Goal: Task Accomplishment & Management: Manage account settings

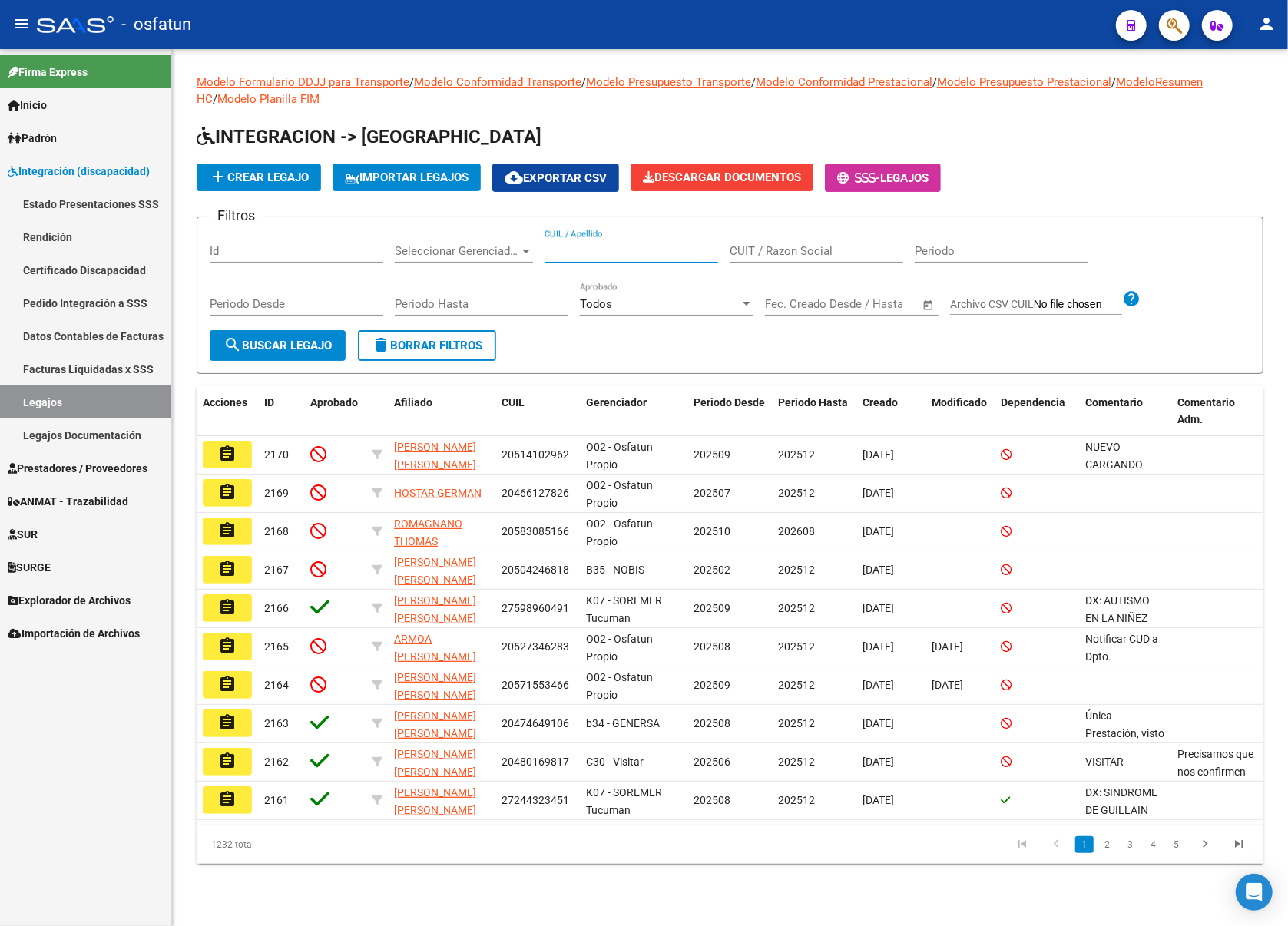
click at [622, 252] on input "CUIL / Apellido" at bounding box center [631, 252] width 173 height 14
paste input "54746666"
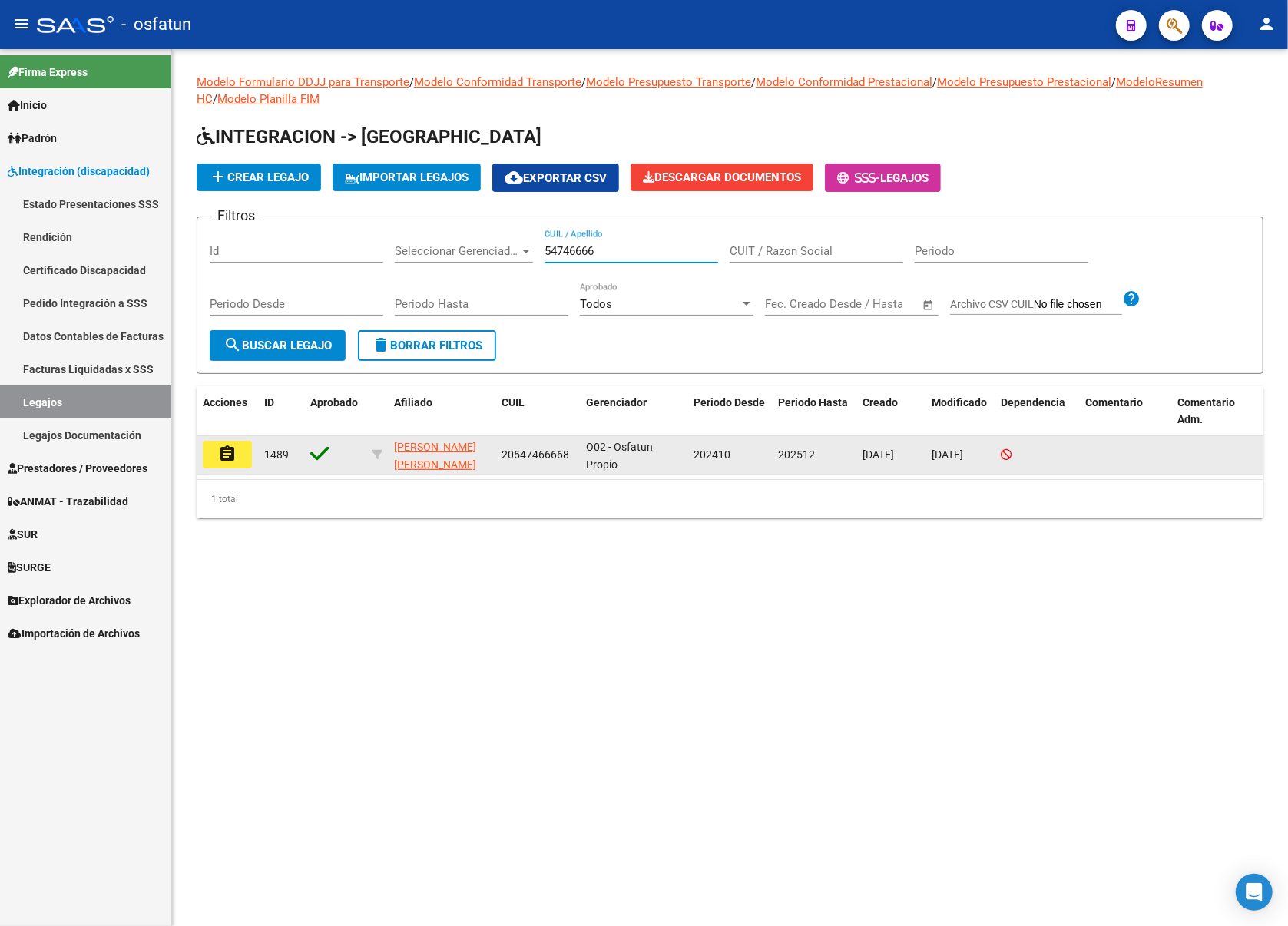
type input "54746666"
click at [239, 467] on button "assignment" at bounding box center [228, 454] width 49 height 27
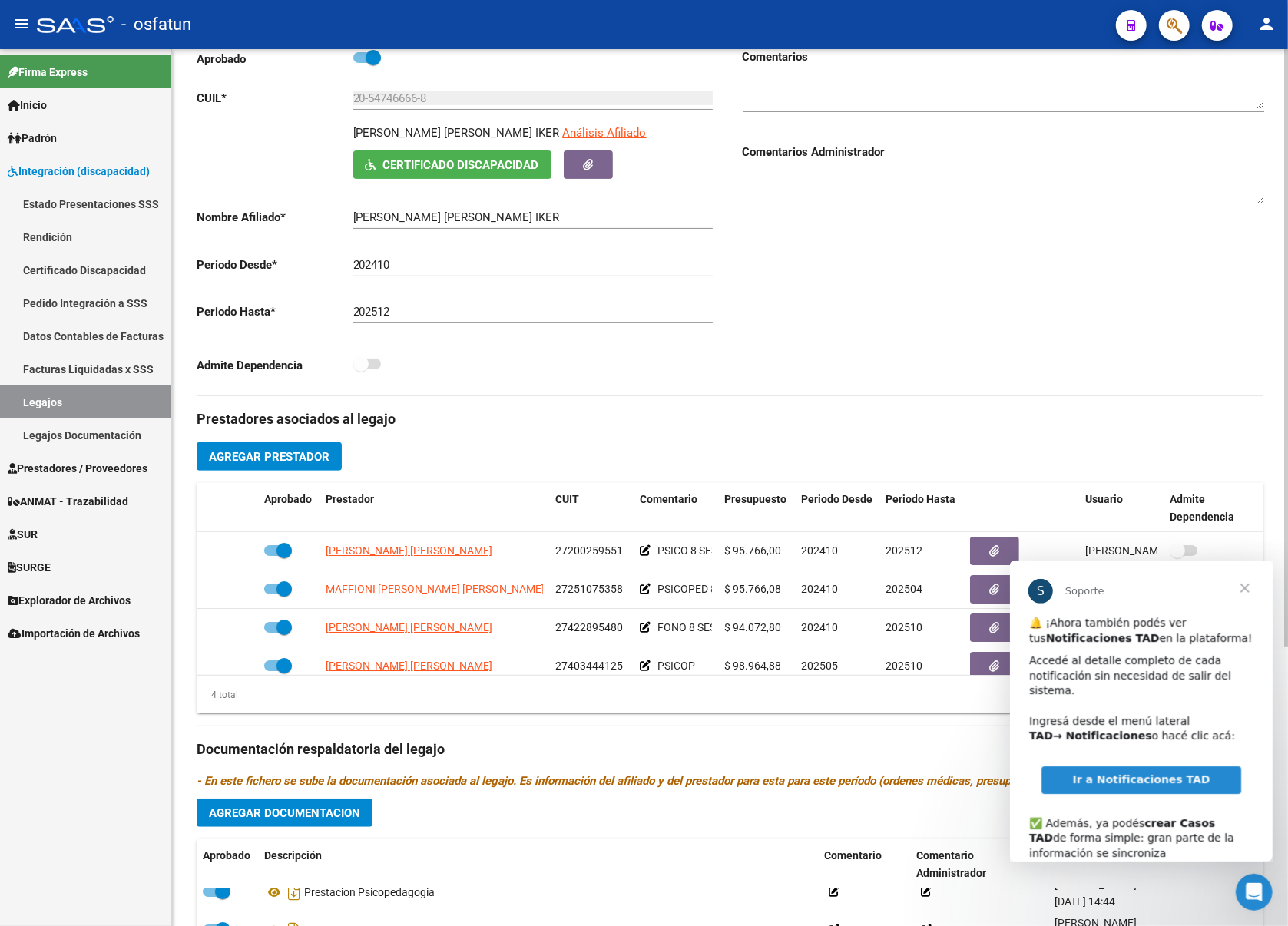
scroll to position [207, 0]
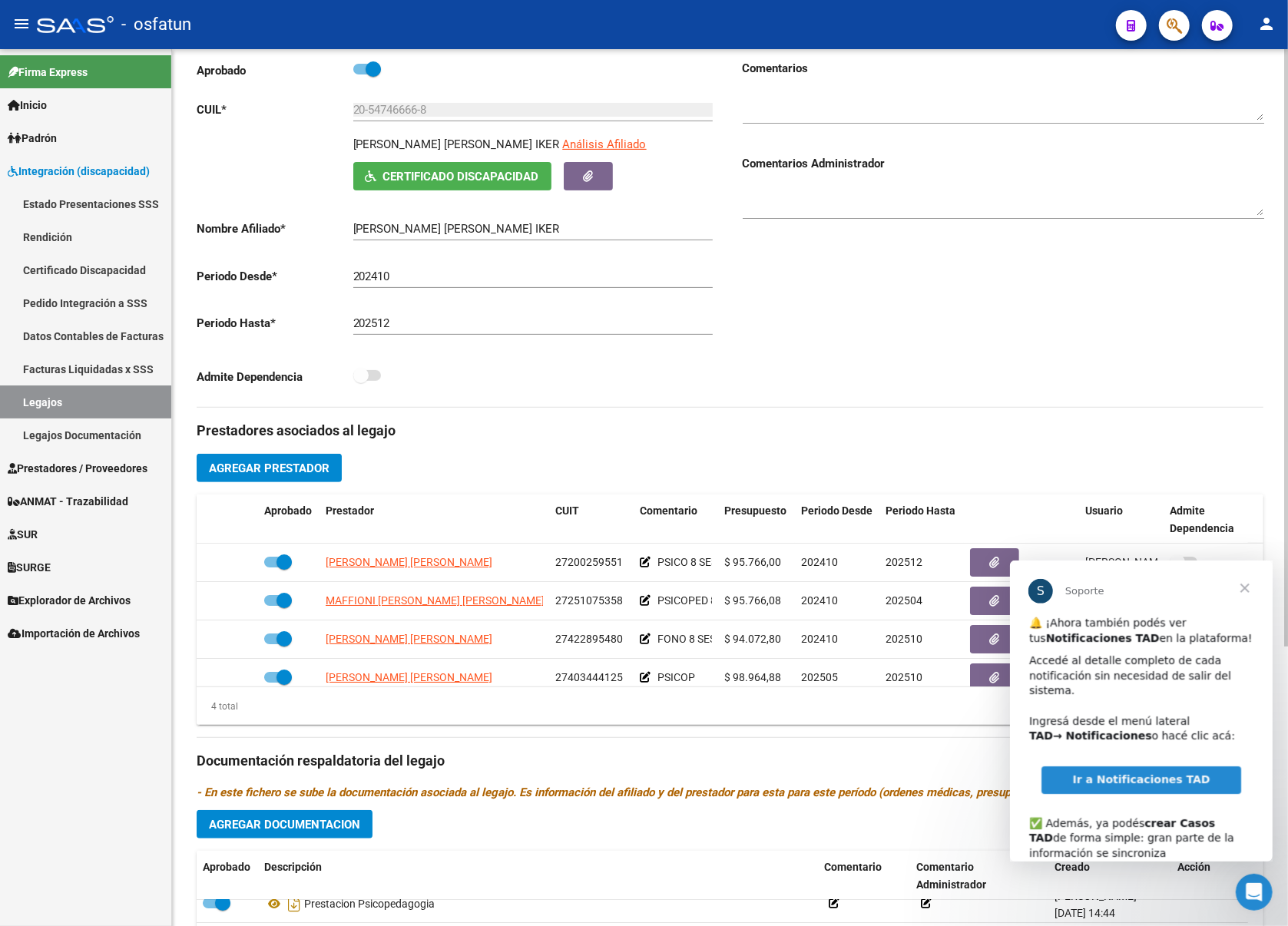
click at [397, 100] on div "20-54746666-8 Ingresar CUIL" at bounding box center [533, 105] width 360 height 33
click at [395, 106] on input "20-54746666-8" at bounding box center [533, 110] width 360 height 14
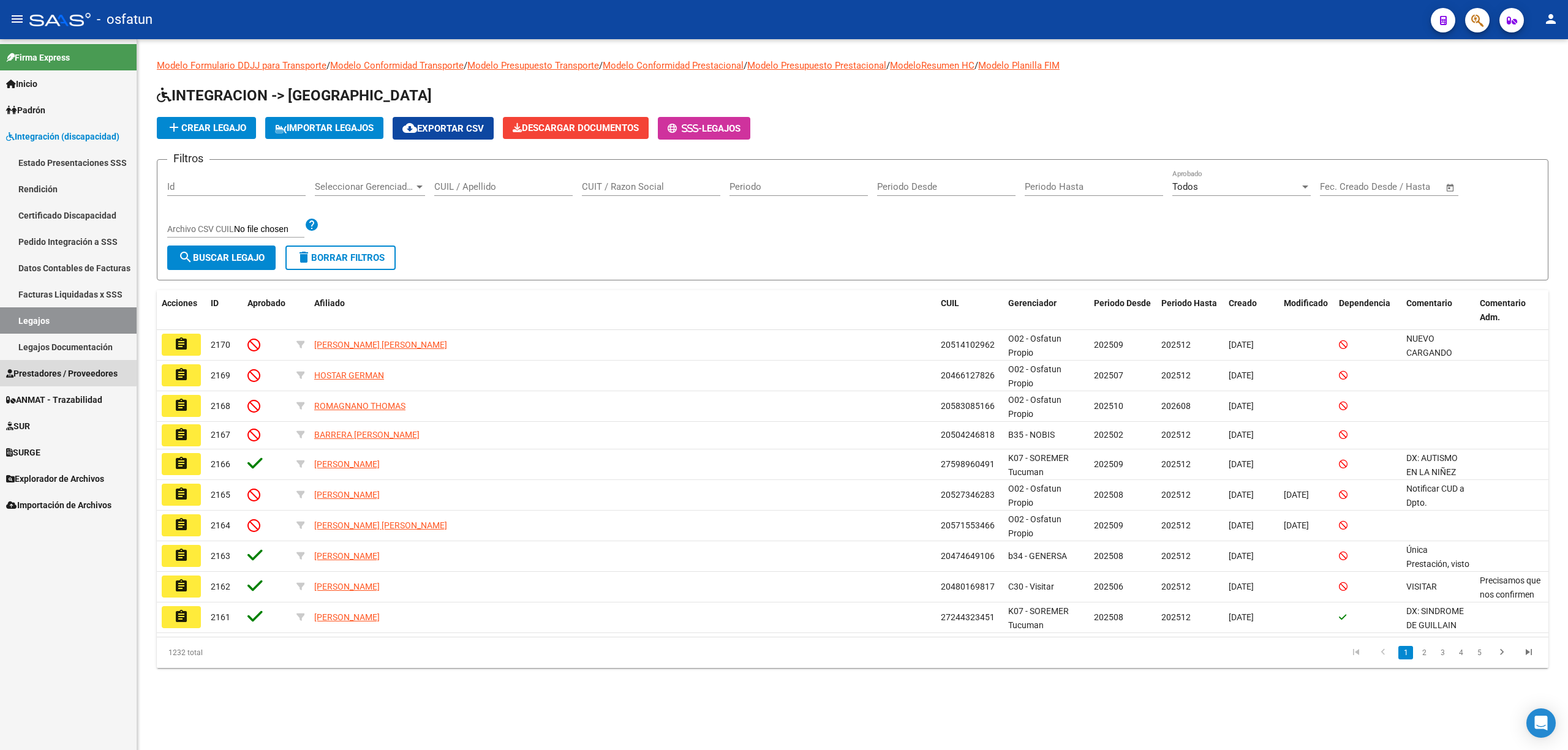
click at [44, 370] on span "Prestadores / Proveedores" at bounding box center [62, 373] width 111 height 13
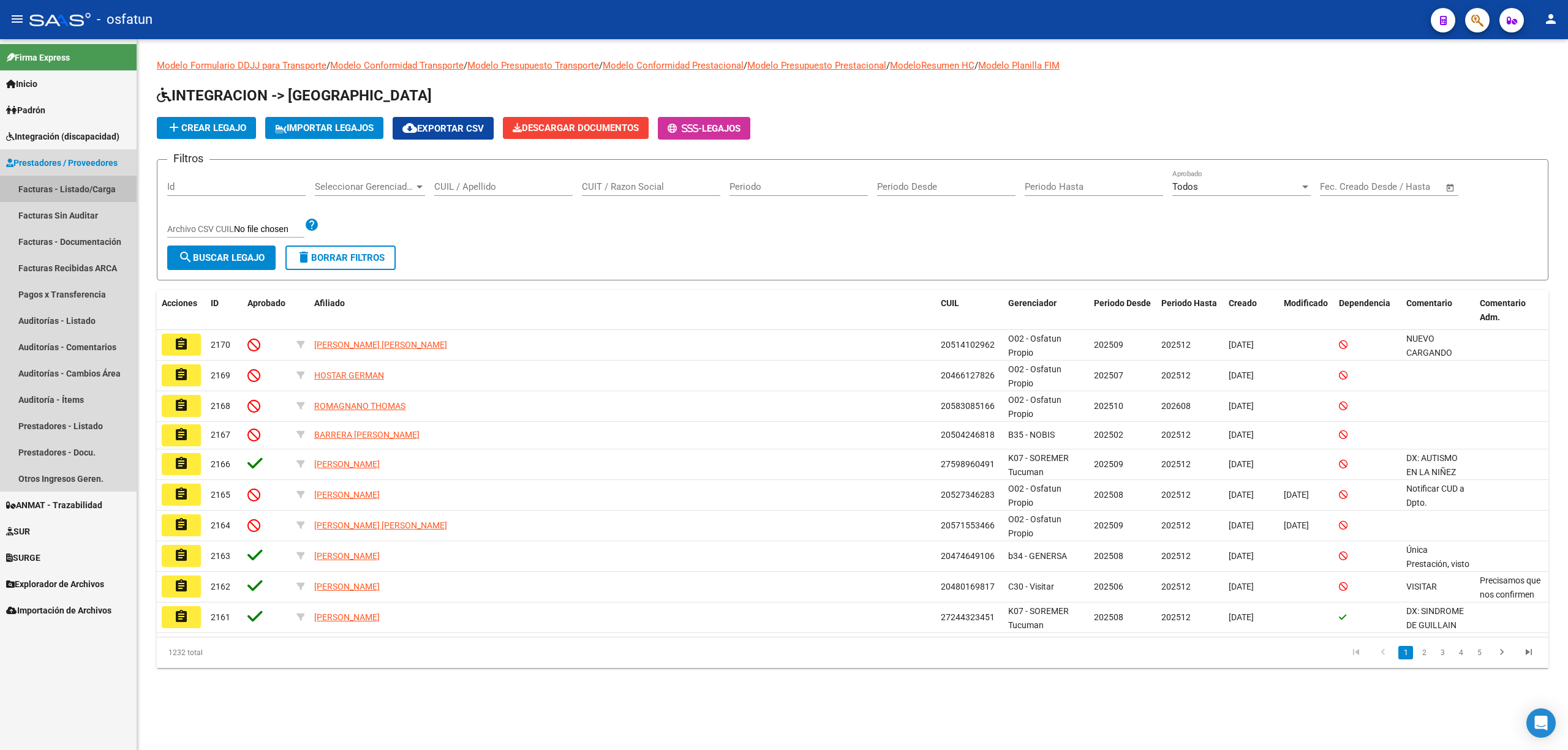
click at [92, 186] on link "Facturas - Listado/Carga" at bounding box center [68, 189] width 137 height 27
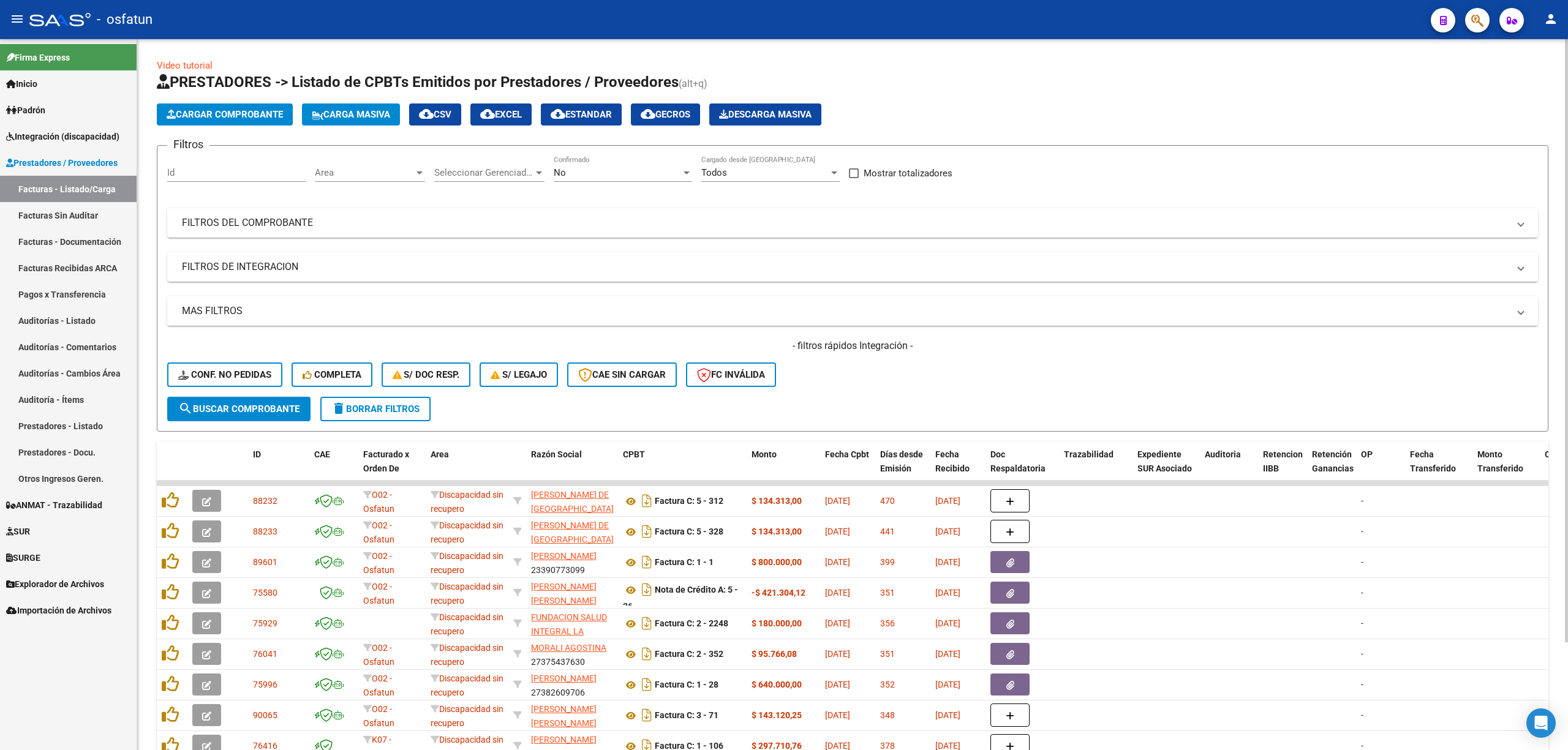
click at [586, 172] on div "No" at bounding box center [617, 172] width 128 height 11
click at [339, 223] on div at bounding box center [784, 375] width 1568 height 750
click at [339, 223] on mat-panel-title "FILTROS DEL COMPROBANTE" at bounding box center [845, 222] width 1327 height 13
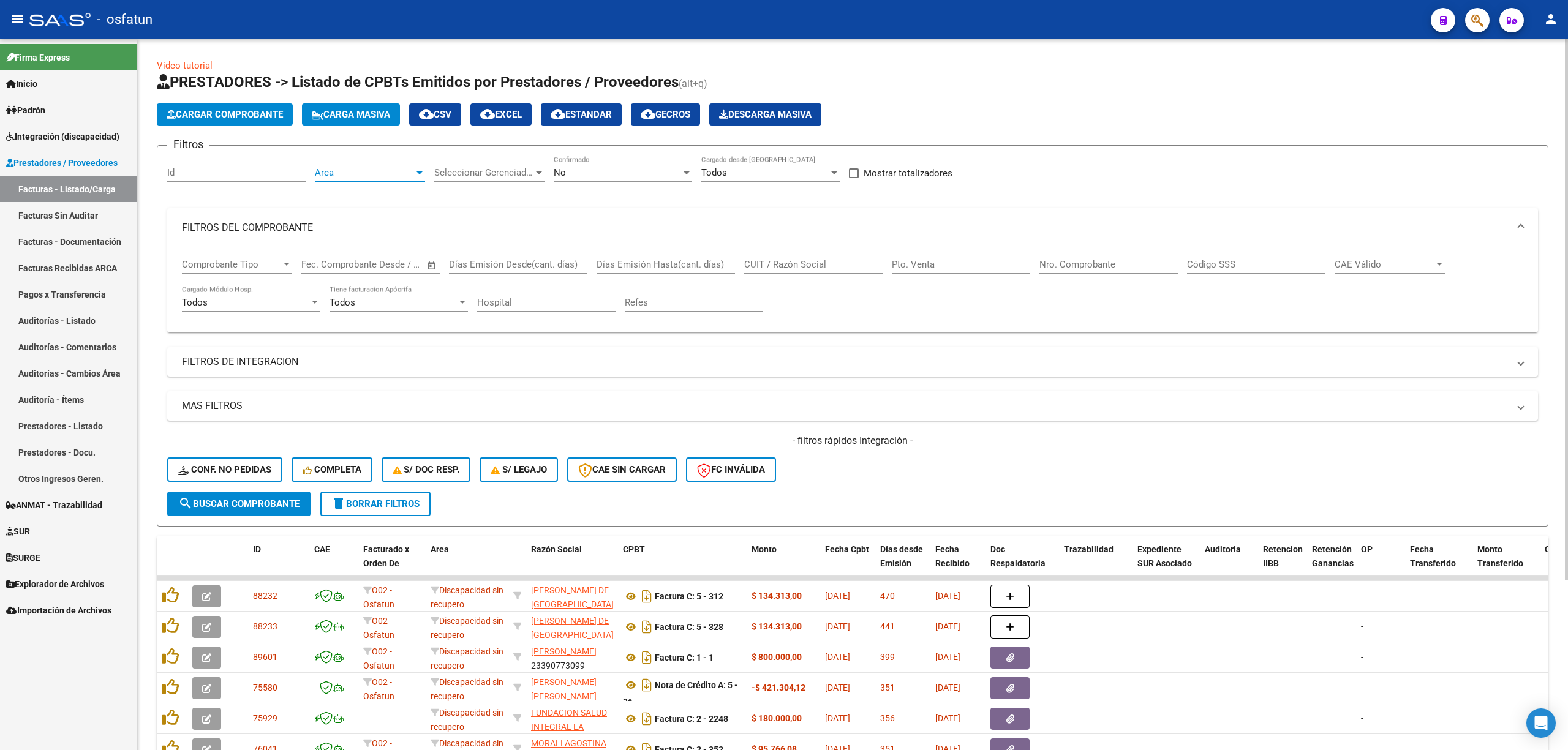
click at [354, 175] on span "Area" at bounding box center [364, 172] width 99 height 11
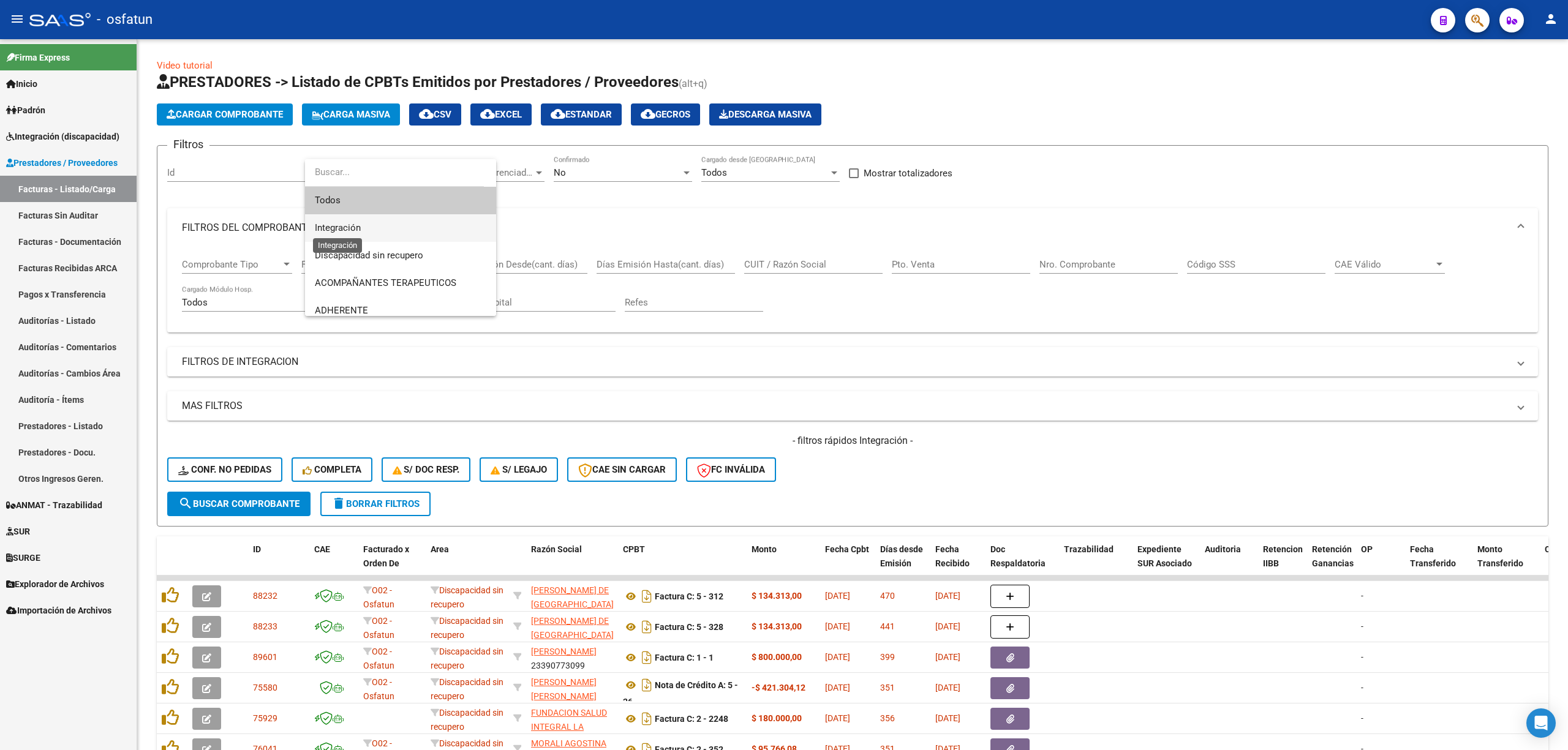
click at [353, 223] on span "Integración" at bounding box center [337, 228] width 46 height 11
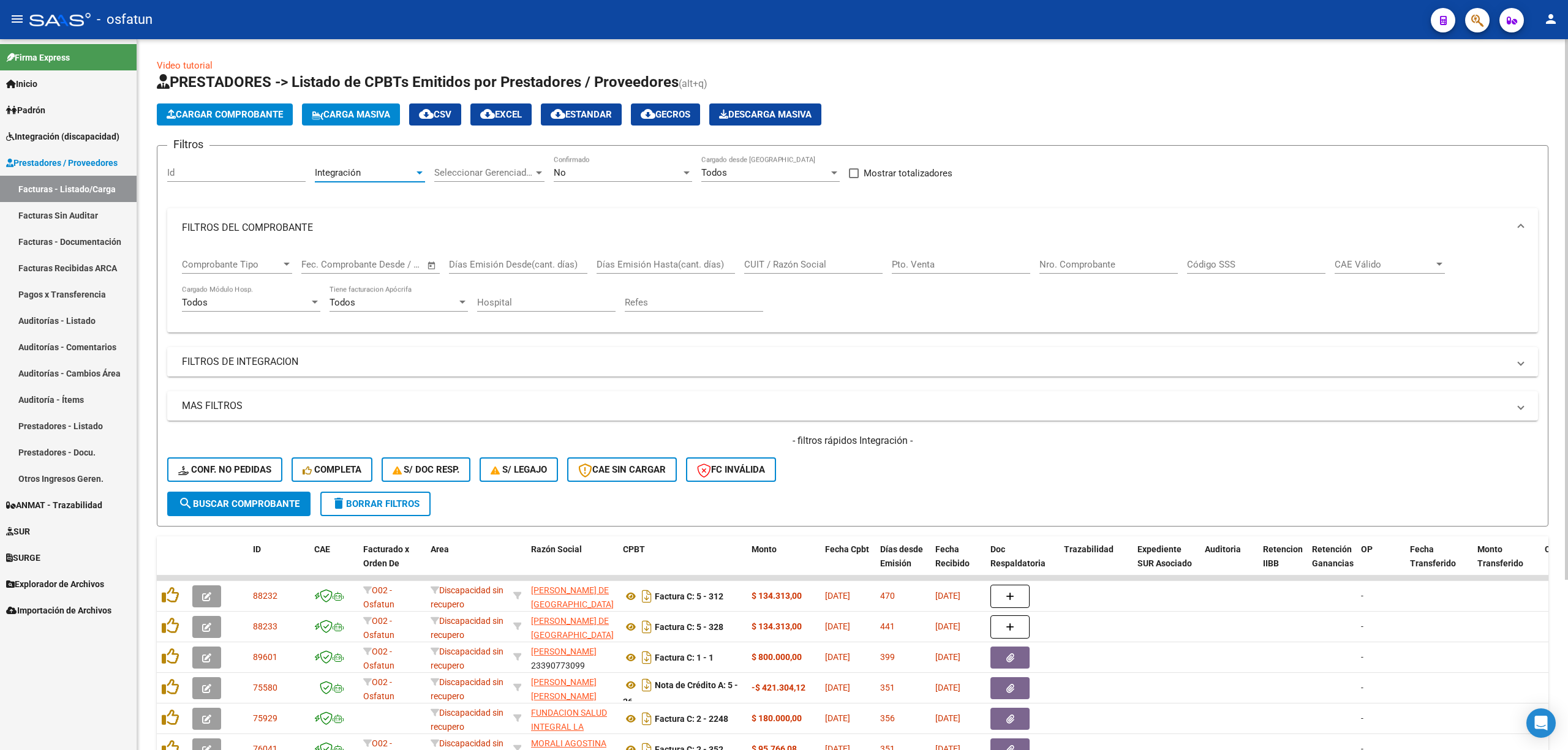
click at [273, 358] on mat-panel-title "FILTROS DE INTEGRACION" at bounding box center [845, 361] width 1327 height 13
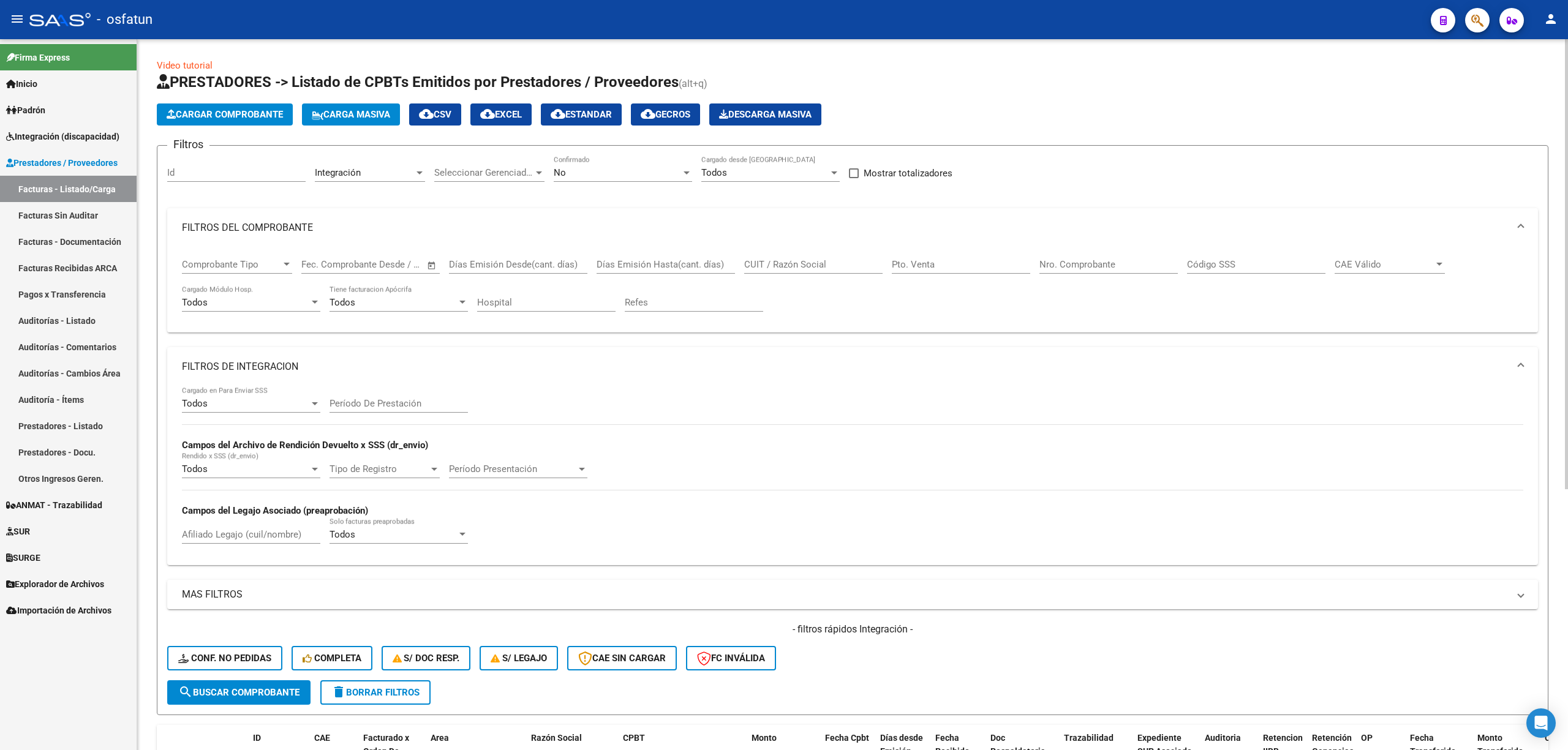
click at [381, 402] on input "Período De Prestación" at bounding box center [398, 404] width 138 height 11
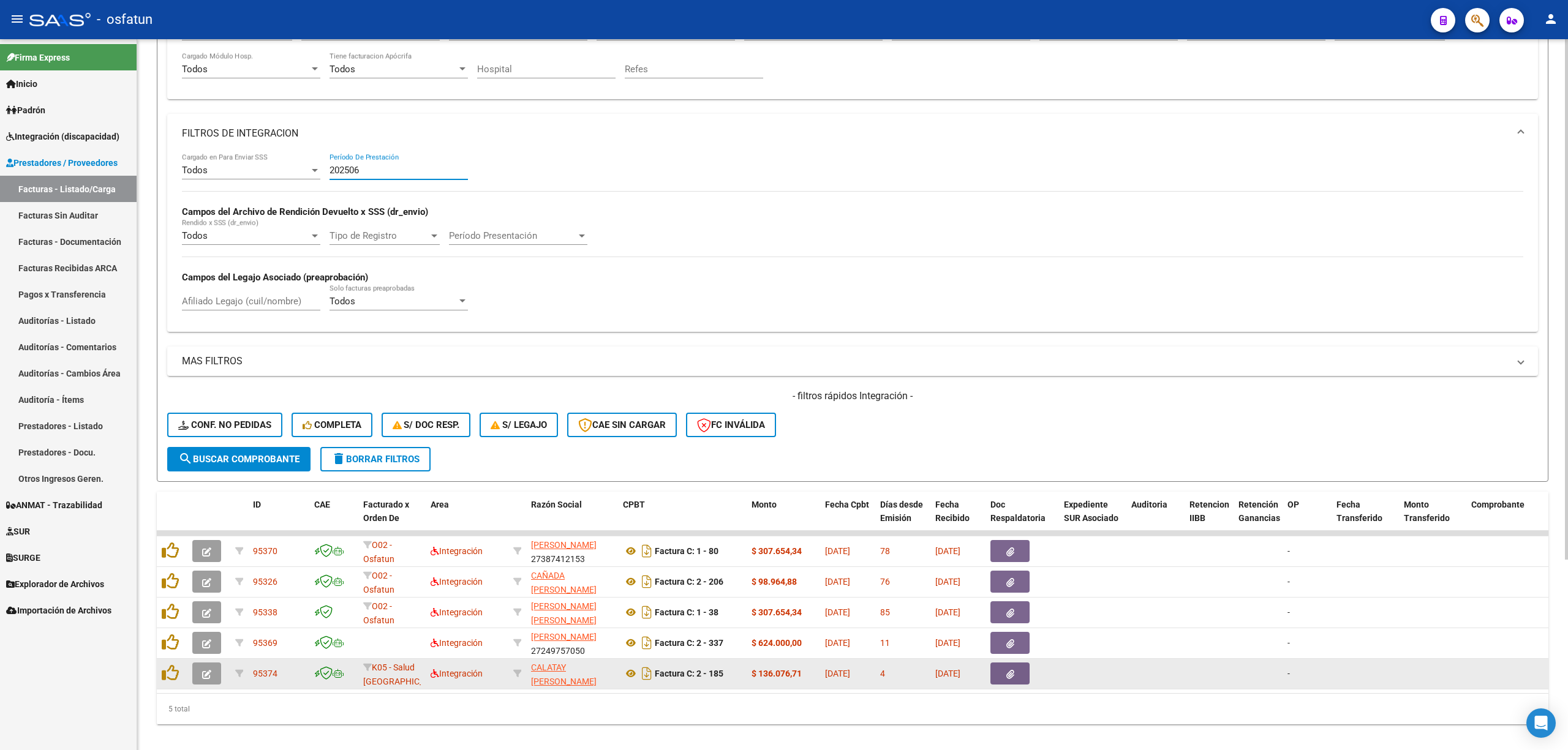
scroll to position [259, 0]
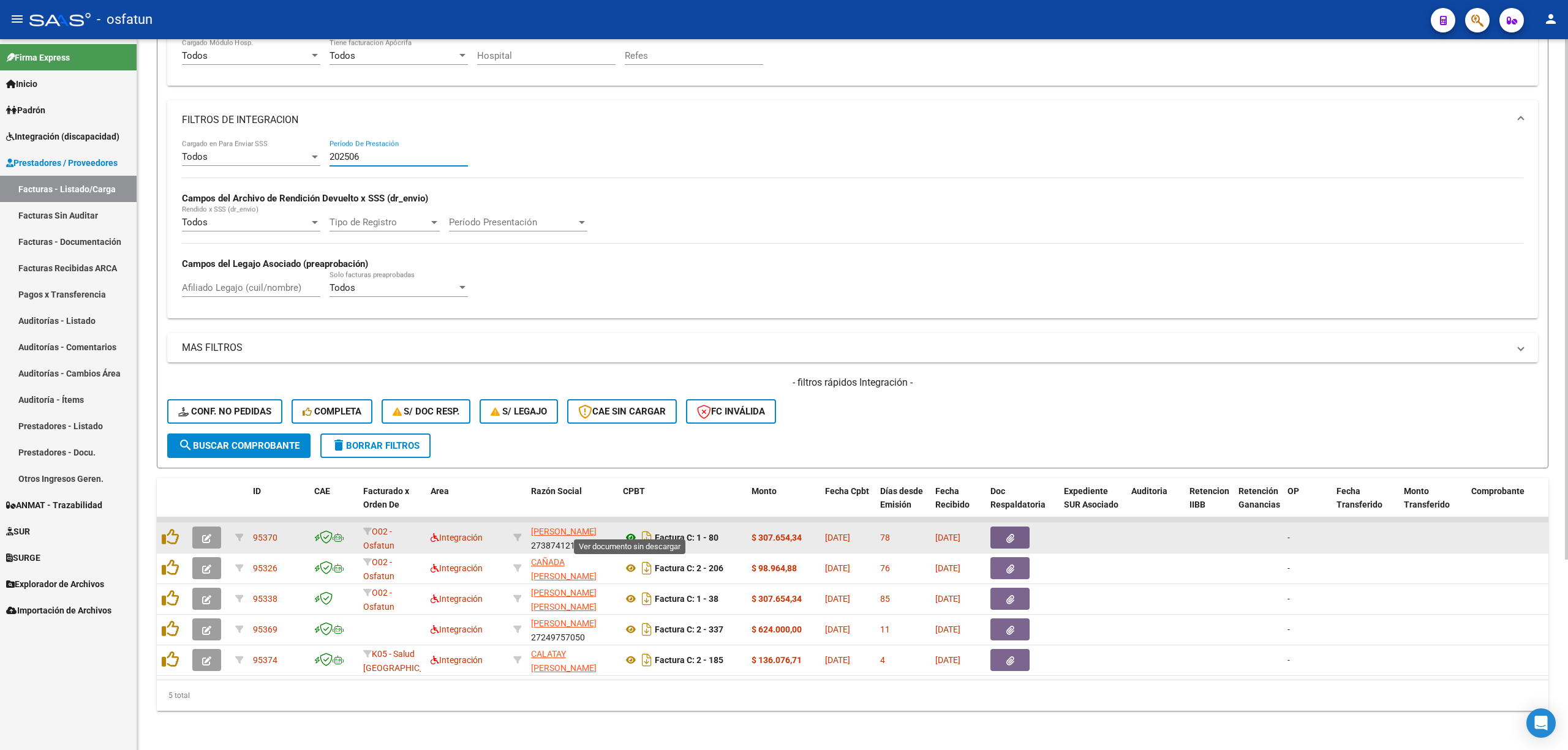
type input "202506"
click at [630, 530] on icon at bounding box center [630, 537] width 16 height 15
click at [215, 533] on button "button" at bounding box center [206, 537] width 29 height 22
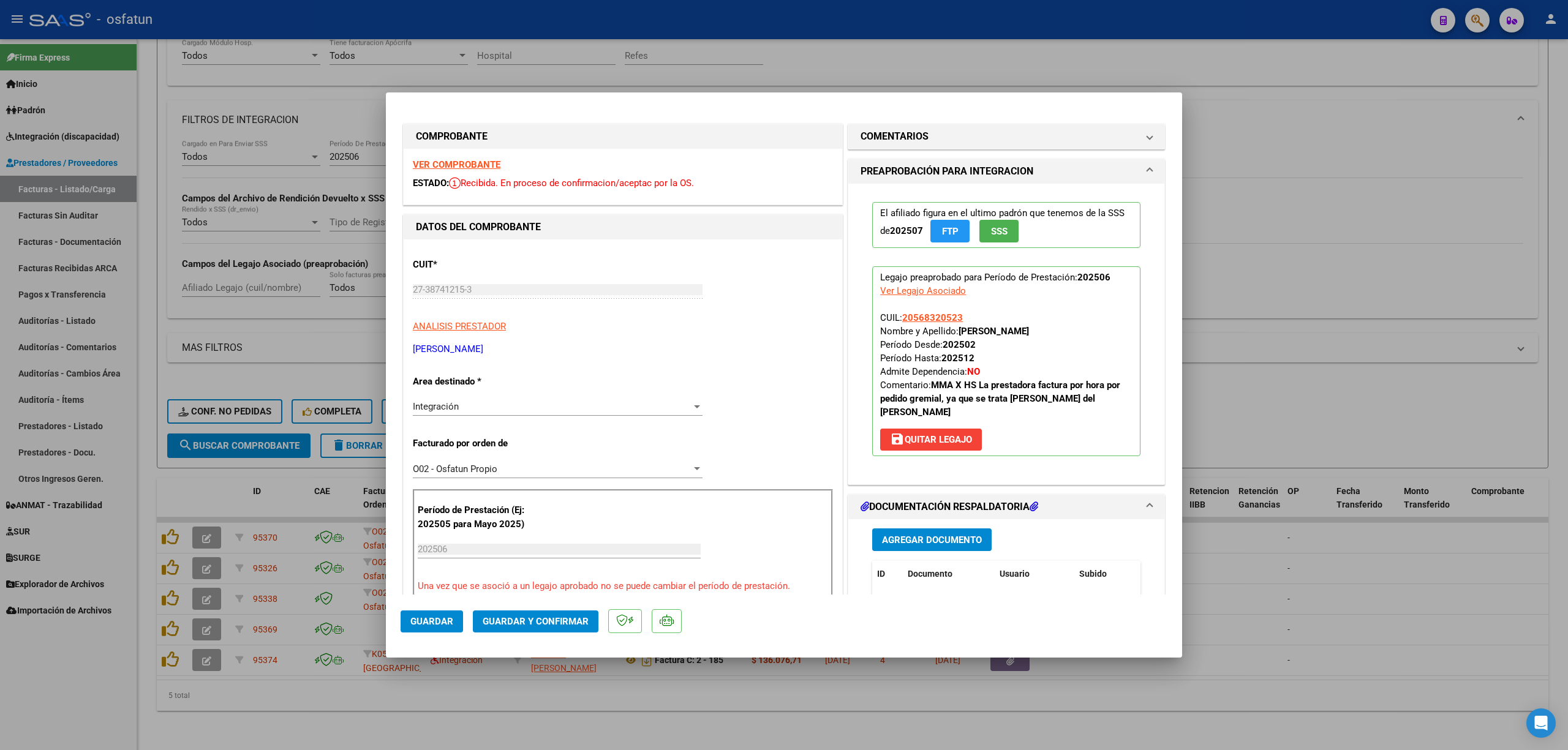
click at [549, 635] on mat-dialog-actions "Guardar Guardar y Confirmar" at bounding box center [783, 618] width 766 height 48
click at [553, 632] on button "Guardar y Confirmar" at bounding box center [535, 621] width 126 height 22
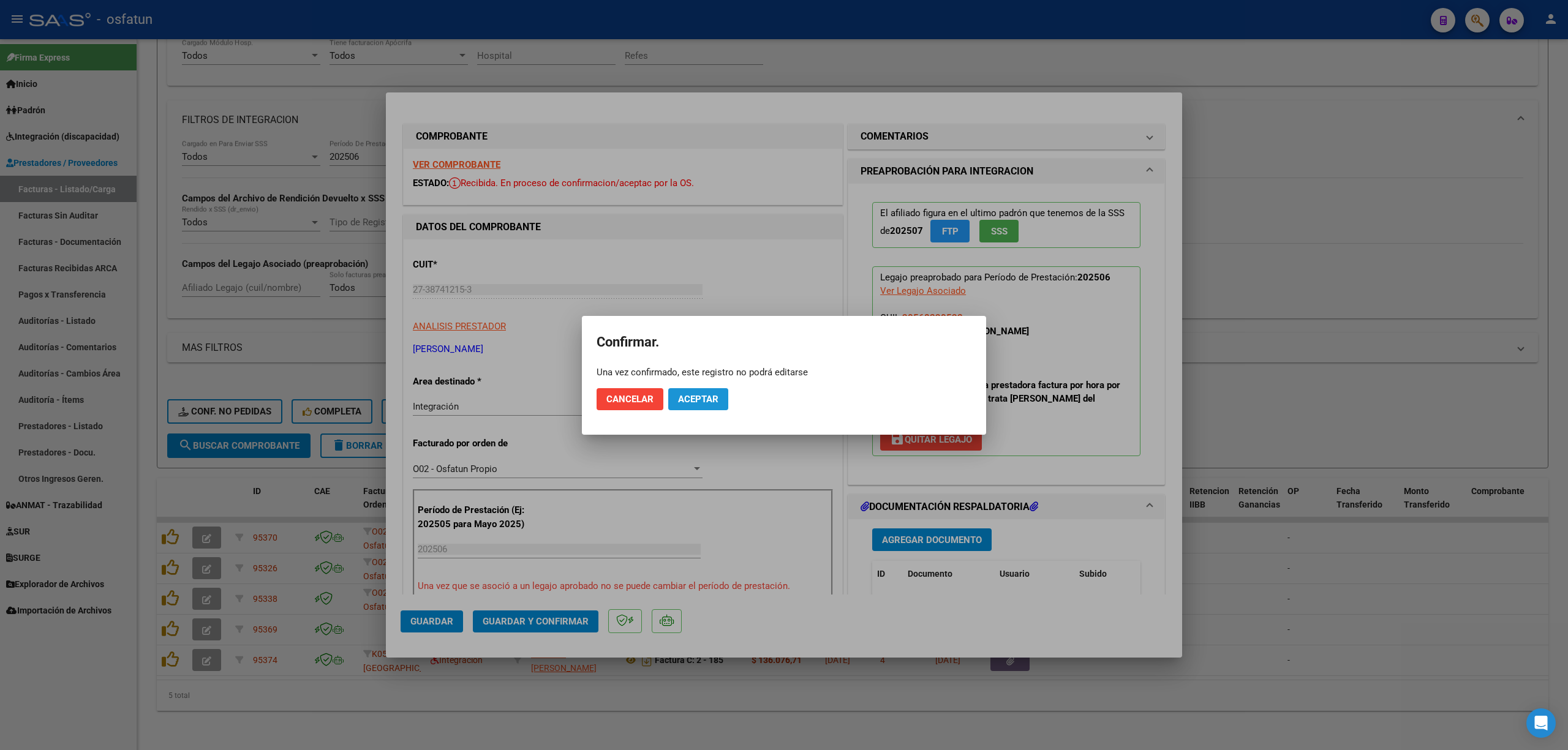
click at [701, 398] on span "Aceptar" at bounding box center [698, 400] width 41 height 11
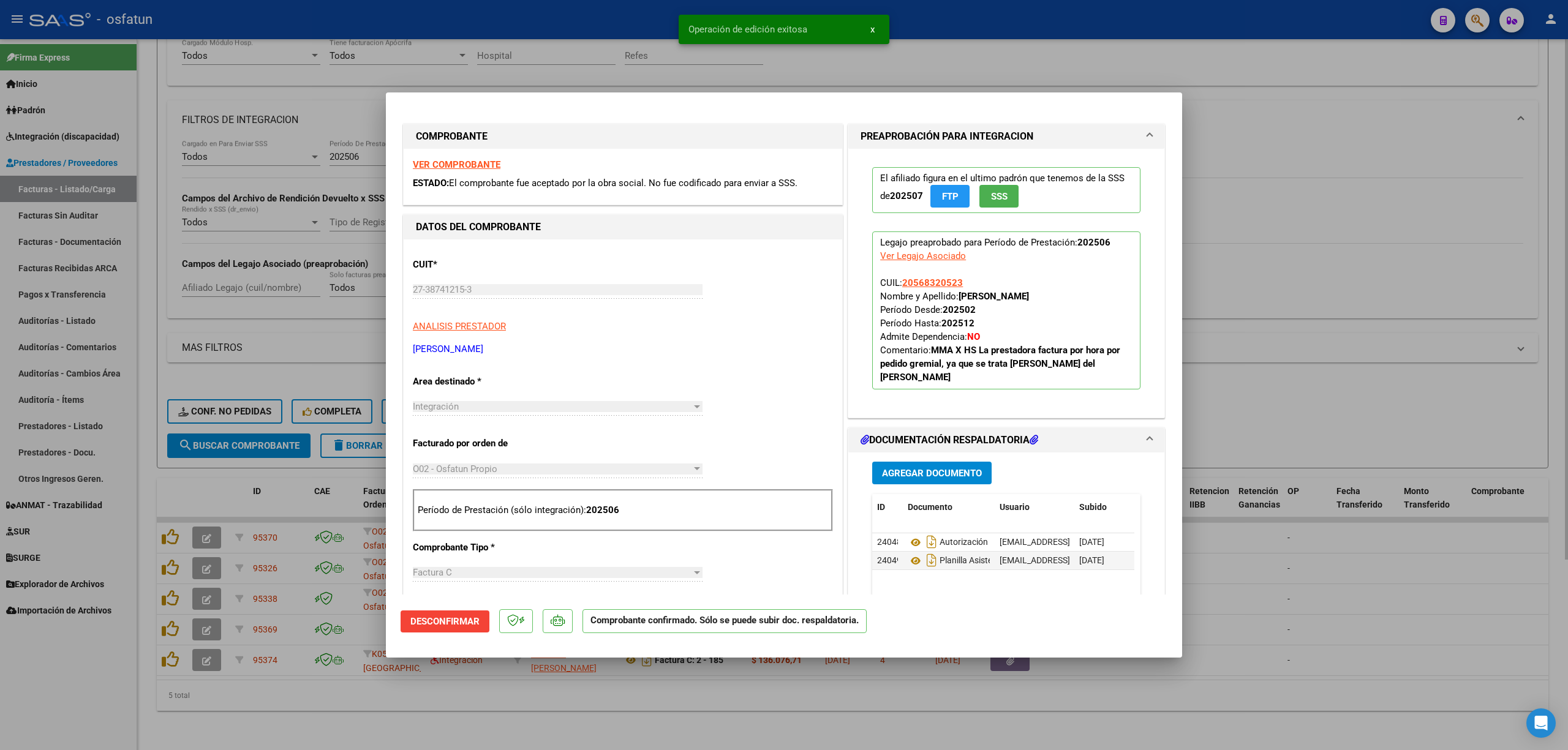
click at [635, 52] on div at bounding box center [784, 375] width 1568 height 750
type input "$ 0,00"
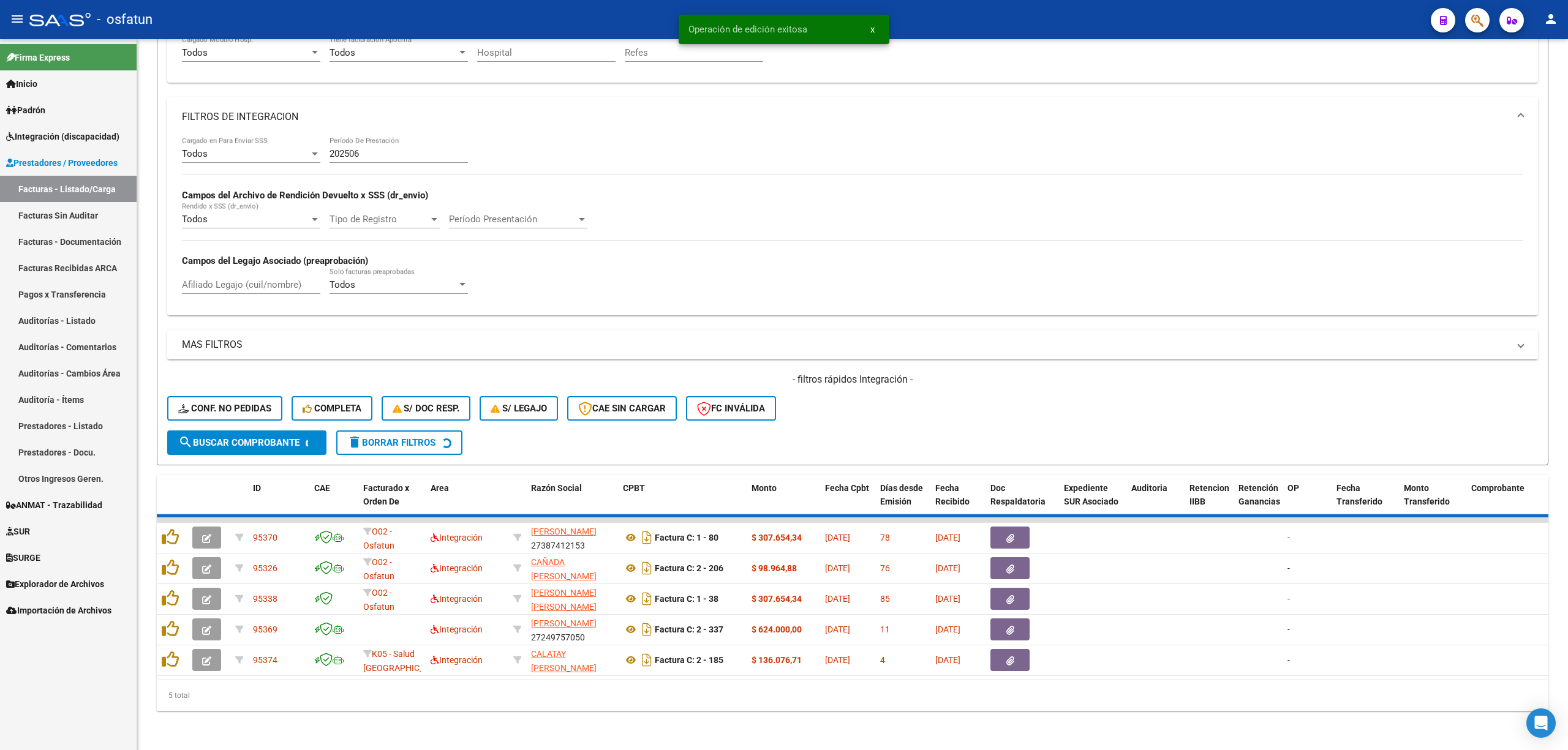
scroll to position [229, 0]
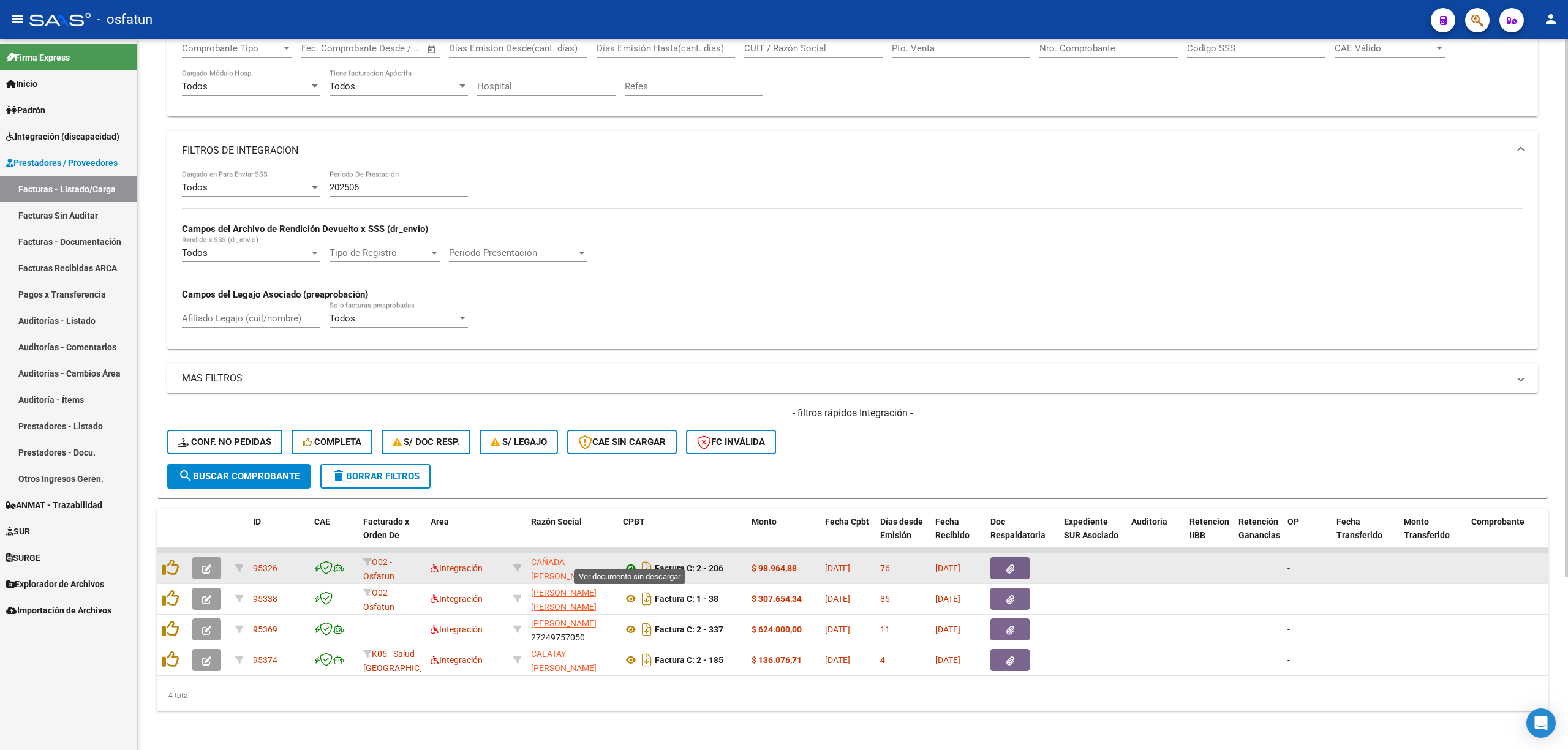
click at [633, 561] on icon at bounding box center [630, 568] width 16 height 15
click at [210, 564] on icon "button" at bounding box center [206, 568] width 9 height 9
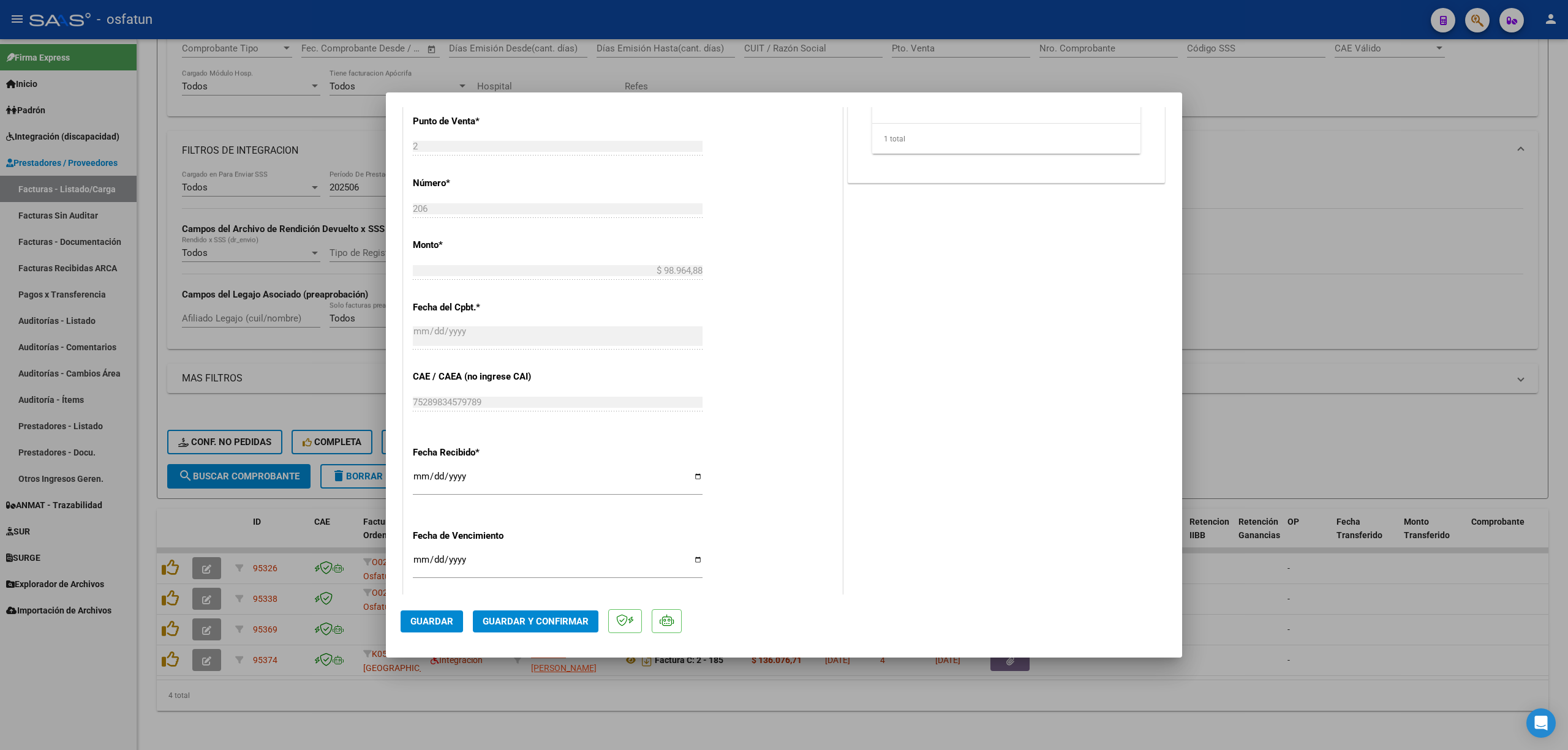
scroll to position [571, 0]
click at [546, 618] on span "Guardar y Confirmar" at bounding box center [535, 622] width 106 height 11
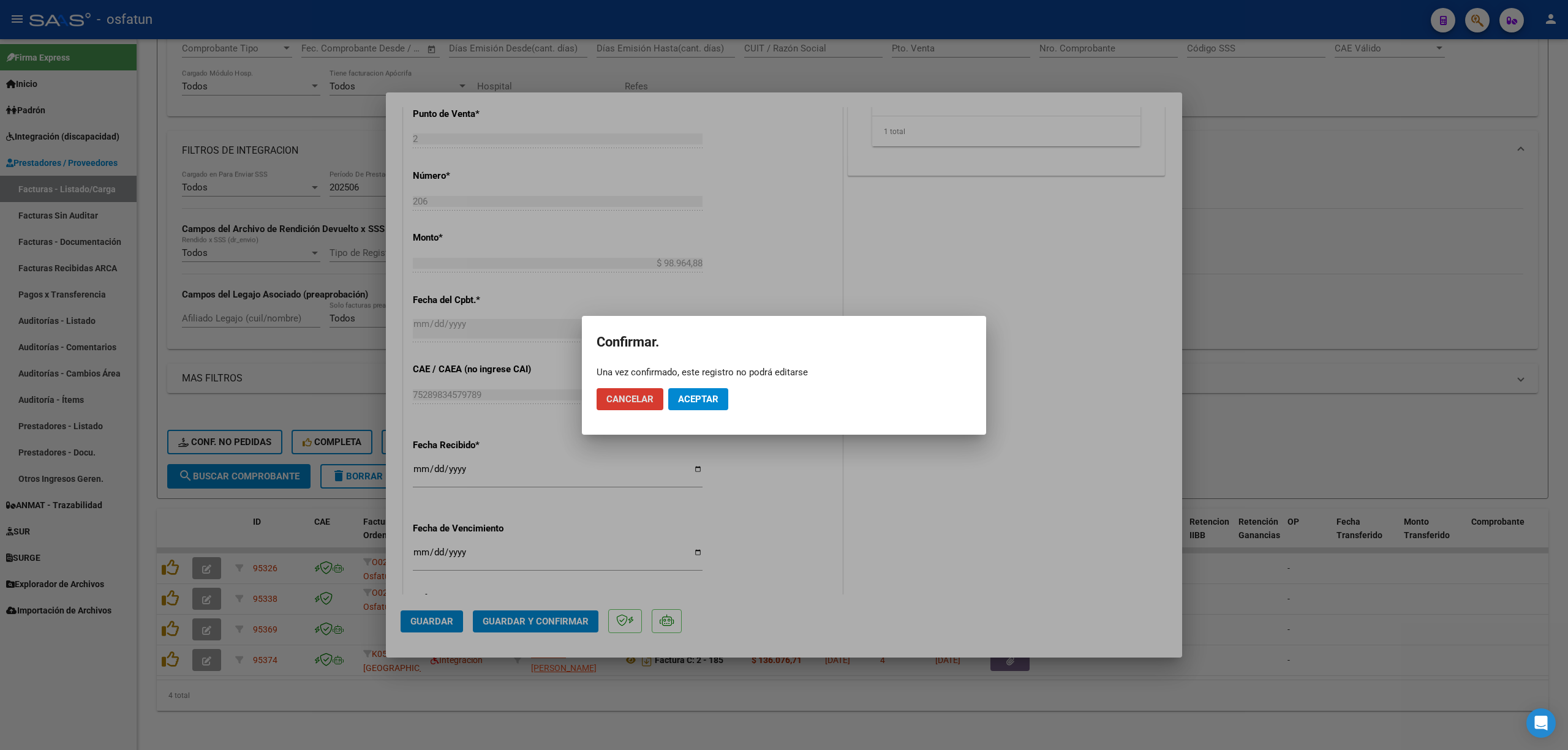
click at [706, 400] on span "Aceptar" at bounding box center [698, 400] width 41 height 11
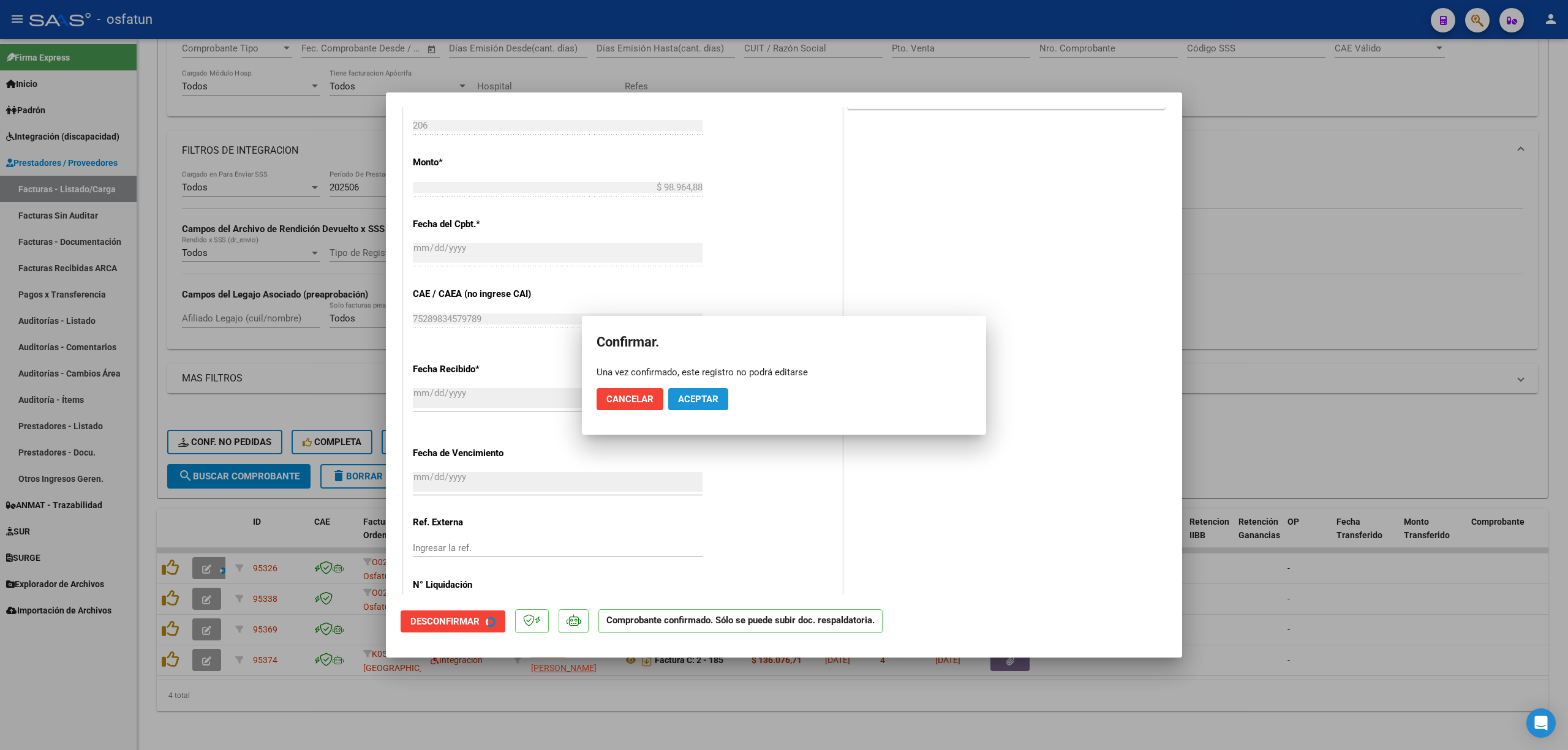
scroll to position [495, 0]
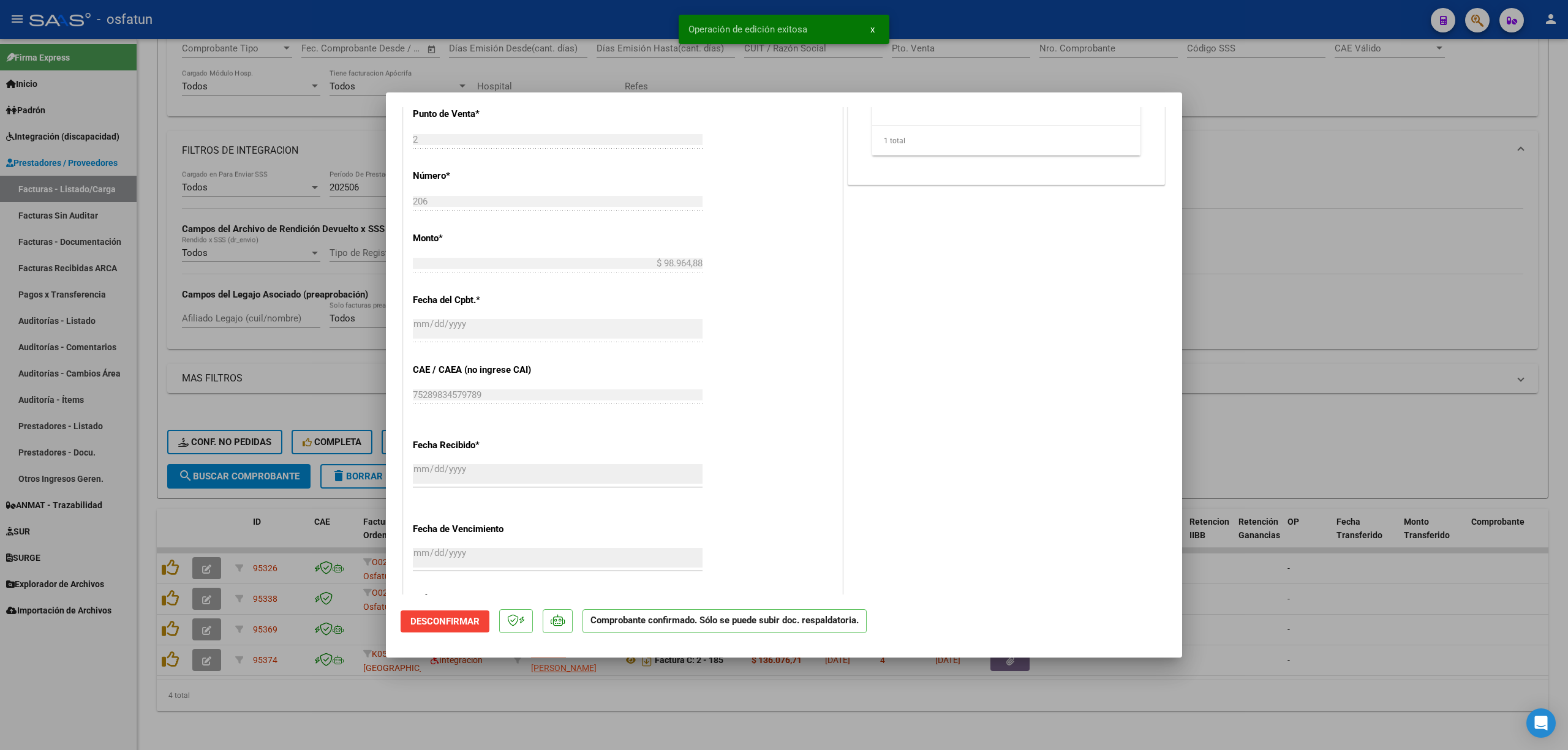
click at [785, 53] on div "Operación de edición exitosa x" at bounding box center [784, 29] width 240 height 59
click at [582, 51] on div at bounding box center [784, 375] width 1568 height 750
type input "$ 0,00"
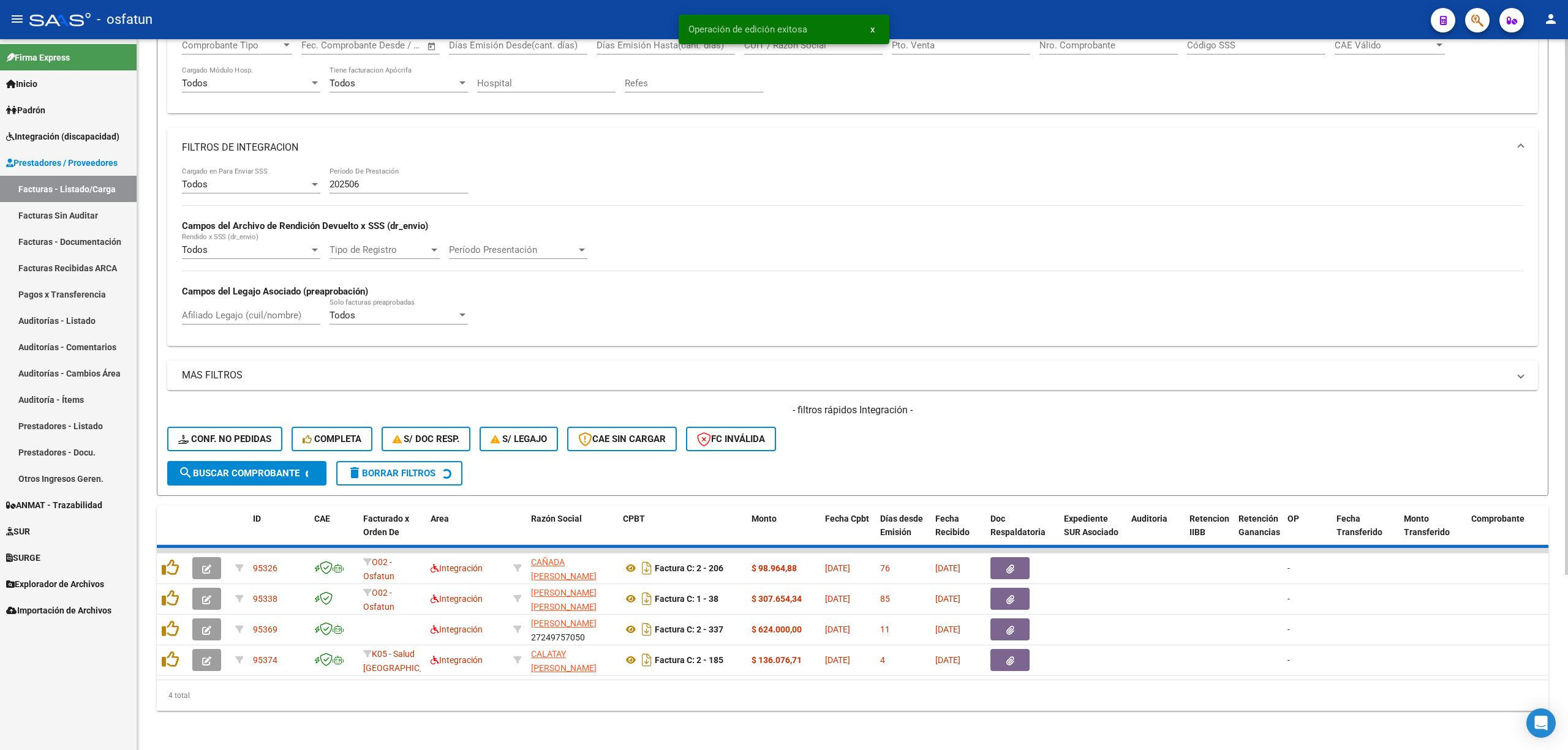
scroll to position [197, 0]
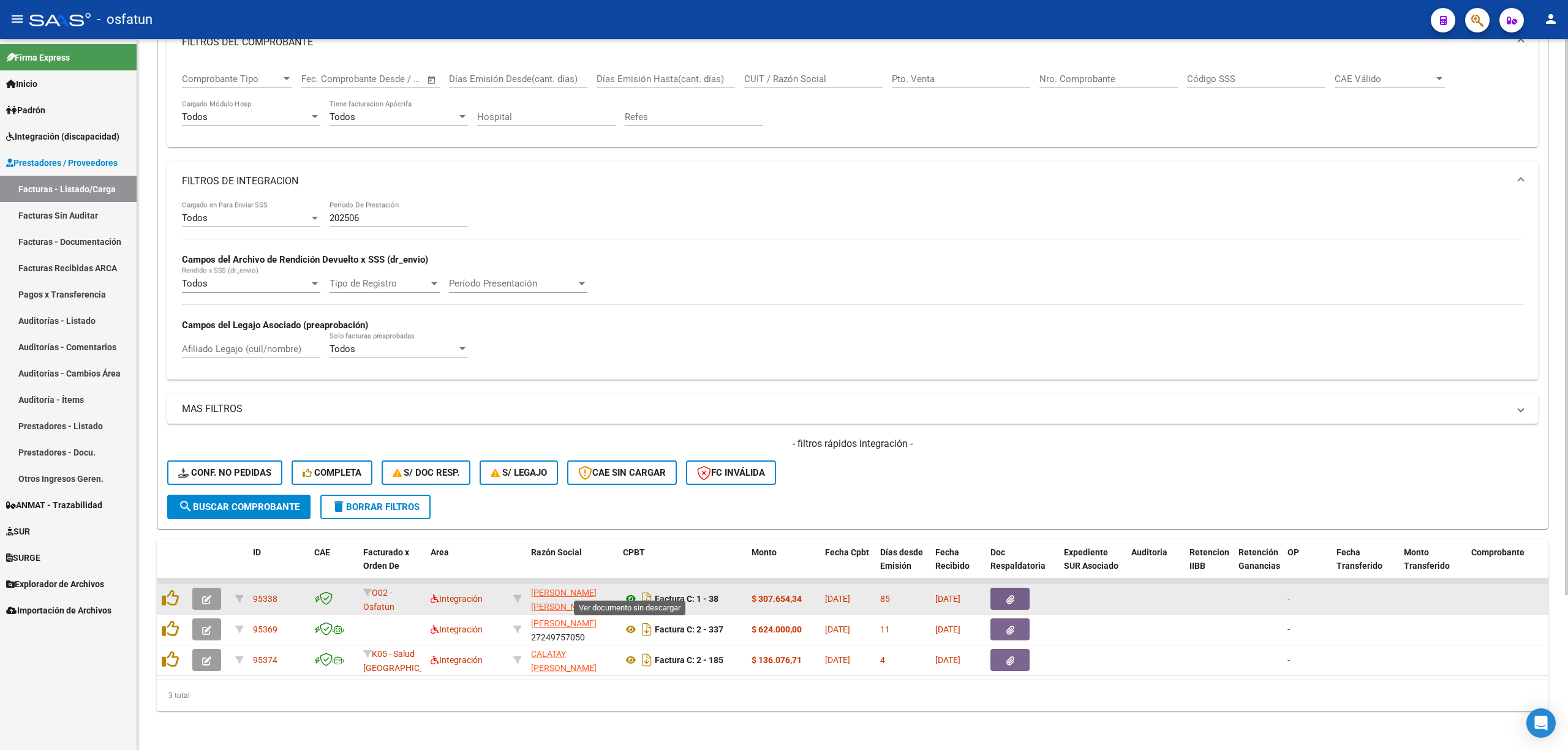
click at [628, 592] on icon at bounding box center [630, 599] width 16 height 15
click at [210, 595] on icon "button" at bounding box center [206, 599] width 9 height 9
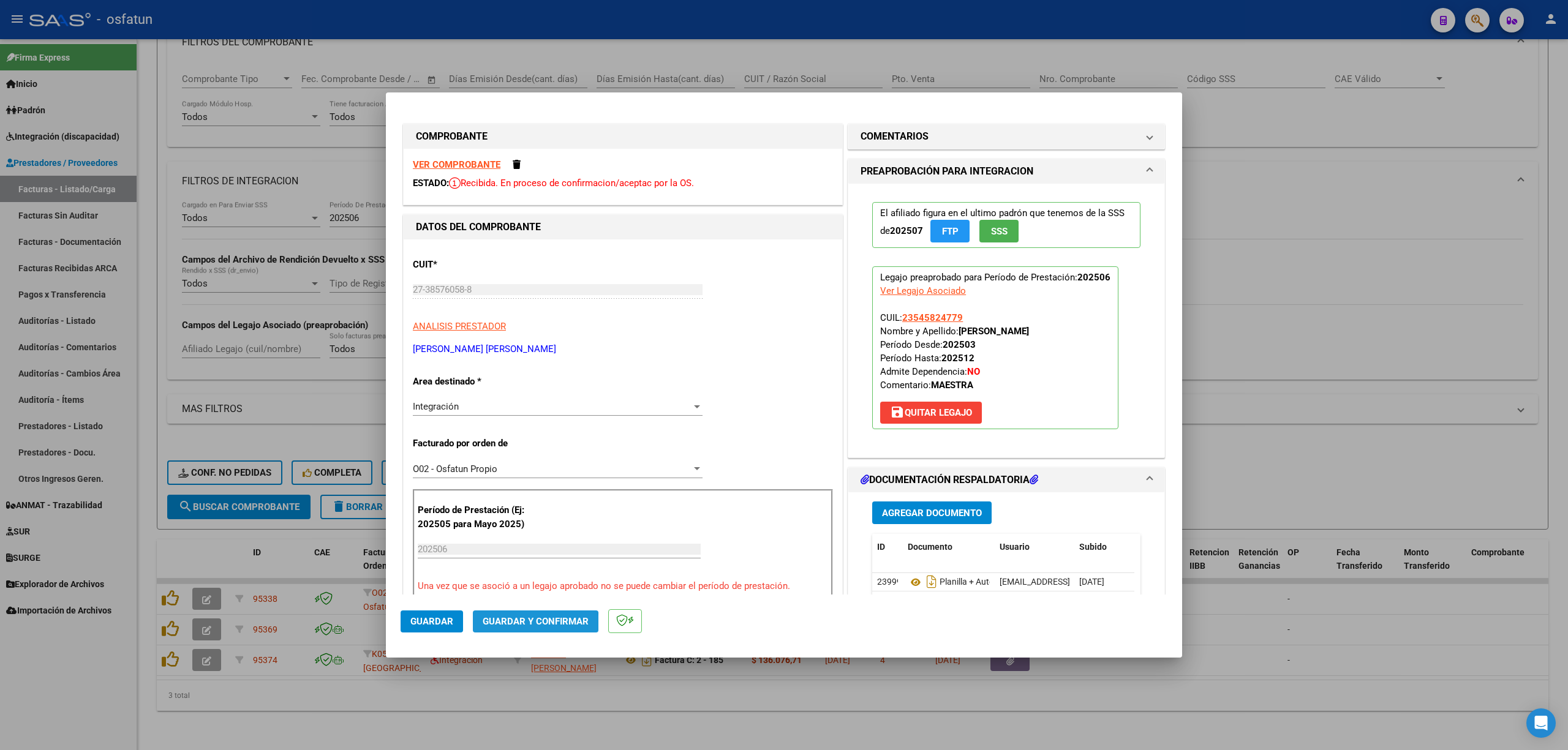
click at [529, 625] on span "Guardar y Confirmar" at bounding box center [535, 622] width 106 height 11
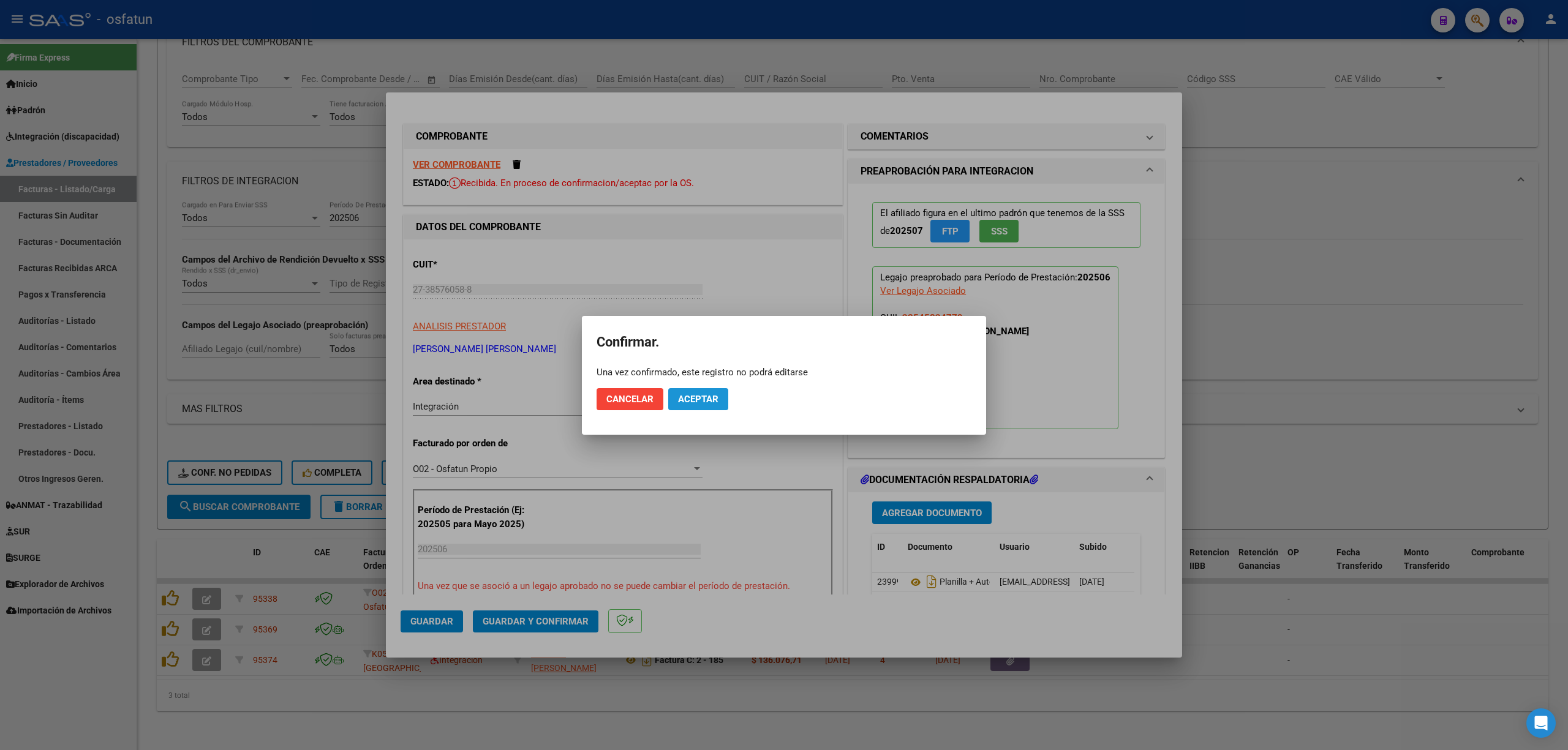
click at [710, 404] on button "Aceptar" at bounding box center [698, 399] width 60 height 22
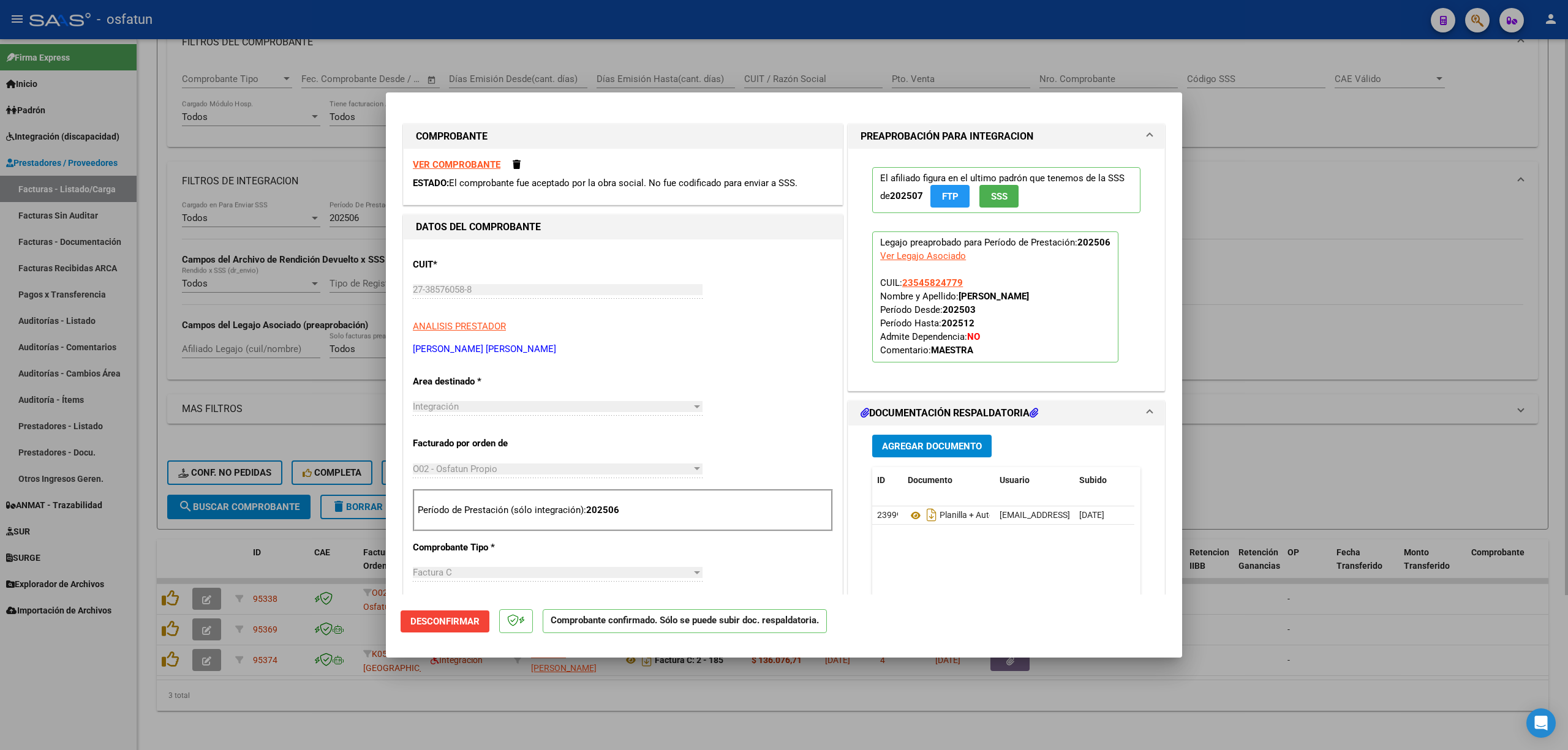
drag, startPoint x: 1267, startPoint y: 456, endPoint x: 1255, endPoint y: 463, distance: 13.9
click at [1266, 456] on div at bounding box center [784, 375] width 1568 height 750
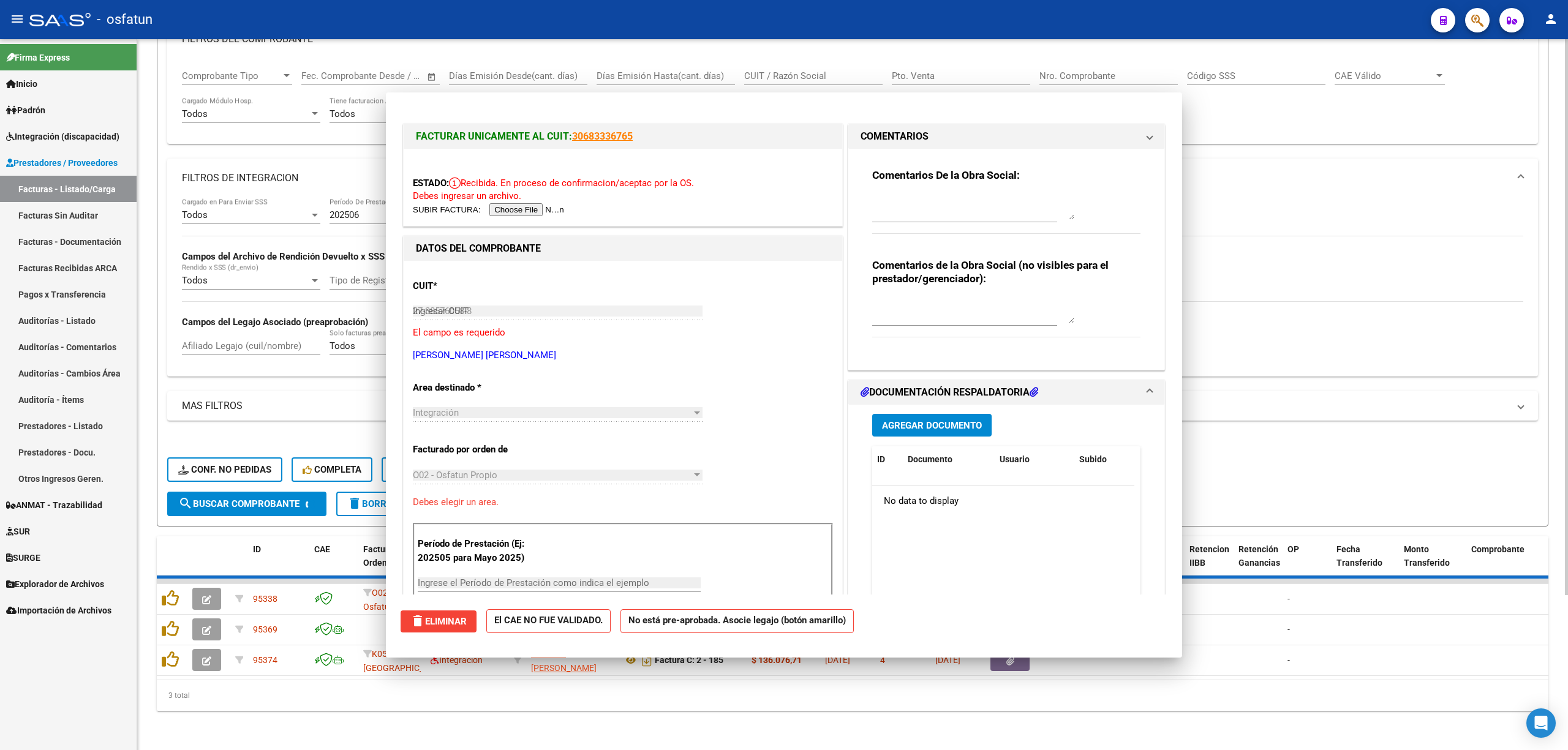
type input "$ 0,00"
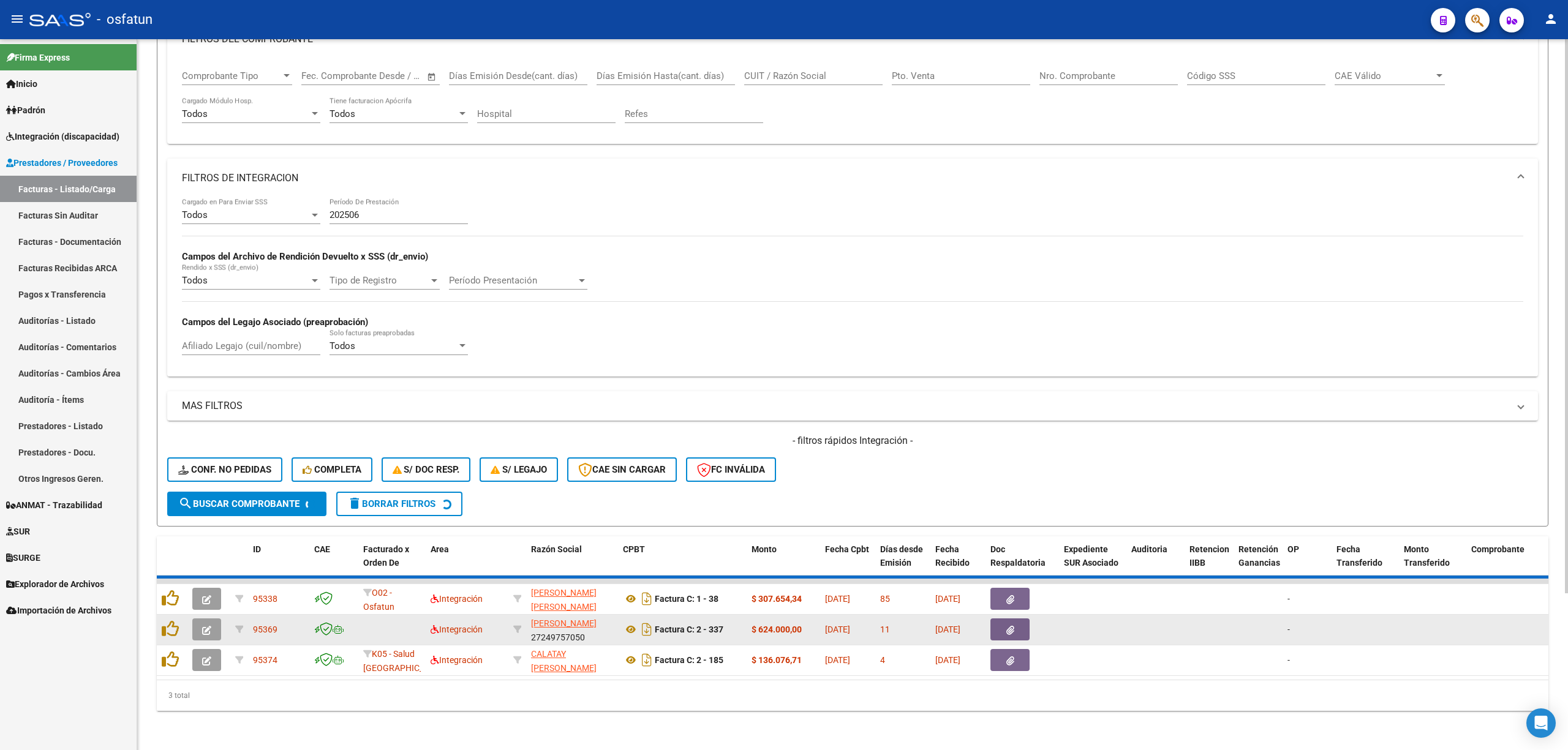
scroll to position [167, 0]
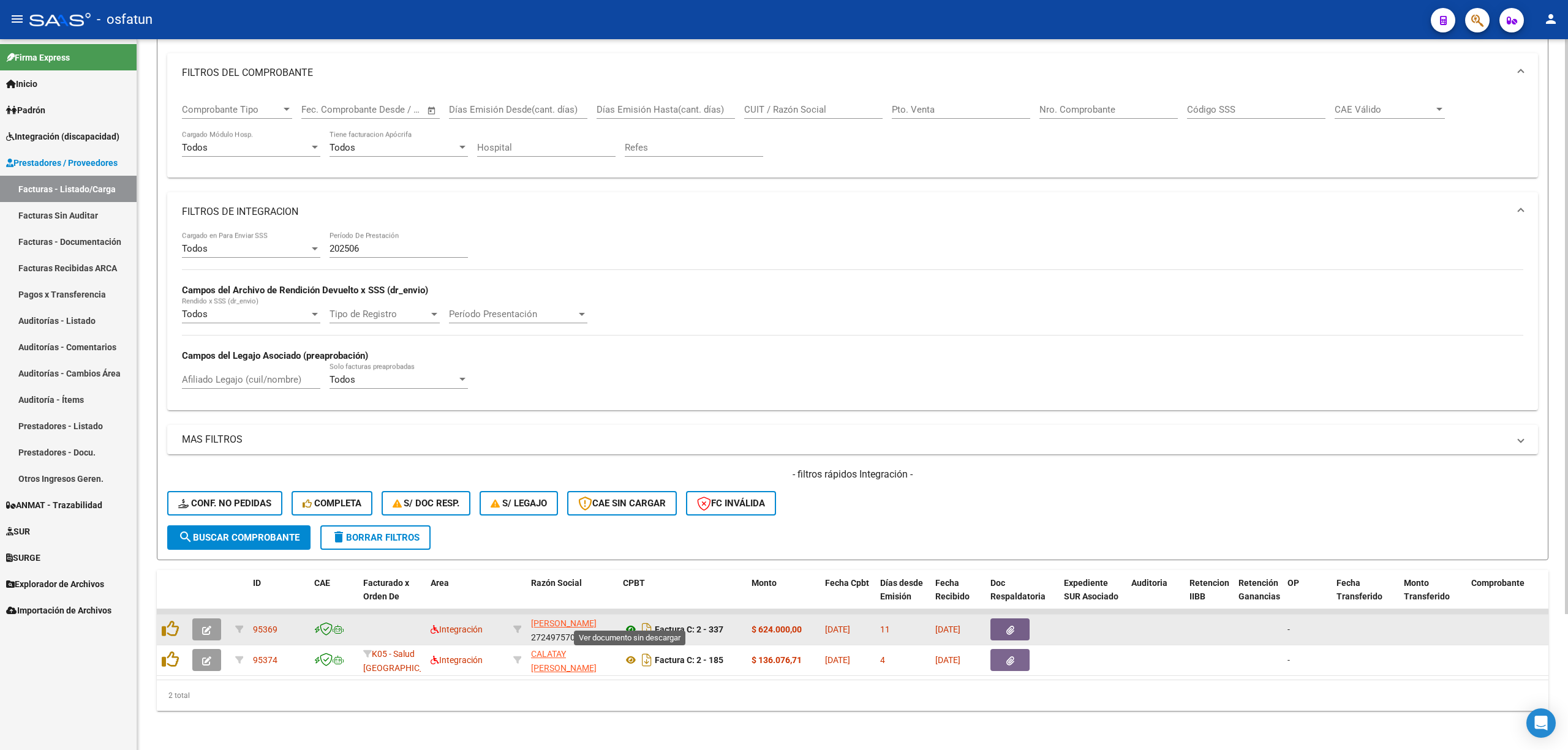
click at [626, 622] on icon at bounding box center [630, 629] width 16 height 15
click at [201, 618] on button "button" at bounding box center [206, 629] width 29 height 22
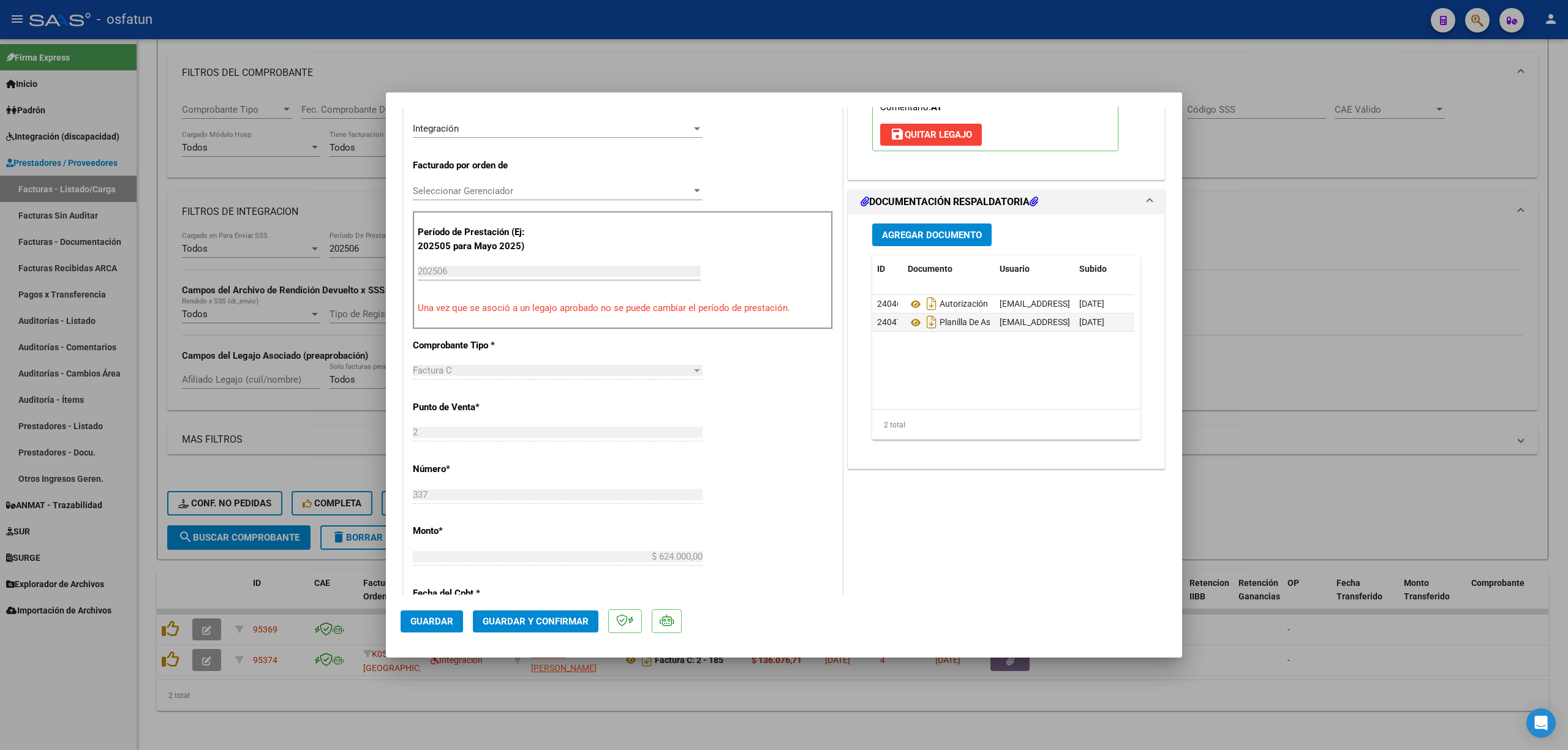
scroll to position [326, 0]
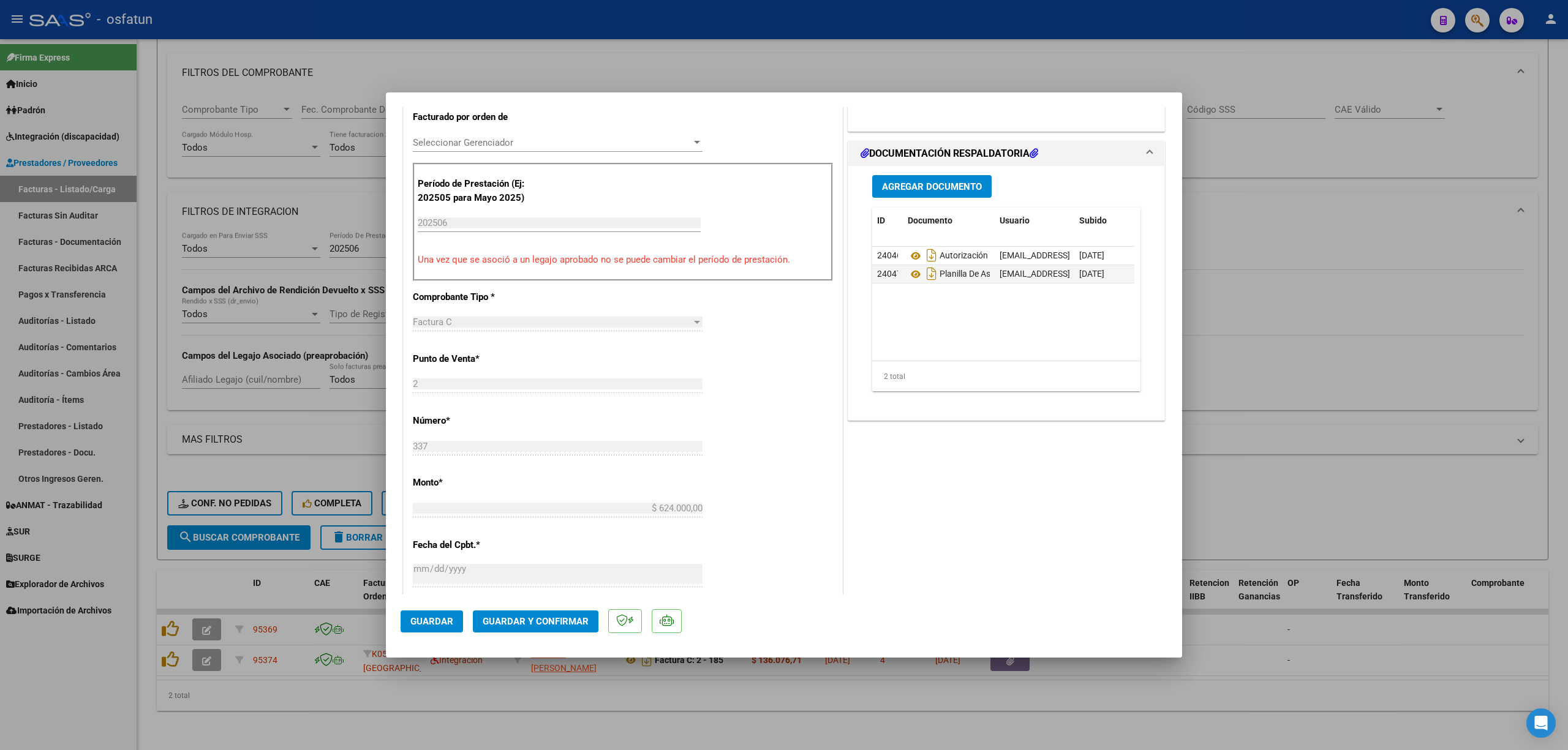
click at [1456, 379] on div at bounding box center [784, 375] width 1568 height 750
type input "$ 0,00"
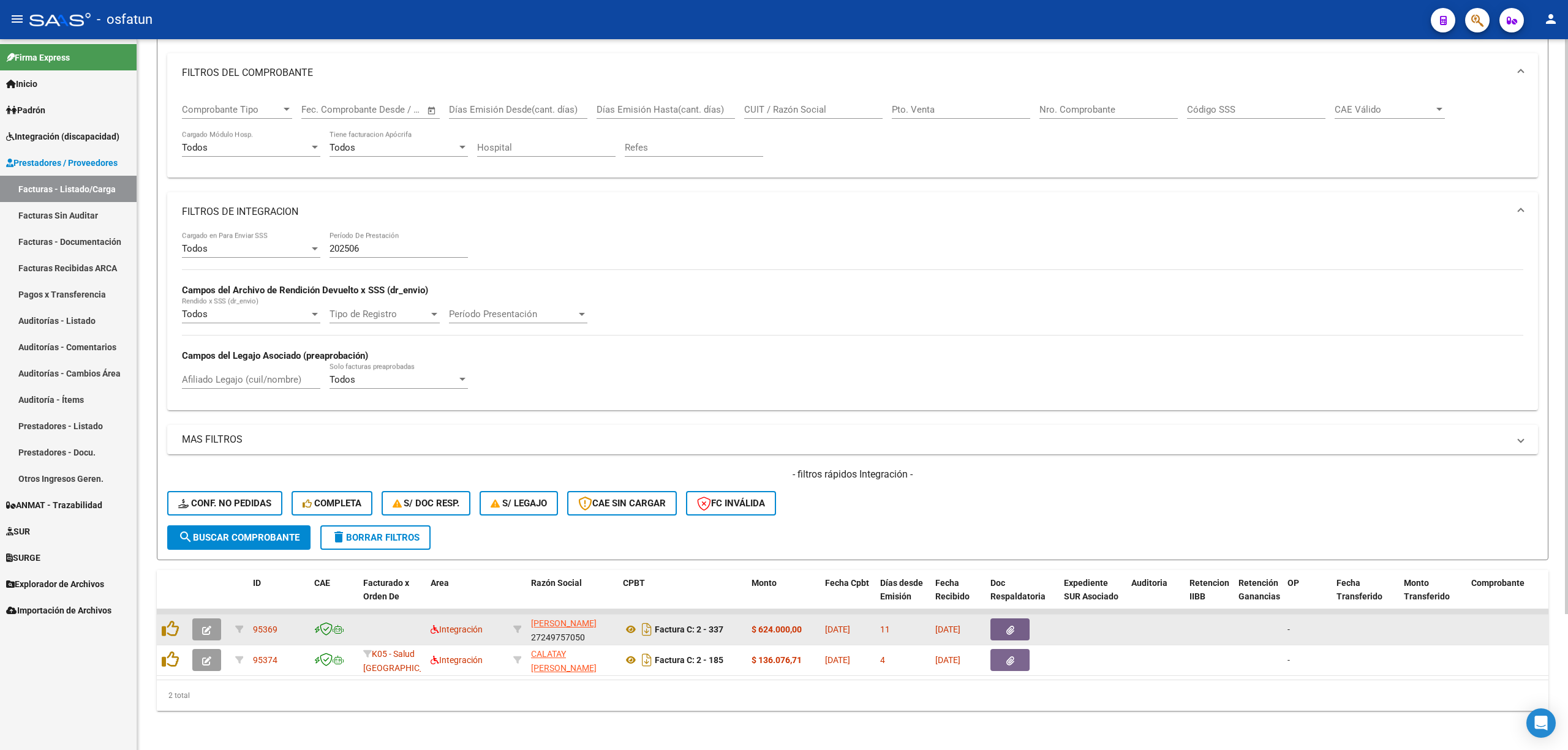
click at [217, 618] on div at bounding box center [208, 629] width 33 height 22
click at [211, 618] on button "button" at bounding box center [206, 629] width 29 height 22
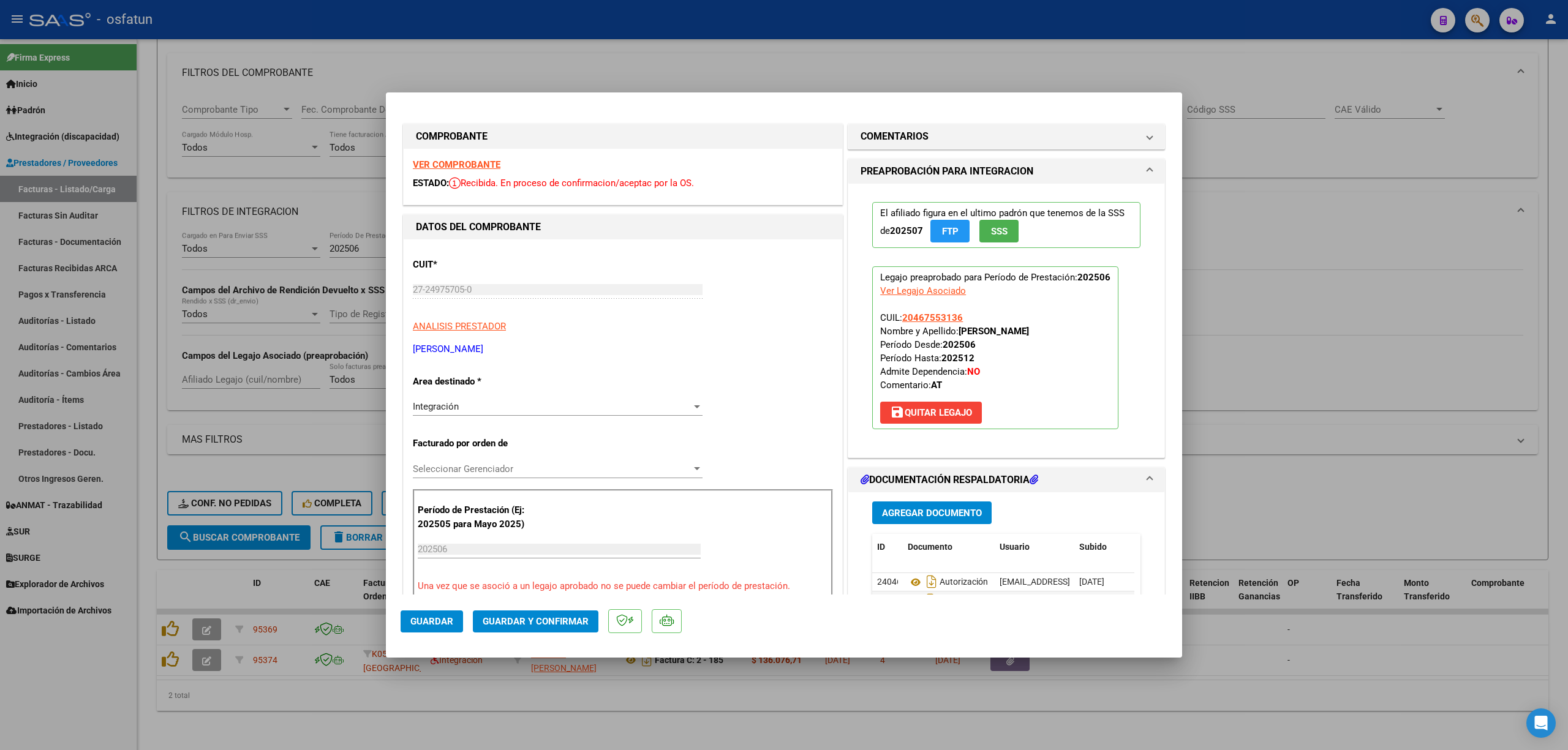
click at [194, 567] on div at bounding box center [784, 375] width 1568 height 750
type input "$ 0,00"
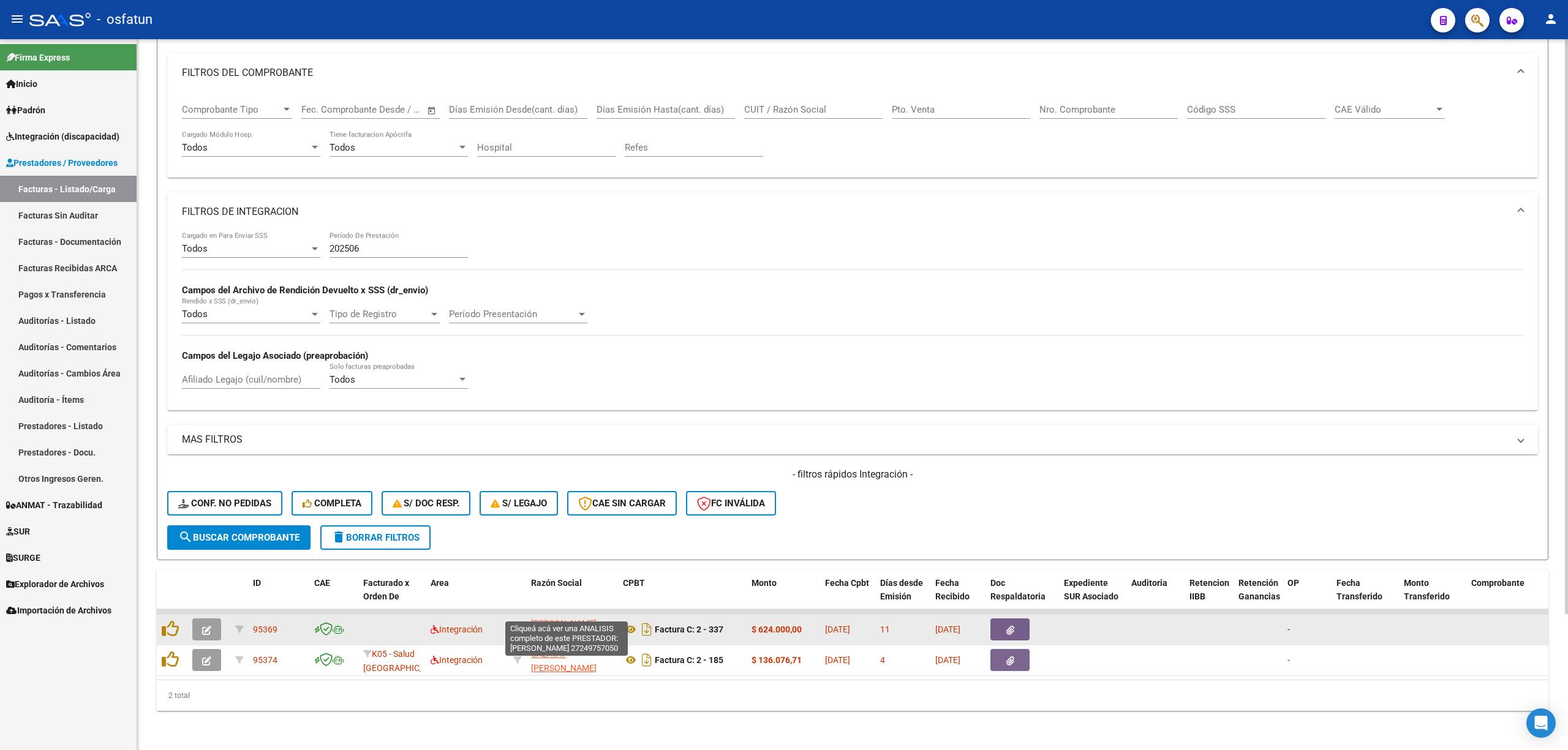
click at [554, 618] on span "[PERSON_NAME]" at bounding box center [563, 623] width 65 height 10
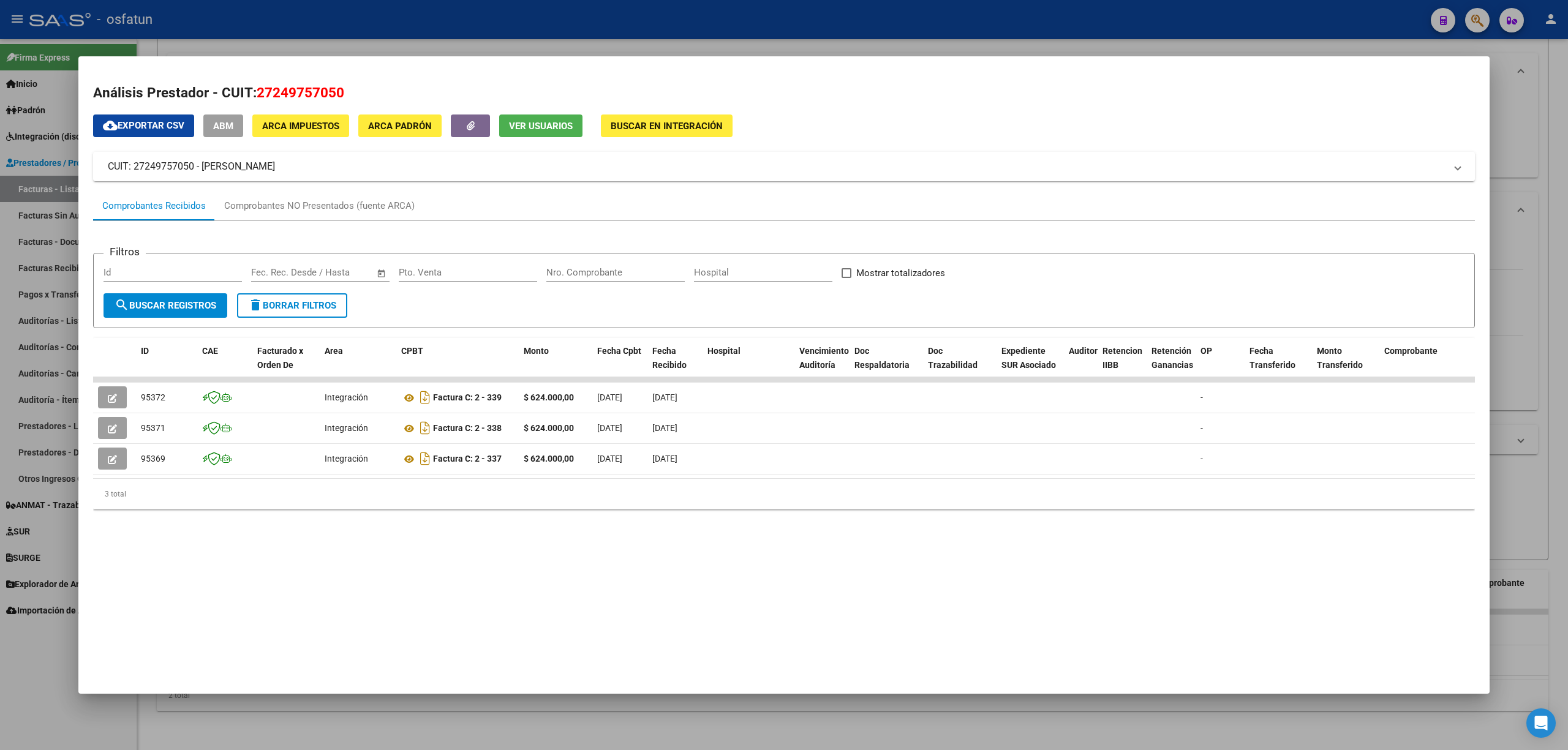
drag, startPoint x: 29, startPoint y: 683, endPoint x: 40, endPoint y: 657, distance: 28.2
click at [30, 683] on div at bounding box center [784, 375] width 1568 height 750
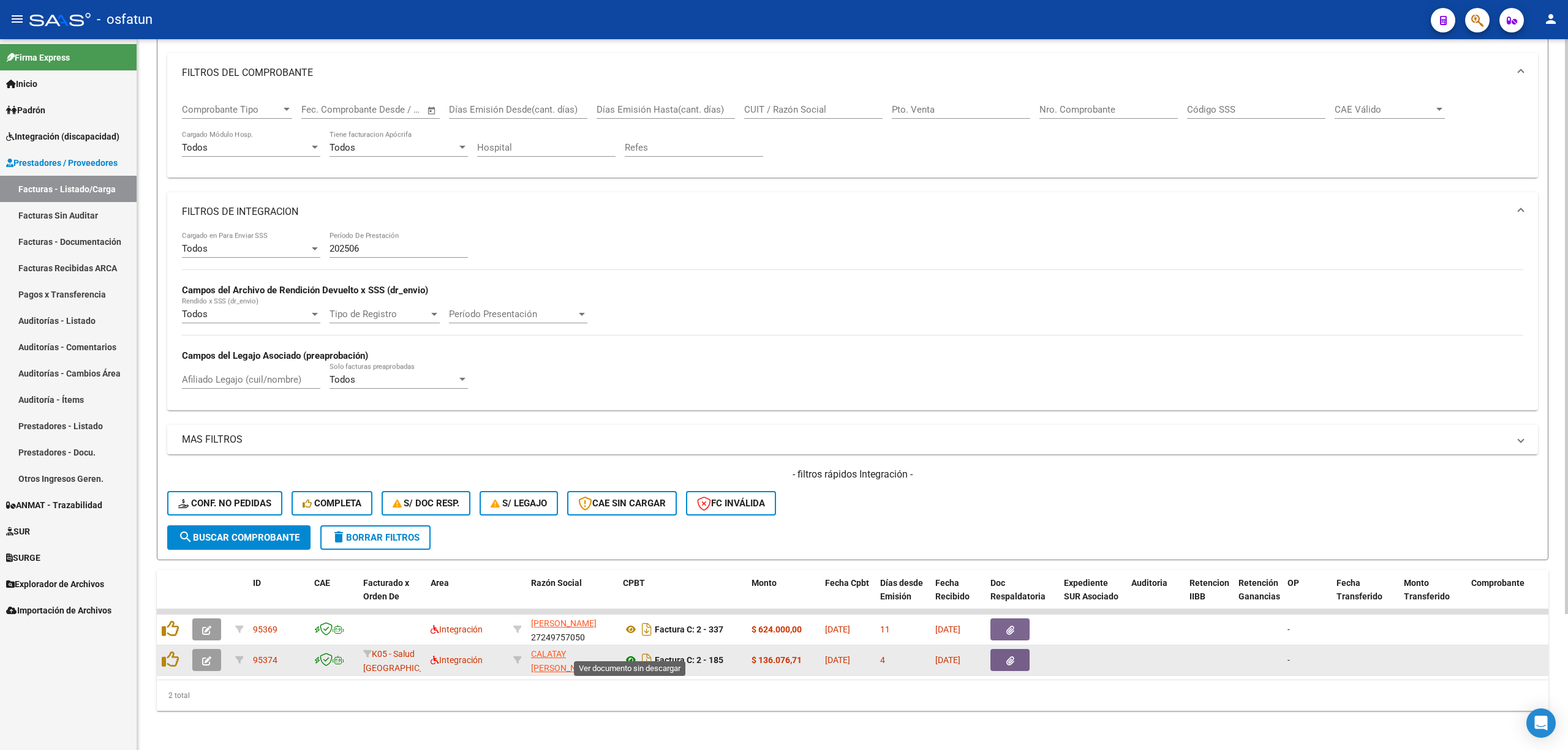
click at [627, 653] on icon at bounding box center [630, 660] width 16 height 15
click at [210, 656] on icon "button" at bounding box center [206, 660] width 9 height 9
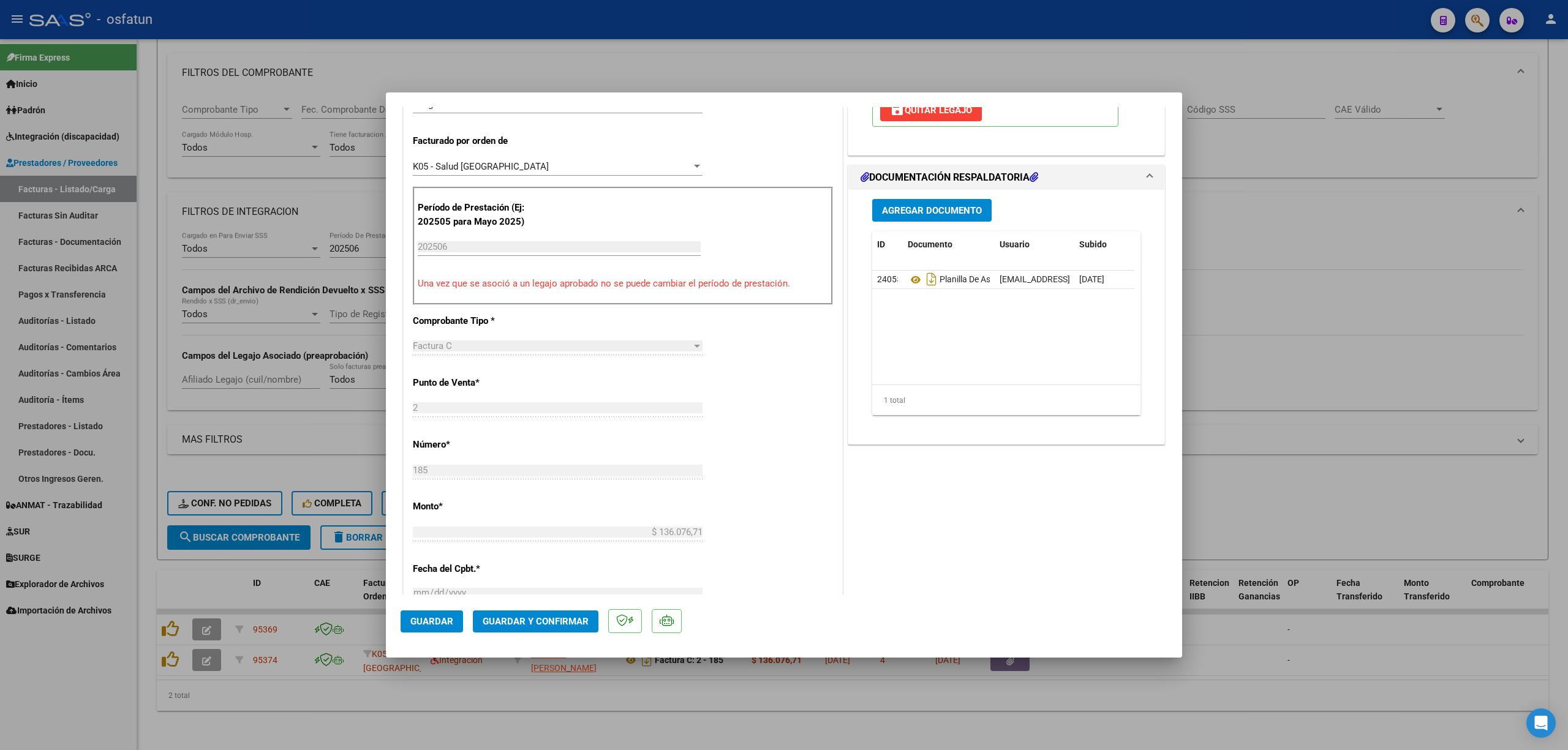
scroll to position [326, 0]
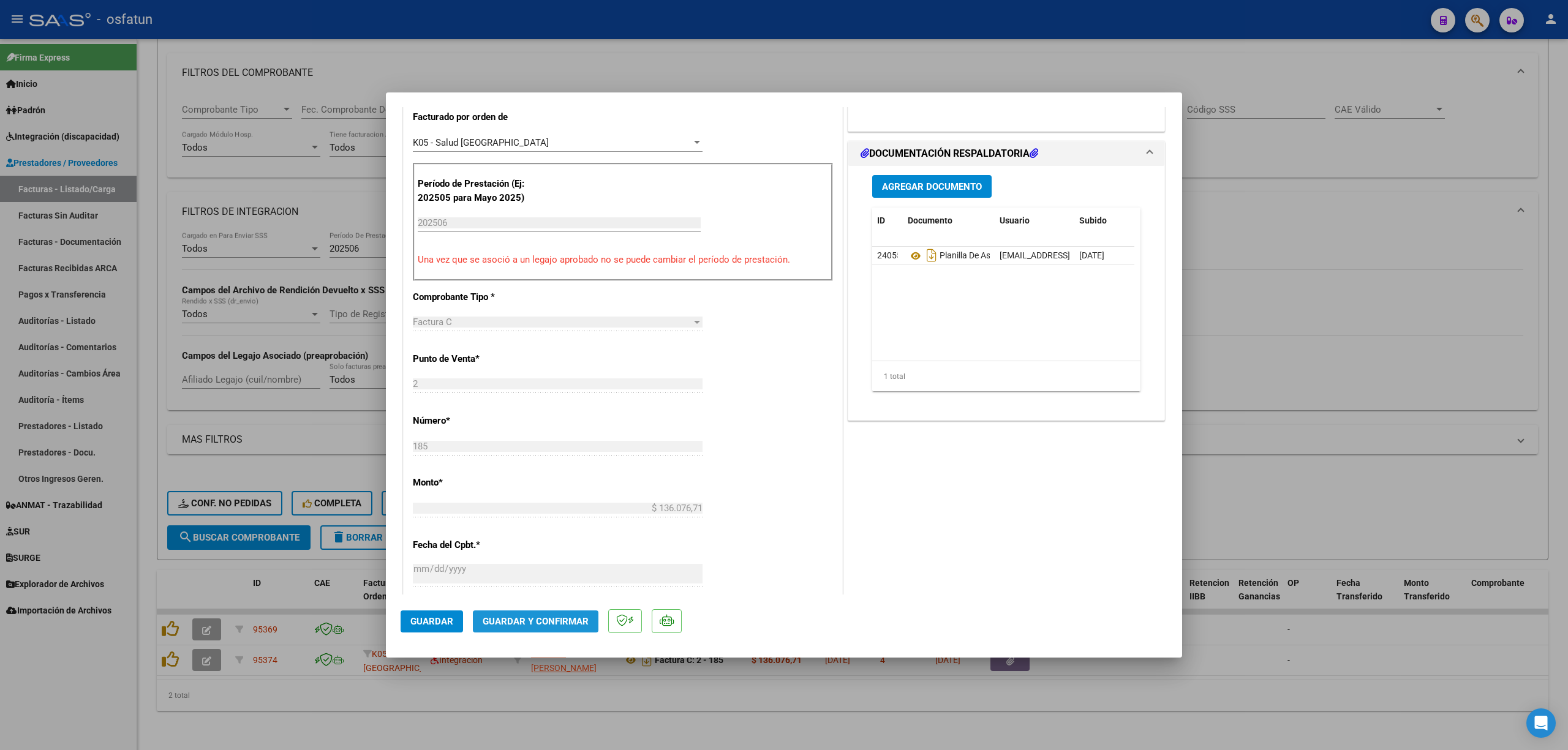
click at [549, 622] on span "Guardar y Confirmar" at bounding box center [535, 622] width 106 height 11
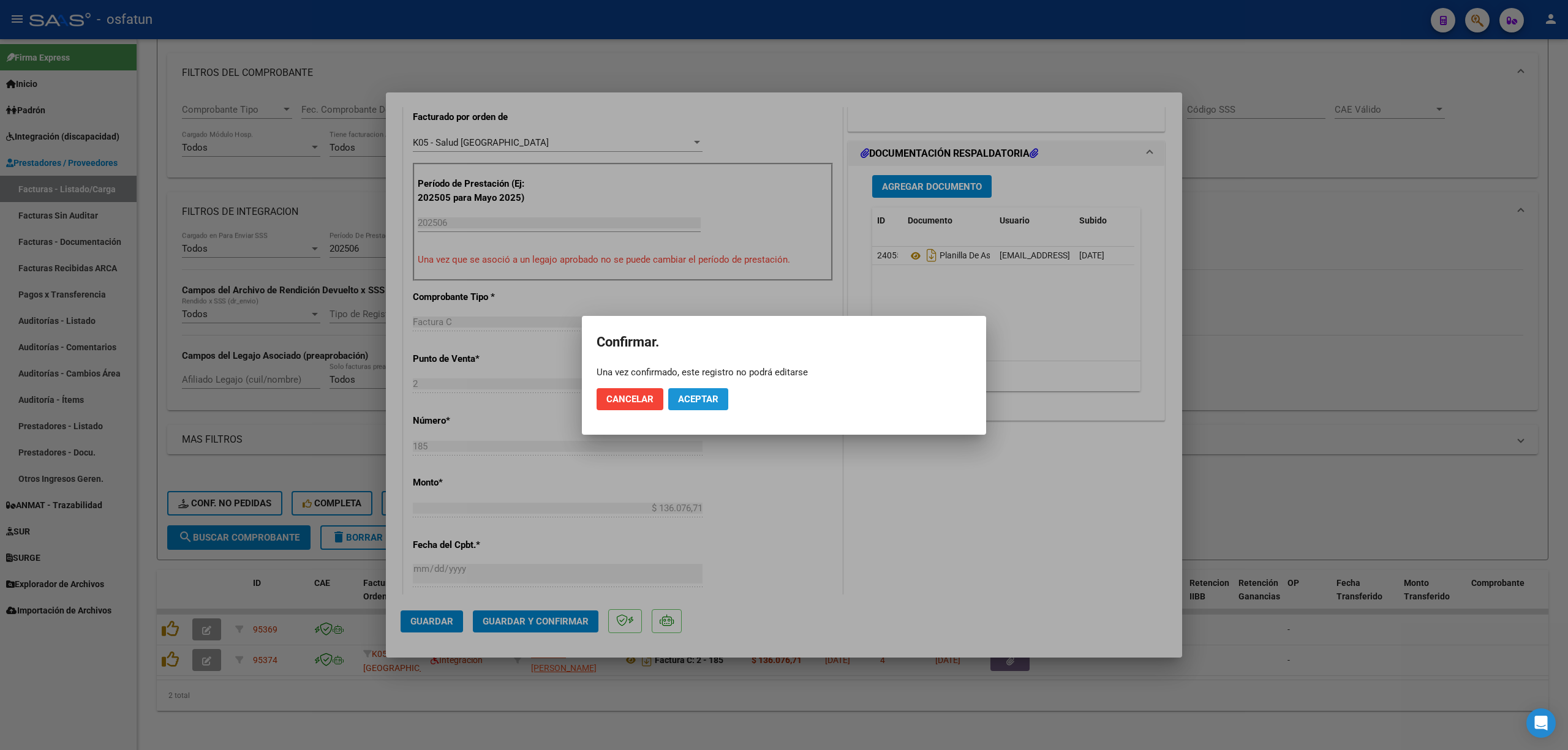
click at [684, 404] on span "Aceptar" at bounding box center [698, 400] width 41 height 11
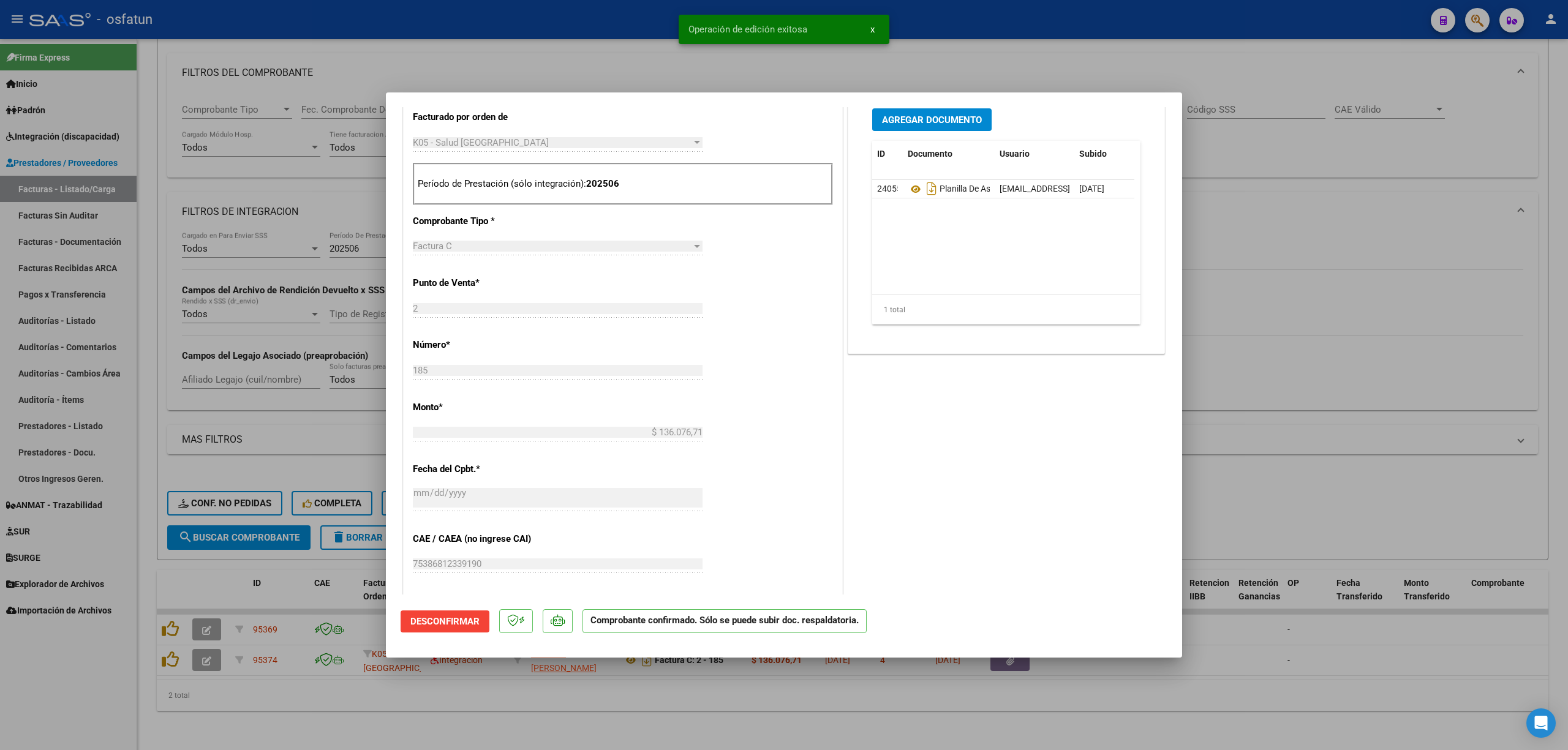
click at [632, 37] on div at bounding box center [784, 375] width 1568 height 750
type input "$ 0,00"
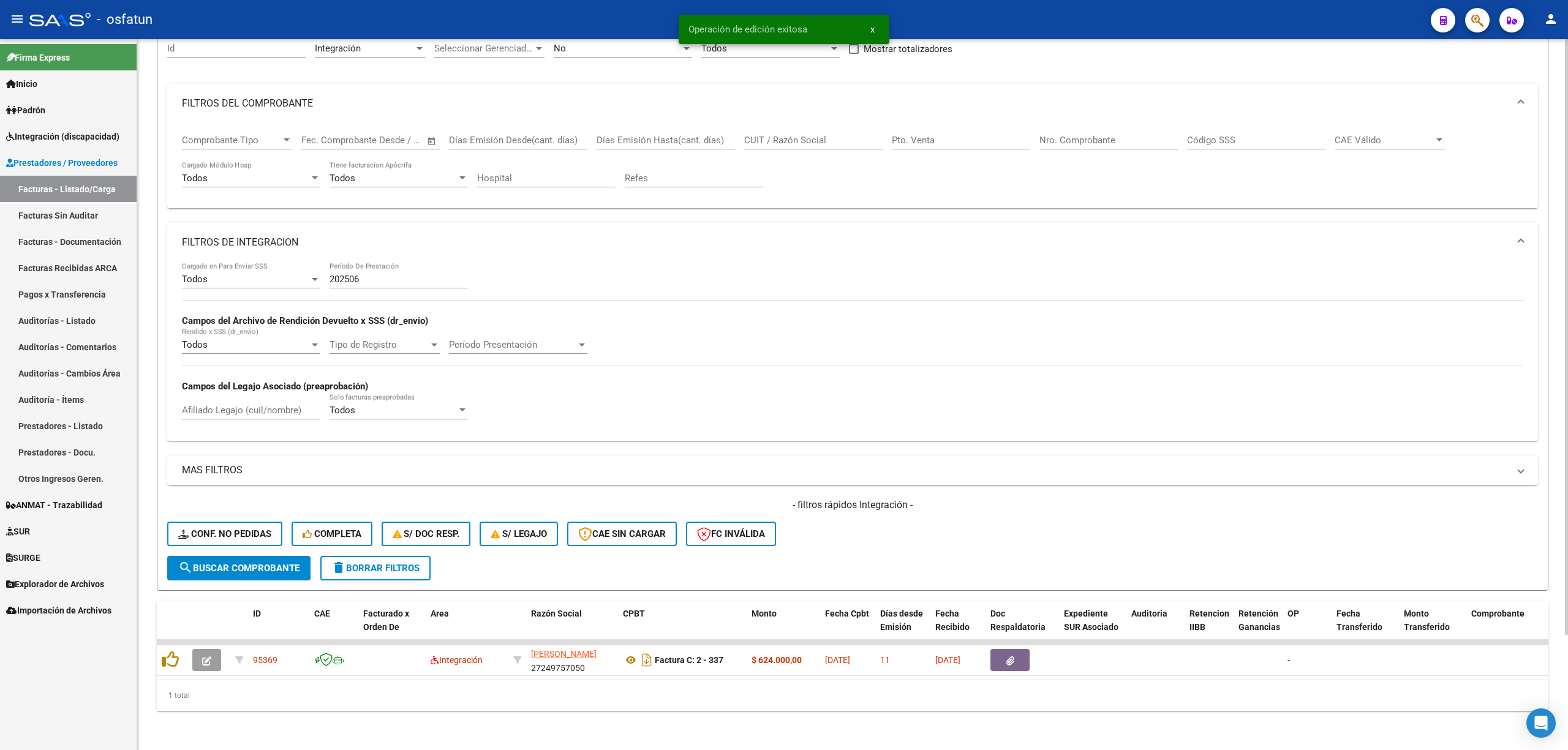
scroll to position [136, 0]
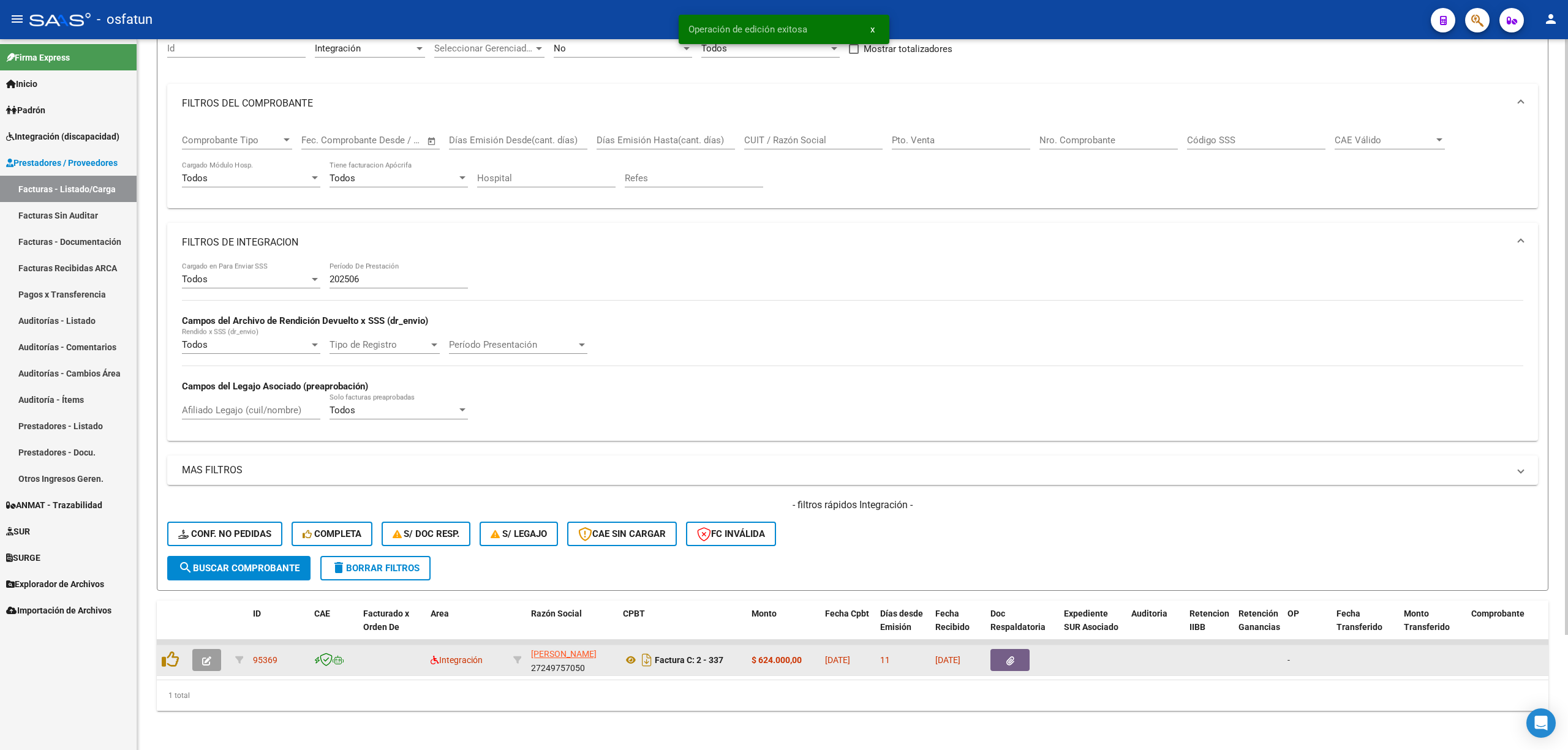
click at [563, 653] on div "[PERSON_NAME] 27249757050" at bounding box center [572, 660] width 82 height 26
copy div "27249757050"
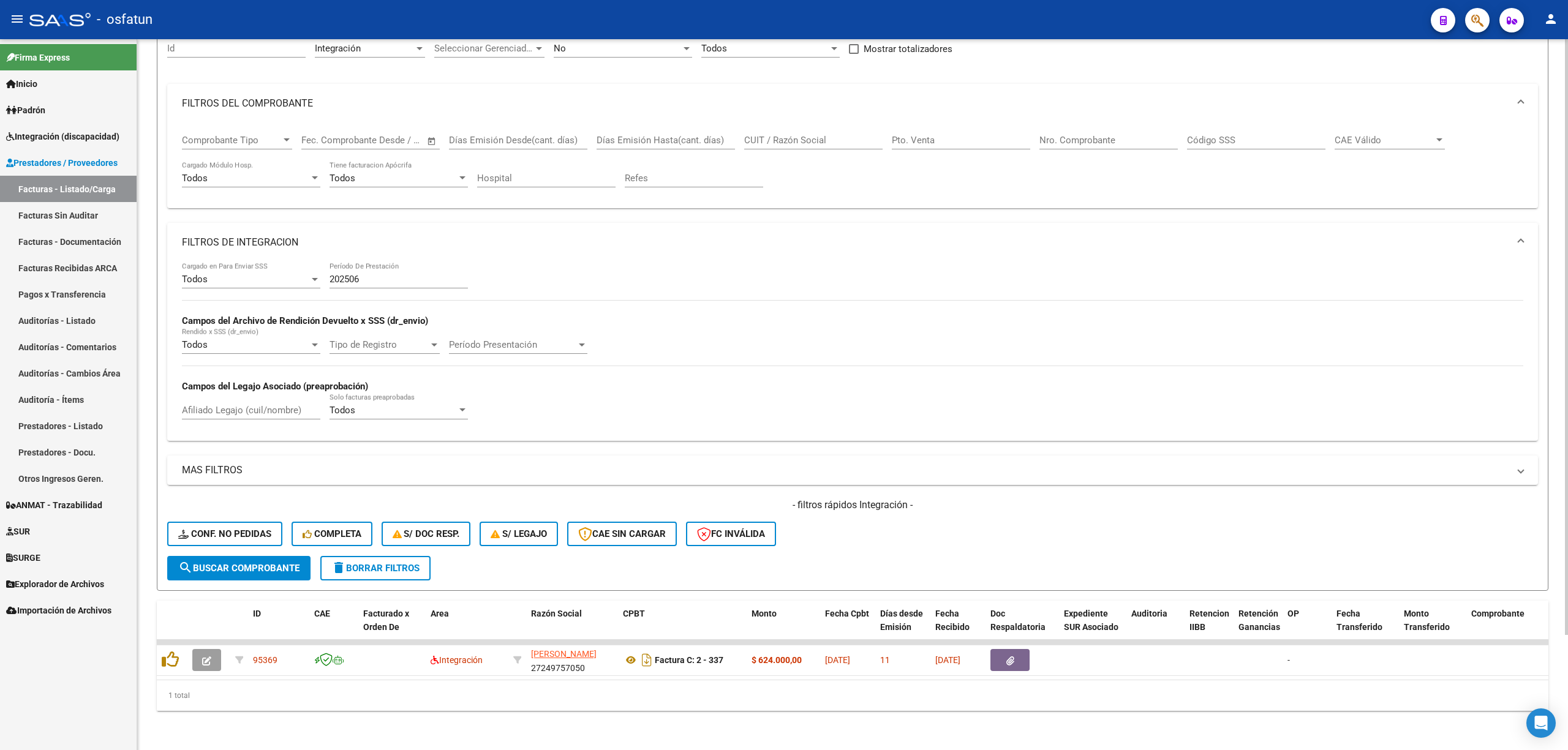
click at [323, 273] on app-bool-drop-down "Todos Cargado en Para Enviar SSS" at bounding box center [255, 279] width 147 height 11
click at [337, 273] on input "202506" at bounding box center [398, 279] width 138 height 11
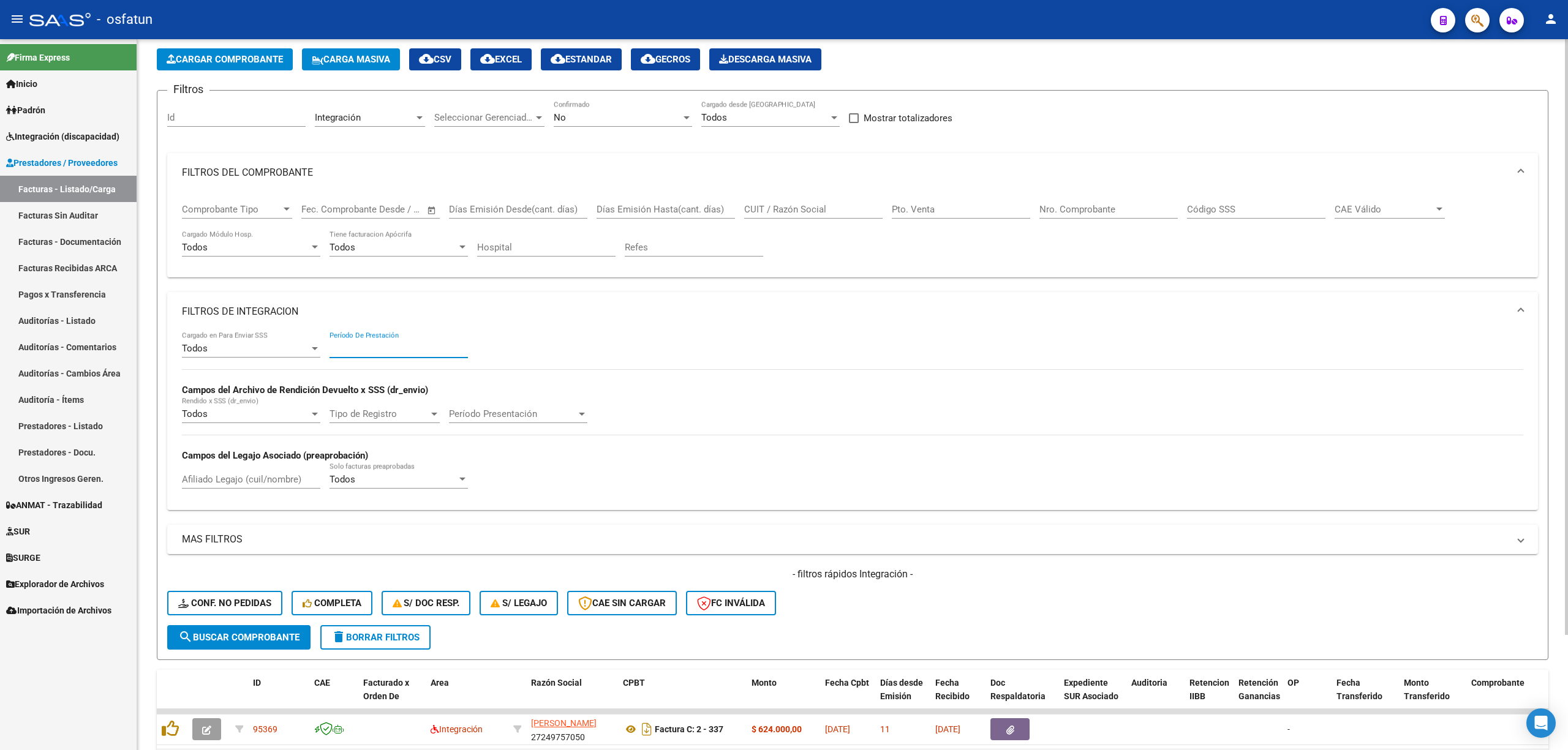
scroll to position [0, 0]
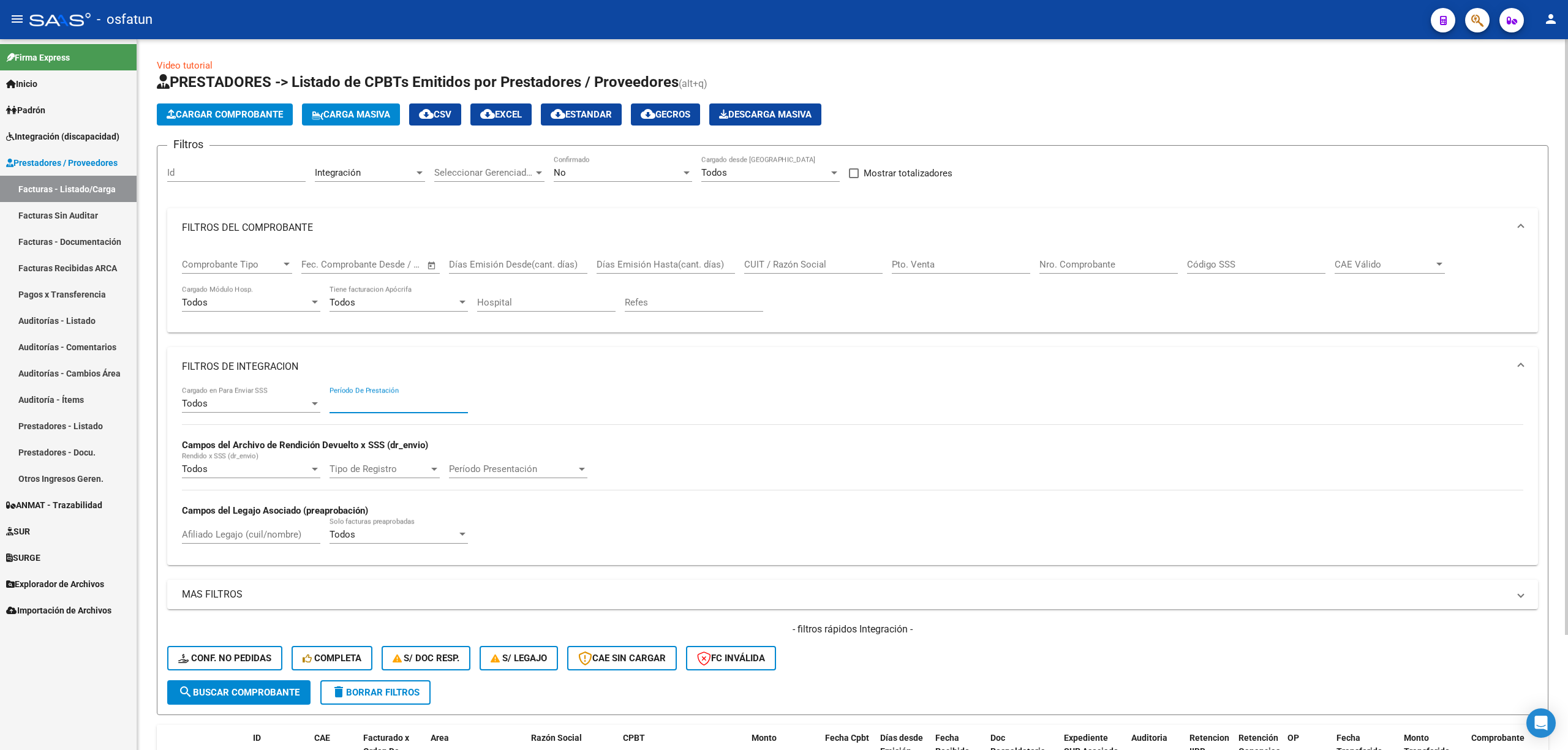
click at [804, 266] on input "CUIT / Razón Social" at bounding box center [813, 264] width 138 height 11
paste input "27249757050"
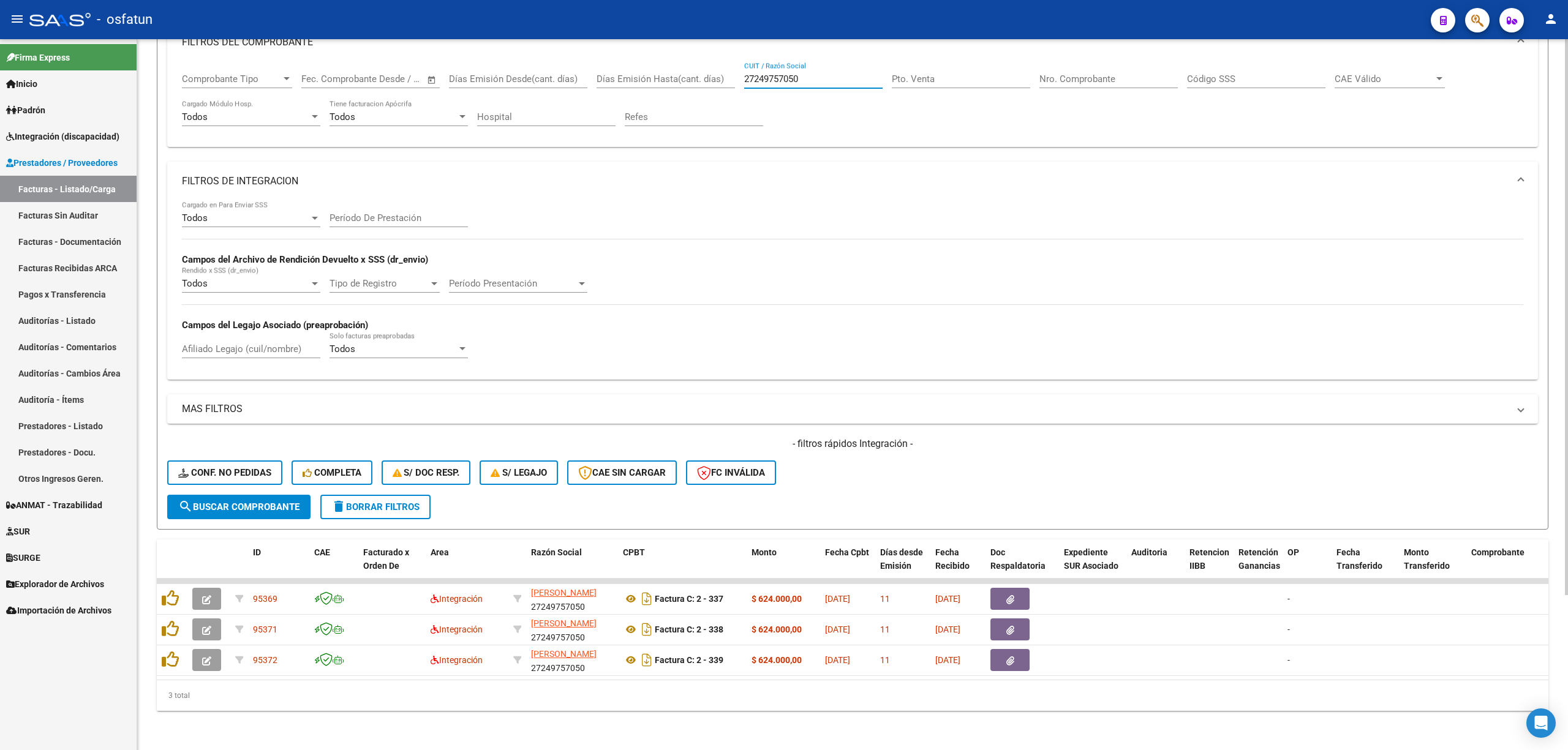
scroll to position [197, 0]
type input "27249757050"
click at [1440, 363] on div "Todos Cargado en Para Enviar SSS Período De Prestación Campos del Archivo de Re…" at bounding box center [852, 289] width 1370 height 178
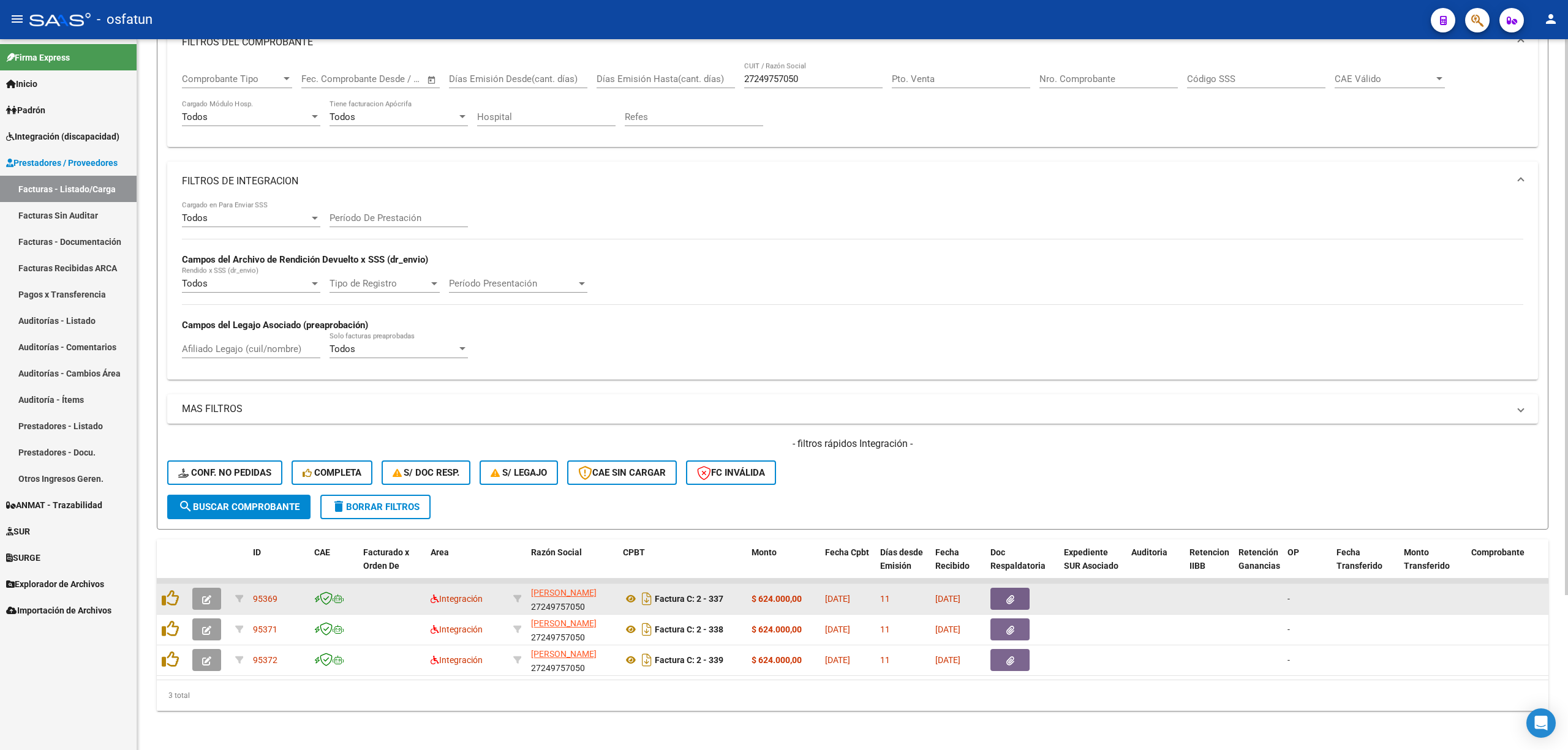
click at [205, 595] on icon "button" at bounding box center [206, 599] width 9 height 9
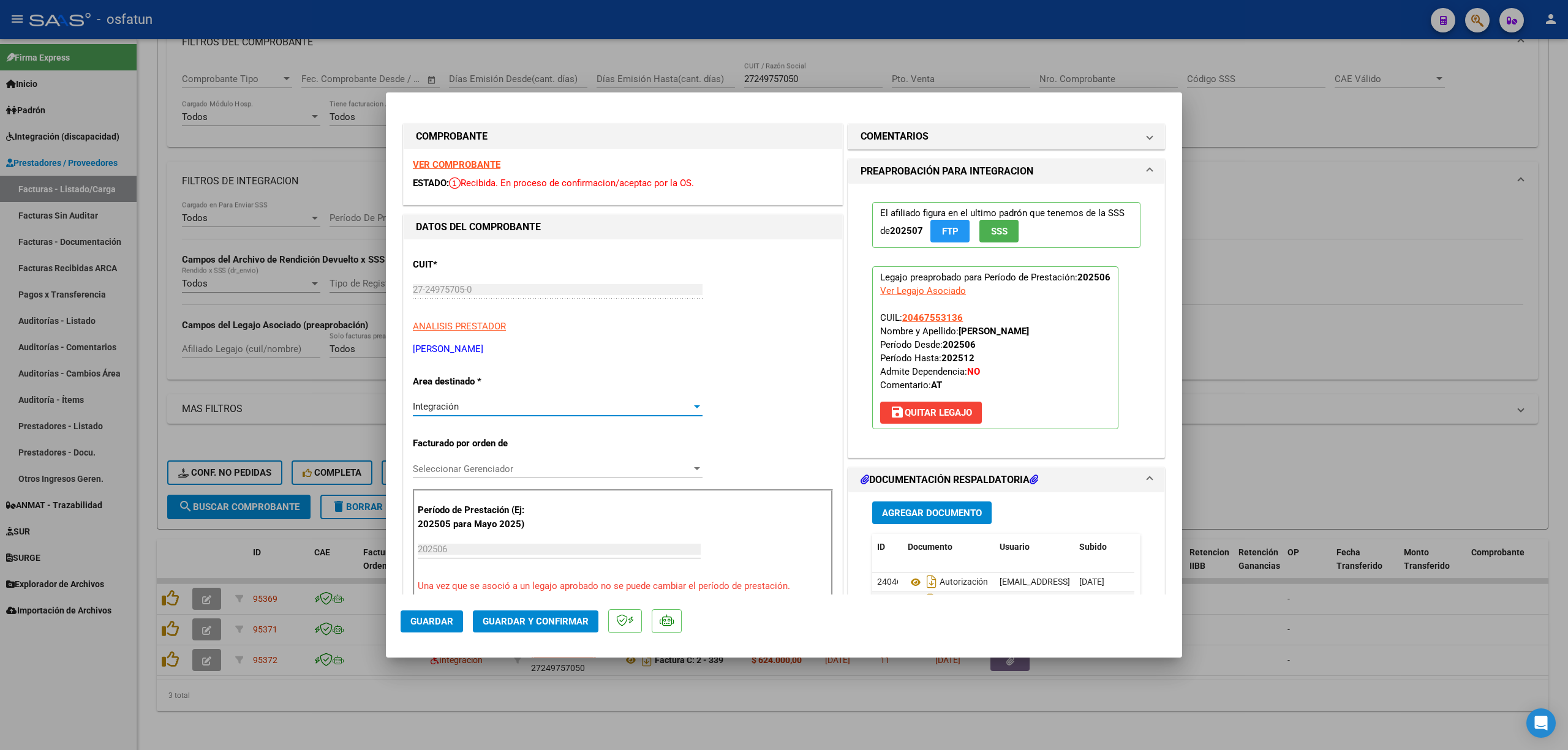
click at [544, 405] on div "Integración" at bounding box center [552, 407] width 278 height 11
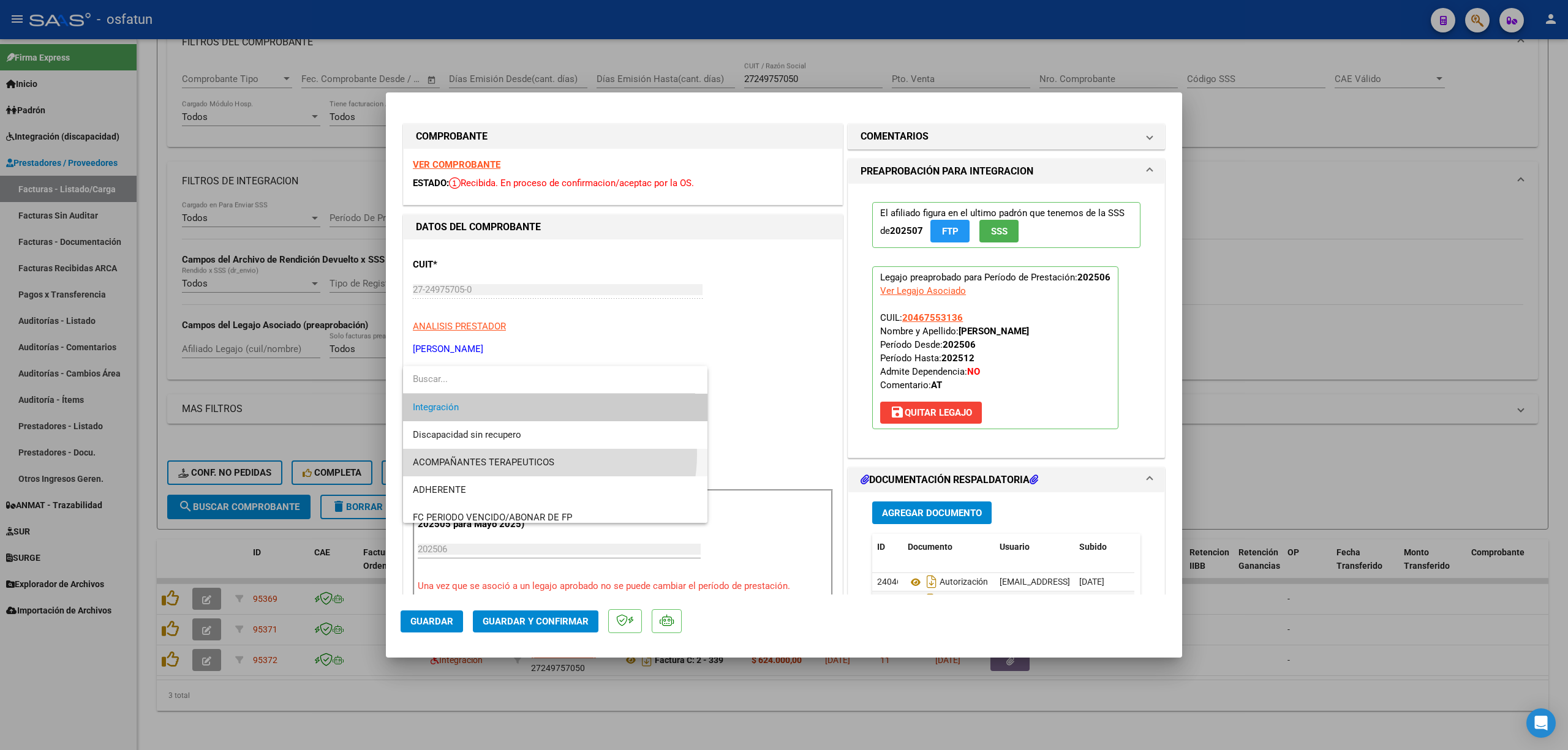
click at [534, 454] on span "ACOMPAÑANTES TERAPEUTICOS" at bounding box center [555, 462] width 285 height 27
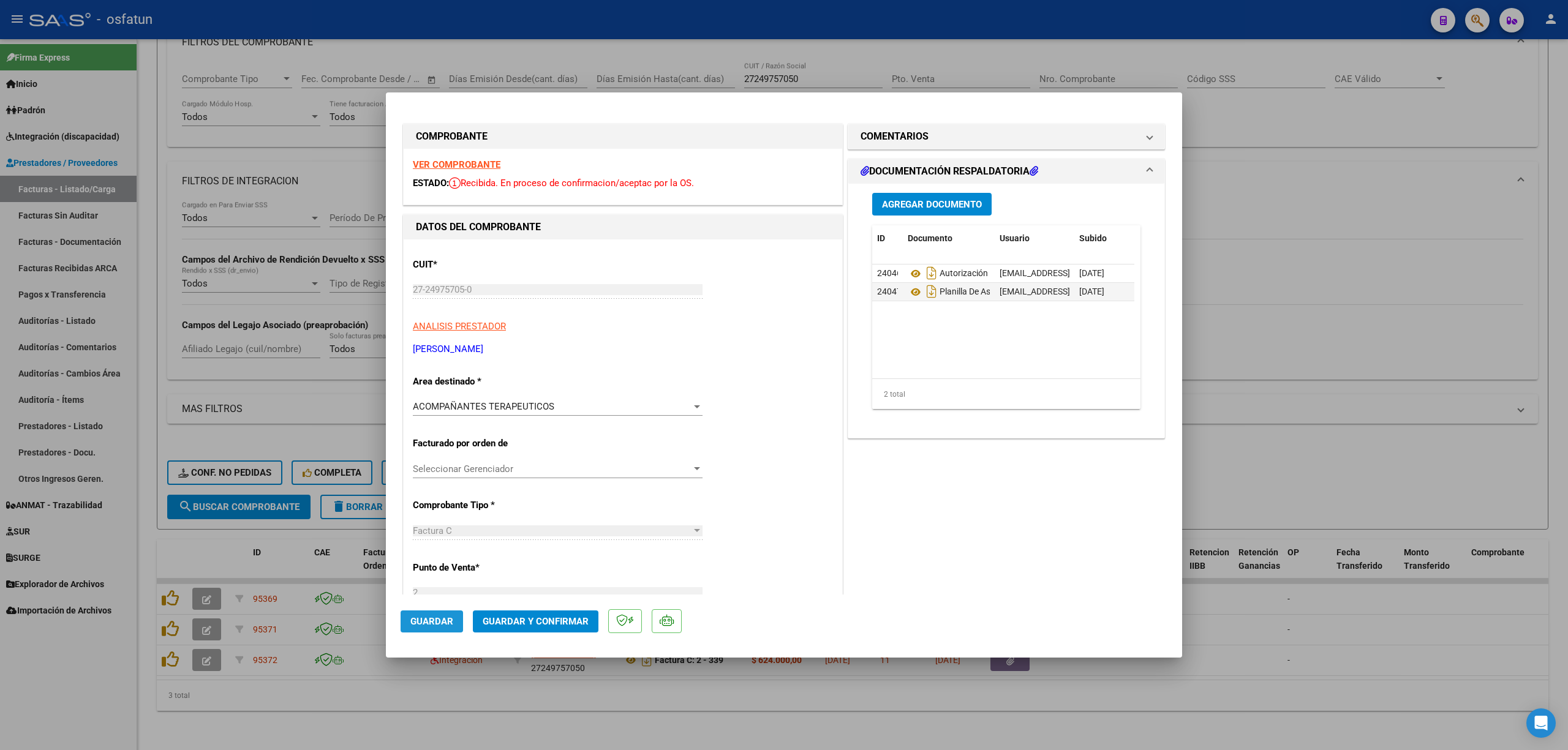
click at [437, 627] on button "Guardar" at bounding box center [431, 621] width 62 height 22
click at [1454, 459] on div at bounding box center [784, 375] width 1568 height 750
type input "$ 0,00"
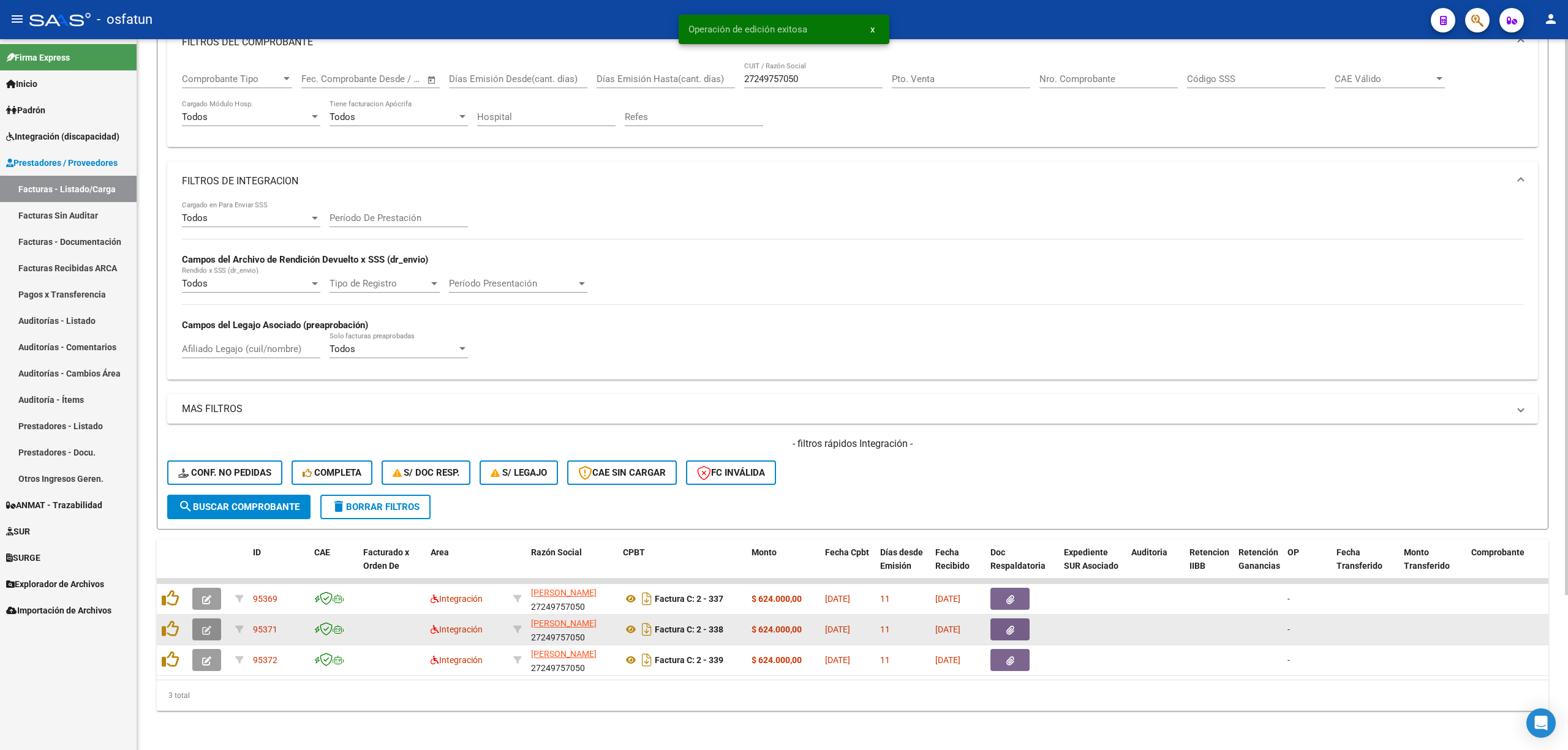
click at [204, 625] on icon "button" at bounding box center [206, 629] width 9 height 9
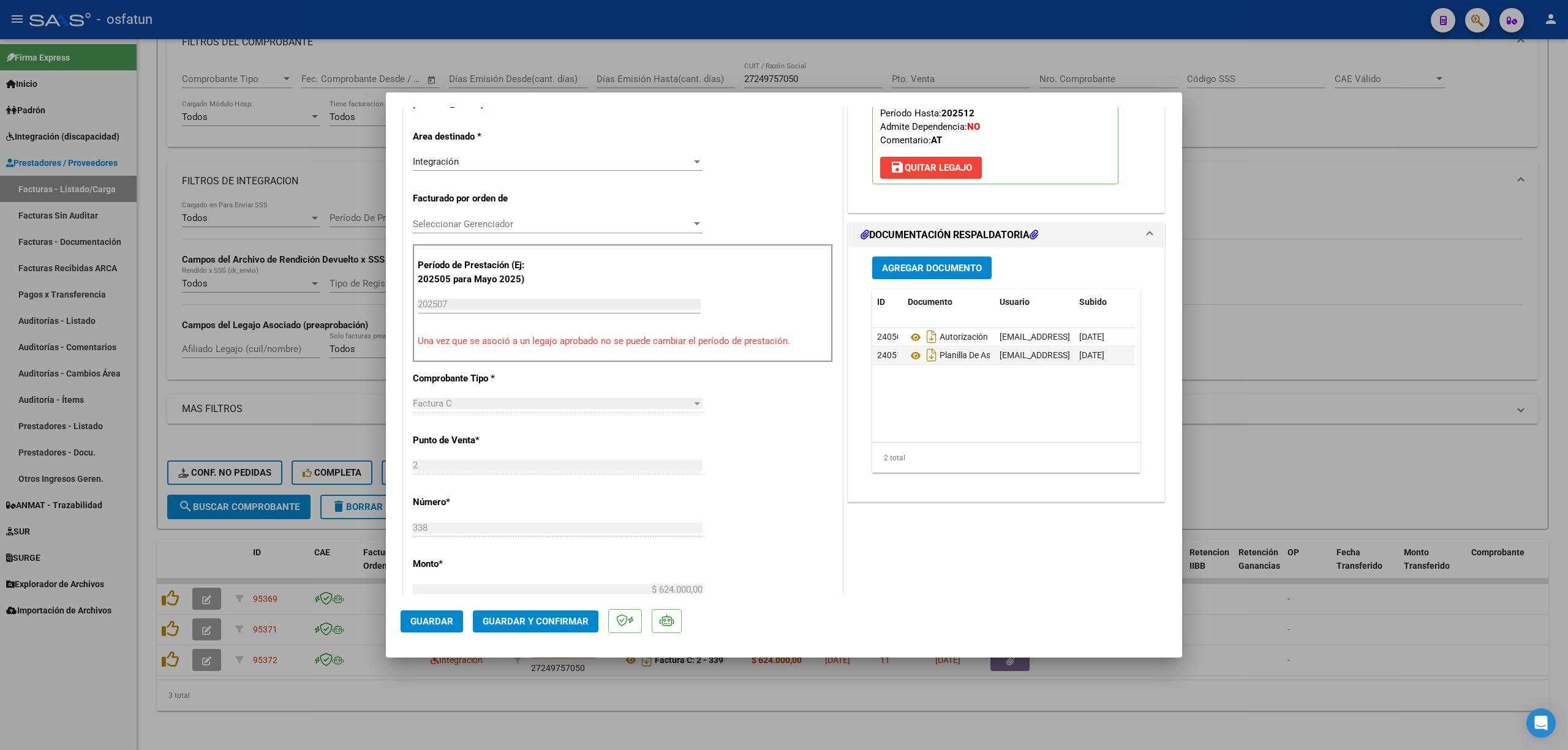
scroll to position [0, 0]
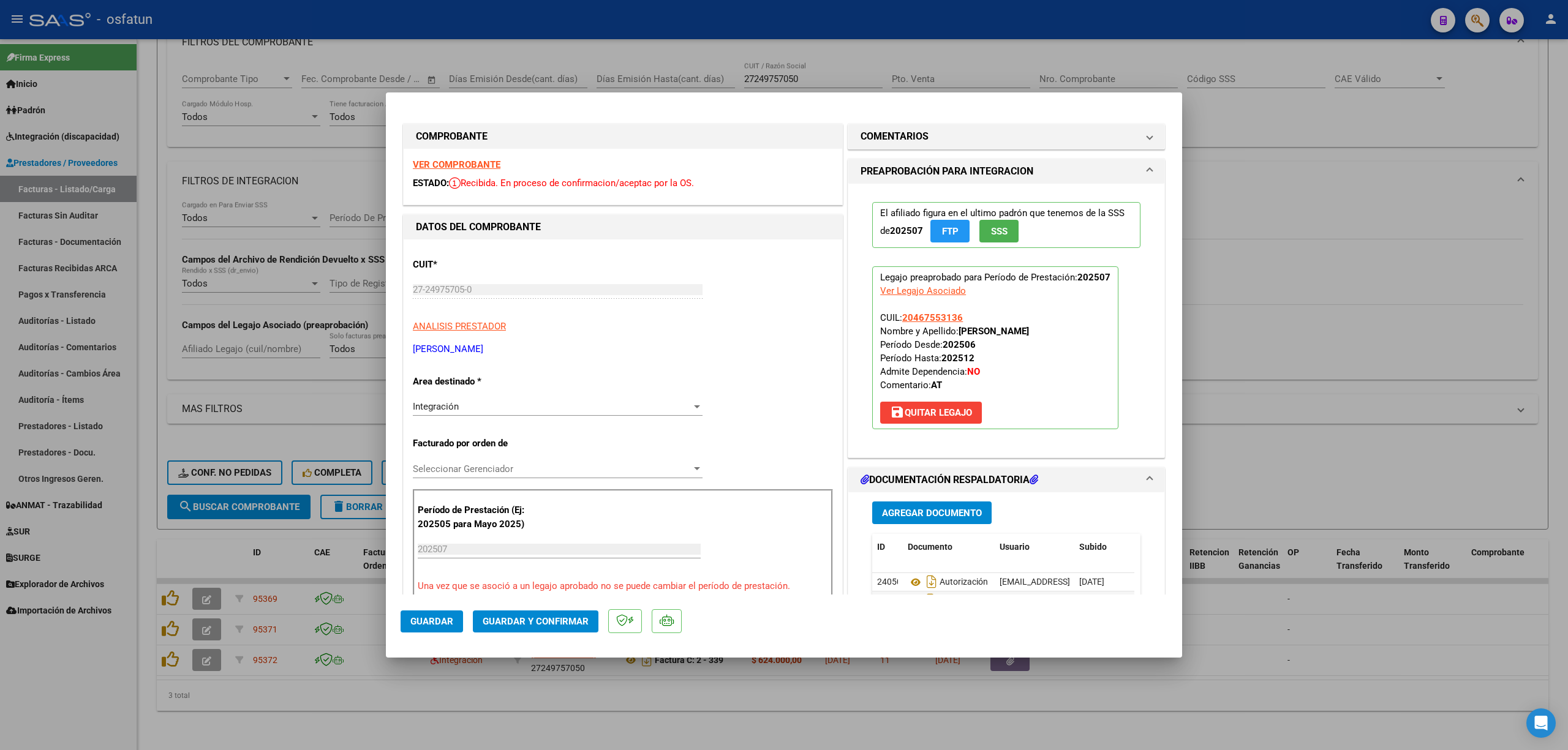
click at [488, 414] on div "Integración Seleccionar Area" at bounding box center [557, 407] width 290 height 18
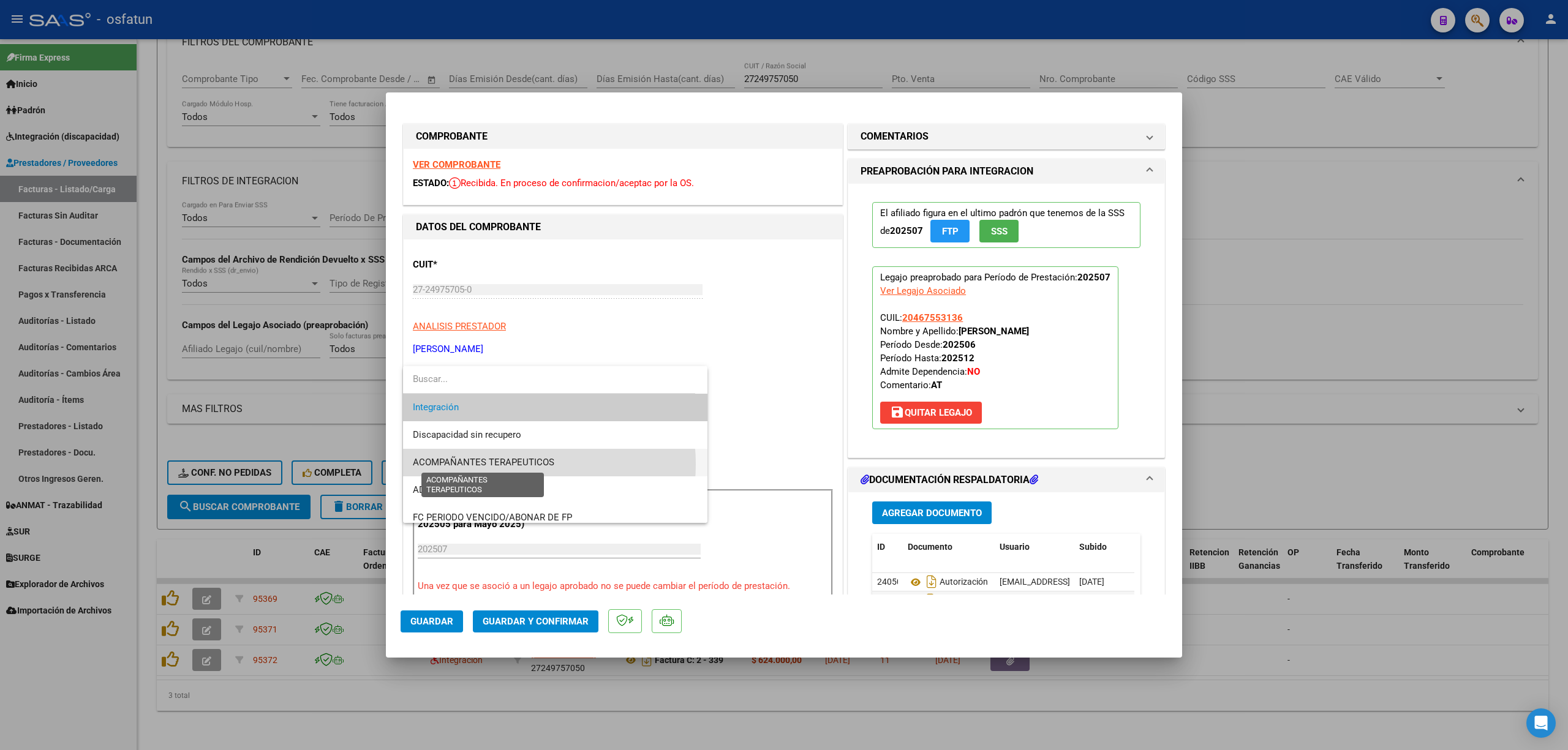
click at [506, 464] on span "ACOMPAÑANTES TERAPEUTICOS" at bounding box center [484, 462] width 142 height 11
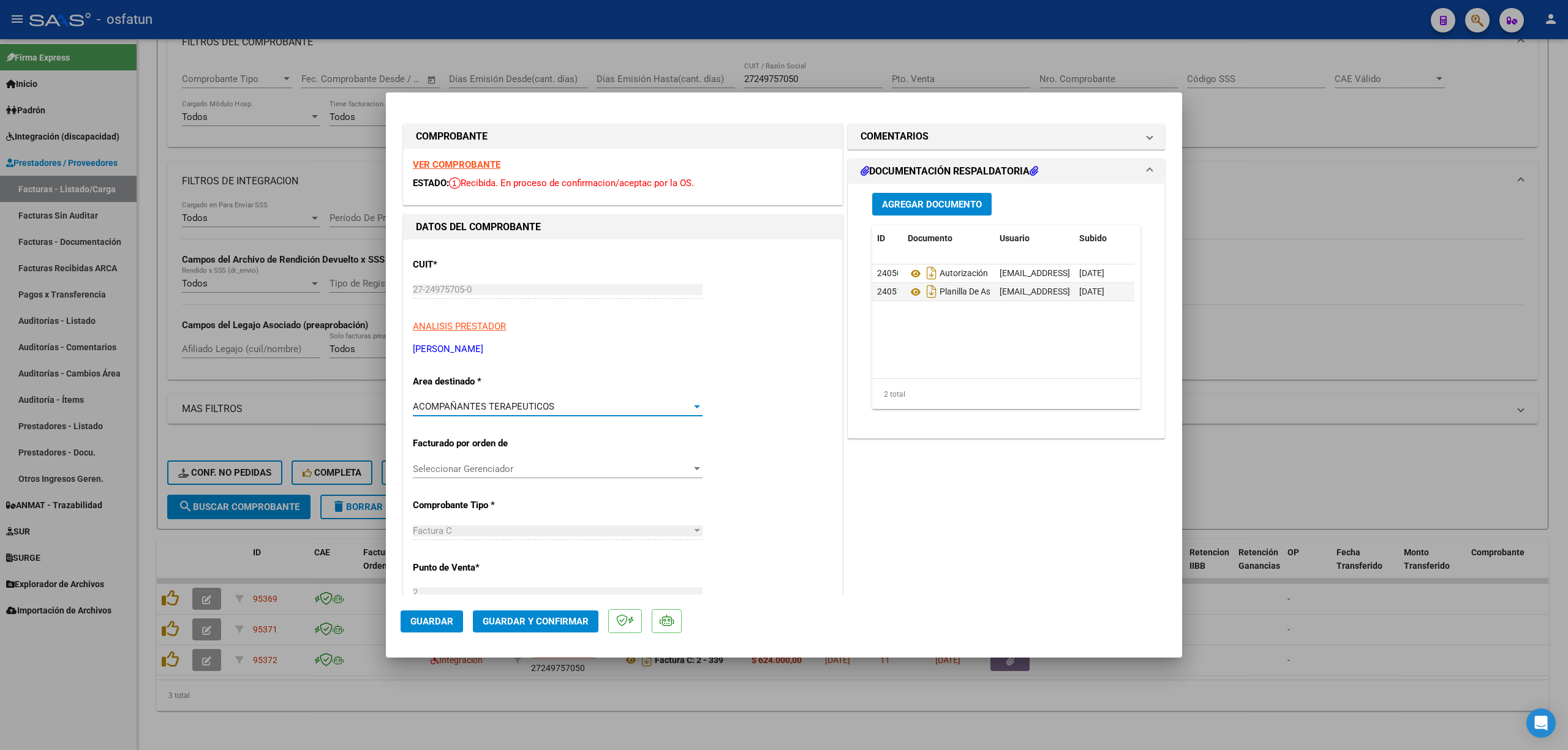
click at [438, 625] on span "Guardar" at bounding box center [431, 622] width 43 height 11
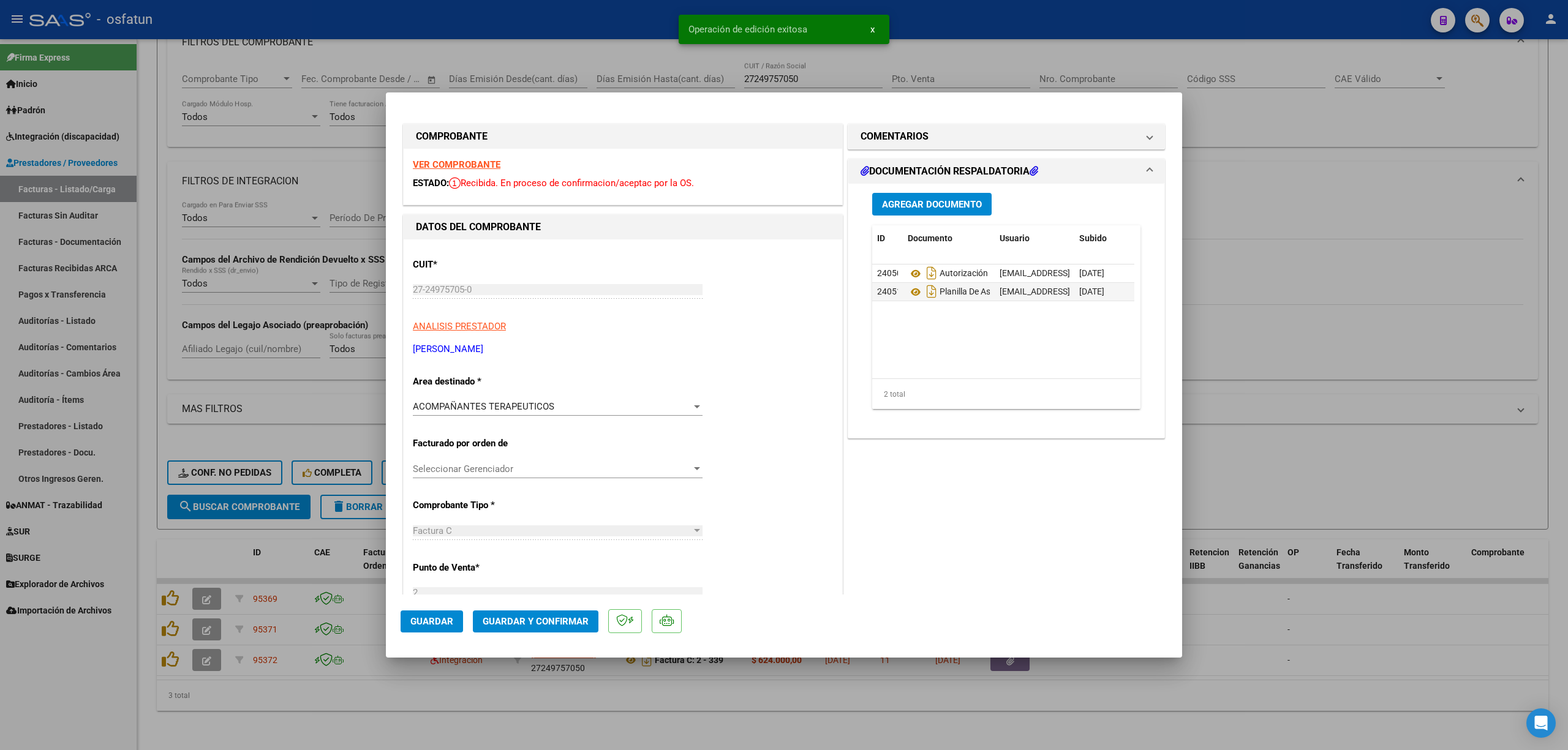
click at [1334, 423] on div at bounding box center [784, 375] width 1568 height 750
type input "$ 0,00"
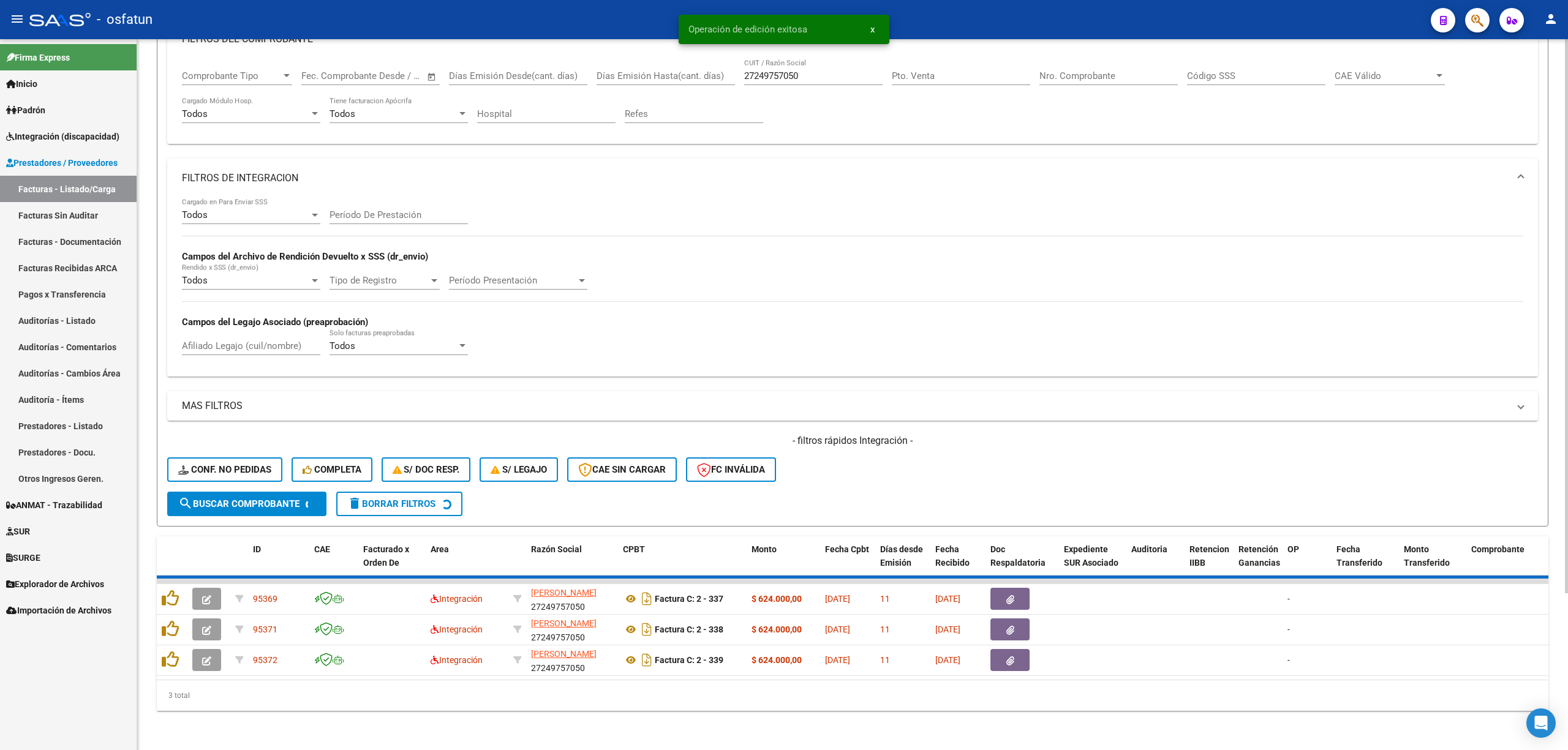
scroll to position [136, 0]
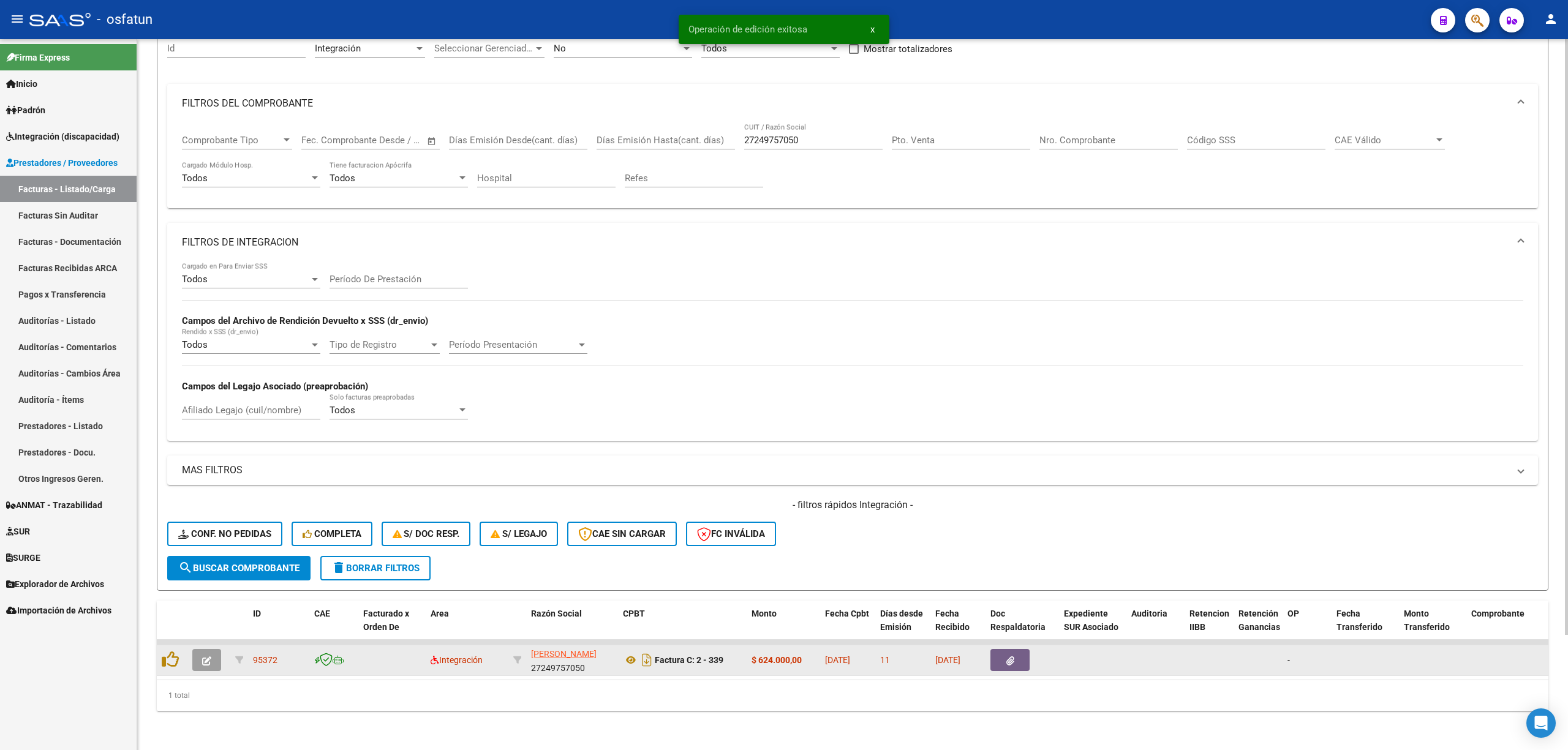
click at [211, 649] on button "button" at bounding box center [206, 660] width 29 height 22
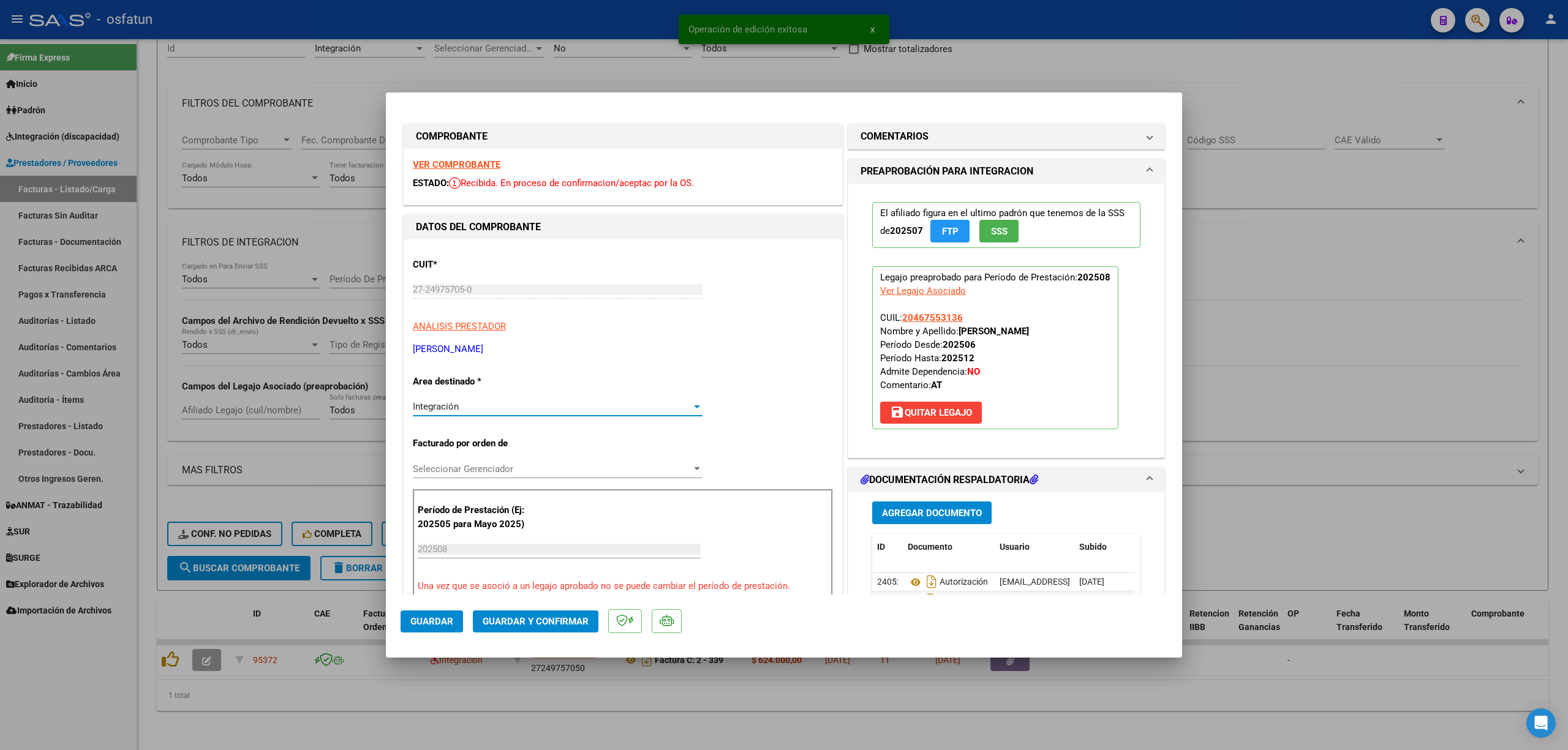
click at [488, 404] on div "Integración" at bounding box center [552, 407] width 278 height 11
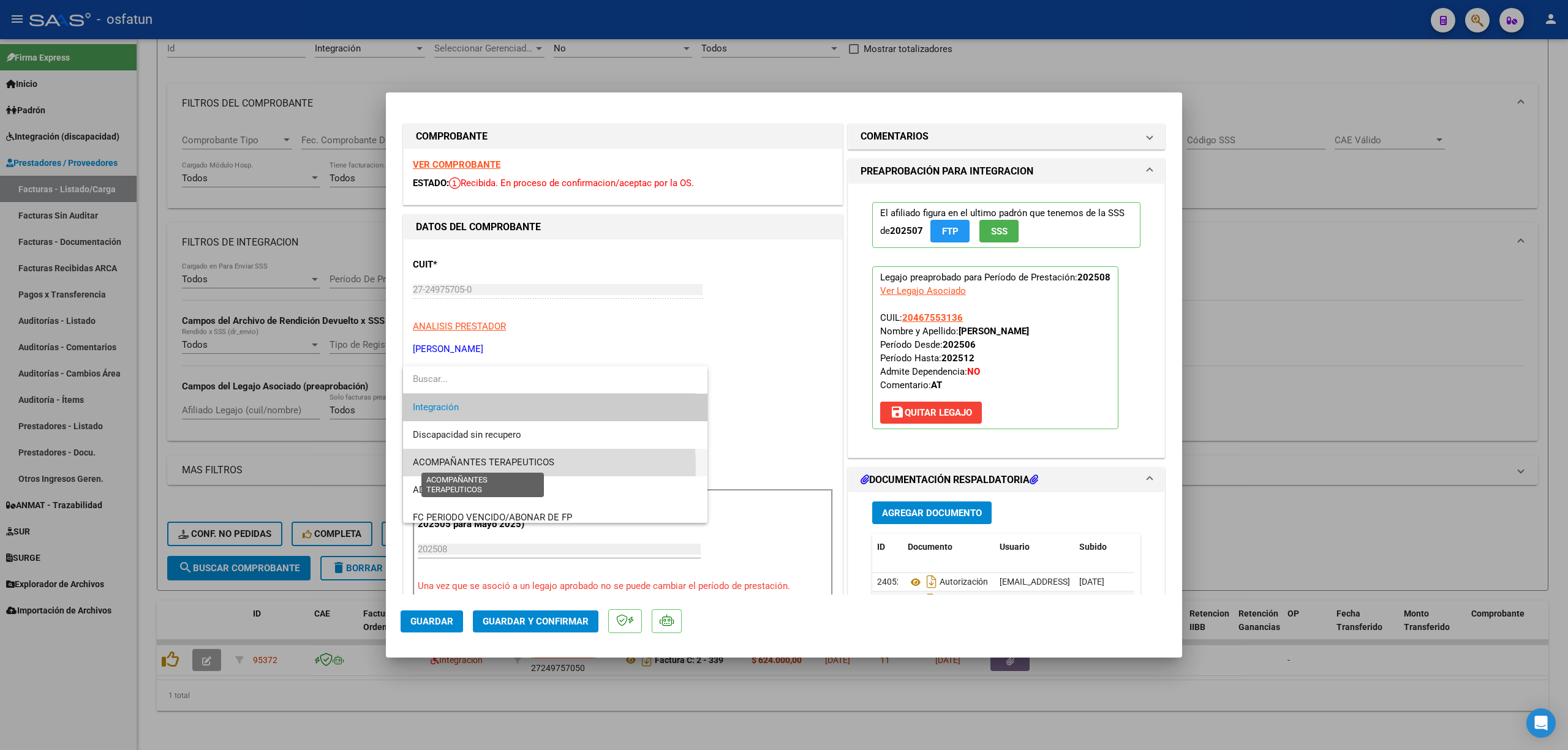
click at [478, 466] on span "ACOMPAÑANTES TERAPEUTICOS" at bounding box center [484, 462] width 142 height 11
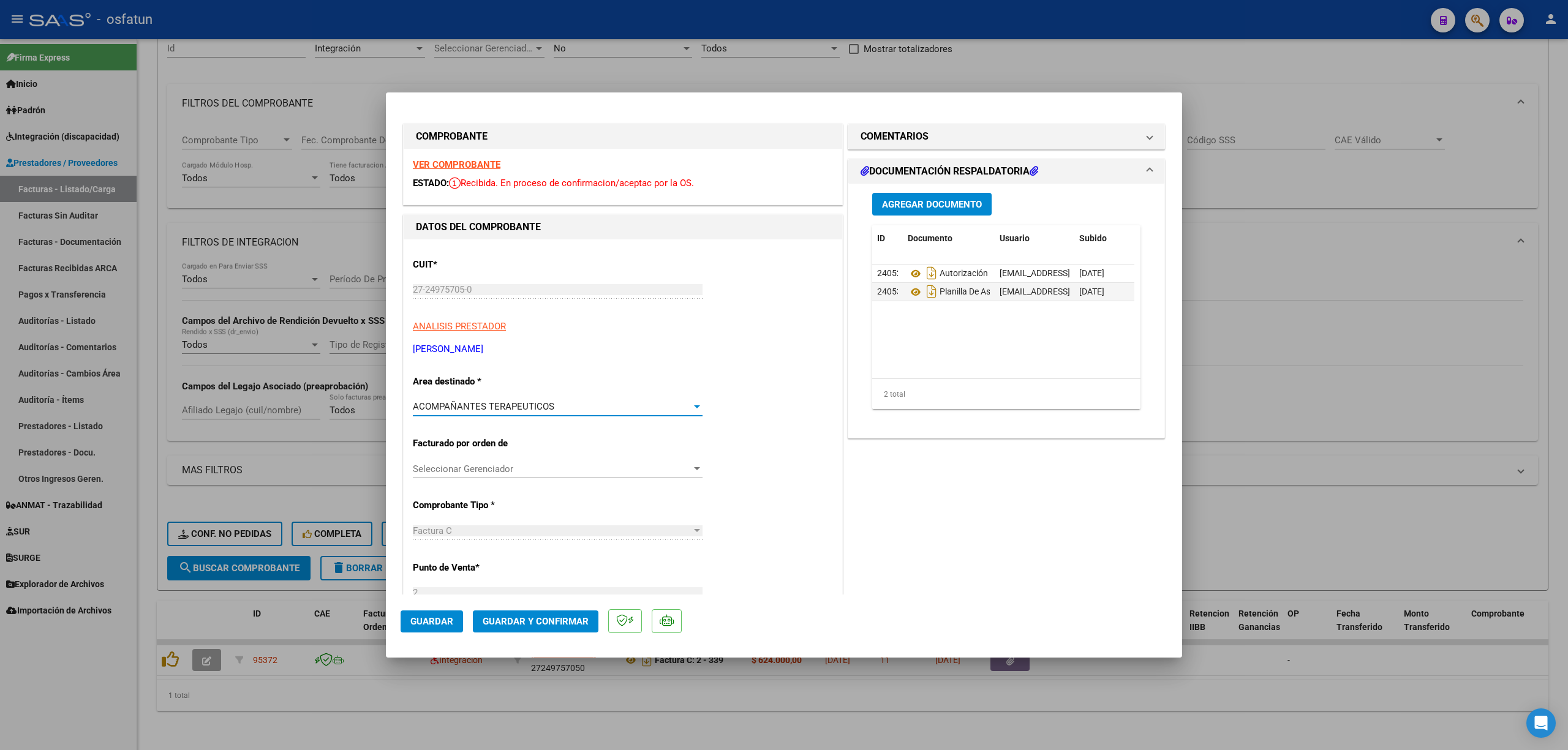
click at [452, 616] on span "Guardar" at bounding box center [431, 622] width 43 height 11
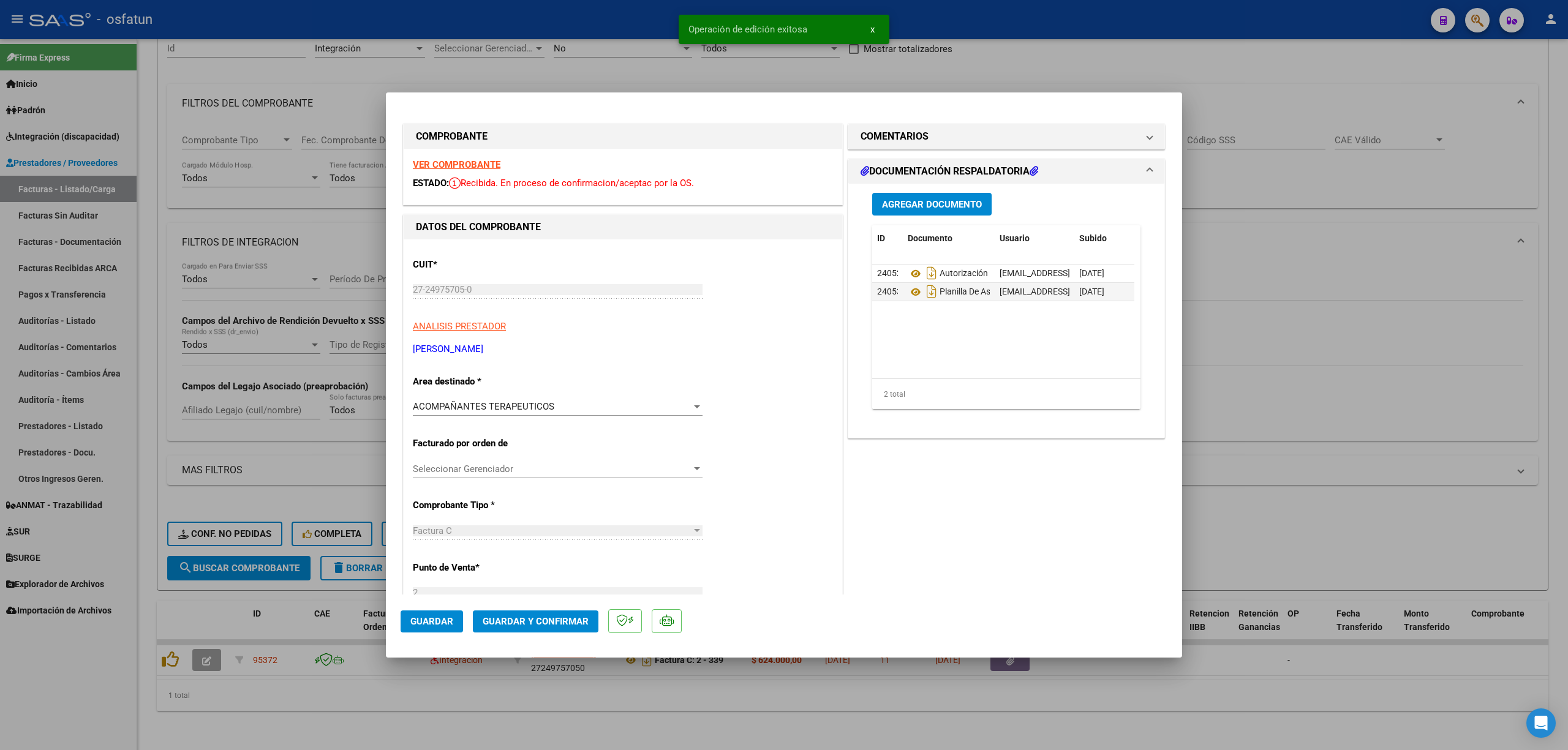
click at [1368, 348] on div at bounding box center [784, 375] width 1568 height 750
type input "$ 0,00"
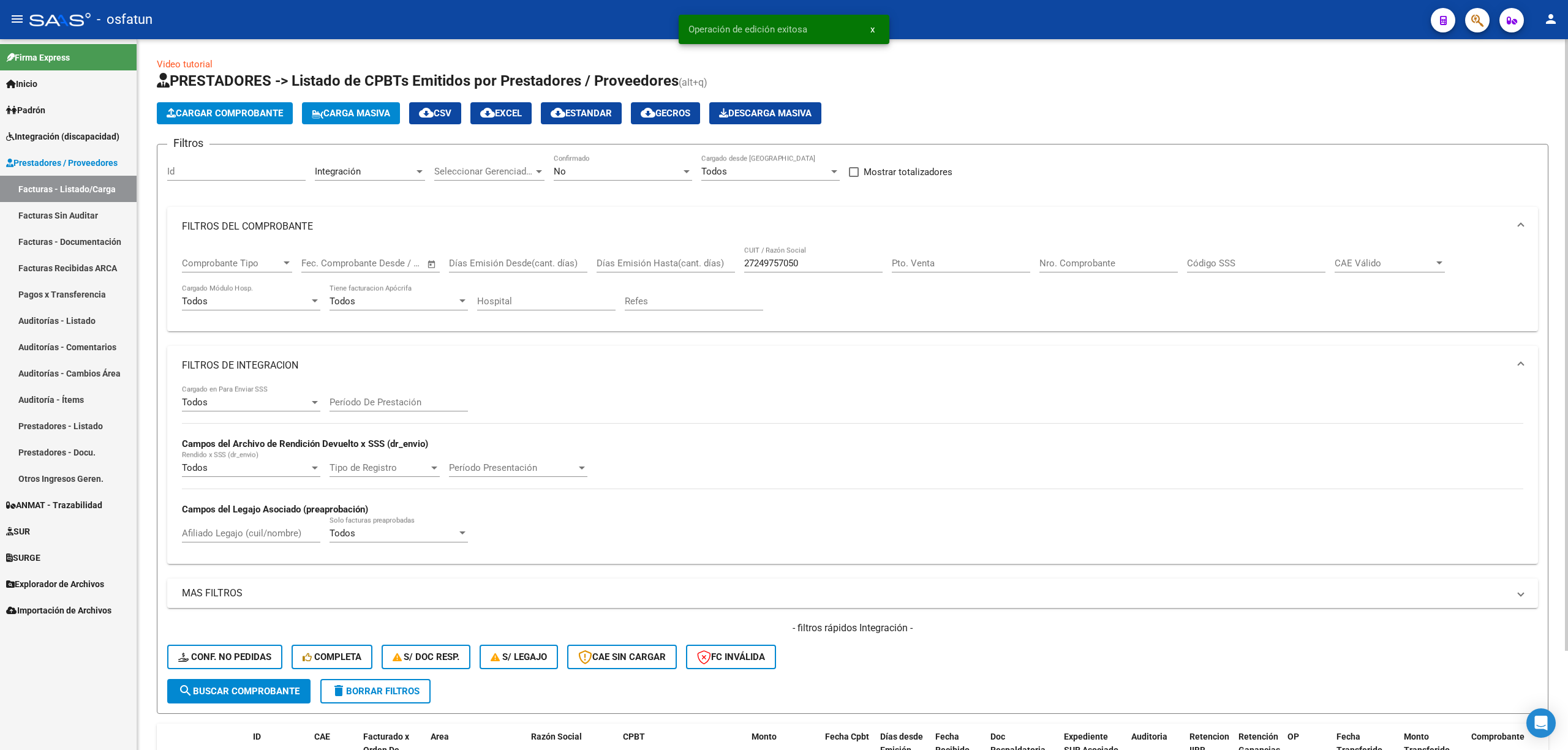
scroll to position [0, 0]
click at [67, 212] on link "Facturas Sin Auditar" at bounding box center [68, 215] width 137 height 27
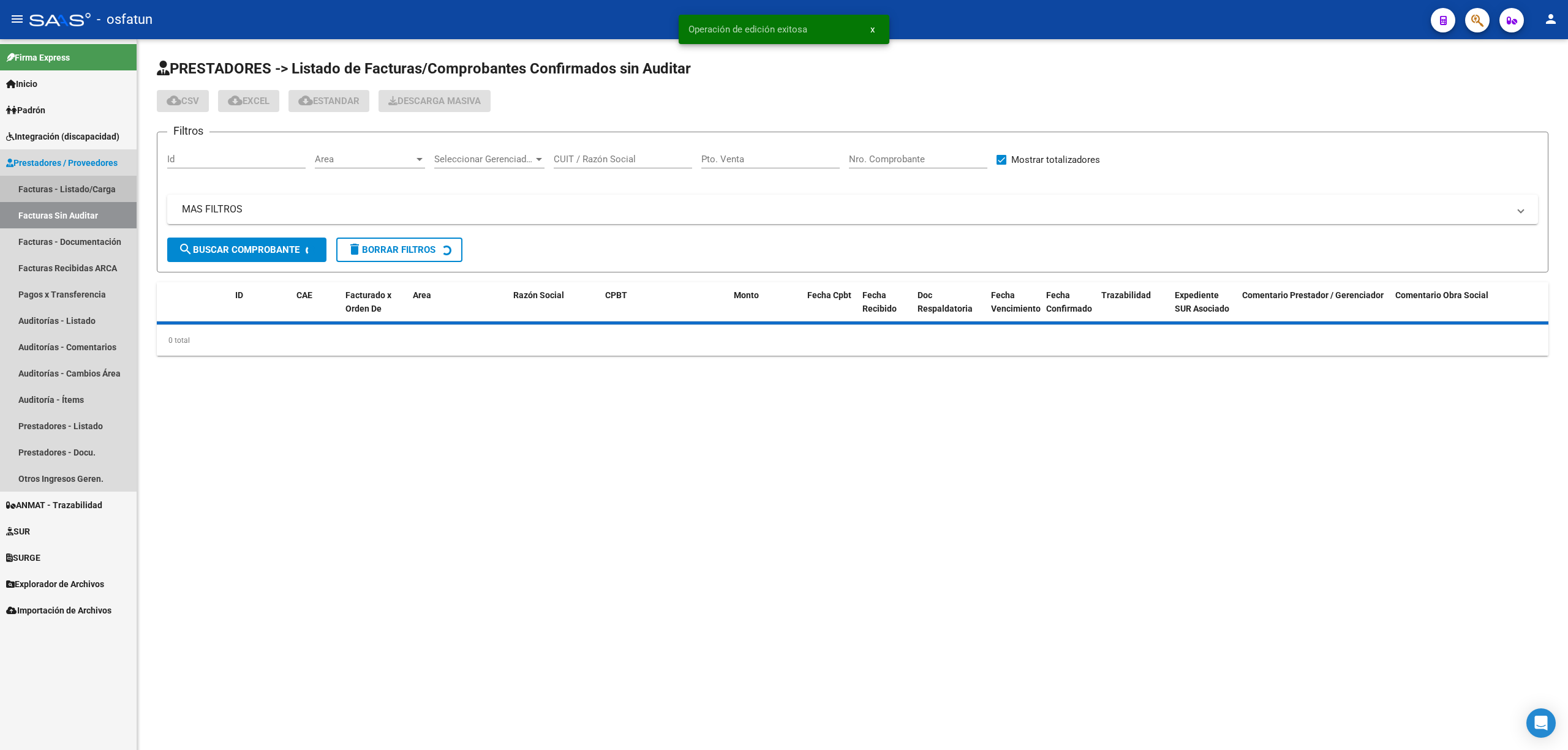
click at [82, 185] on link "Facturas - Listado/Carga" at bounding box center [68, 189] width 137 height 27
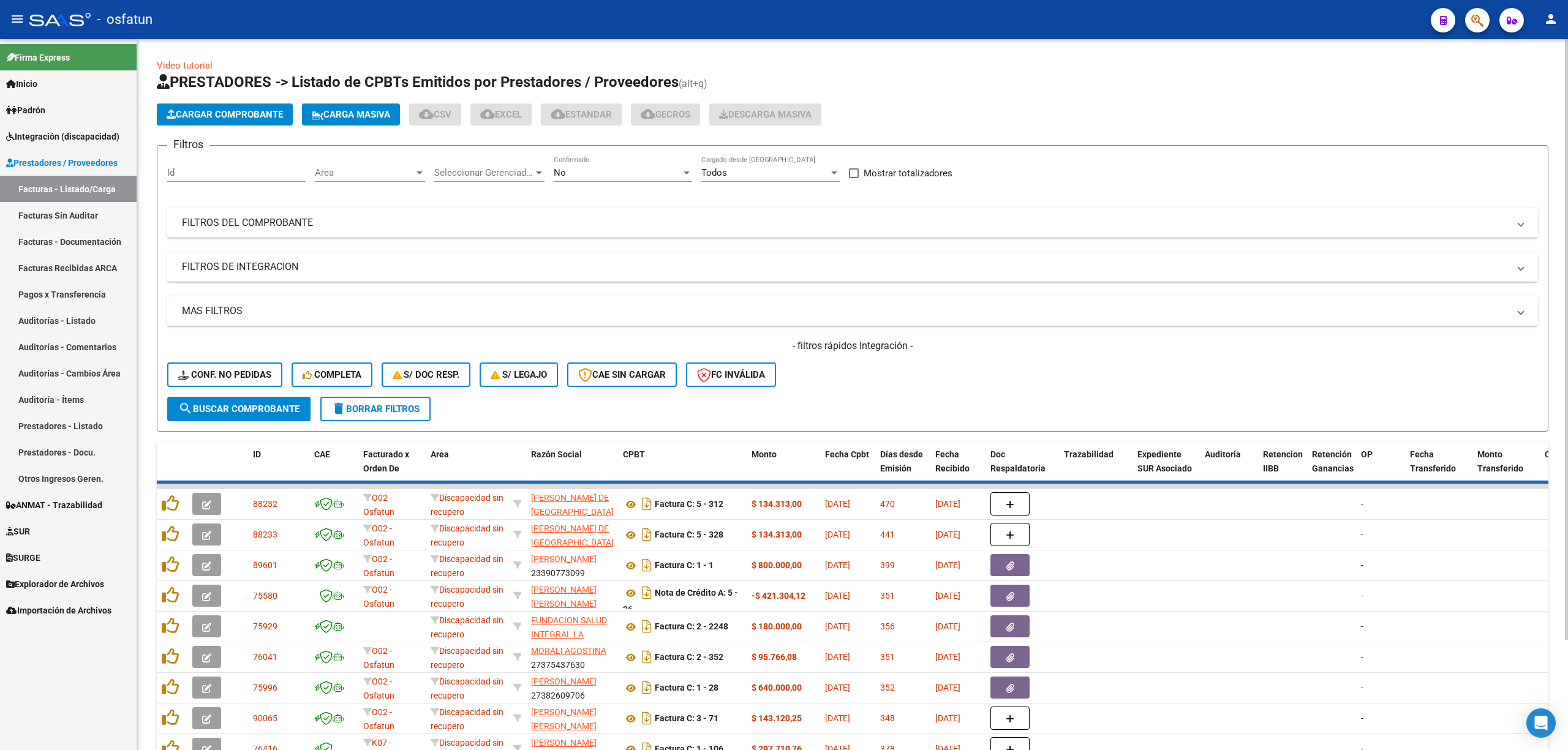
click at [292, 270] on mat-panel-title "FILTROS DE INTEGRACION" at bounding box center [845, 266] width 1327 height 13
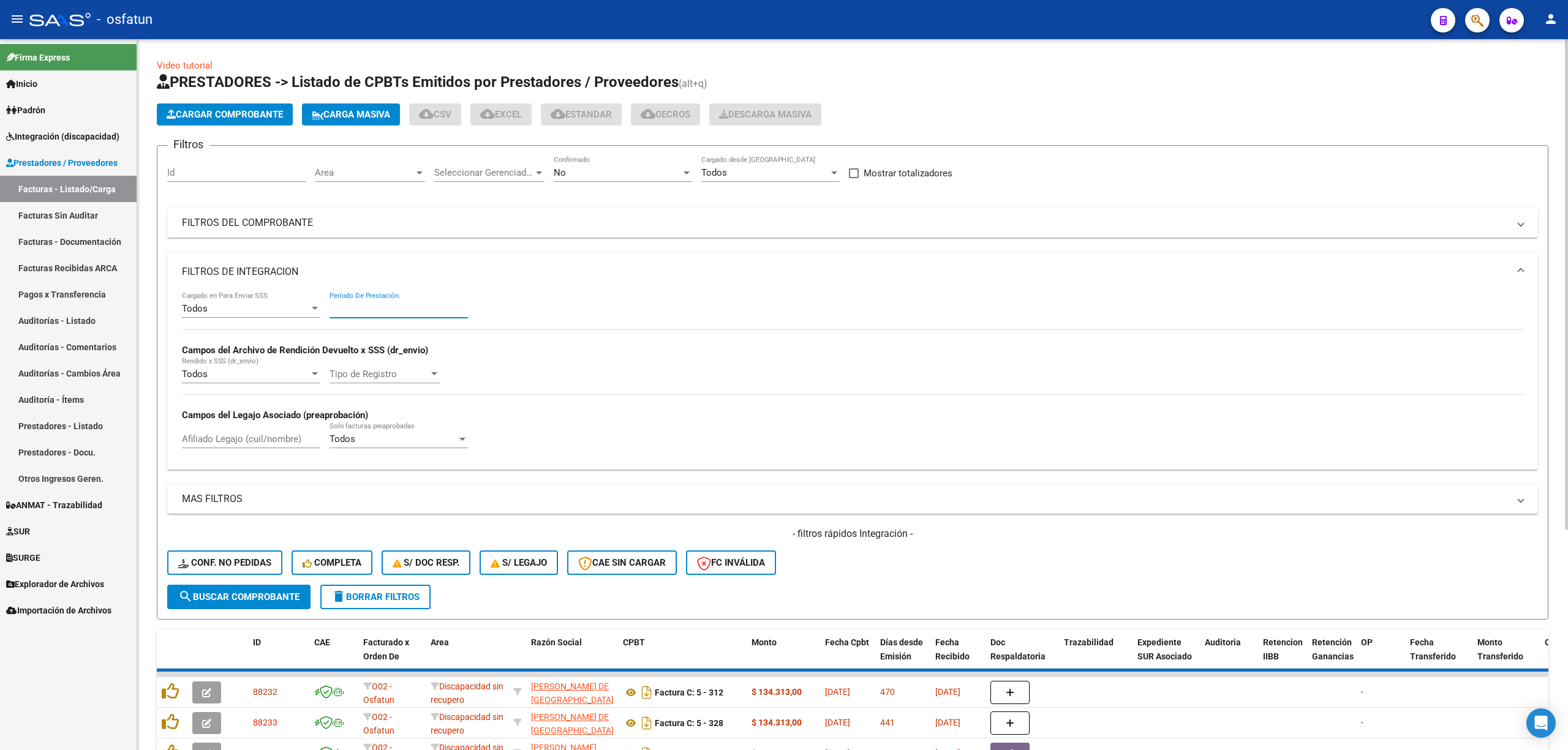
click at [374, 304] on input "Período De Prestación" at bounding box center [398, 308] width 138 height 11
click at [372, 165] on div "Area Area" at bounding box center [370, 169] width 110 height 27
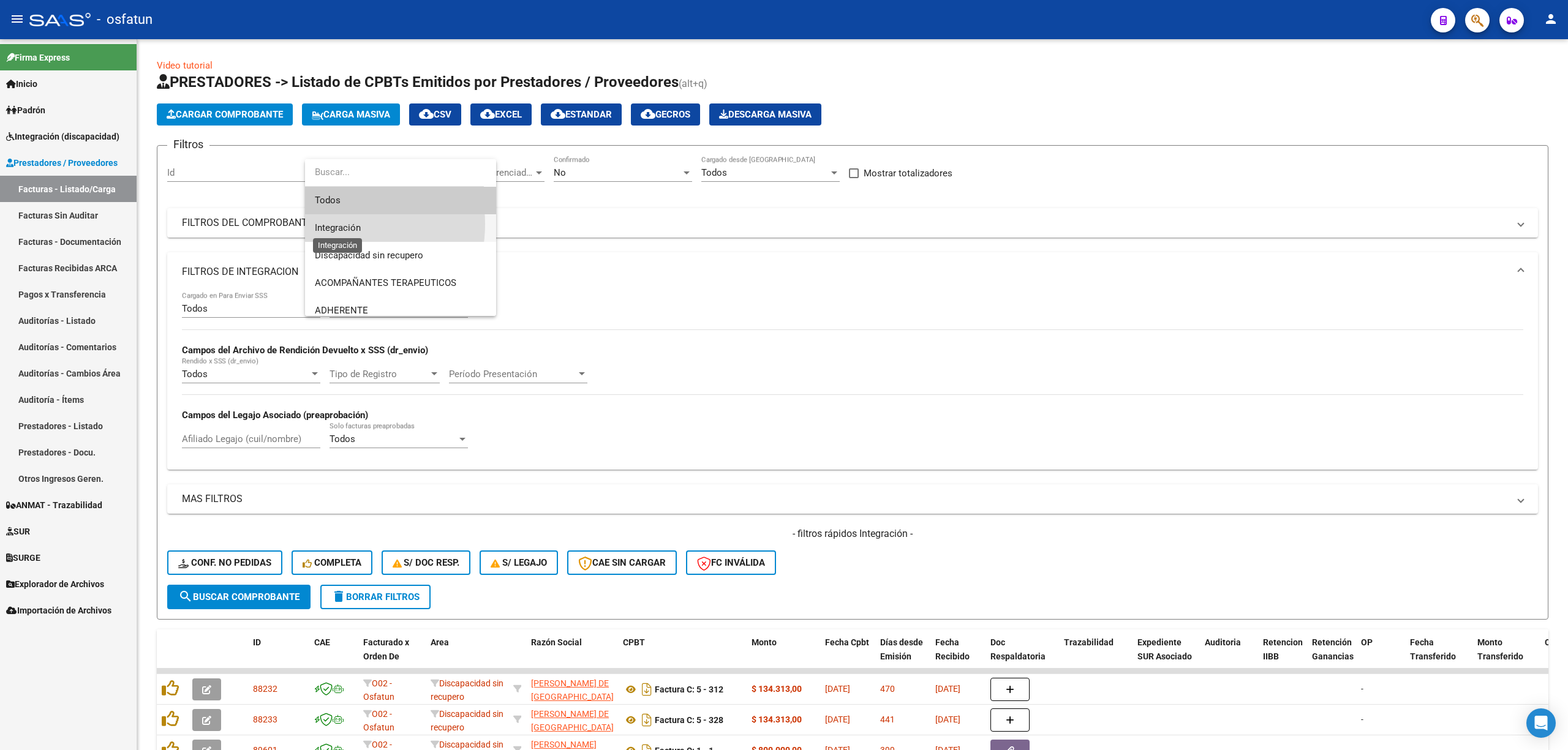
click at [336, 224] on span "Integración" at bounding box center [337, 228] width 46 height 11
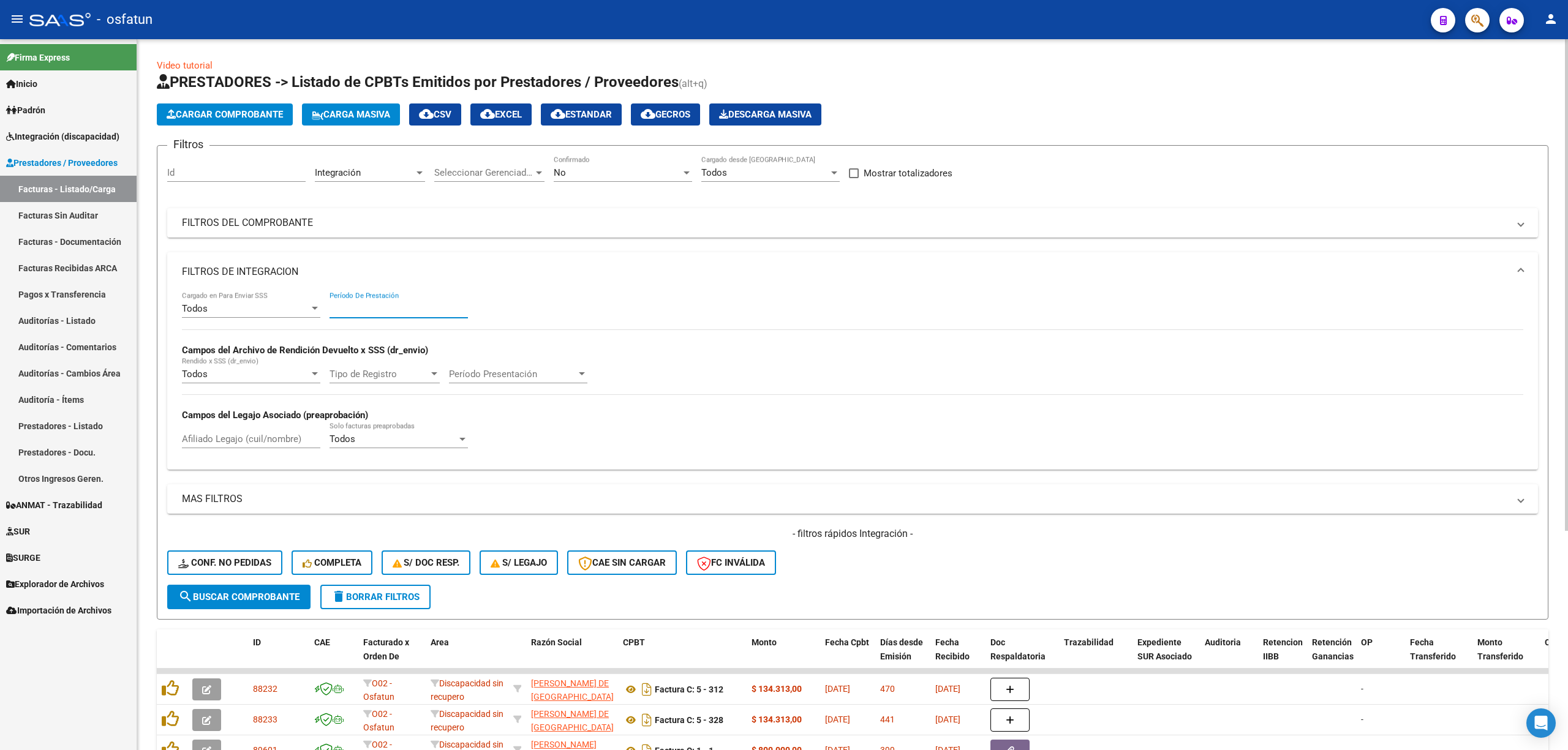
click at [381, 312] on input "Período De Prestación" at bounding box center [398, 308] width 138 height 11
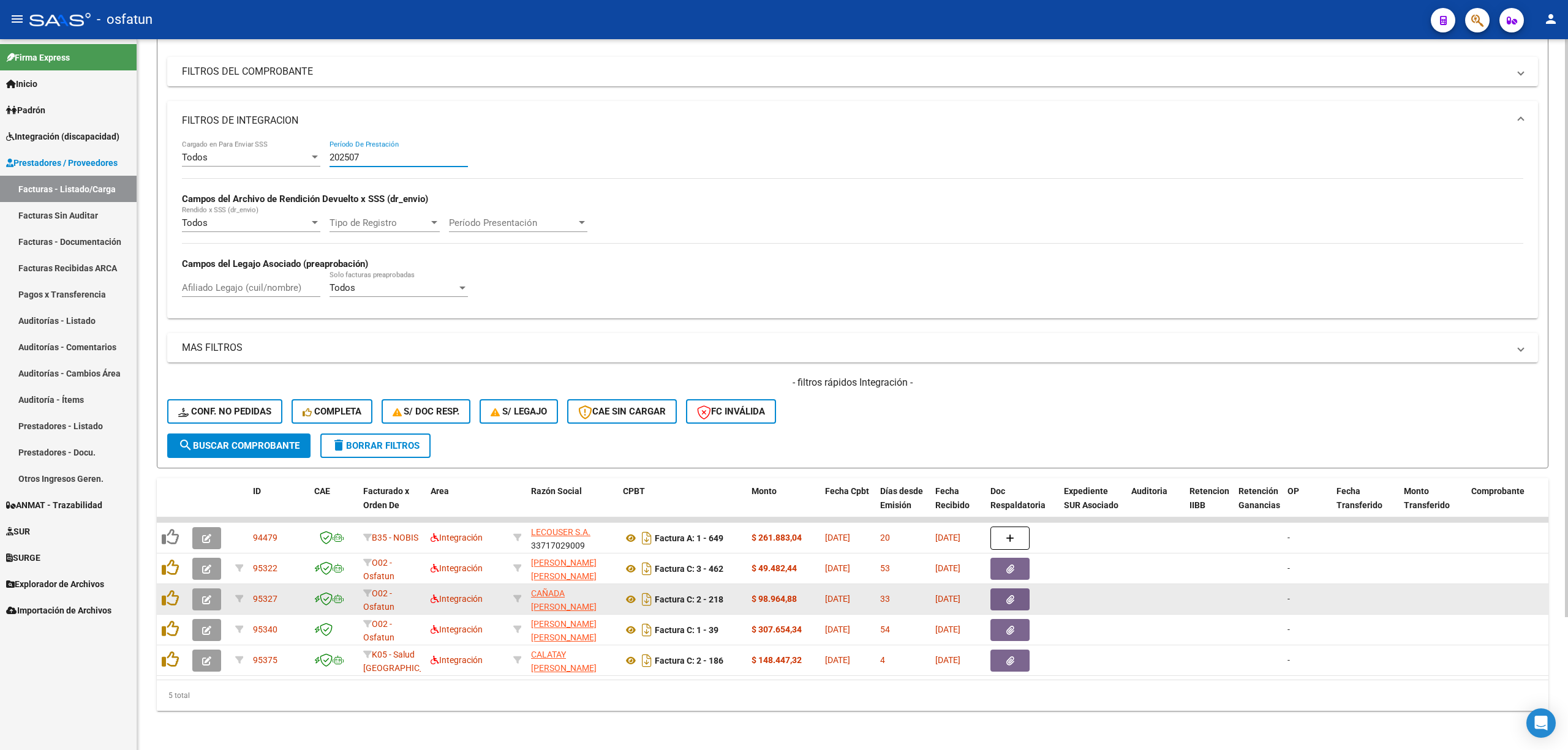
scroll to position [163, 0]
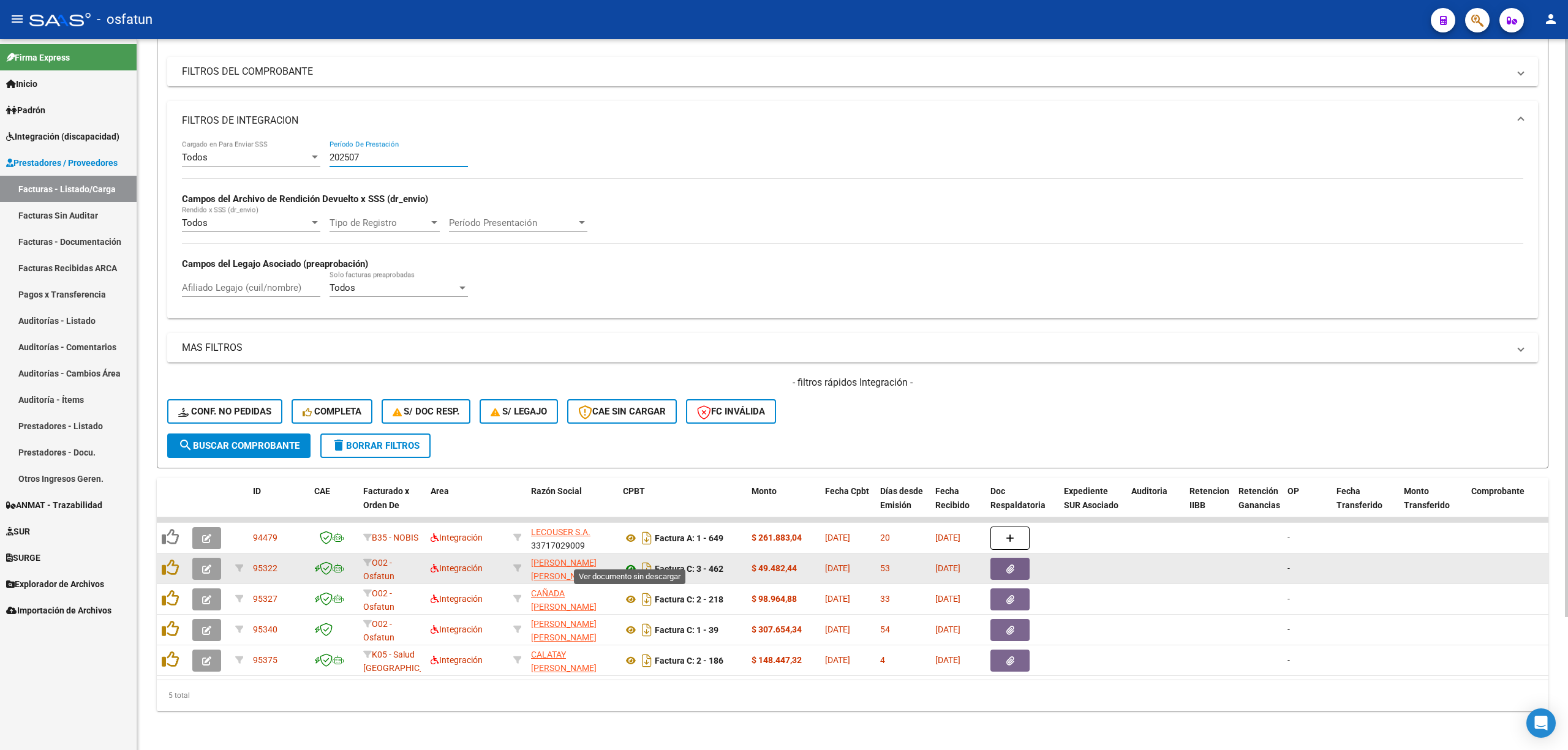
type input "202507"
click at [633, 561] on icon at bounding box center [630, 568] width 16 height 15
click at [197, 558] on button "button" at bounding box center [206, 568] width 29 height 22
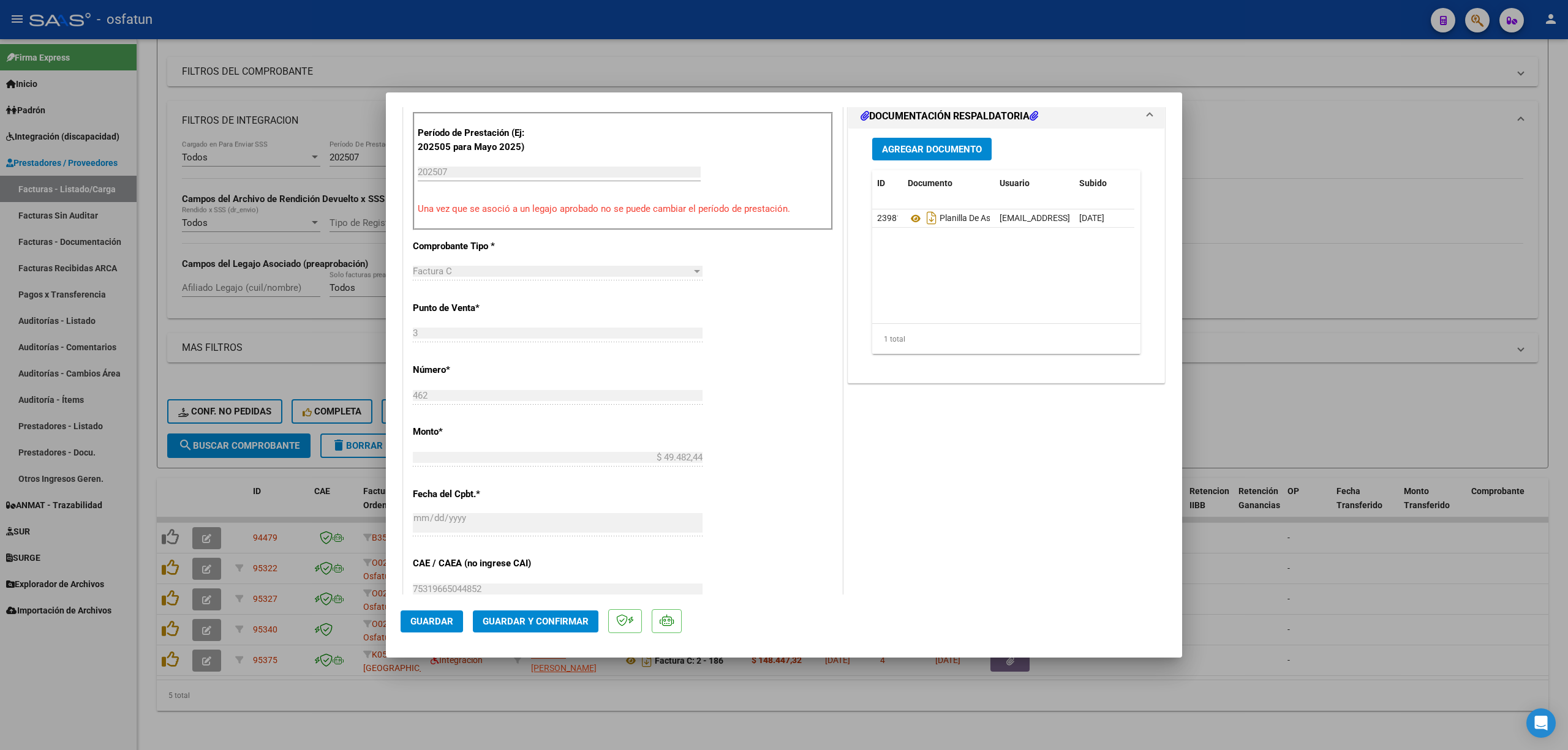
scroll to position [408, 0]
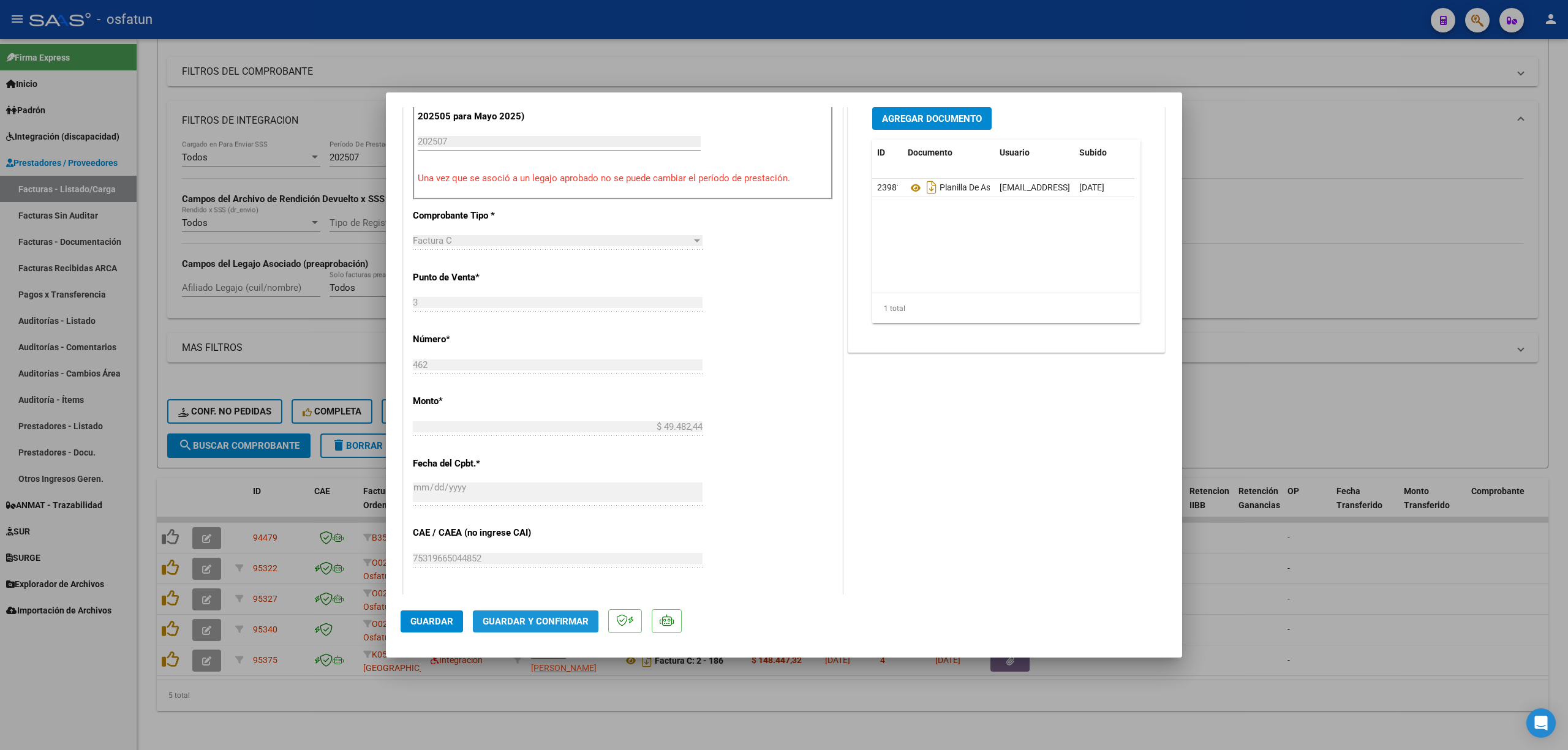
click at [544, 612] on button "Guardar y Confirmar" at bounding box center [535, 621] width 126 height 22
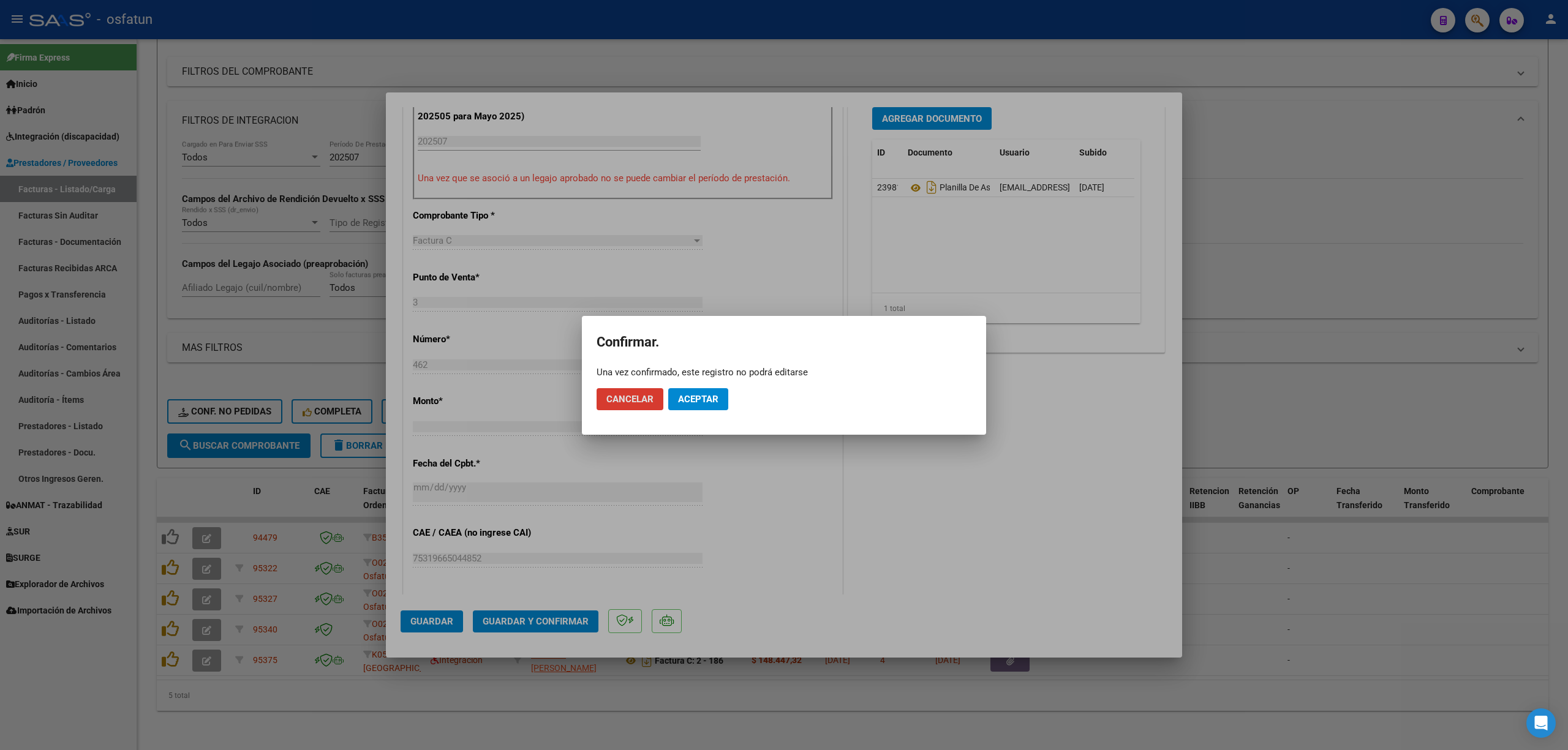
click at [708, 389] on button "Aceptar" at bounding box center [698, 399] width 60 height 22
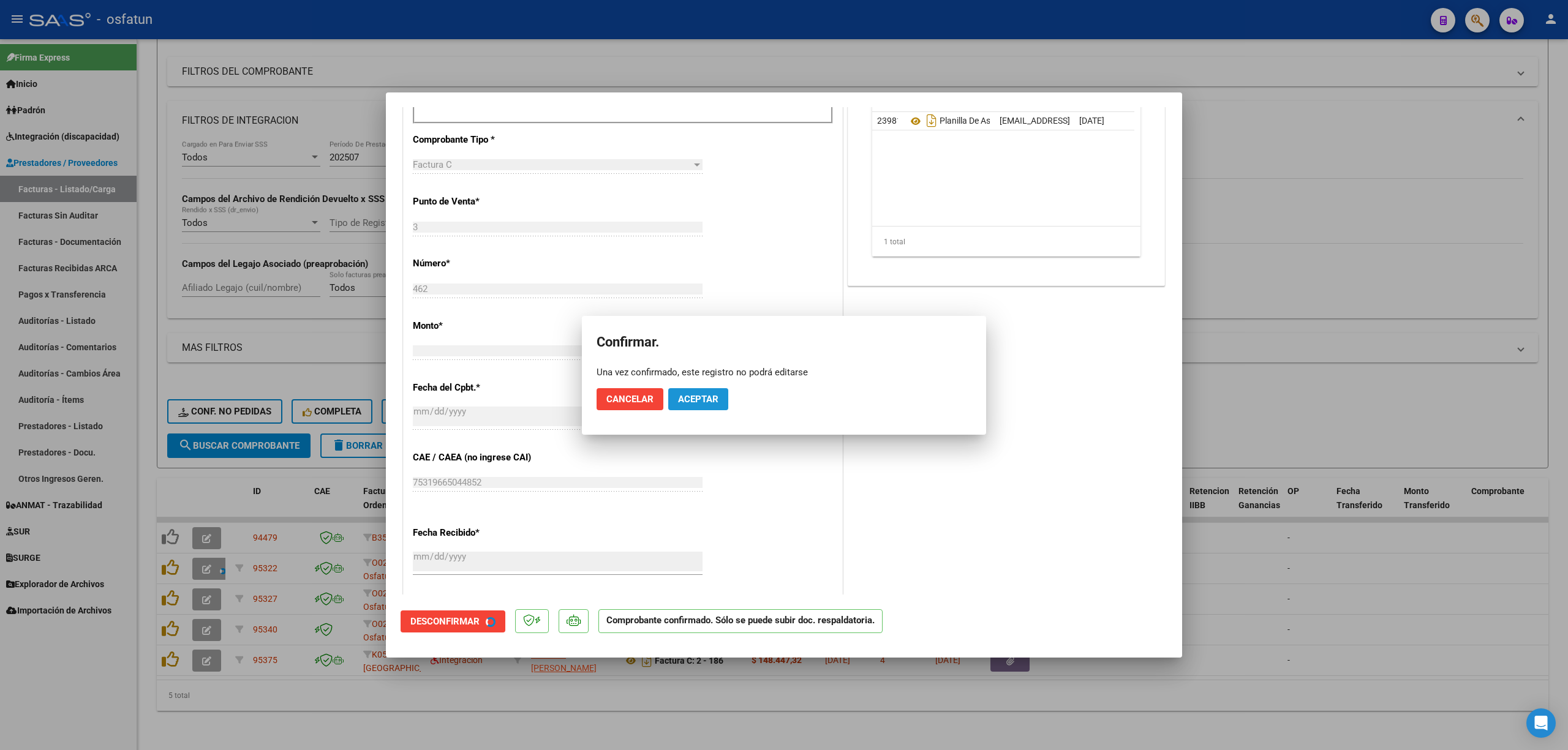
scroll to position [332, 0]
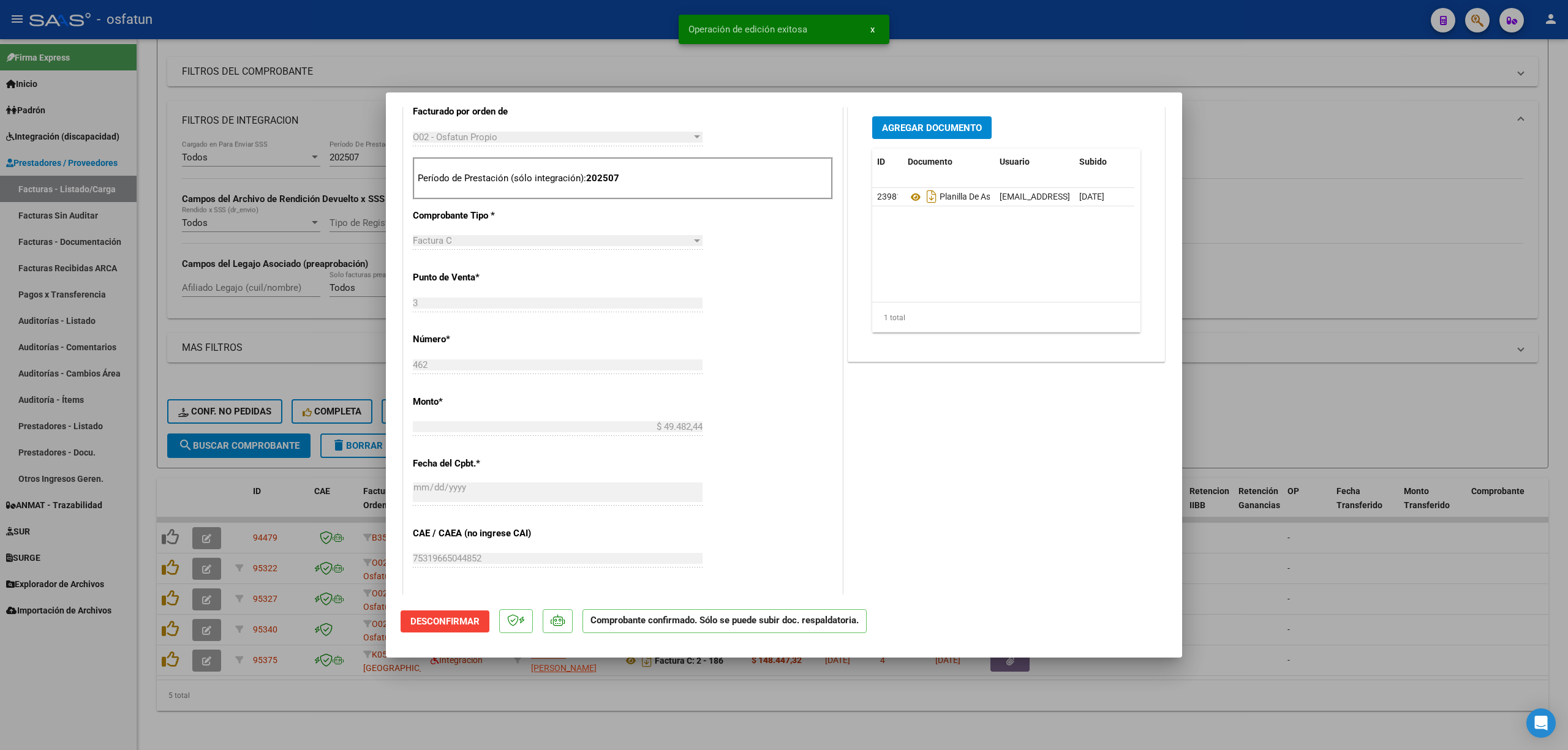
click at [486, 21] on div at bounding box center [784, 375] width 1568 height 750
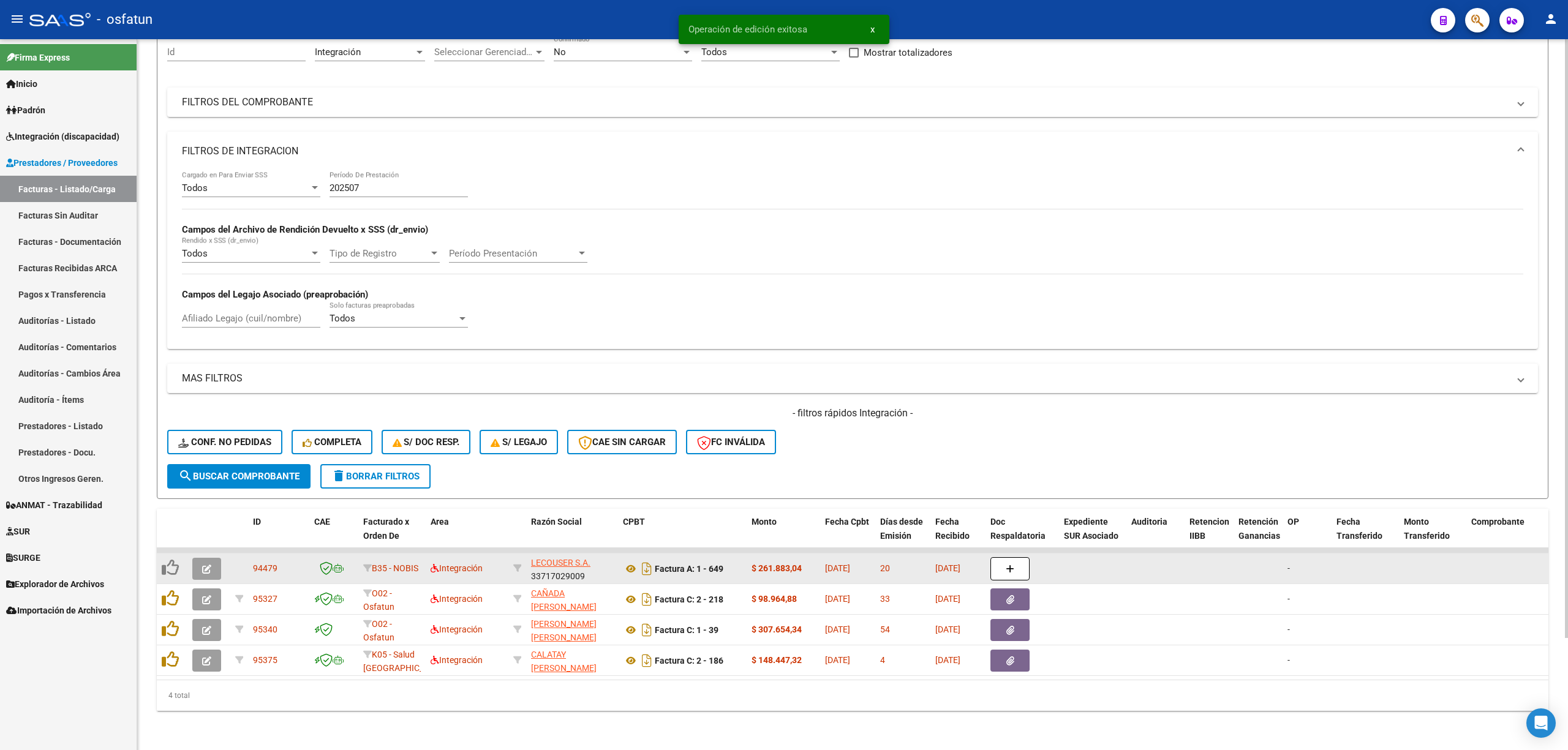
scroll to position [133, 0]
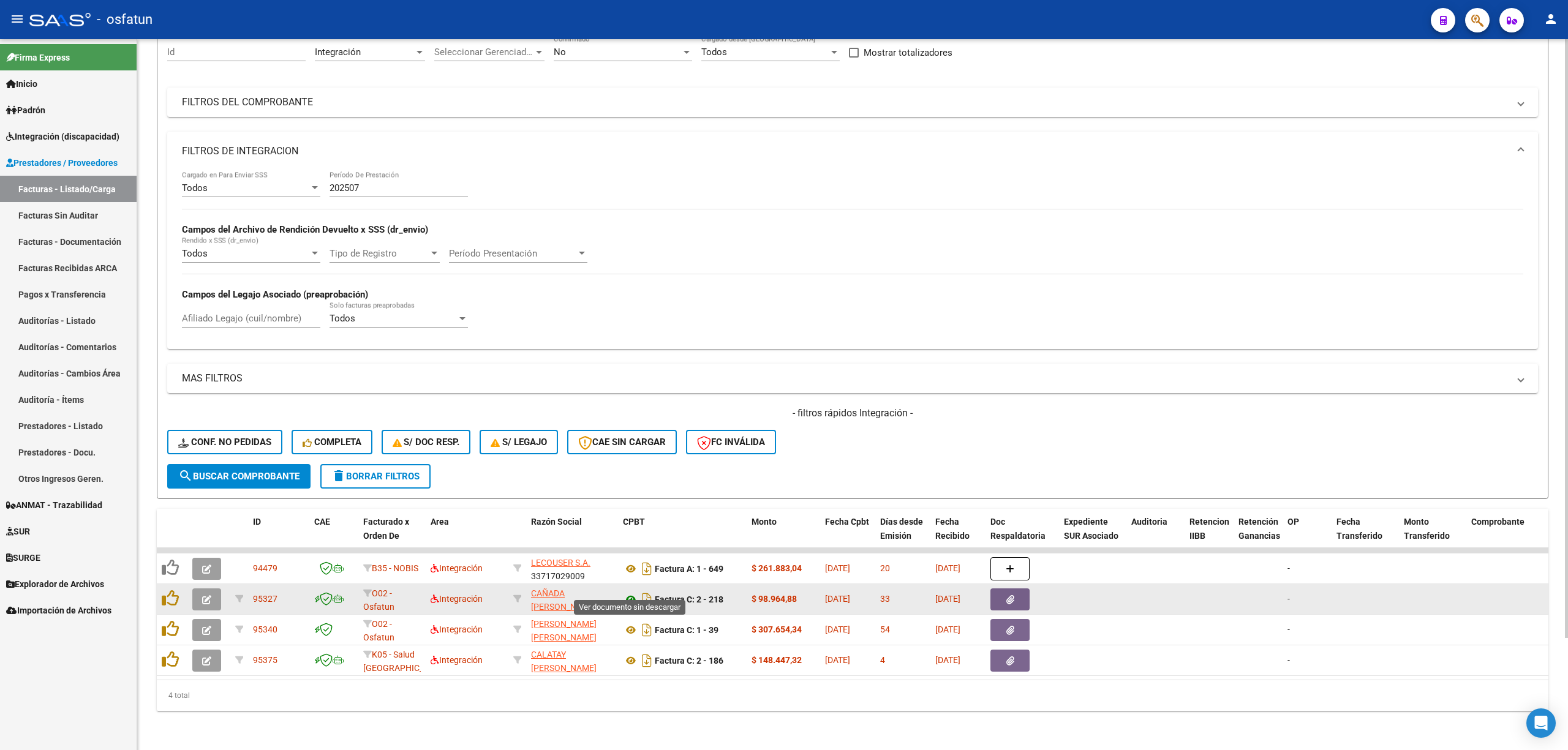
click at [628, 592] on icon at bounding box center [630, 599] width 16 height 15
click at [201, 590] on button "button" at bounding box center [206, 599] width 29 height 22
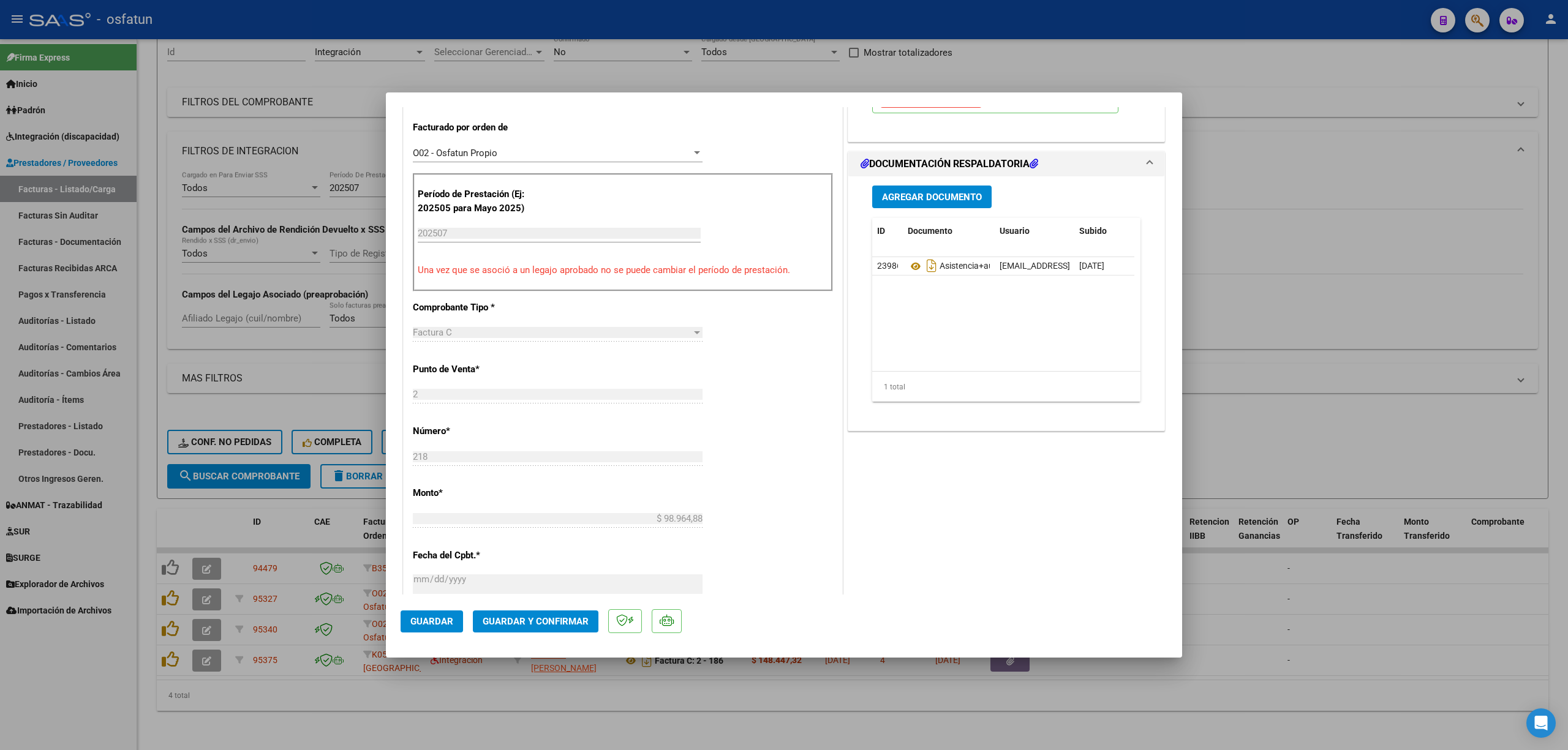
scroll to position [490, 0]
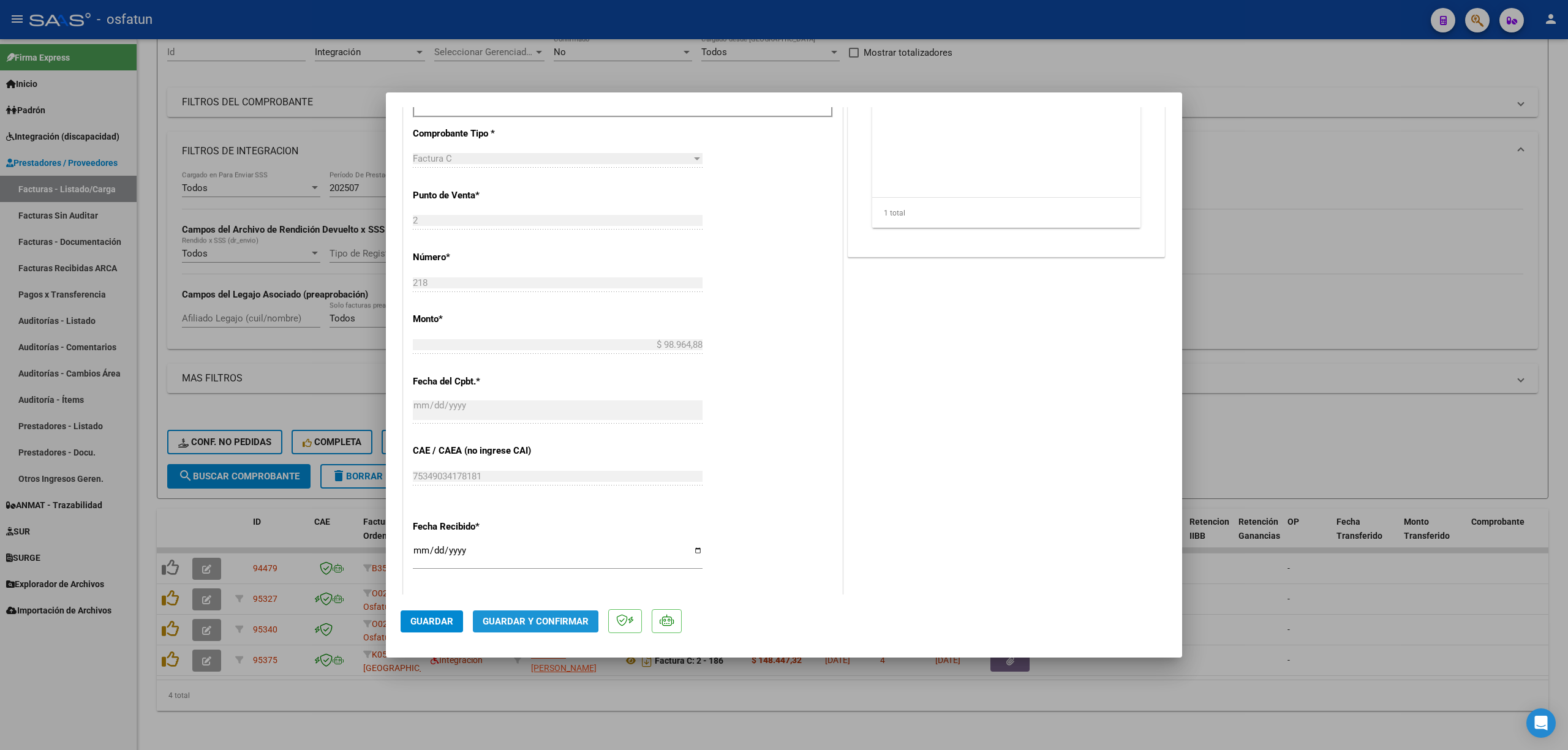
click at [502, 620] on span "Guardar y Confirmar" at bounding box center [535, 622] width 106 height 11
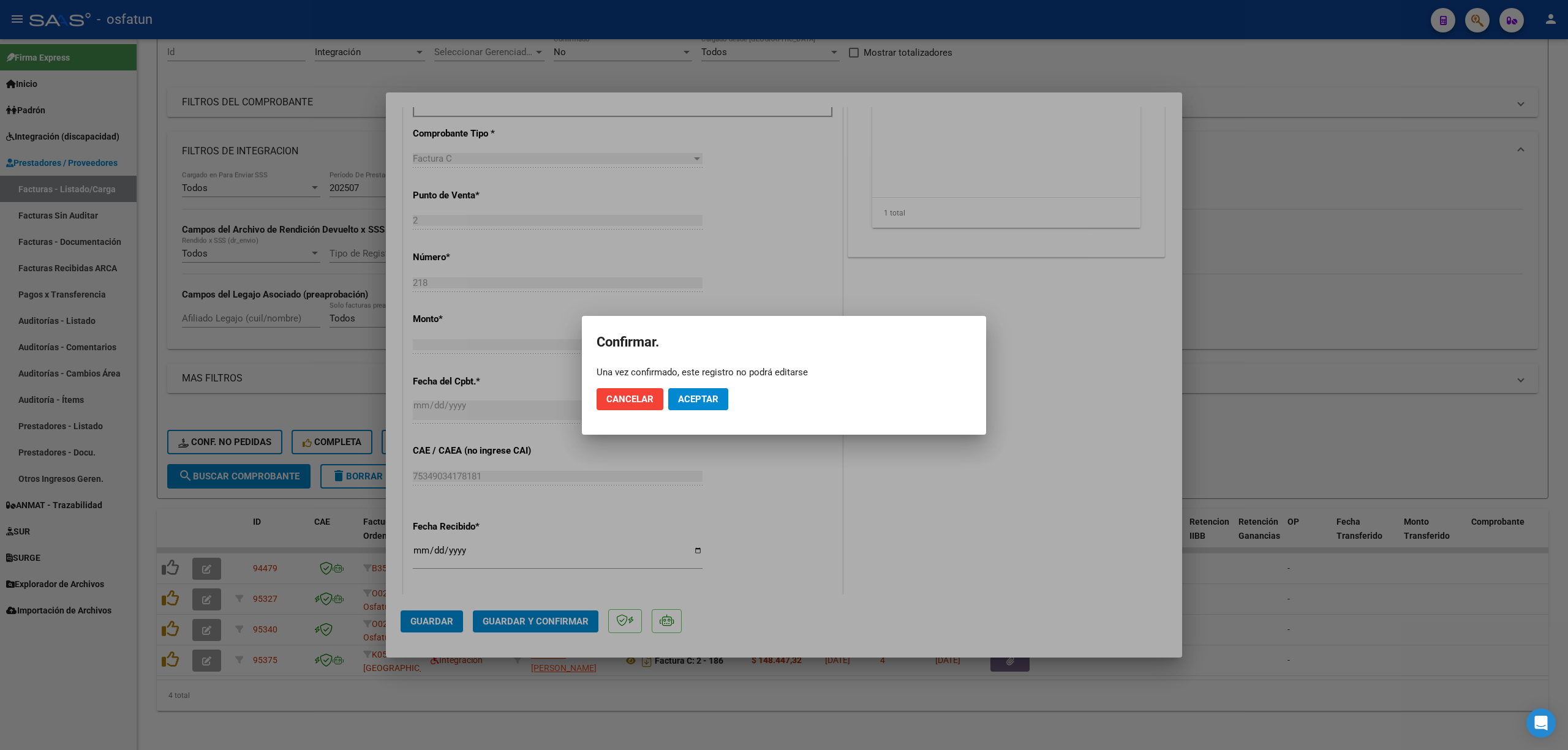
click at [694, 384] on mat-dialog-actions "Cancelar Aceptar" at bounding box center [784, 399] width 374 height 41
click at [684, 408] on button "Aceptar" at bounding box center [698, 399] width 60 height 22
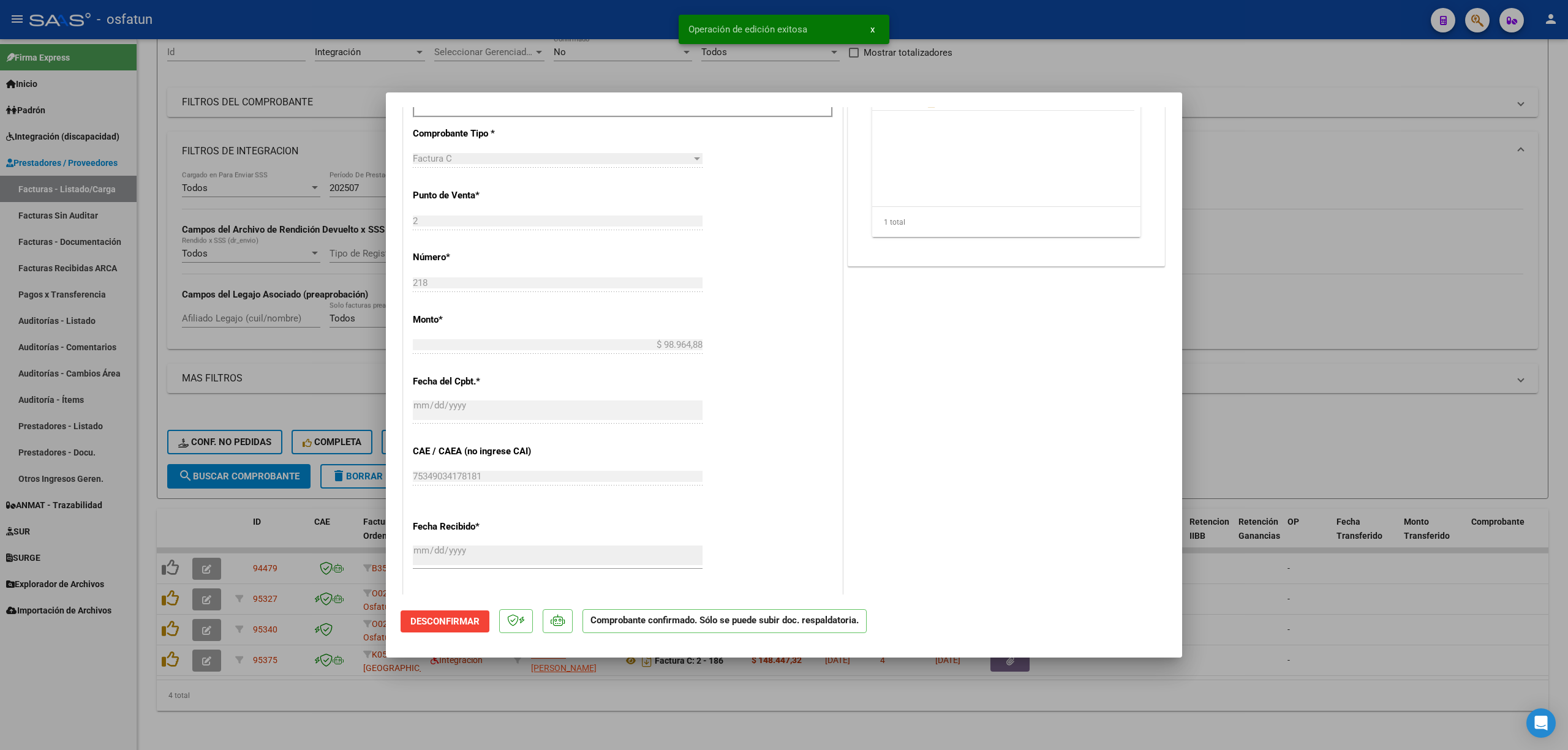
click at [1321, 266] on div at bounding box center [784, 375] width 1568 height 750
type input "$ 0,00"
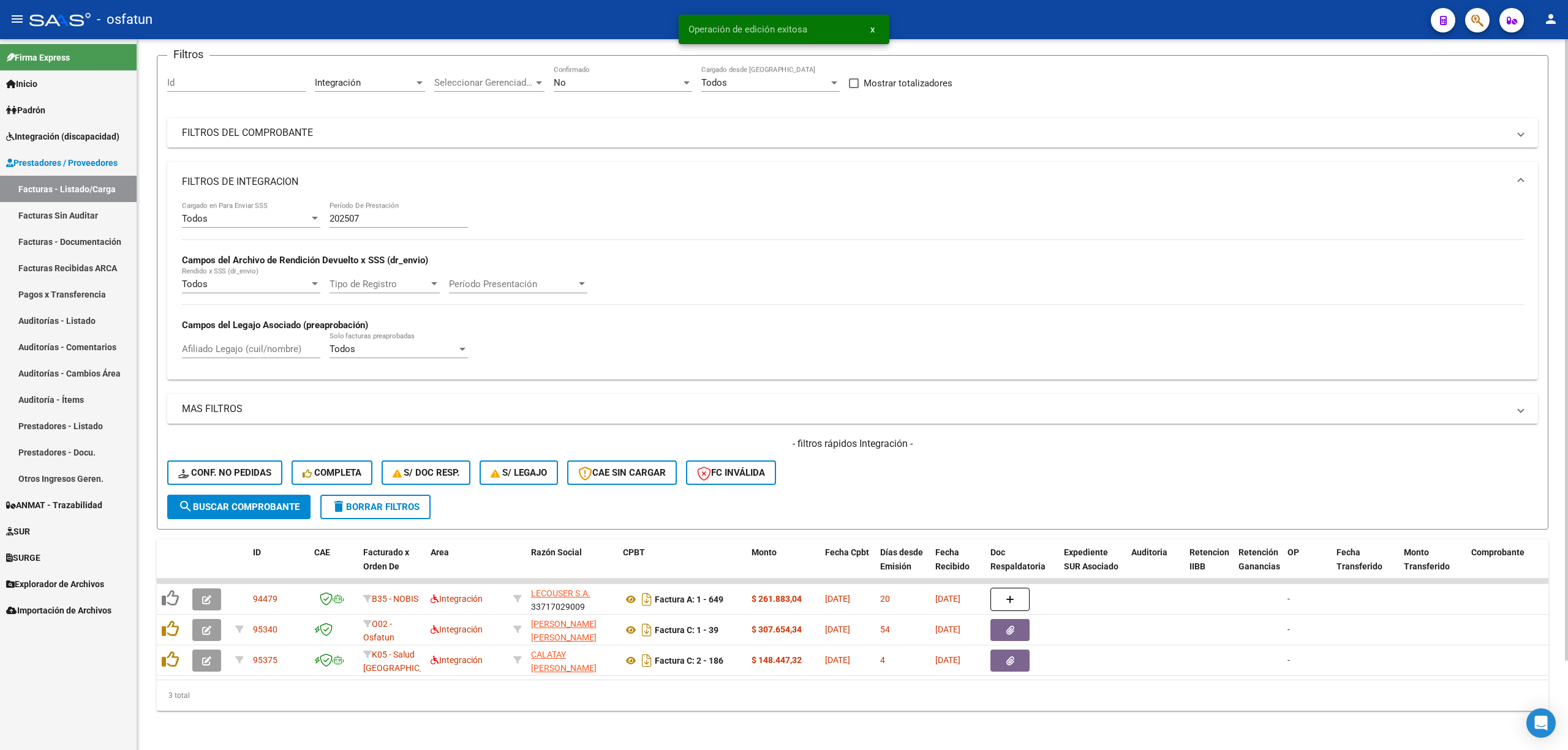
scroll to position [102, 0]
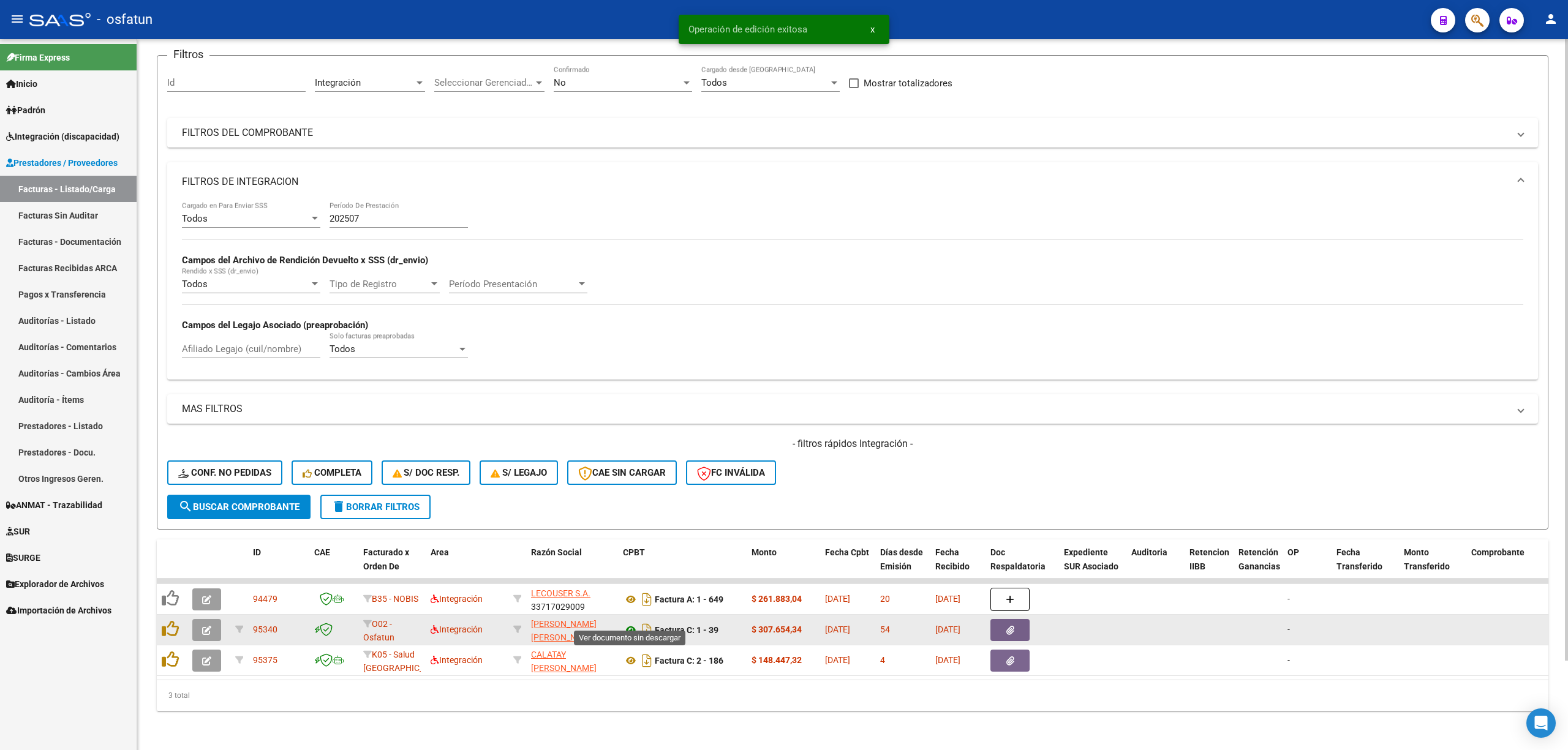
click at [627, 622] on icon at bounding box center [630, 629] width 16 height 15
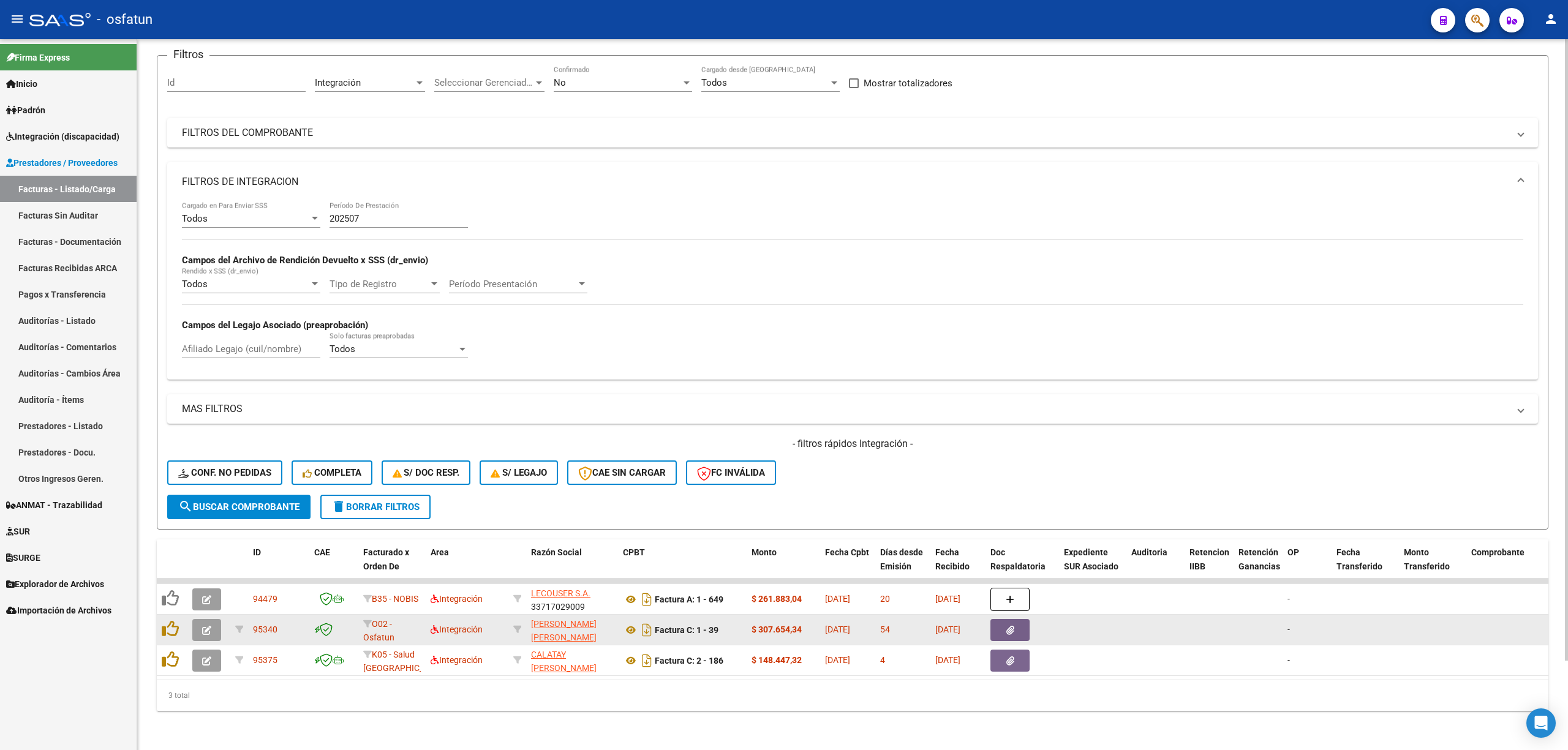
click at [209, 619] on button "button" at bounding box center [206, 629] width 29 height 22
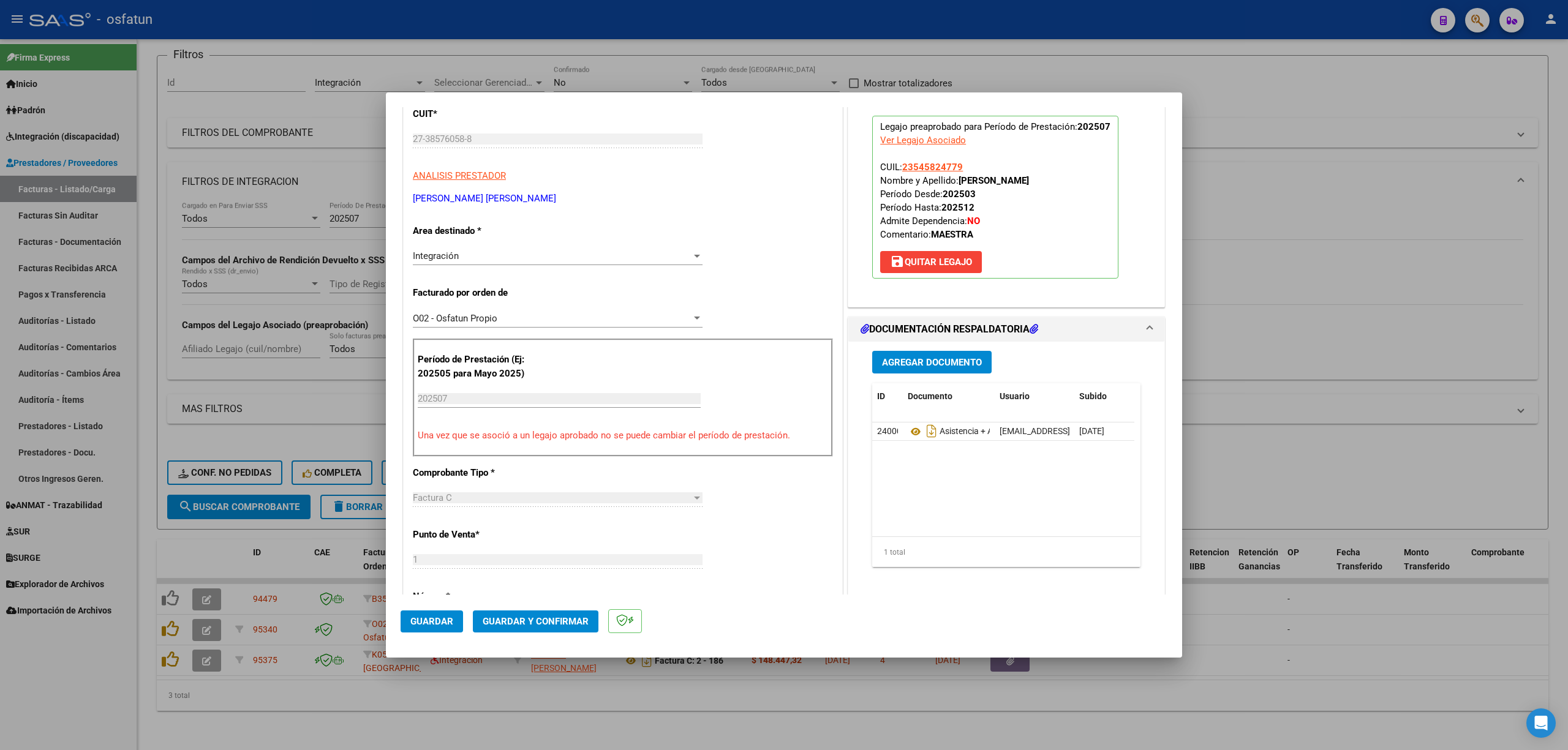
scroll to position [163, 0]
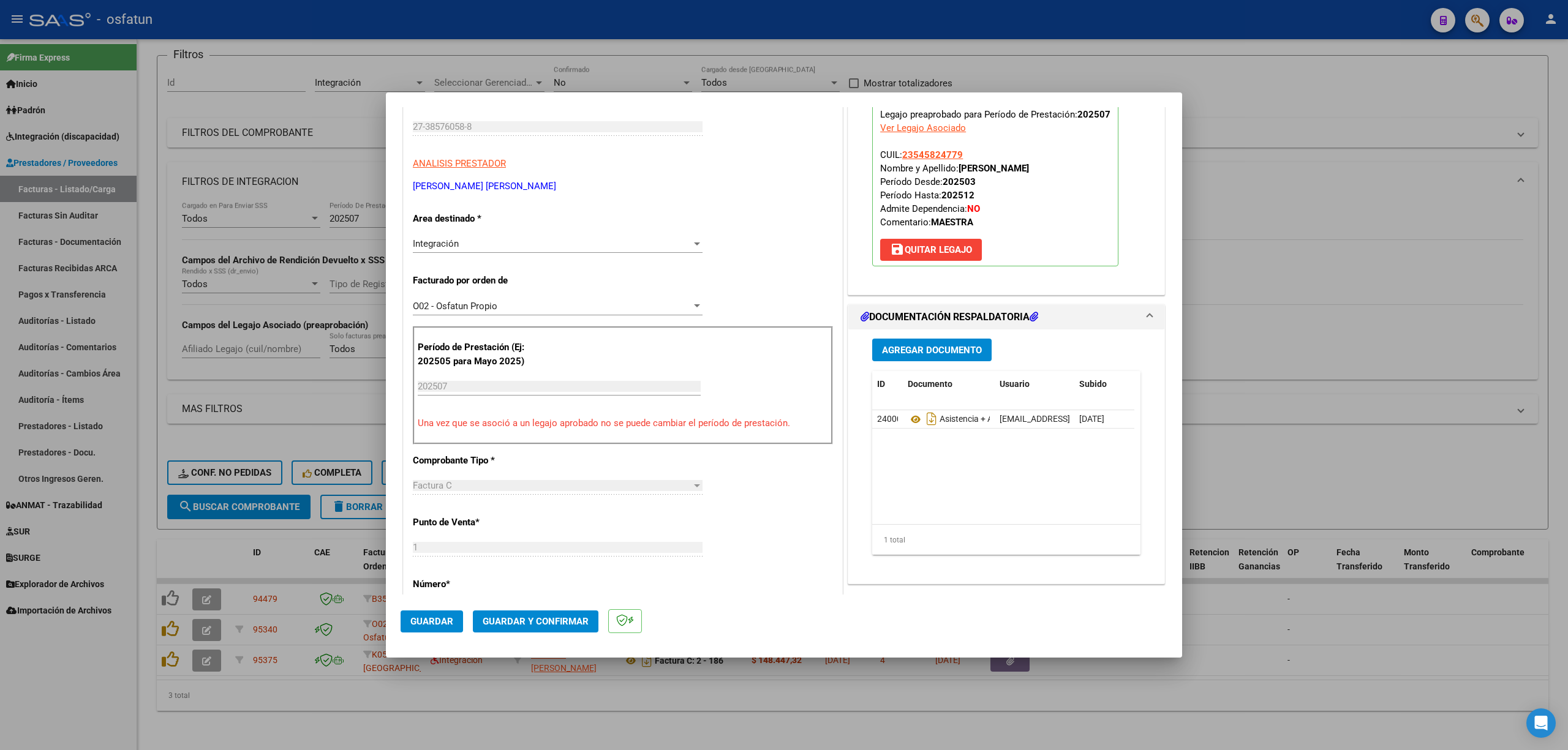
click at [530, 608] on mat-dialog-actions "Guardar Guardar y Confirmar" at bounding box center [783, 618] width 766 height 48
click at [539, 616] on span "Guardar y Confirmar" at bounding box center [535, 622] width 106 height 11
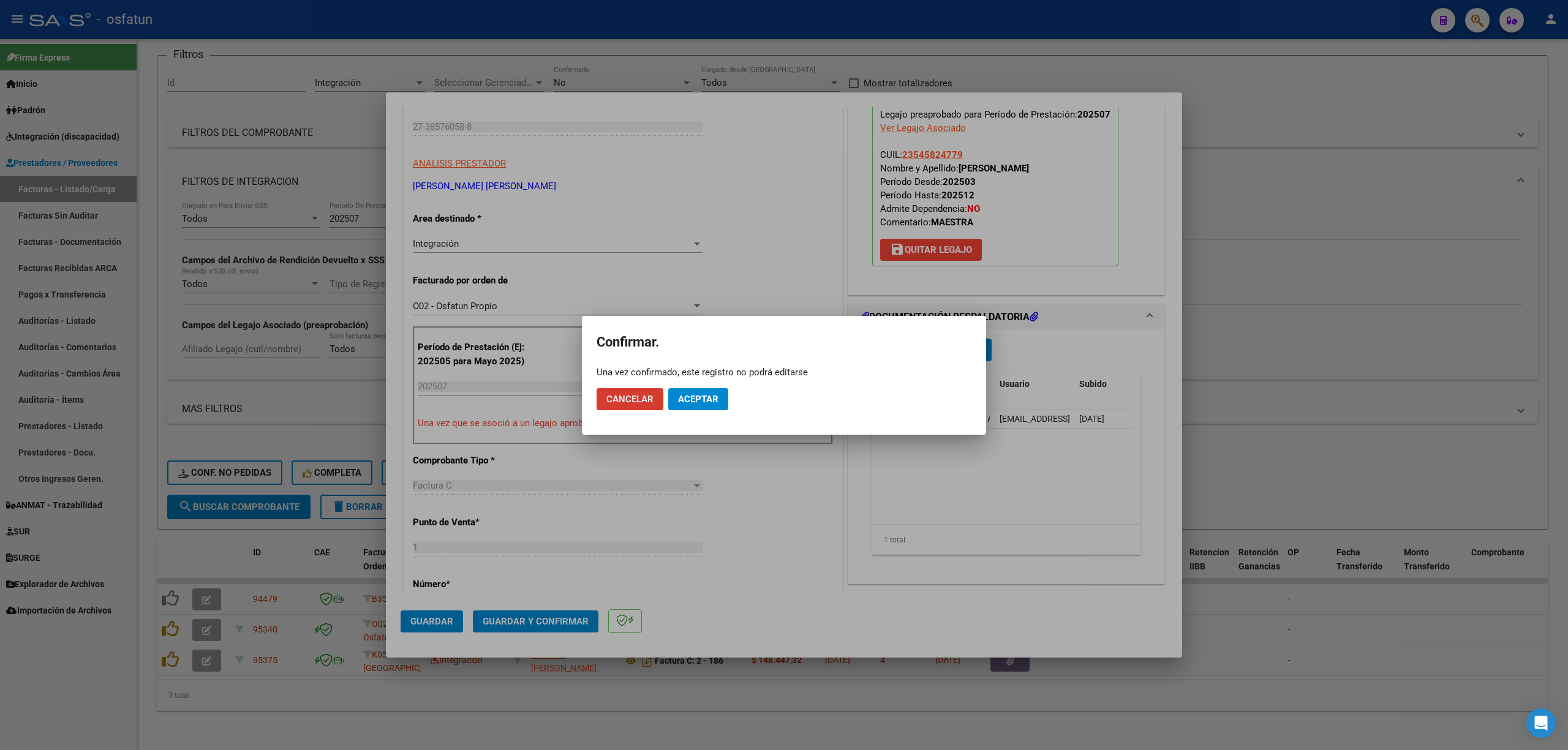
click at [707, 400] on span "Aceptar" at bounding box center [698, 400] width 41 height 11
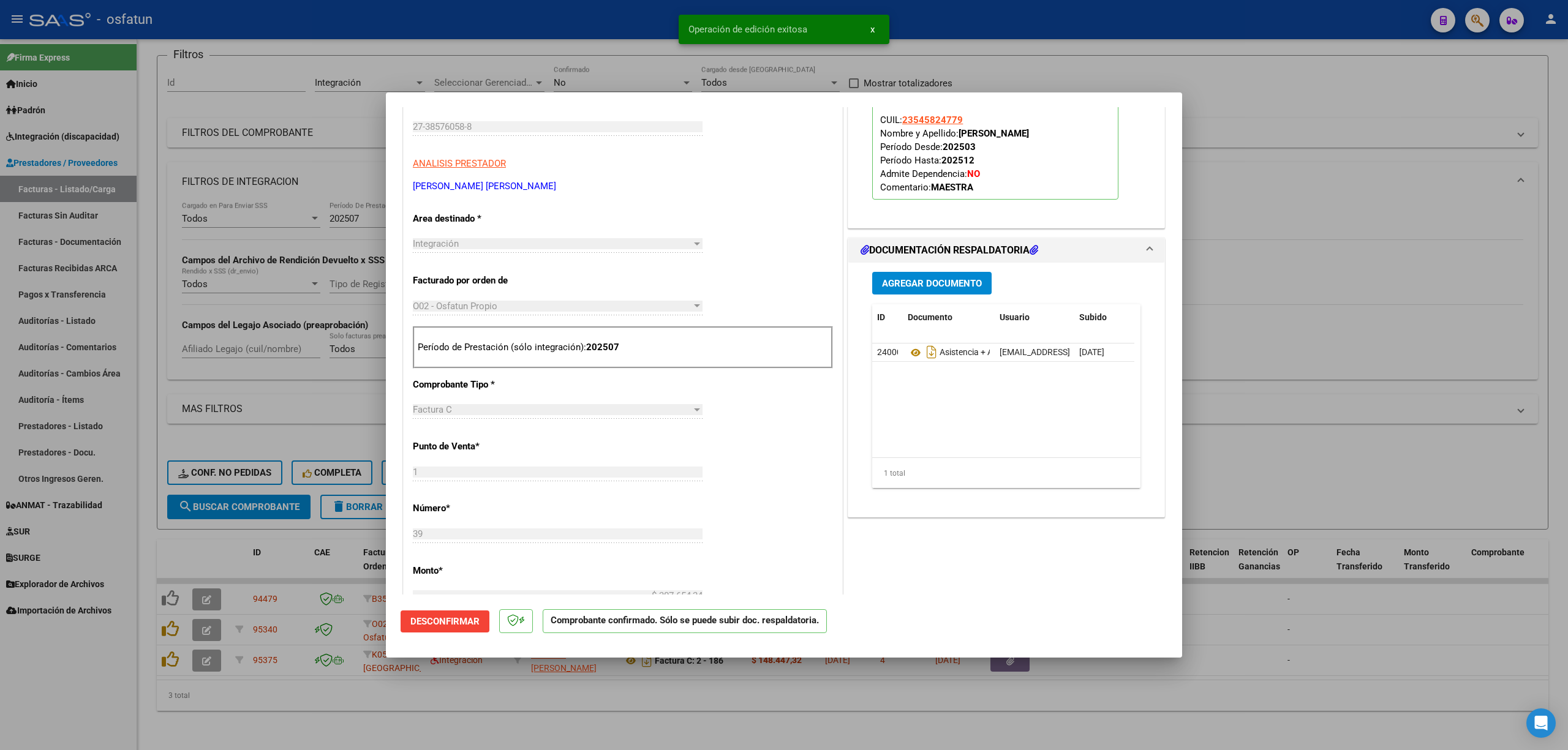
click at [568, 74] on div at bounding box center [784, 375] width 1568 height 750
type input "$ 0,00"
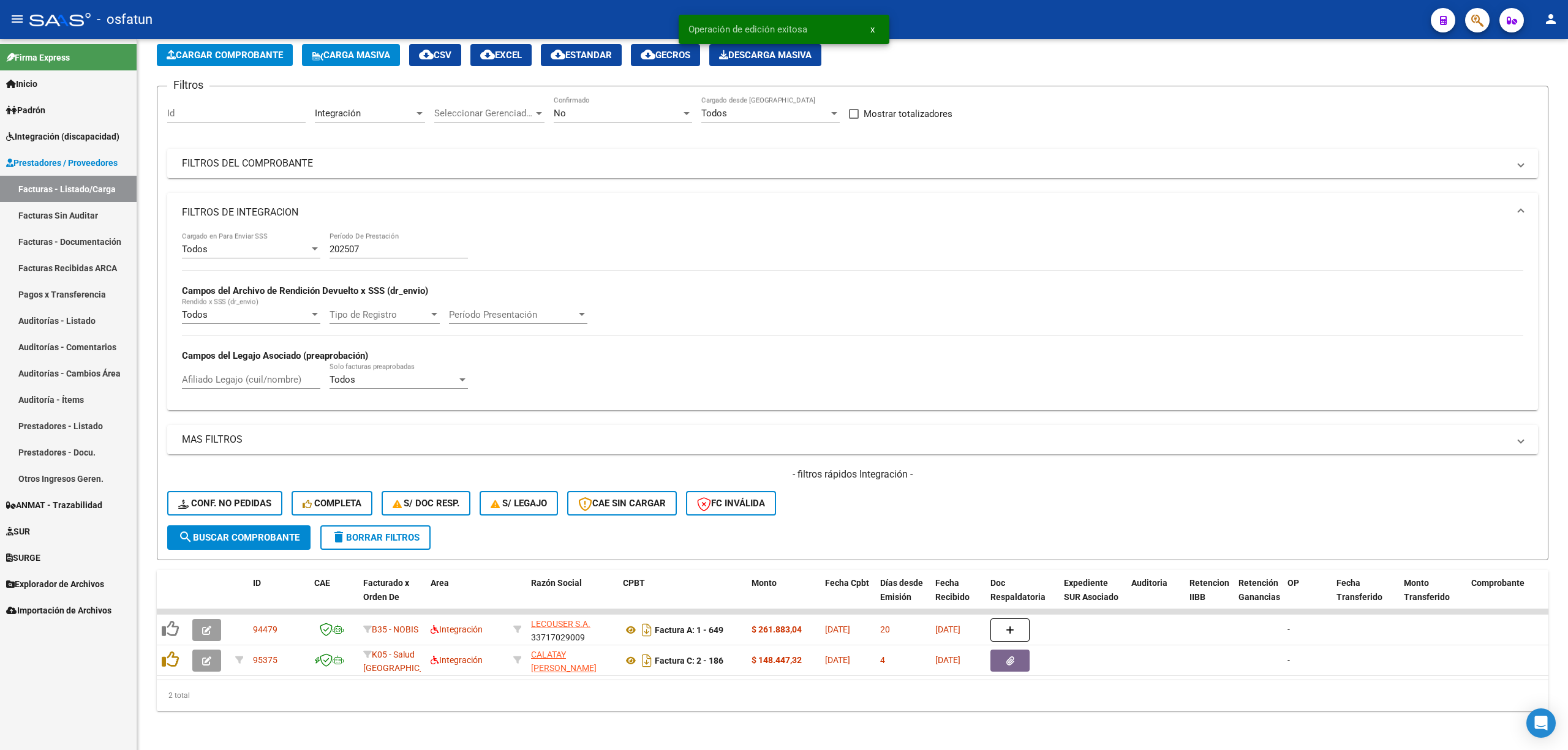
scroll to position [71, 0]
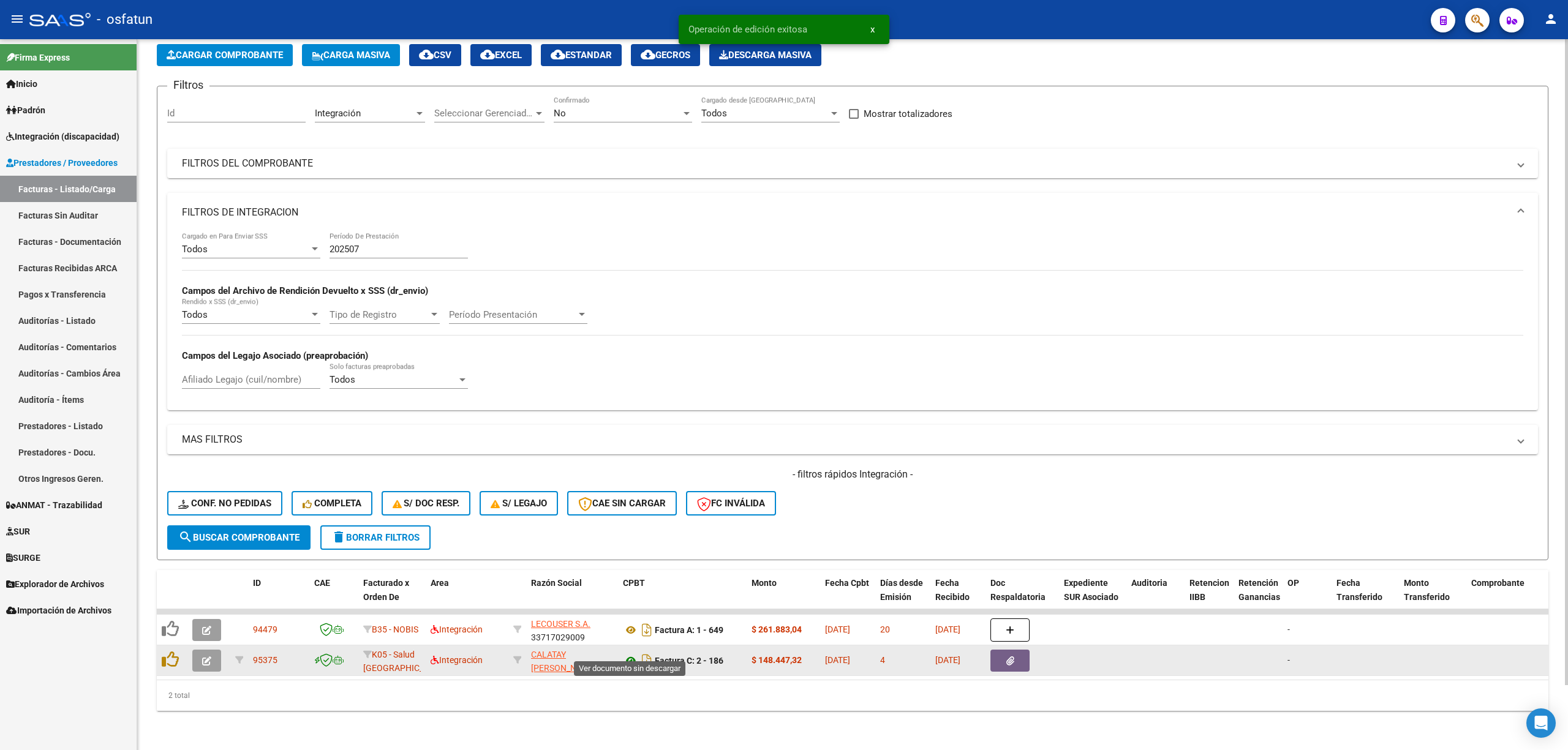
click at [628, 653] on icon at bounding box center [630, 660] width 16 height 15
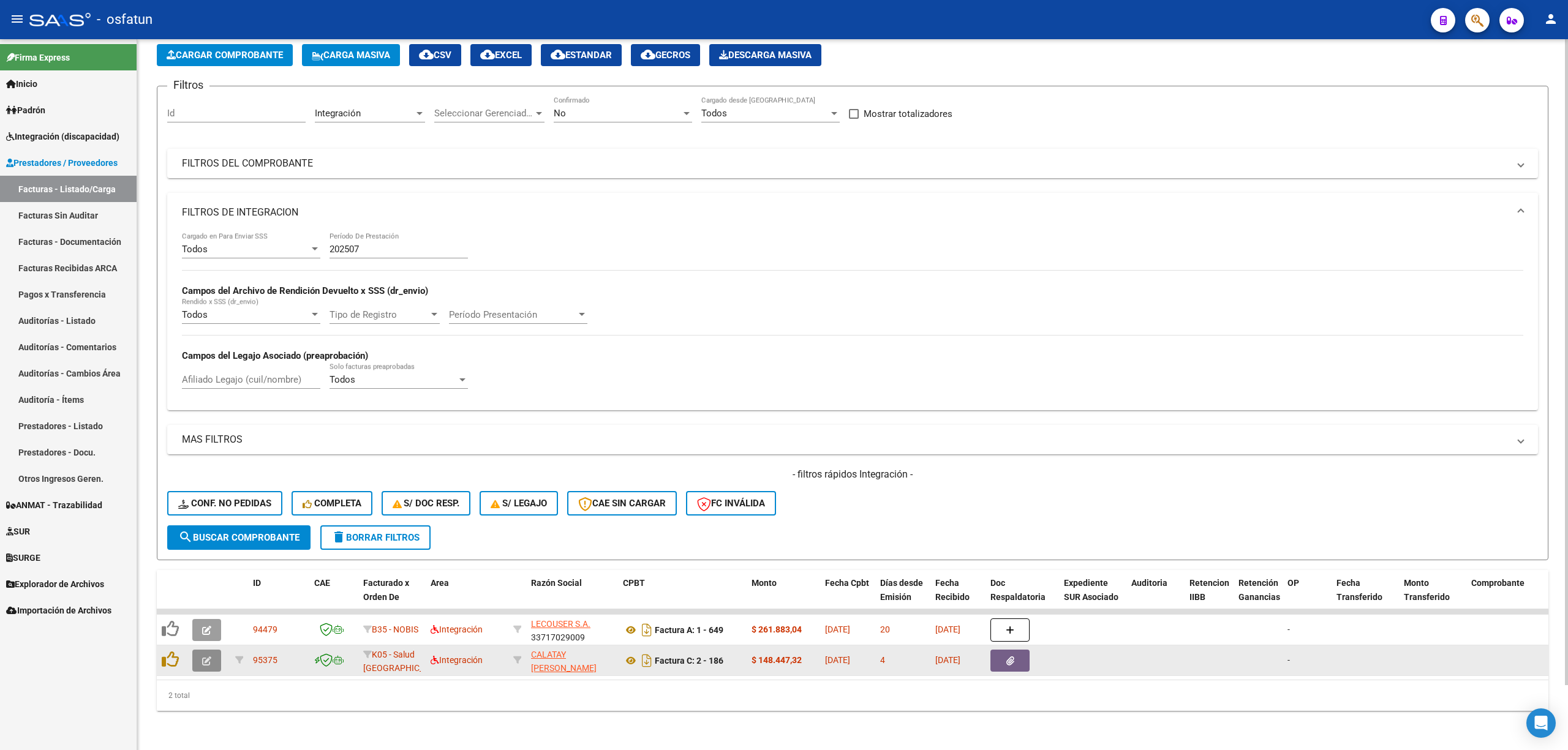
click at [196, 650] on button "button" at bounding box center [206, 660] width 29 height 22
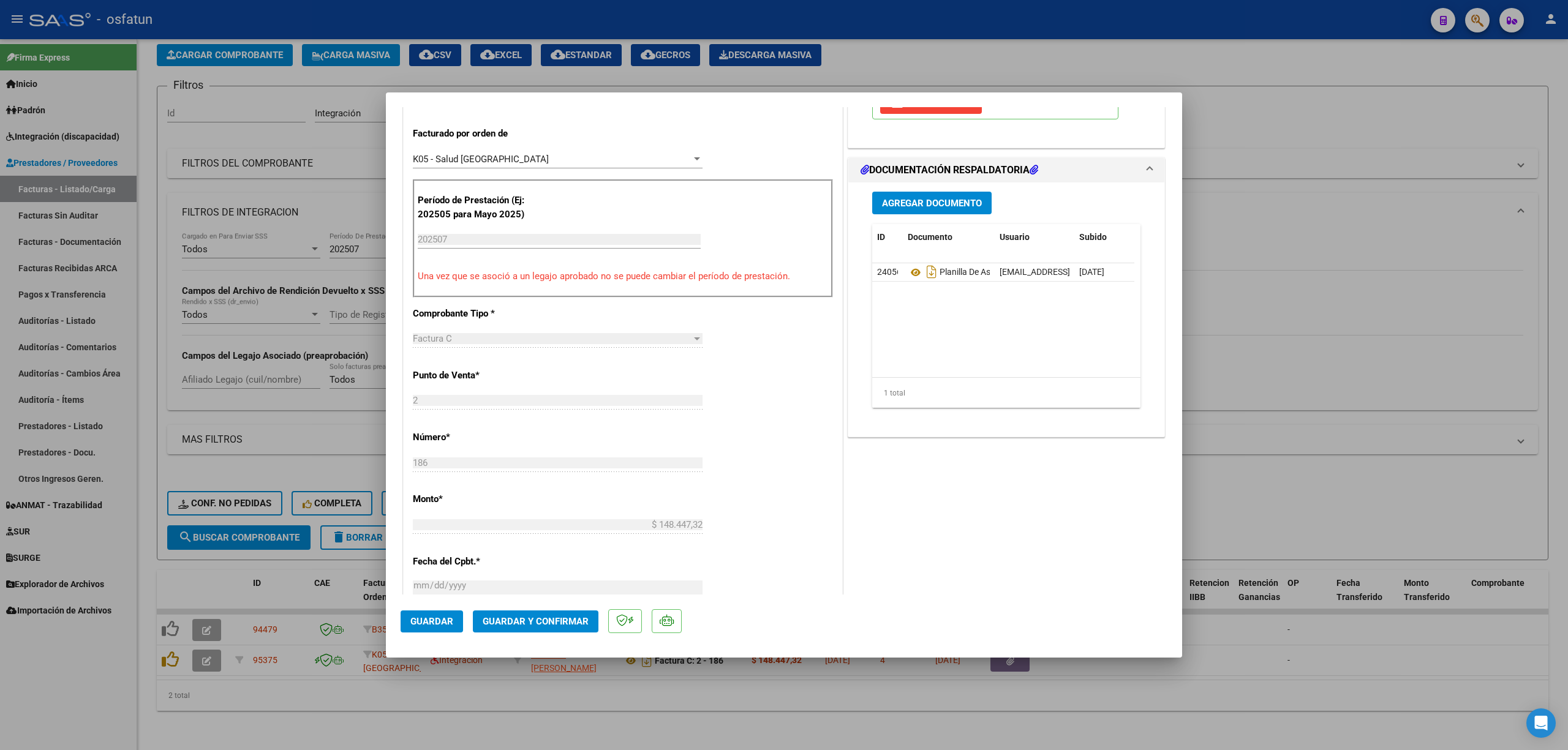
scroll to position [326, 0]
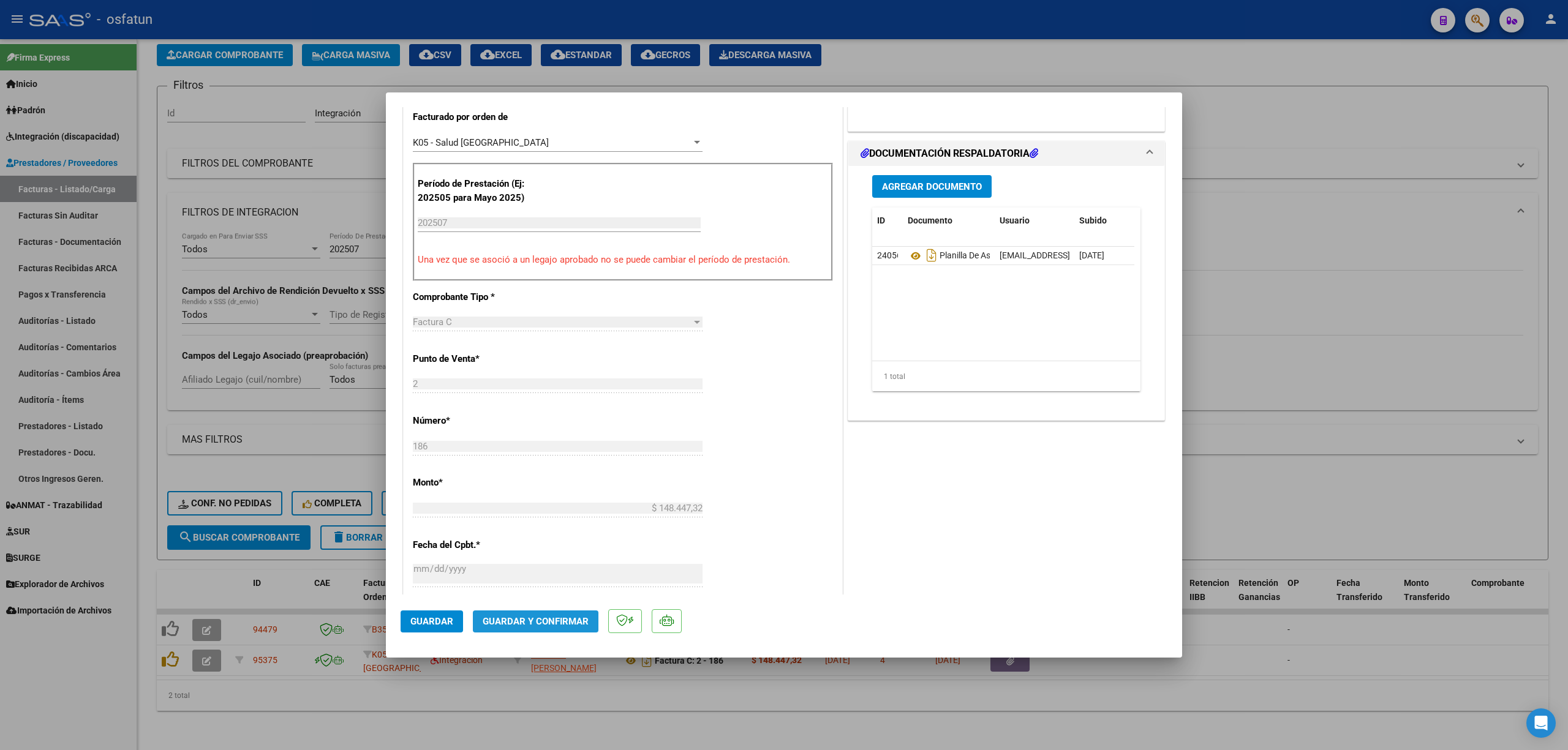
click at [547, 629] on button "Guardar y Confirmar" at bounding box center [535, 621] width 126 height 22
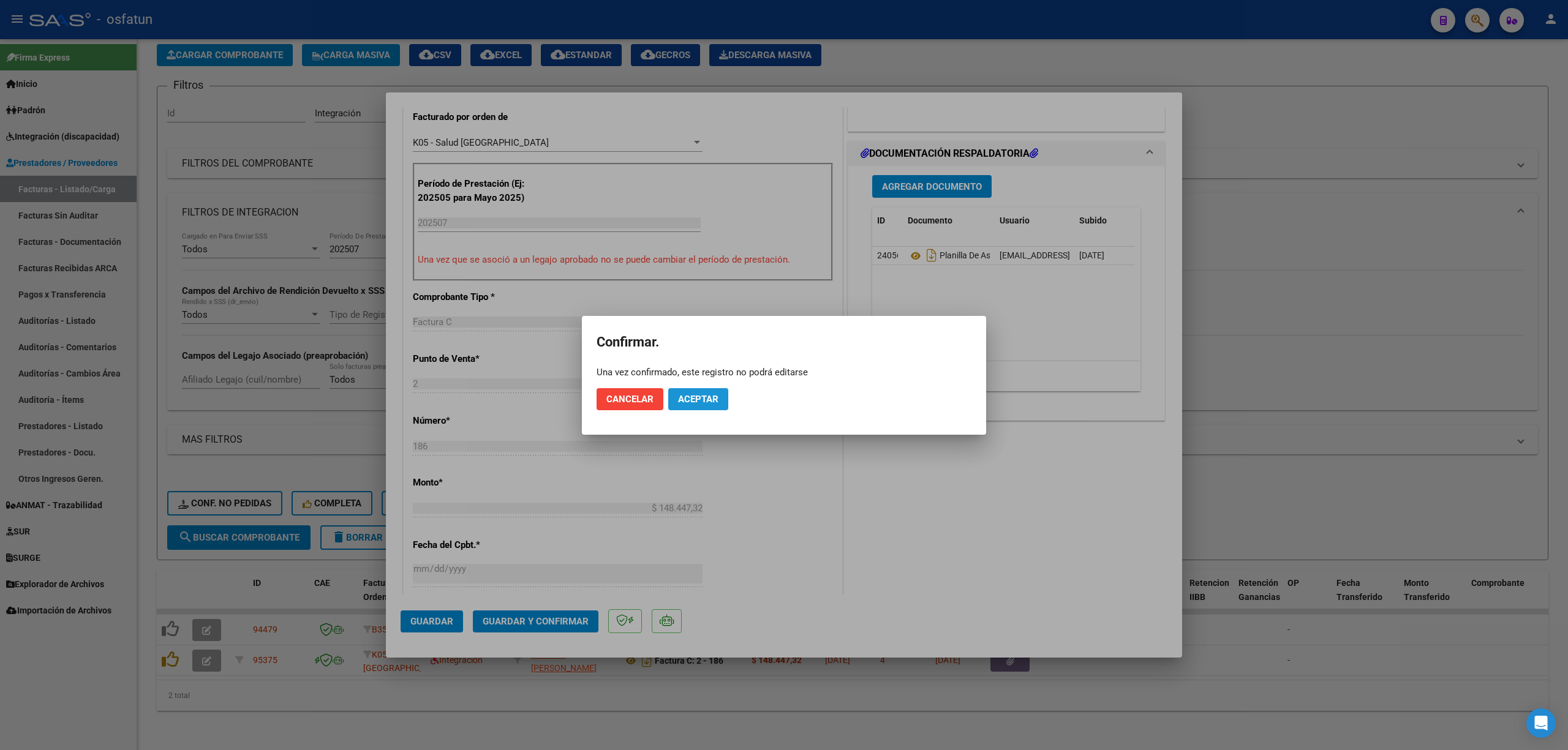
click at [687, 405] on button "Aceptar" at bounding box center [698, 399] width 60 height 22
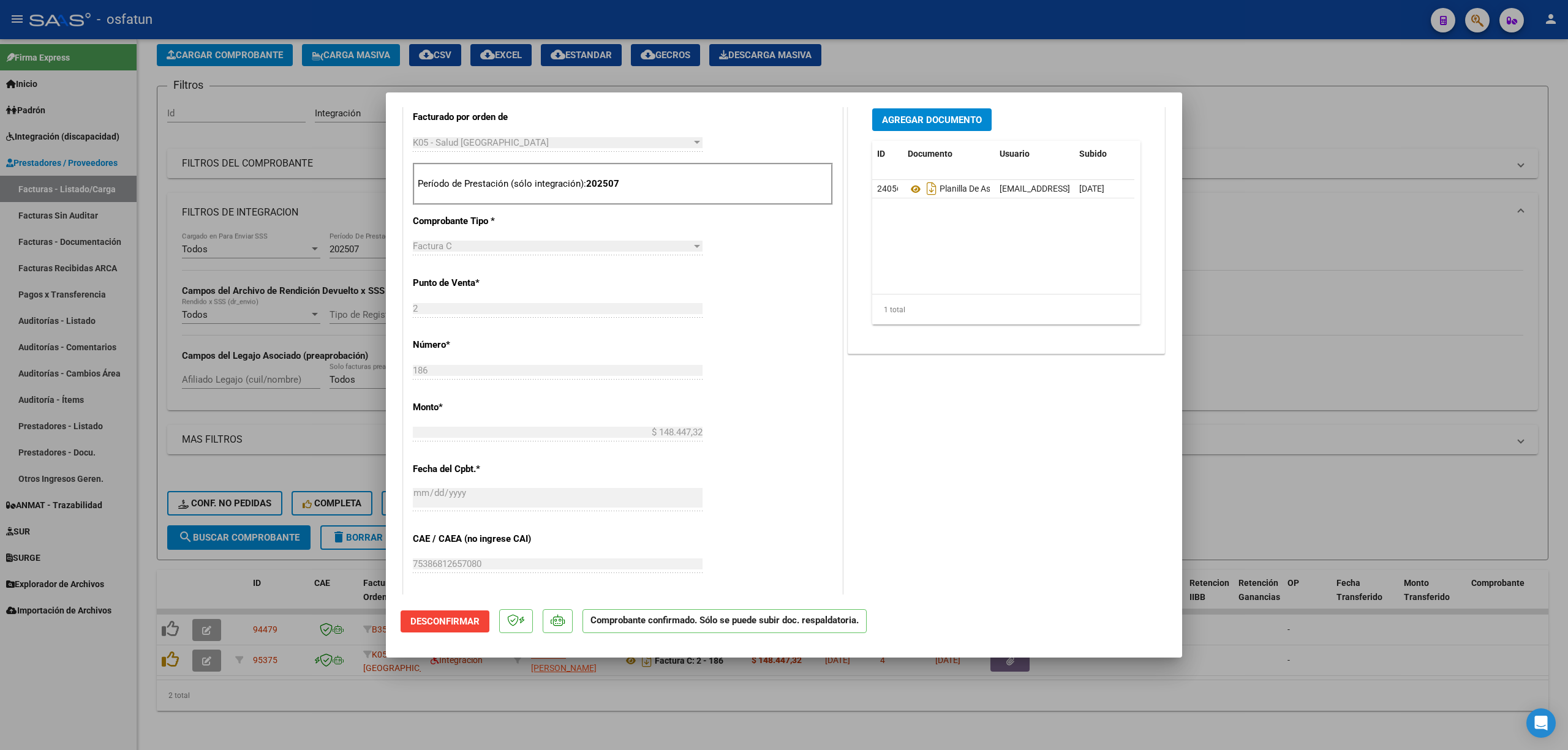
click at [1384, 446] on div at bounding box center [784, 375] width 1568 height 750
type input "$ 0,00"
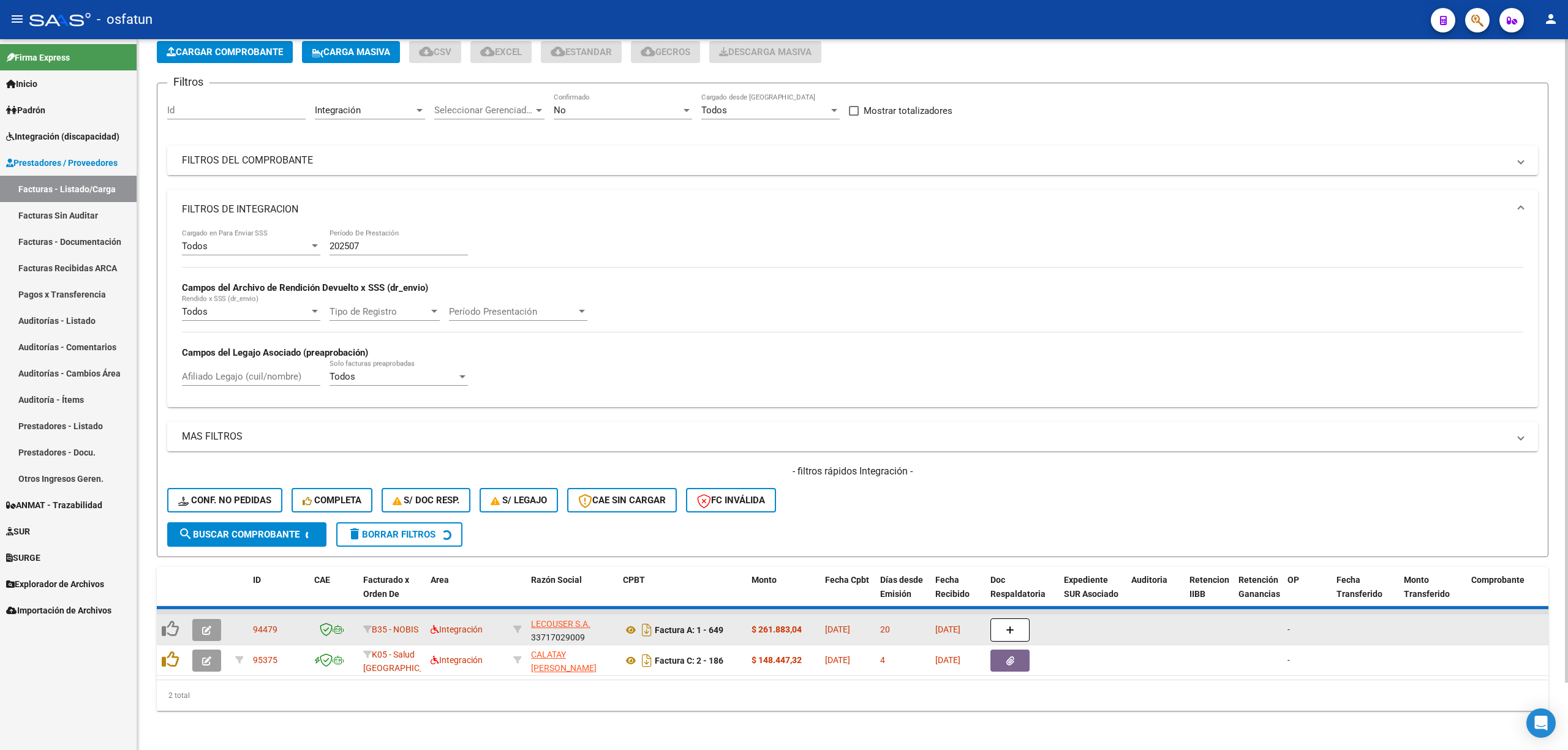
scroll to position [41, 0]
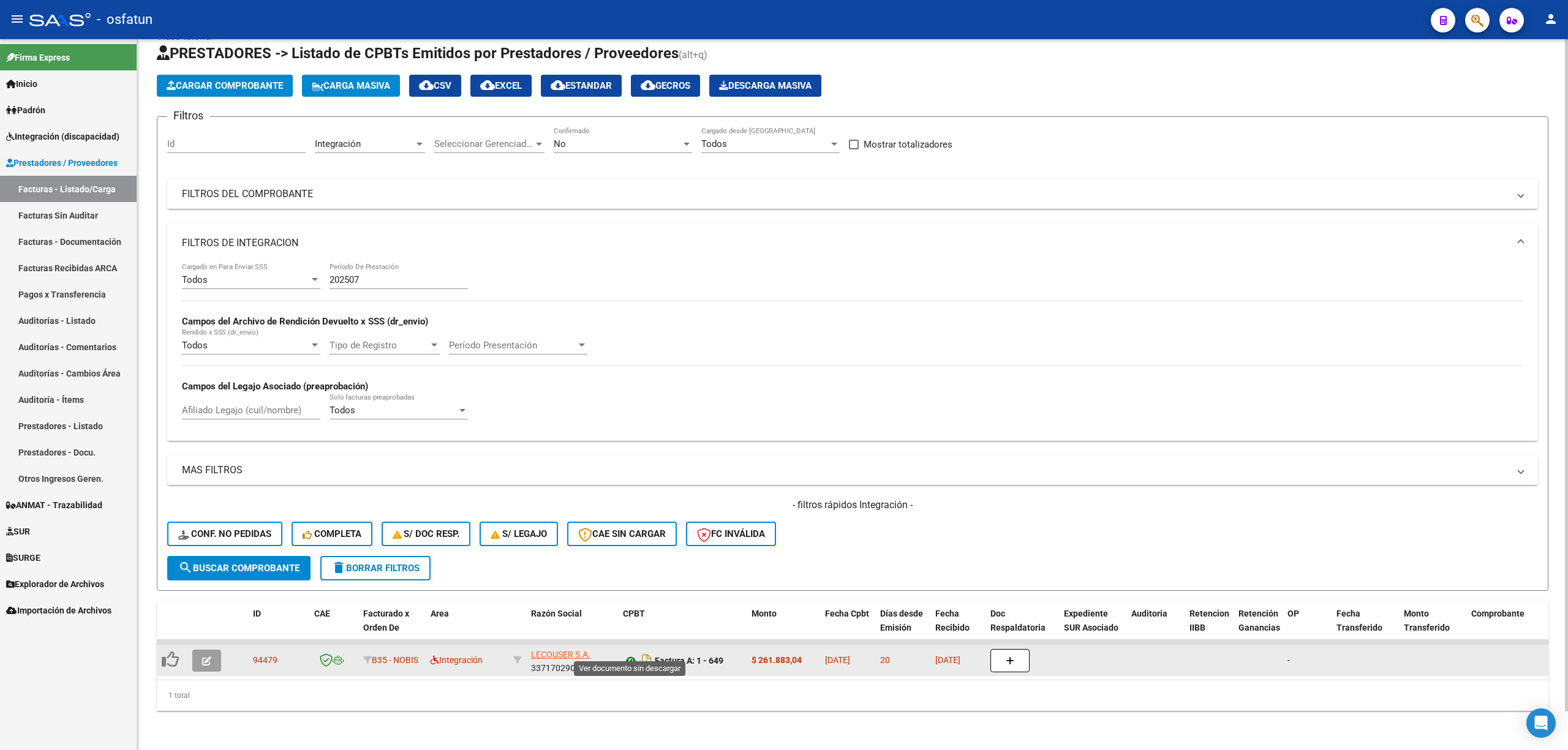
click at [632, 653] on icon at bounding box center [630, 660] width 16 height 15
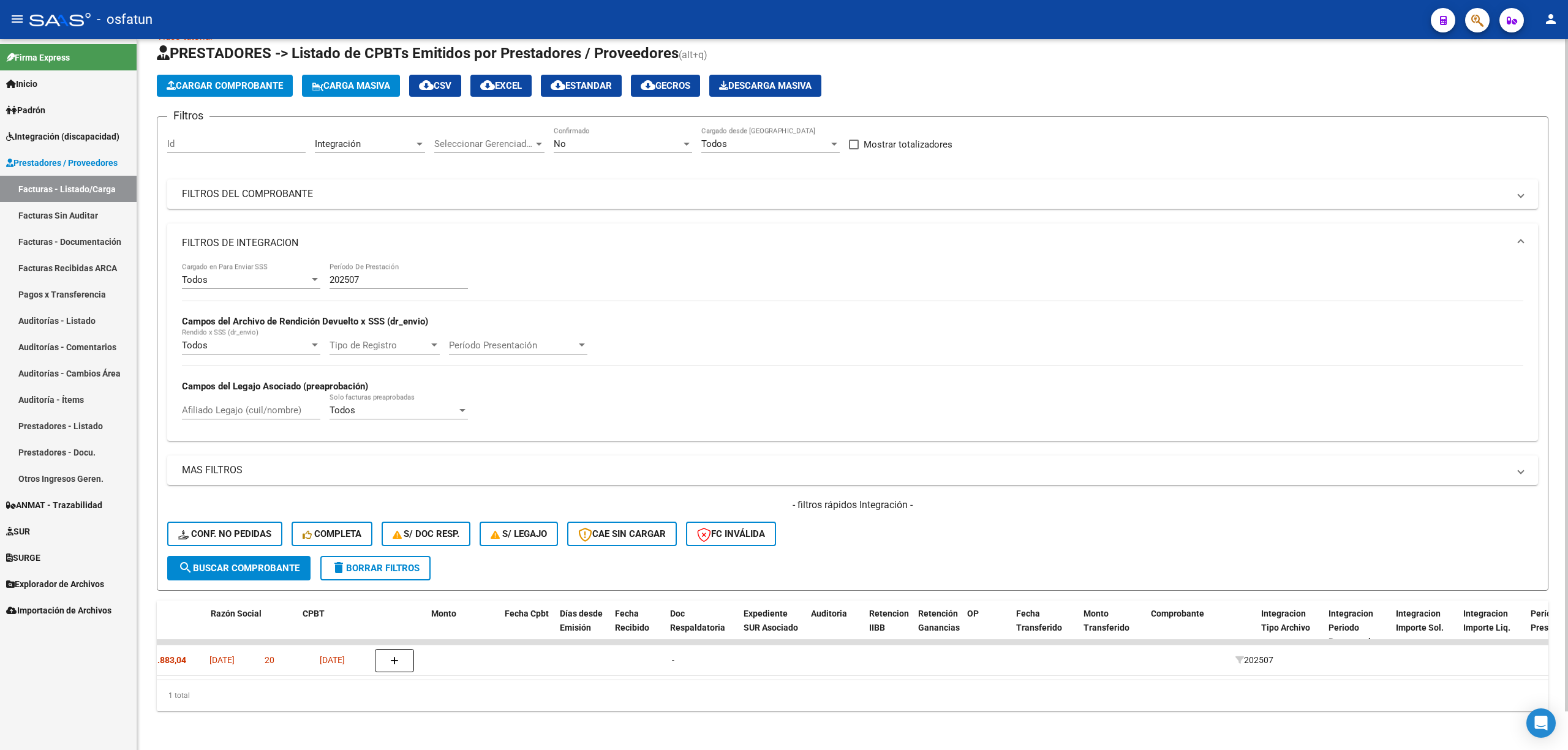
scroll to position [0, 0]
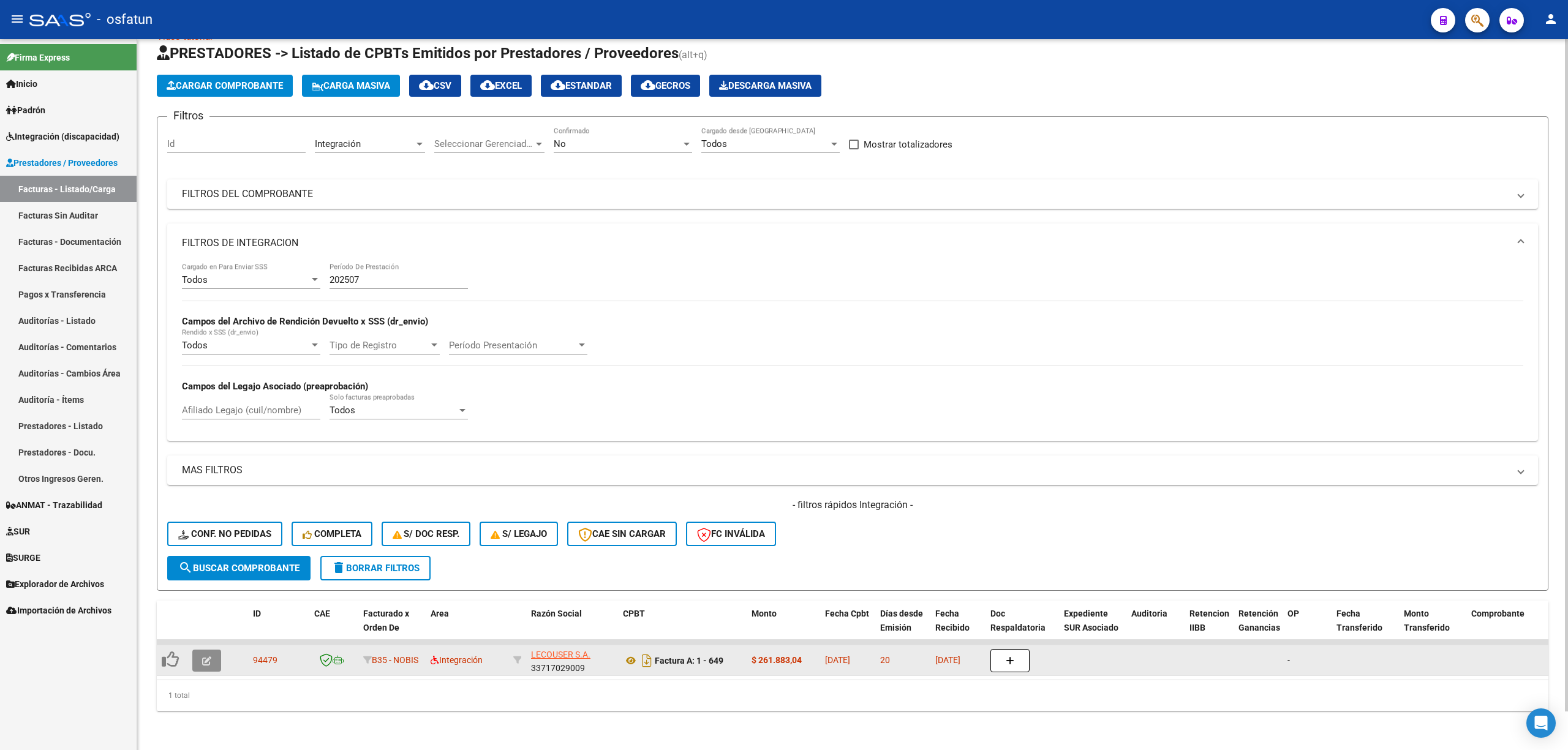
click at [206, 656] on icon "button" at bounding box center [206, 660] width 9 height 9
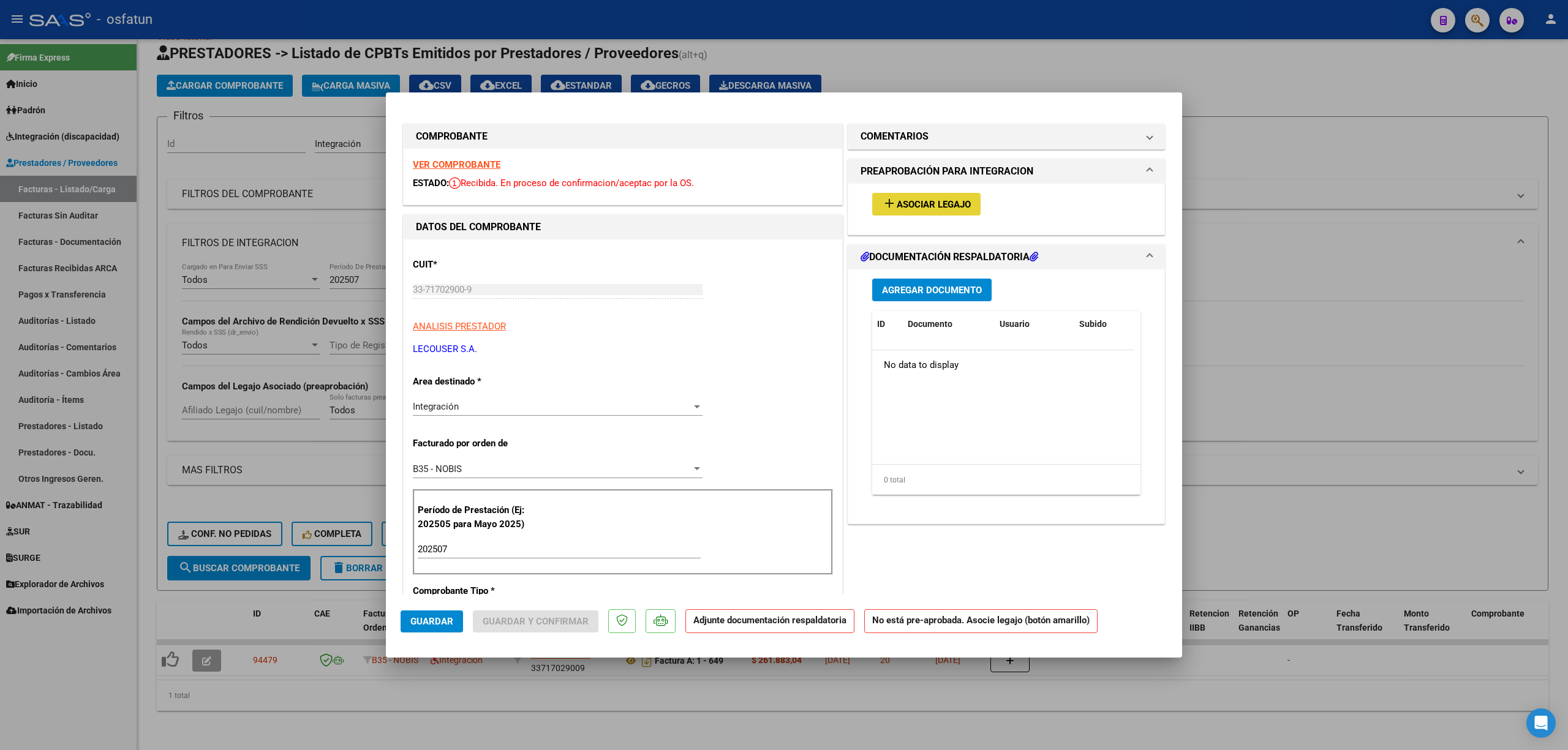
click at [915, 207] on span "Asociar Legajo" at bounding box center [933, 205] width 74 height 11
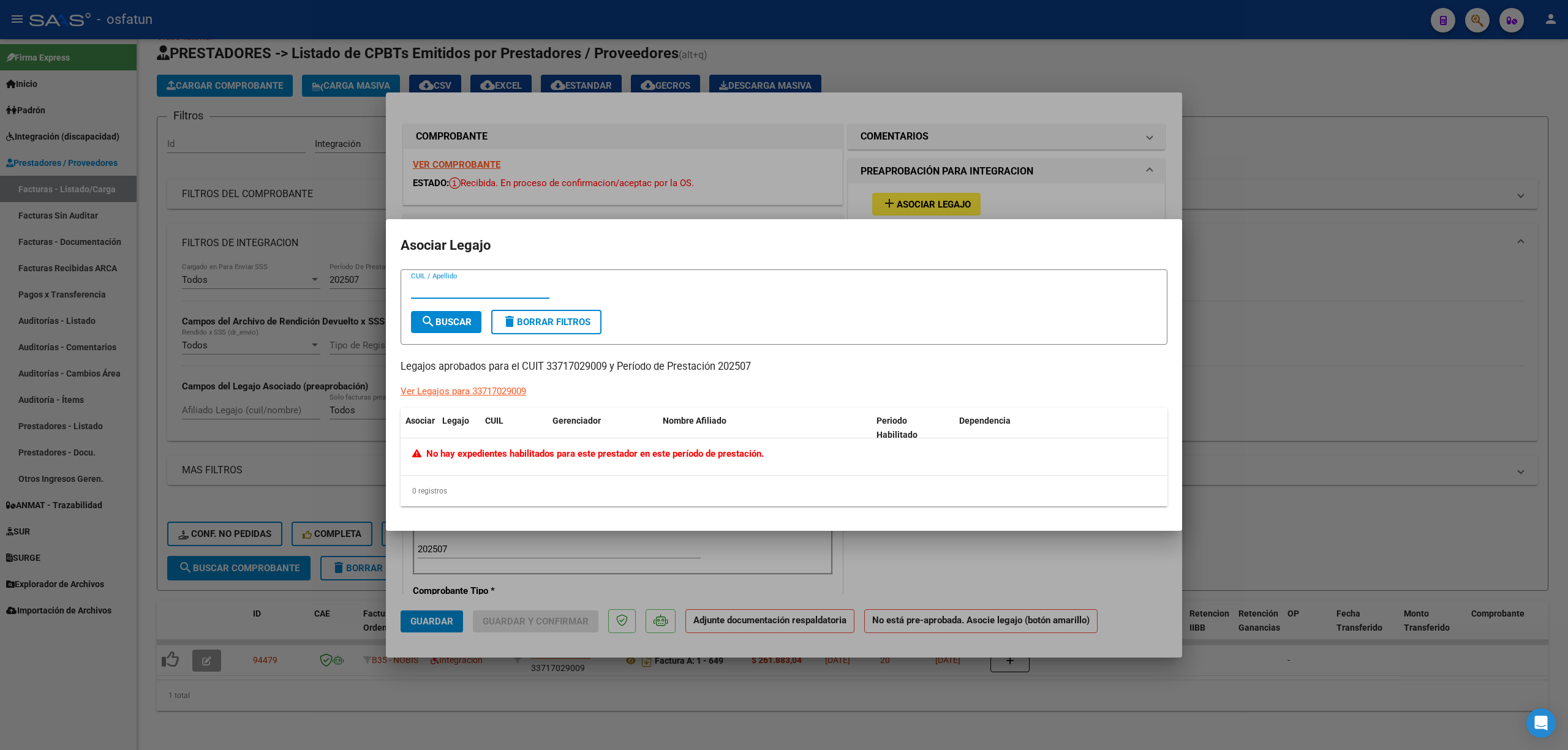
click at [1379, 420] on div at bounding box center [784, 375] width 1568 height 750
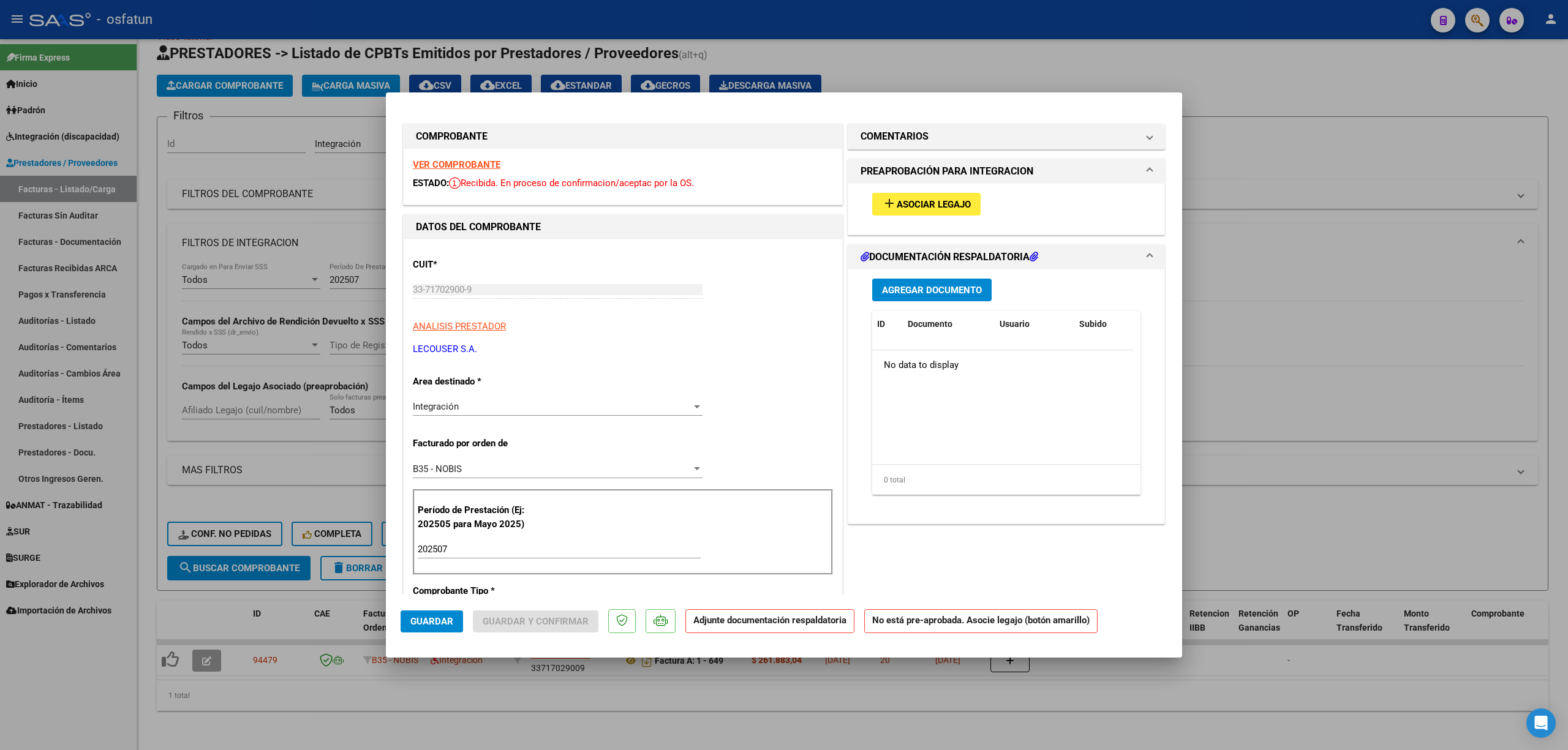
click at [1201, 382] on div at bounding box center [784, 375] width 1568 height 750
type input "$ 0,00"
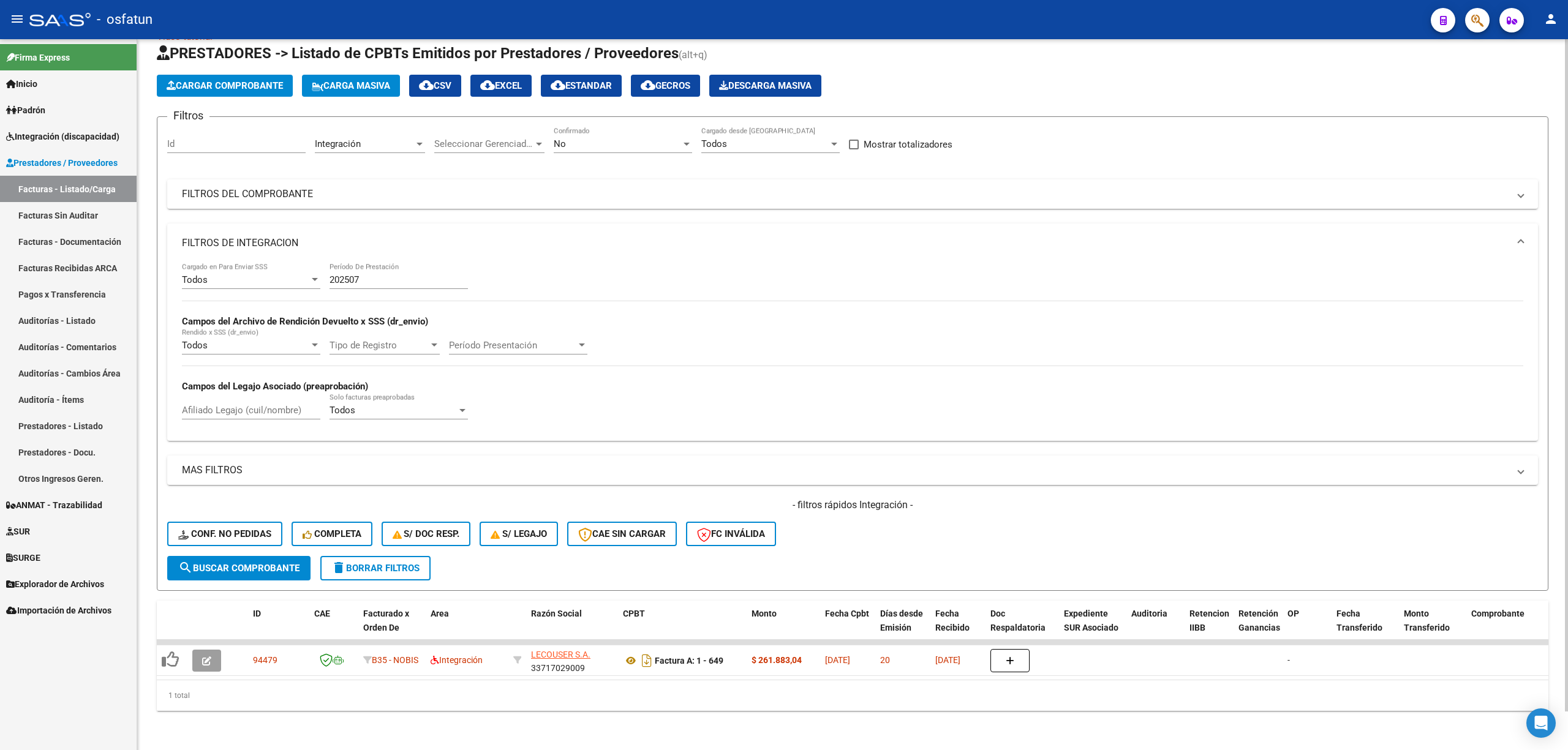
click at [390, 274] on input "202507" at bounding box center [398, 280] width 138 height 11
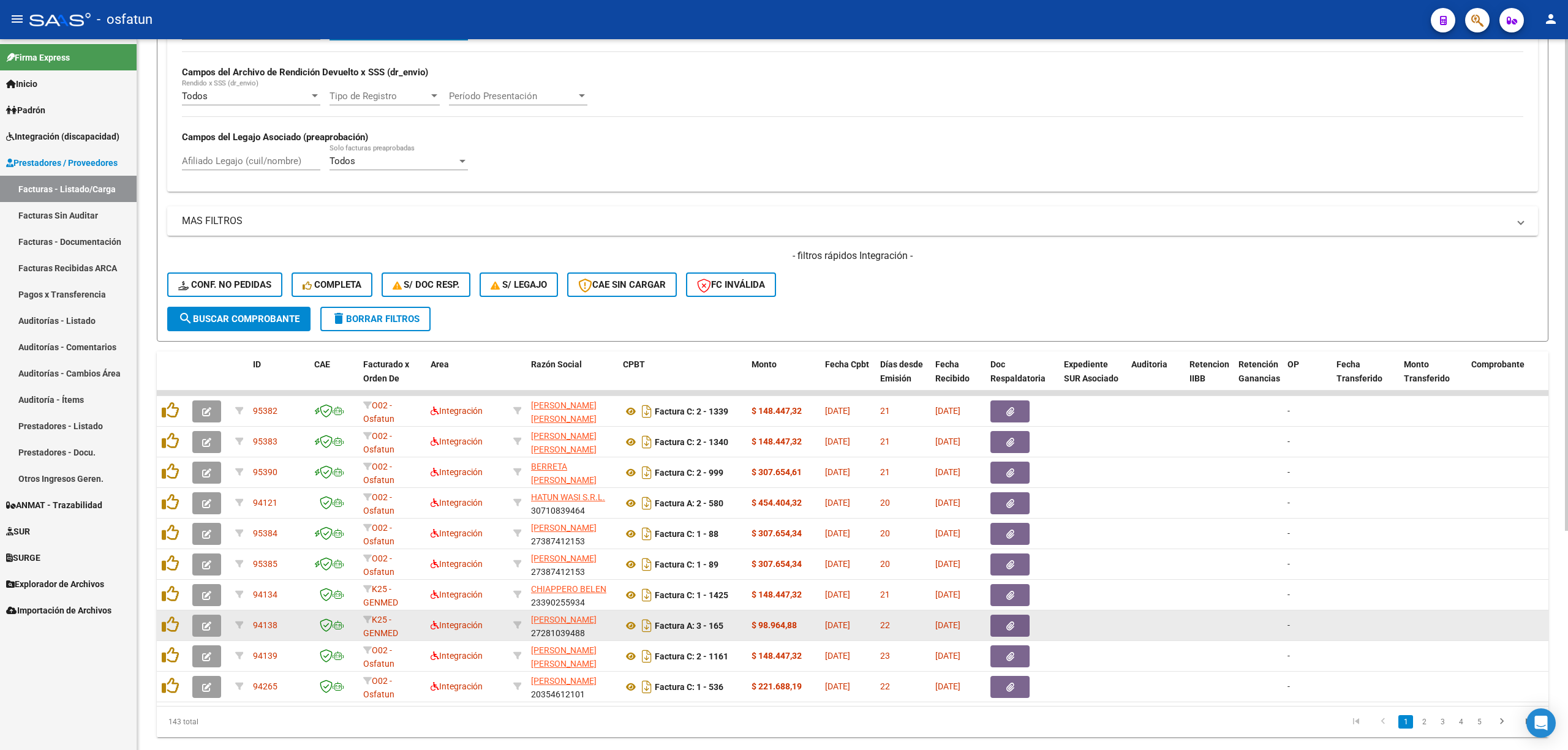
scroll to position [316, 0]
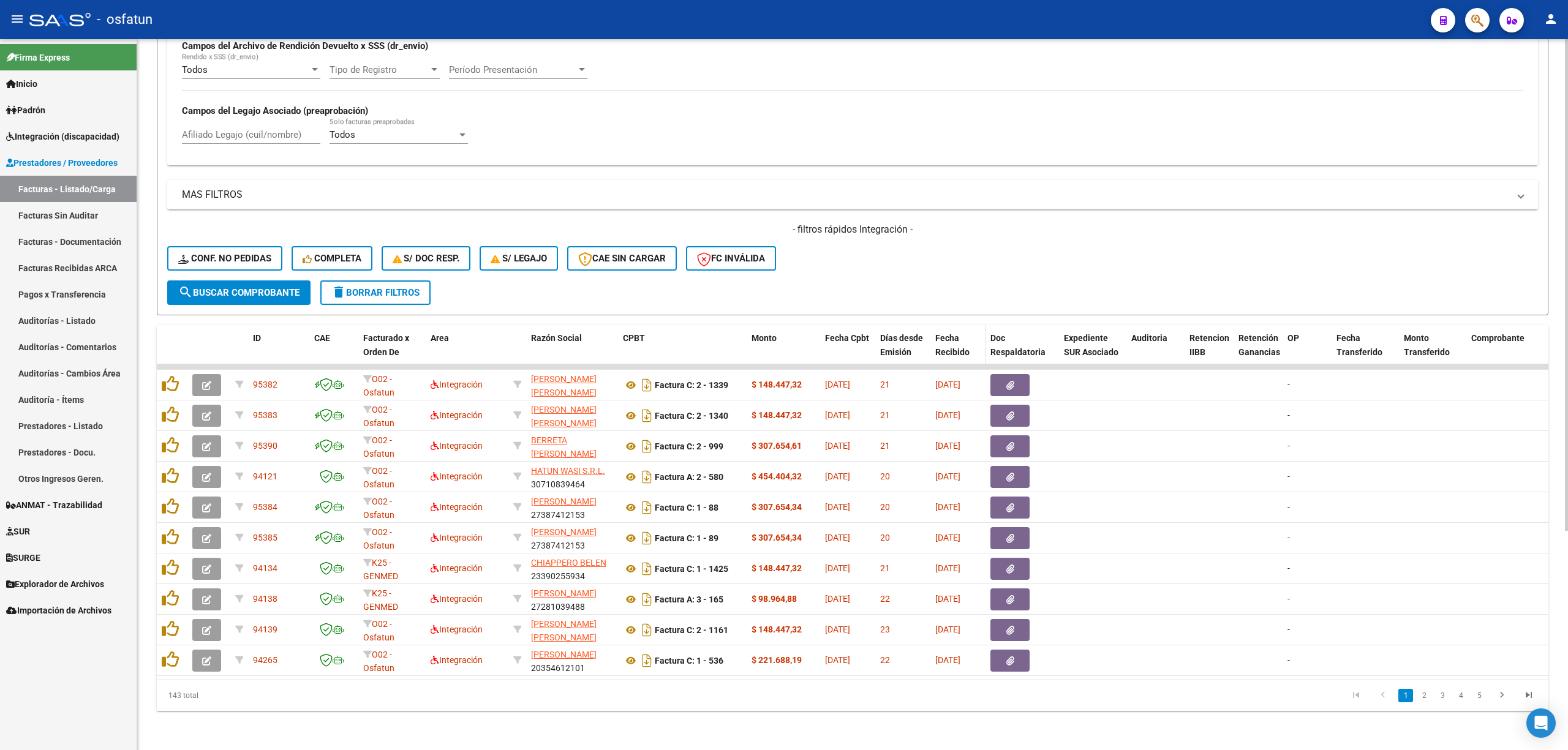
type input "202508"
click at [948, 336] on span "Fecha Recibido" at bounding box center [952, 345] width 34 height 24
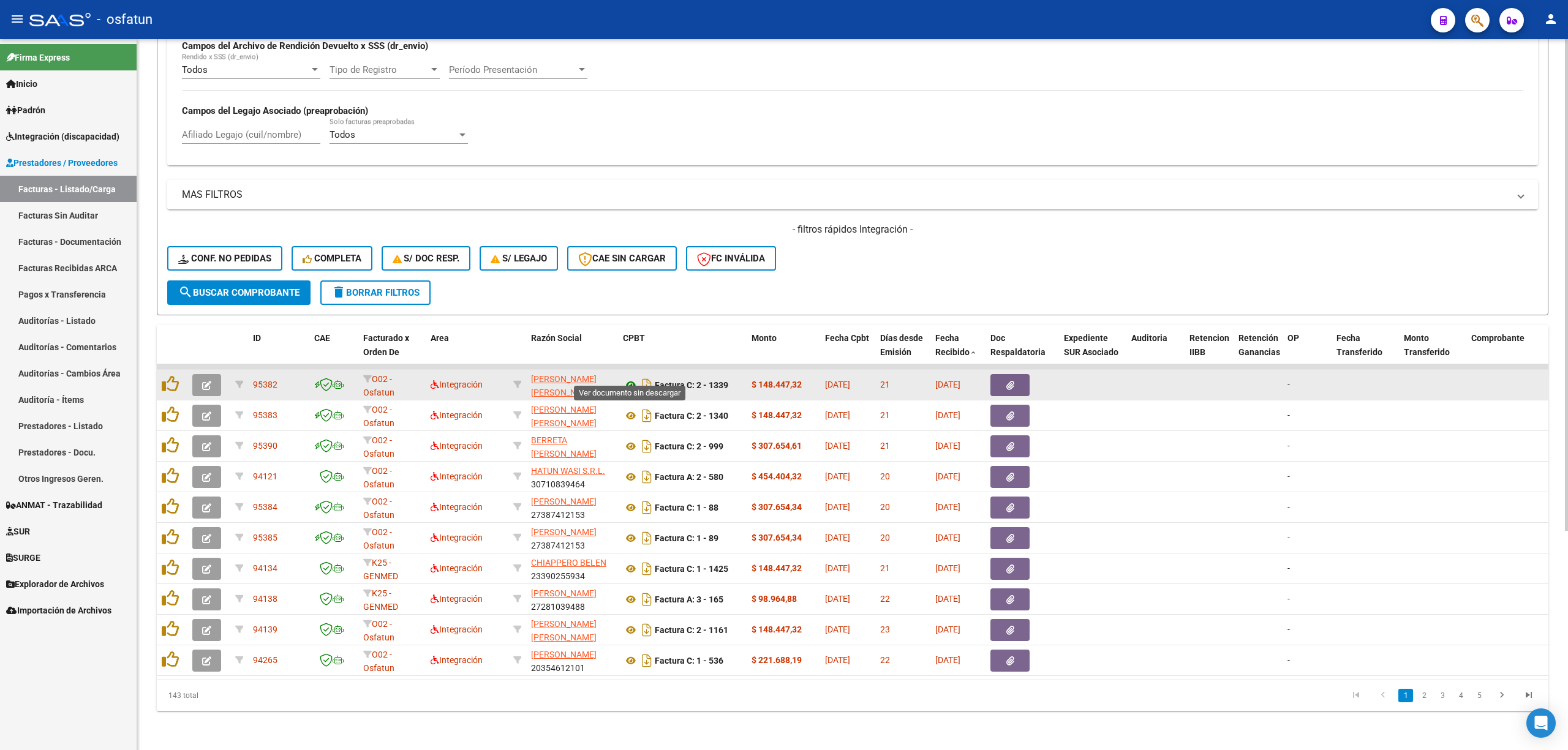
click at [630, 378] on icon at bounding box center [630, 385] width 16 height 15
click at [210, 381] on icon "button" at bounding box center [206, 385] width 9 height 9
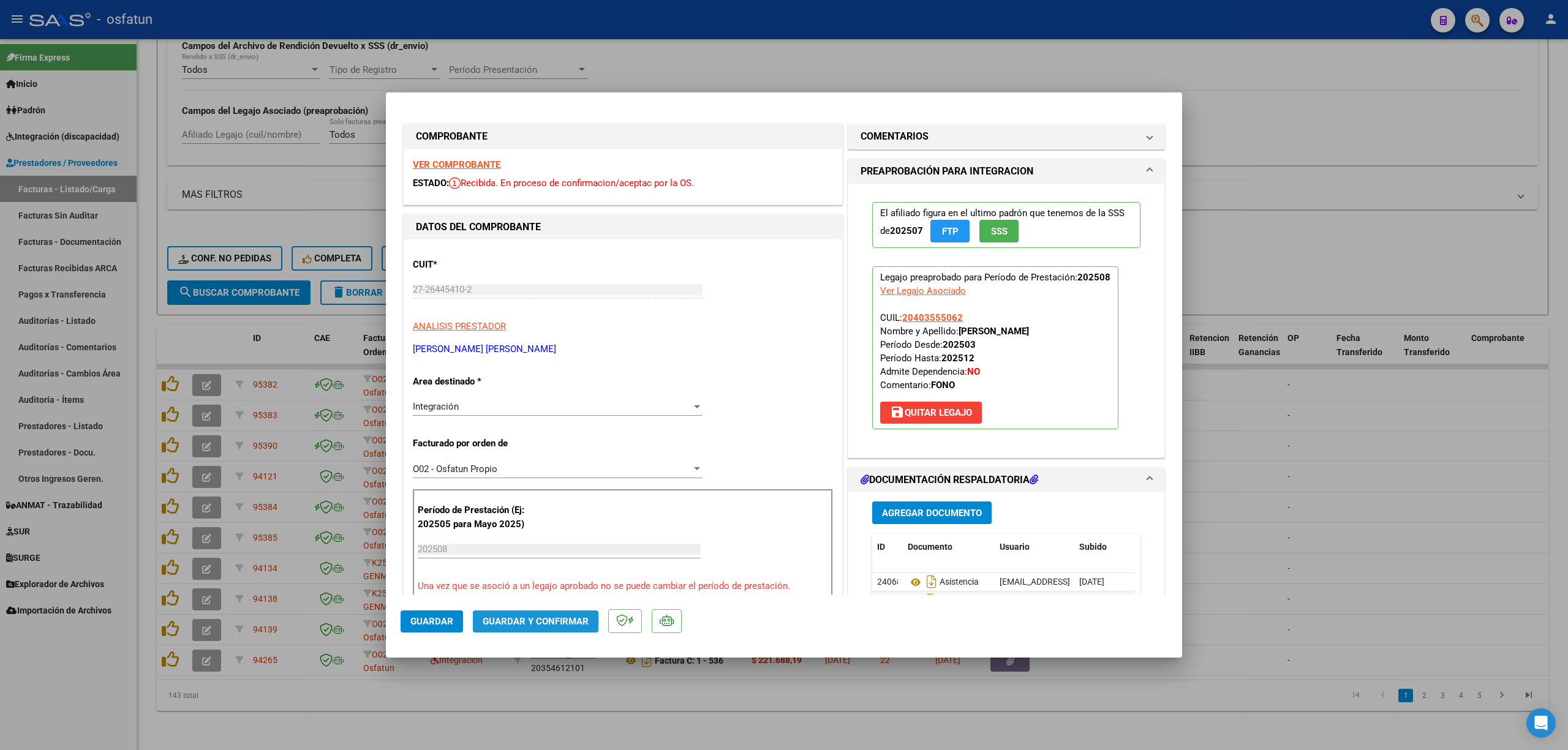
click at [574, 611] on button "Guardar y Confirmar" at bounding box center [535, 621] width 126 height 22
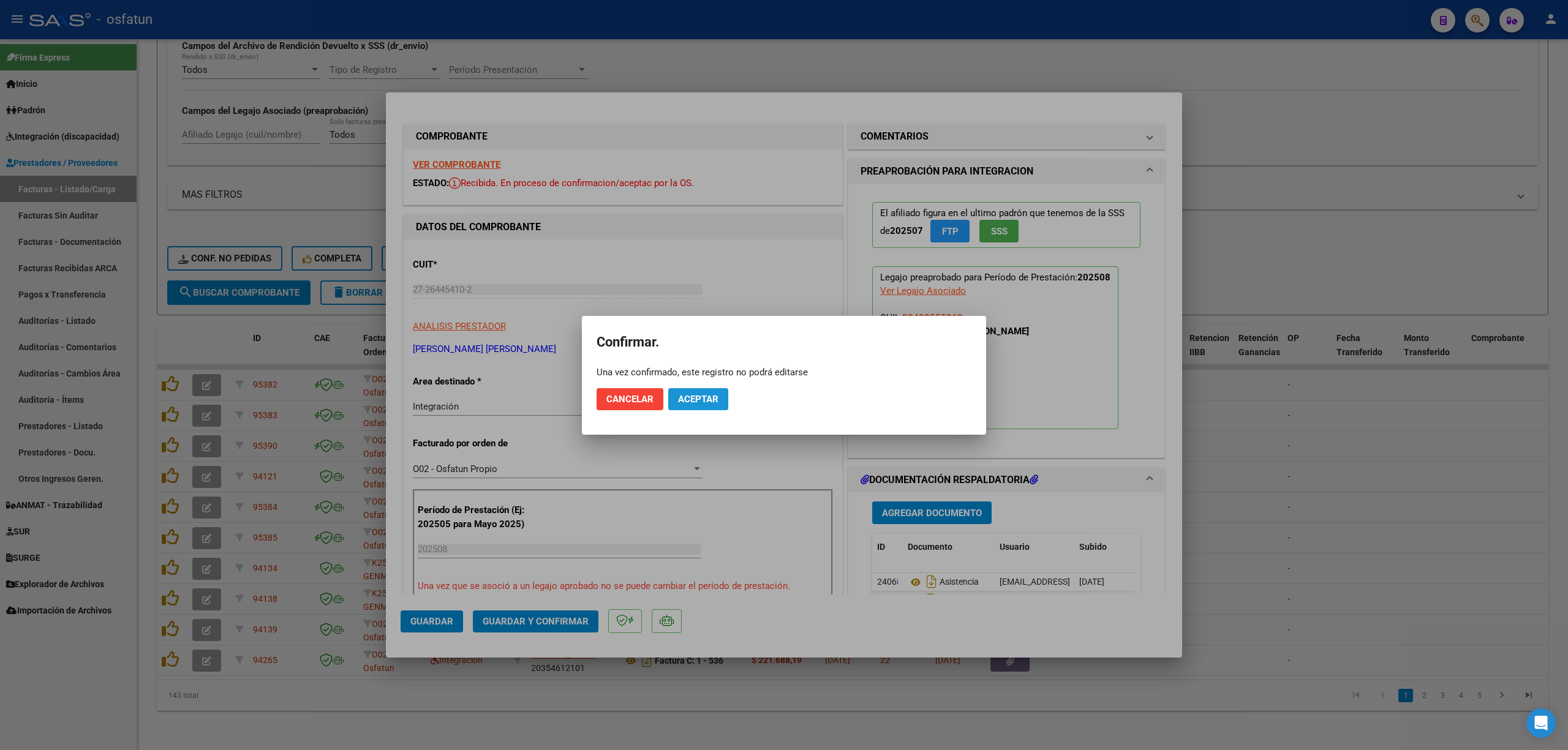
click at [702, 397] on span "Aceptar" at bounding box center [698, 400] width 41 height 11
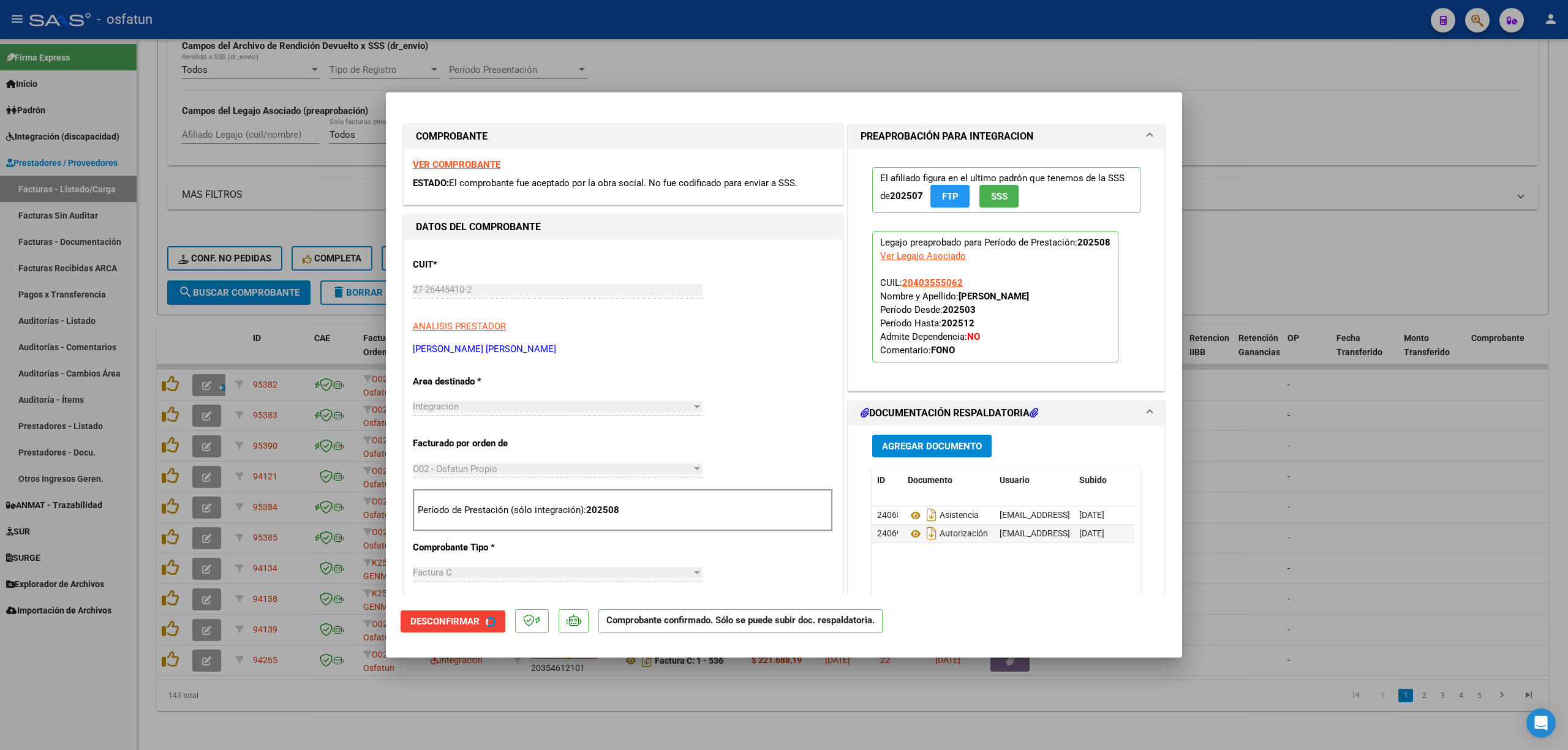
click at [1404, 439] on div at bounding box center [784, 375] width 1568 height 750
type input "$ 0,00"
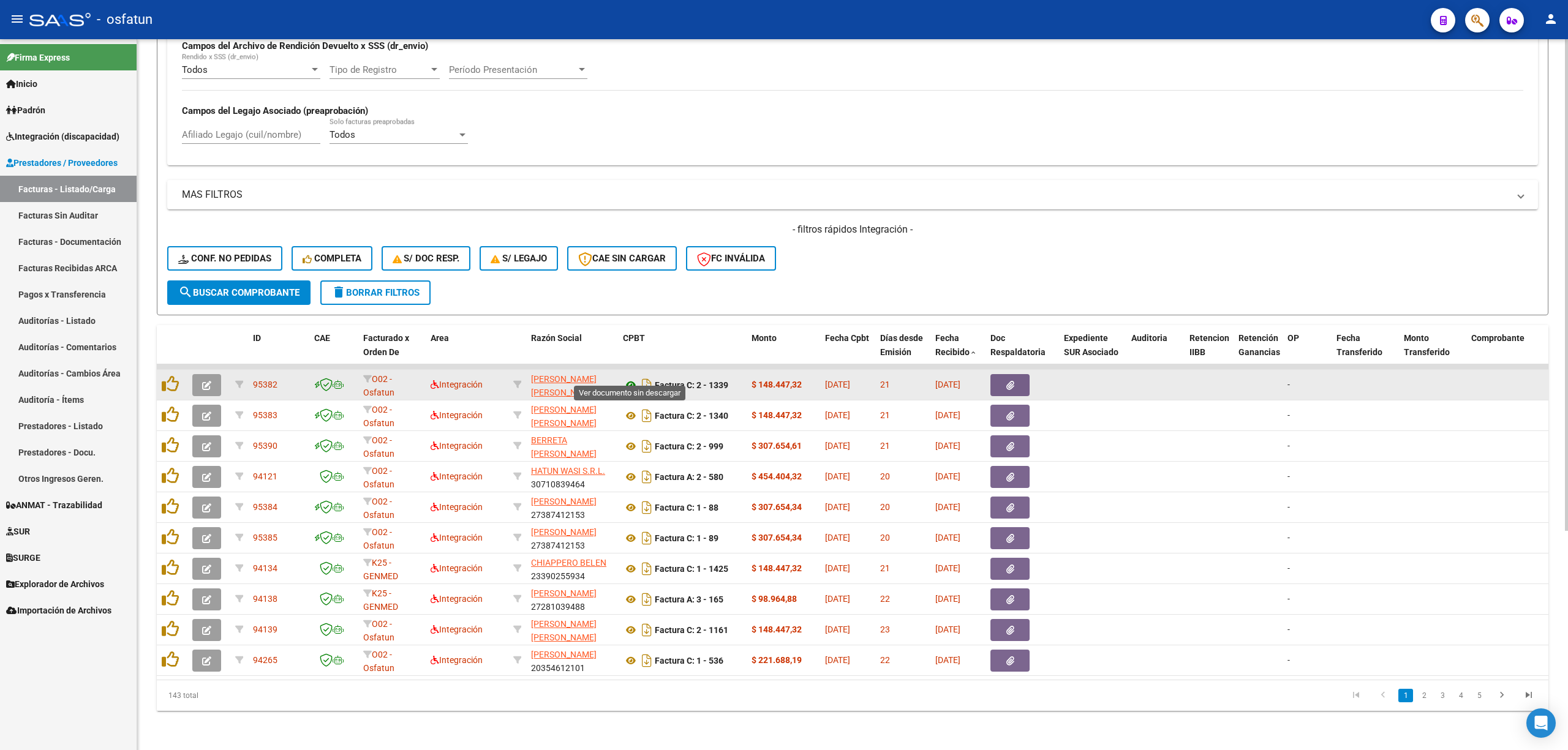
click at [635, 378] on icon at bounding box center [630, 385] width 16 height 15
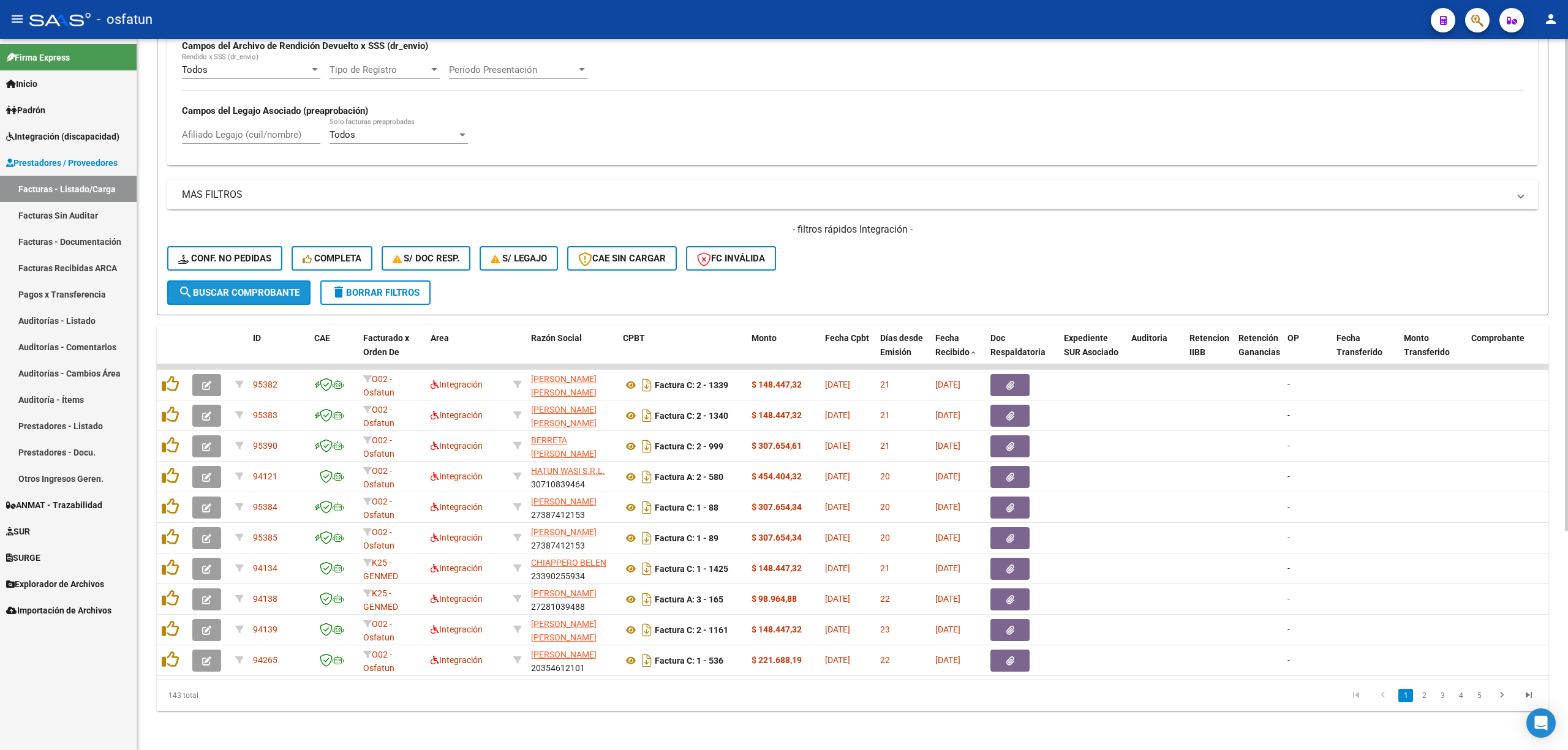
click at [234, 287] on span "search Buscar Comprobante" at bounding box center [238, 293] width 121 height 11
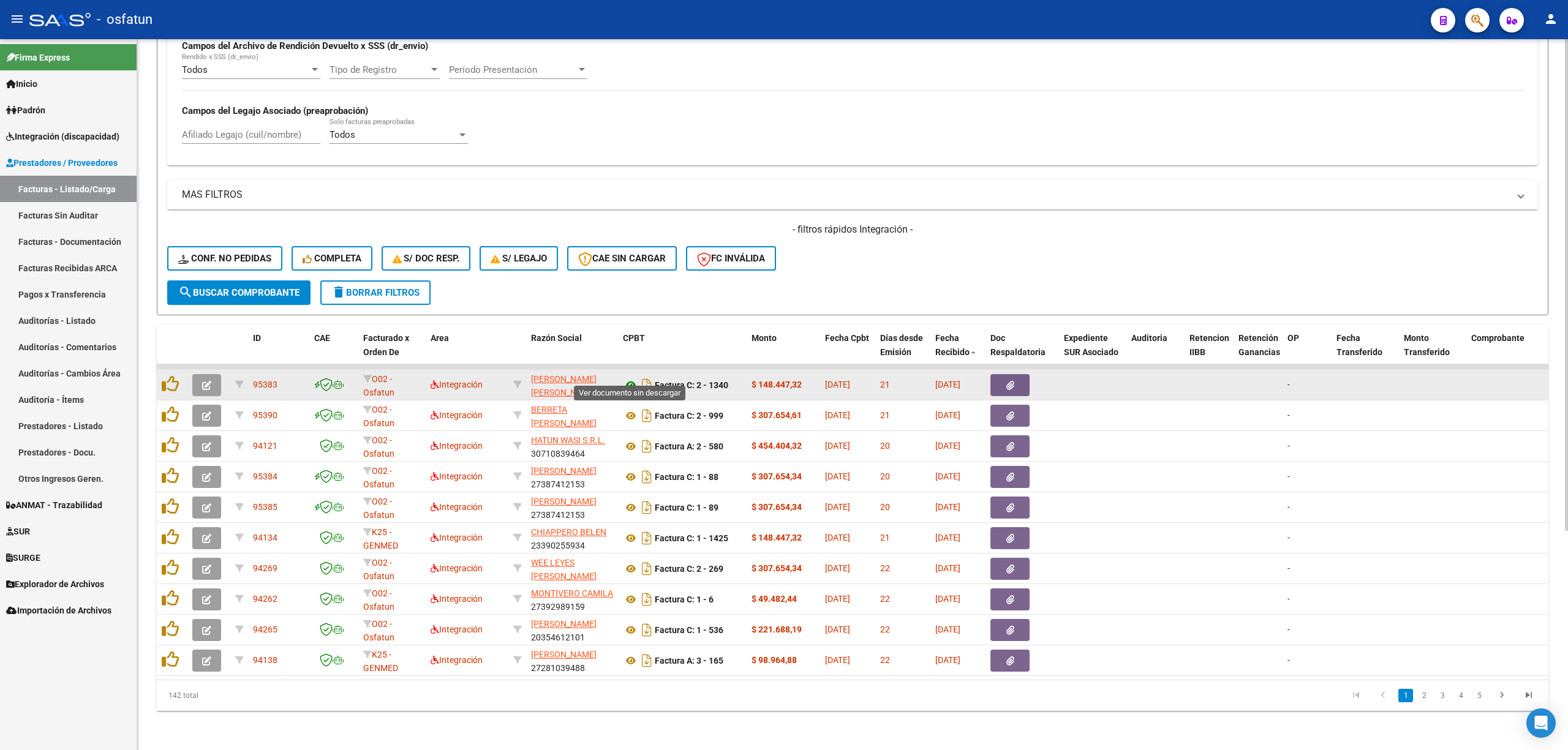
click at [630, 378] on icon at bounding box center [630, 385] width 16 height 15
click at [202, 381] on icon "button" at bounding box center [206, 385] width 9 height 9
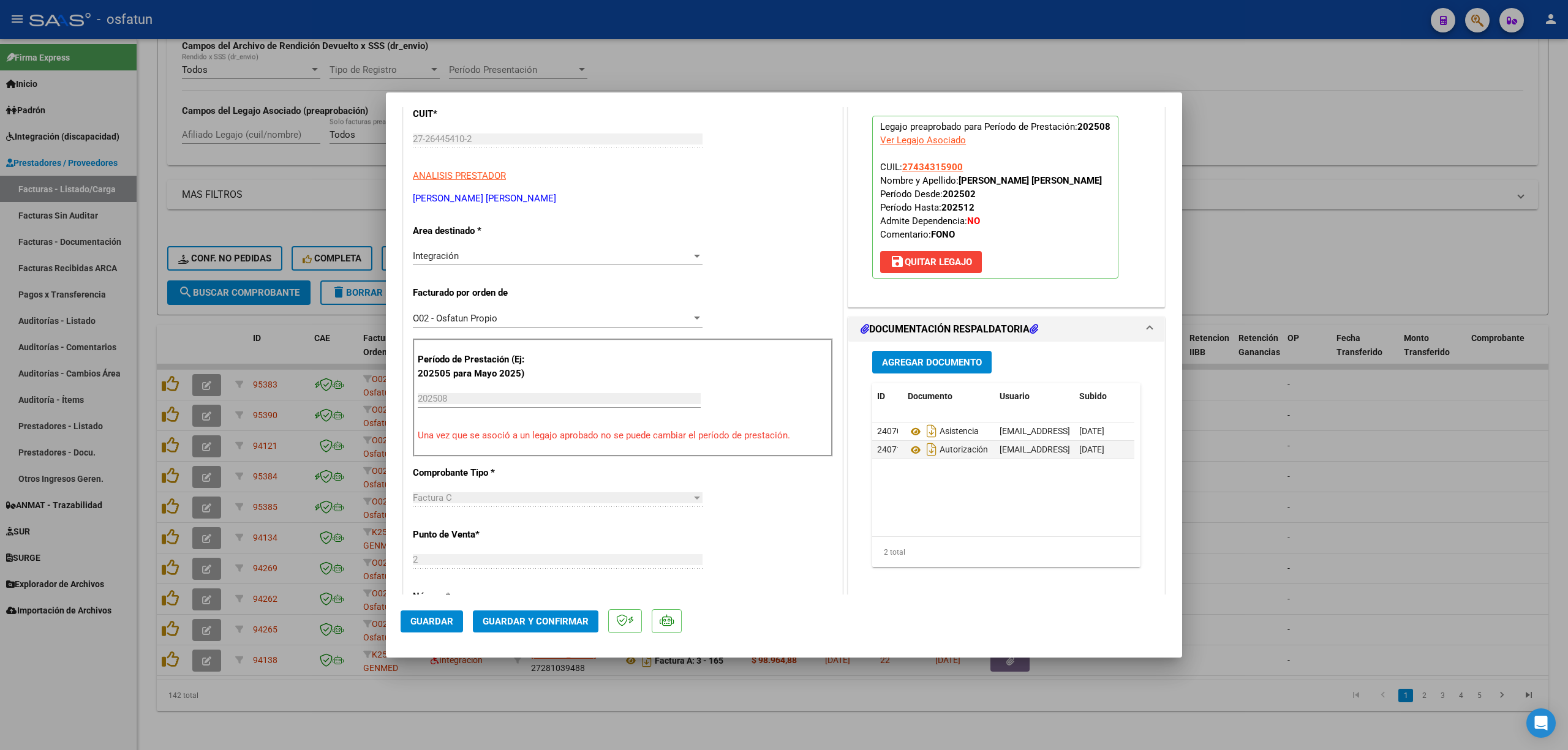
scroll to position [163, 0]
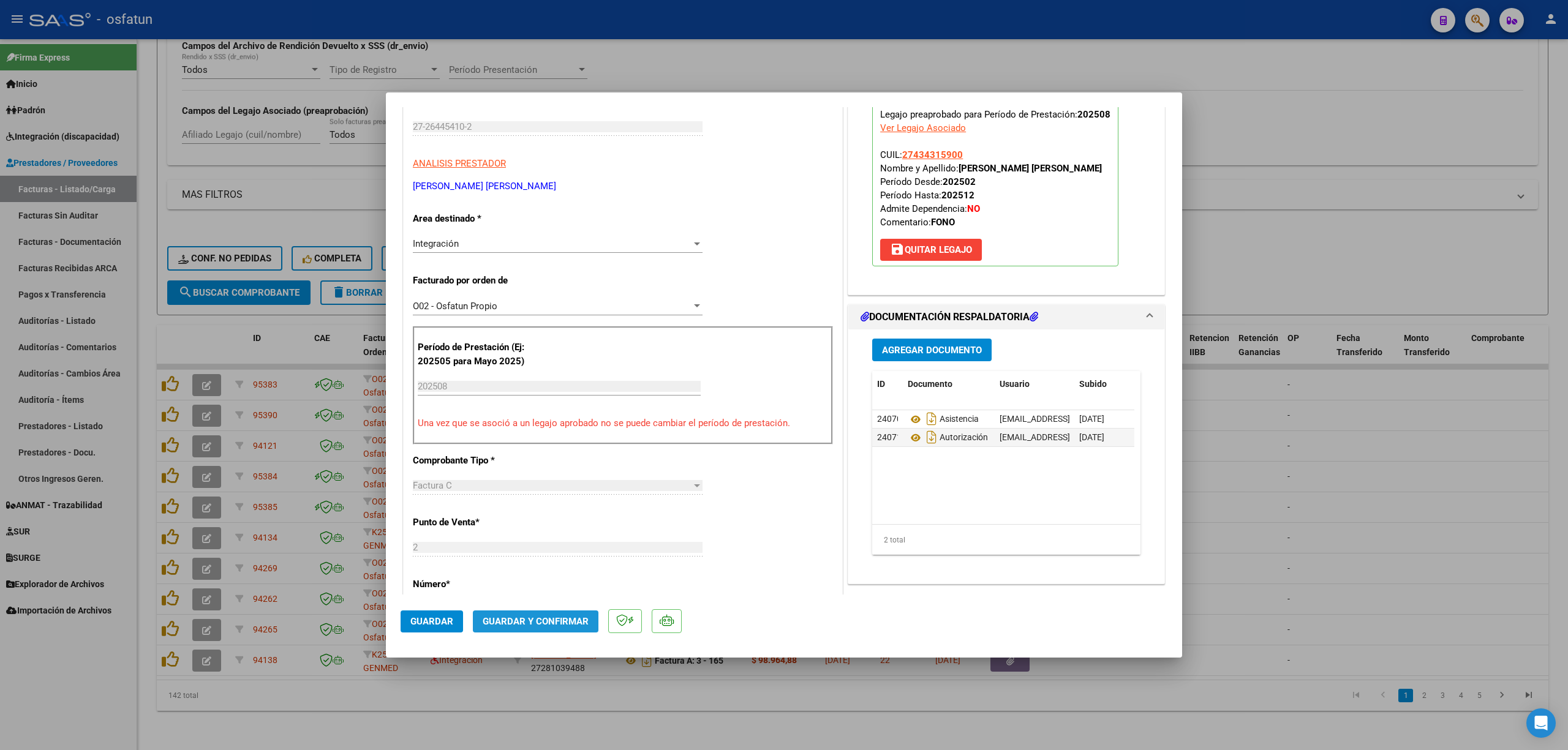
click at [540, 618] on span "Guardar y Confirmar" at bounding box center [535, 622] width 106 height 11
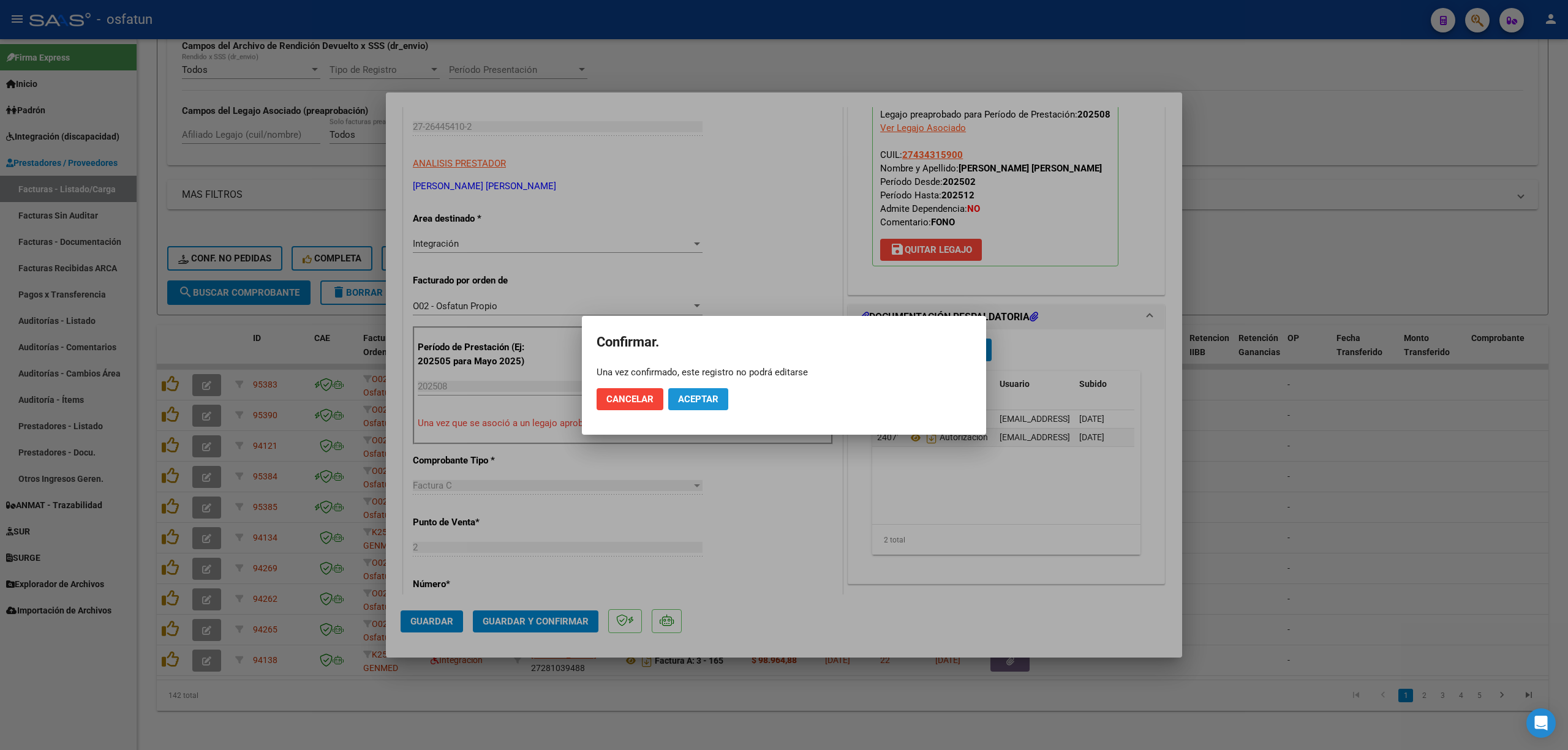
click at [699, 388] on button "Aceptar" at bounding box center [698, 399] width 60 height 22
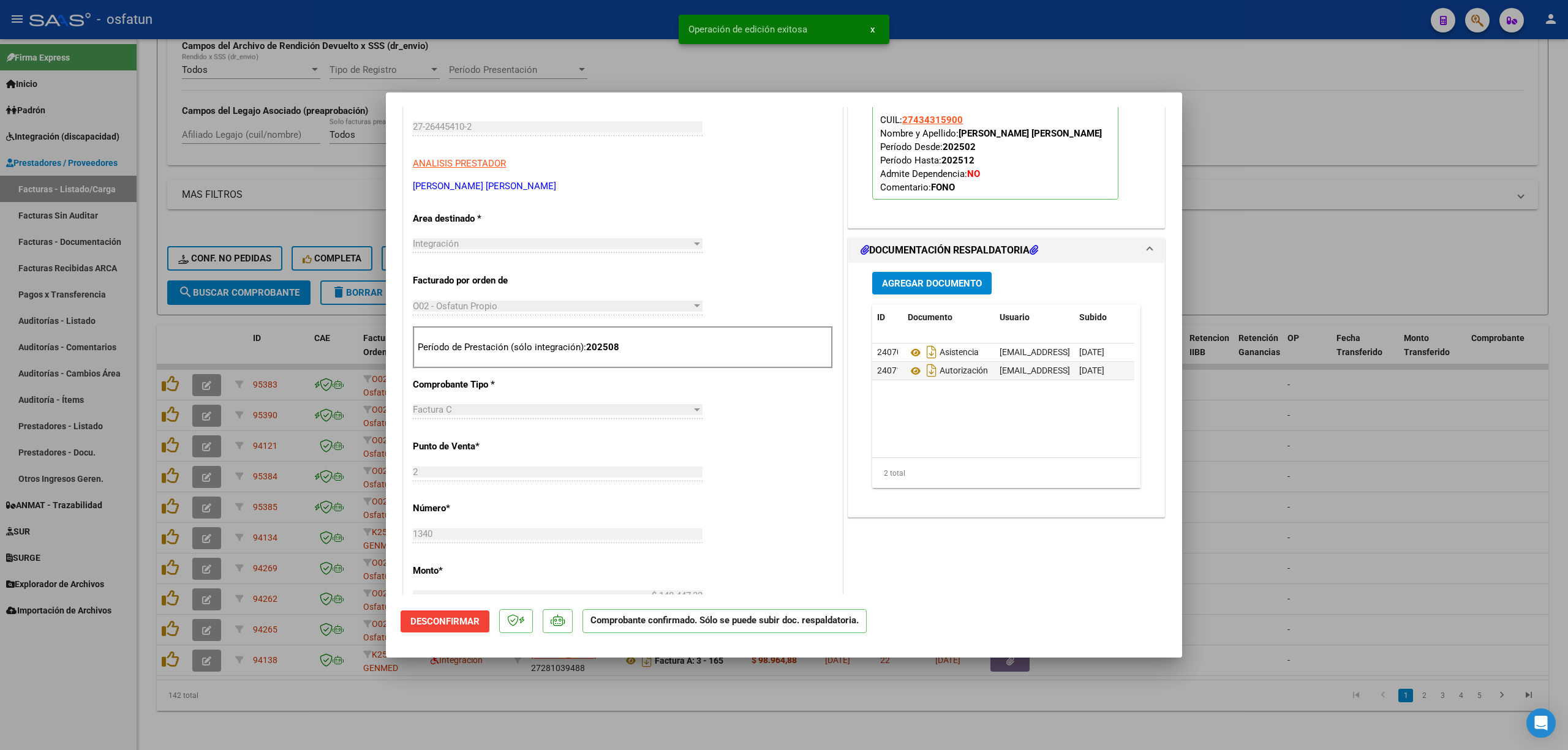
click at [572, 39] on div at bounding box center [784, 375] width 1568 height 750
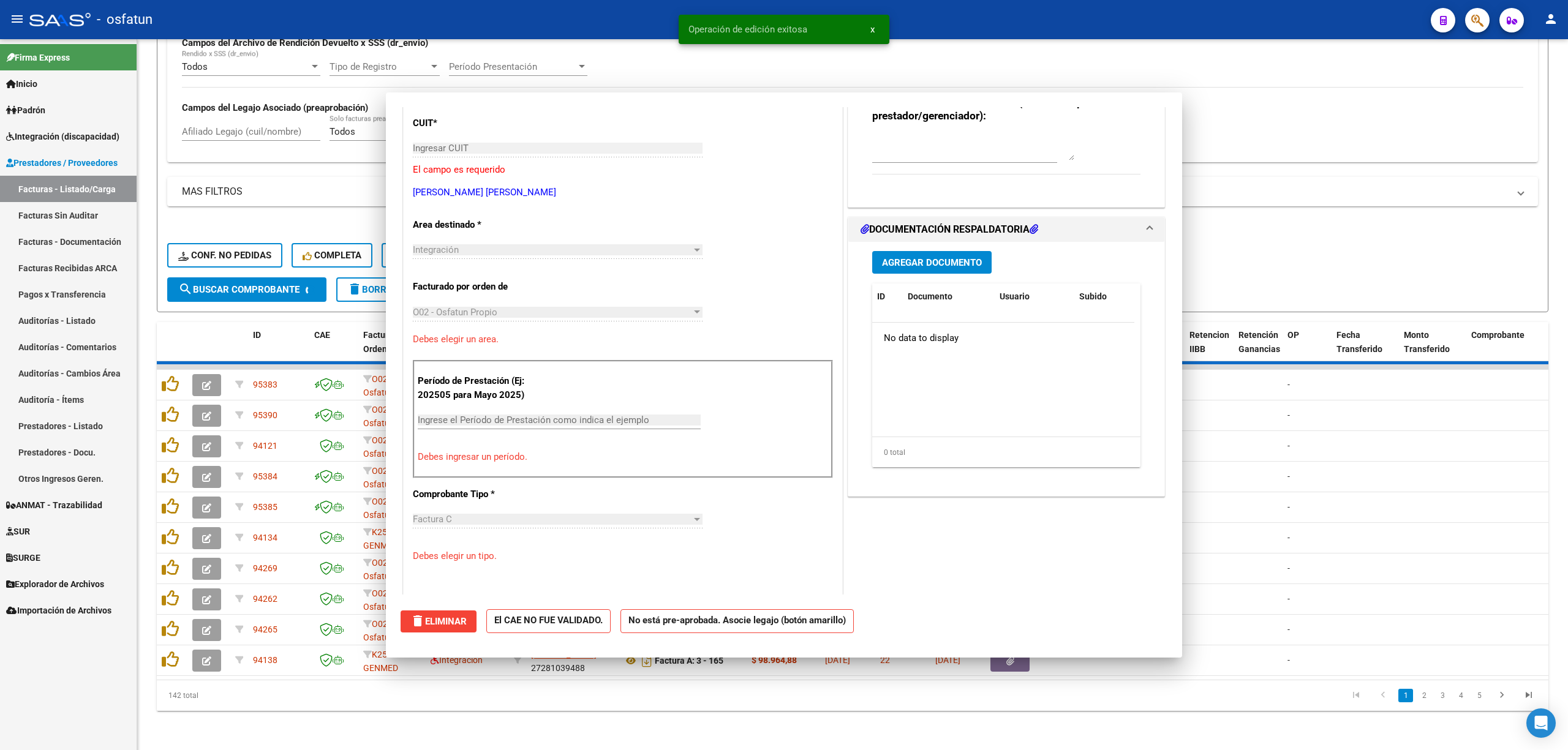
scroll to position [0, 0]
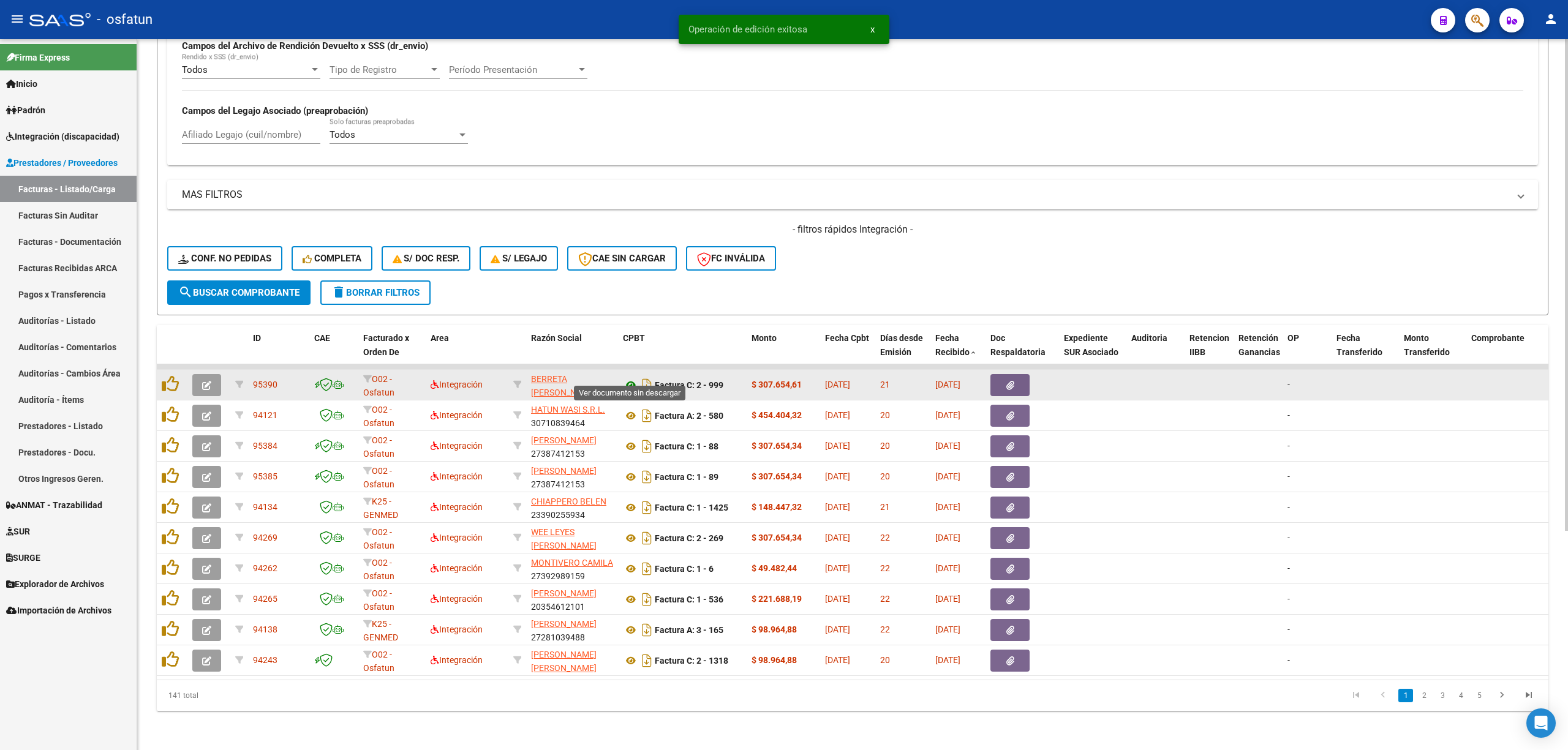
click at [630, 378] on icon at bounding box center [630, 385] width 16 height 15
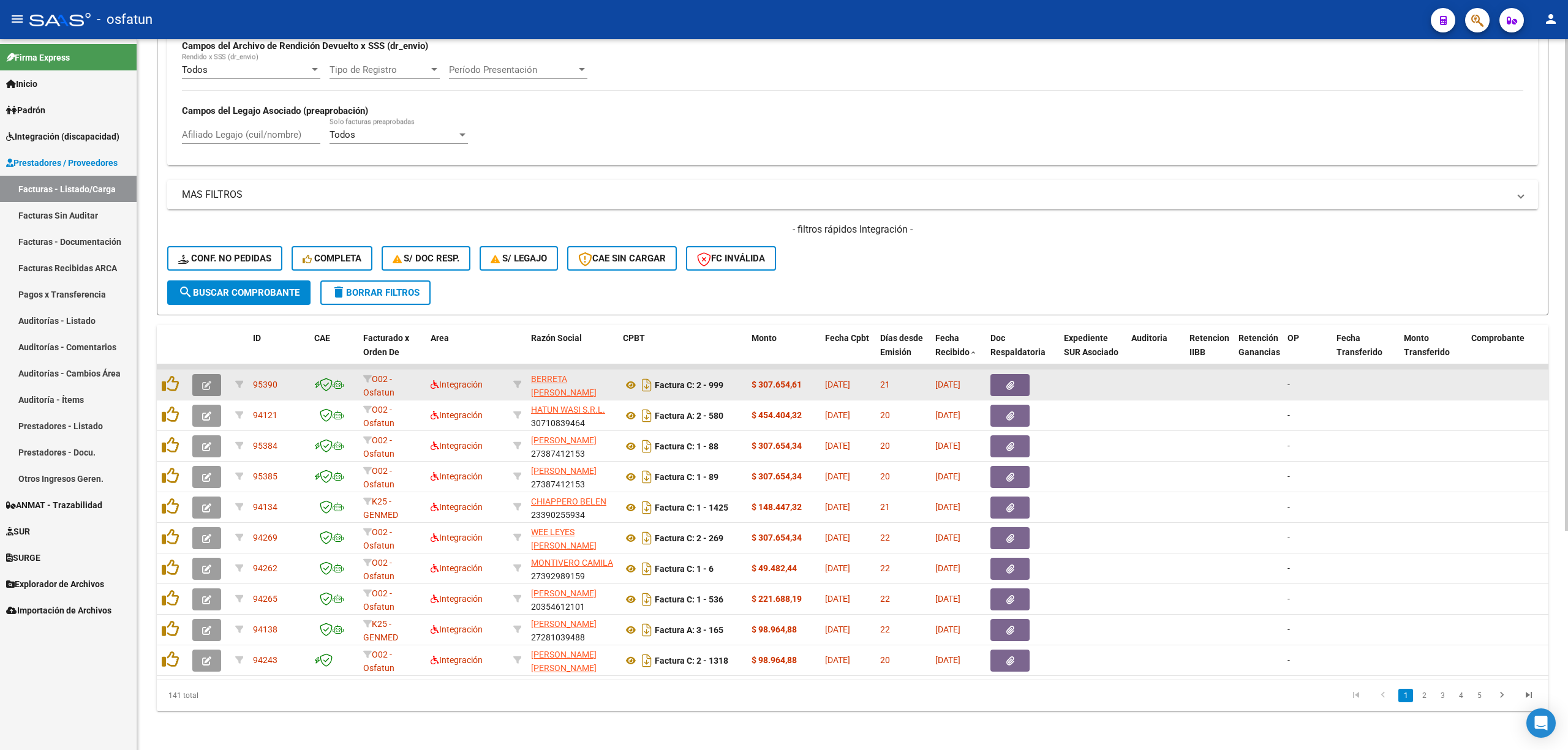
click at [199, 374] on button "button" at bounding box center [206, 385] width 29 height 22
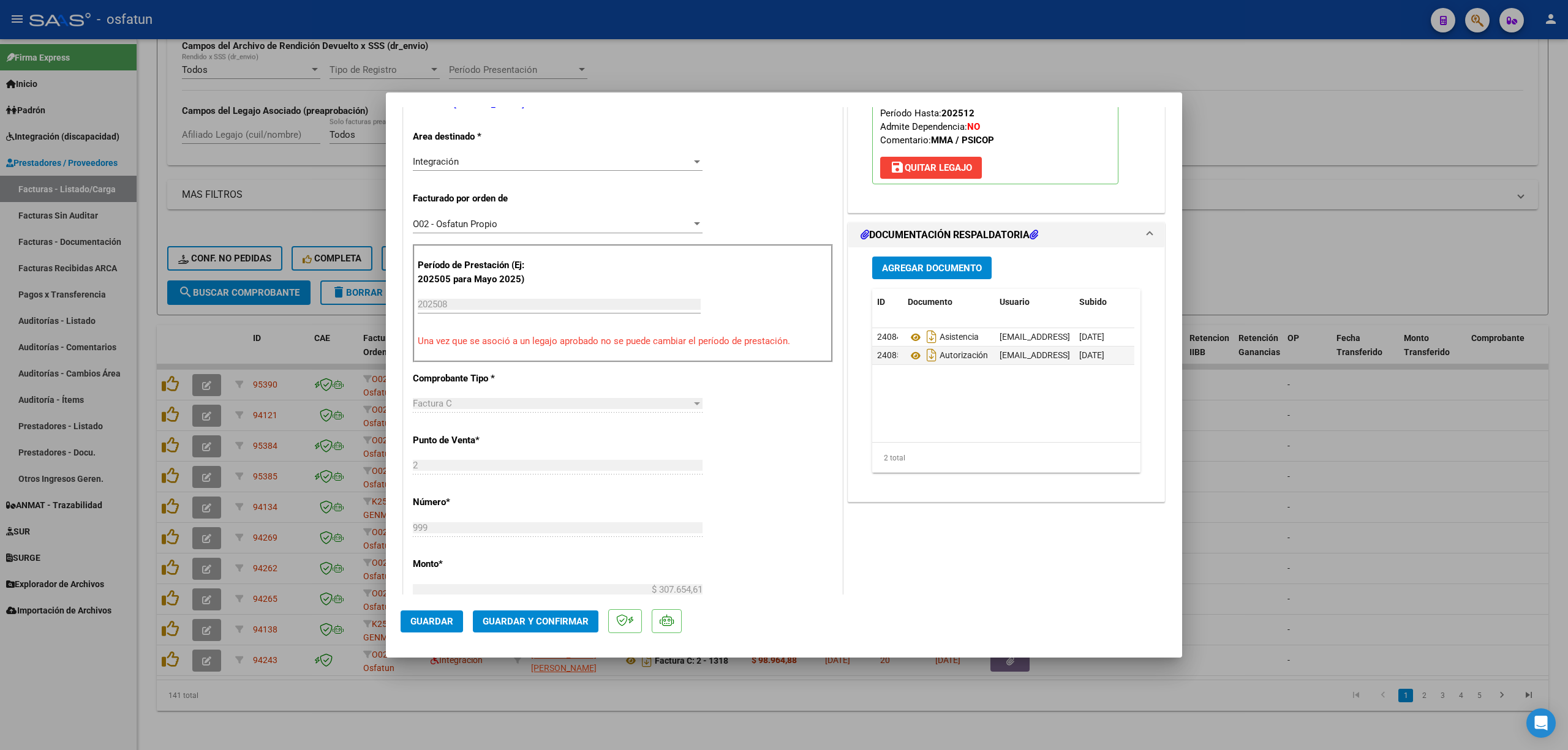
scroll to position [408, 0]
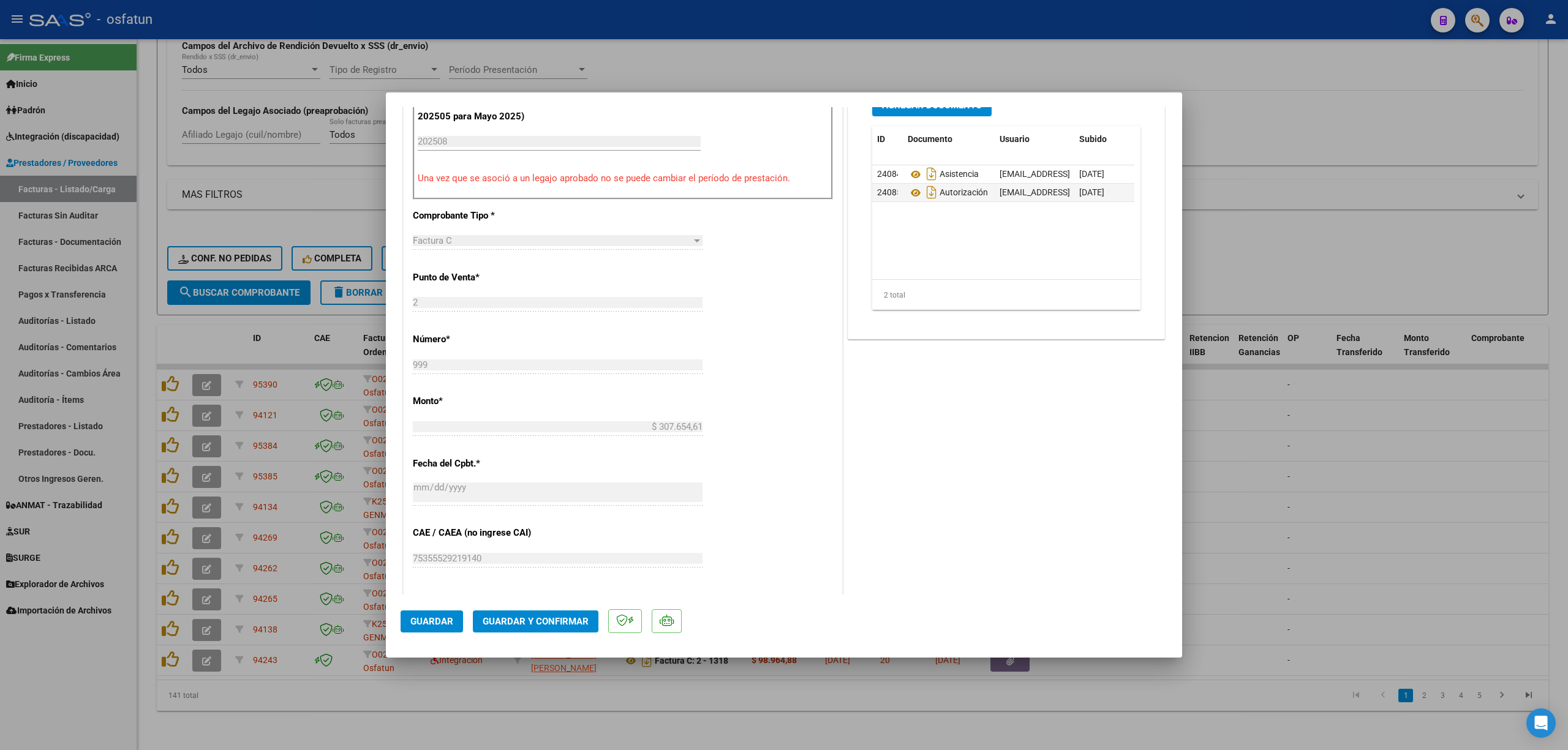
click at [508, 617] on span "Guardar y Confirmar" at bounding box center [535, 622] width 106 height 11
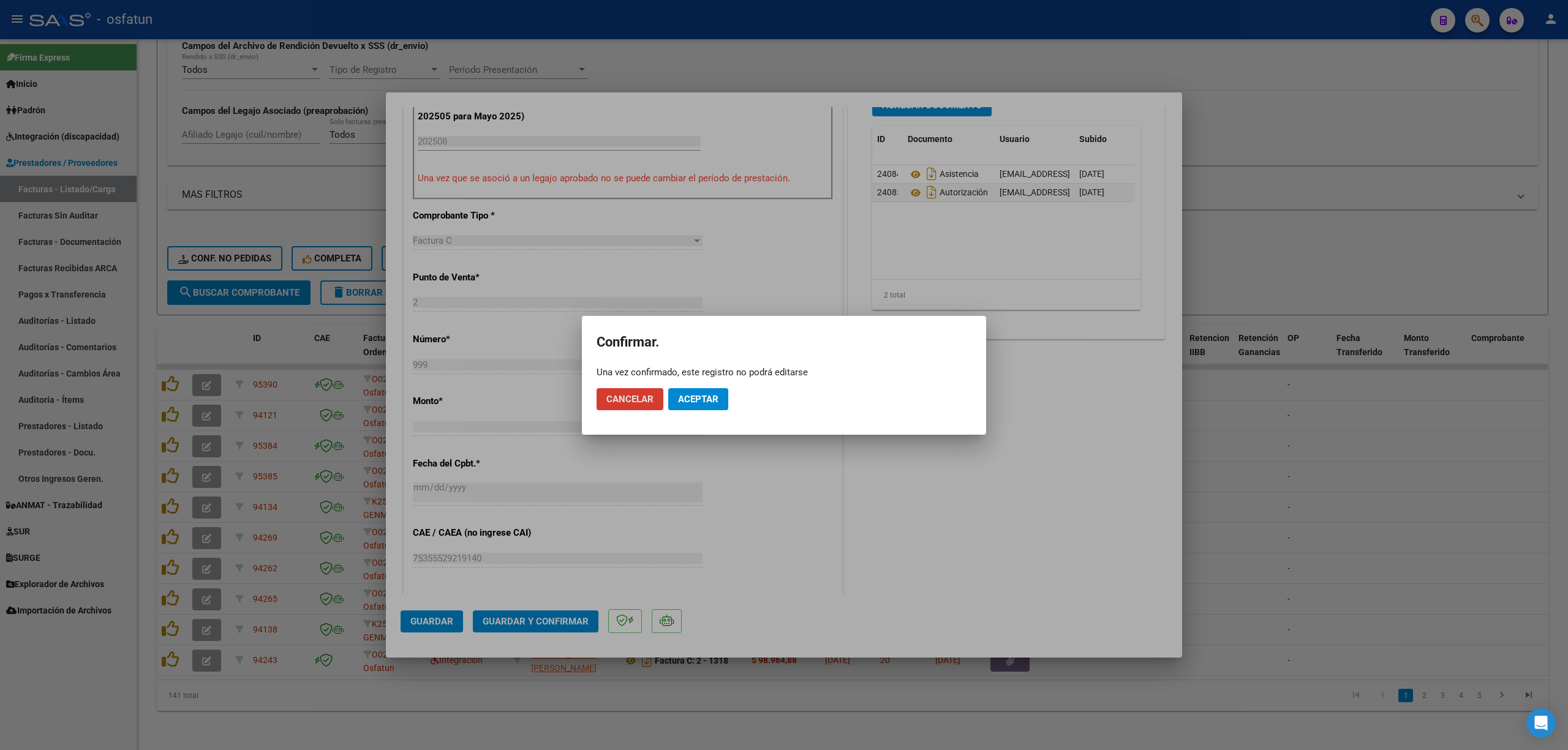
click at [708, 399] on span "Aceptar" at bounding box center [698, 400] width 41 height 11
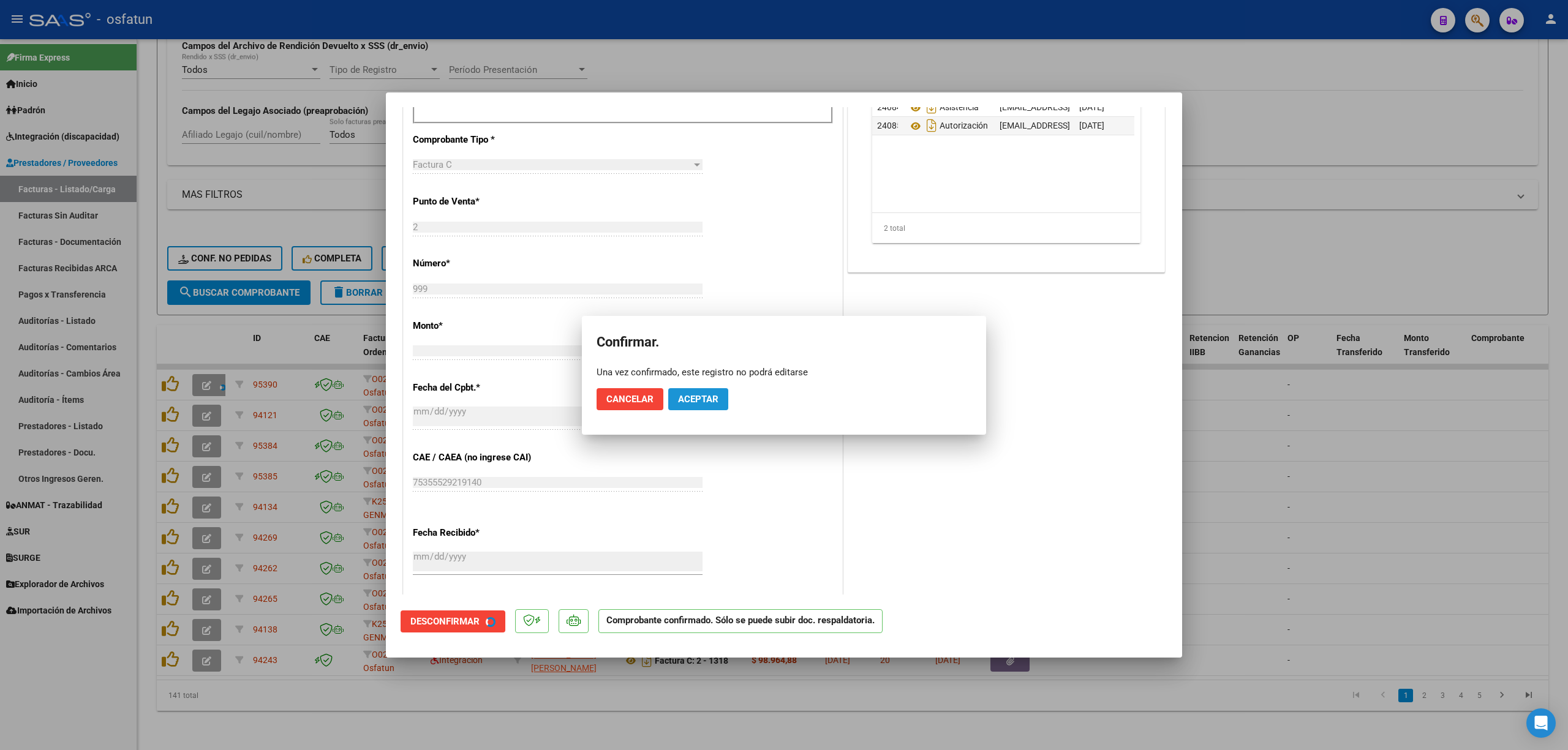
scroll to position [332, 0]
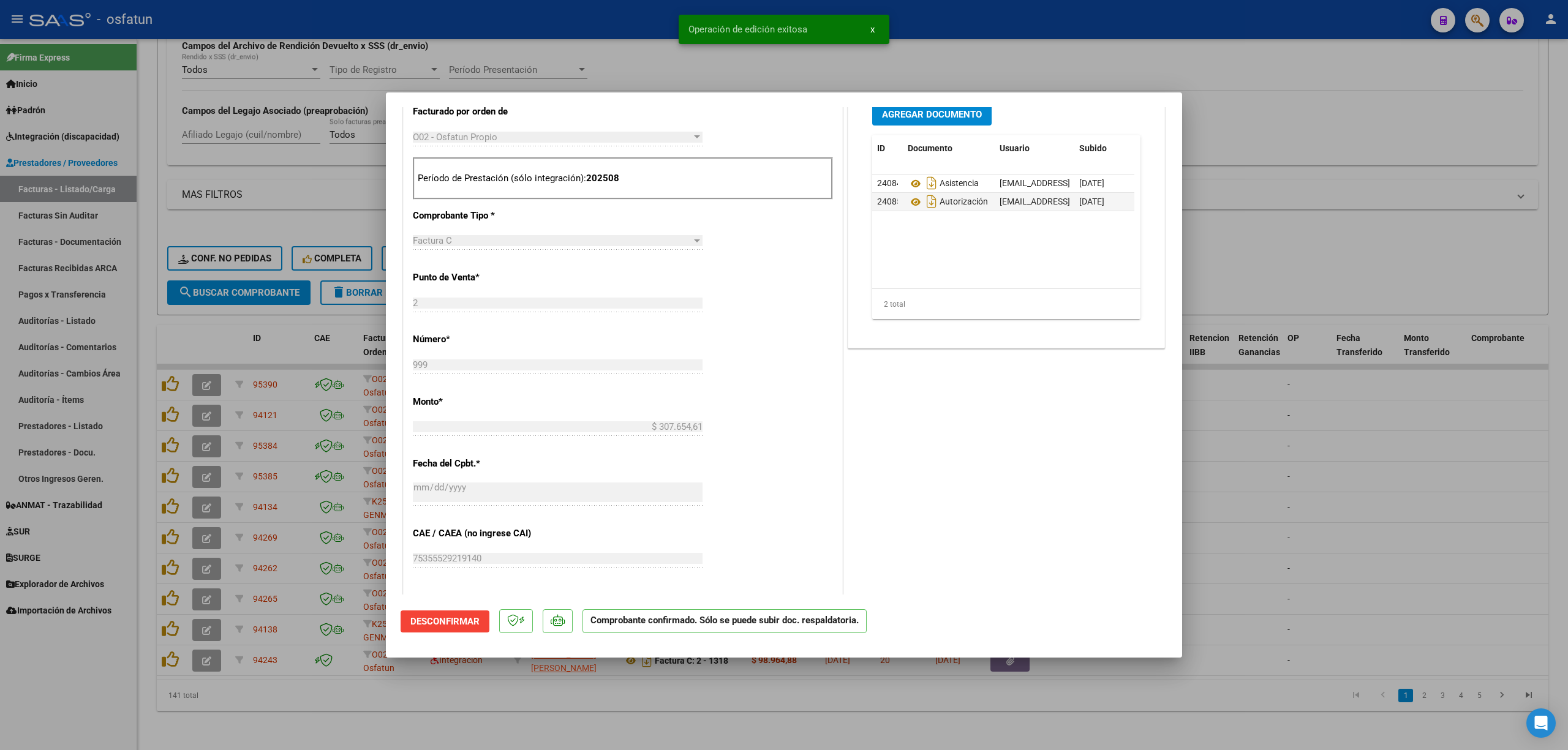
click at [539, 17] on div at bounding box center [784, 375] width 1568 height 750
type input "$ 0,00"
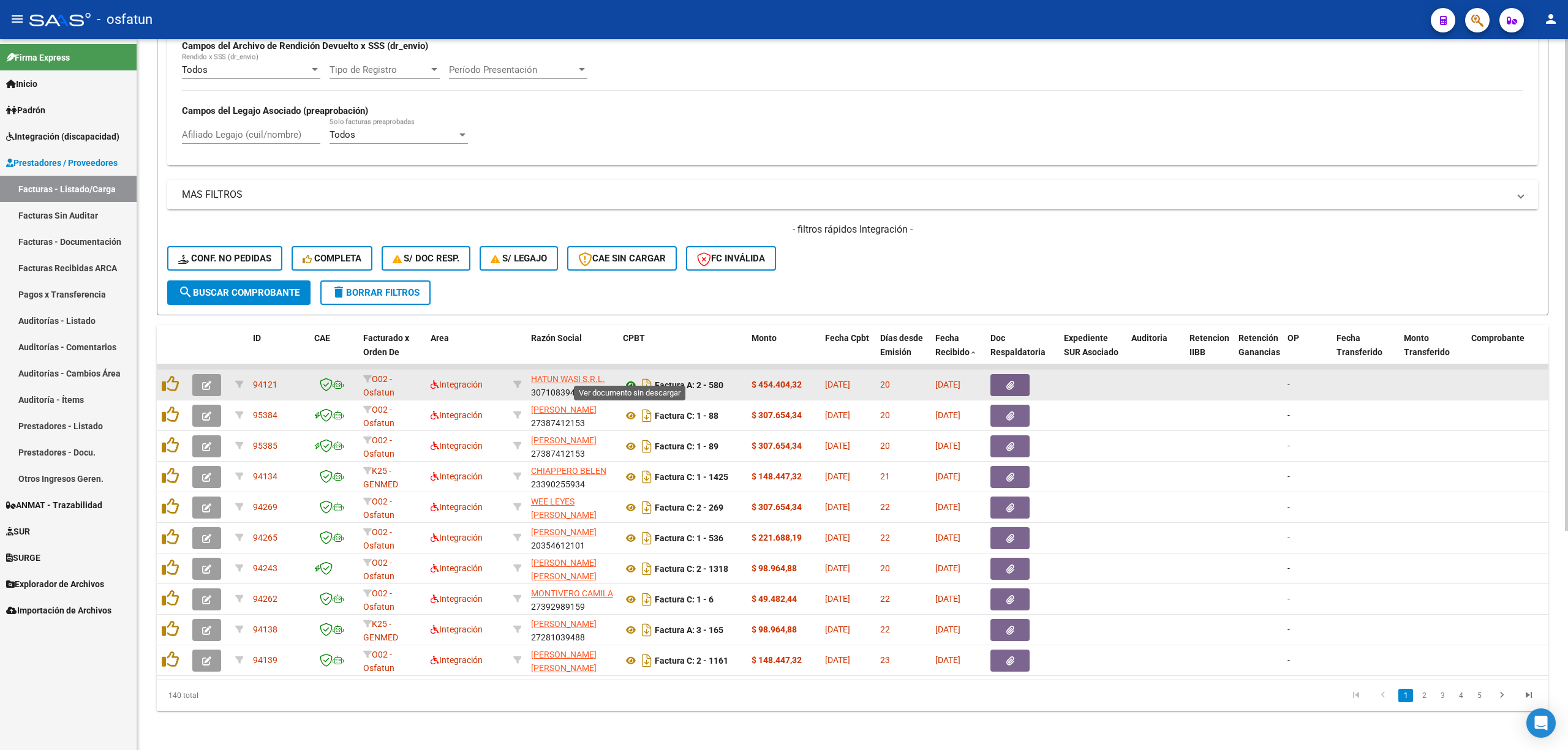
click at [630, 378] on icon at bounding box center [630, 385] width 16 height 15
click at [215, 374] on button "button" at bounding box center [206, 385] width 29 height 22
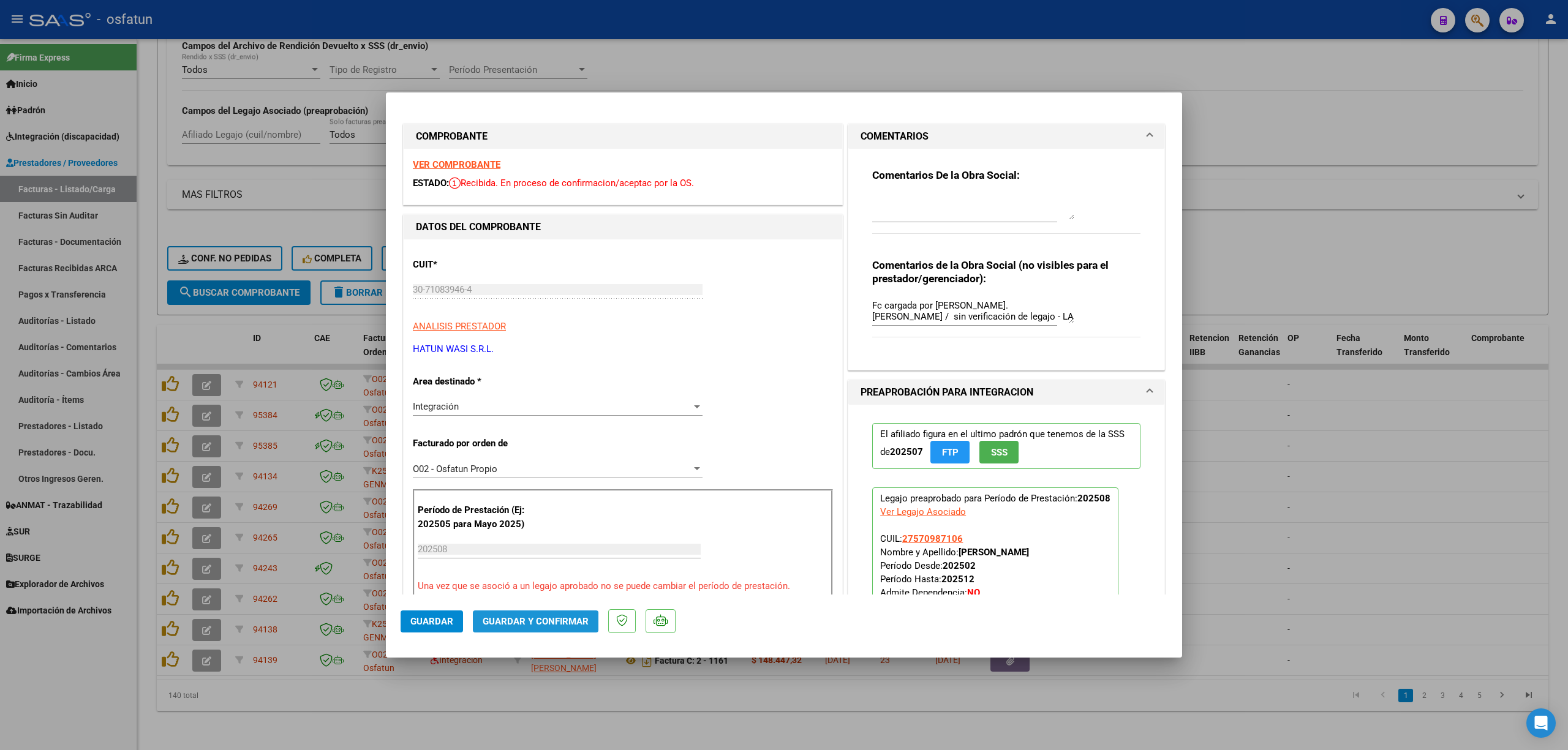
click at [534, 623] on span "Guardar y Confirmar" at bounding box center [535, 622] width 106 height 11
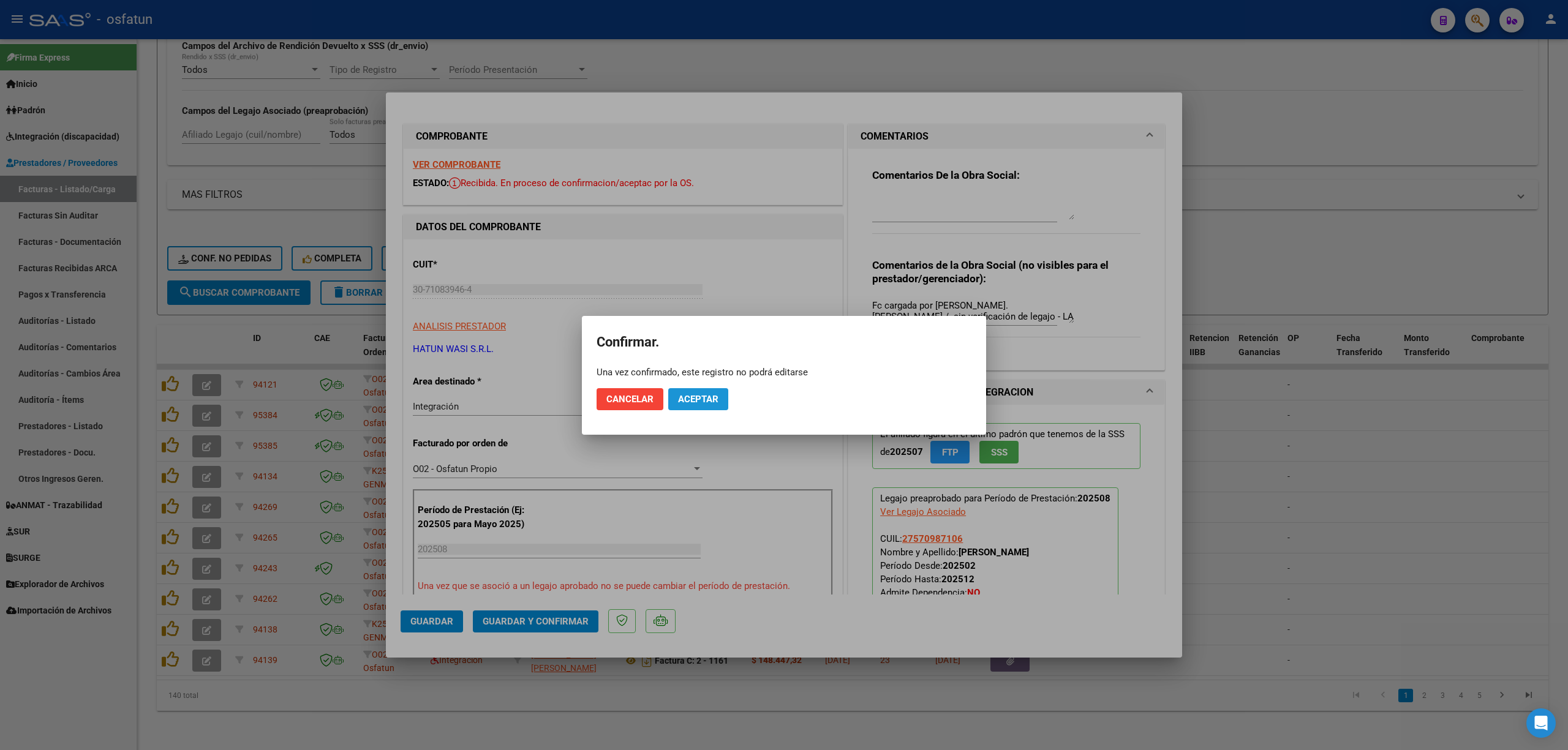
click at [699, 400] on span "Aceptar" at bounding box center [698, 400] width 41 height 11
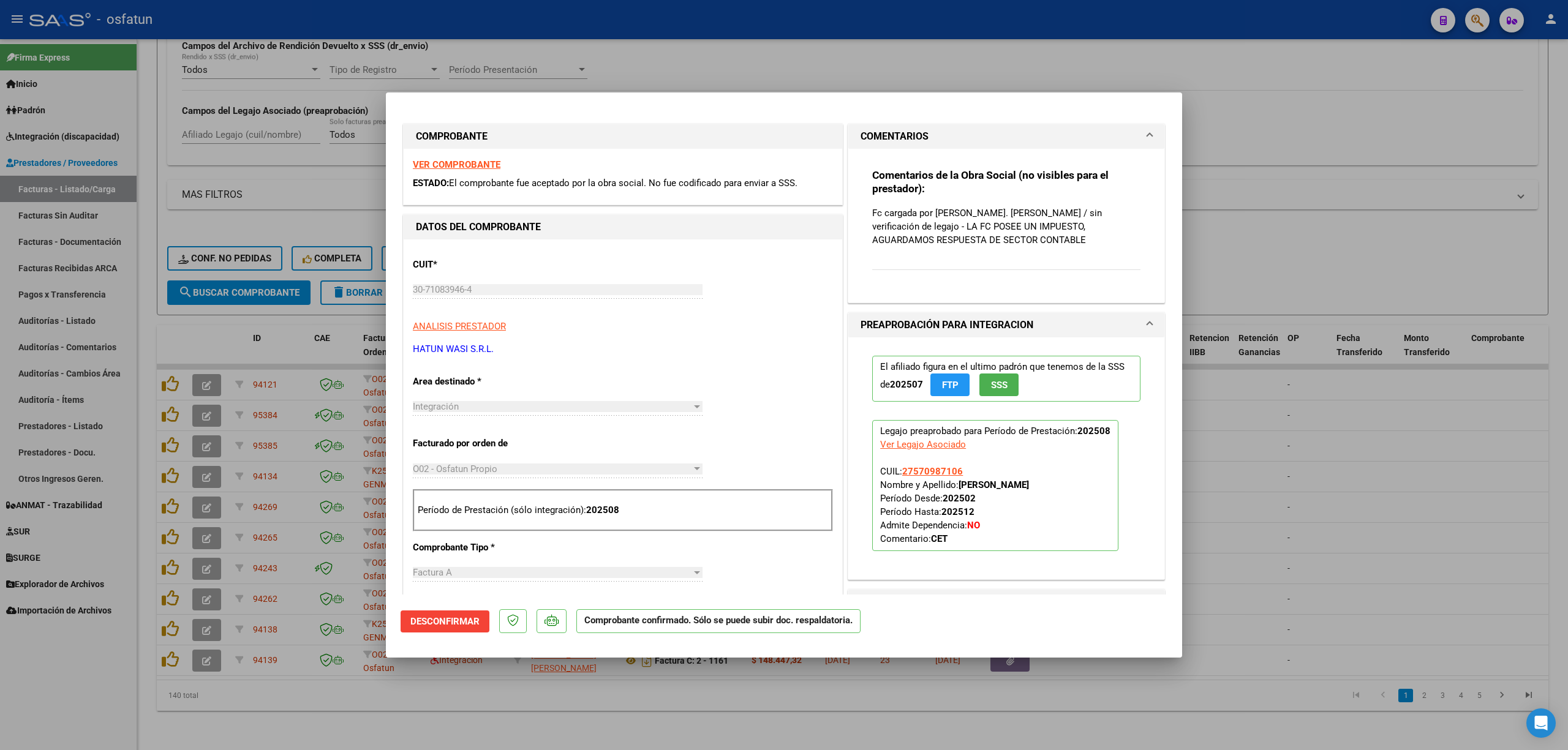
click at [1367, 476] on div at bounding box center [784, 375] width 1568 height 750
type input "$ 0,00"
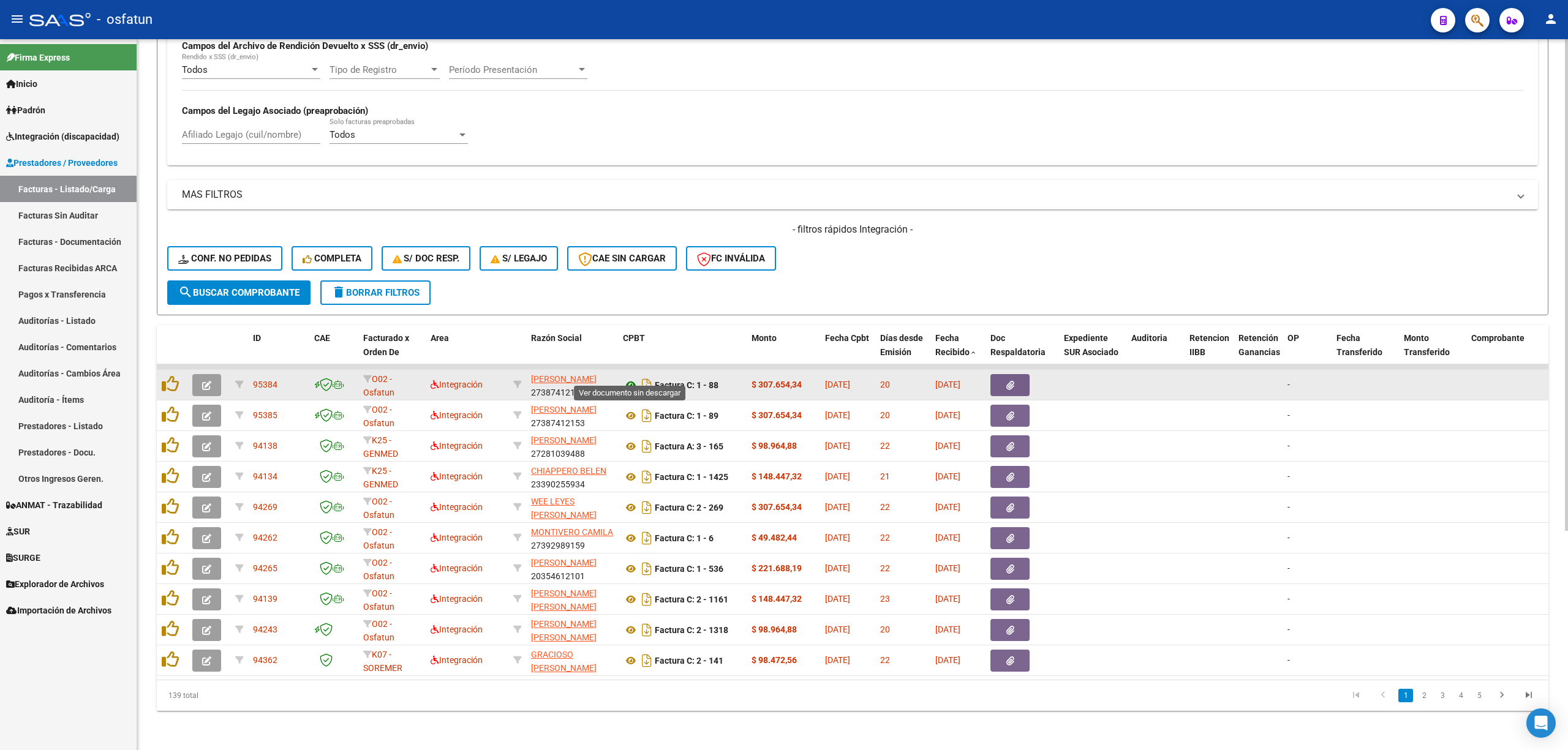
click at [627, 378] on icon at bounding box center [630, 385] width 16 height 15
click at [217, 377] on button "button" at bounding box center [206, 385] width 29 height 22
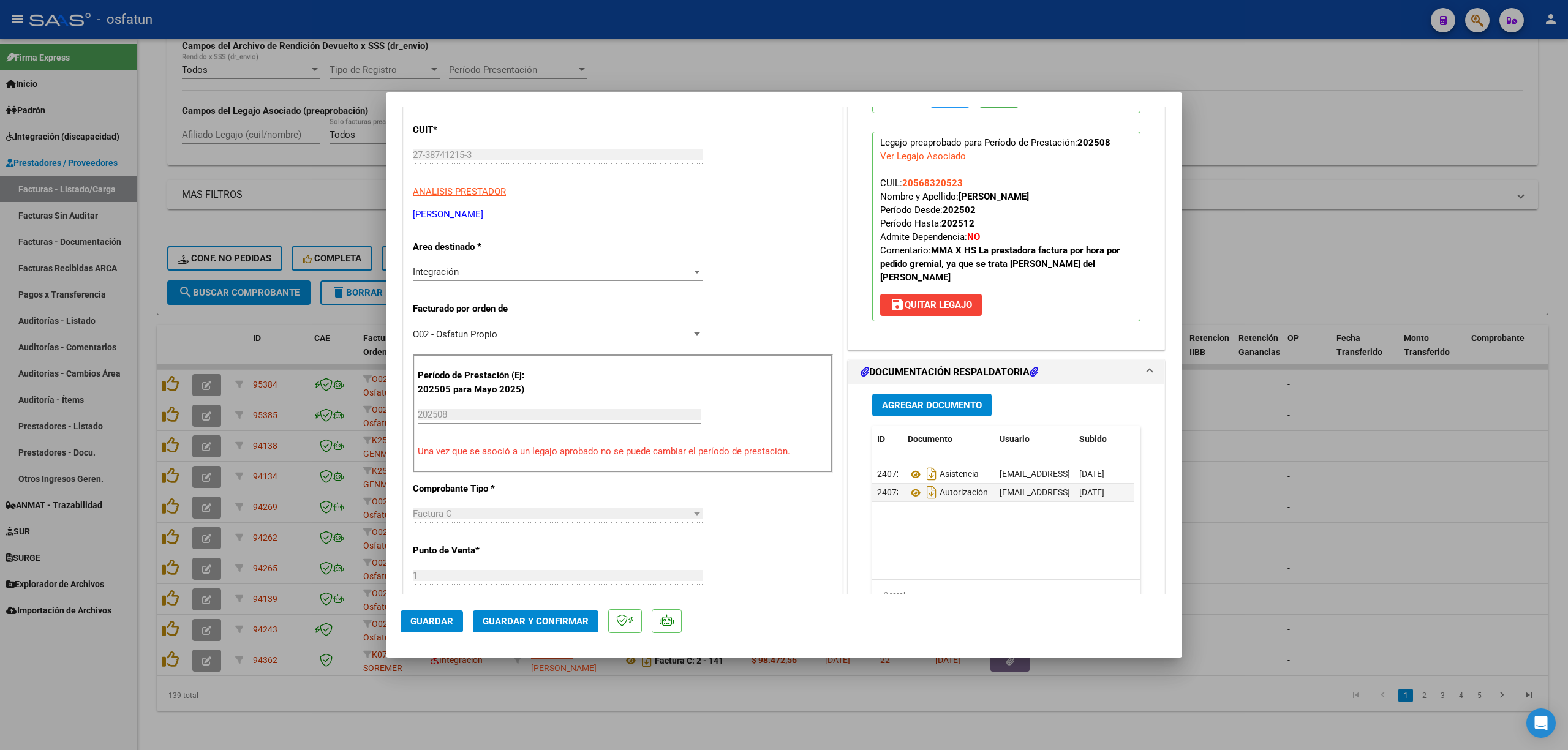
scroll to position [163, 0]
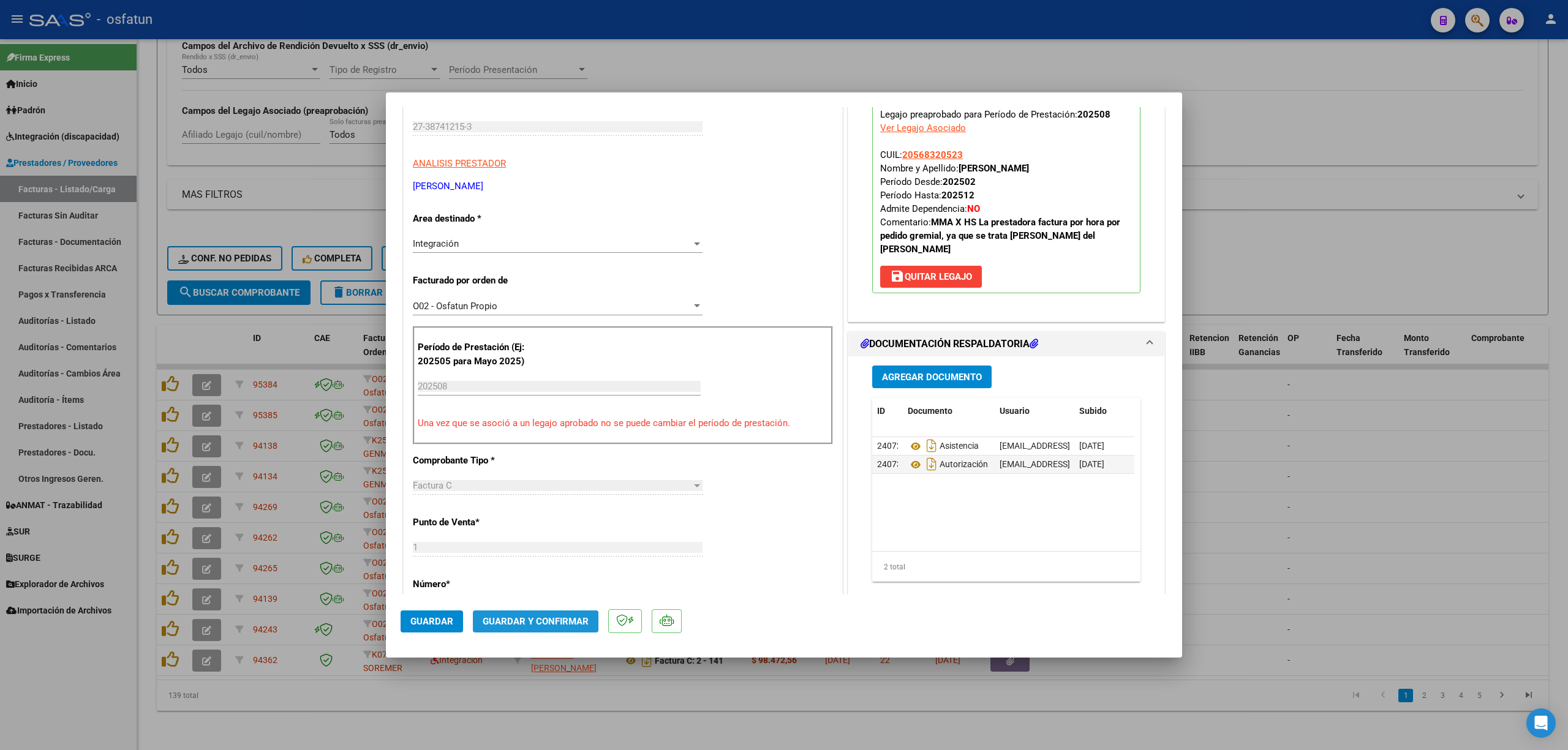
click at [546, 612] on button "Guardar y Confirmar" at bounding box center [535, 621] width 126 height 22
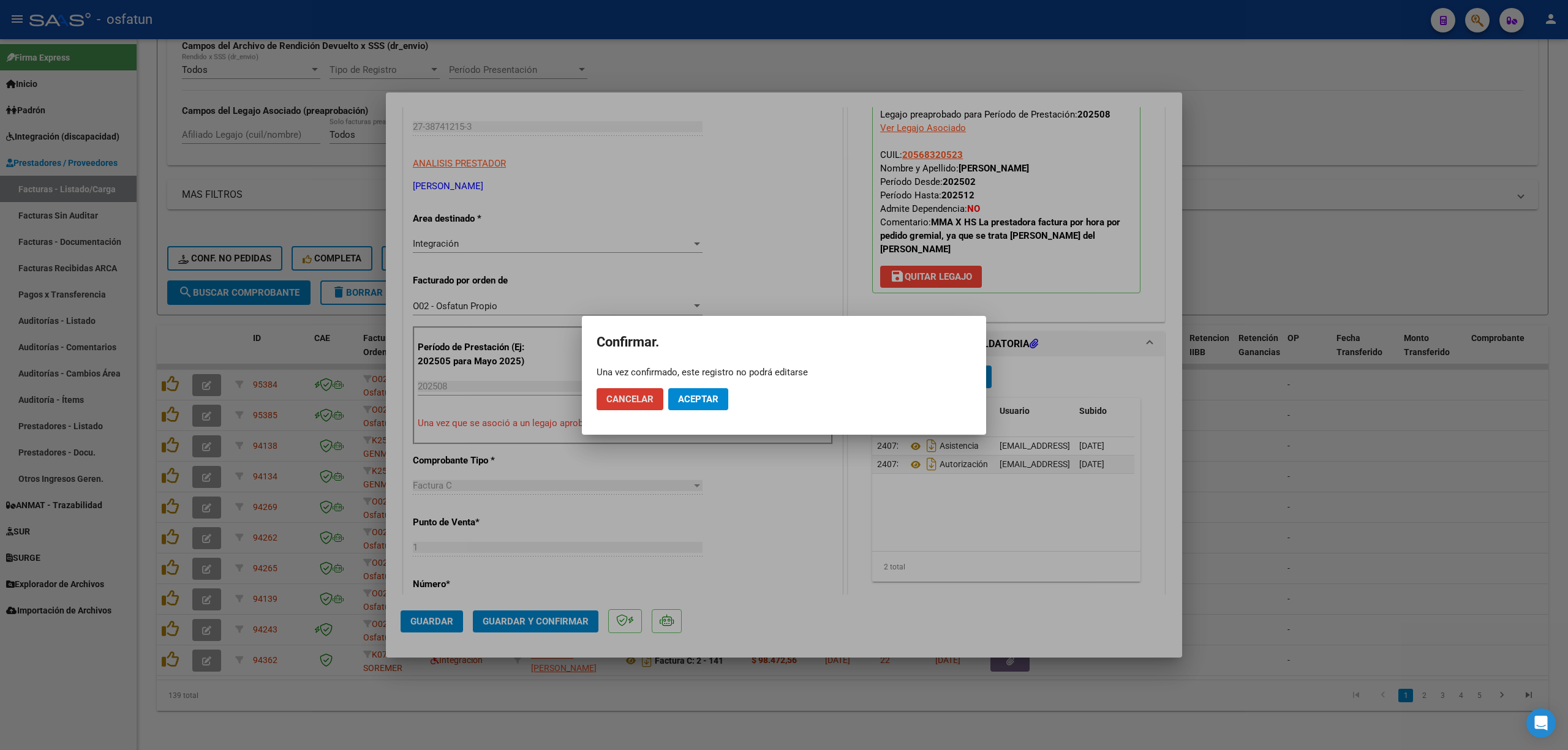
click at [705, 388] on button "Aceptar" at bounding box center [698, 399] width 60 height 22
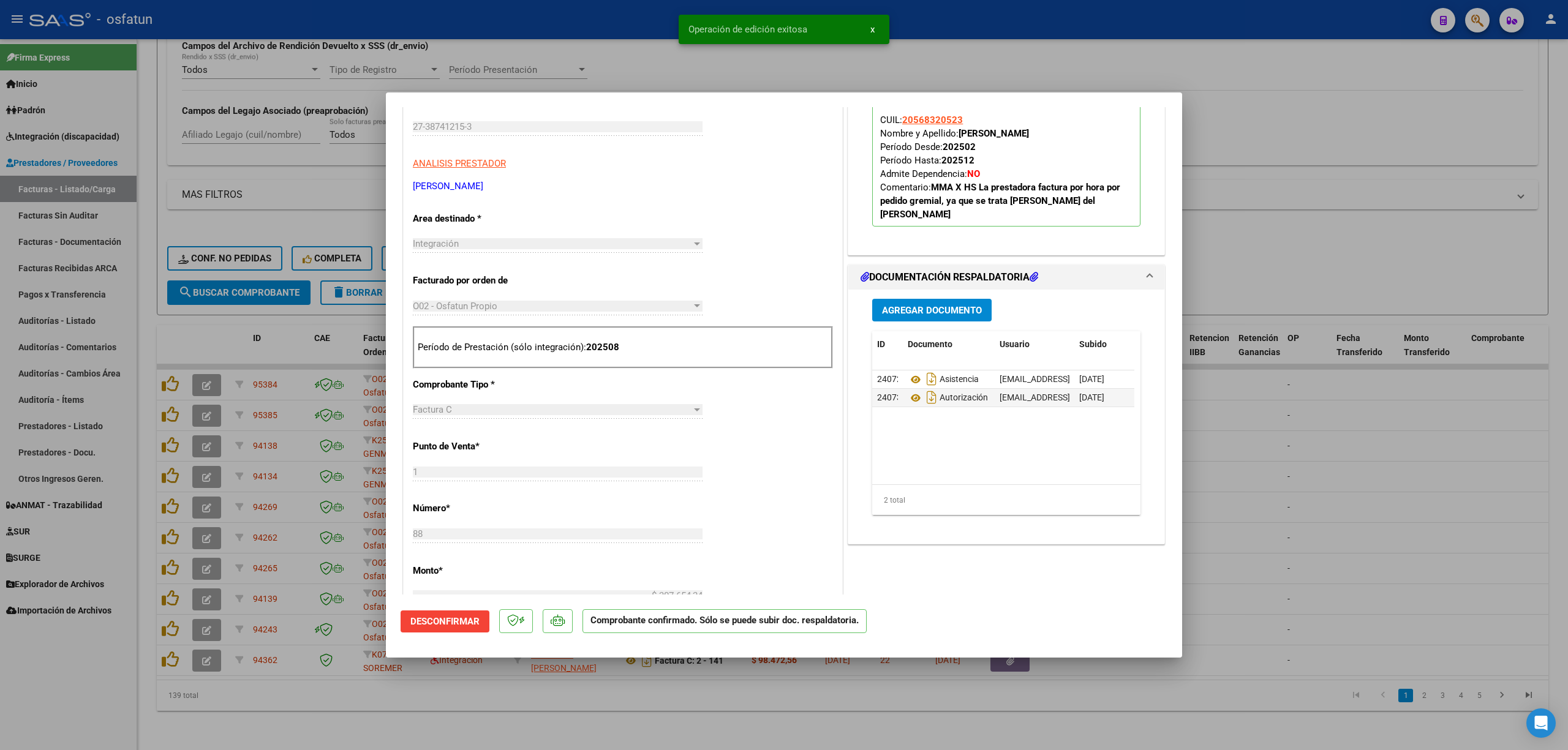
click at [1441, 358] on div at bounding box center [784, 375] width 1568 height 750
type input "$ 0,00"
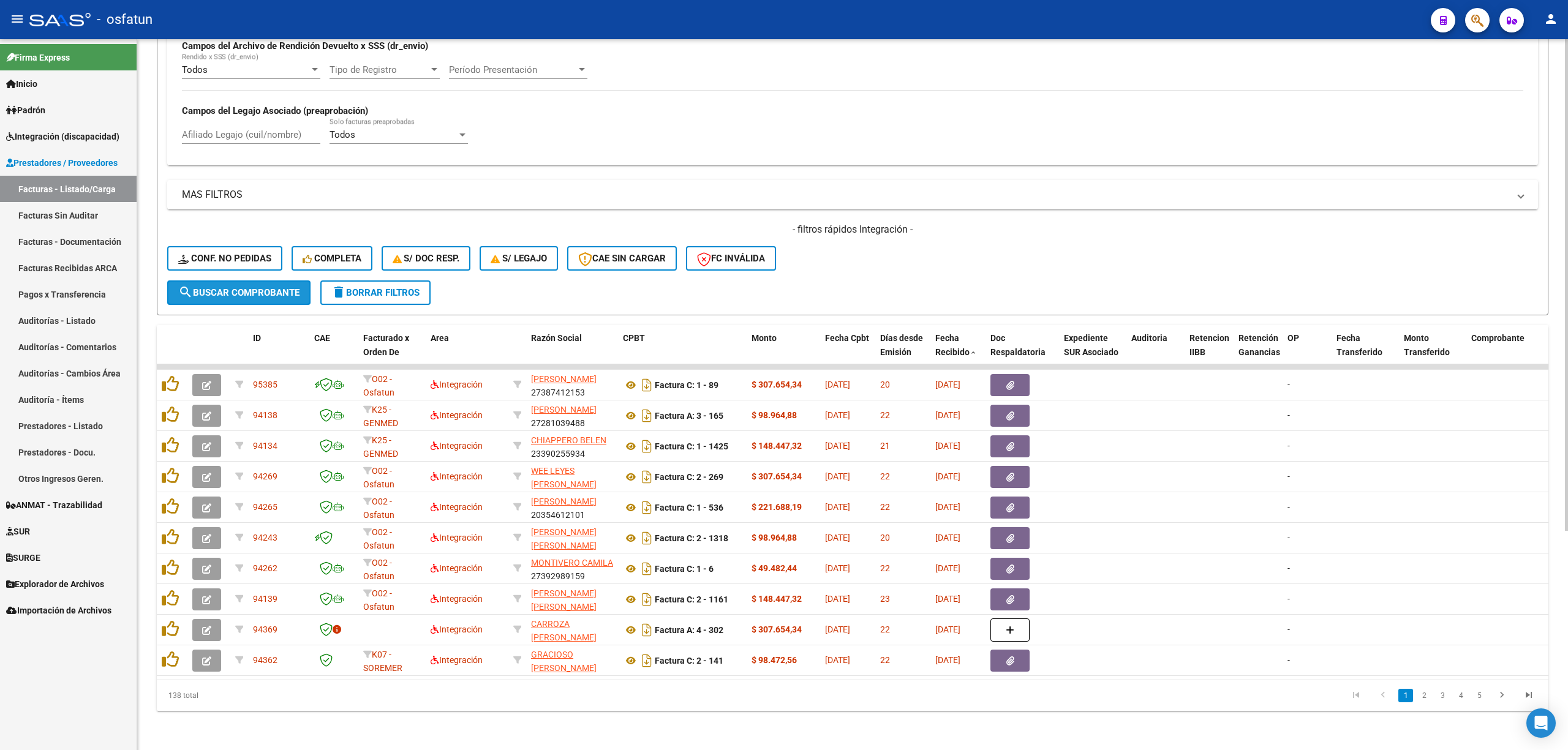
click at [261, 287] on span "search Buscar Comprobante" at bounding box center [238, 293] width 121 height 11
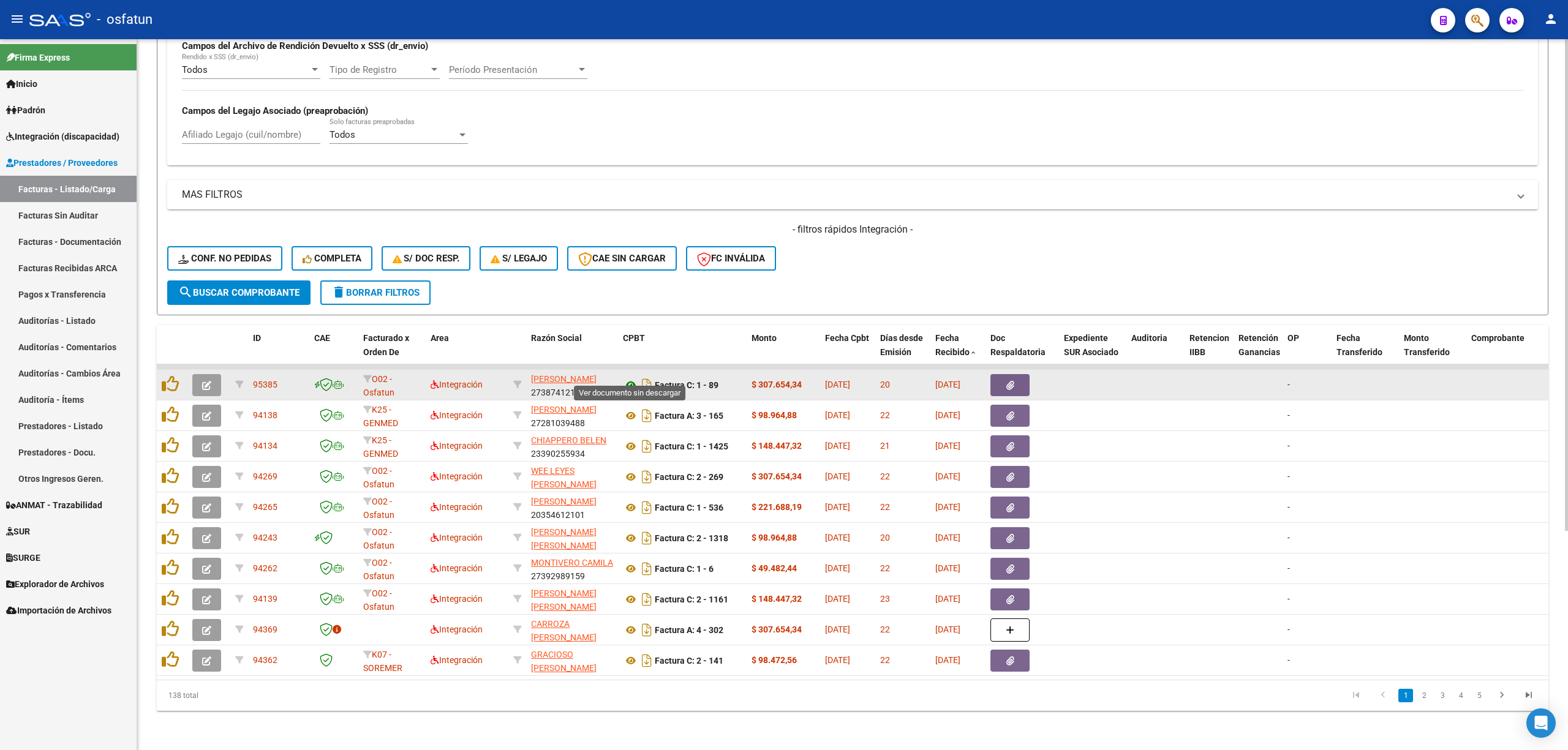
click at [630, 378] on icon at bounding box center [630, 385] width 16 height 15
click at [212, 374] on button "button" at bounding box center [206, 385] width 29 height 22
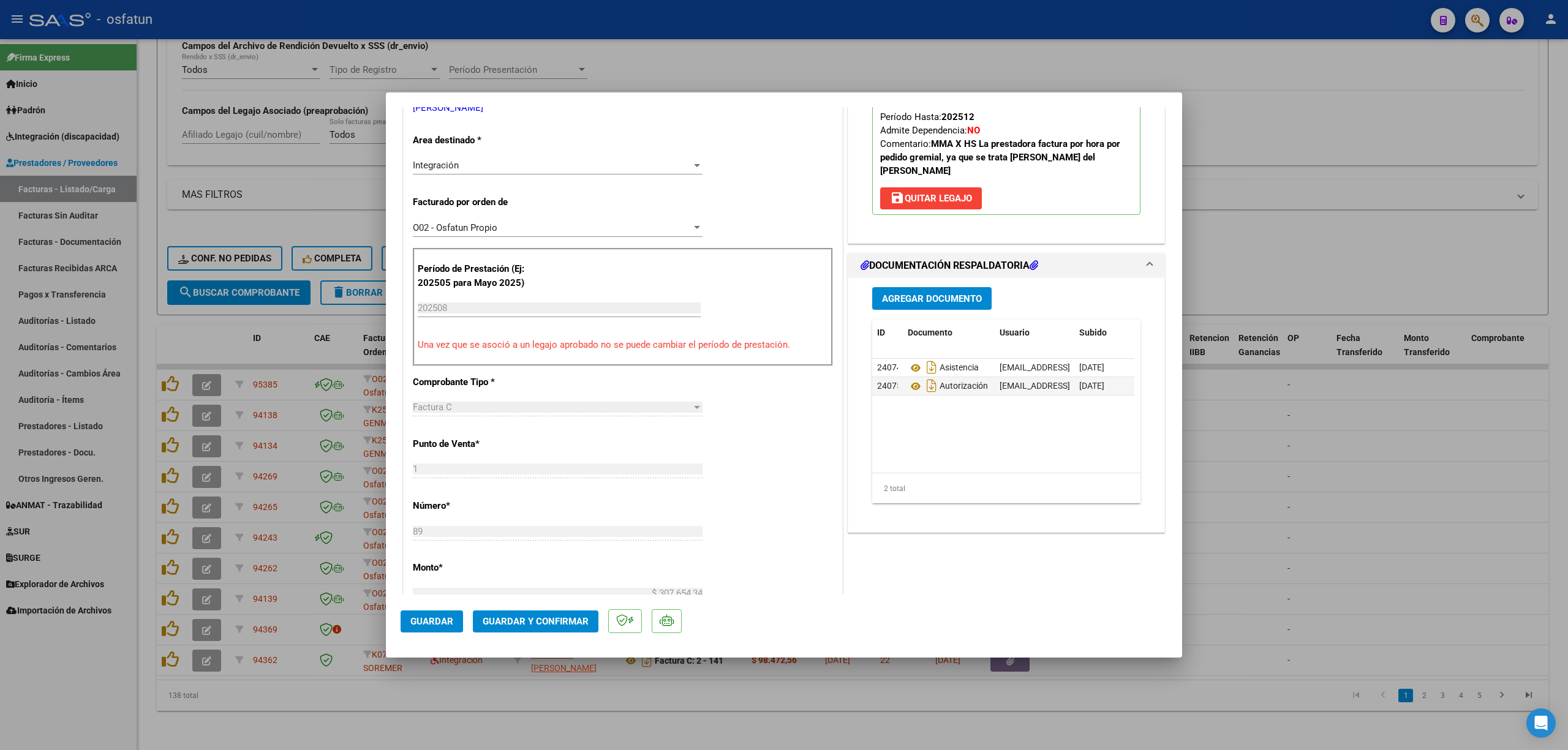
scroll to position [245, 0]
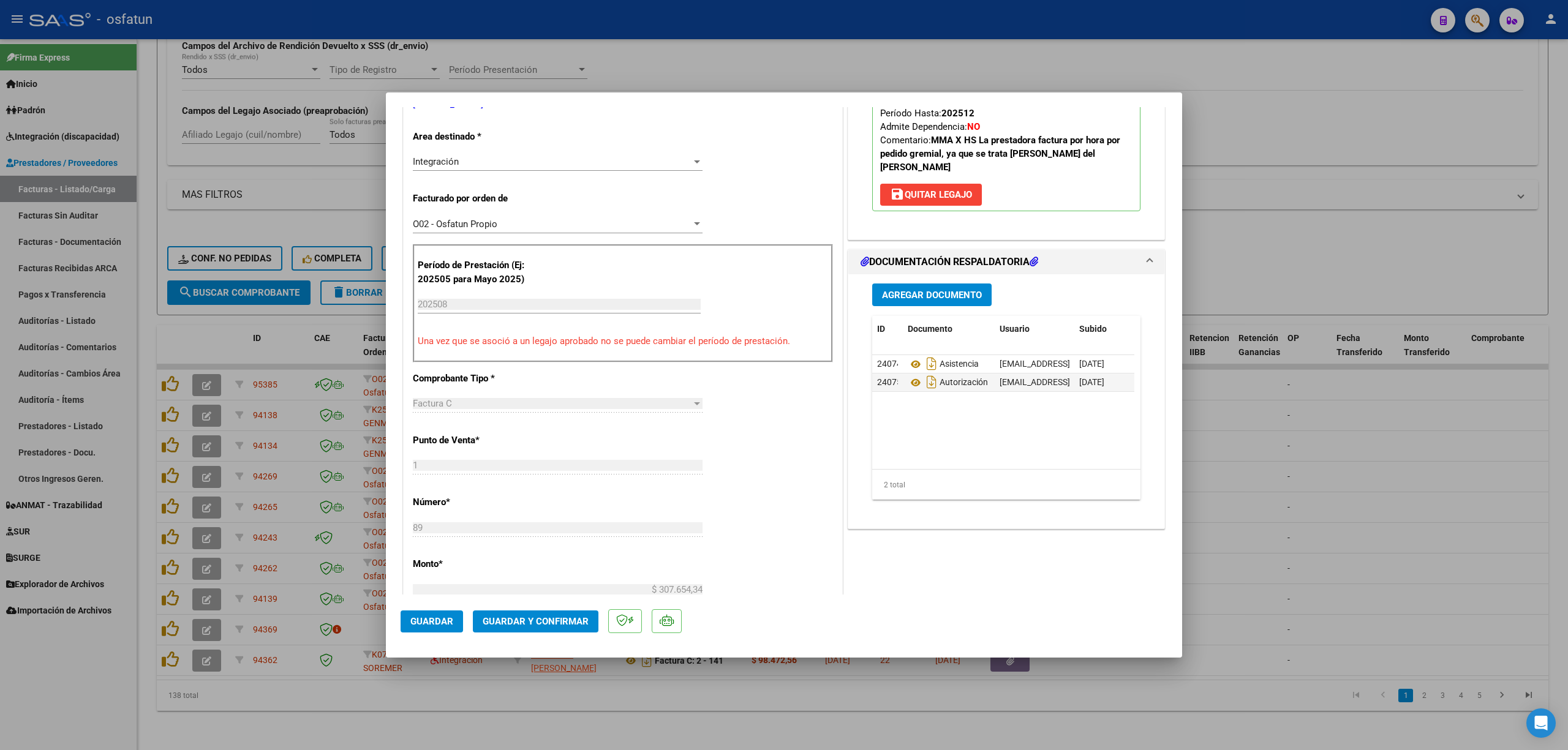
drag, startPoint x: 550, startPoint y: 601, endPoint x: 550, endPoint y: 607, distance: 6.0
click at [550, 601] on mat-dialog-actions "Guardar Guardar y Confirmar" at bounding box center [783, 618] width 766 height 48
click at [551, 616] on span "Guardar y Confirmar" at bounding box center [535, 622] width 106 height 11
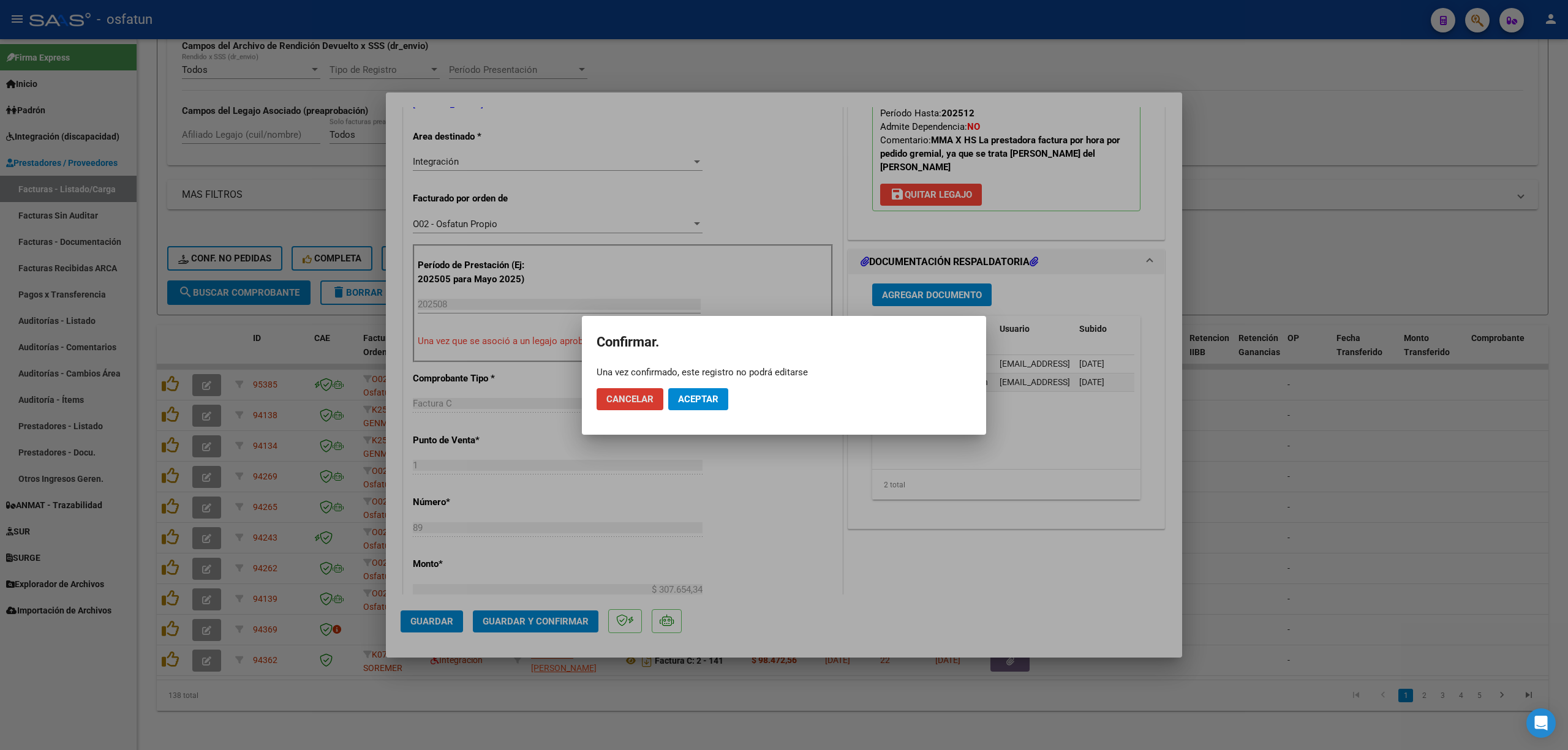
click at [708, 392] on button "Aceptar" at bounding box center [698, 399] width 60 height 22
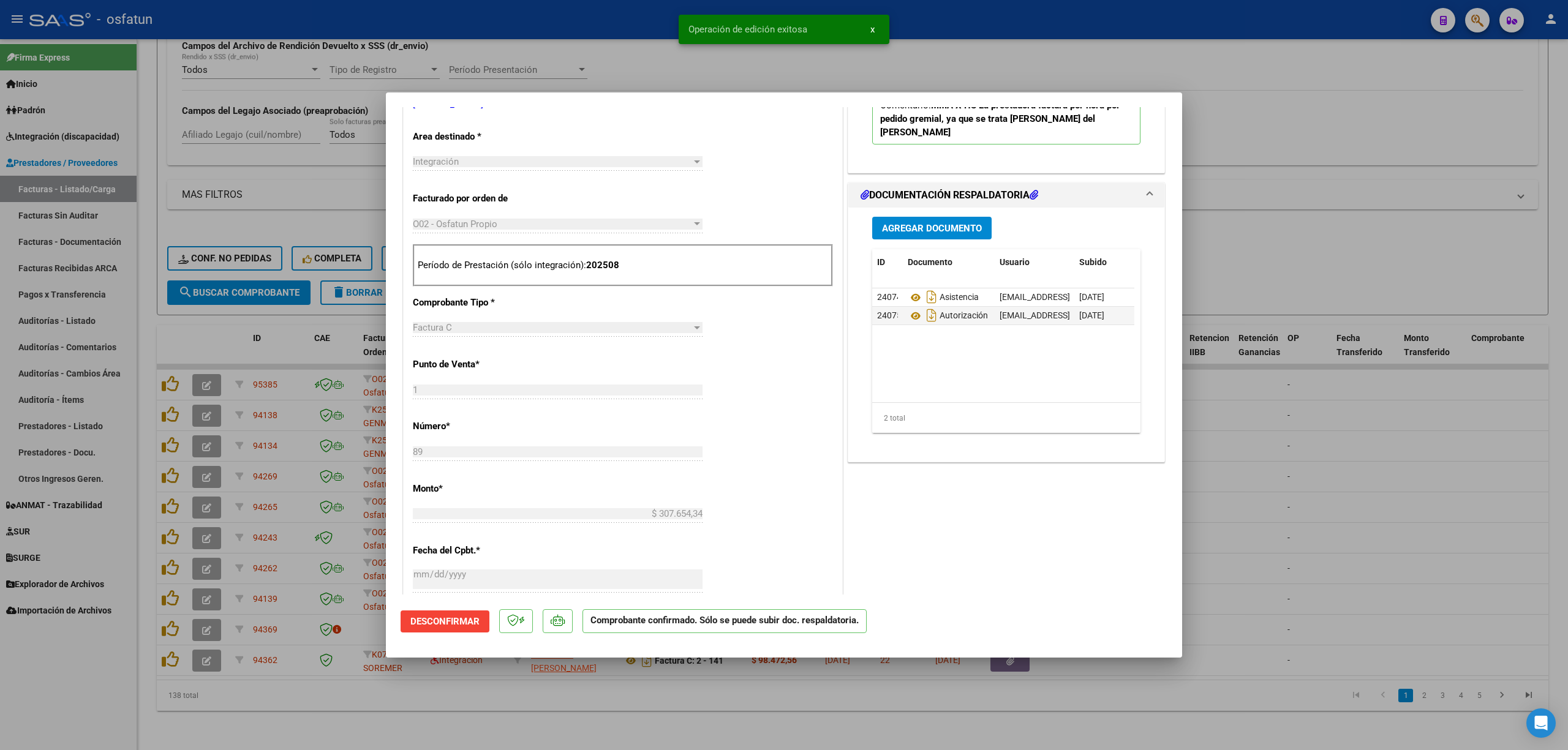
click at [565, 30] on div at bounding box center [784, 375] width 1568 height 750
type input "$ 0,00"
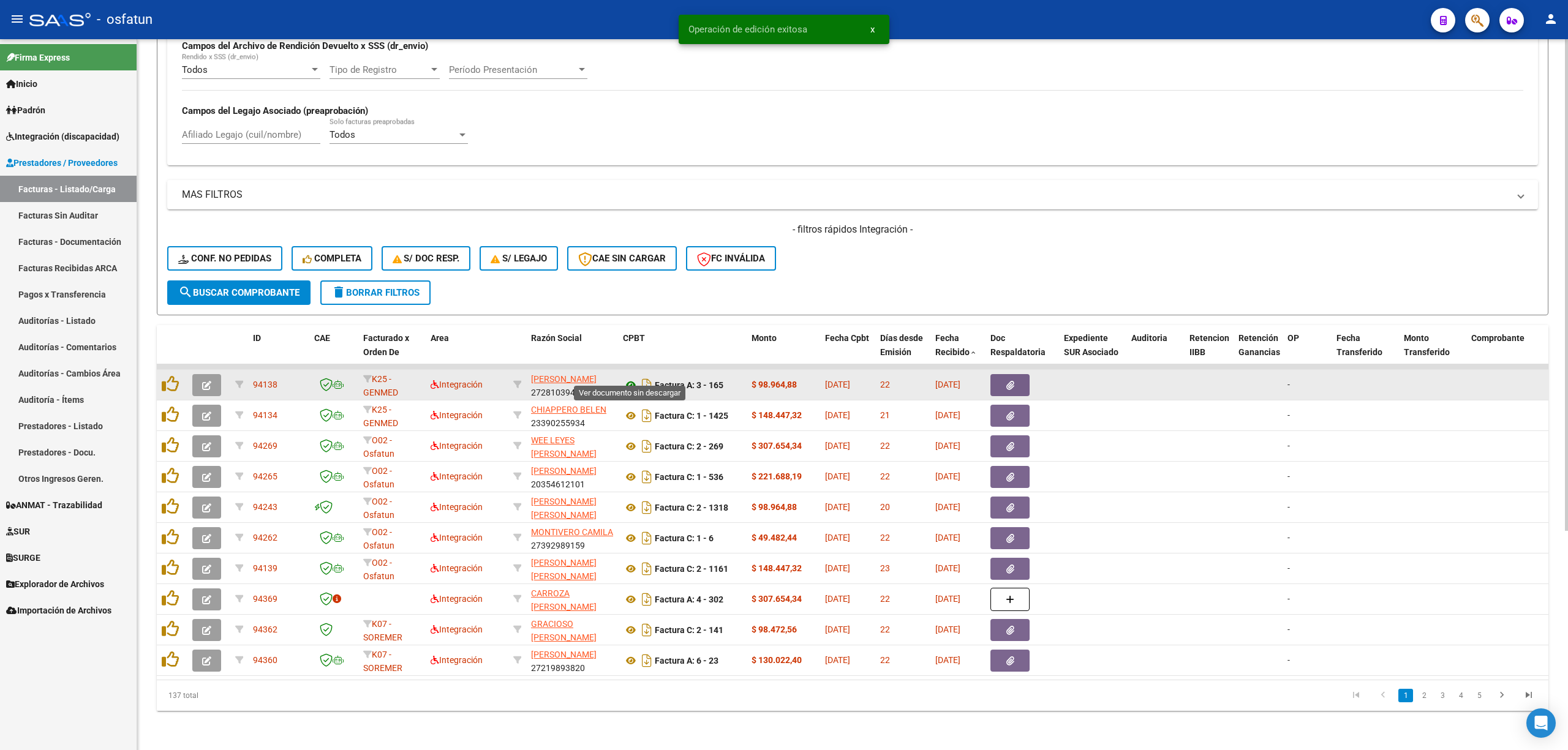
click at [627, 378] on icon at bounding box center [630, 385] width 16 height 15
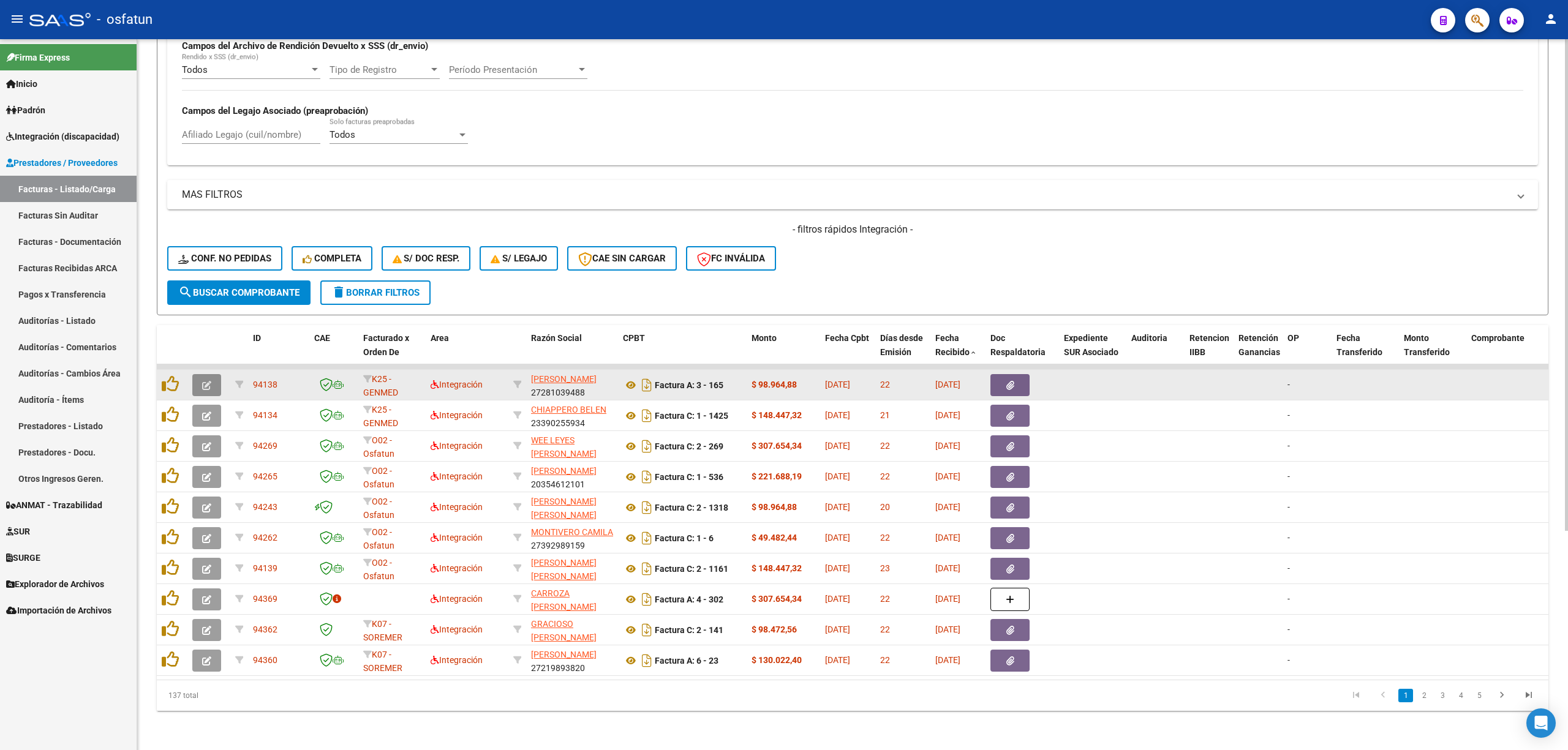
click at [209, 378] on button "button" at bounding box center [206, 385] width 29 height 22
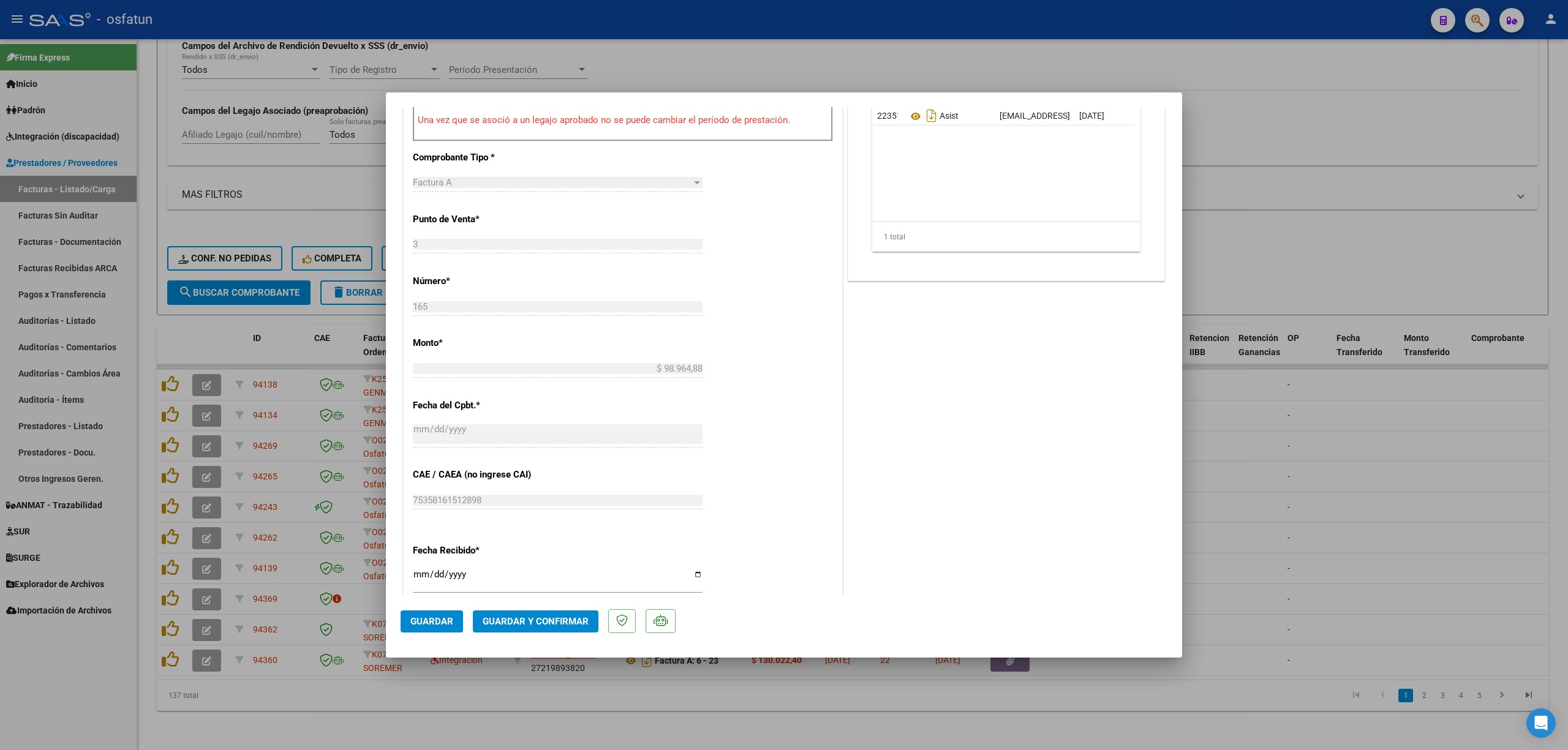
scroll to position [490, 0]
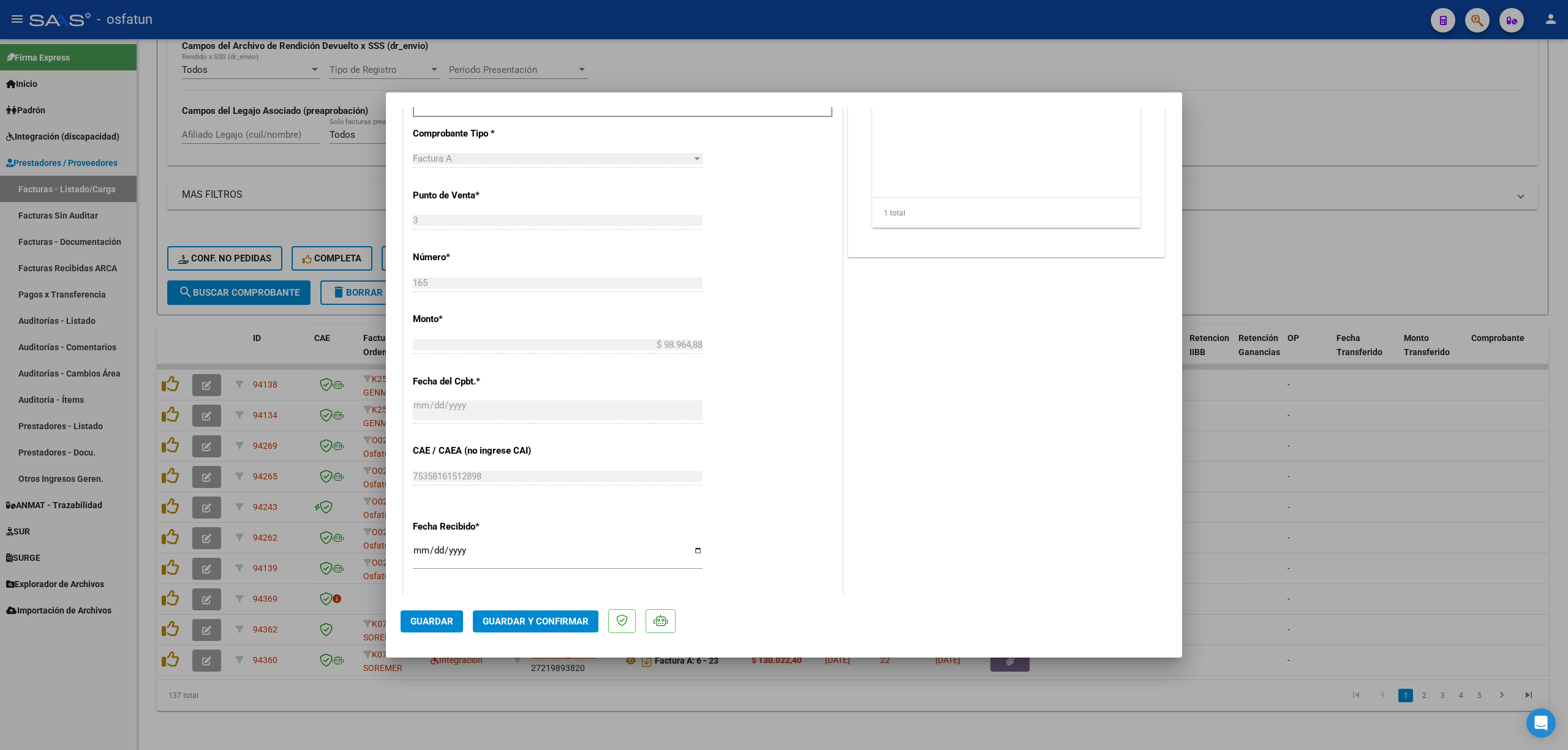
click at [544, 616] on span "Guardar y Confirmar" at bounding box center [535, 622] width 106 height 11
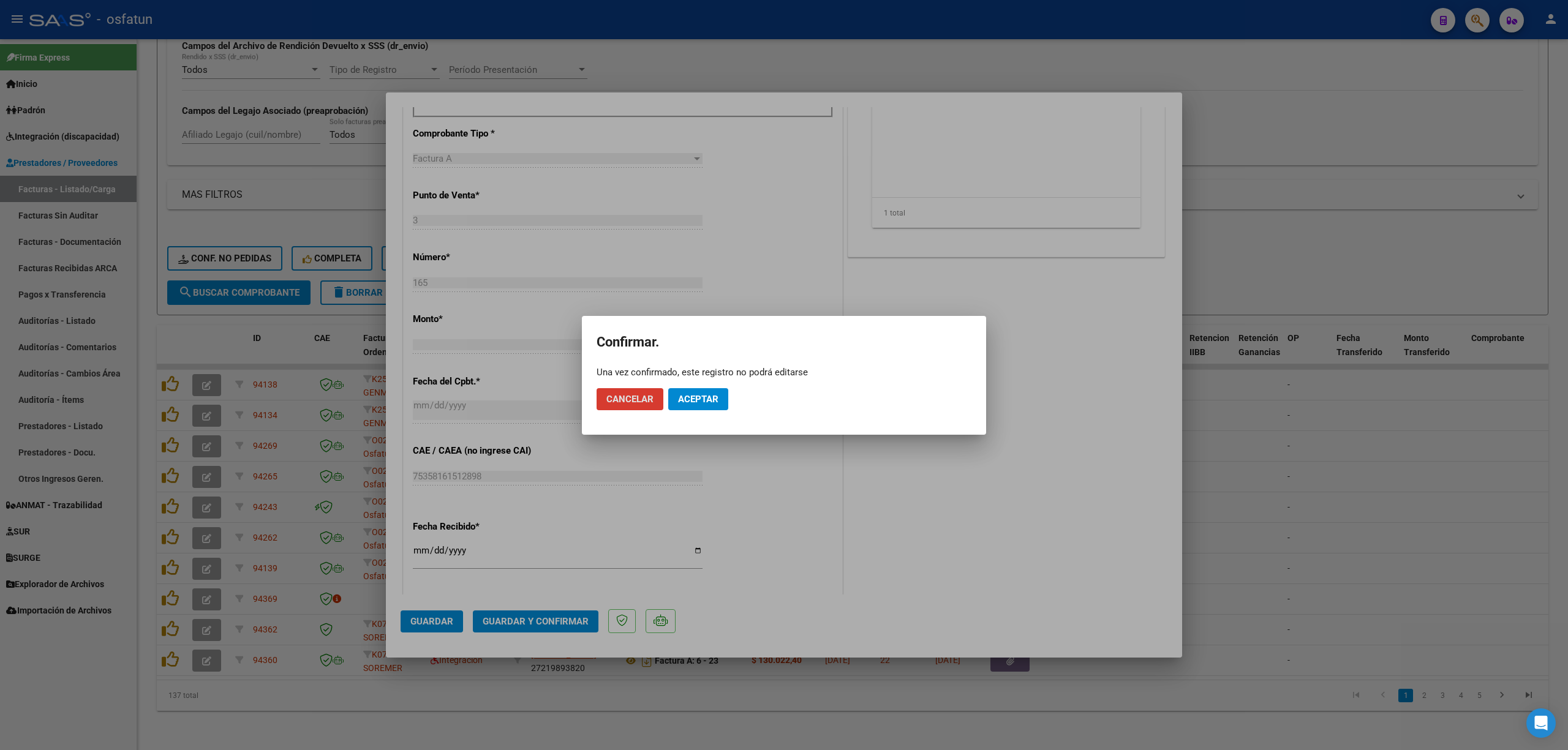
drag, startPoint x: 712, startPoint y: 404, endPoint x: 696, endPoint y: 368, distance: 39.4
click at [711, 404] on span "Aceptar" at bounding box center [698, 400] width 41 height 11
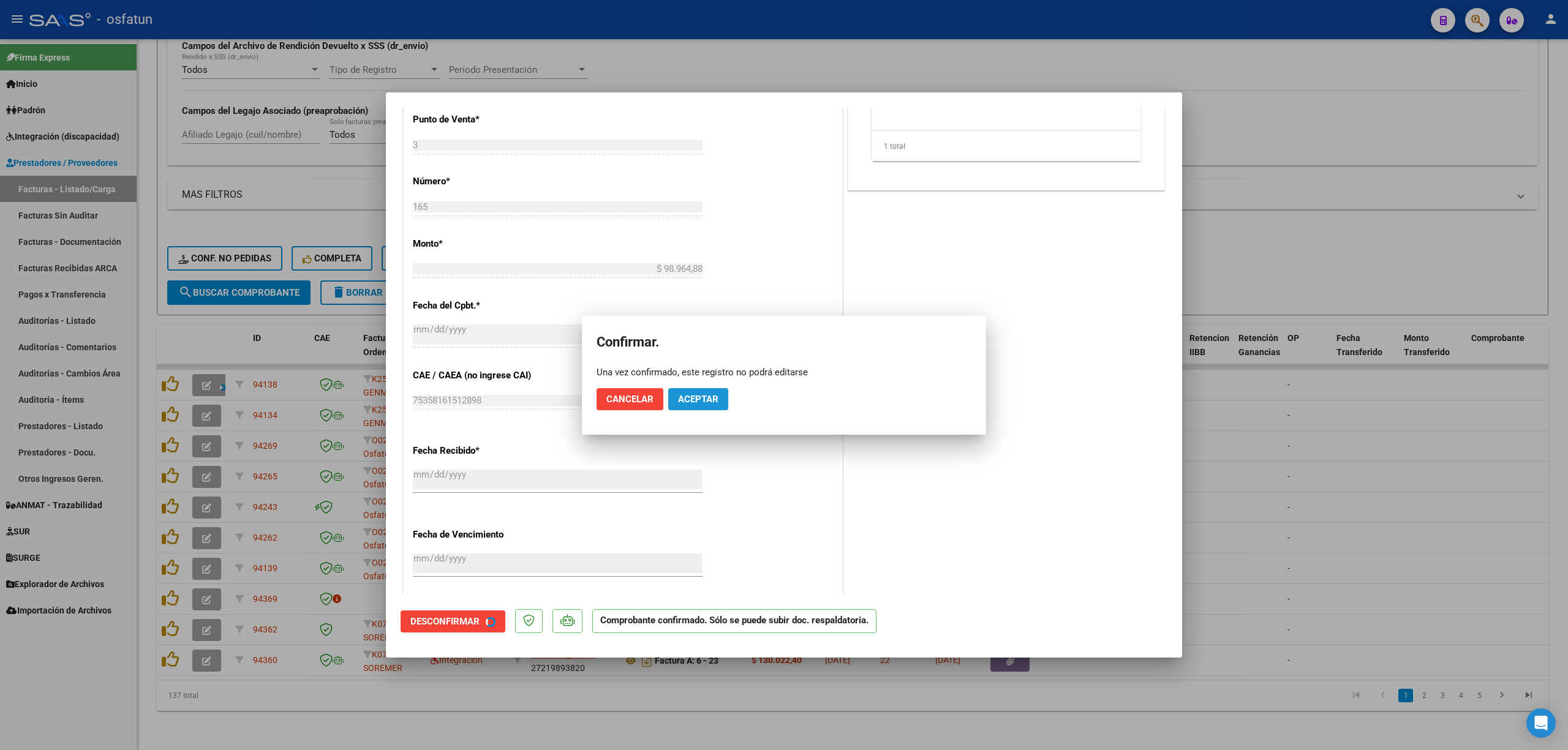
scroll to position [414, 0]
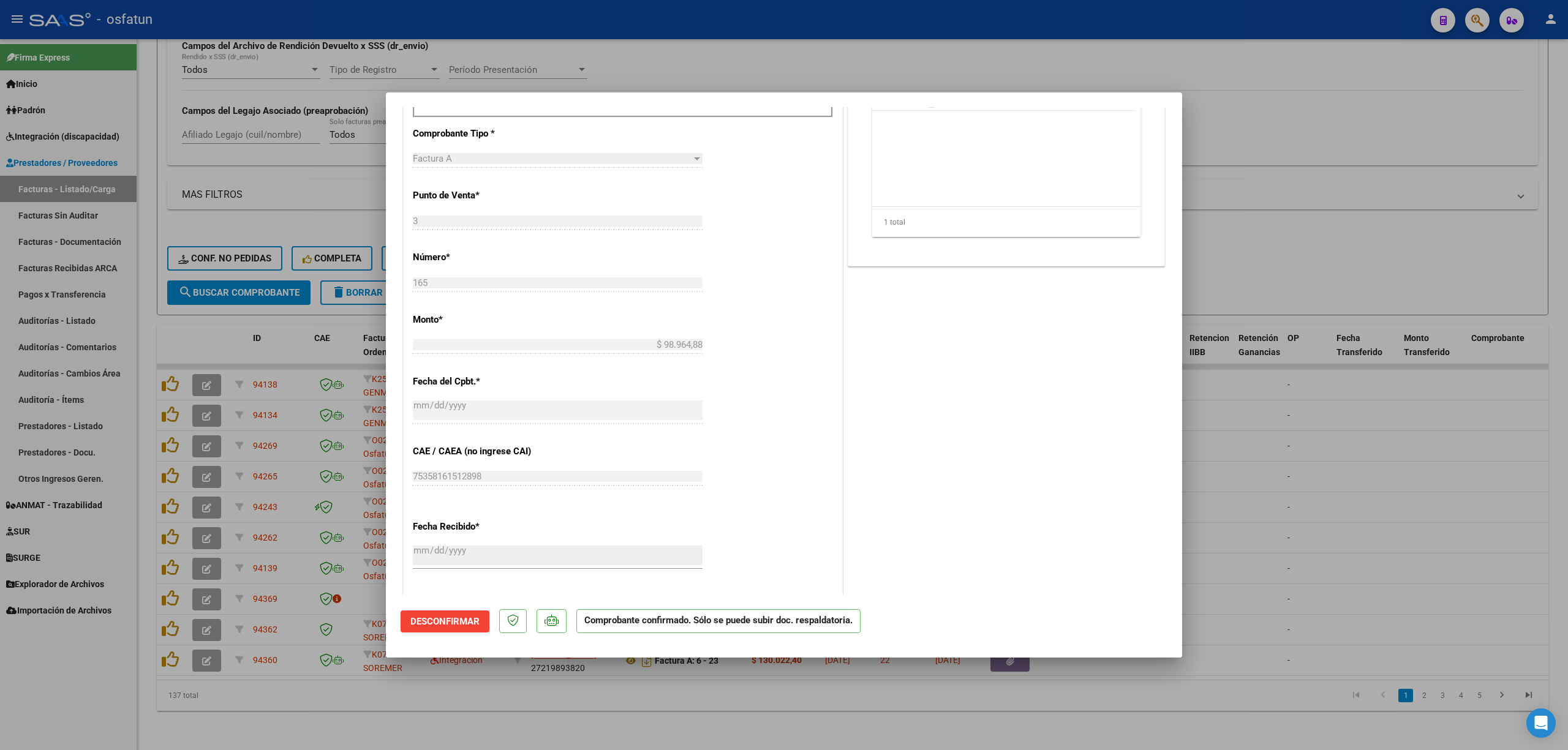
click at [593, 708] on div at bounding box center [784, 375] width 1568 height 750
type input "$ 0,00"
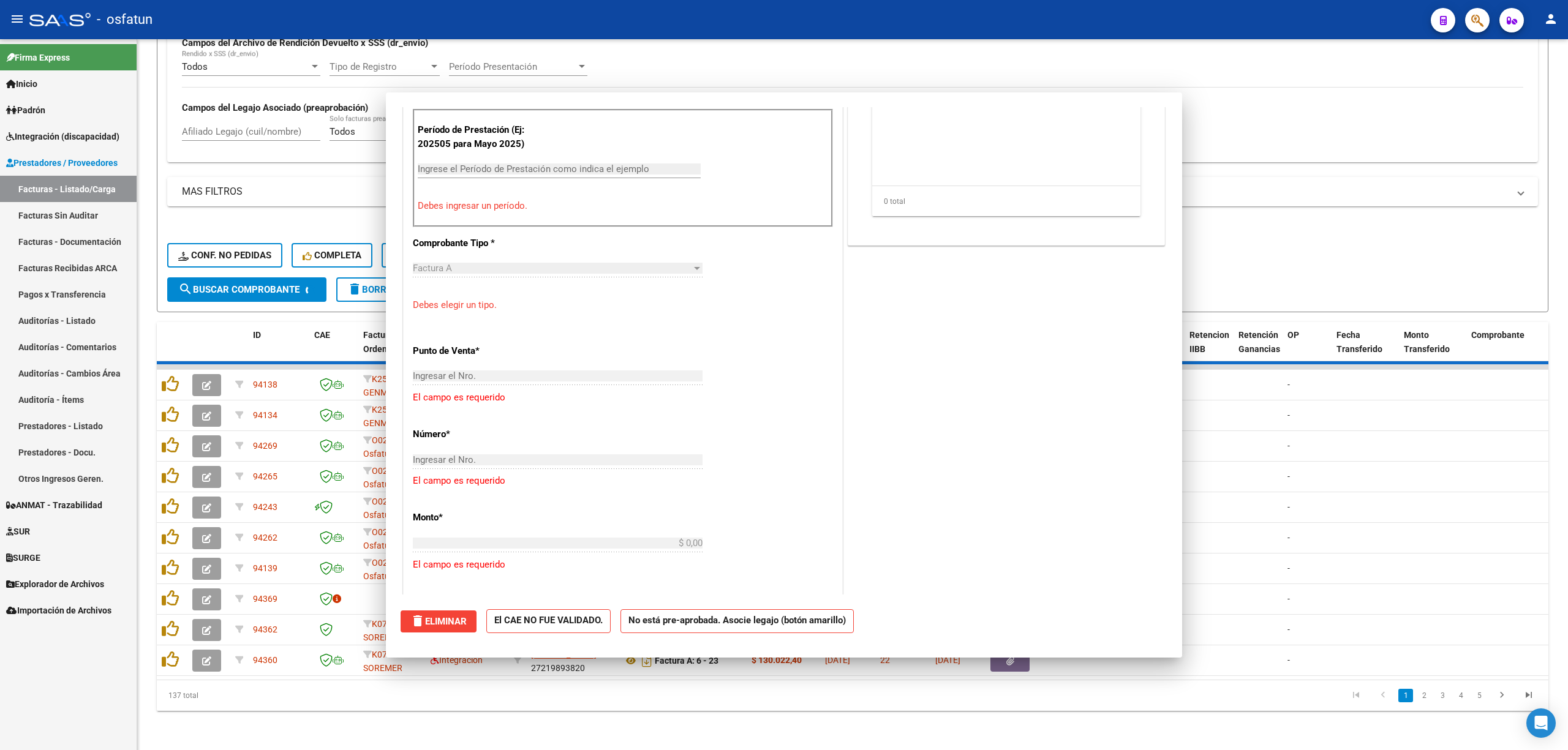
scroll to position [640, 0]
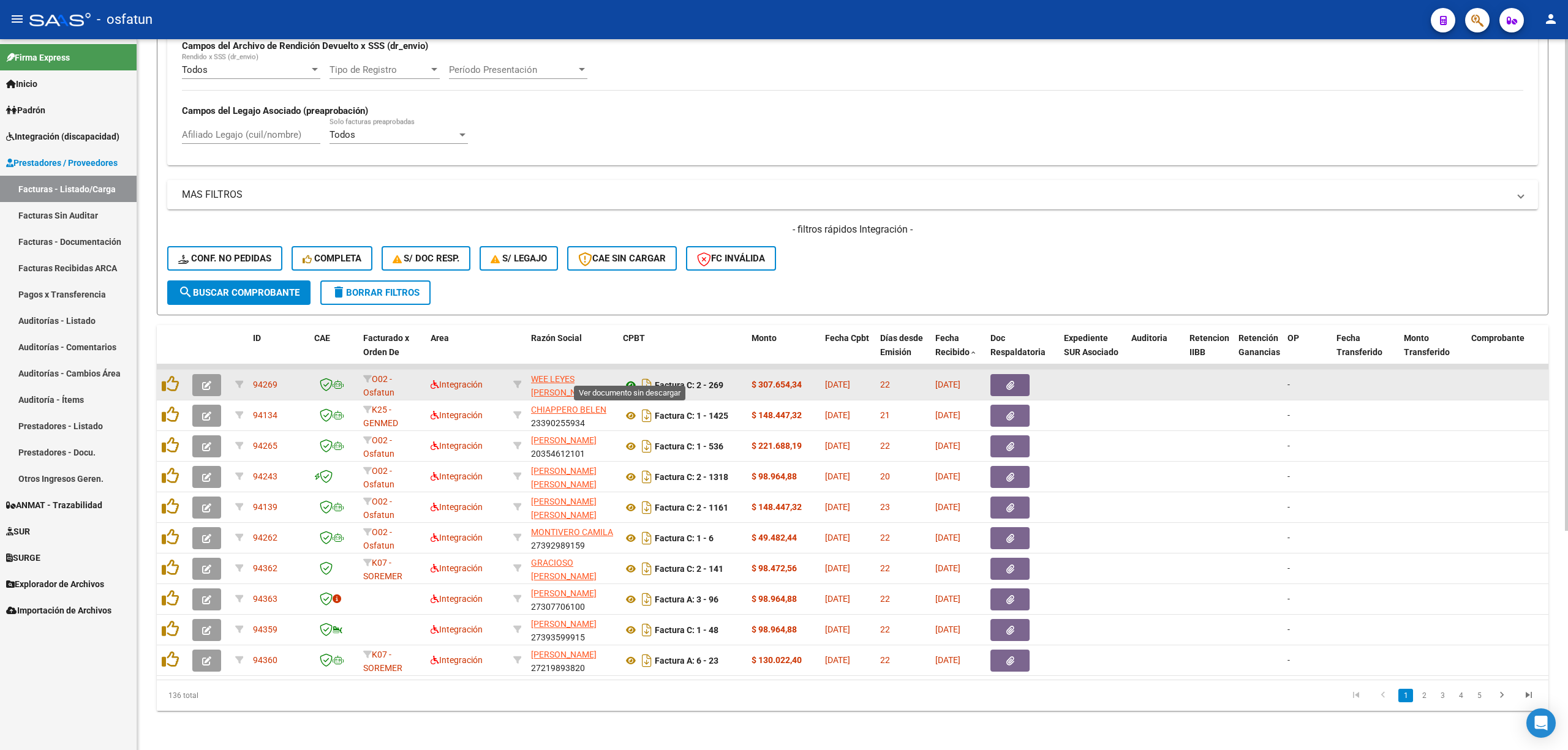
click at [630, 378] on icon at bounding box center [630, 385] width 16 height 15
click at [191, 373] on datatable-body-cell at bounding box center [208, 384] width 43 height 30
click at [219, 374] on button "button" at bounding box center [206, 385] width 29 height 22
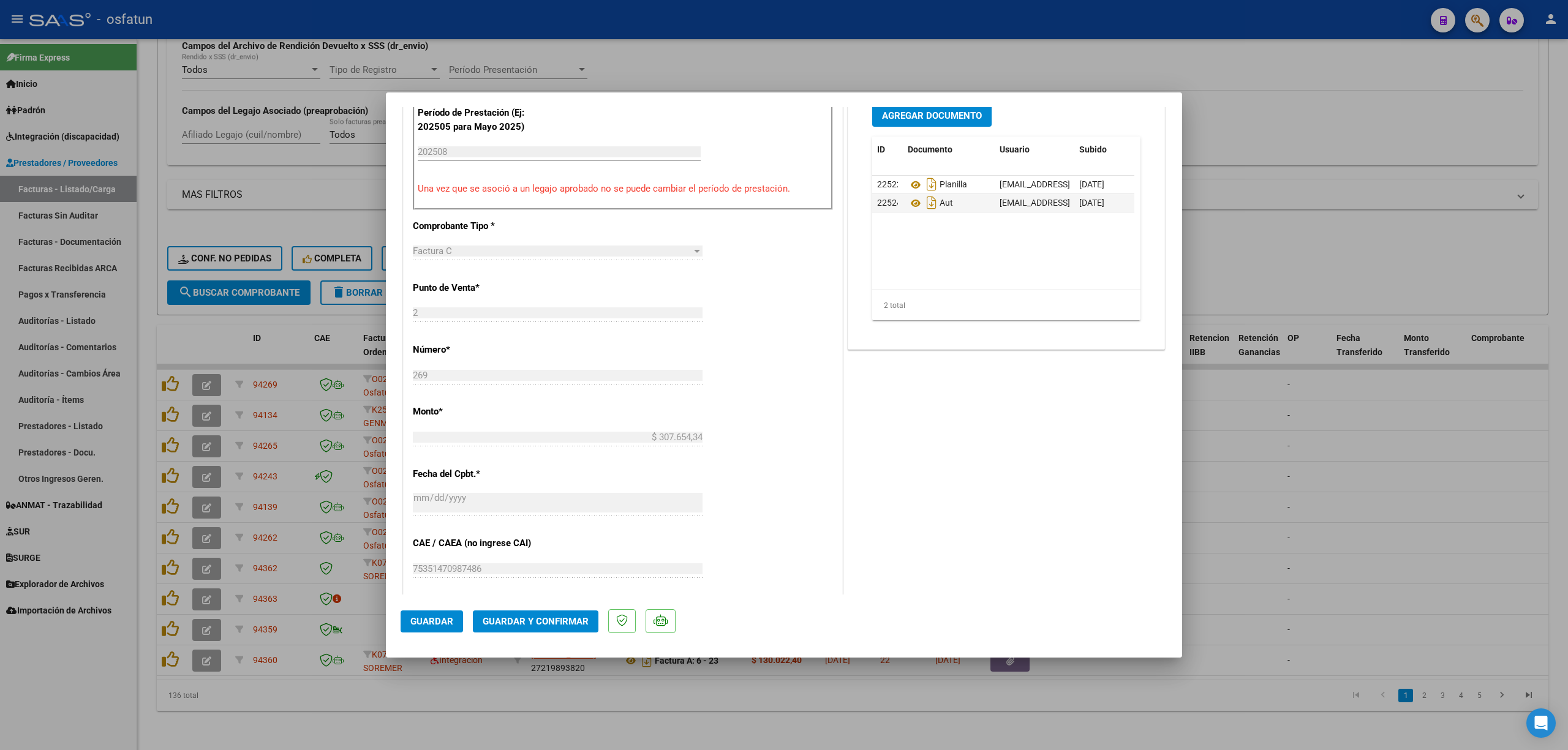
scroll to position [408, 0]
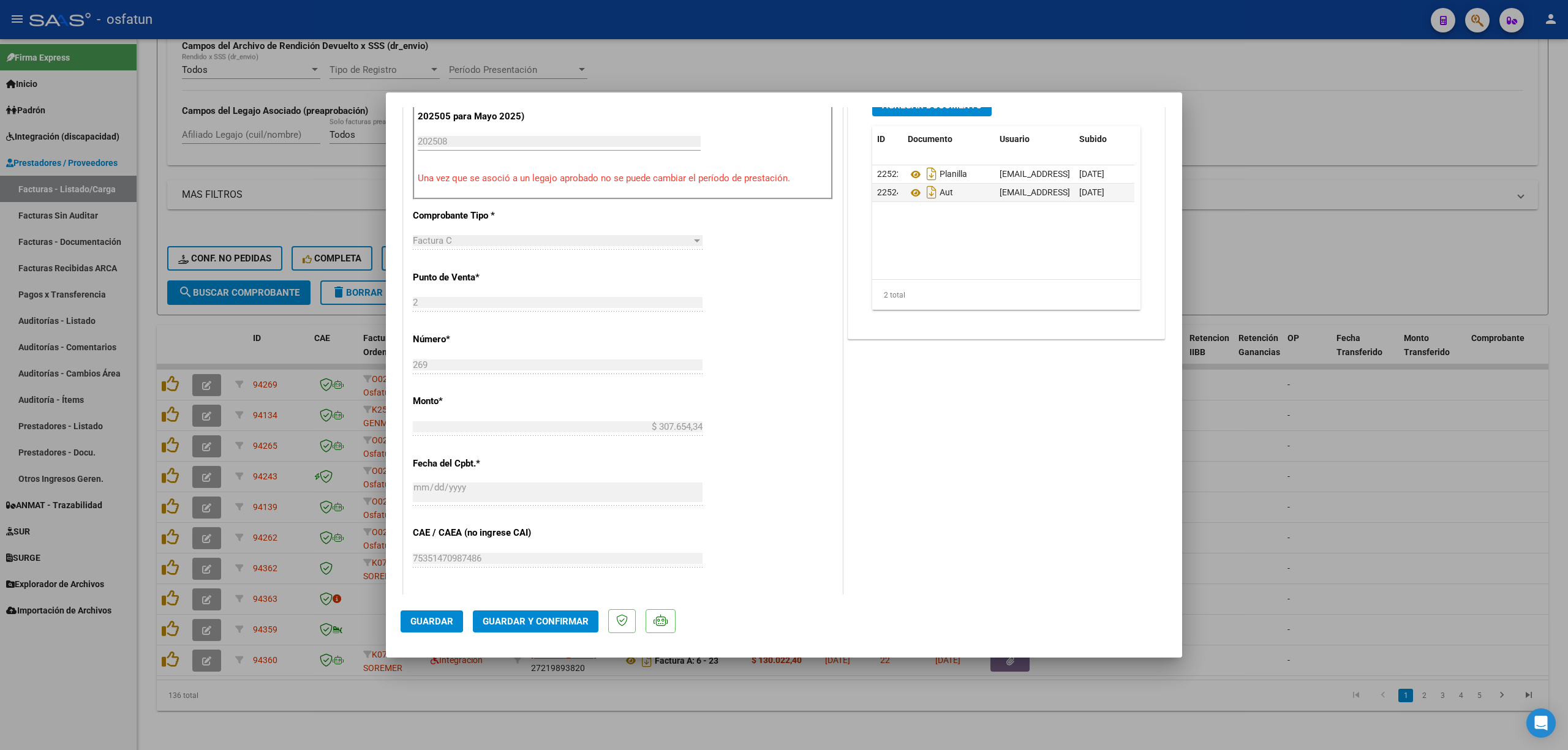
drag, startPoint x: 571, startPoint y: 615, endPoint x: 919, endPoint y: 395, distance: 411.7
click at [919, 395] on mat-dialog-container "COMPROBANTE VER COMPROBANTE ESTADO: Recibida. En proceso de confirmacion/acepta…" at bounding box center [783, 375] width 796 height 565
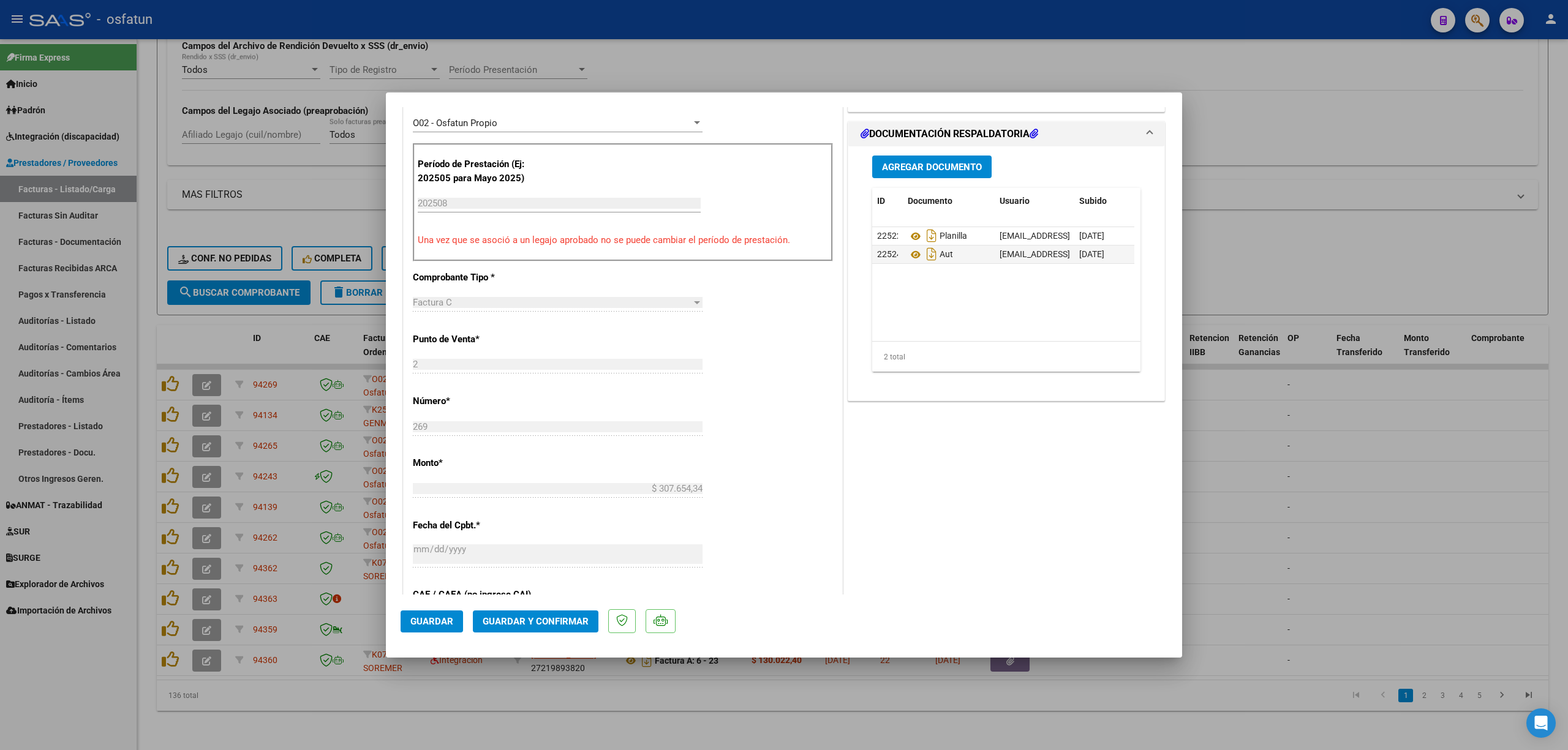
scroll to position [163, 0]
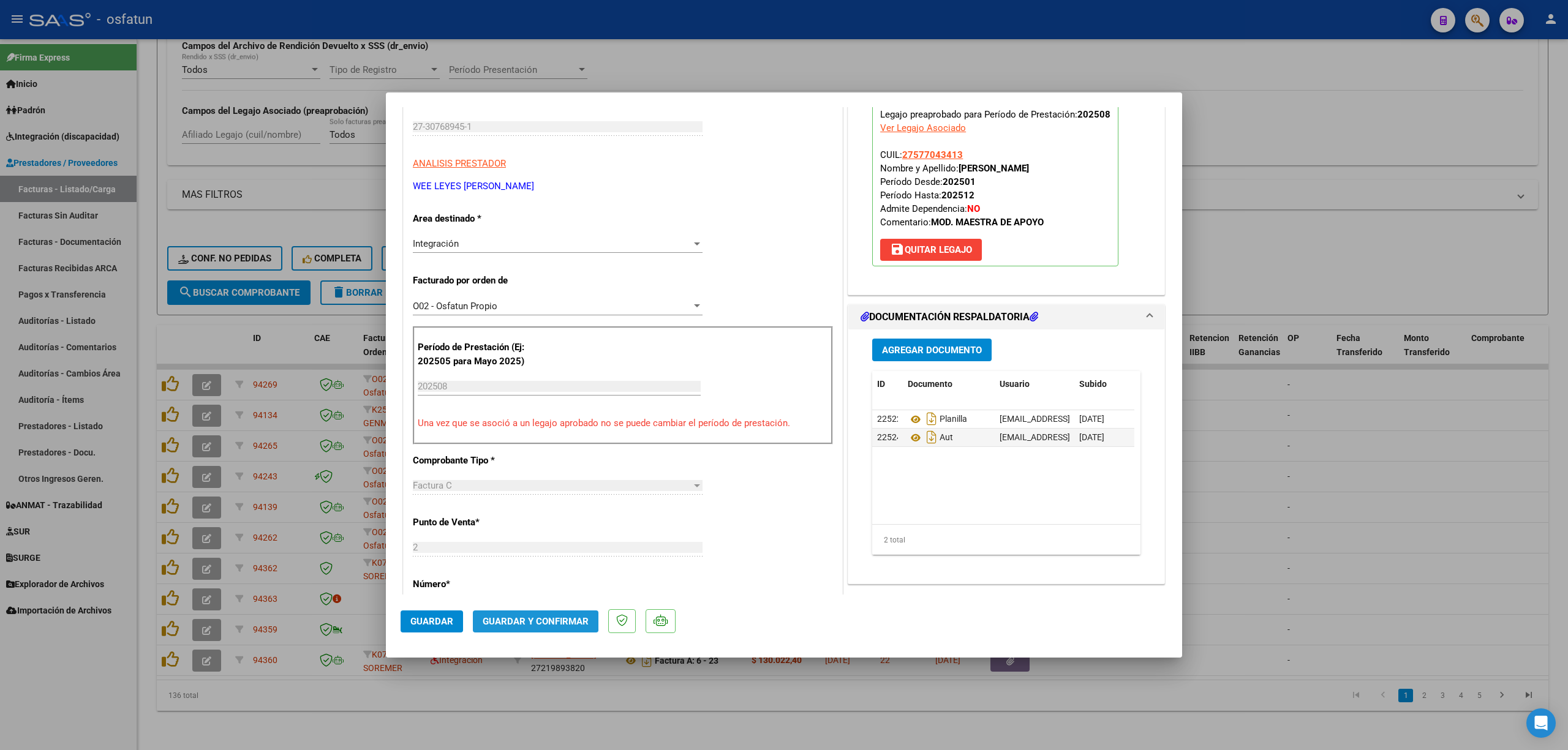
click at [520, 613] on button "Guardar y Confirmar" at bounding box center [535, 621] width 126 height 22
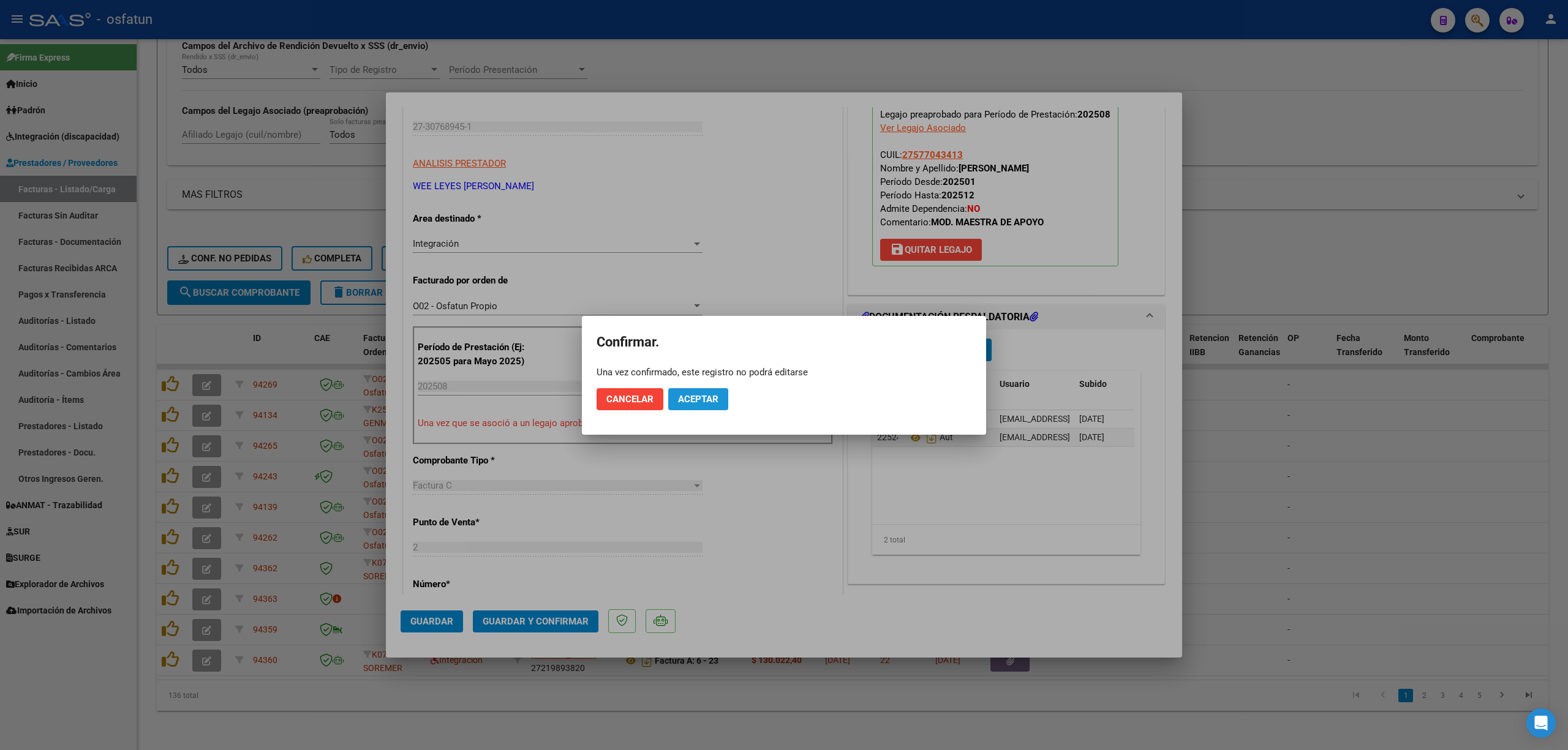
click at [712, 400] on span "Aceptar" at bounding box center [698, 400] width 41 height 11
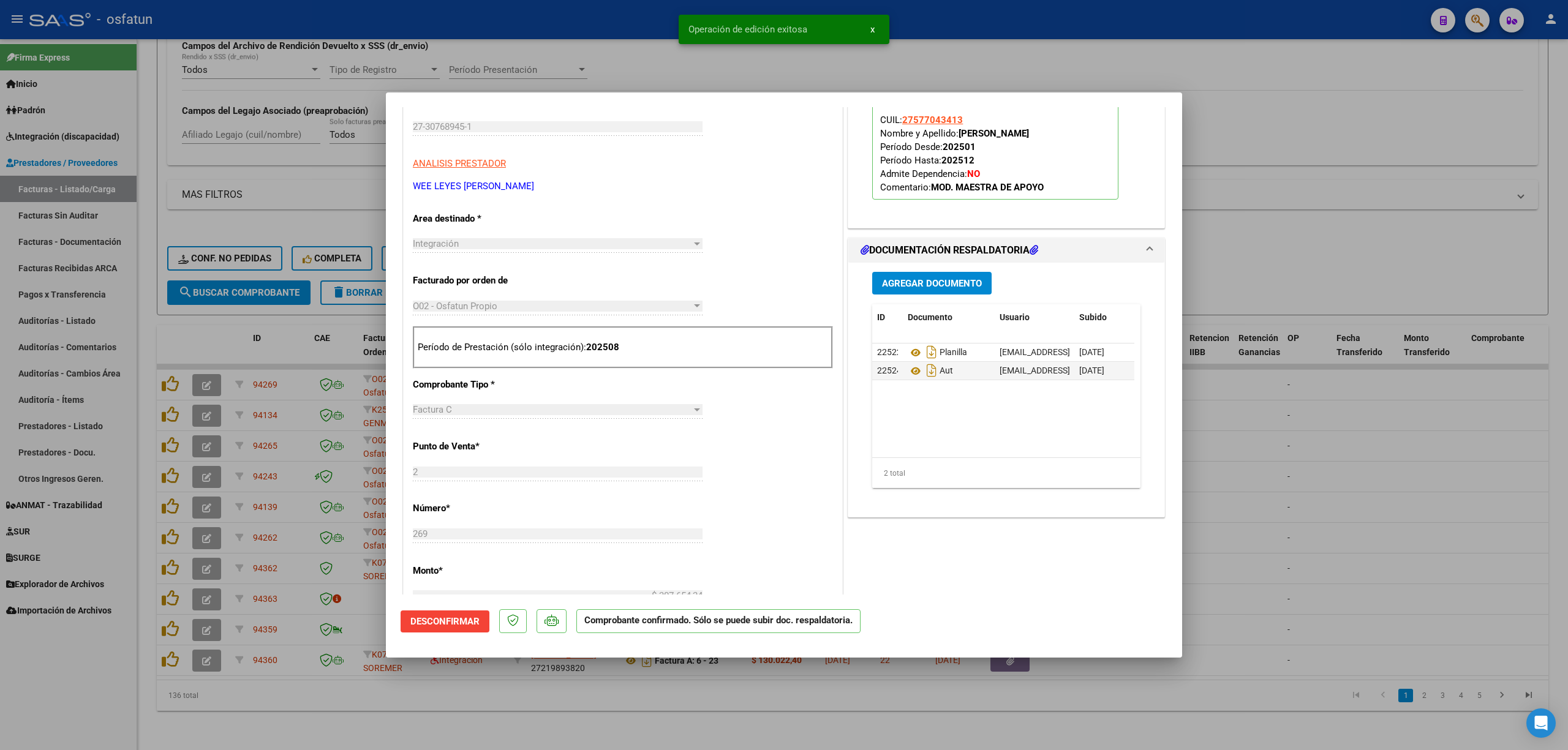
click at [997, 547] on div "PREAPROBACIÓN PARA INTEGRACION El afiliado figura en el ultimo padrón que tenem…" at bounding box center [1006, 505] width 322 height 1093
click at [809, 739] on div at bounding box center [784, 375] width 1568 height 750
type input "$ 0,00"
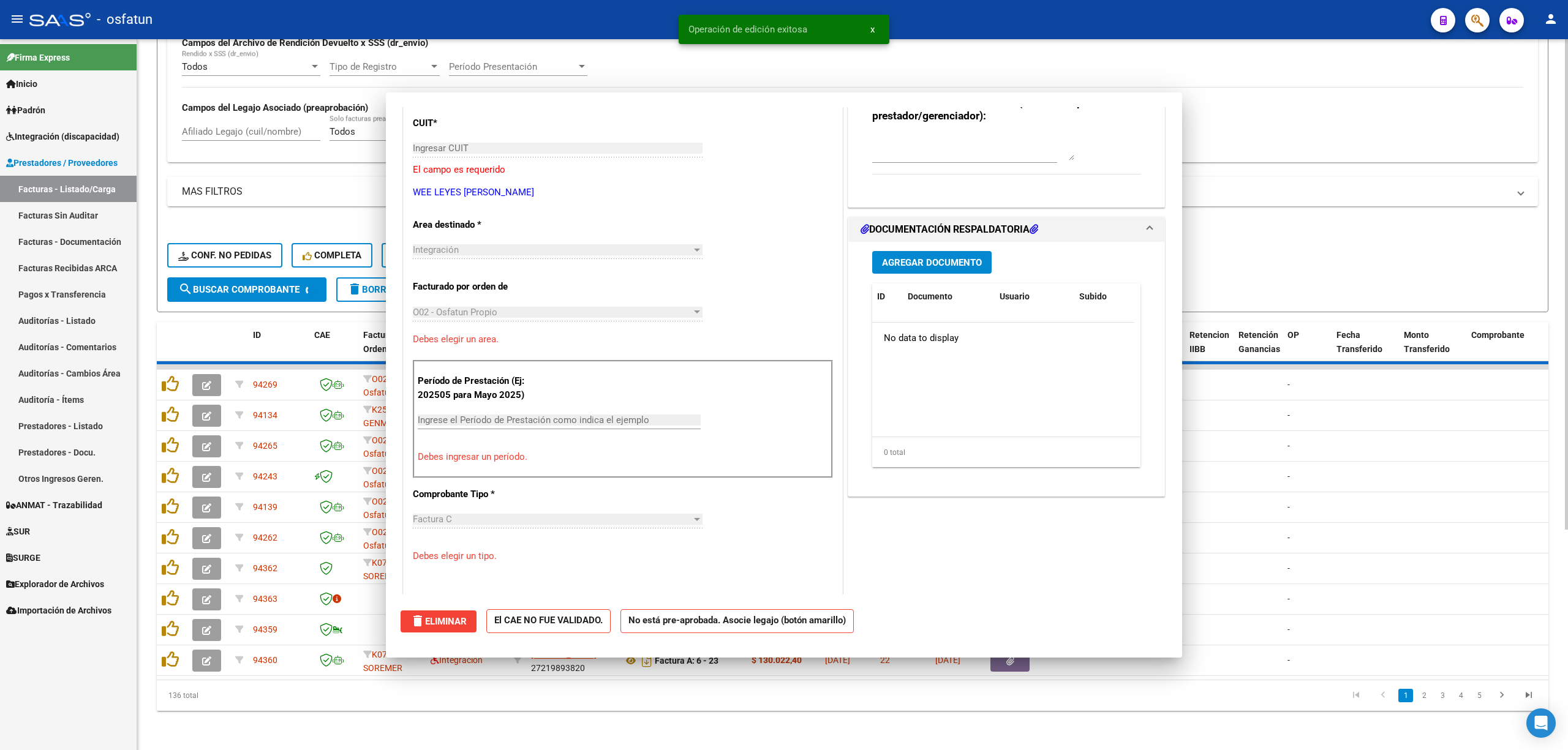
scroll to position [184, 0]
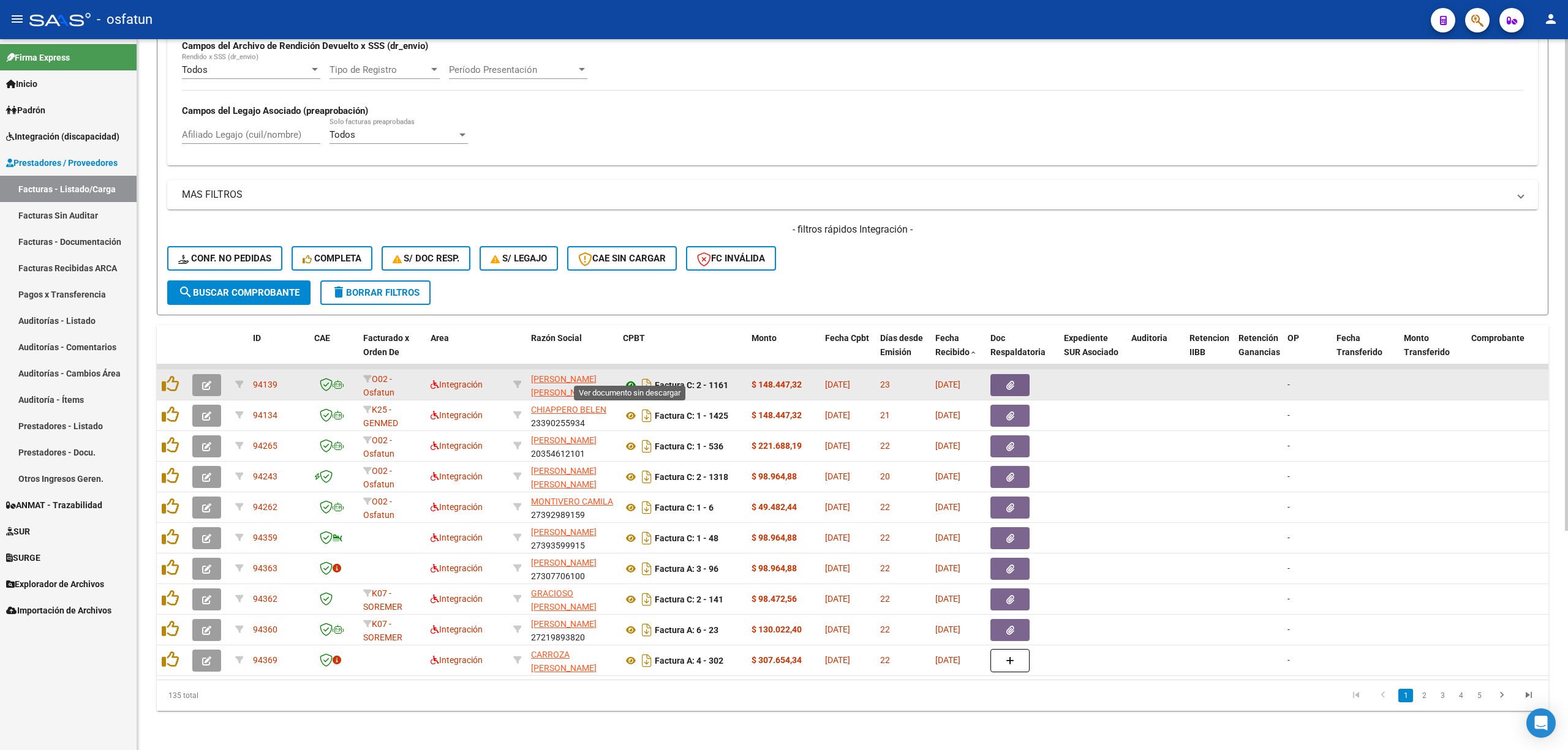
click at [623, 378] on icon at bounding box center [630, 385] width 16 height 15
click at [210, 381] on icon "button" at bounding box center [206, 385] width 9 height 9
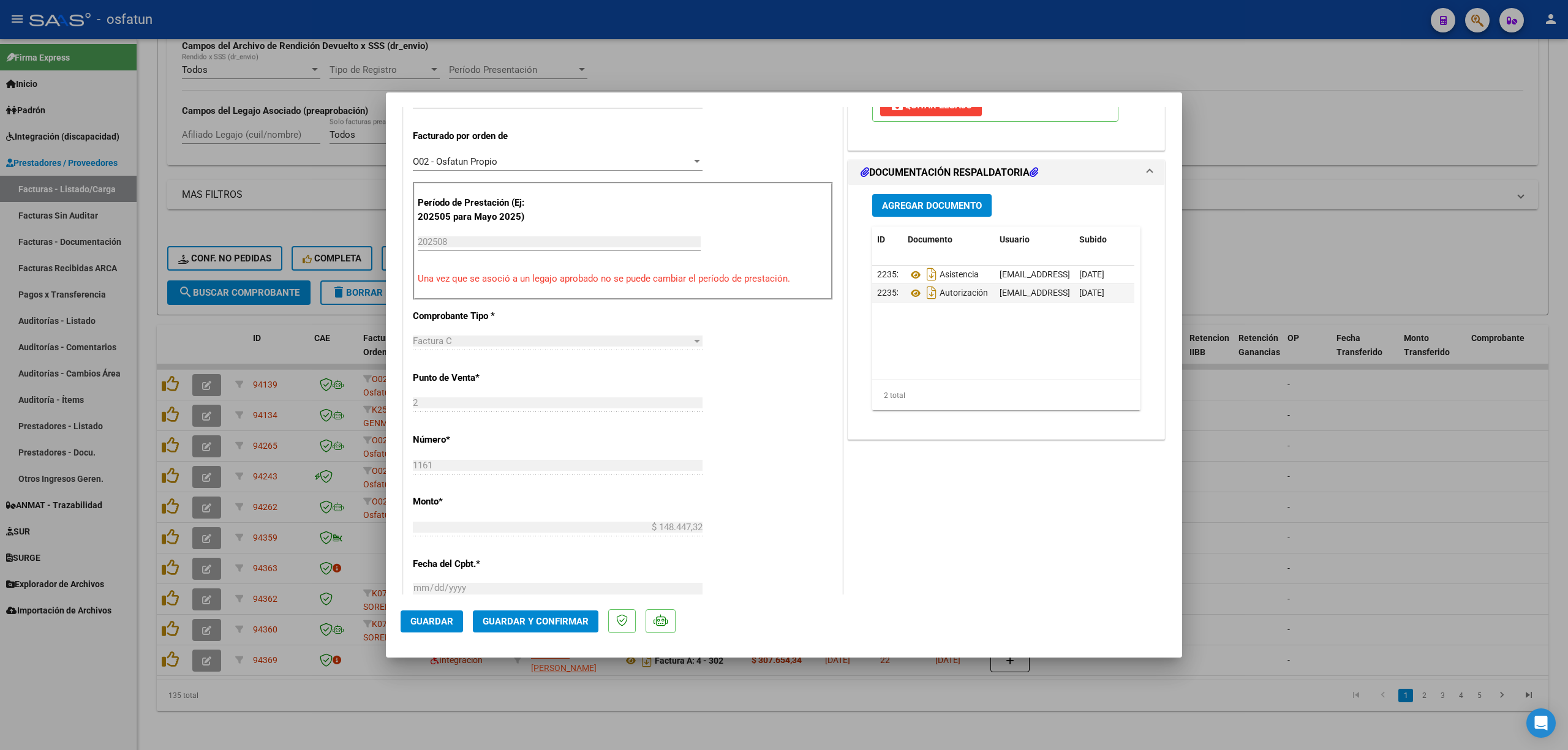
scroll to position [326, 0]
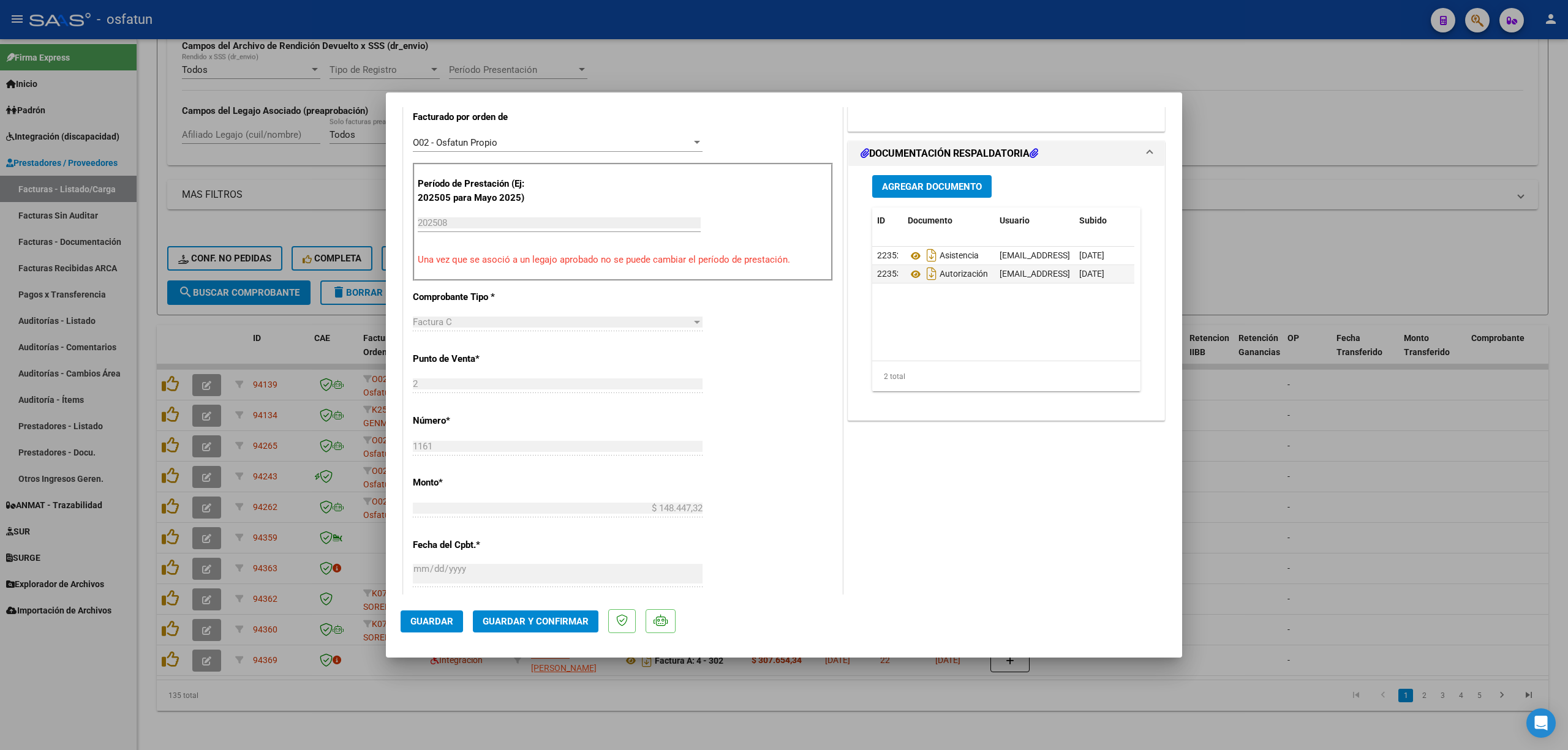
click at [539, 613] on button "Guardar y Confirmar" at bounding box center [535, 621] width 126 height 22
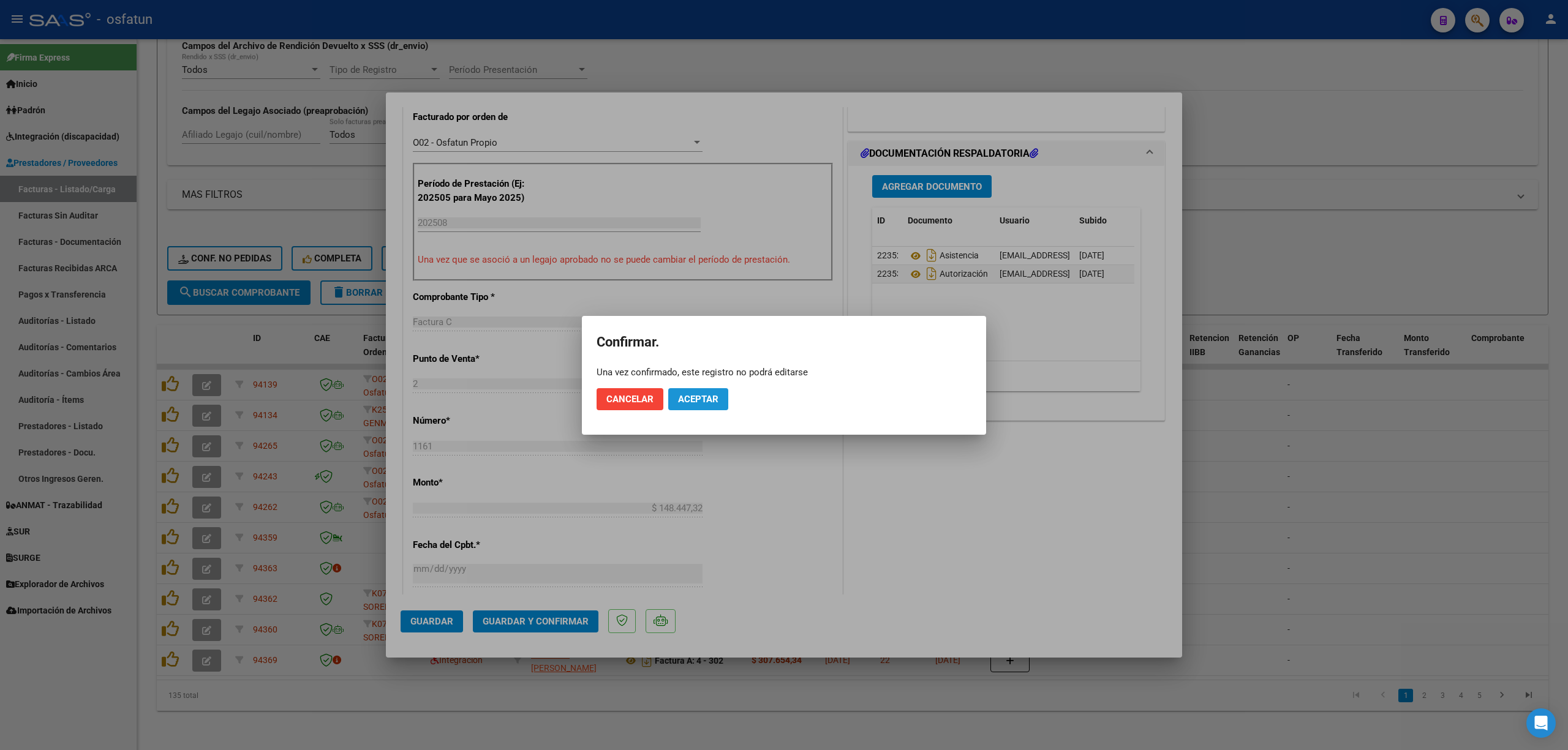
click at [691, 400] on span "Aceptar" at bounding box center [698, 400] width 41 height 11
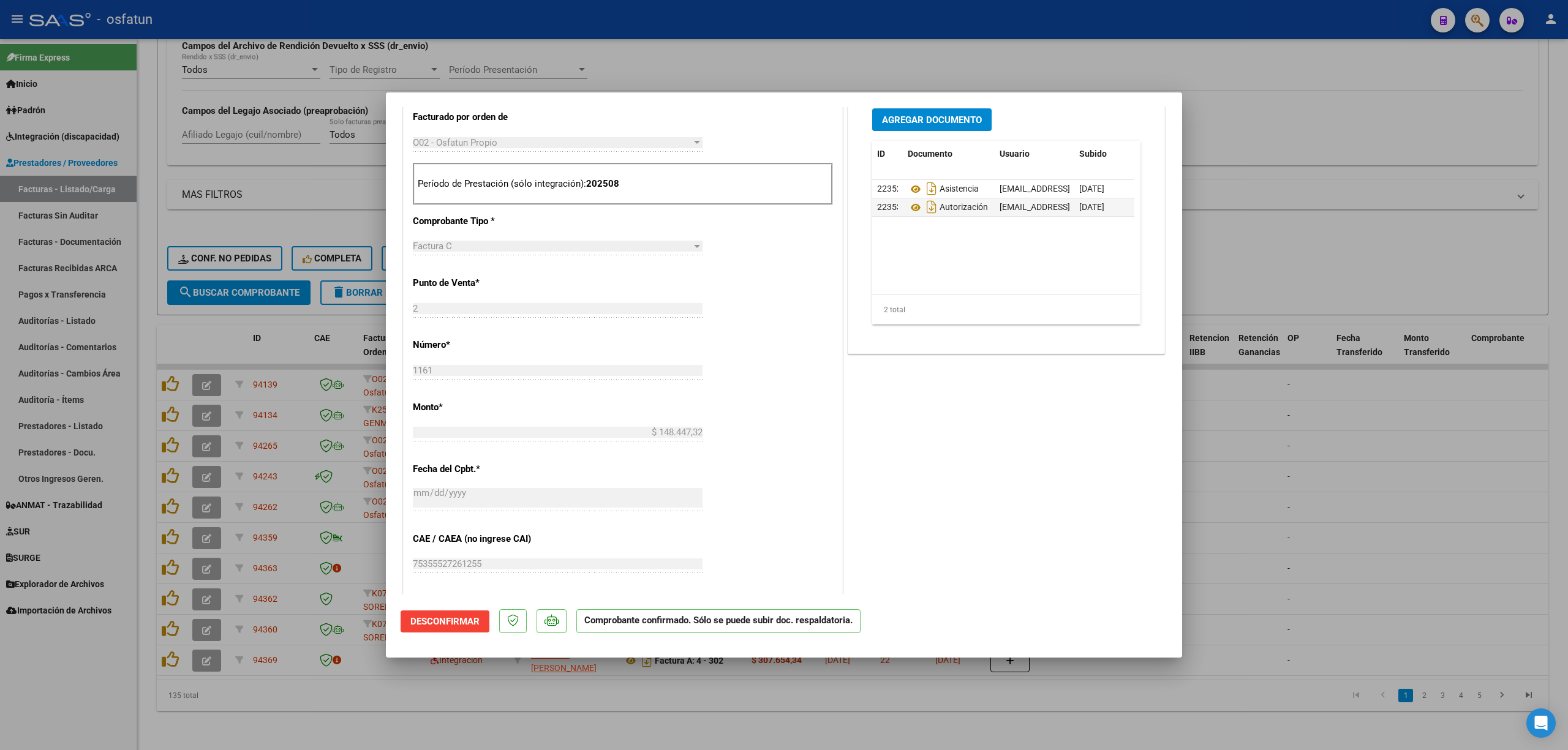
click at [623, 42] on div at bounding box center [784, 375] width 1568 height 750
type input "$ 0,00"
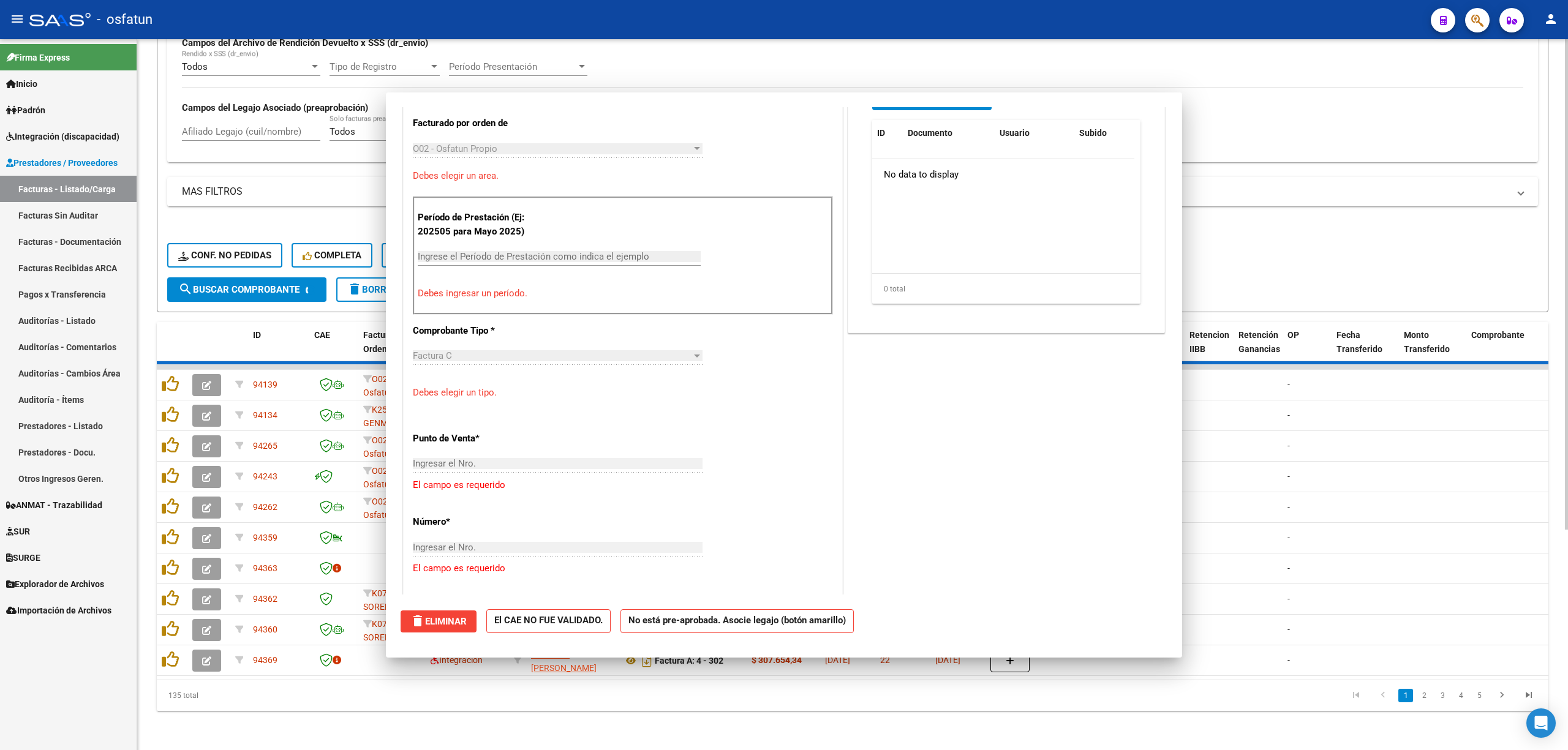
scroll to position [348, 0]
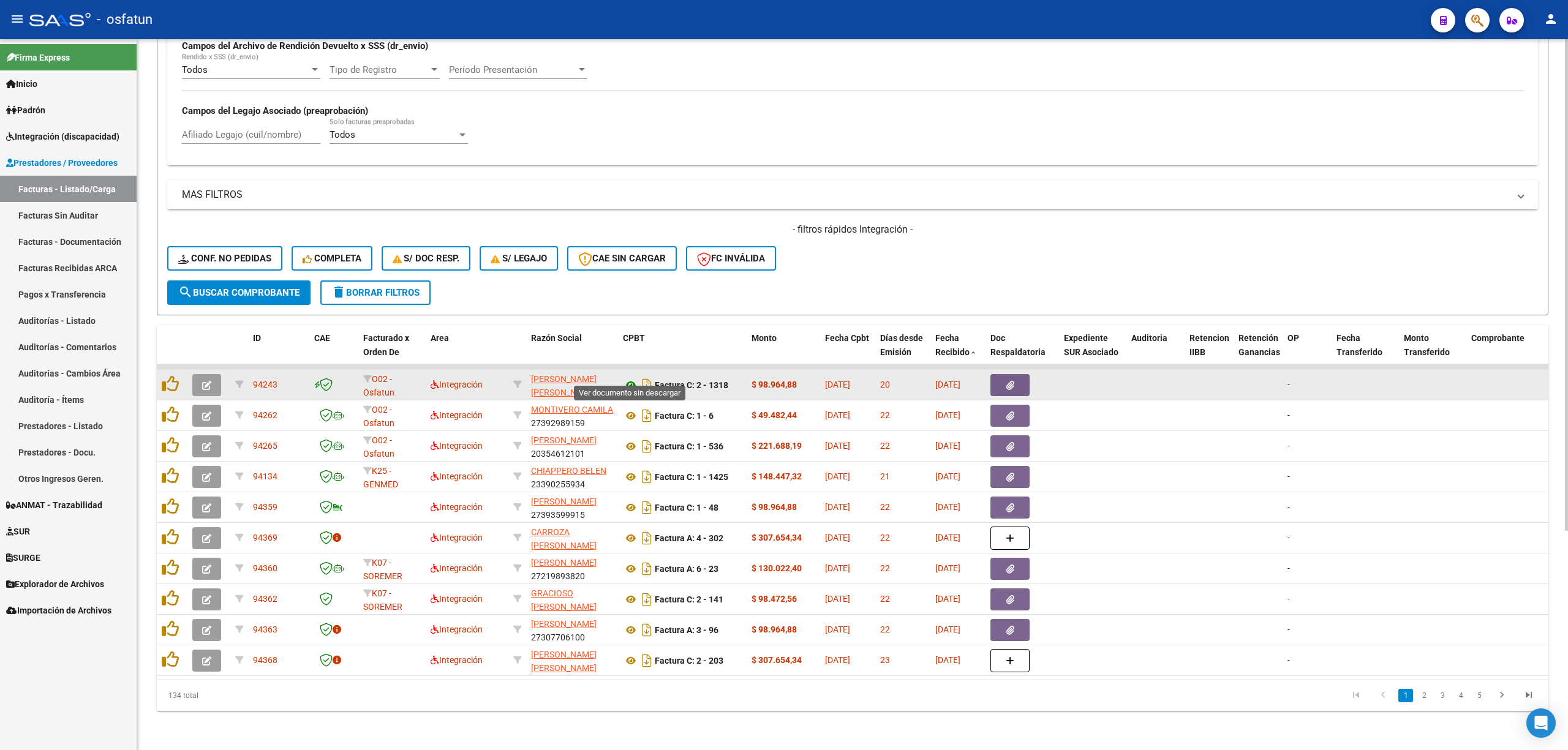
click at [630, 378] on icon at bounding box center [630, 385] width 16 height 15
drag, startPoint x: 283, startPoint y: 373, endPoint x: 251, endPoint y: 374, distance: 32.0
click at [251, 374] on datatable-body-cell "94243" at bounding box center [278, 384] width 61 height 30
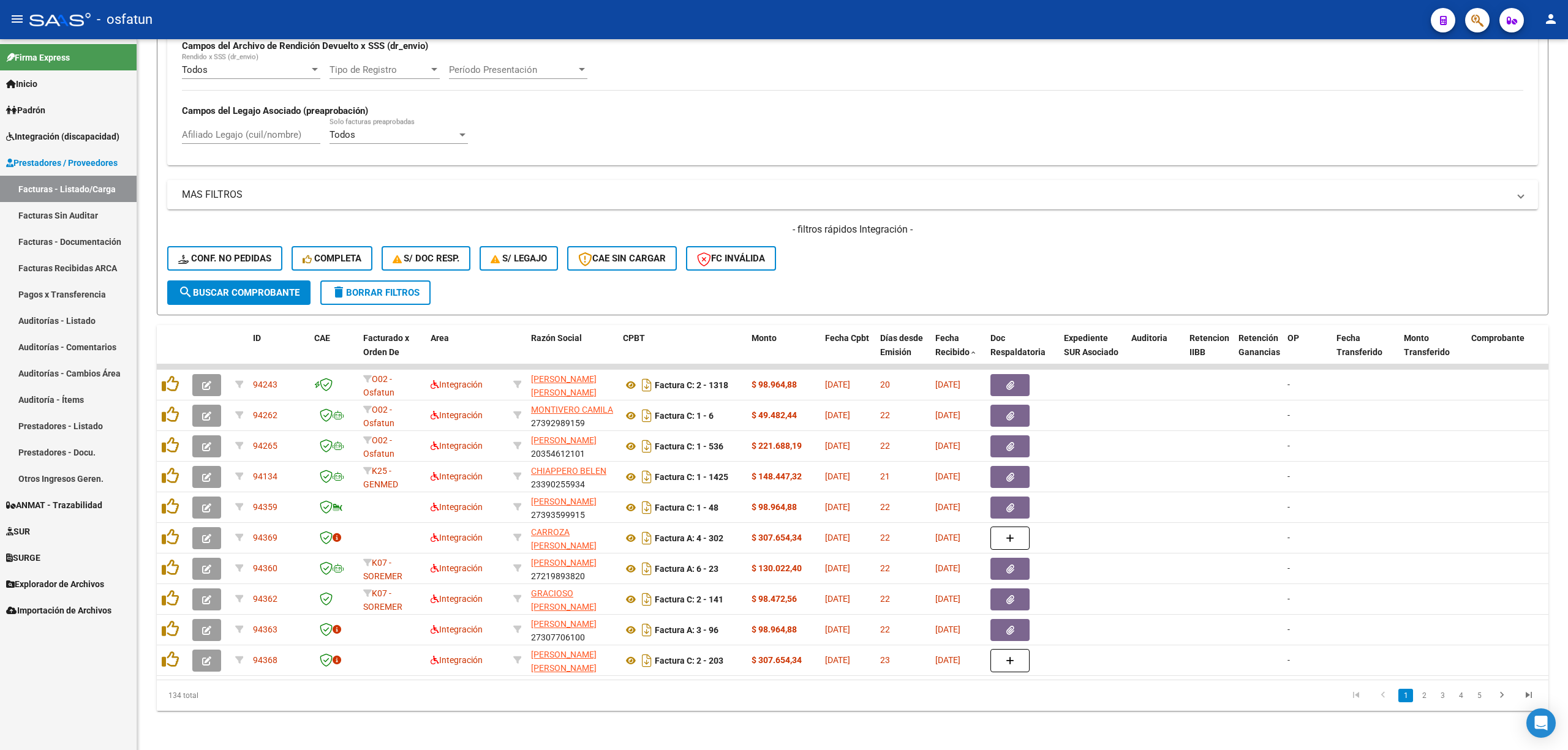
copy span "94243"
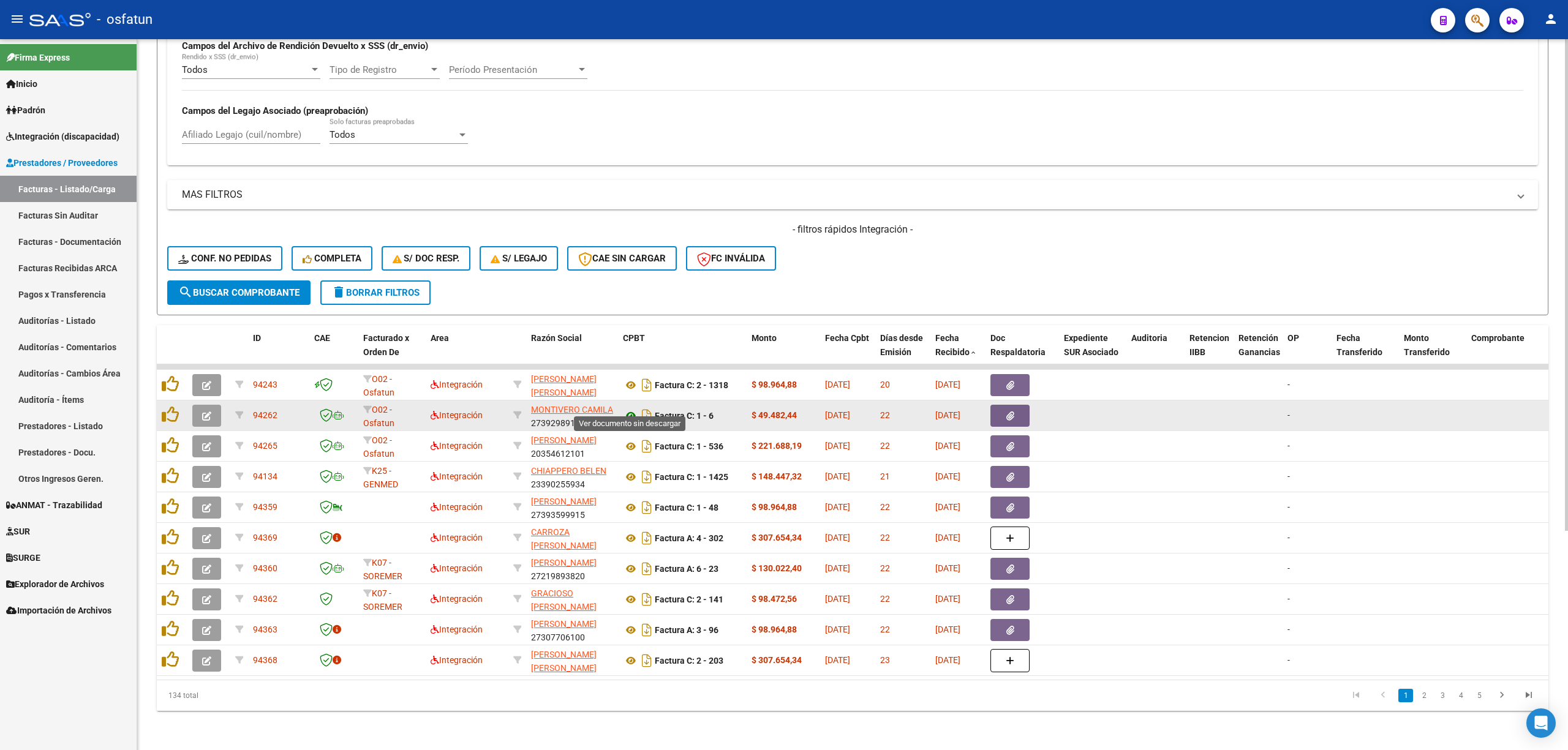
click at [628, 408] on icon at bounding box center [630, 415] width 16 height 15
click at [630, 408] on icon at bounding box center [630, 415] width 16 height 15
click at [201, 412] on button "button" at bounding box center [206, 415] width 29 height 22
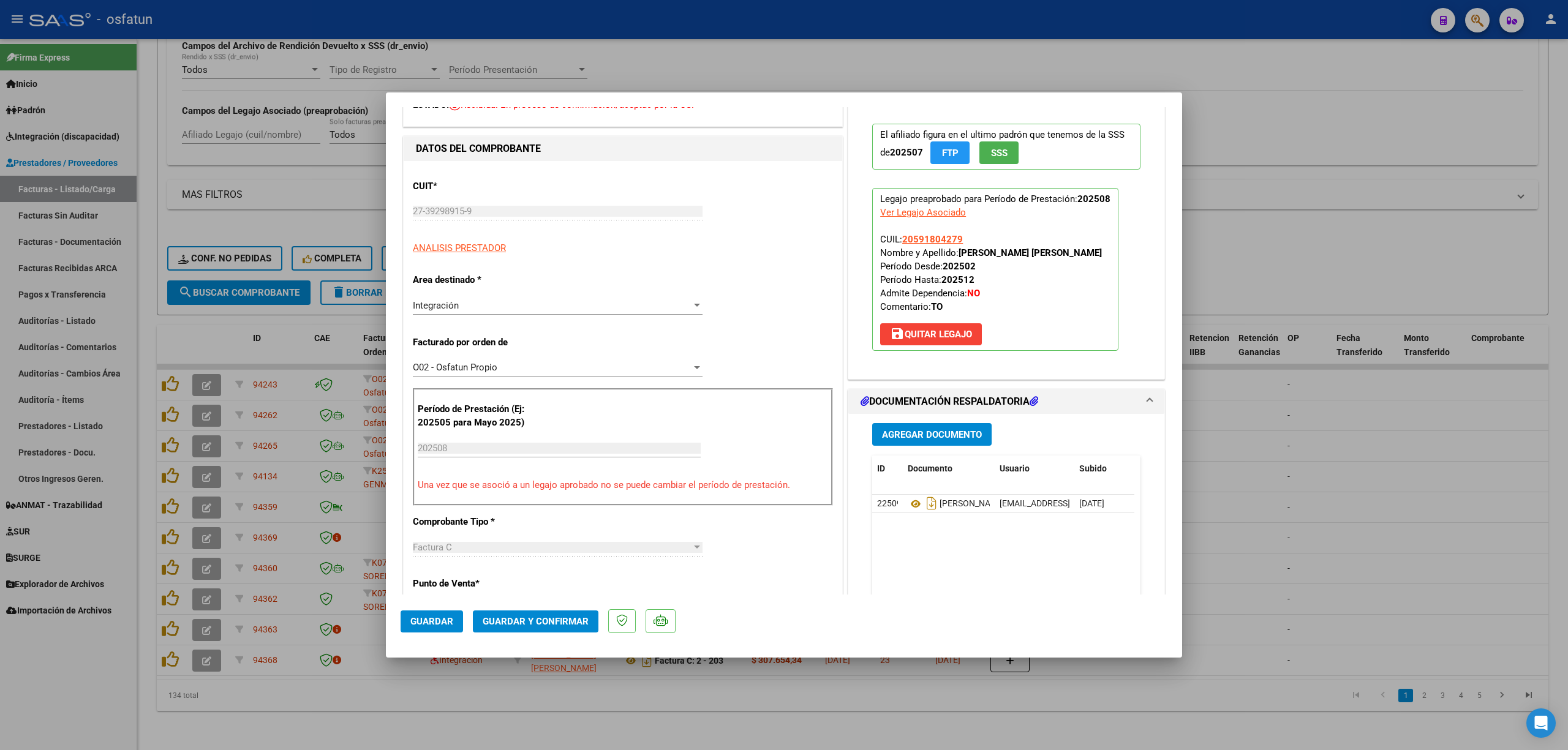
scroll to position [81, 0]
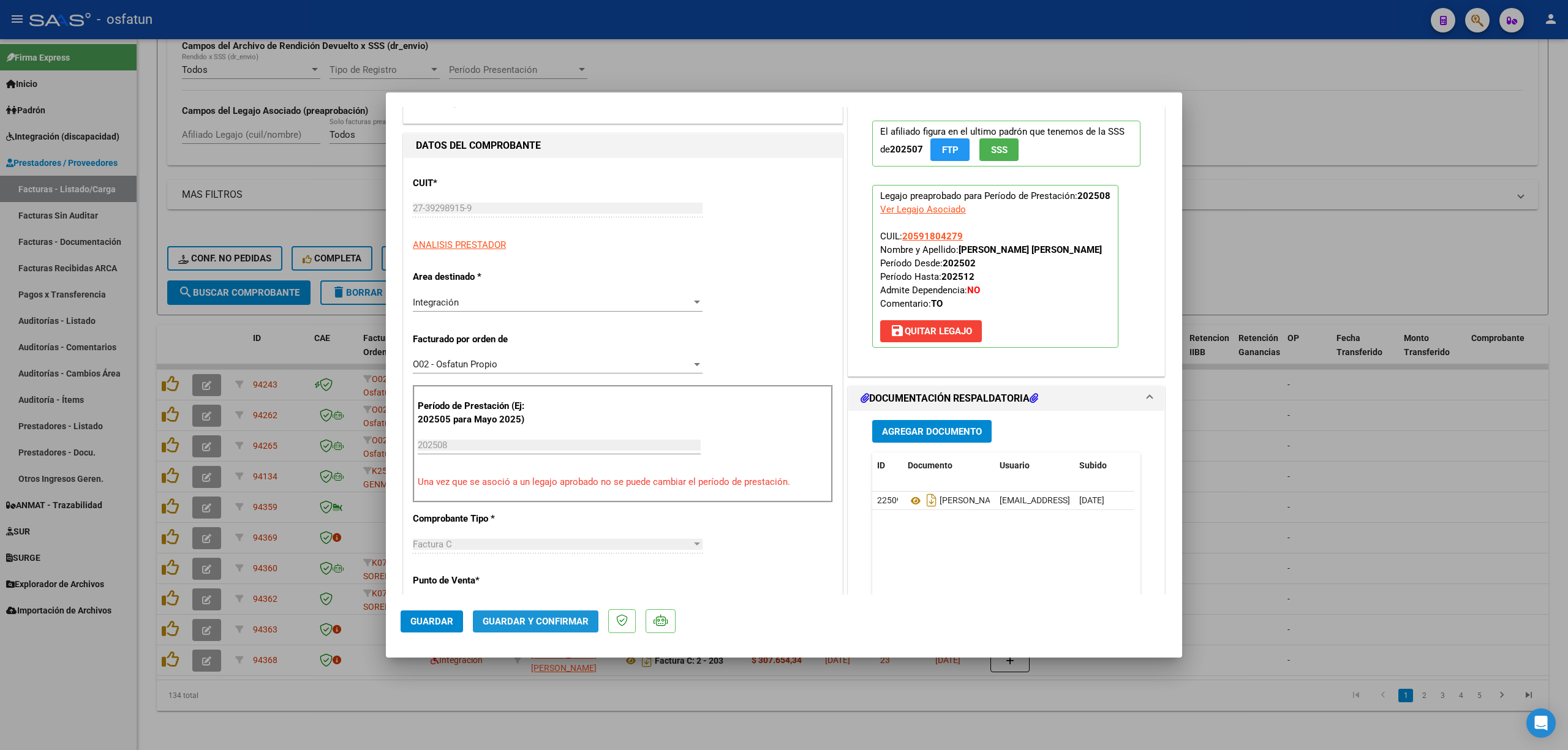
click at [525, 611] on button "Guardar y Confirmar" at bounding box center [535, 621] width 126 height 22
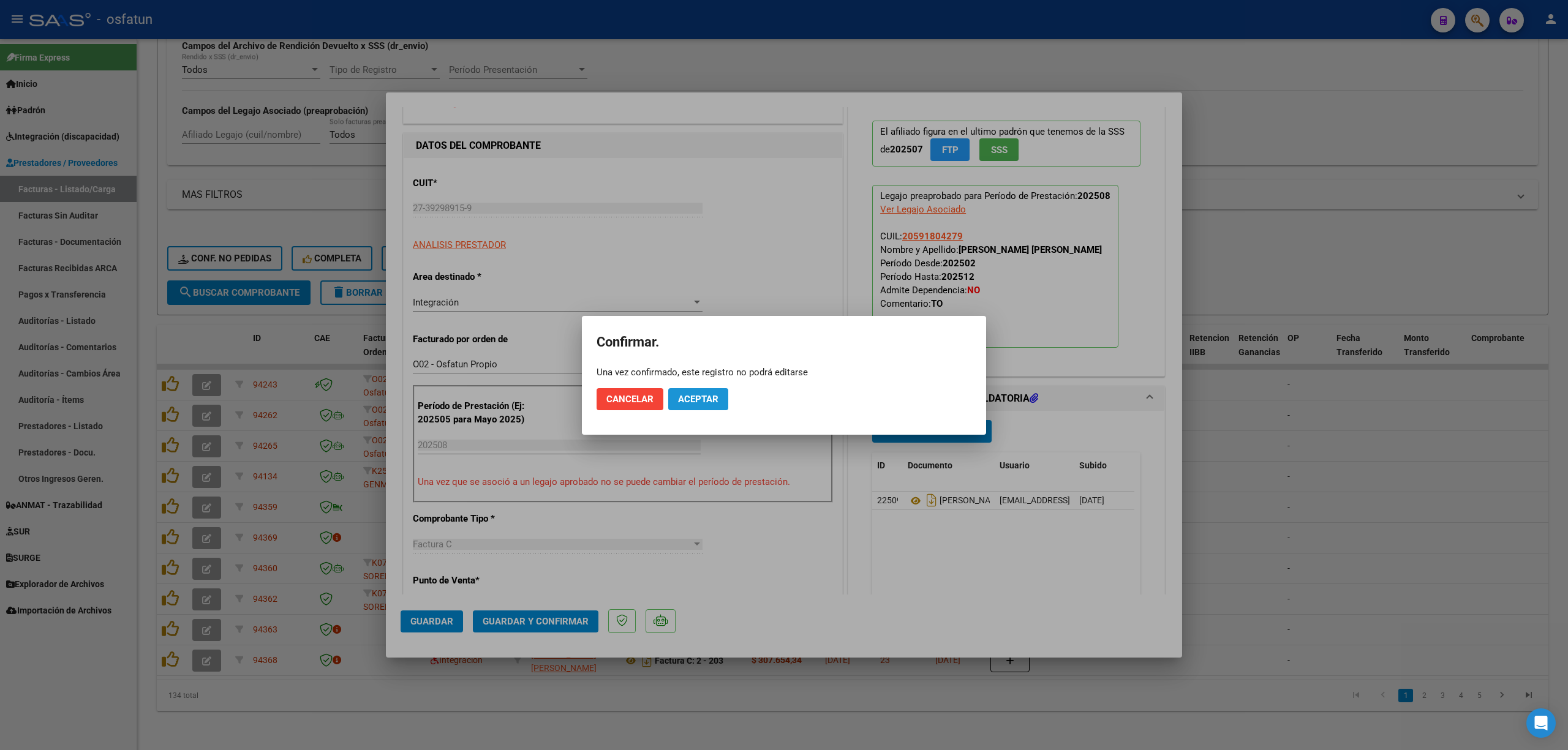
click at [694, 388] on button "Aceptar" at bounding box center [698, 399] width 60 height 22
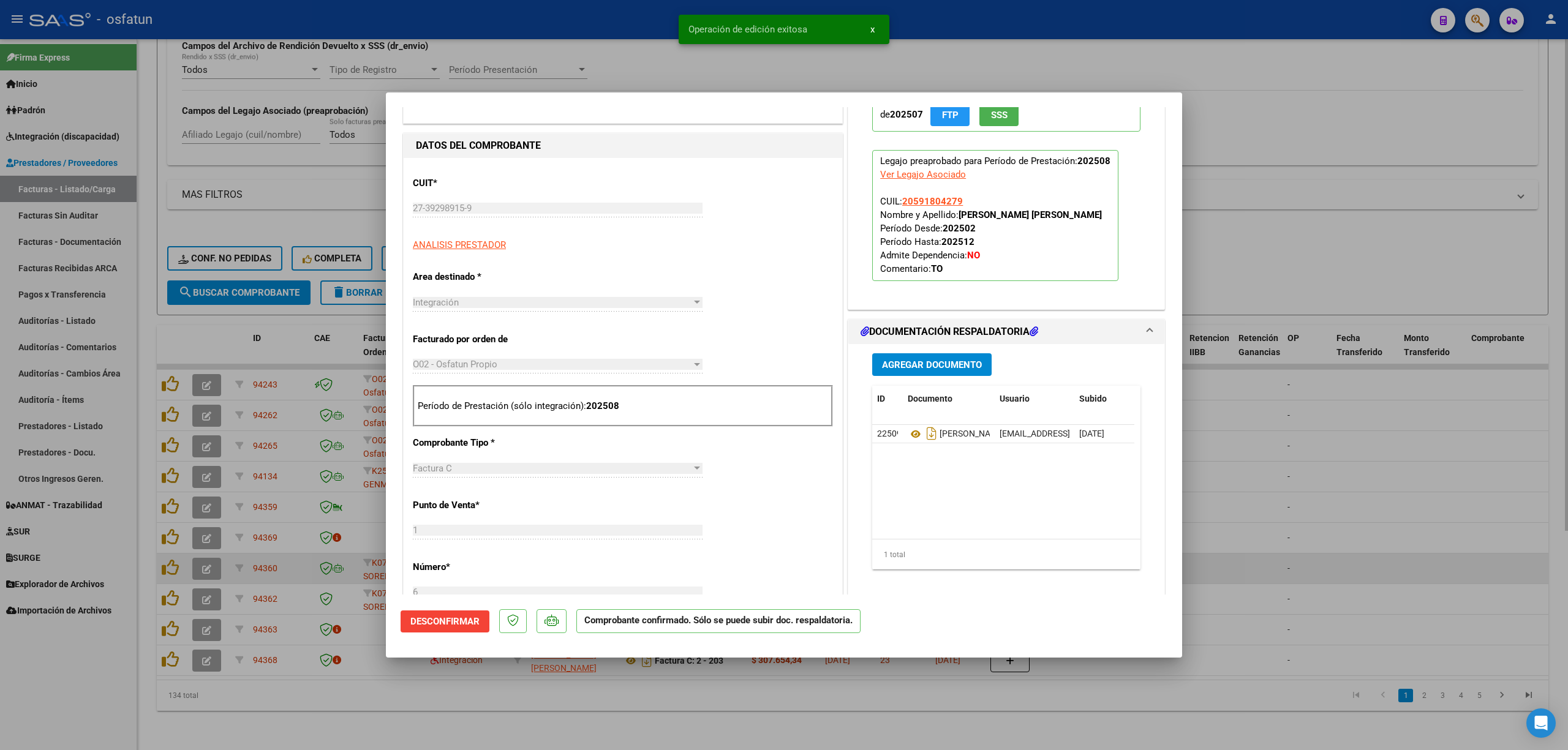
click at [1351, 554] on div at bounding box center [784, 375] width 1568 height 750
type input "$ 0,00"
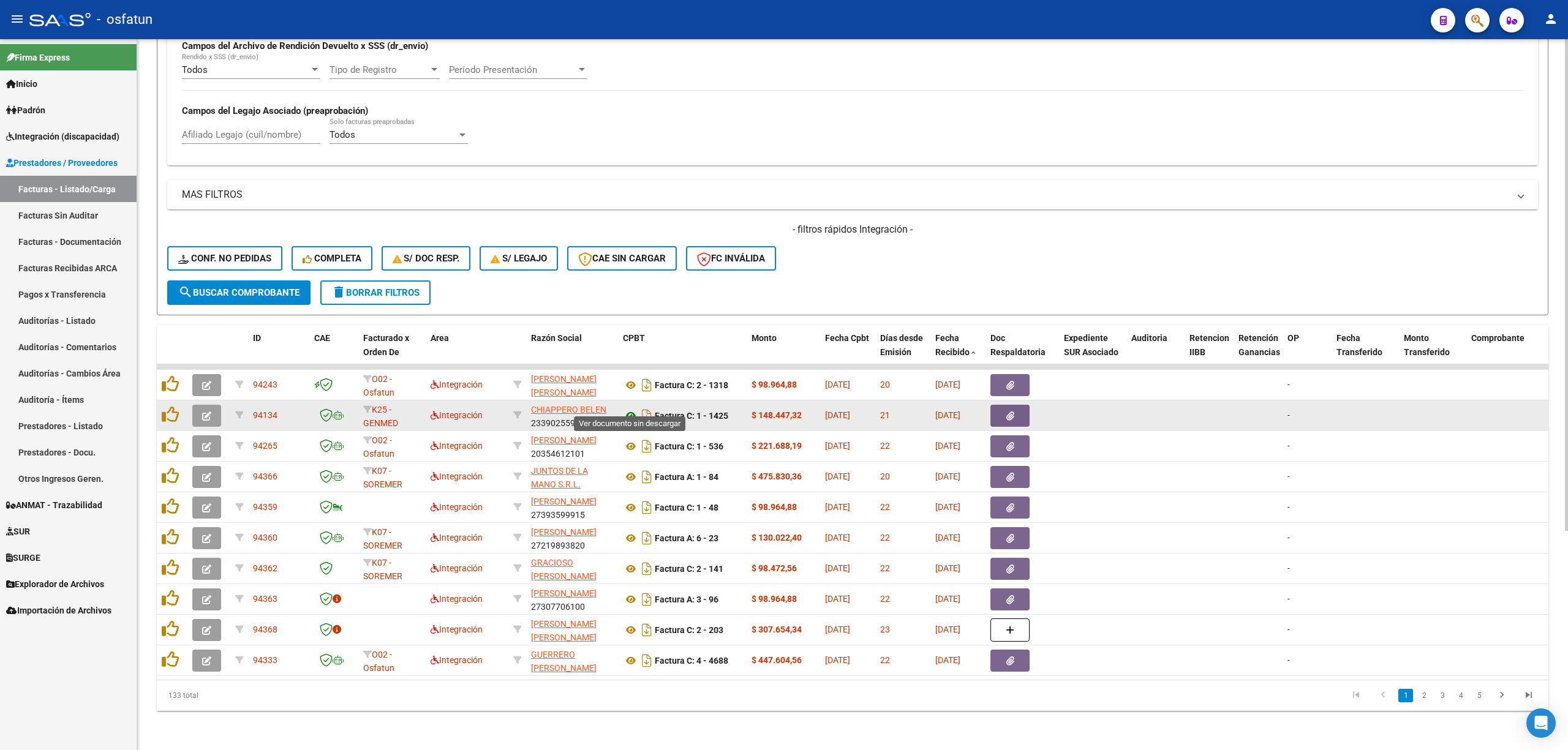
click at [630, 409] on icon at bounding box center [630, 415] width 16 height 15
click at [204, 411] on icon "button" at bounding box center [206, 416] width 9 height 9
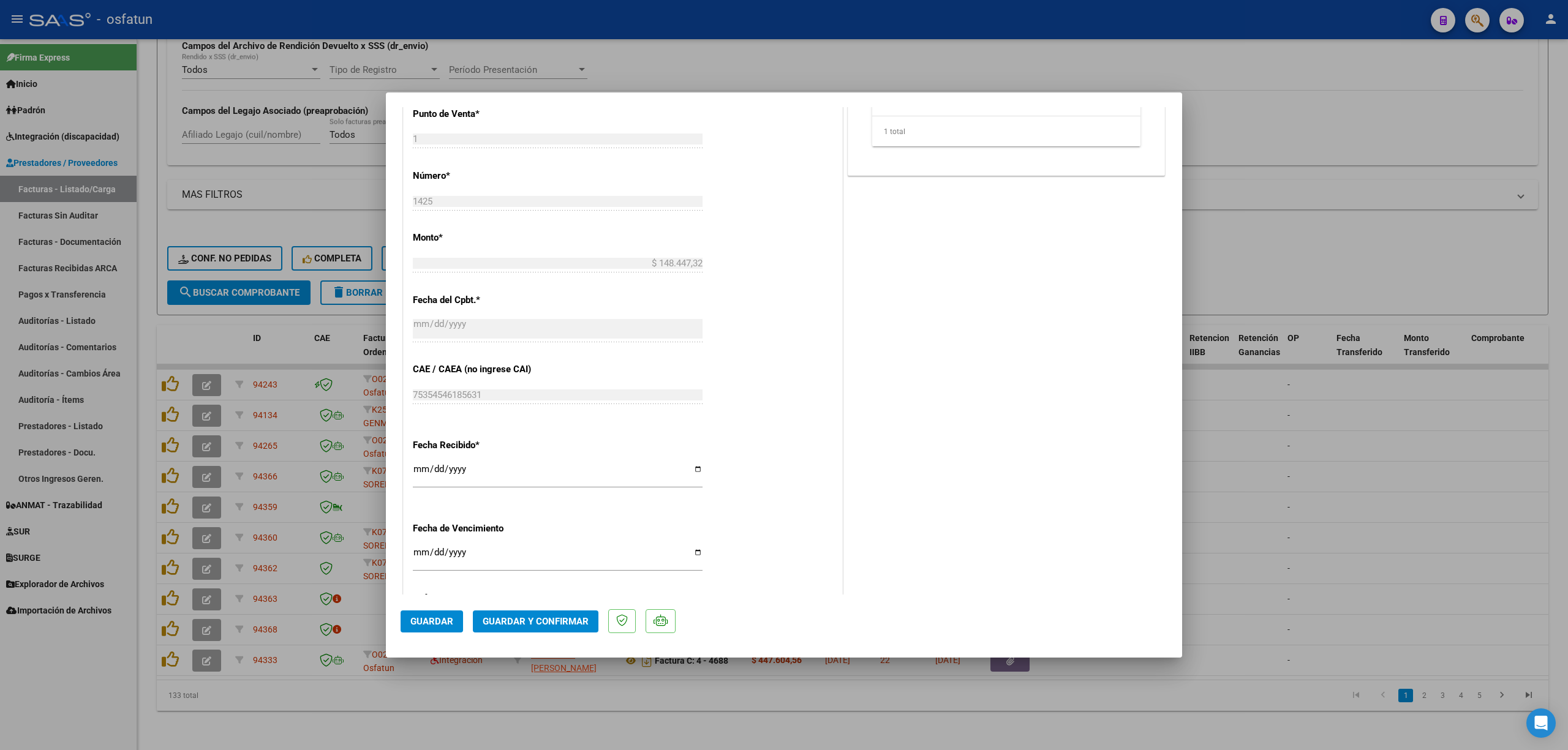
scroll to position [490, 0]
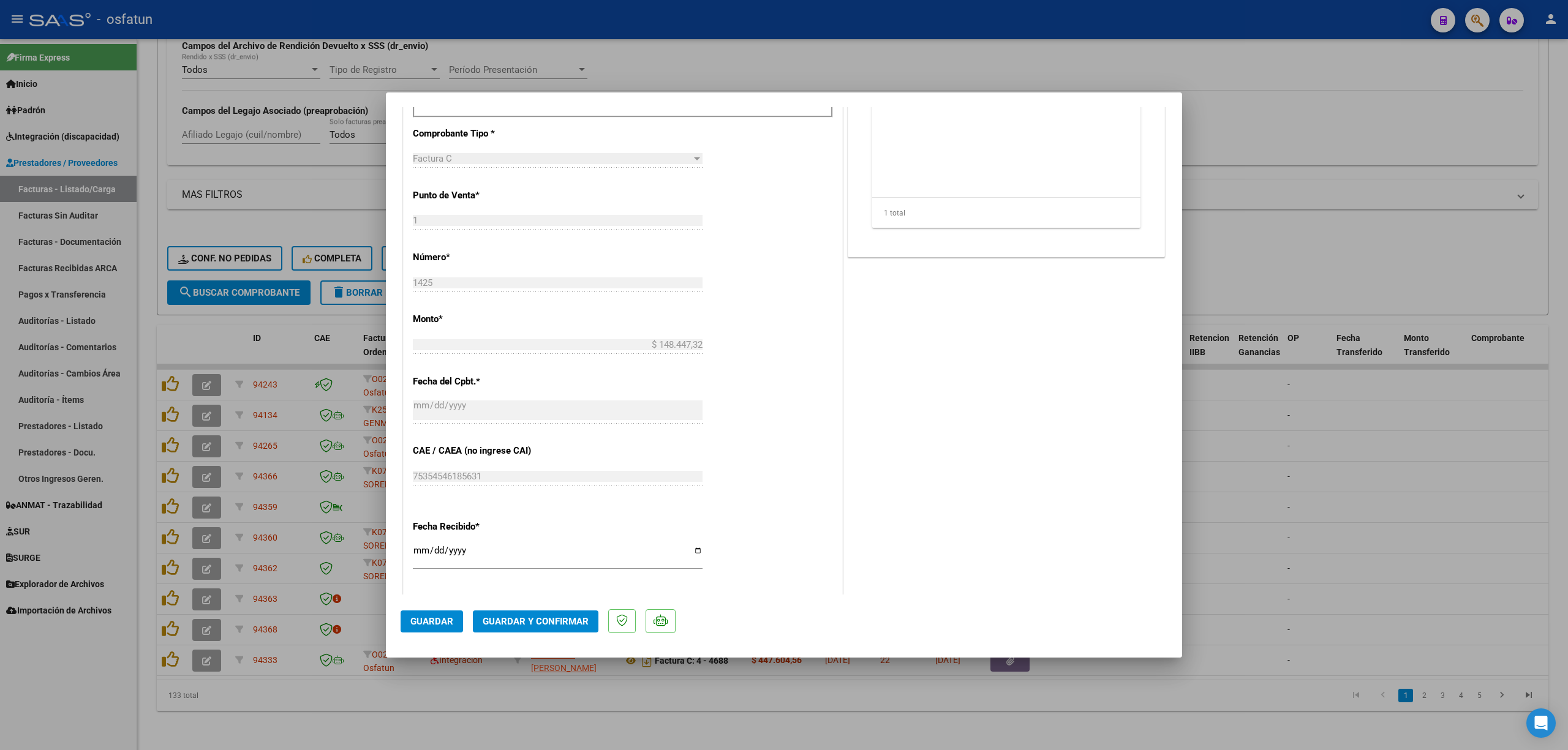
click at [543, 625] on span "Guardar y Confirmar" at bounding box center [535, 622] width 106 height 11
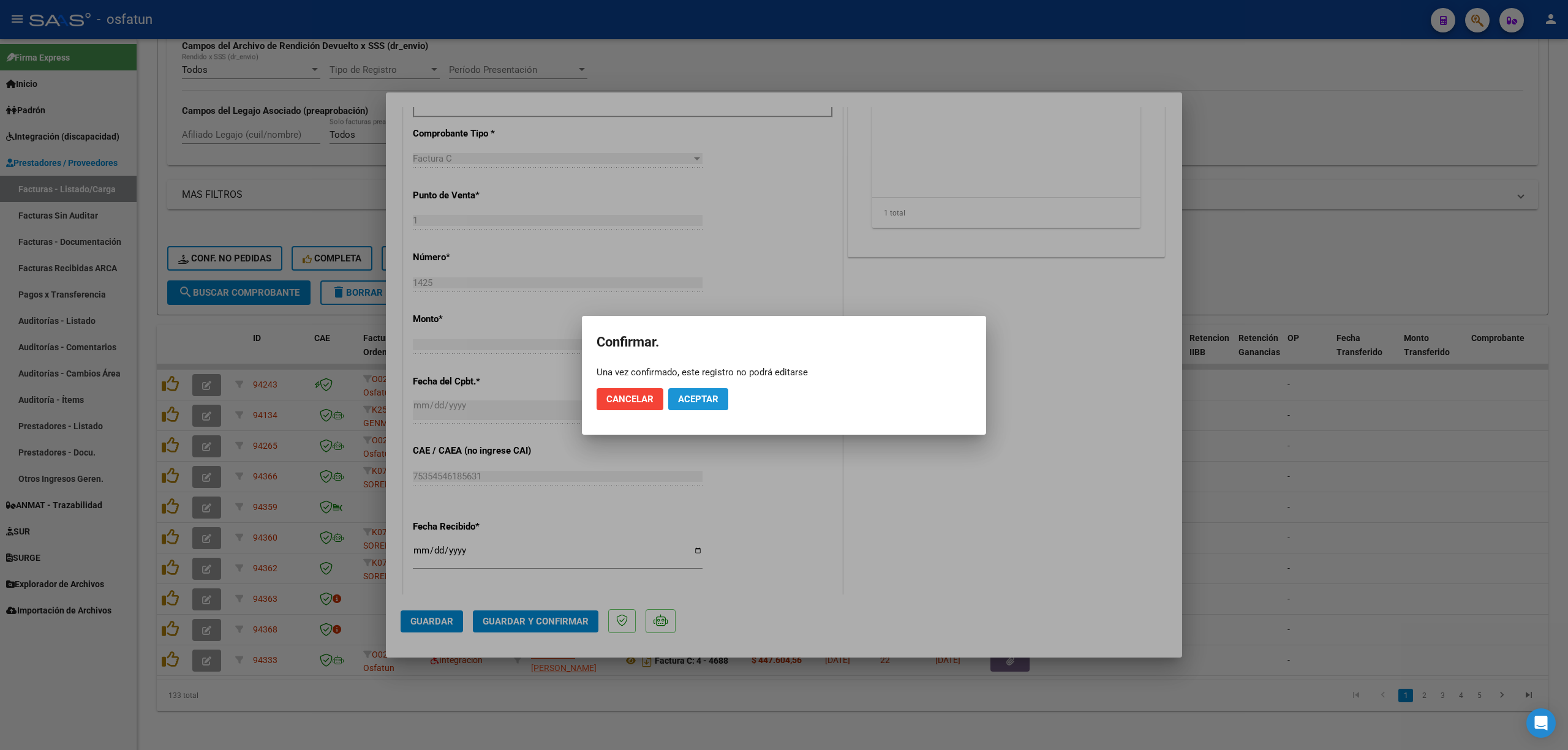
click at [698, 405] on button "Aceptar" at bounding box center [698, 399] width 60 height 22
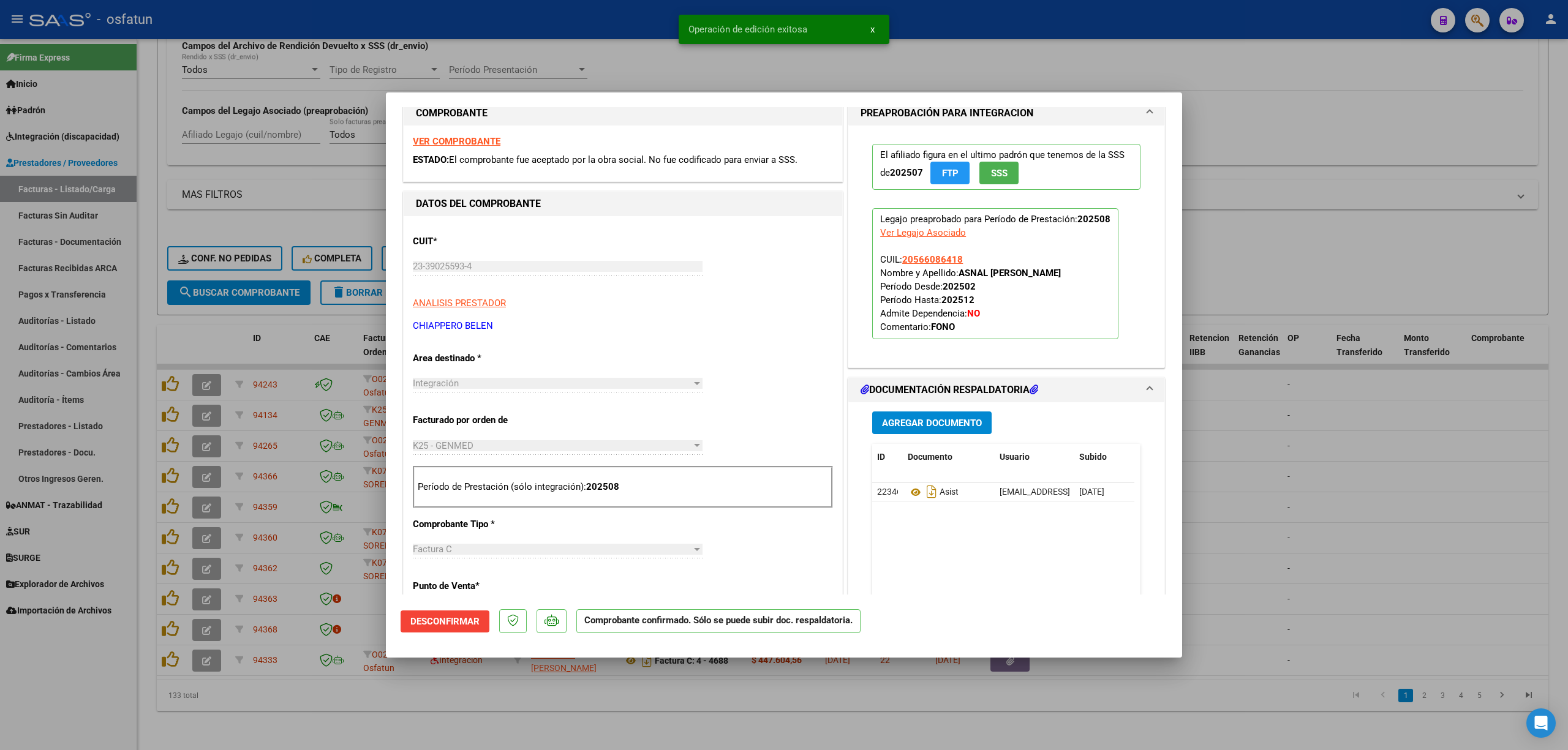
scroll to position [6, 0]
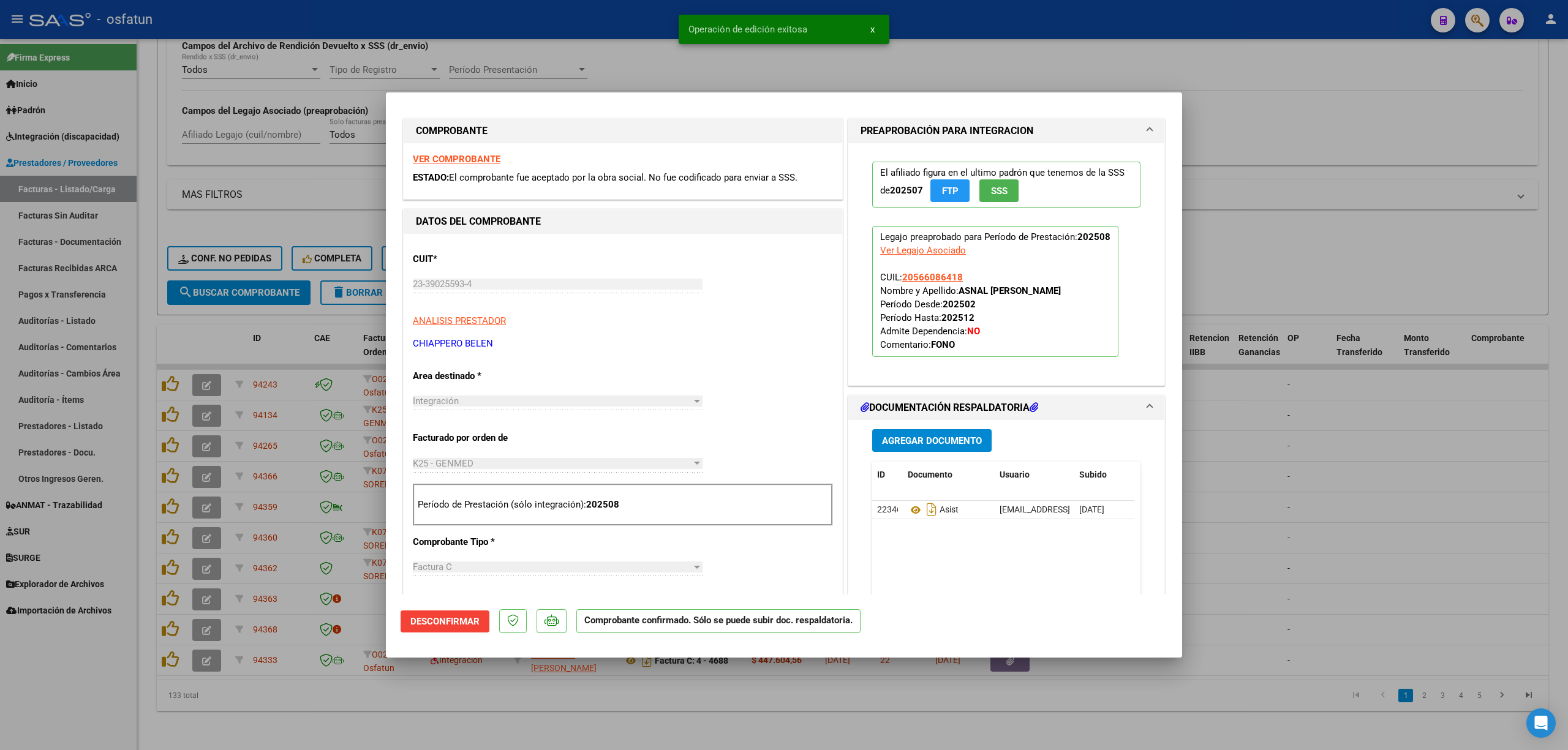
click at [1307, 438] on div at bounding box center [784, 375] width 1568 height 750
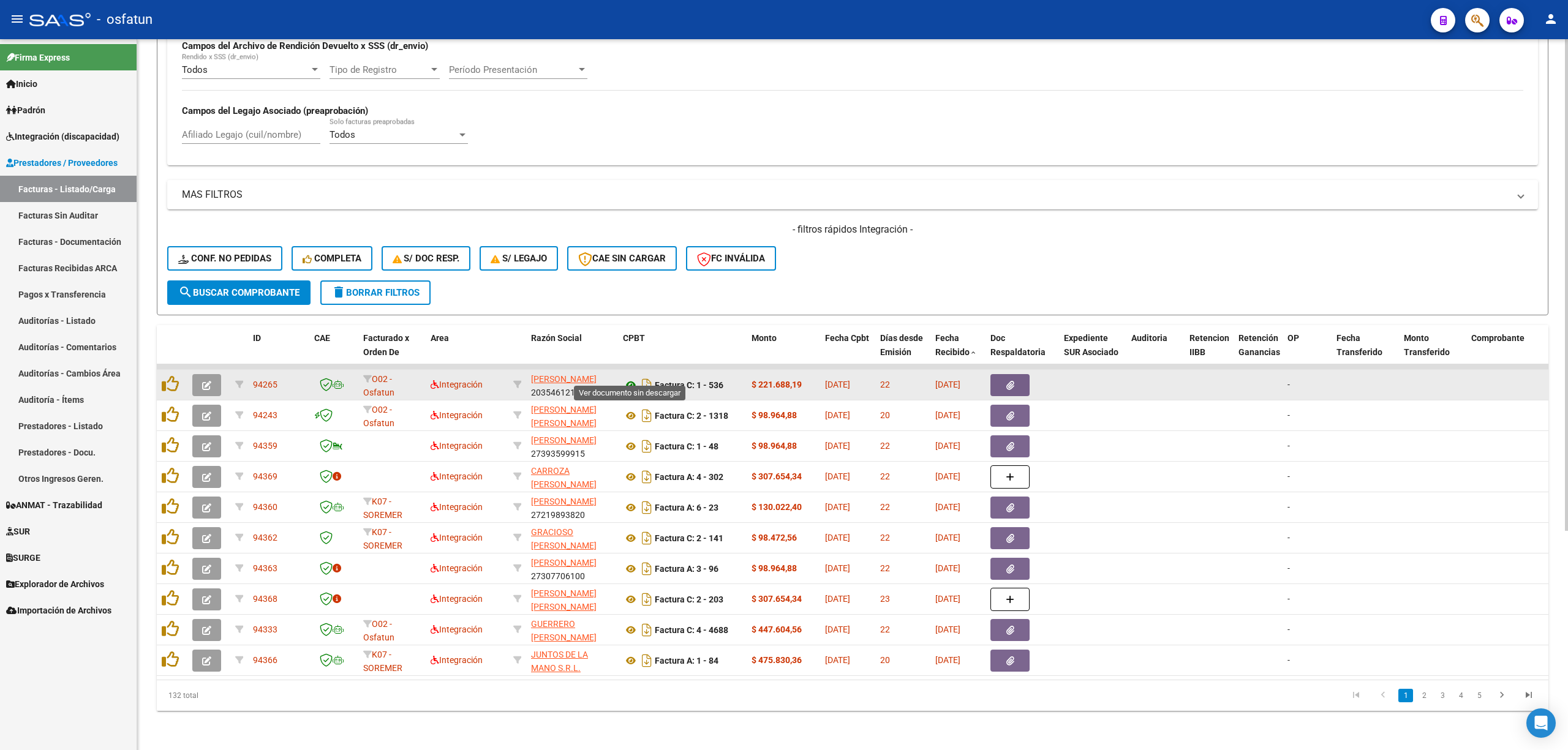
click at [628, 378] on icon at bounding box center [630, 385] width 16 height 15
click at [210, 374] on button "button" at bounding box center [206, 385] width 29 height 22
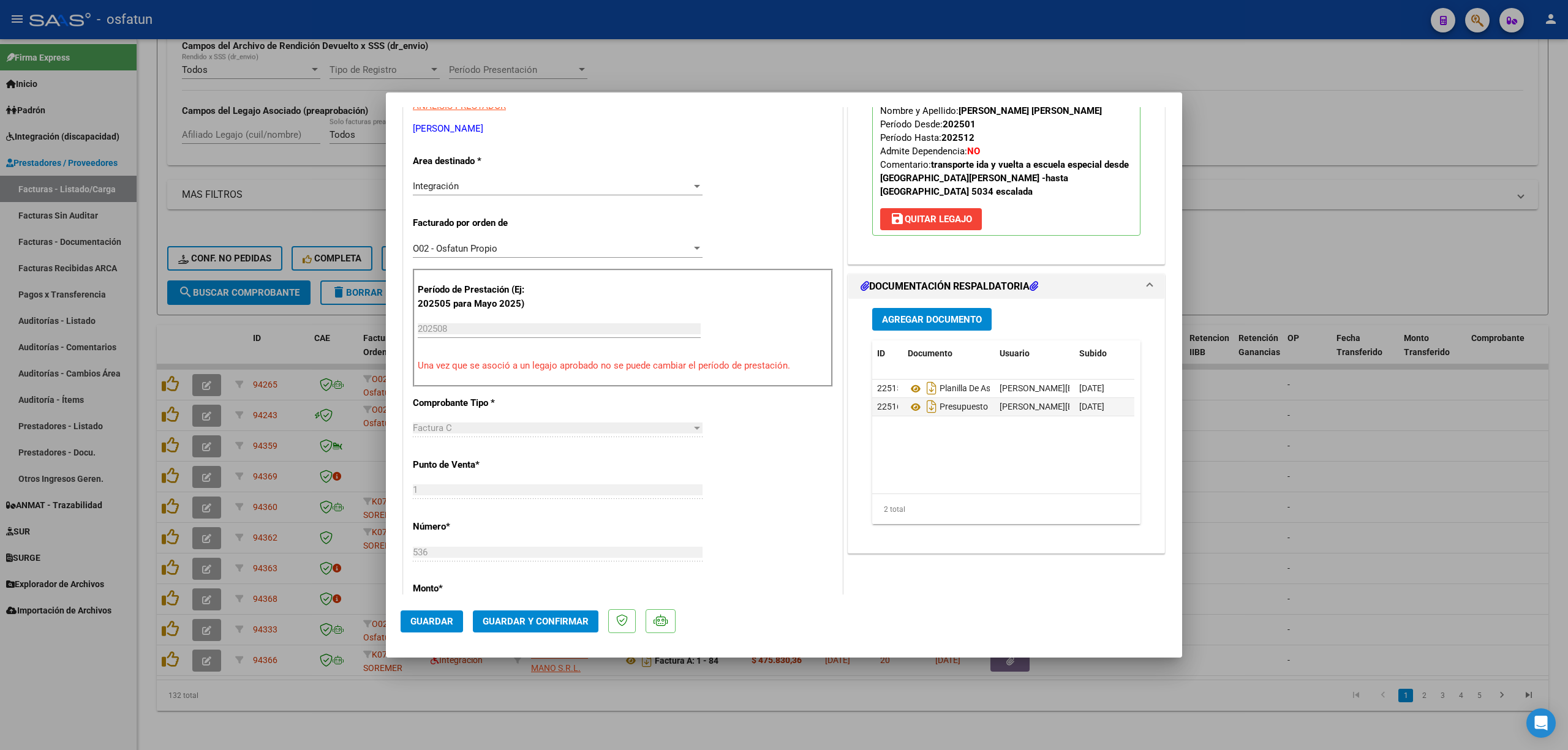
scroll to position [326, 0]
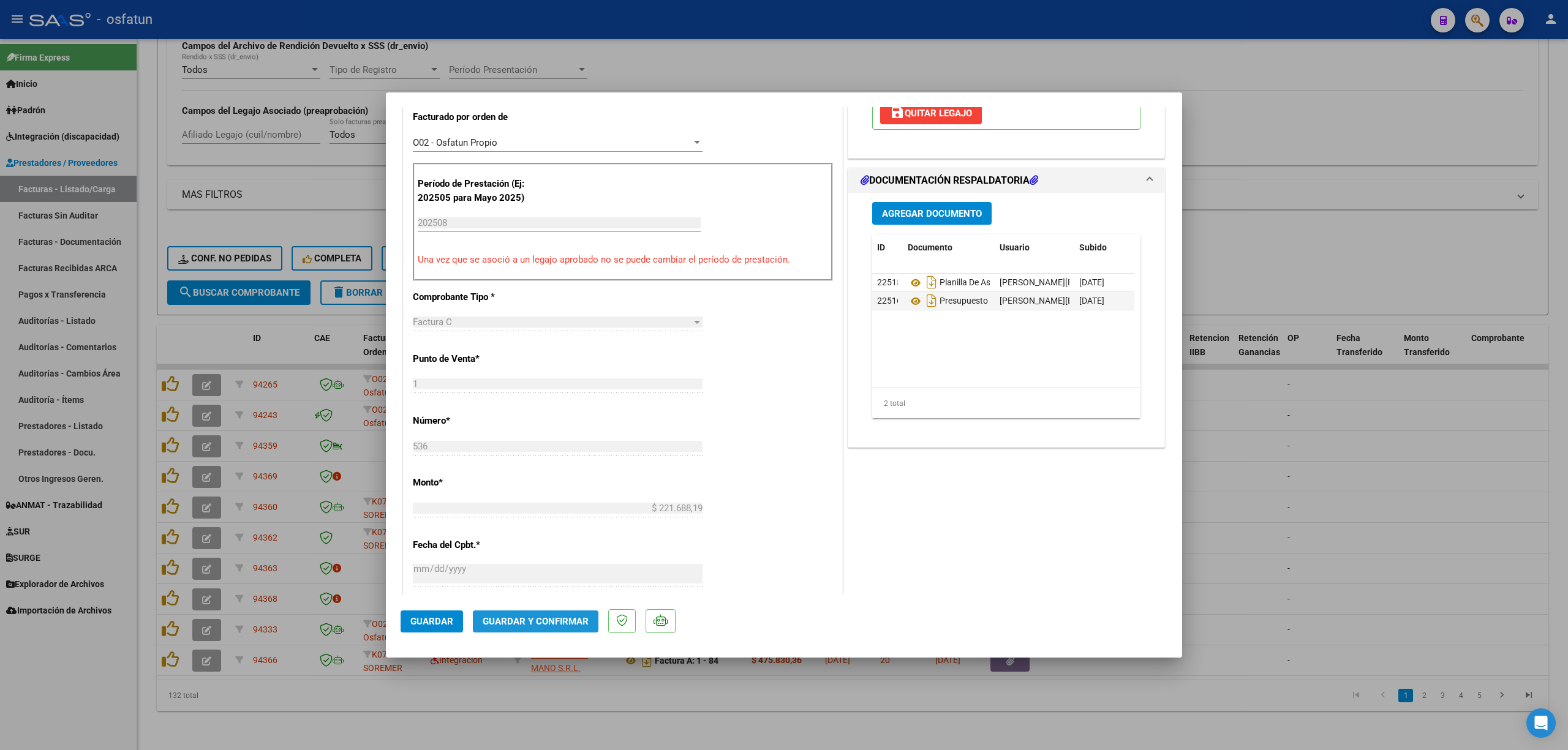
drag, startPoint x: 568, startPoint y: 632, endPoint x: 562, endPoint y: 630, distance: 6.3
click at [562, 630] on button "Guardar y Confirmar" at bounding box center [535, 621] width 126 height 22
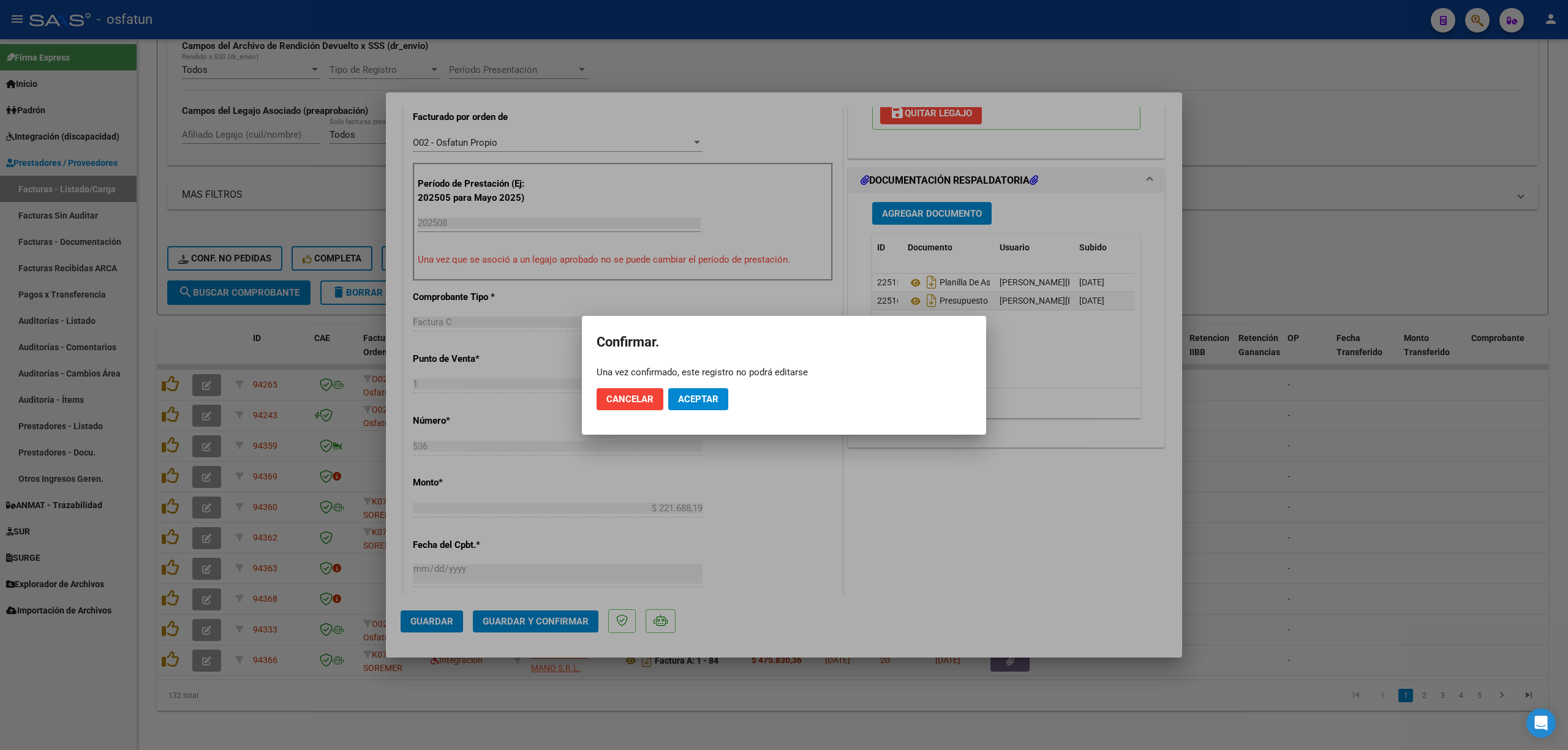
click at [556, 617] on div at bounding box center [784, 375] width 1568 height 750
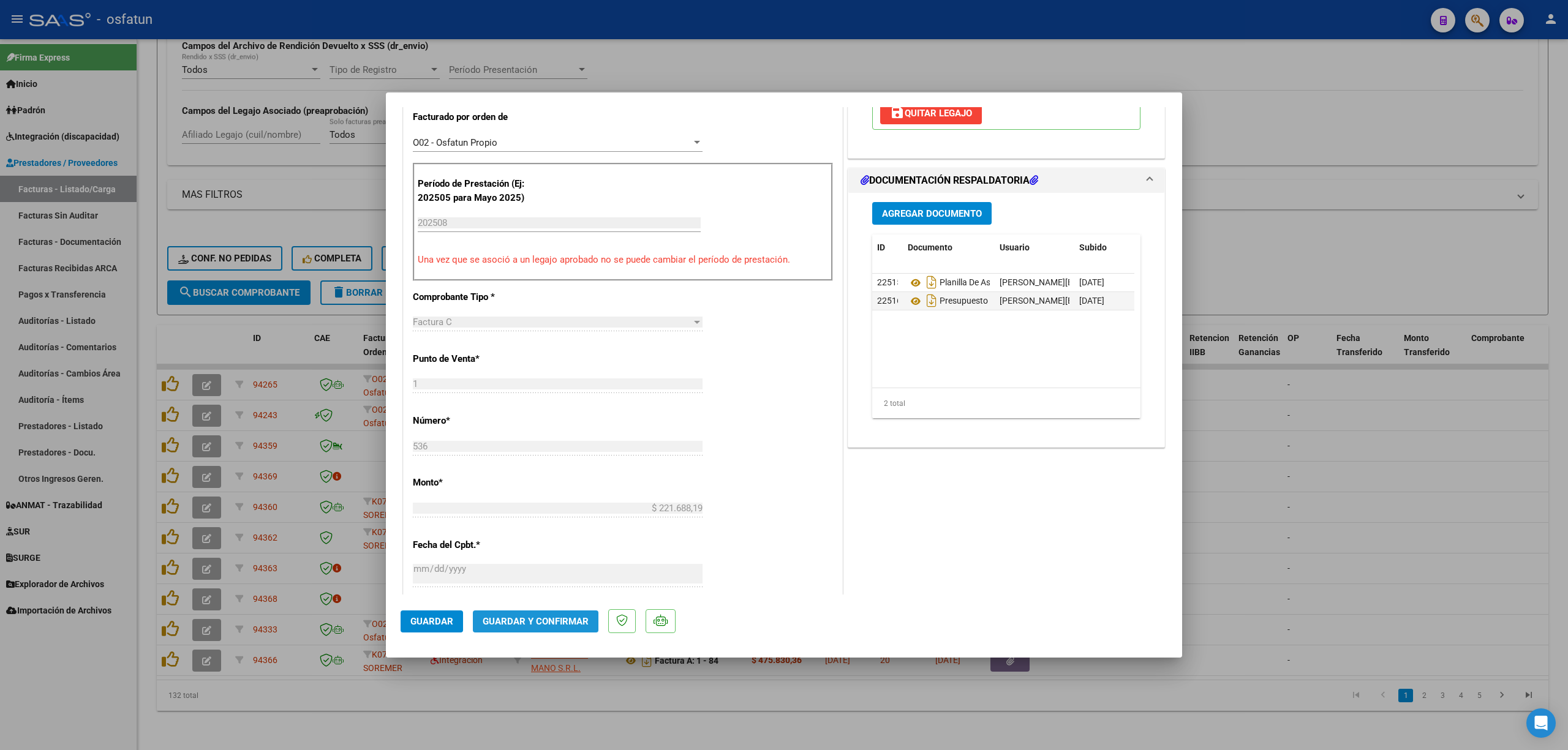
click at [562, 612] on button "Guardar y Confirmar" at bounding box center [535, 621] width 126 height 22
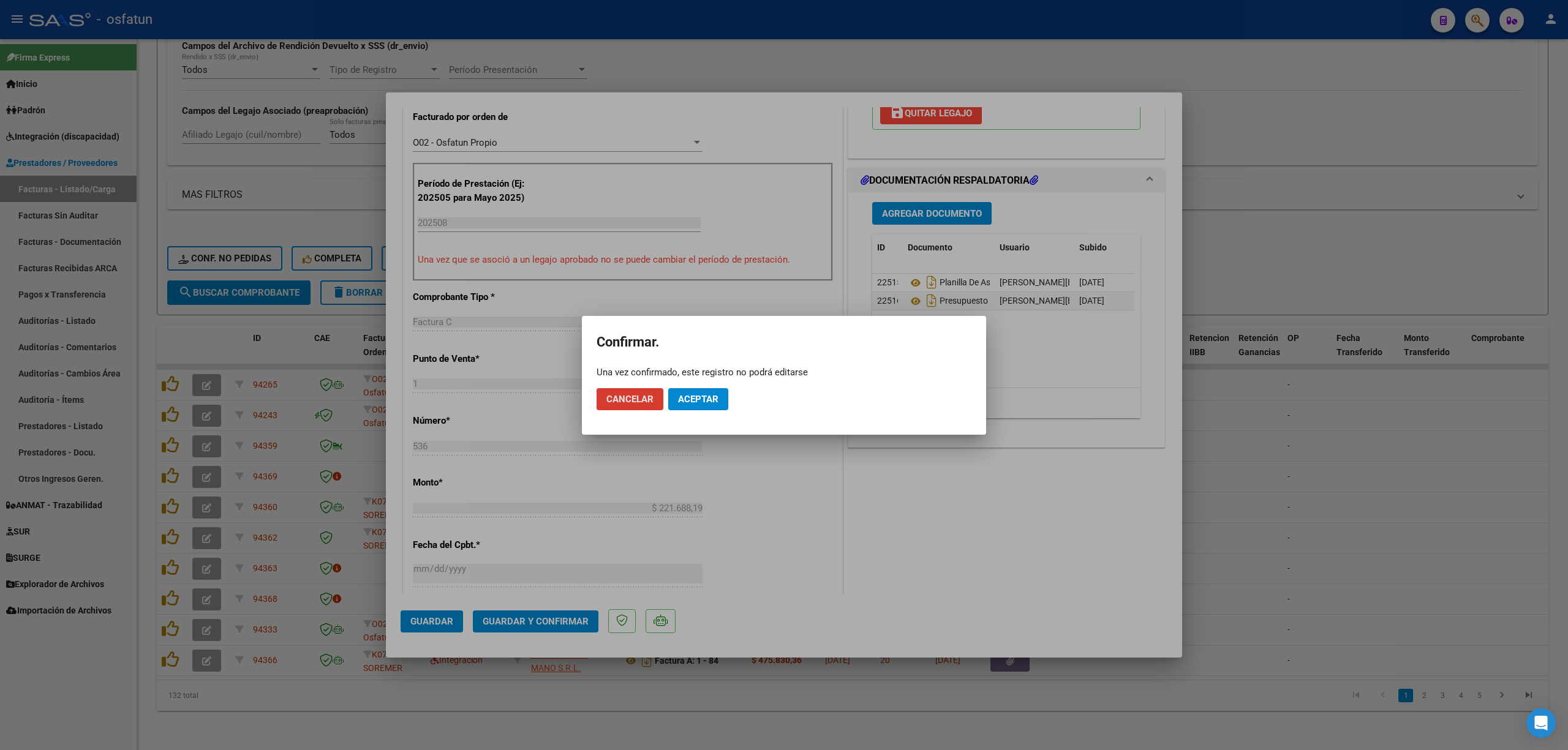
click at [701, 402] on span "Aceptar" at bounding box center [698, 400] width 41 height 11
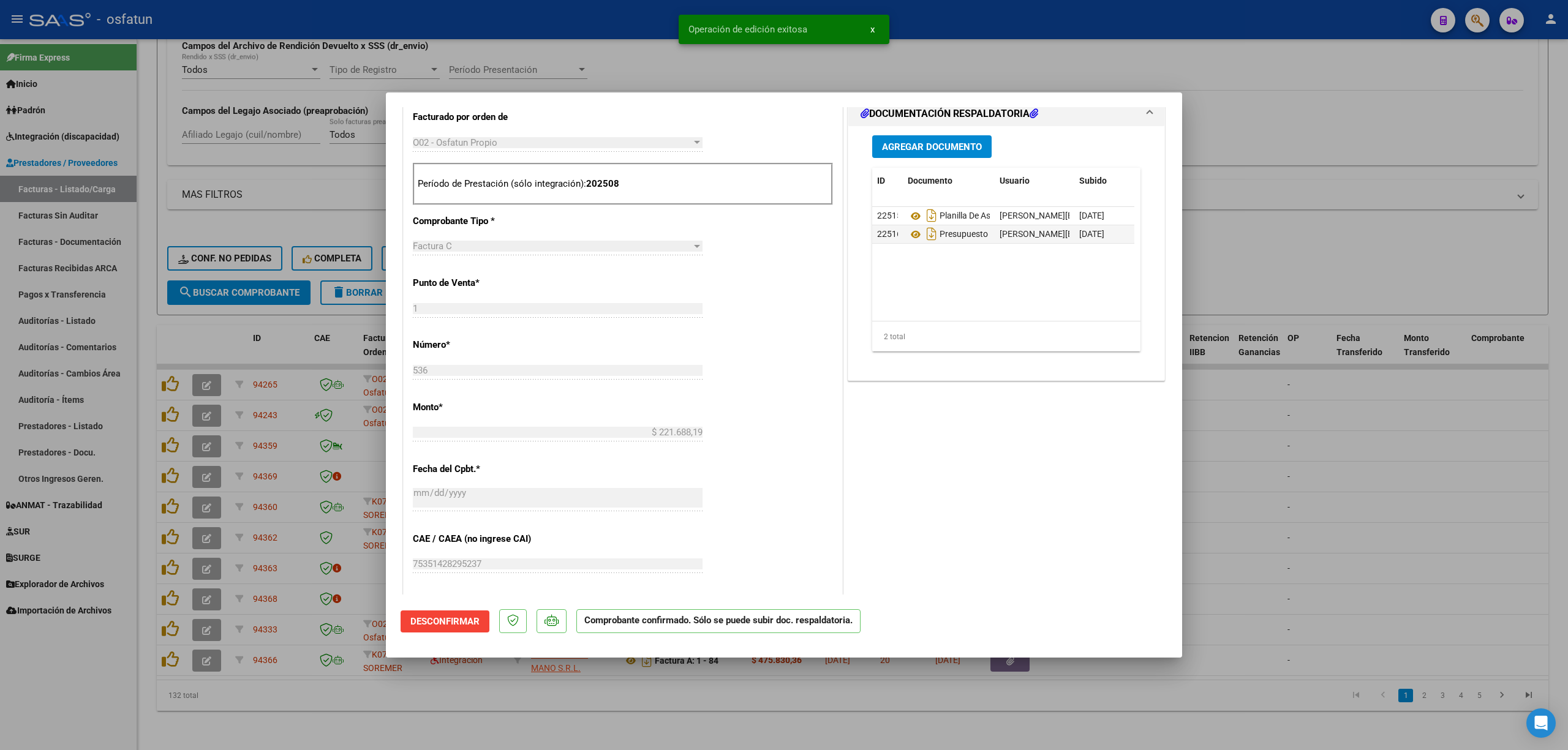
click at [569, 45] on div at bounding box center [784, 375] width 1568 height 750
type input "$ 0,00"
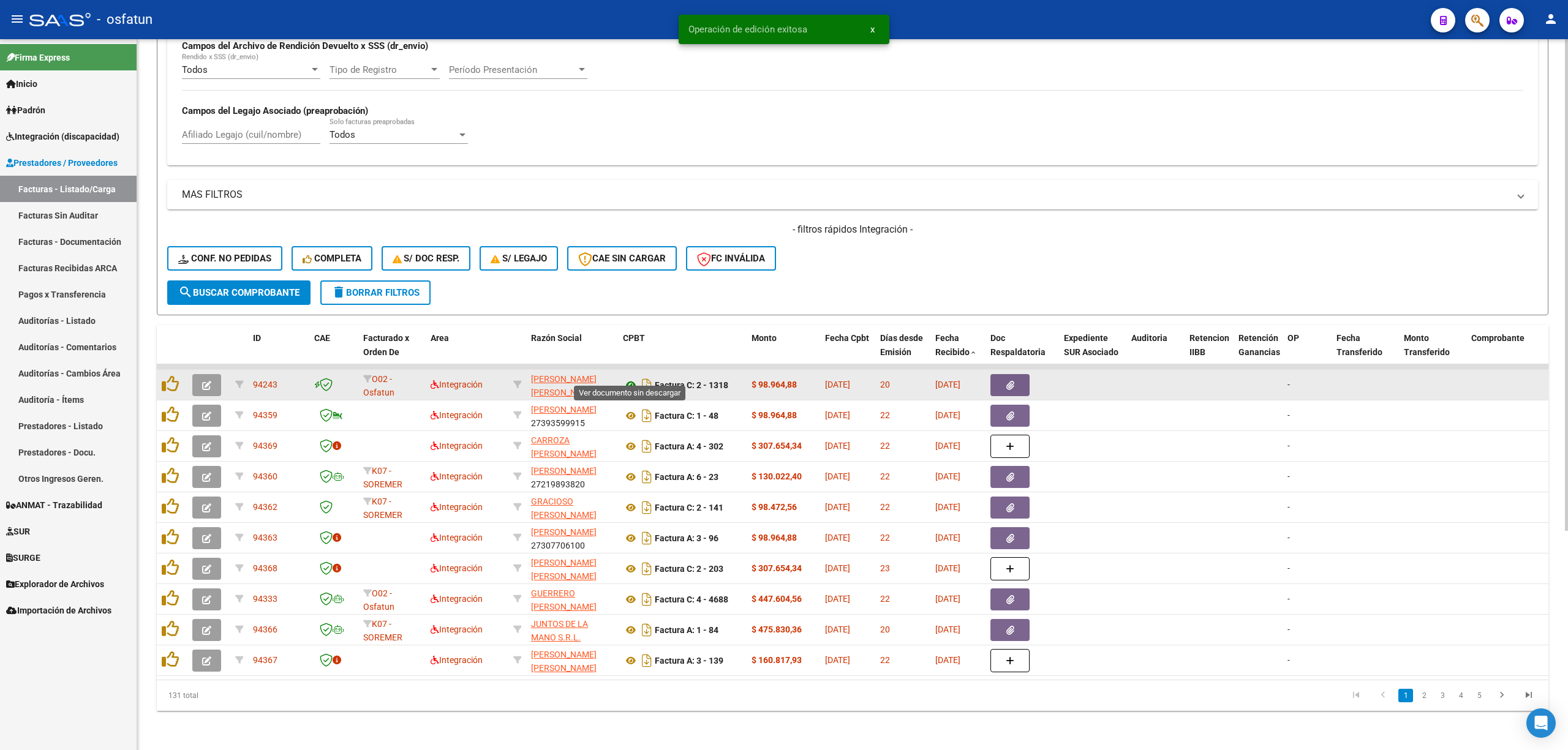
click at [632, 379] on icon at bounding box center [630, 385] width 16 height 15
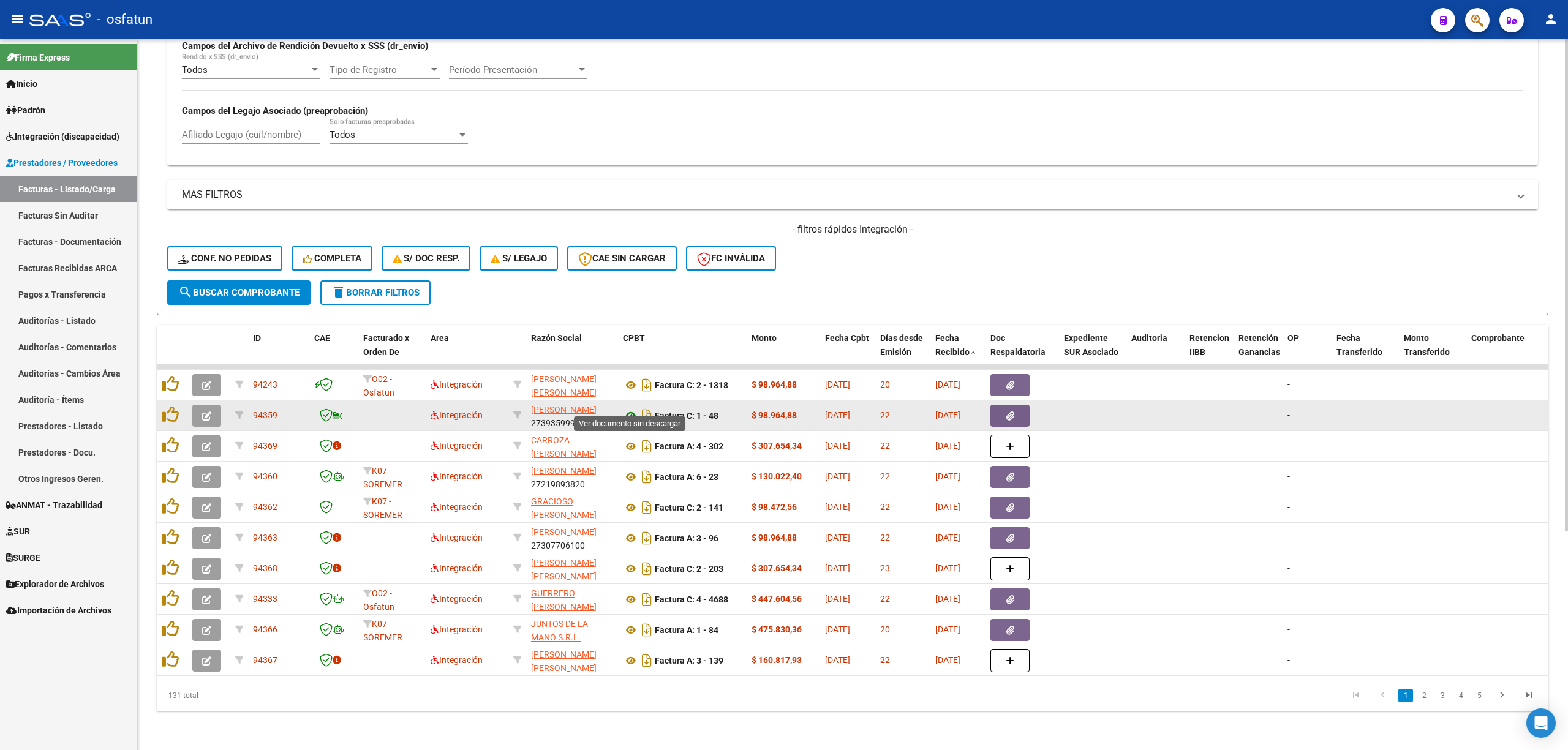
click at [628, 408] on icon at bounding box center [630, 415] width 16 height 15
click at [212, 404] on button "button" at bounding box center [206, 415] width 29 height 22
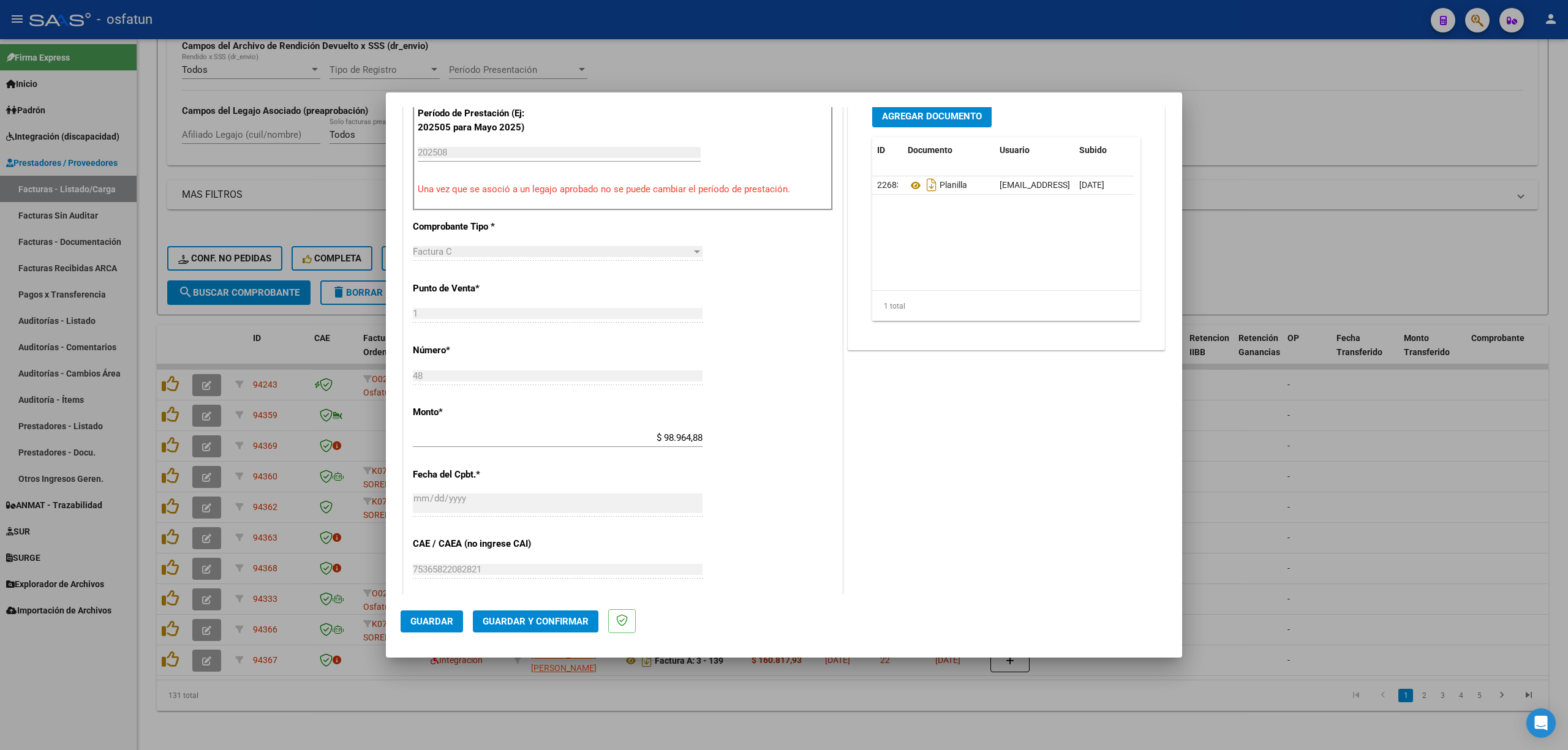
scroll to position [408, 0]
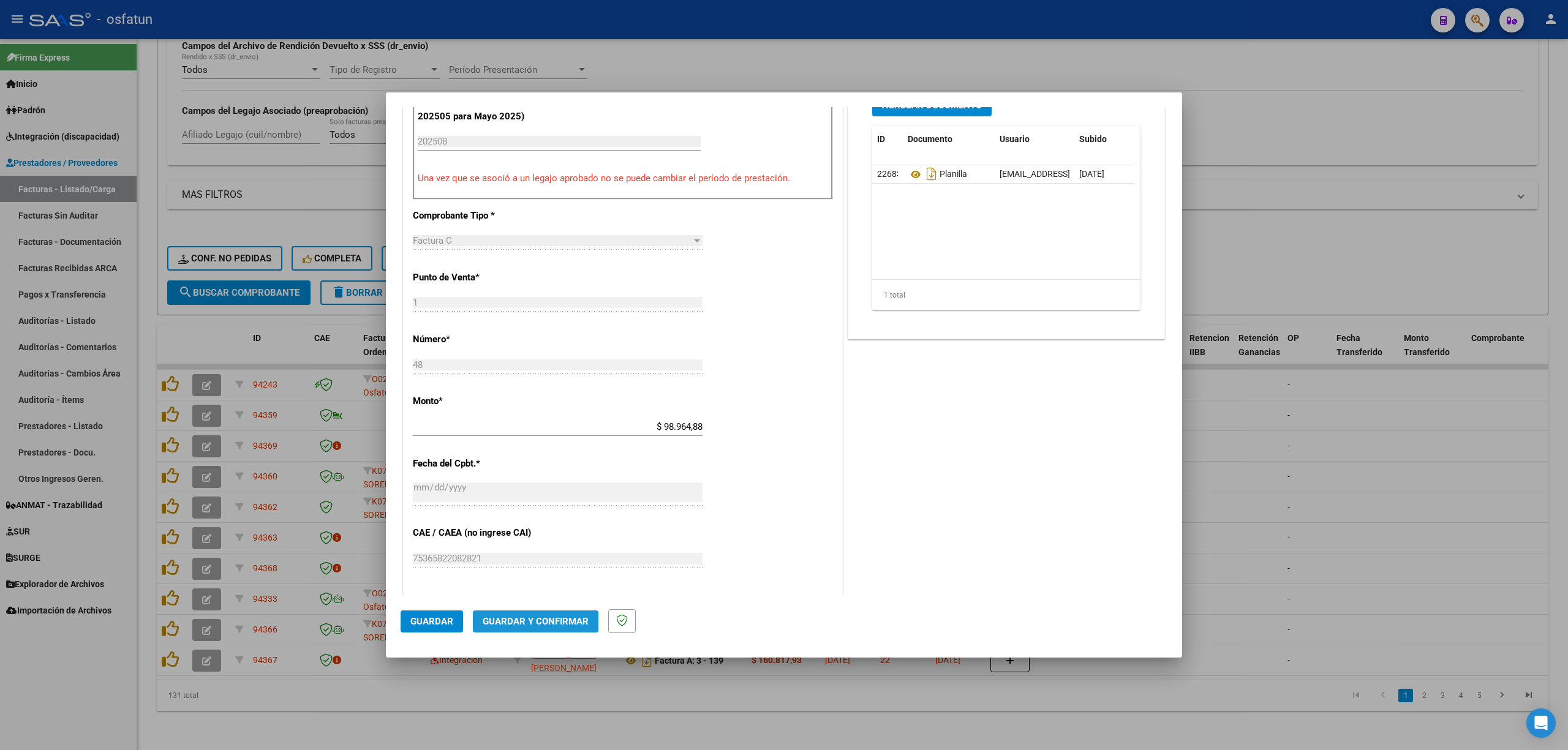
click at [553, 616] on span "Guardar y Confirmar" at bounding box center [535, 622] width 106 height 11
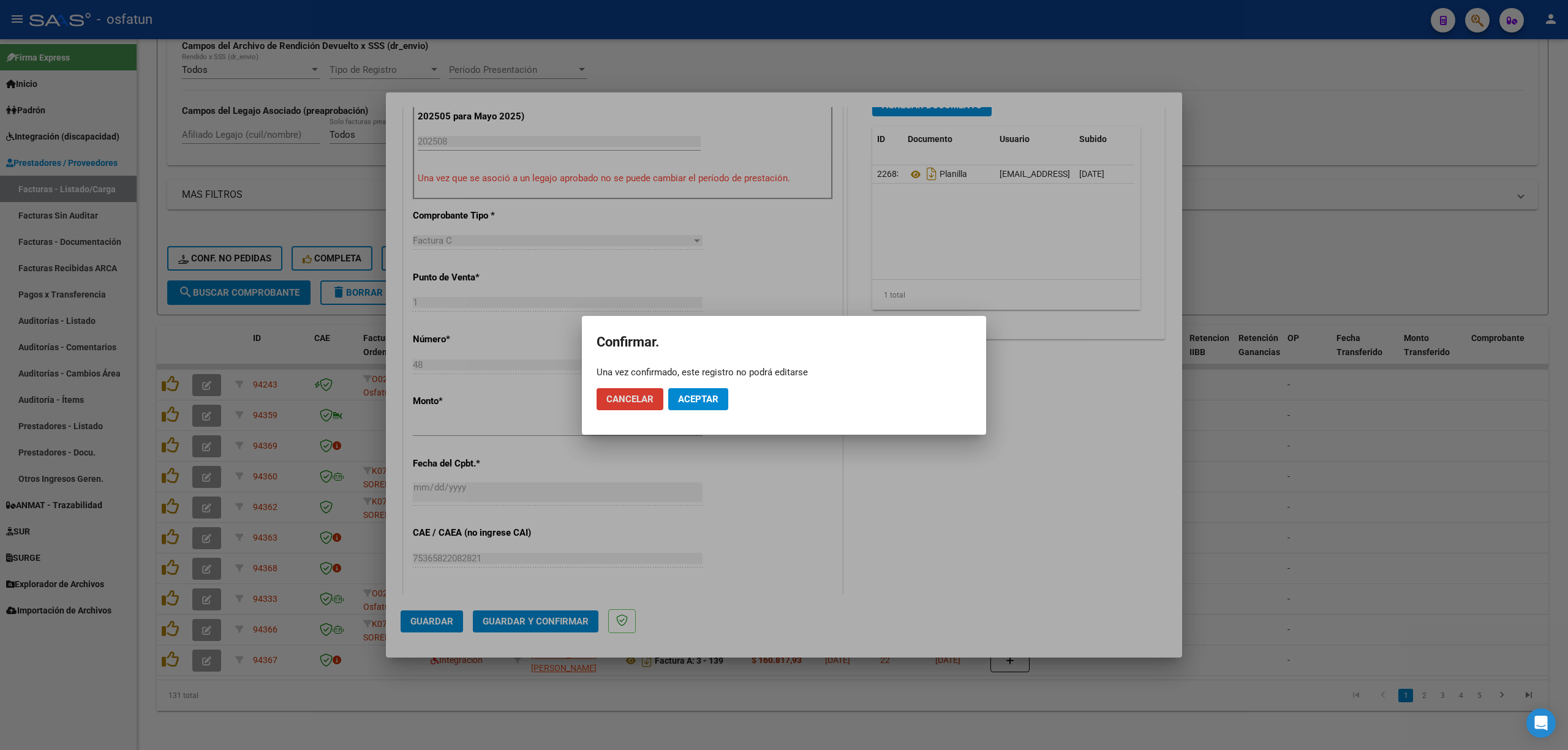
click at [698, 402] on span "Aceptar" at bounding box center [698, 400] width 41 height 11
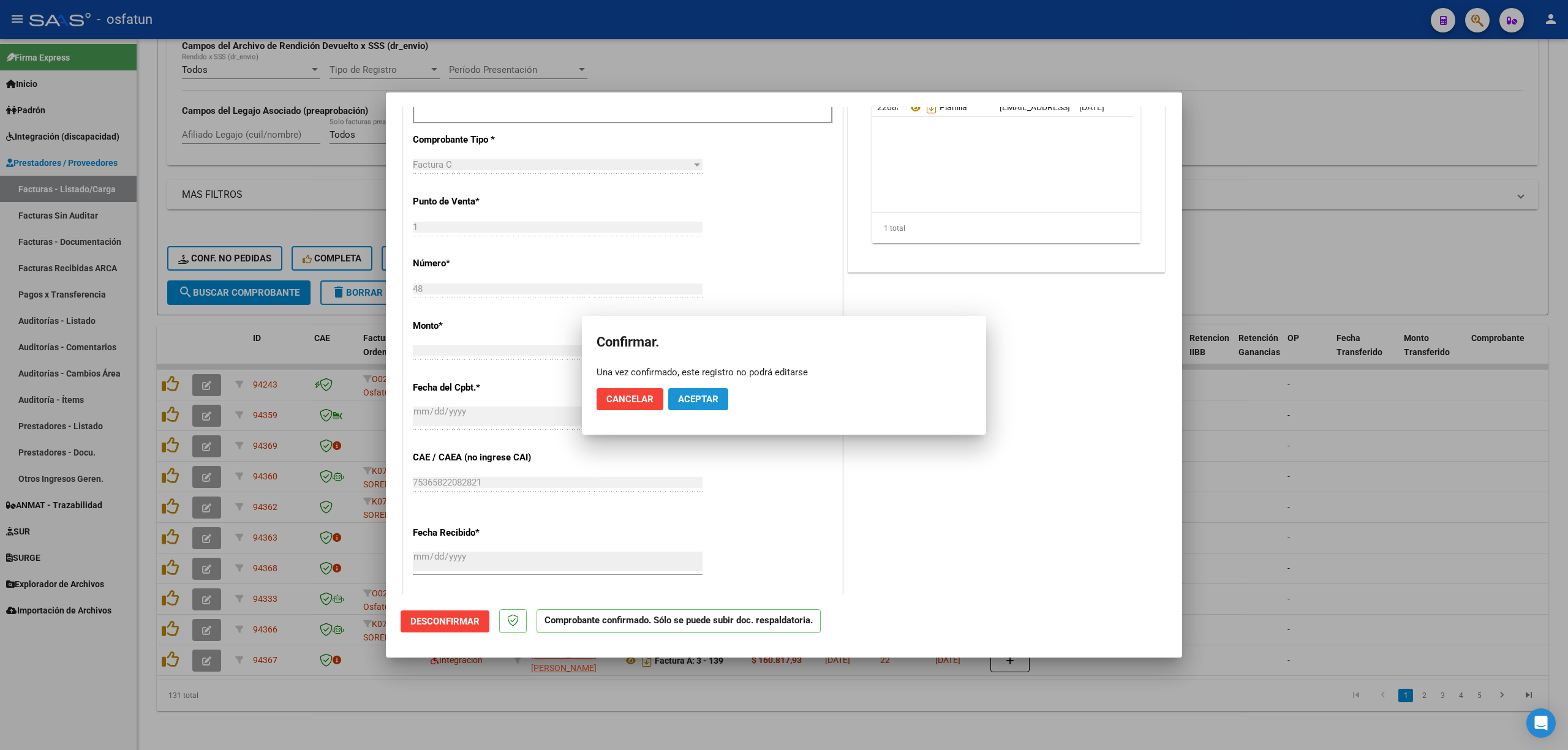
scroll to position [332, 0]
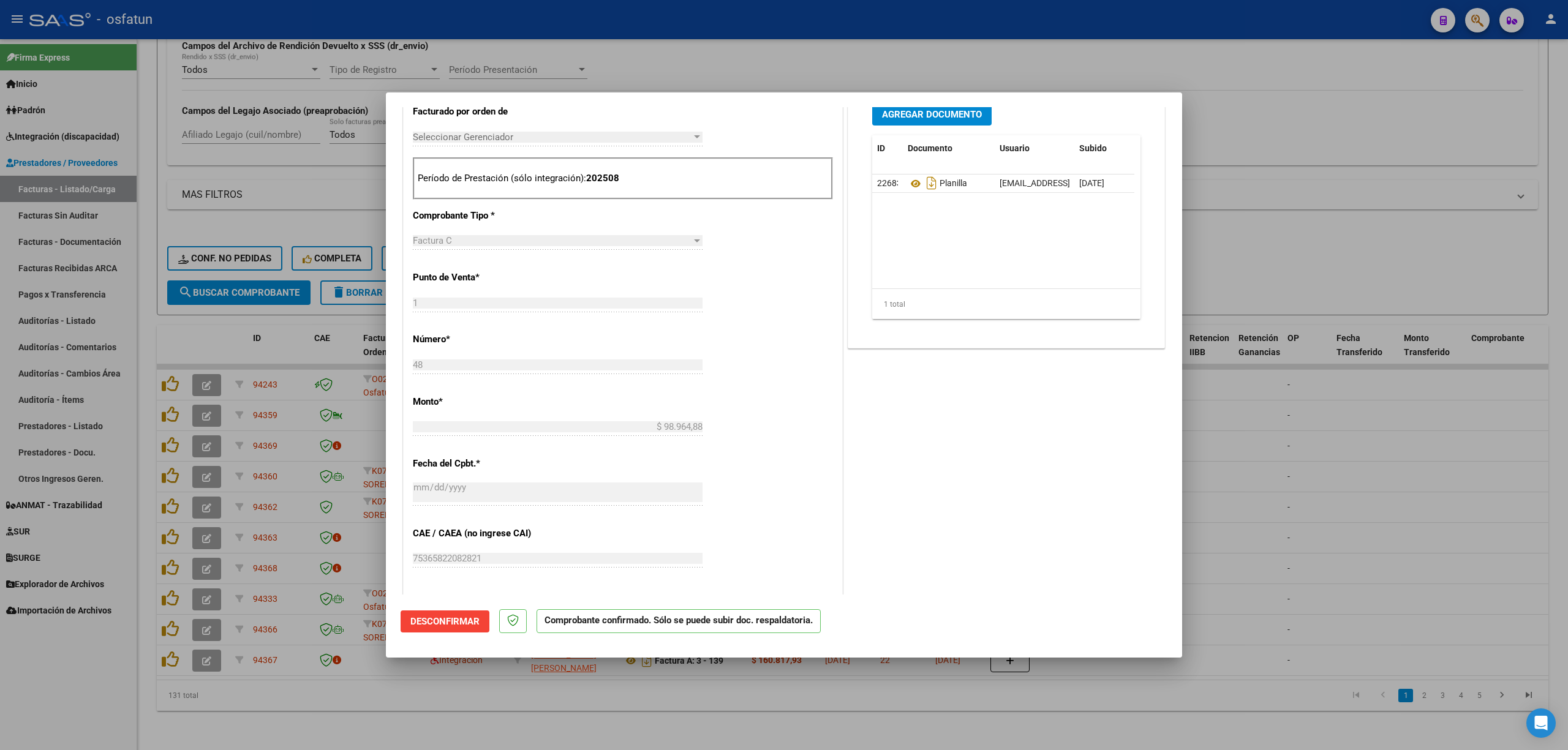
click at [675, 65] on div at bounding box center [784, 375] width 1568 height 750
type input "$ 0,00"
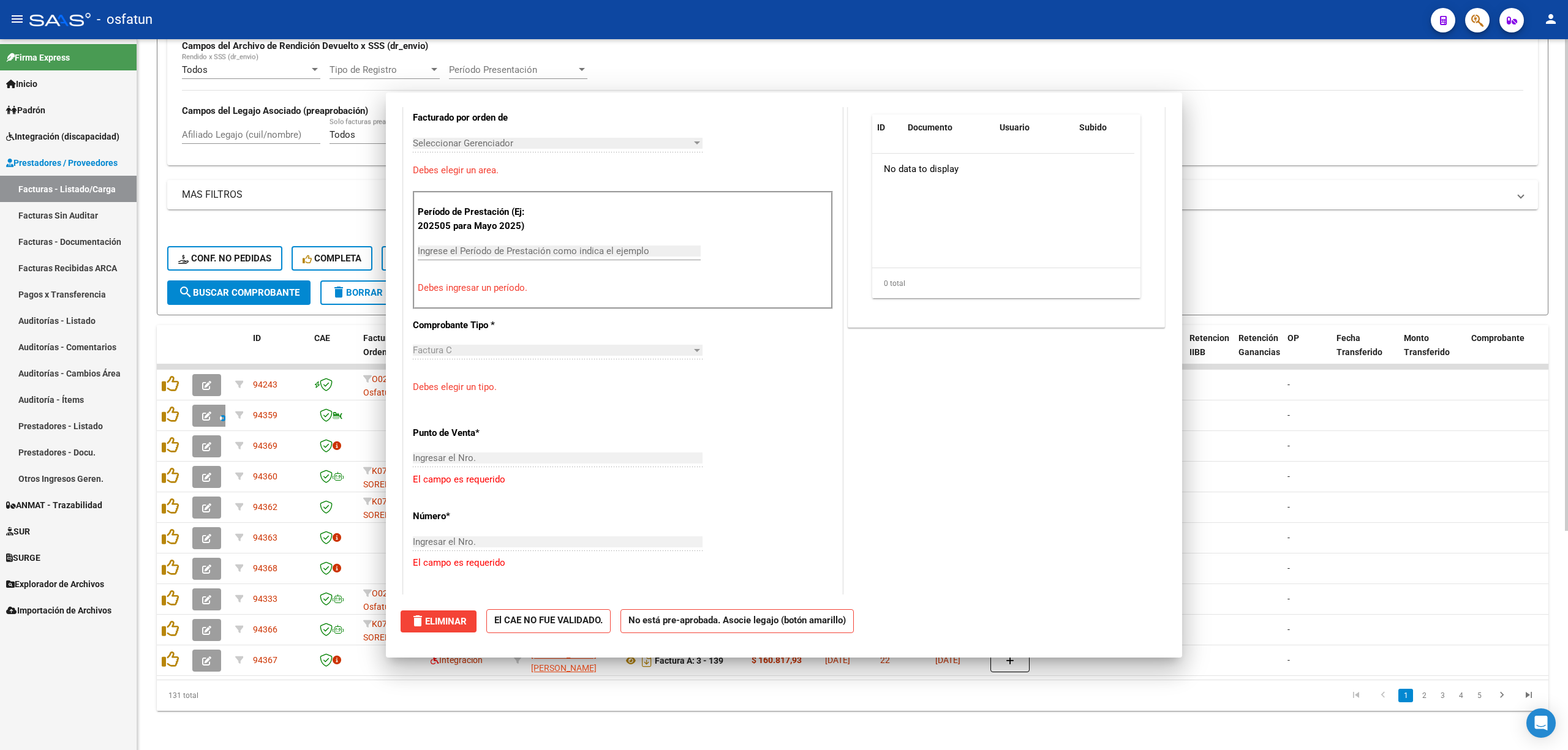
scroll to position [559, 0]
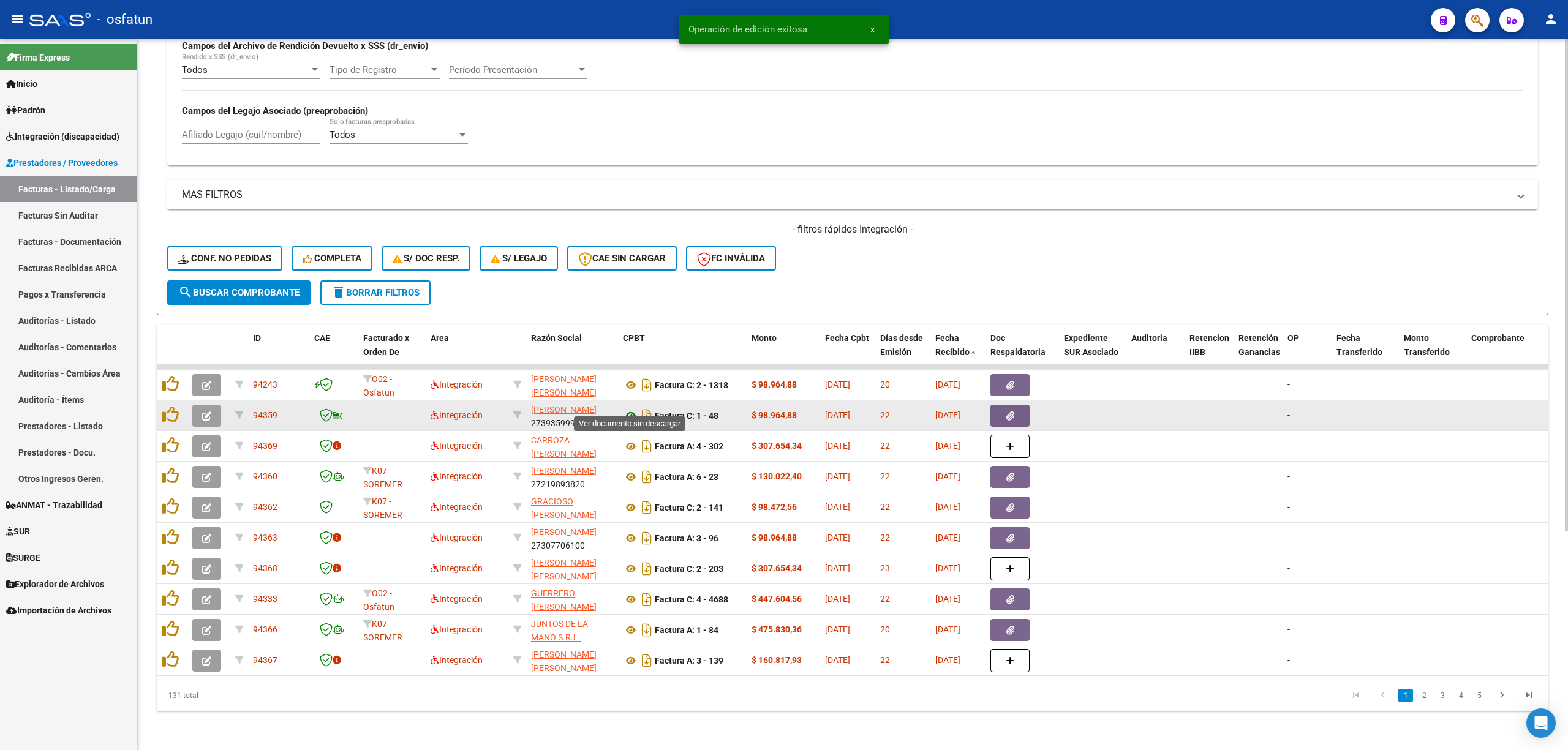
click at [626, 408] on icon at bounding box center [630, 415] width 16 height 15
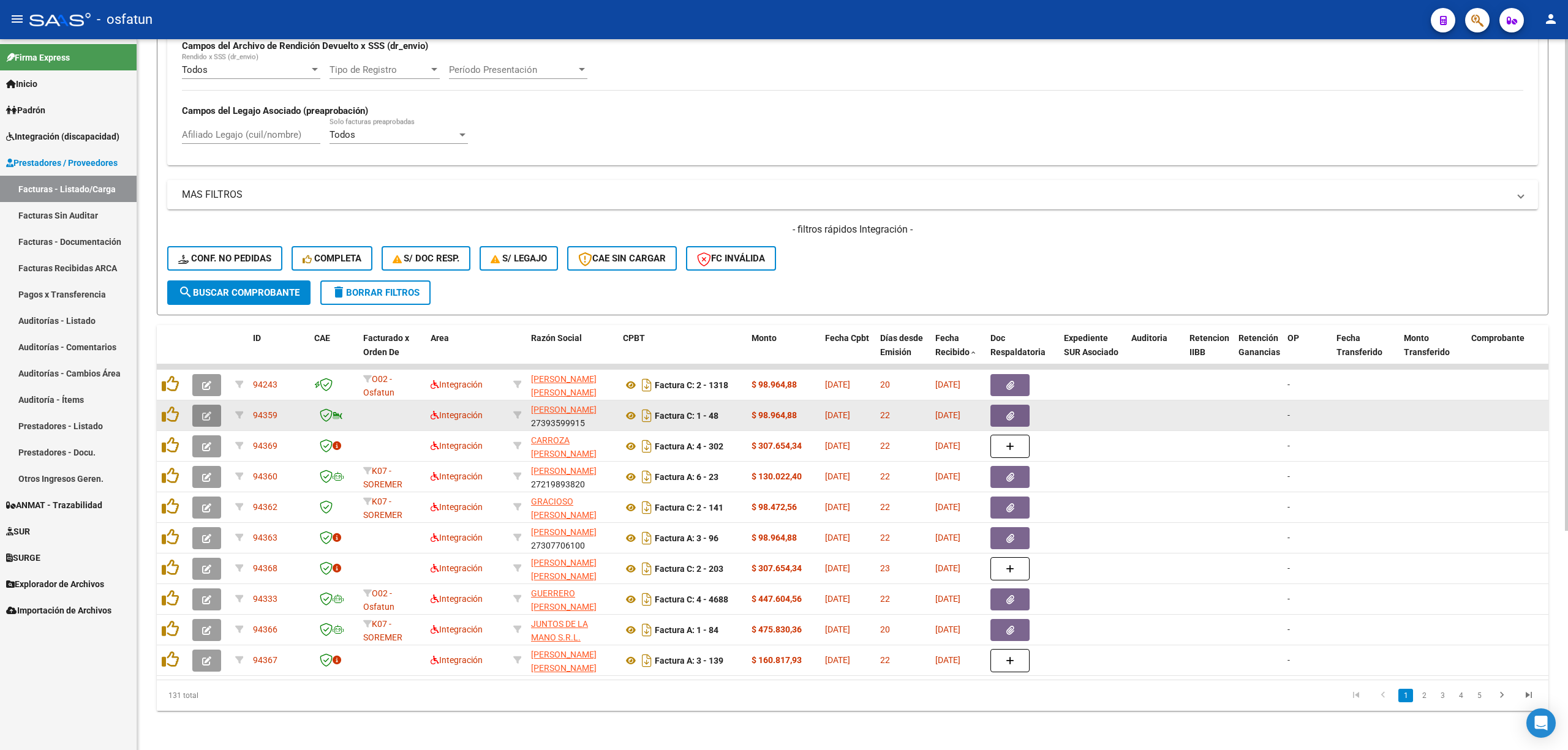
click at [215, 404] on button "button" at bounding box center [206, 415] width 29 height 22
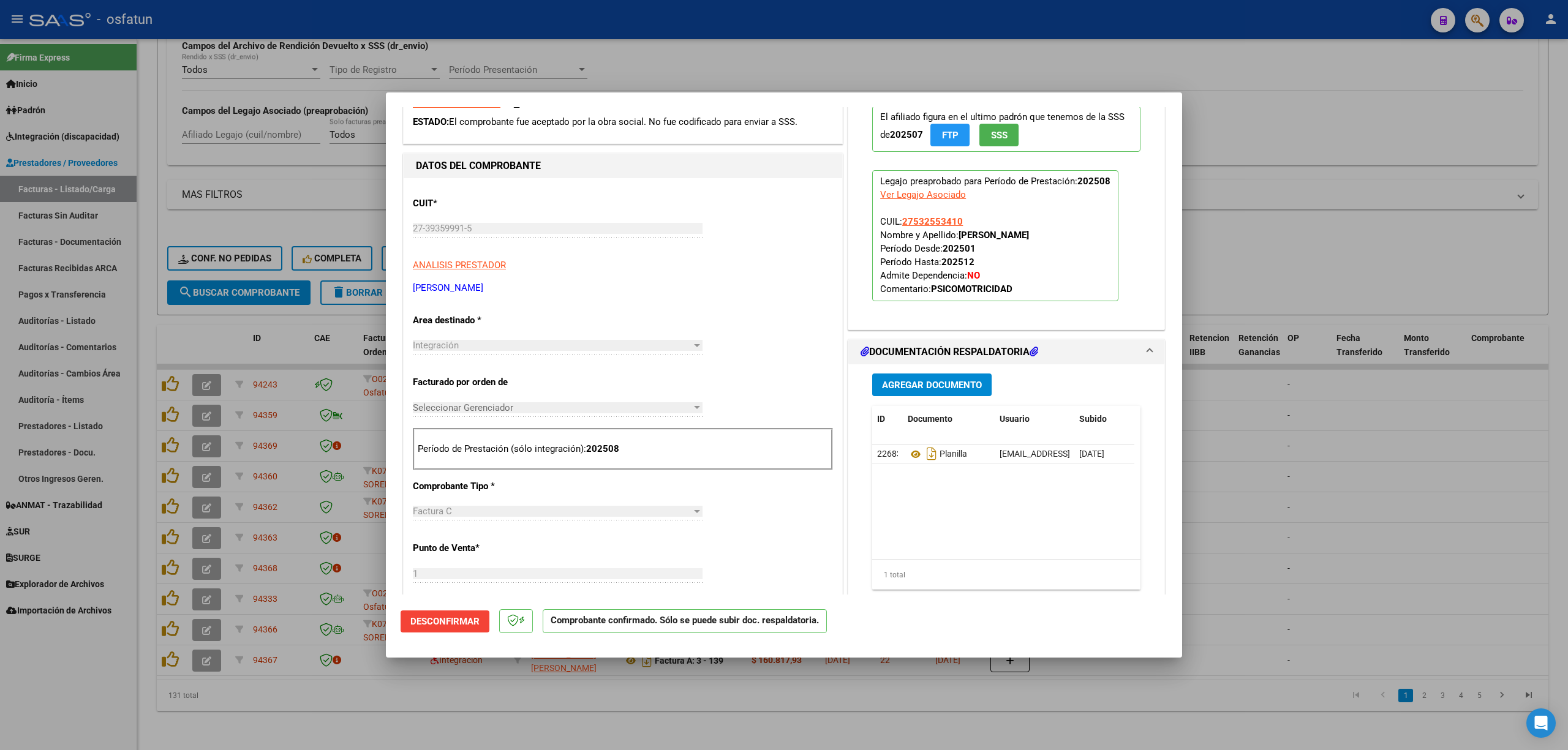
scroll to position [163, 0]
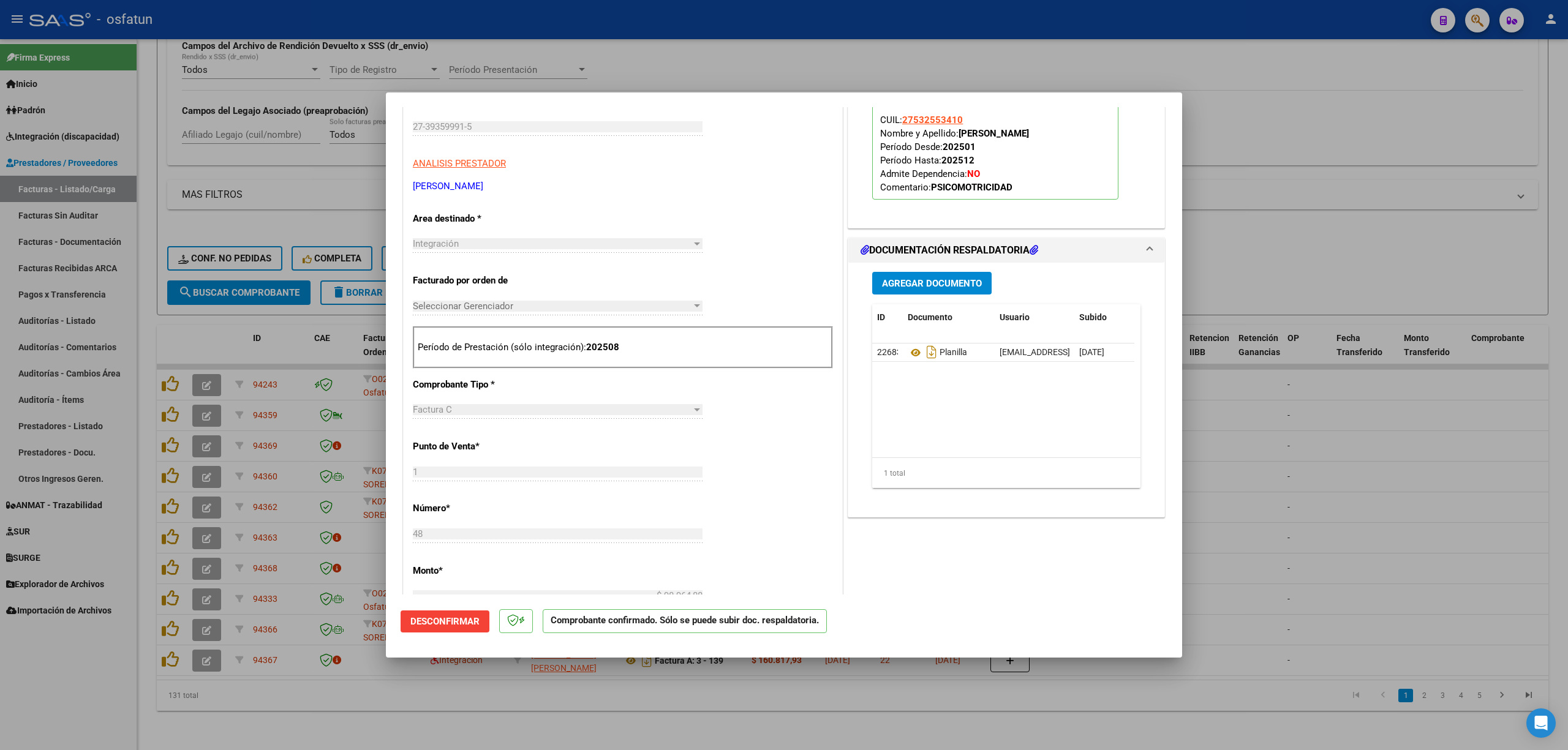
drag, startPoint x: 957, startPoint y: 714, endPoint x: 566, endPoint y: 564, distance: 418.8
click at [954, 715] on div at bounding box center [784, 375] width 1568 height 750
type input "$ 0,00"
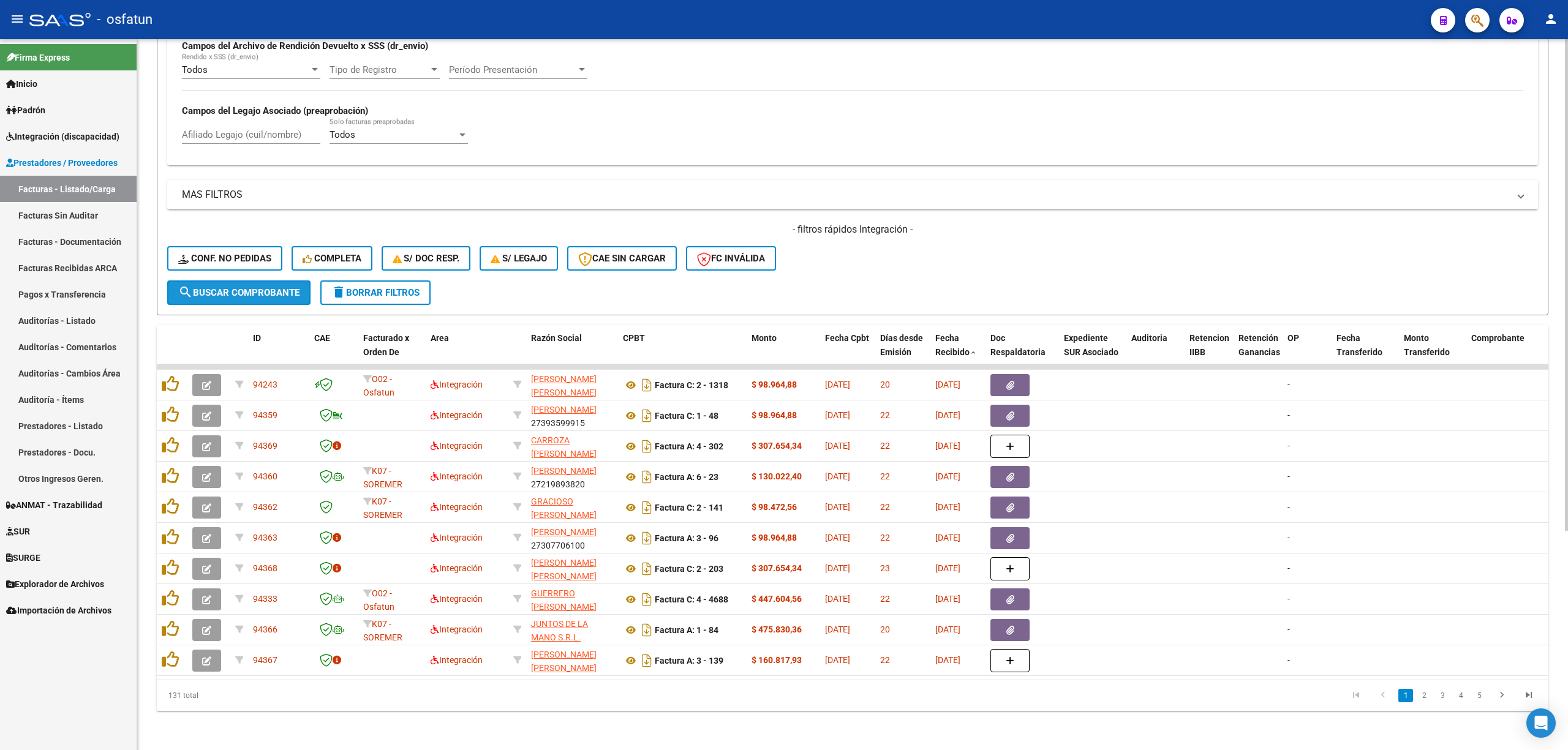
click at [260, 287] on span "search Buscar Comprobante" at bounding box center [238, 293] width 121 height 11
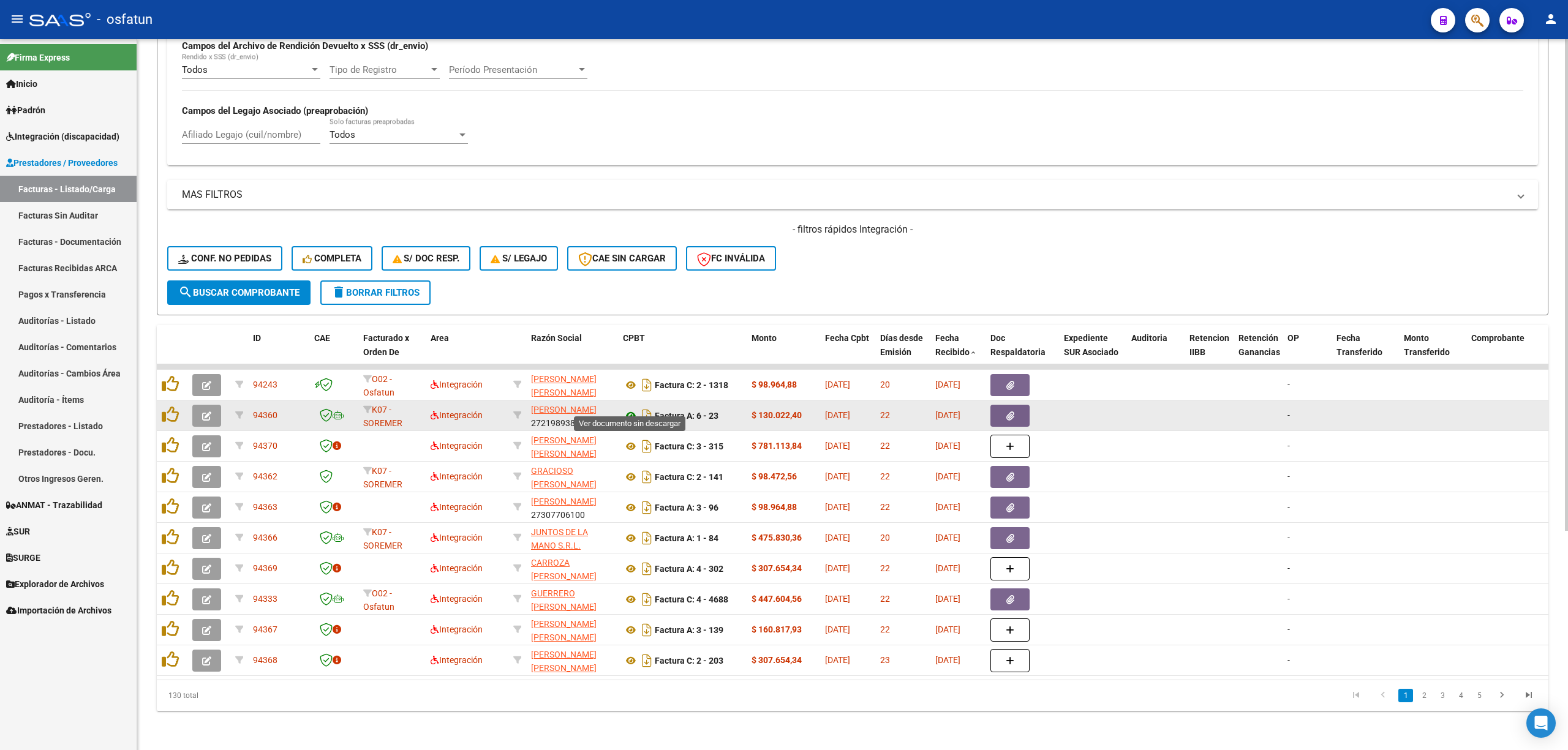
click at [627, 408] on icon at bounding box center [630, 415] width 16 height 15
click at [207, 411] on icon "button" at bounding box center [206, 416] width 9 height 9
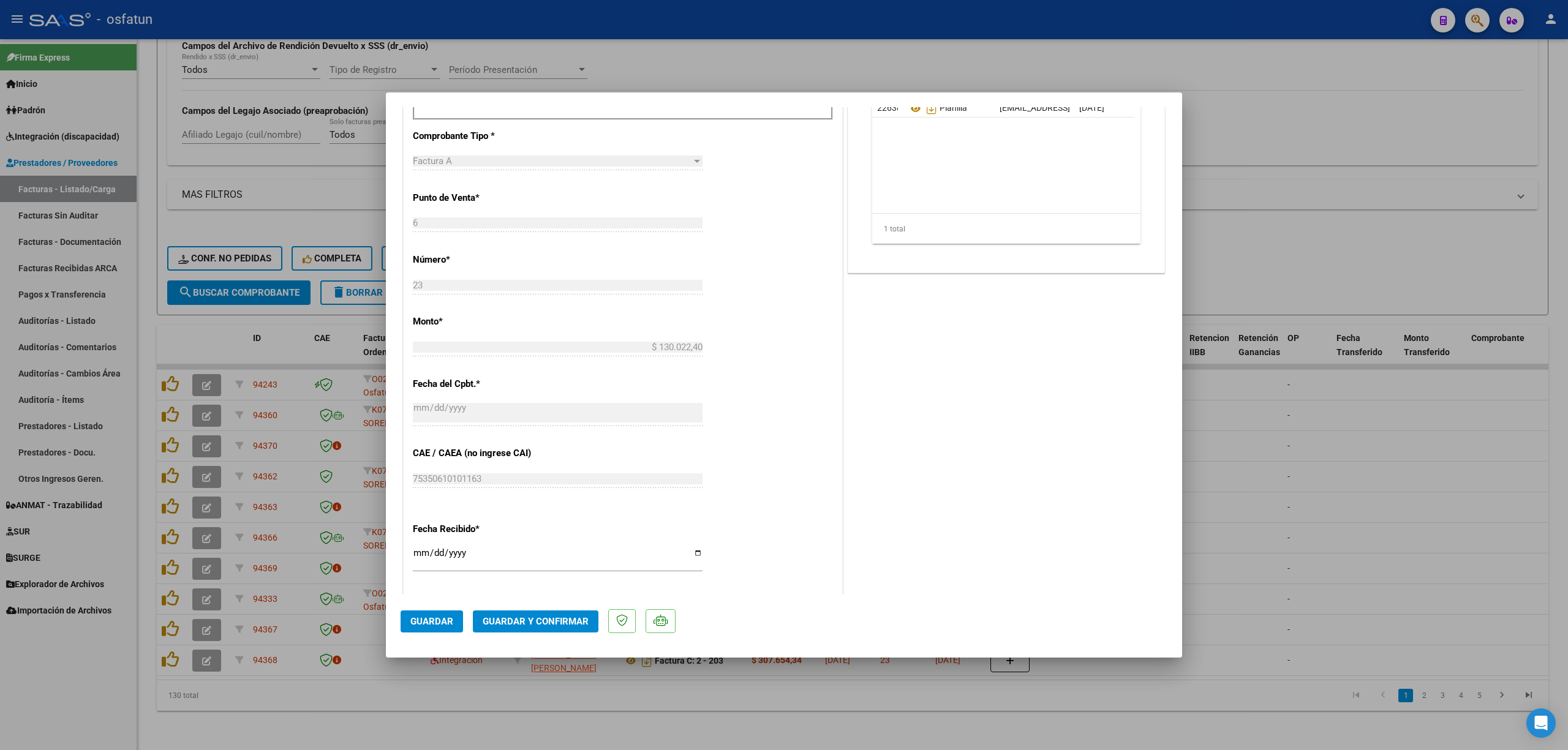
scroll to position [490, 0]
click at [555, 622] on span "Guardar y Confirmar" at bounding box center [535, 622] width 106 height 11
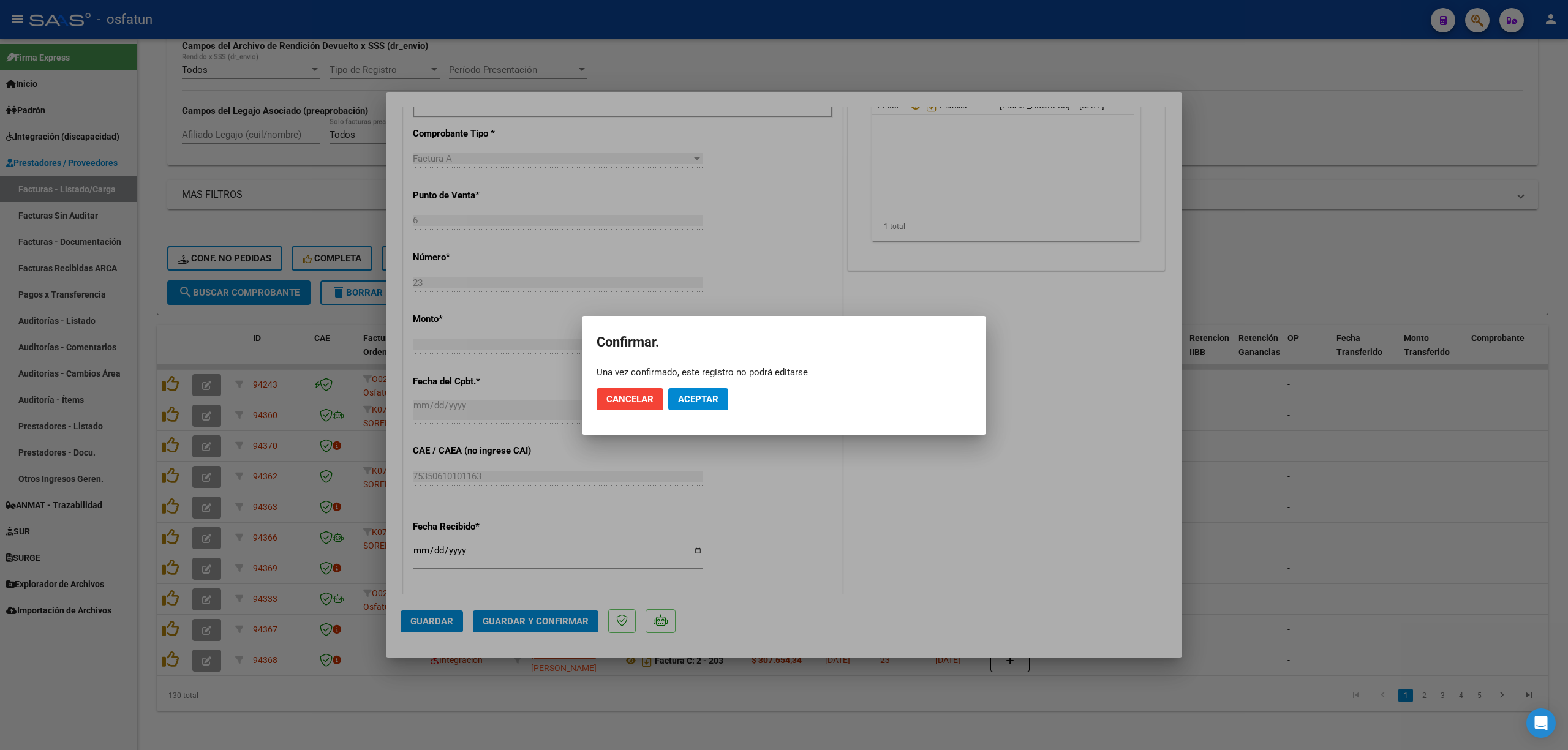
drag, startPoint x: 684, startPoint y: 395, endPoint x: 537, endPoint y: -99, distance: 515.4
click at [537, 0] on html "menu - osfatun person Firma Express Inicio Calendario SSS Instructivos Contacto…" at bounding box center [784, 375] width 1568 height 750
click at [696, 389] on button "Aceptar" at bounding box center [698, 399] width 60 height 22
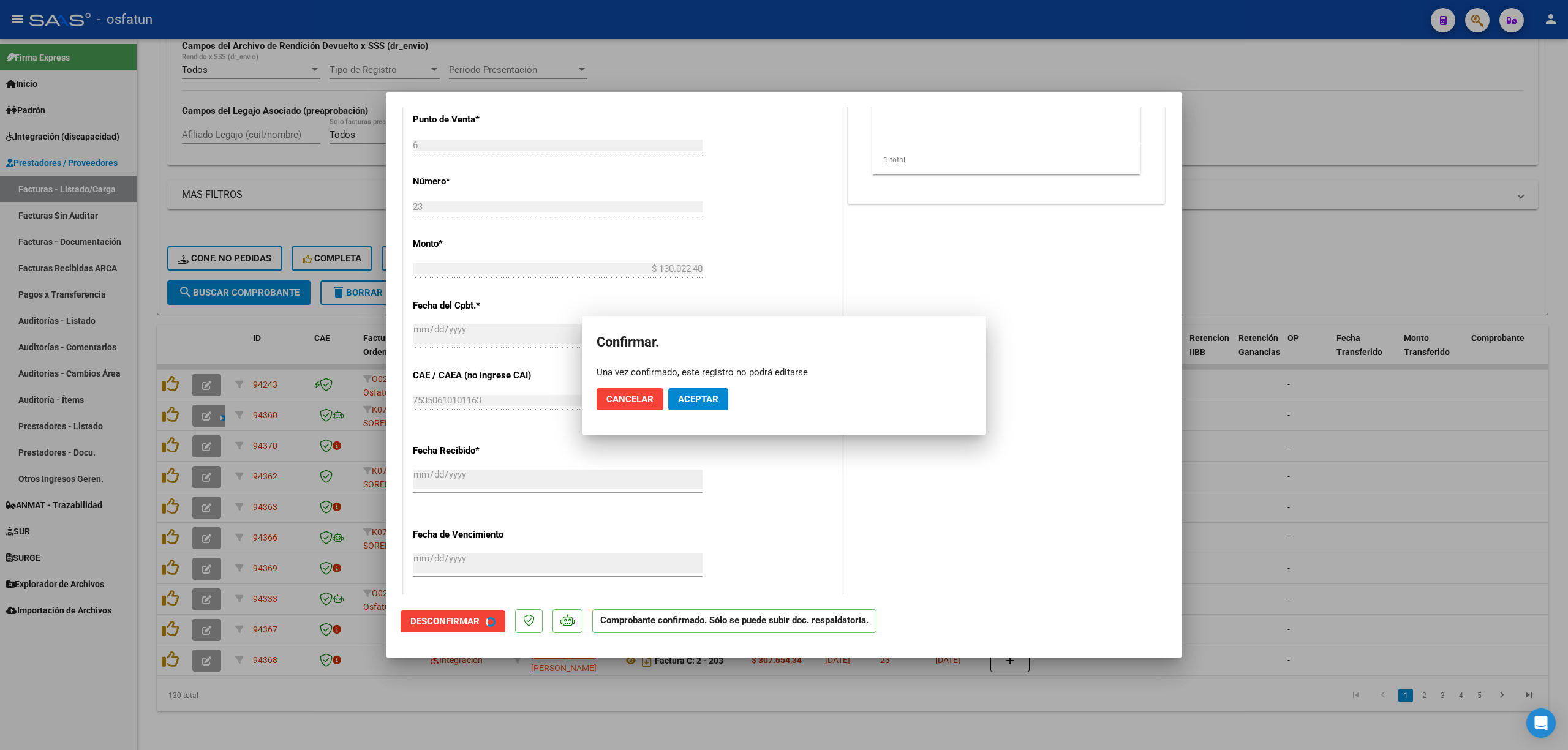
scroll to position [414, 0]
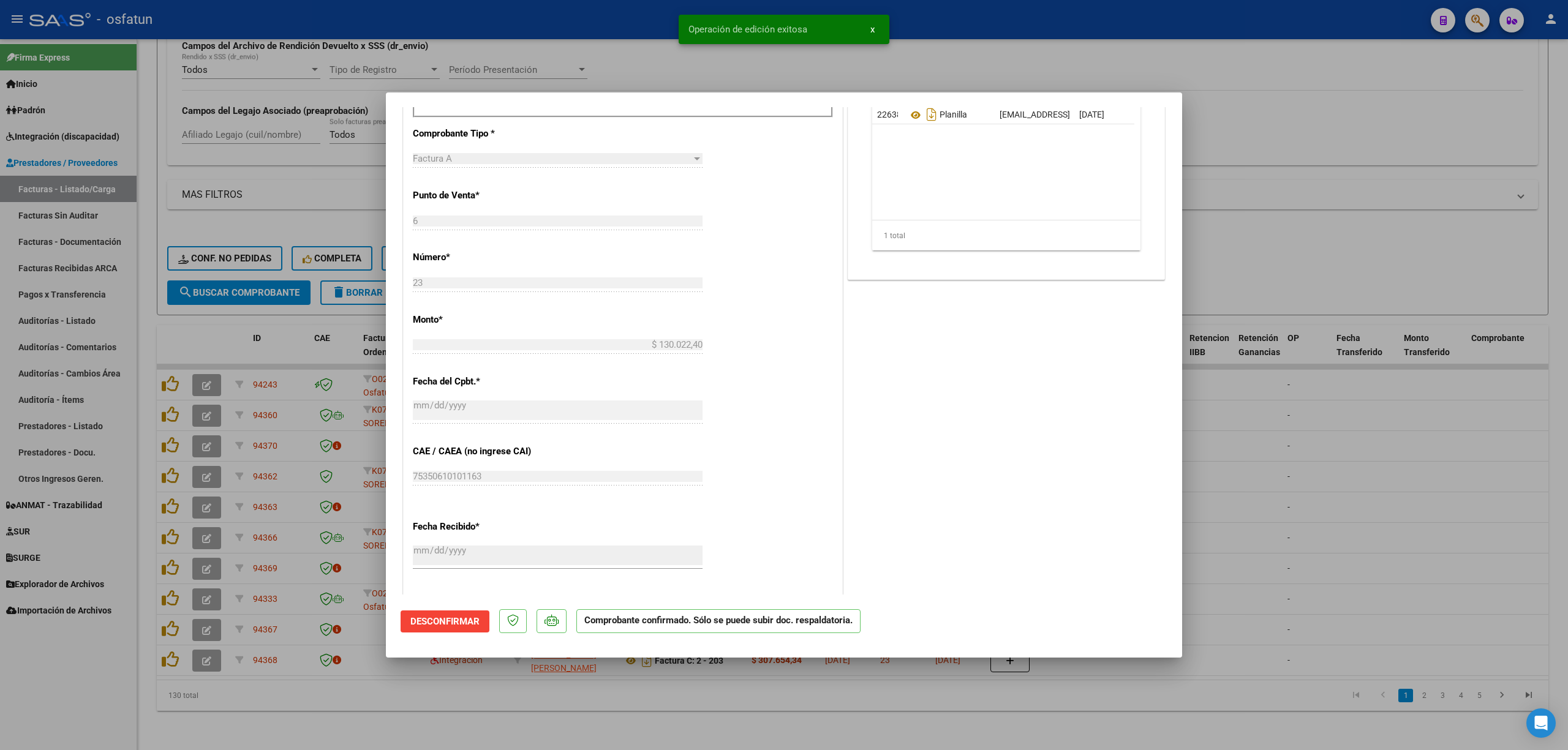
click at [1318, 426] on div at bounding box center [784, 375] width 1568 height 750
type input "$ 0,00"
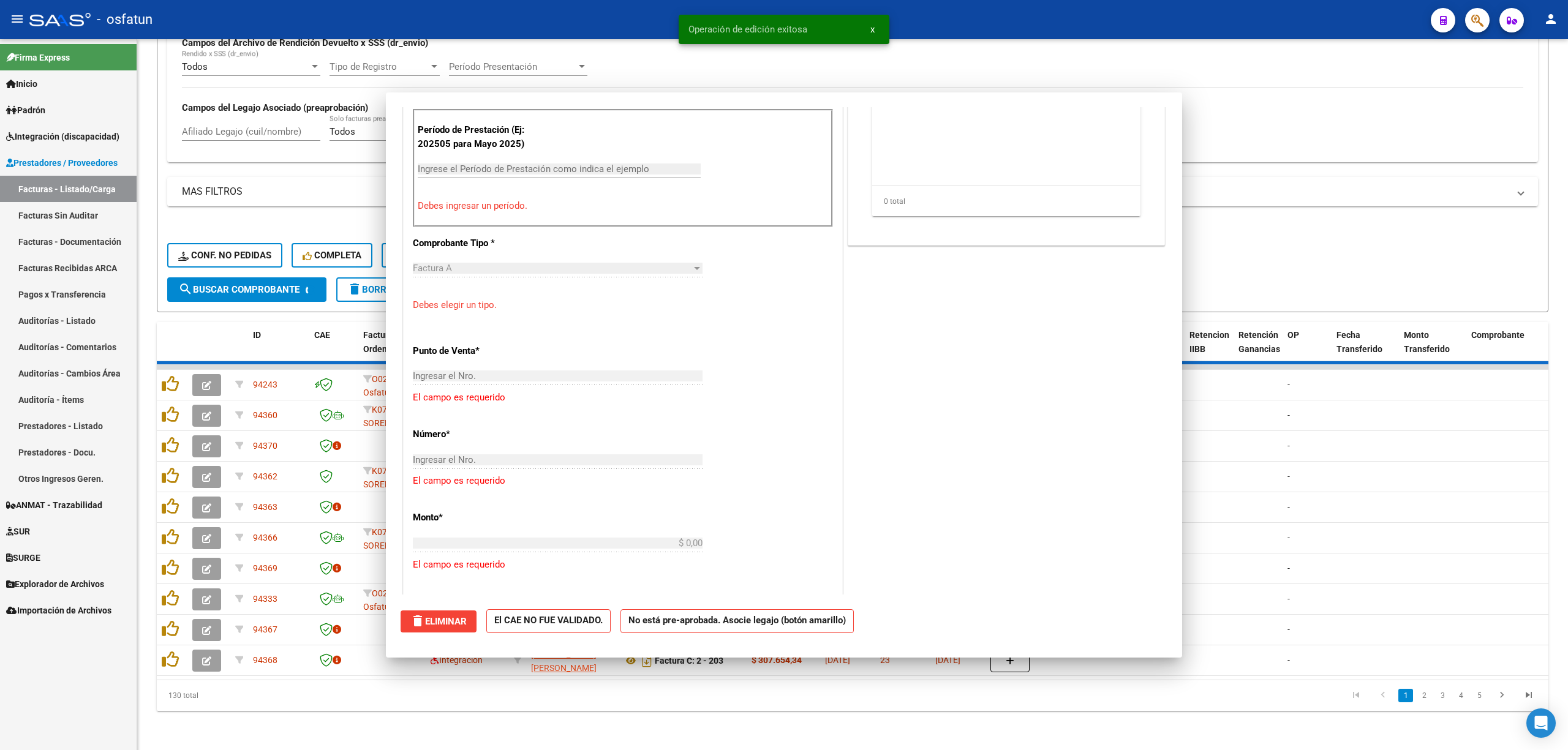
scroll to position [640, 0]
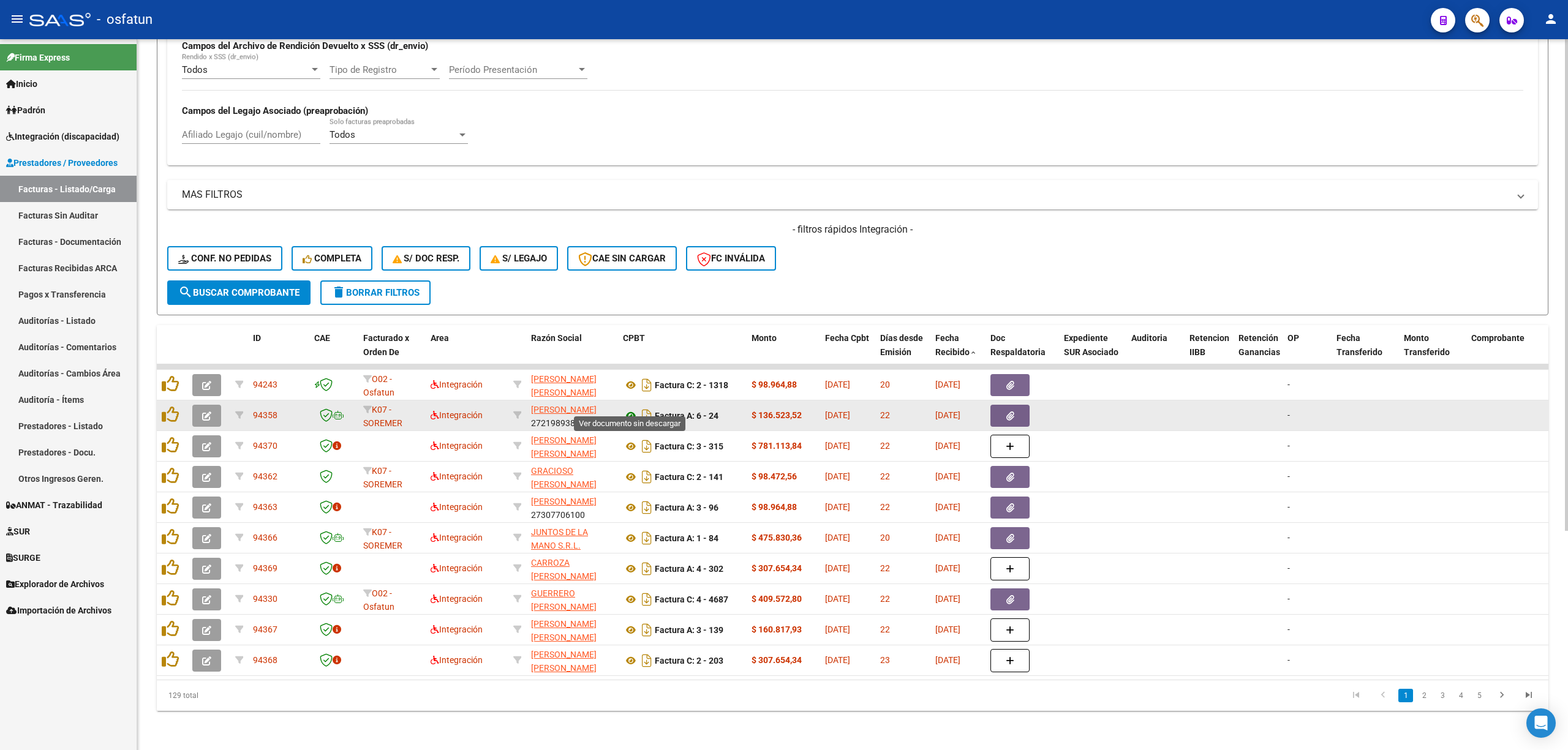
click at [630, 408] on icon at bounding box center [630, 415] width 16 height 15
click at [205, 411] on icon "button" at bounding box center [206, 416] width 9 height 9
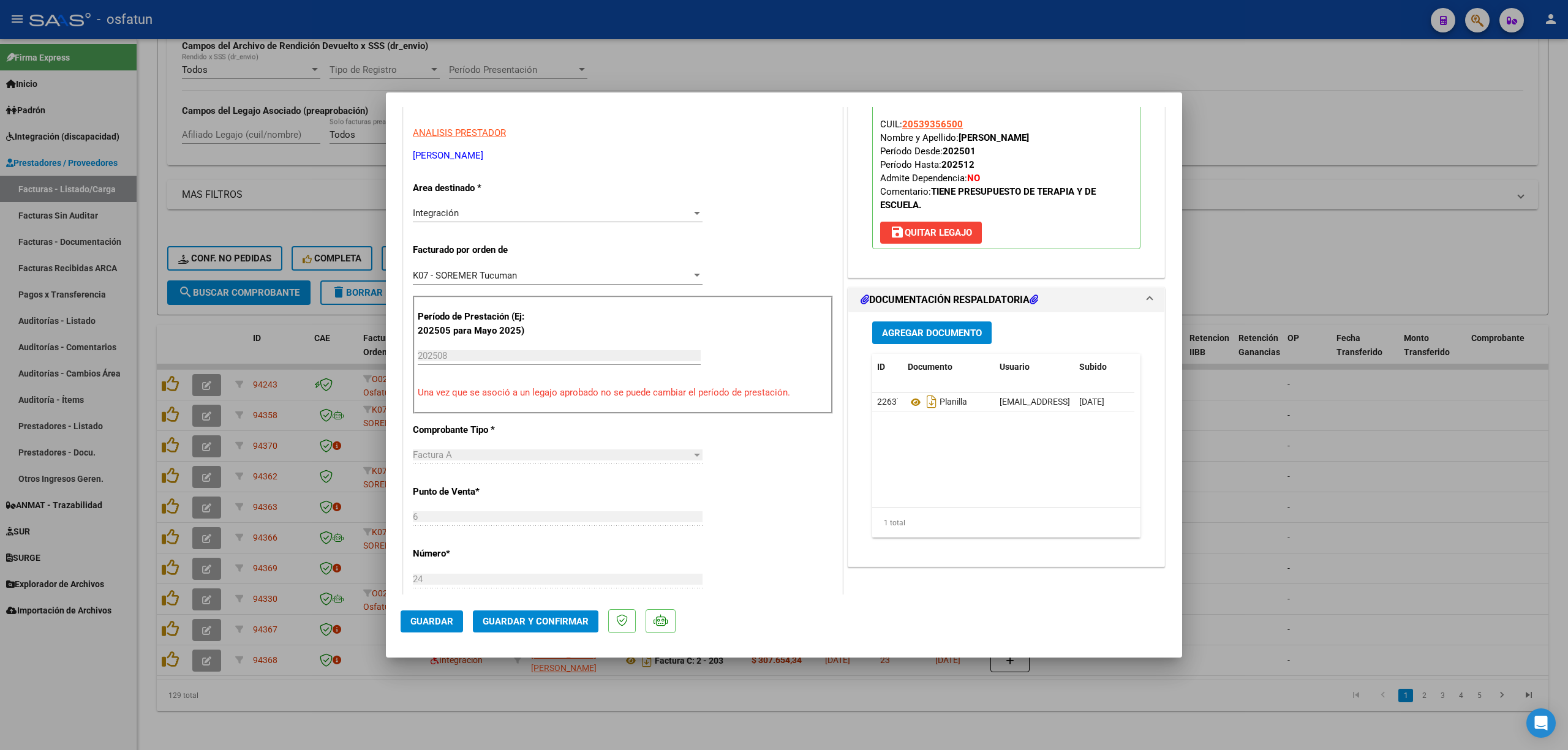
scroll to position [245, 0]
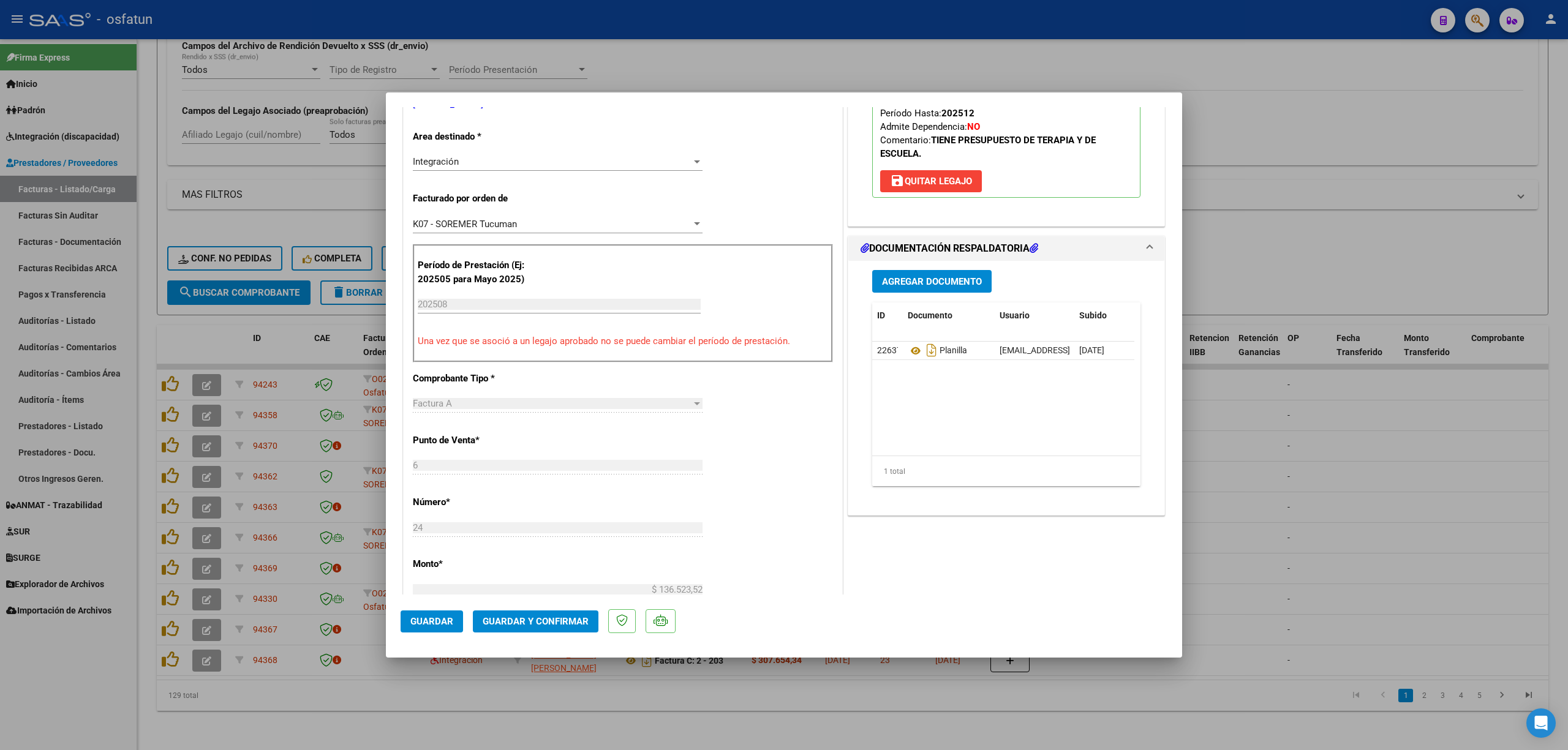
click at [564, 611] on button "Guardar y Confirmar" at bounding box center [535, 621] width 126 height 22
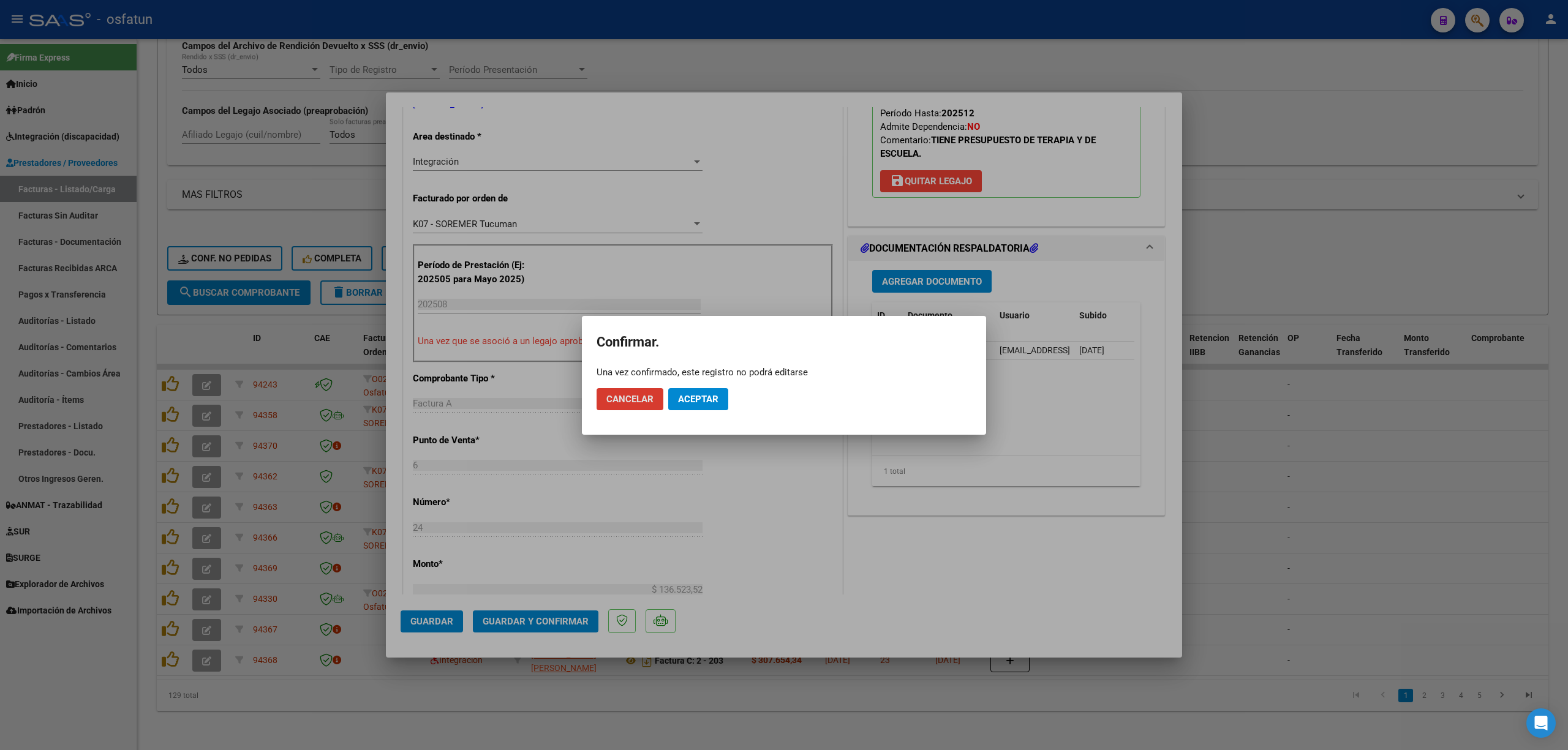
click at [679, 414] on mat-dialog-actions "Cancelar Aceptar" at bounding box center [784, 399] width 374 height 41
click at [681, 394] on span "Aceptar" at bounding box center [698, 400] width 41 height 11
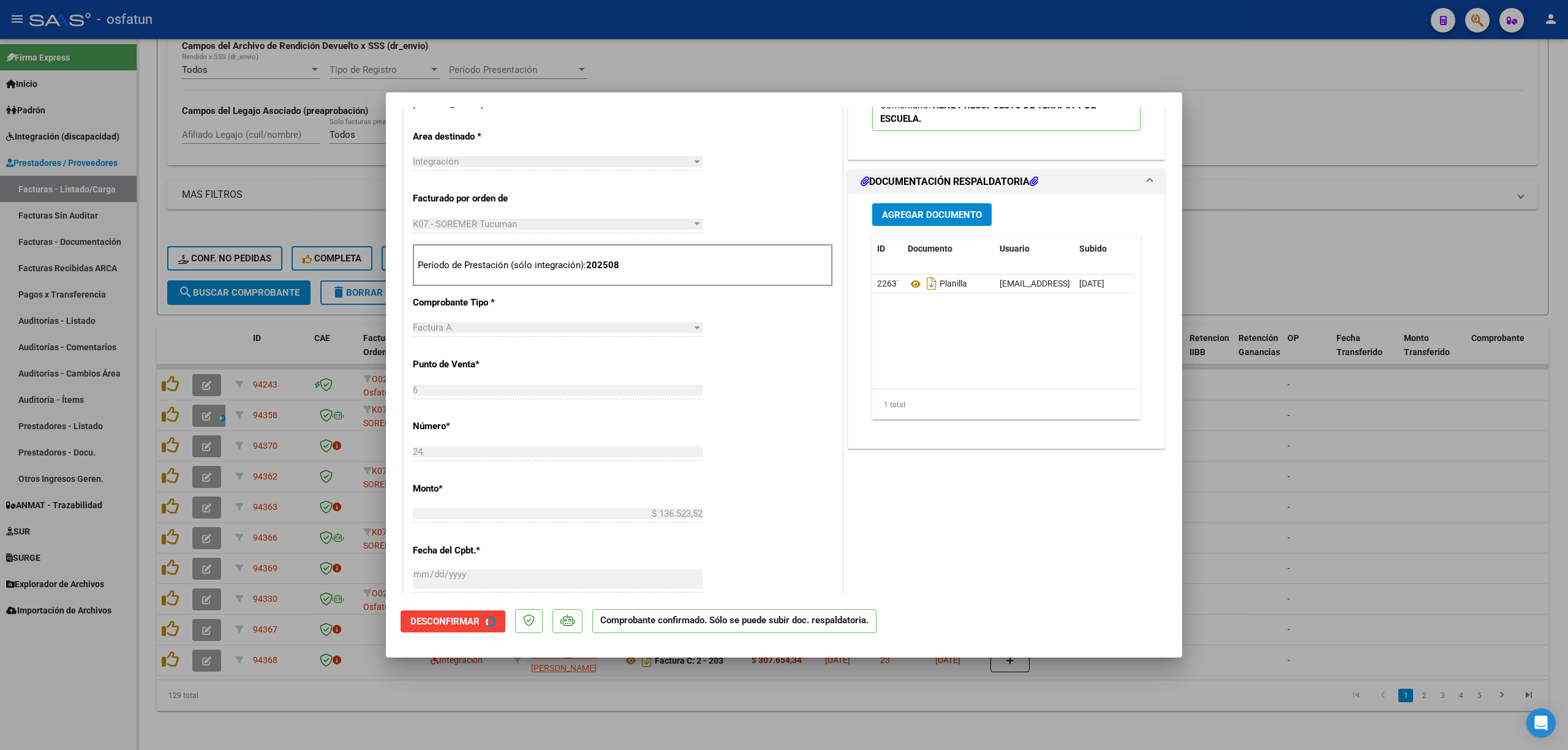
click at [1459, 500] on div at bounding box center [784, 375] width 1568 height 750
type input "$ 0,00"
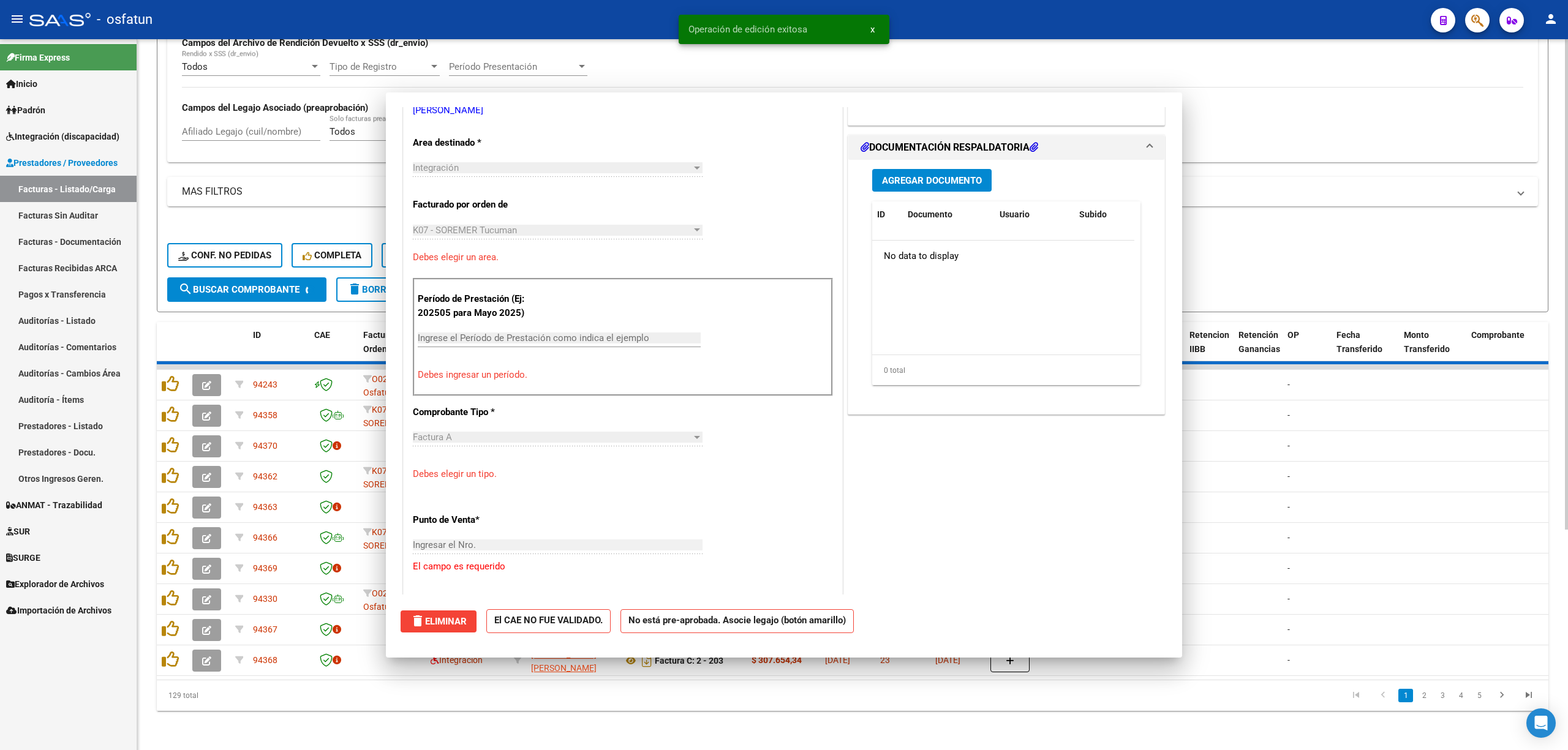
scroll to position [250, 0]
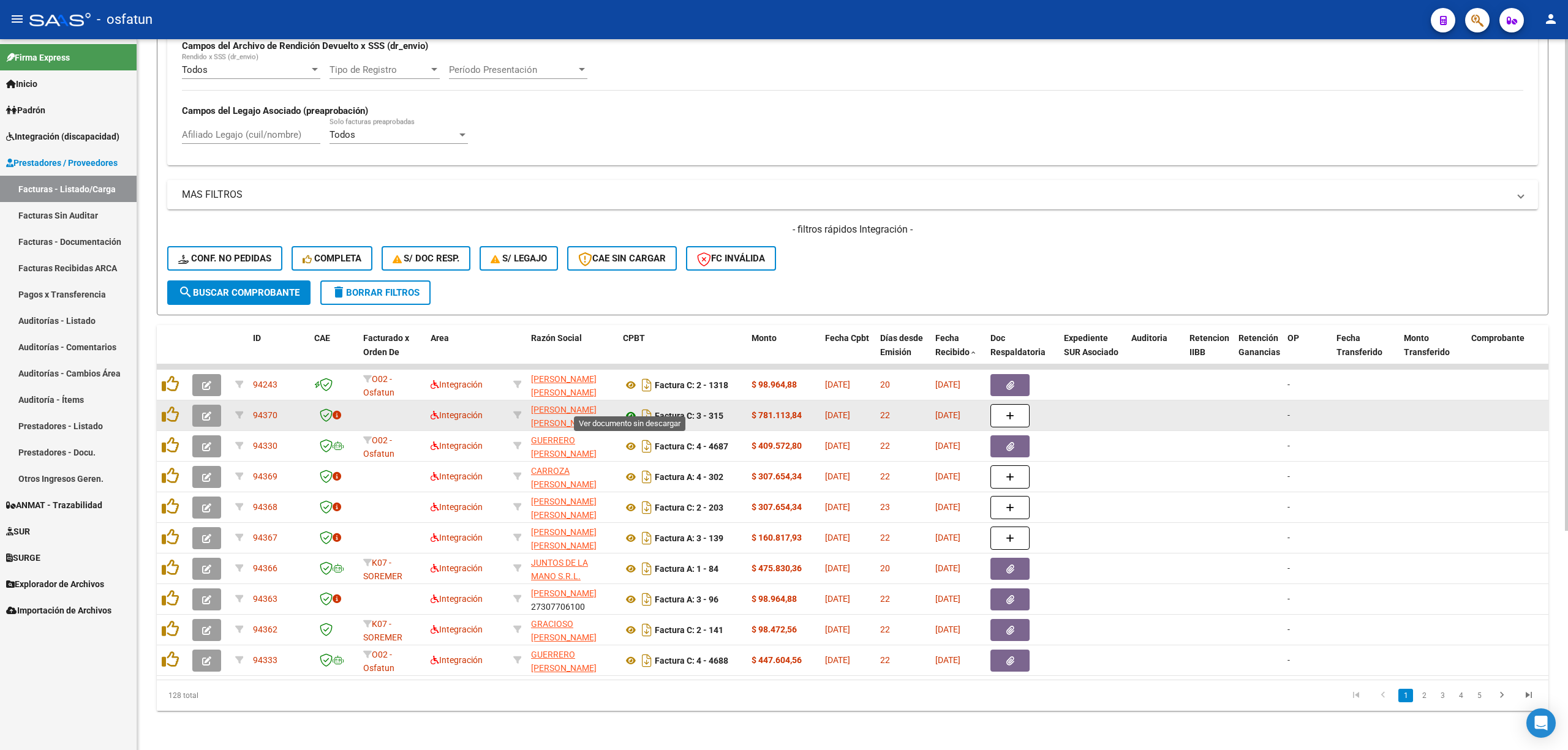
click at [633, 408] on icon at bounding box center [630, 415] width 16 height 15
click at [204, 409] on button "button" at bounding box center [206, 415] width 29 height 22
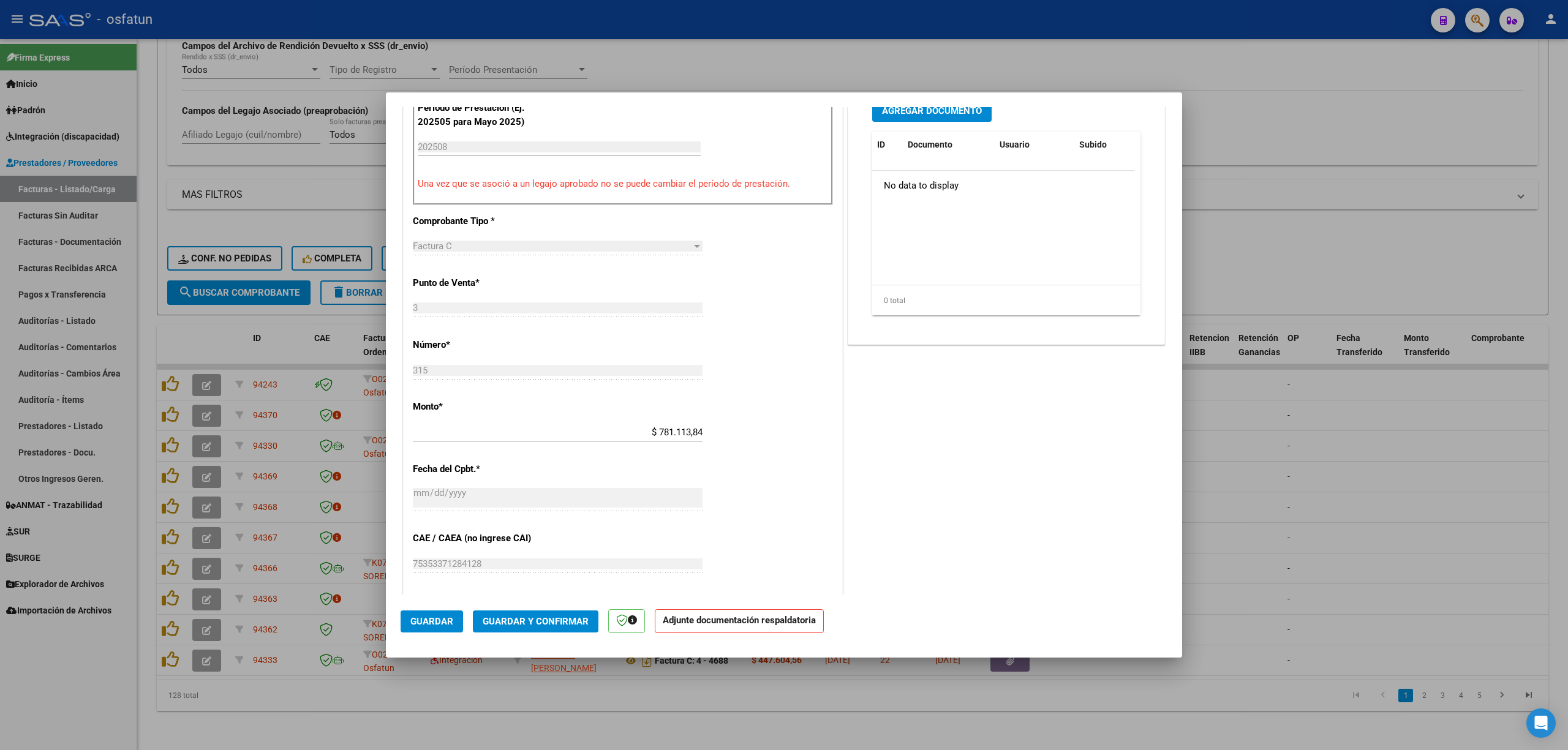
scroll to position [408, 0]
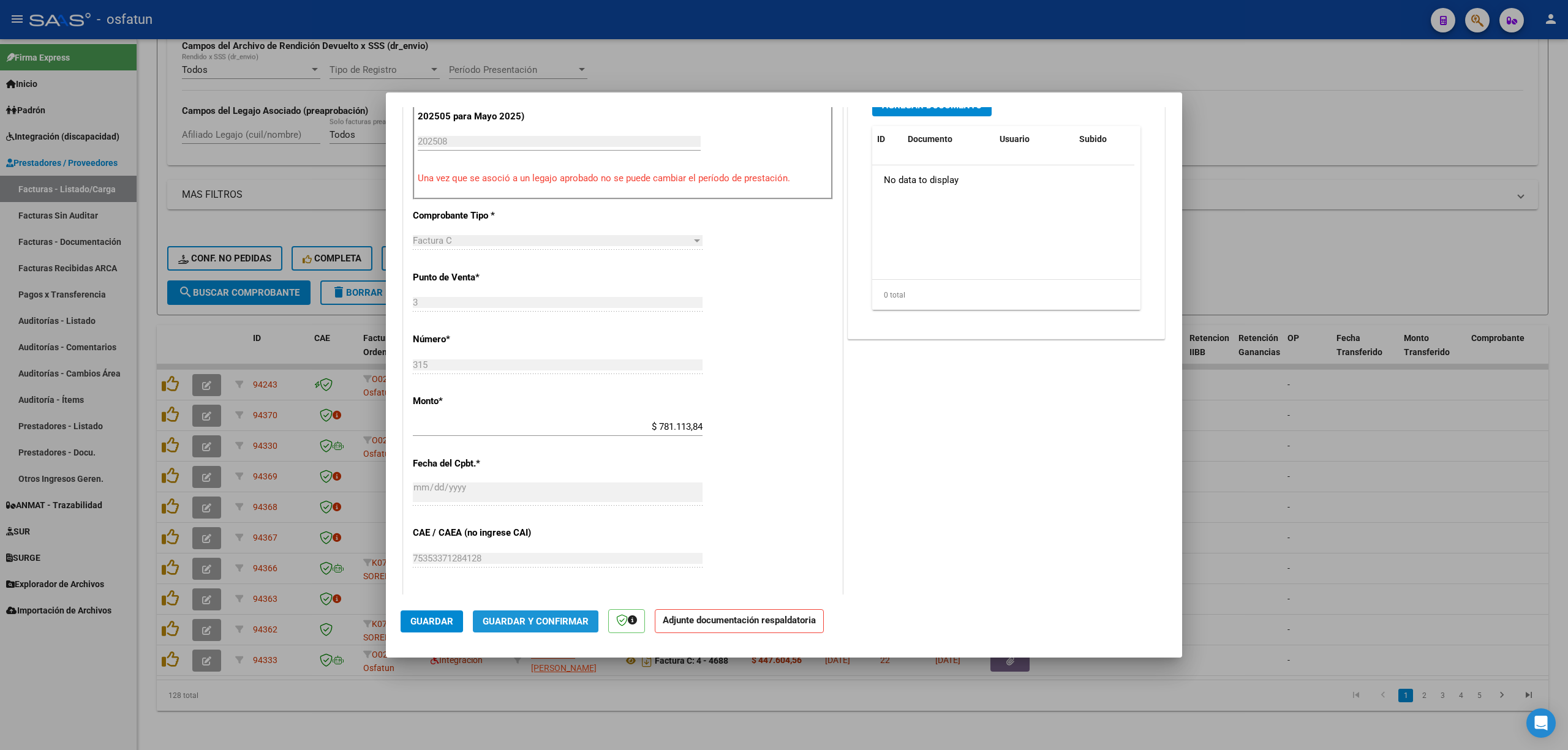
click at [537, 629] on button "Guardar y Confirmar" at bounding box center [535, 621] width 126 height 22
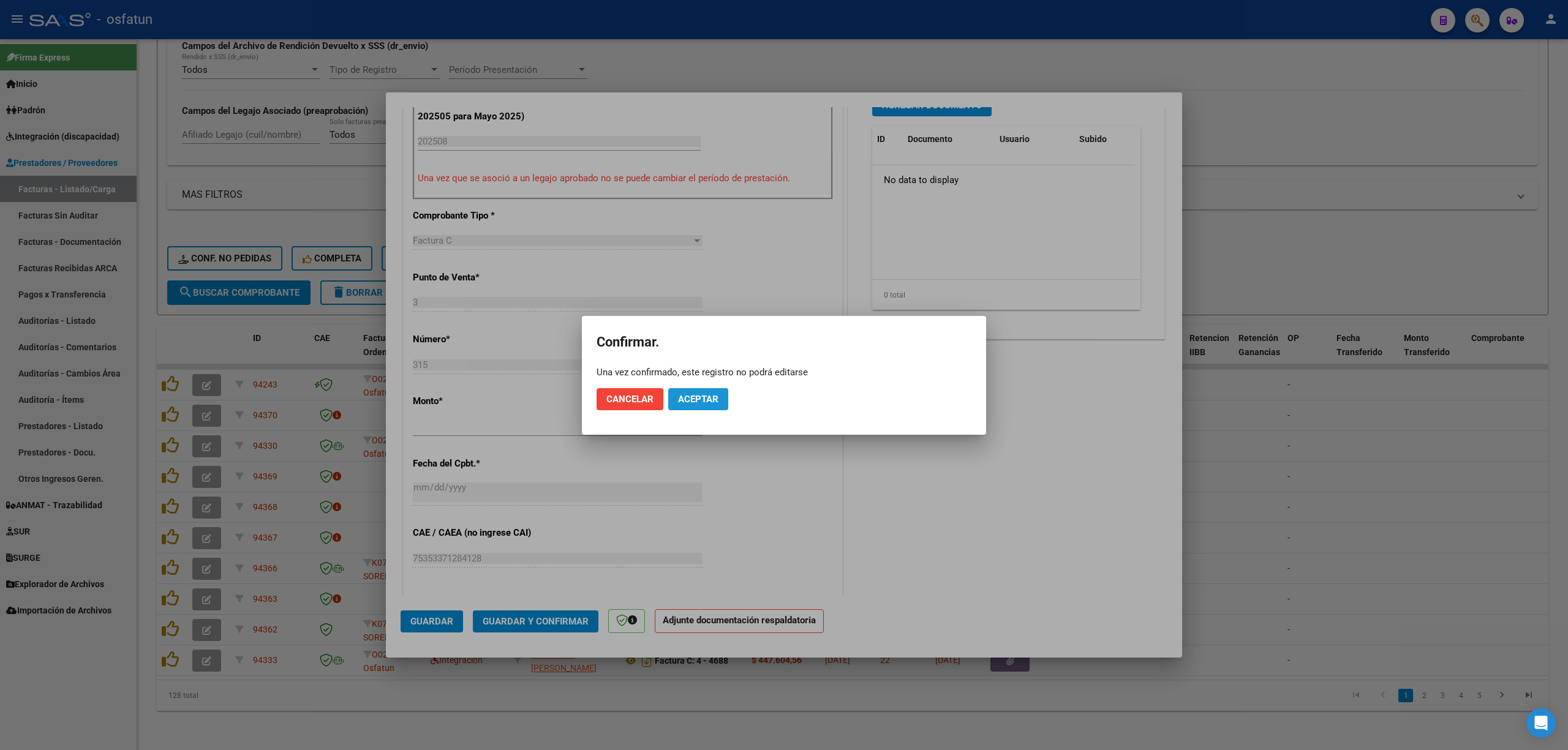
click at [706, 392] on button "Aceptar" at bounding box center [698, 399] width 60 height 22
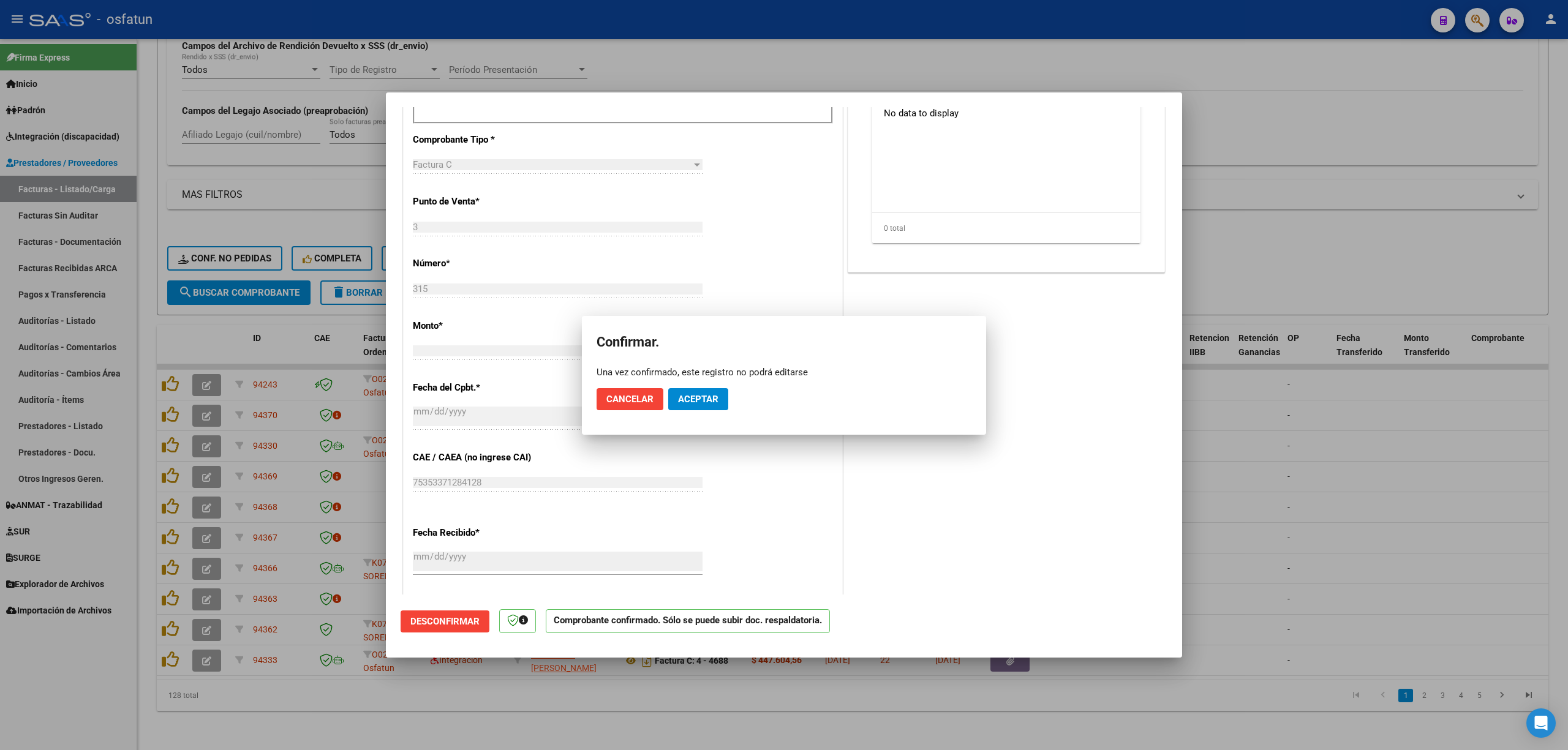
scroll to position [332, 0]
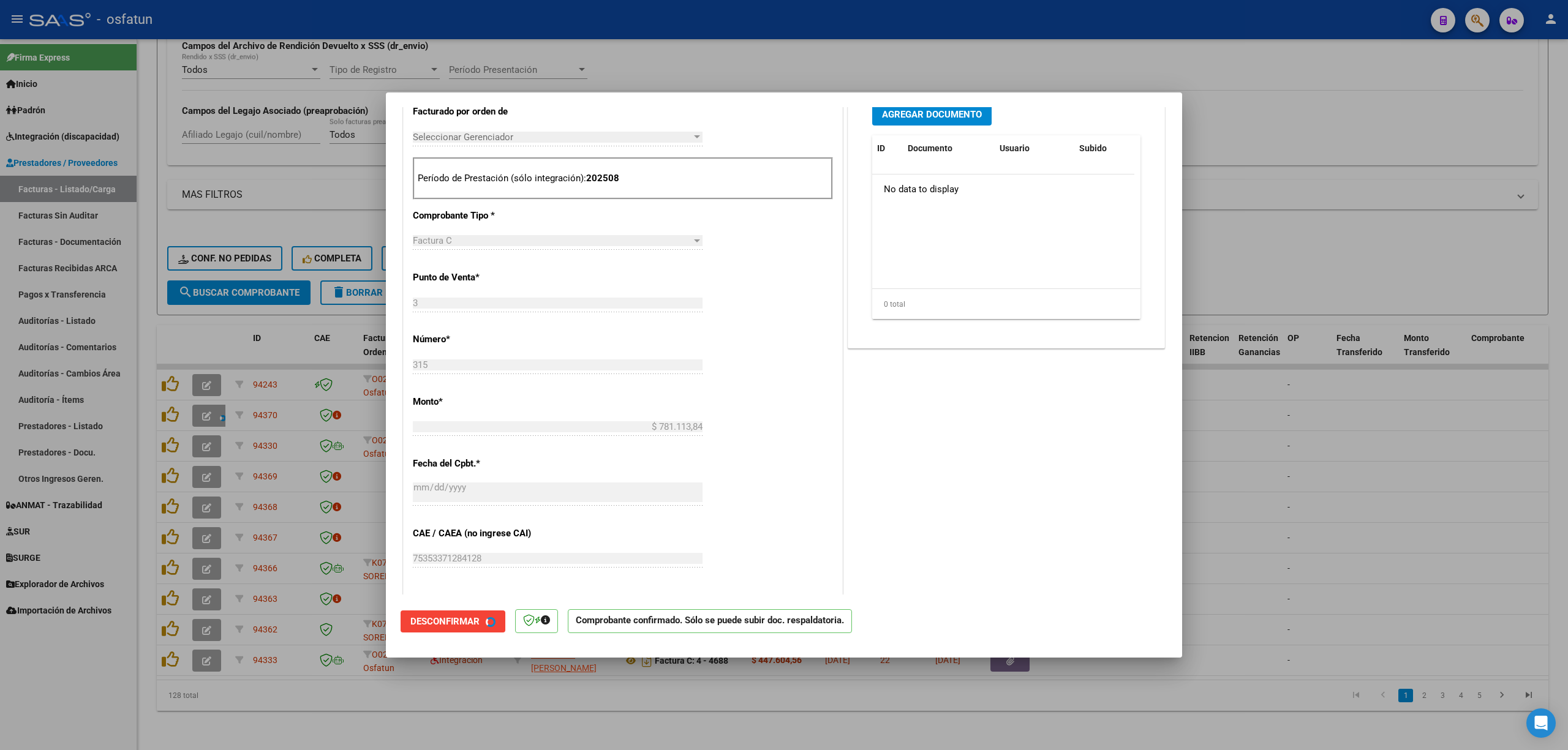
click at [1322, 495] on div at bounding box center [784, 375] width 1568 height 750
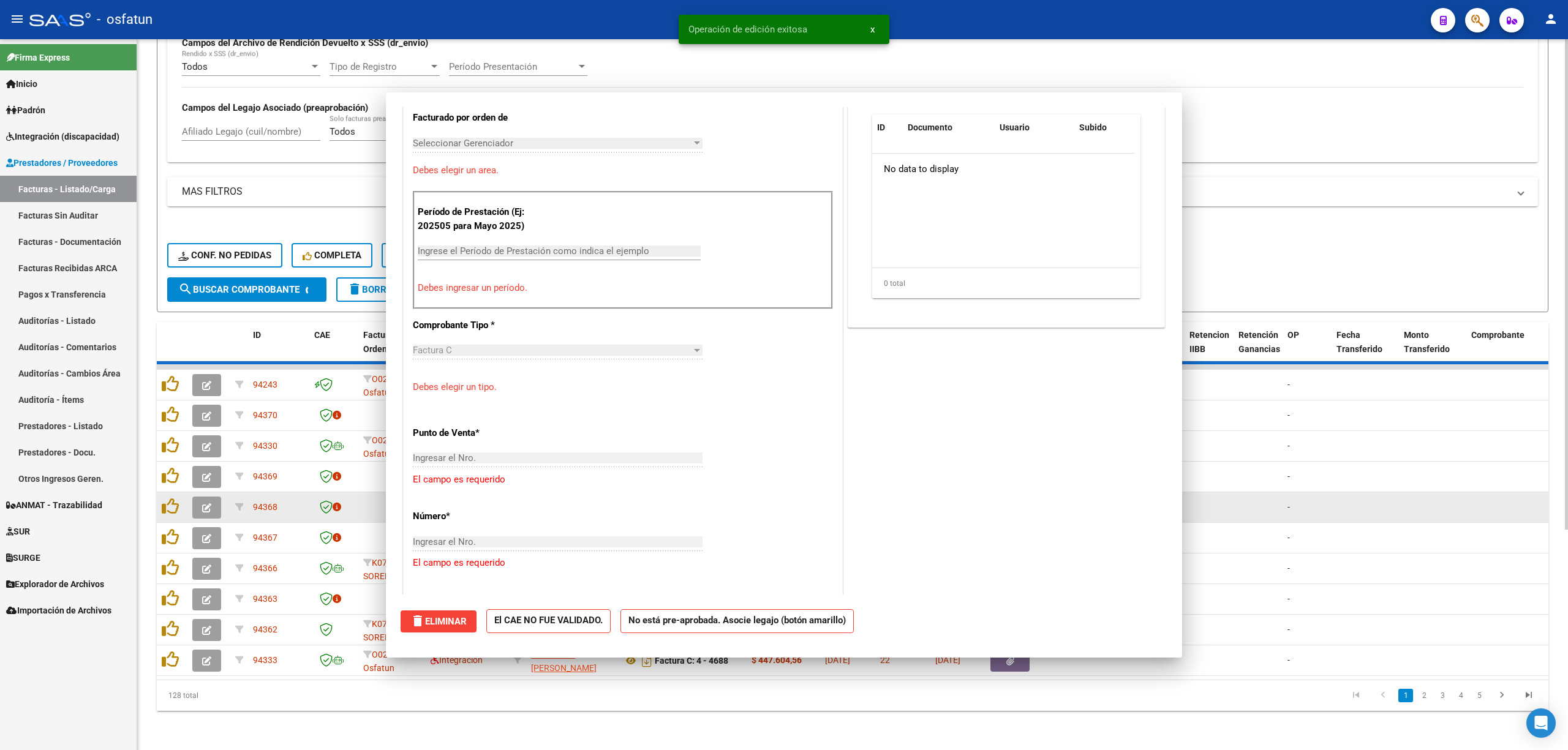
scroll to position [0, 0]
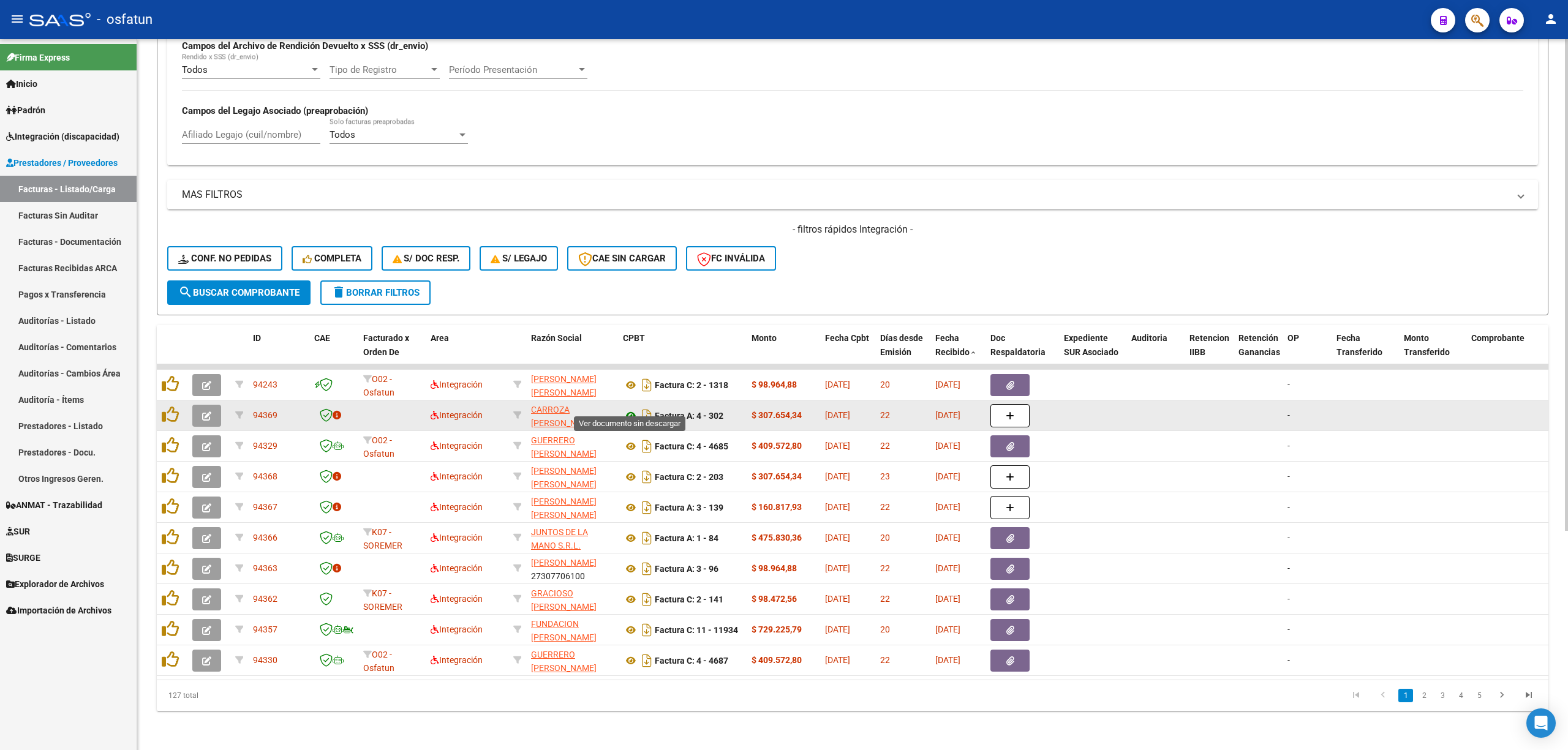
click at [633, 408] on icon at bounding box center [630, 415] width 16 height 15
click at [205, 404] on button "button" at bounding box center [206, 415] width 29 height 22
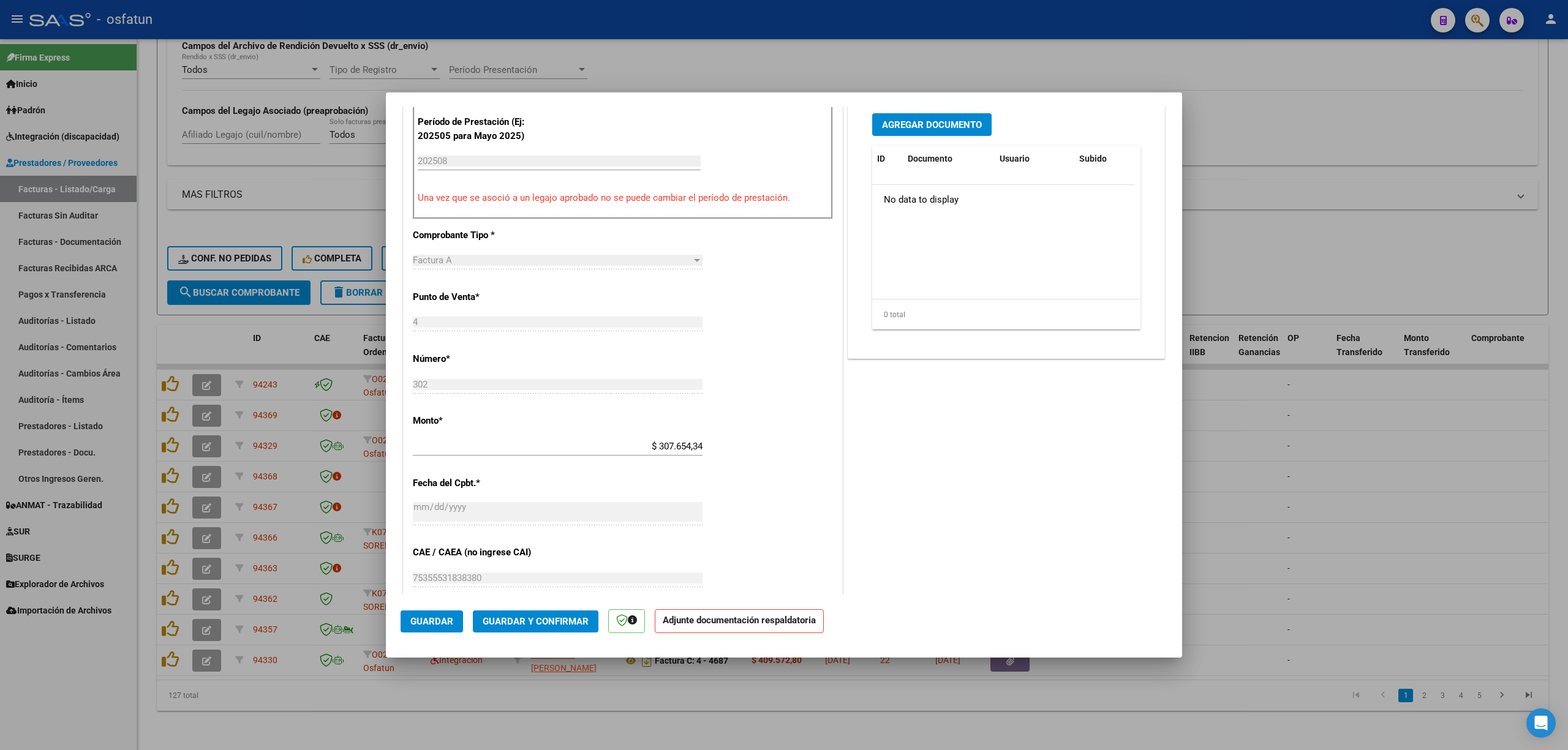
scroll to position [408, 0]
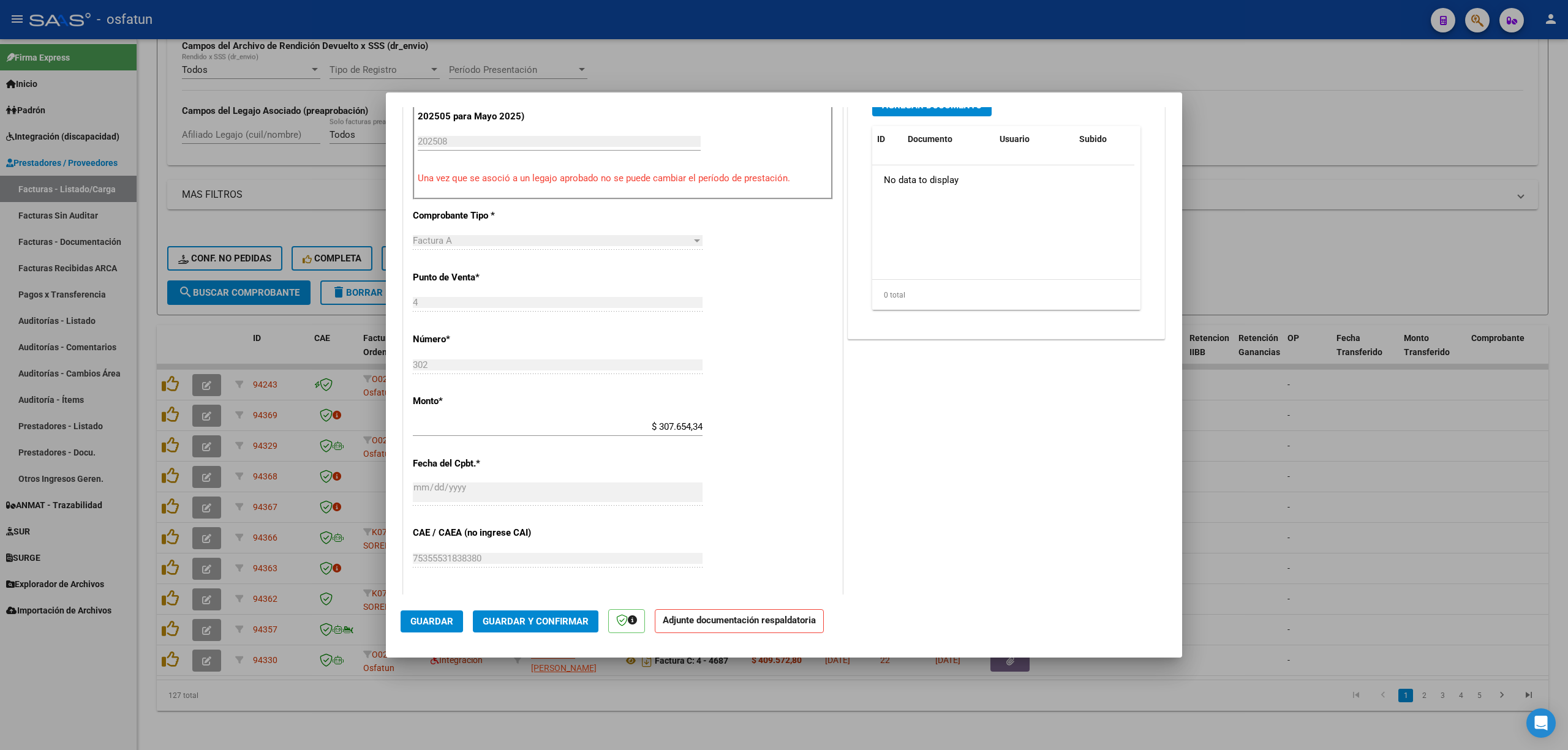
click at [555, 625] on span "Guardar y Confirmar" at bounding box center [535, 622] width 106 height 11
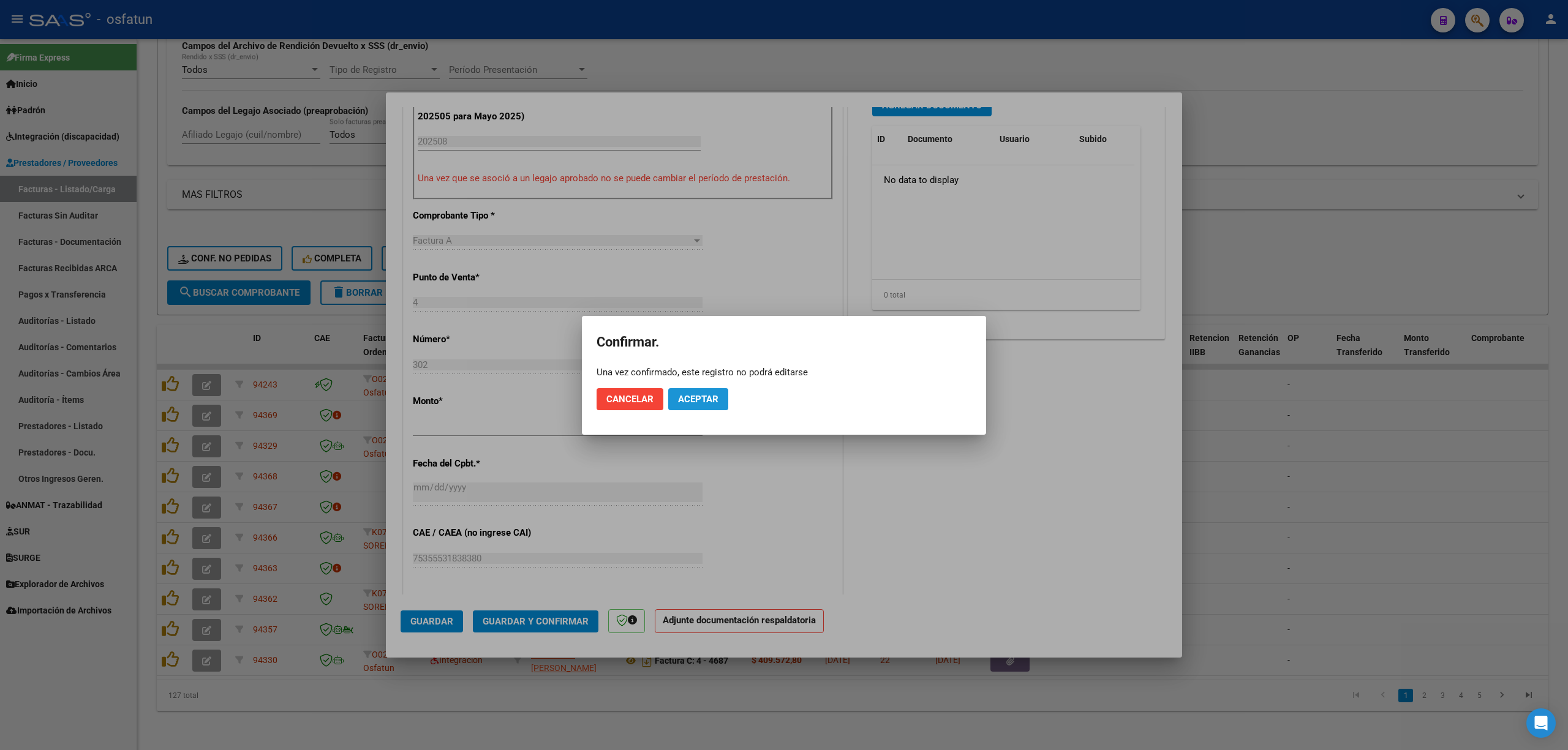
click at [694, 397] on span "Aceptar" at bounding box center [698, 400] width 41 height 11
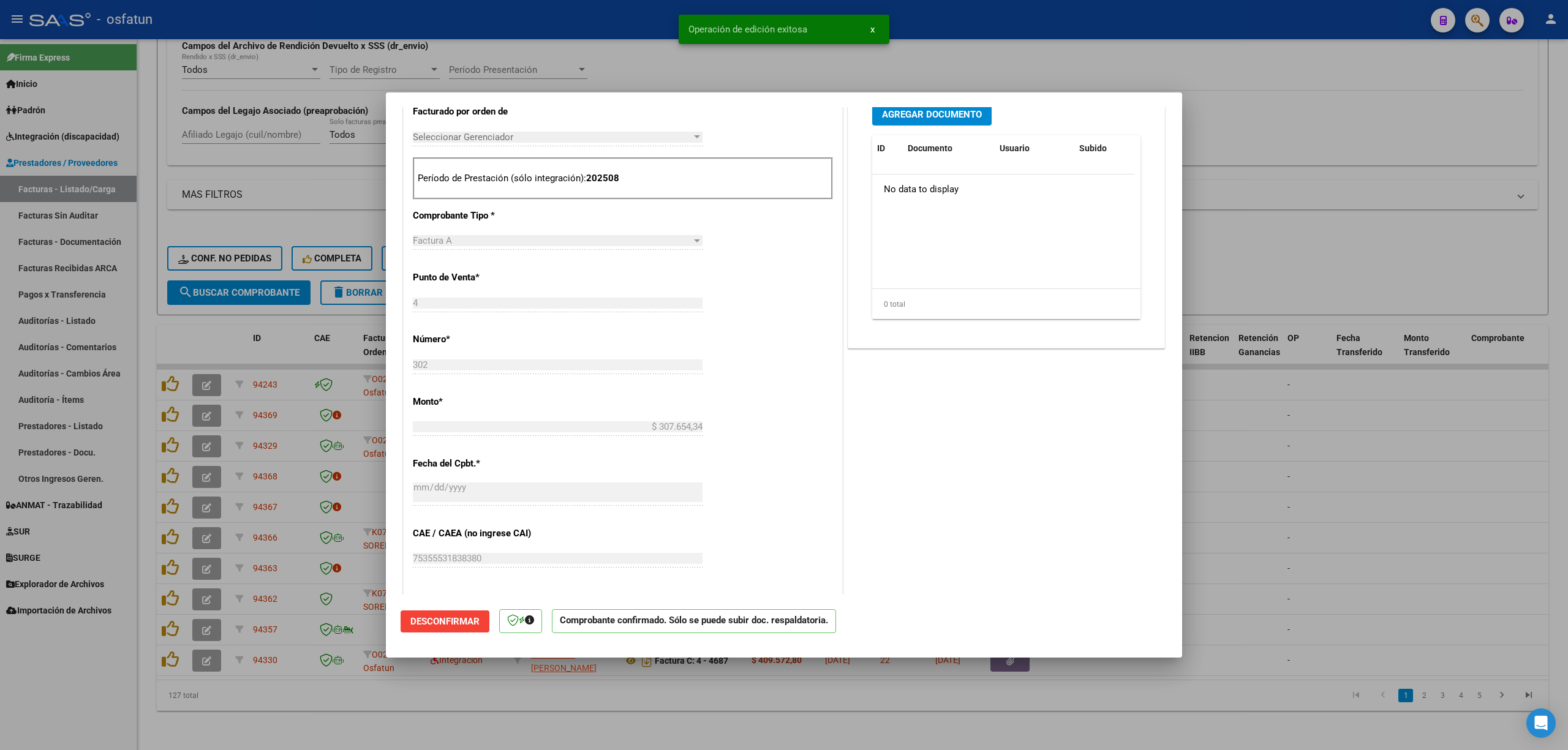
click at [1330, 549] on div at bounding box center [784, 375] width 1568 height 750
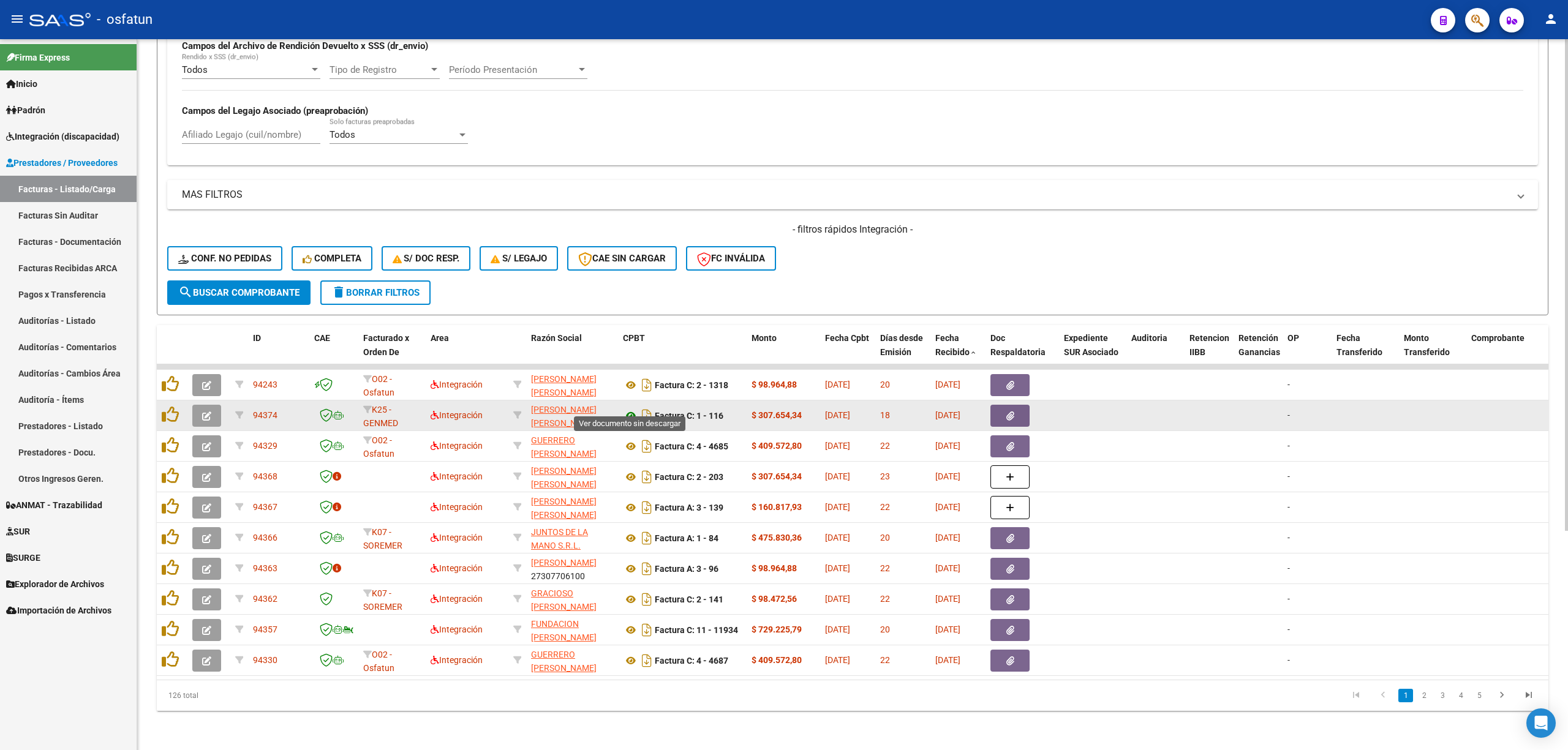
click at [628, 409] on icon at bounding box center [630, 415] width 16 height 15
click at [210, 411] on icon "button" at bounding box center [206, 416] width 9 height 9
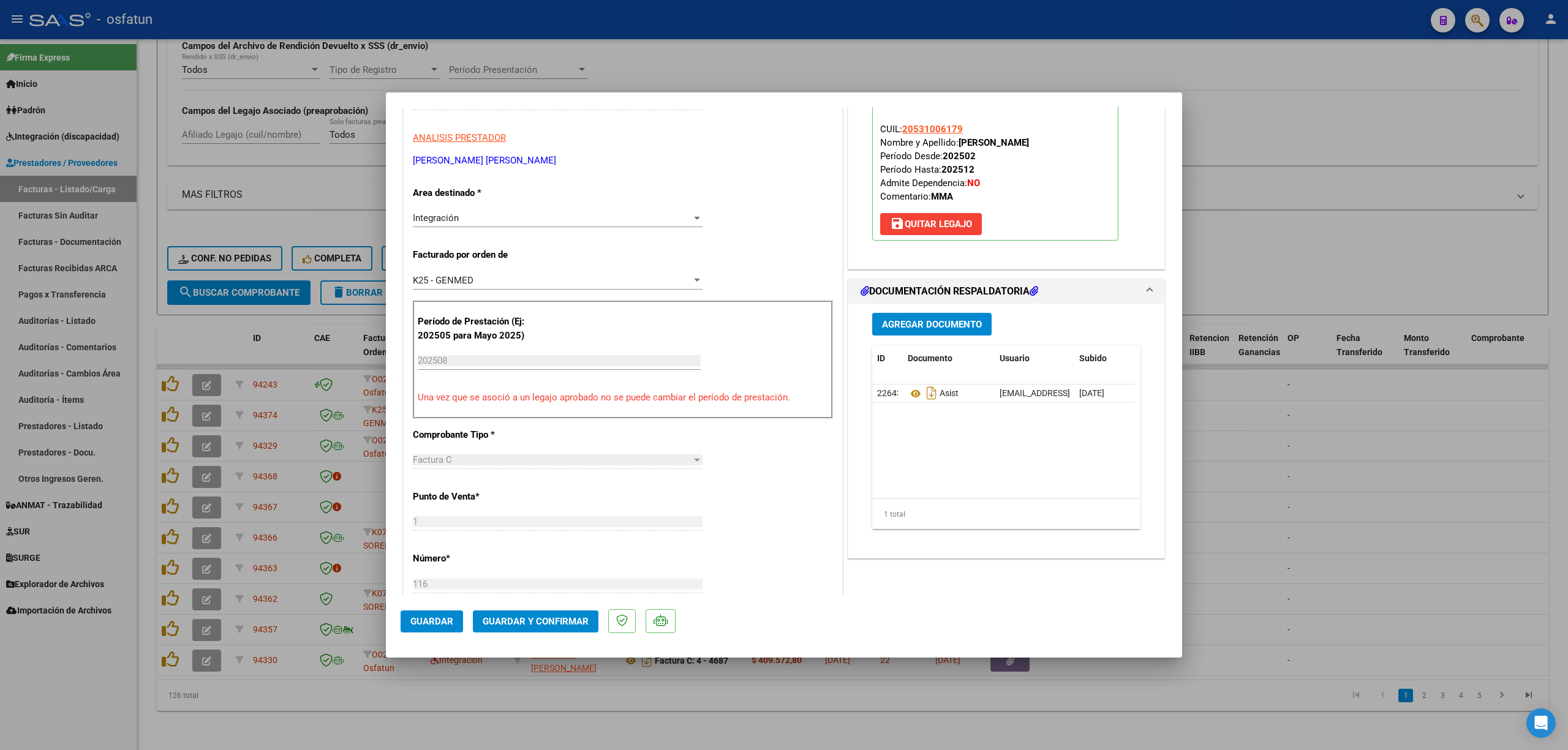
scroll to position [245, 0]
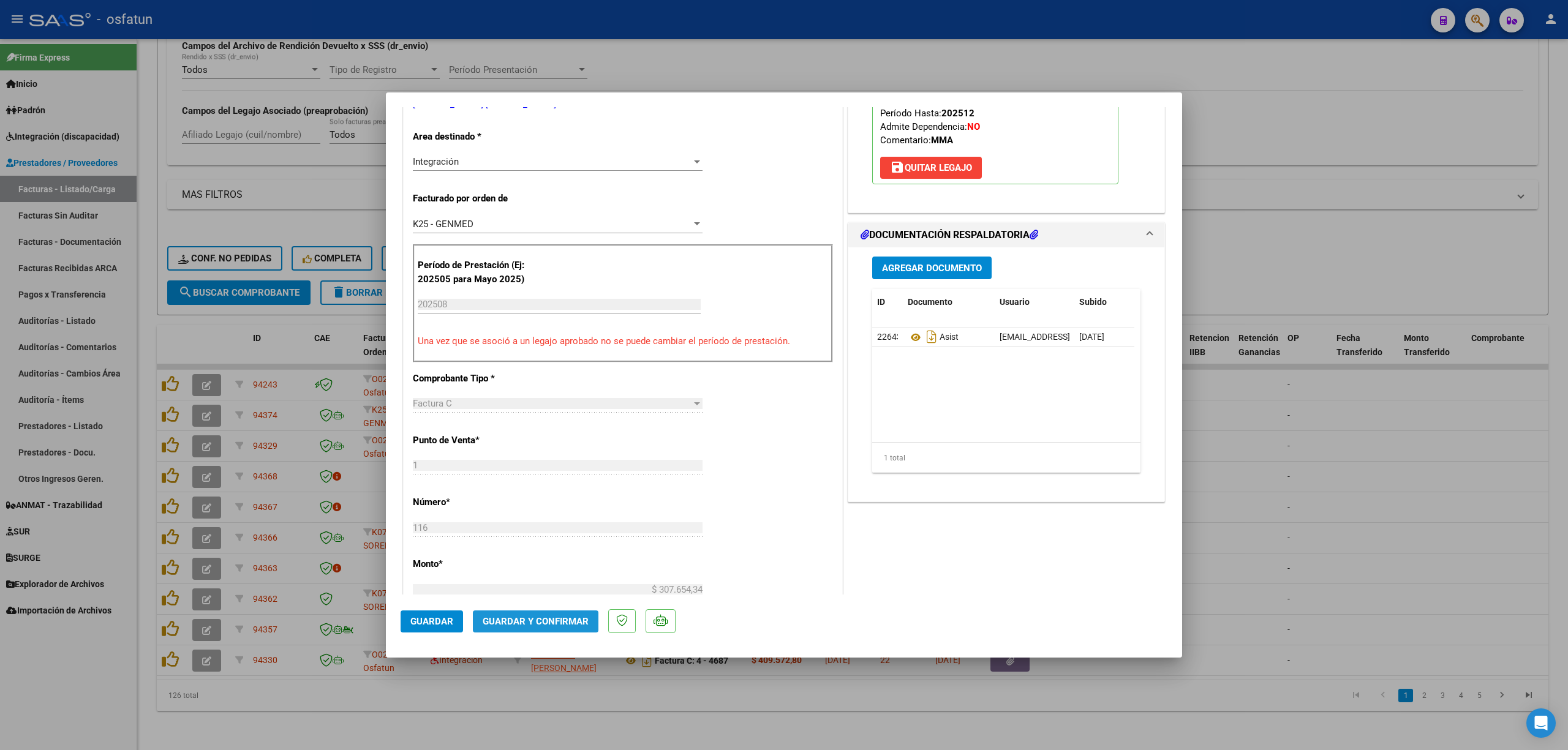
click at [535, 620] on span "Guardar y Confirmar" at bounding box center [535, 622] width 106 height 11
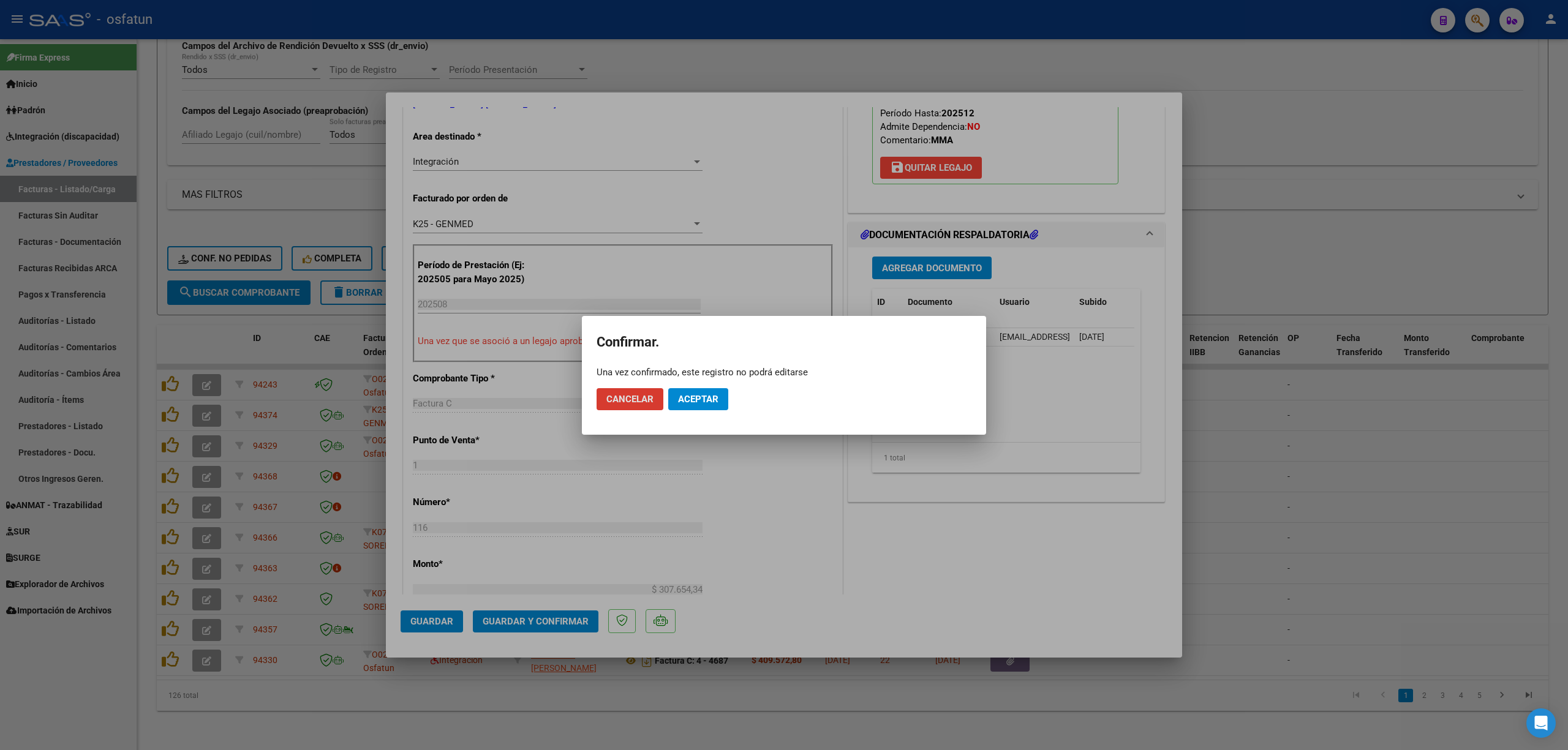
click at [699, 400] on span "Aceptar" at bounding box center [698, 400] width 41 height 11
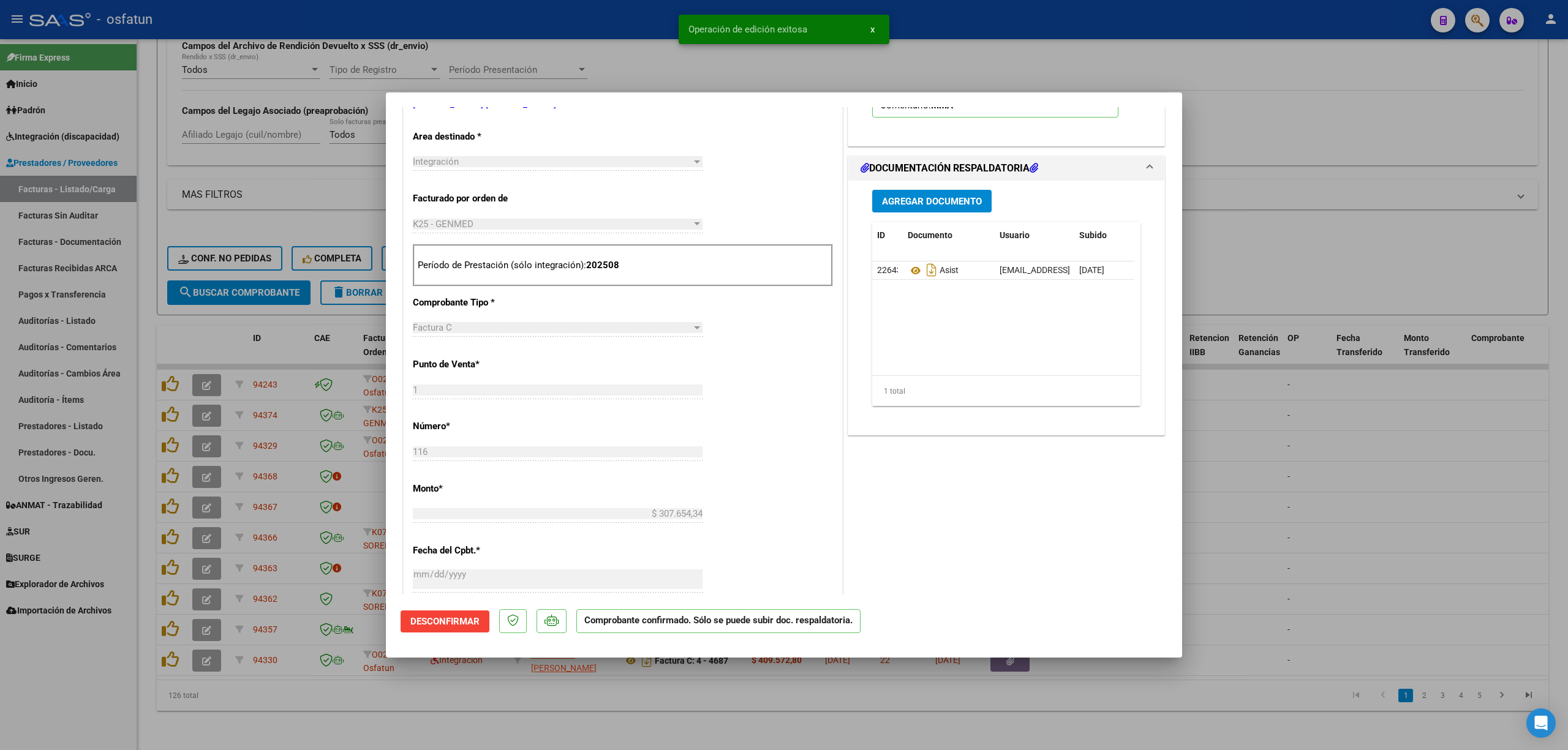
click at [334, 704] on div at bounding box center [784, 375] width 1568 height 750
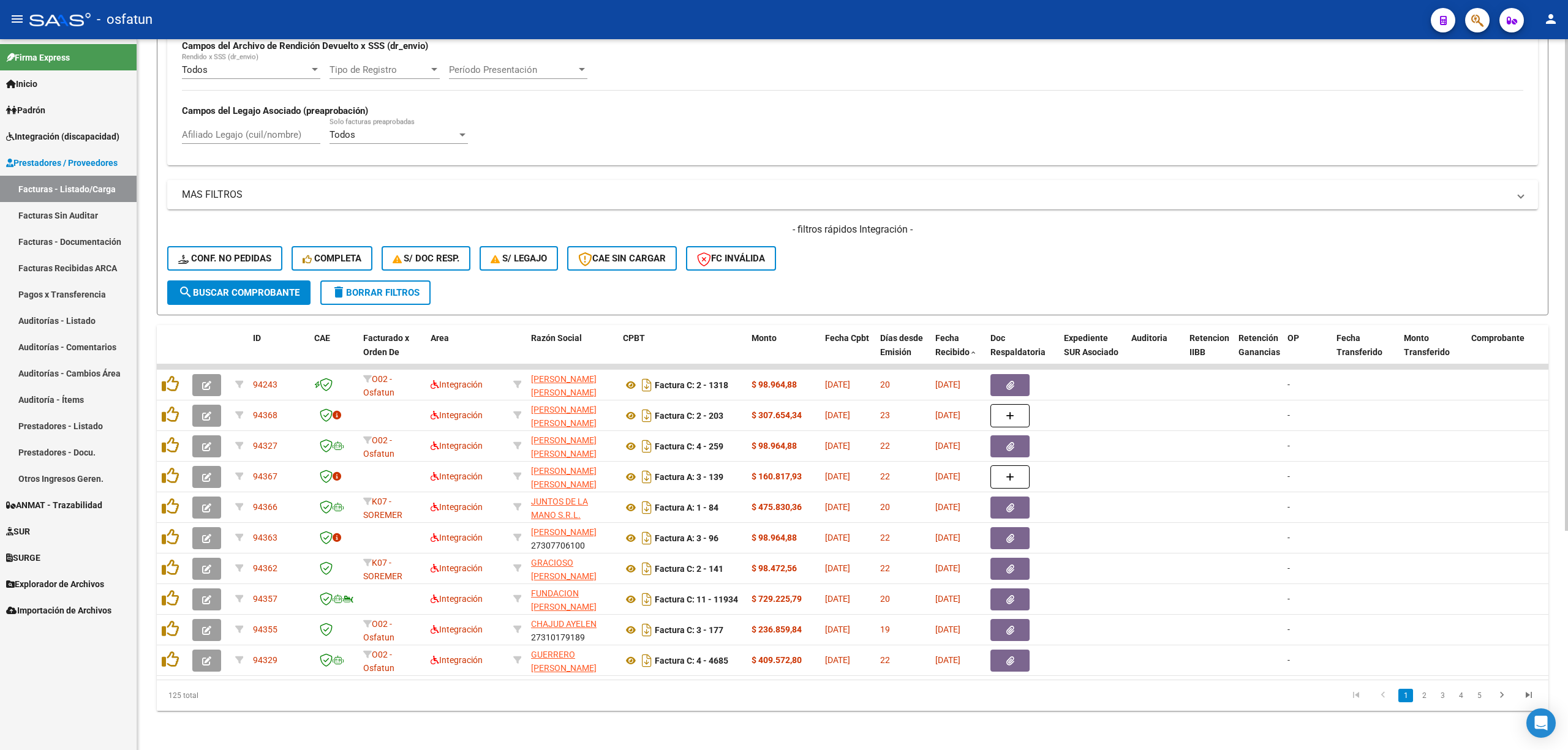
click at [1254, 246] on div "- filtros rápidos Integración - Conf. no pedidas Completa S/ Doc Resp. S/ legaj…" at bounding box center [852, 252] width 1370 height 57
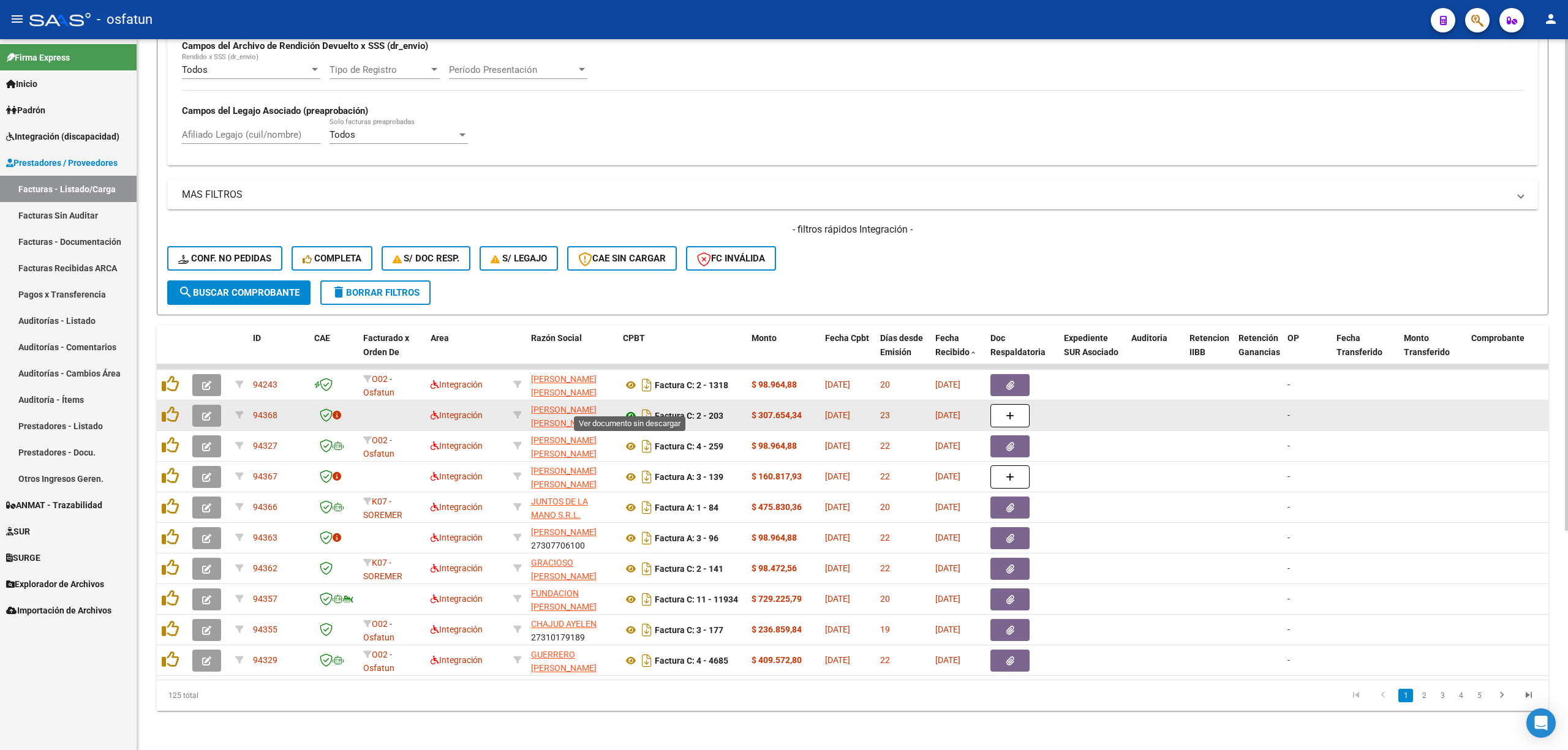
scroll to position [15, 0]
click at [633, 408] on icon at bounding box center [630, 415] width 16 height 15
click at [215, 404] on button "button" at bounding box center [206, 415] width 29 height 22
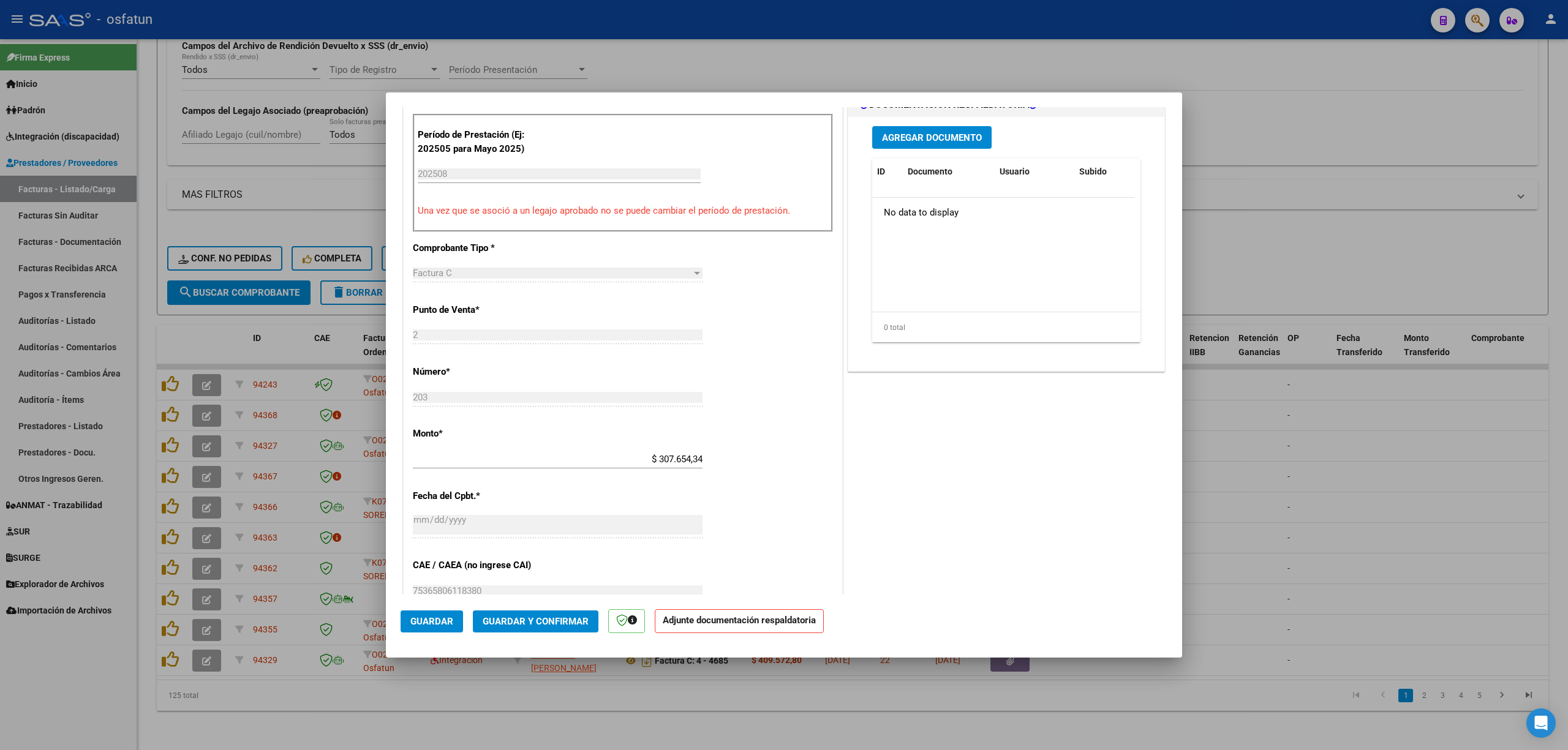
scroll to position [490, 0]
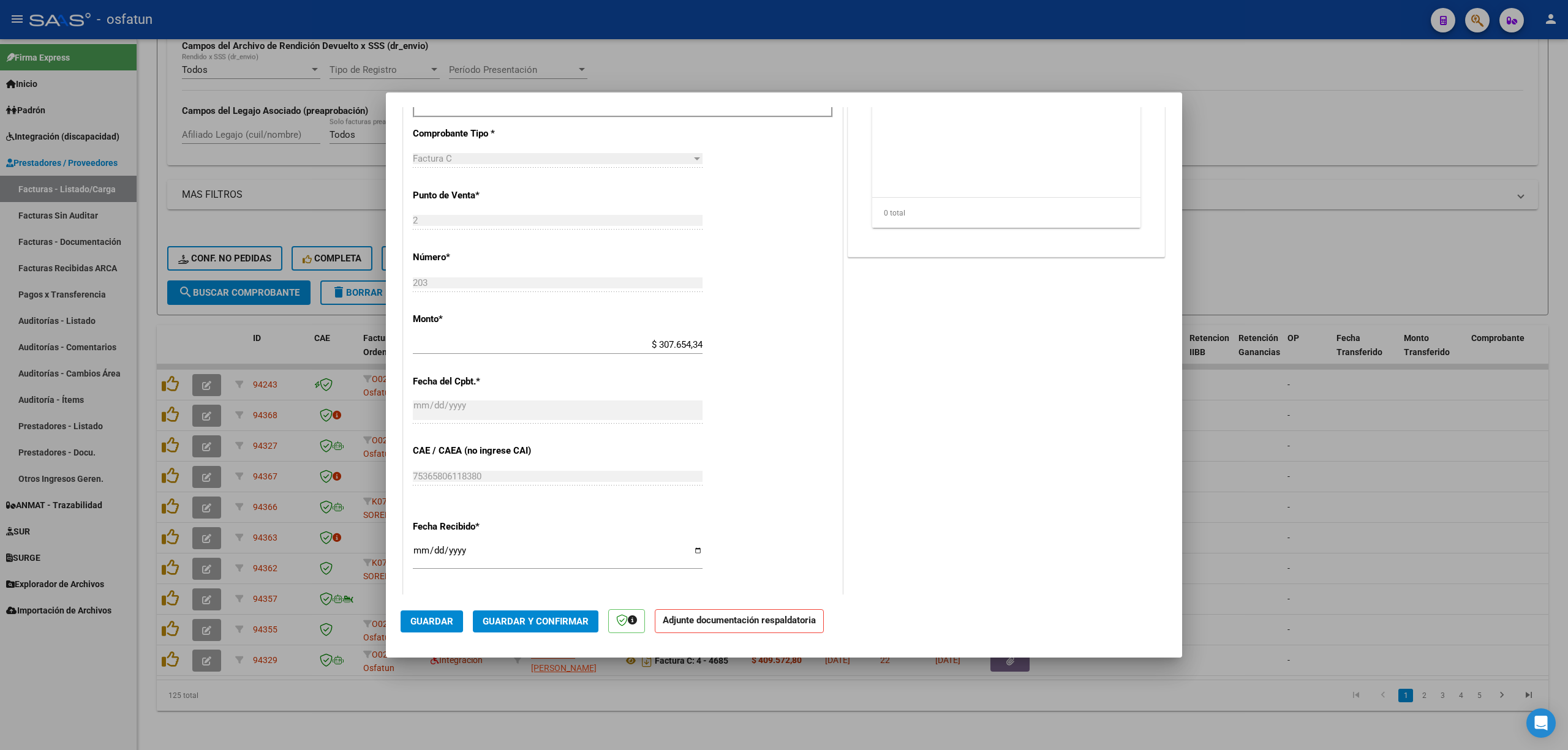
click at [572, 625] on span "Guardar y Confirmar" at bounding box center [535, 622] width 106 height 11
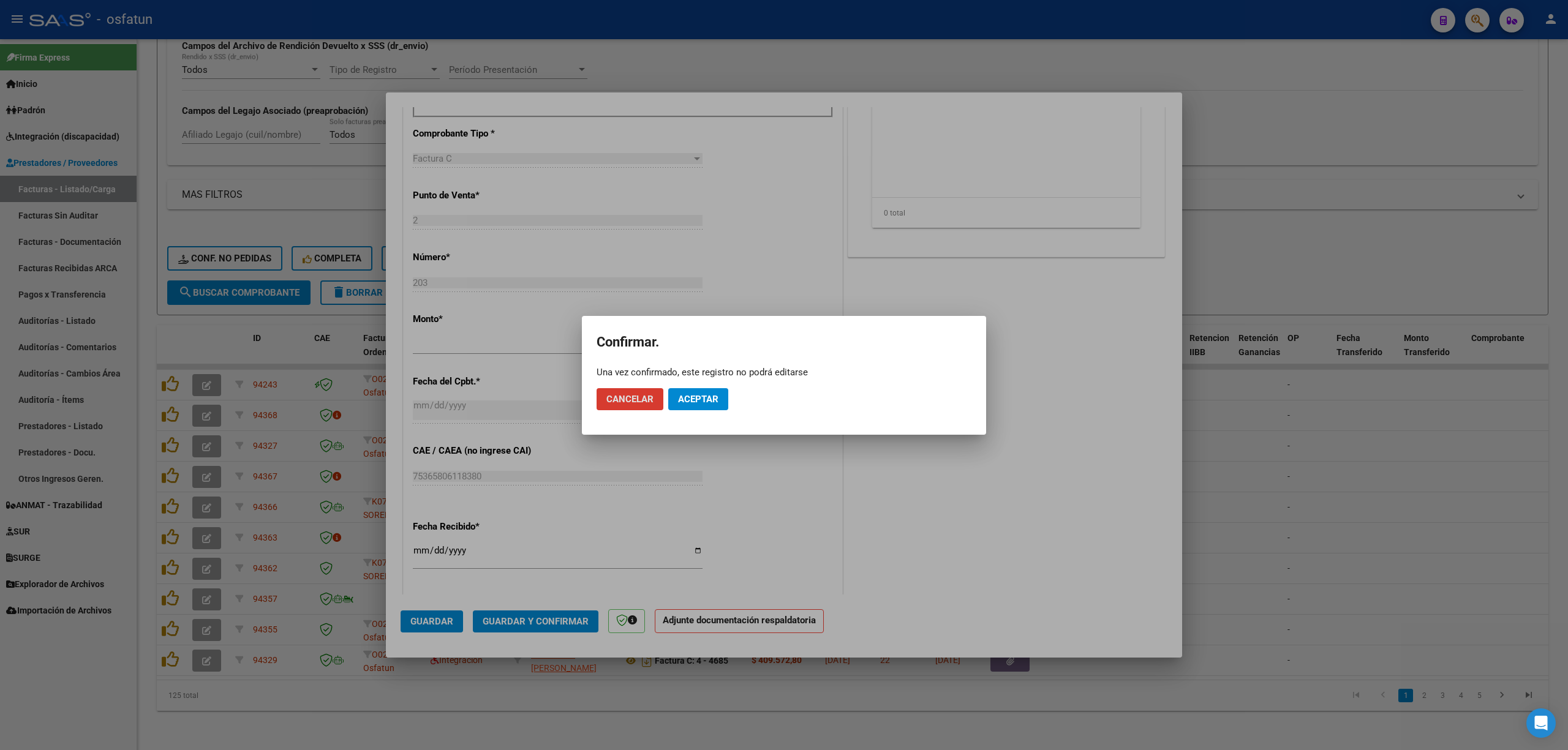
click at [697, 394] on span "Aceptar" at bounding box center [698, 400] width 41 height 11
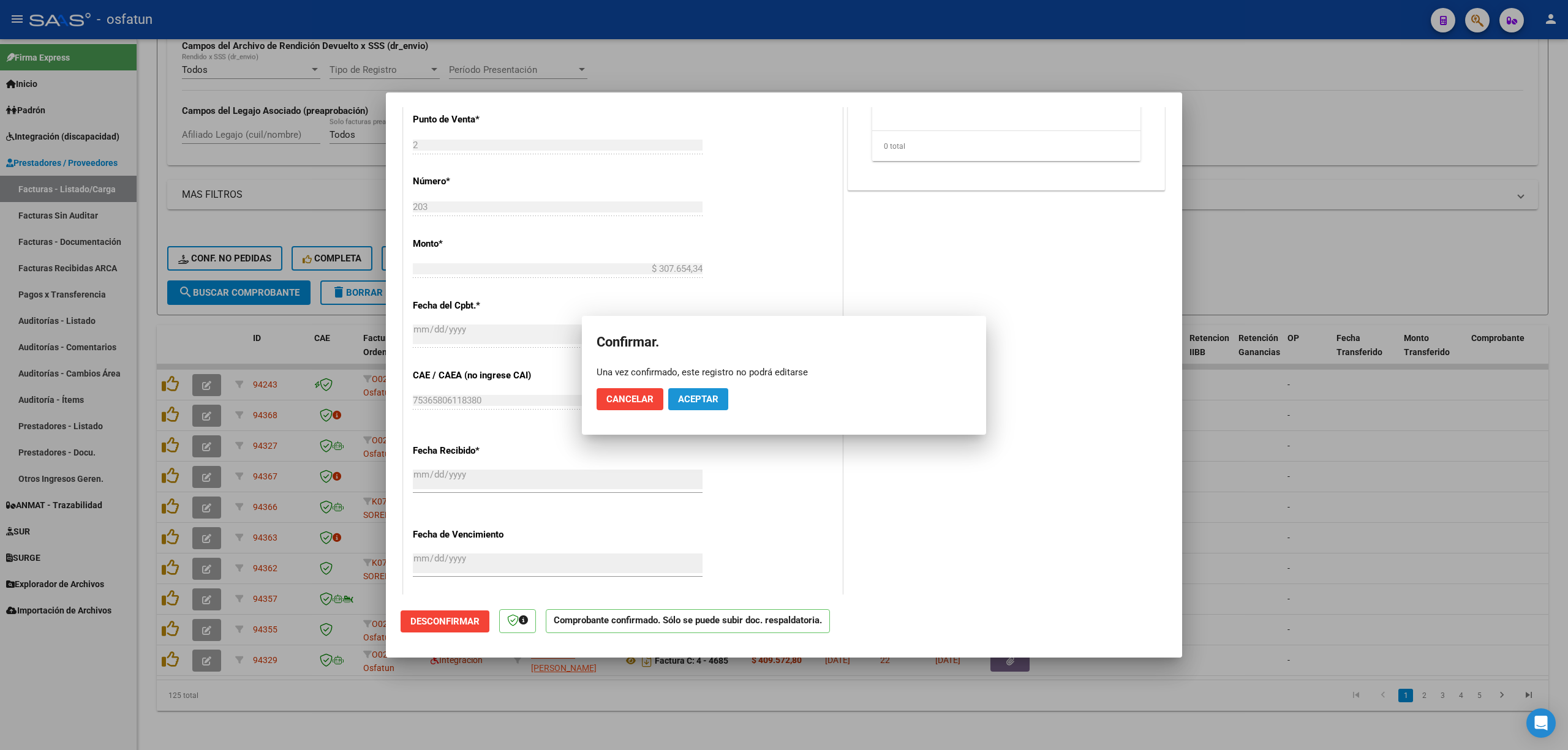
scroll to position [414, 0]
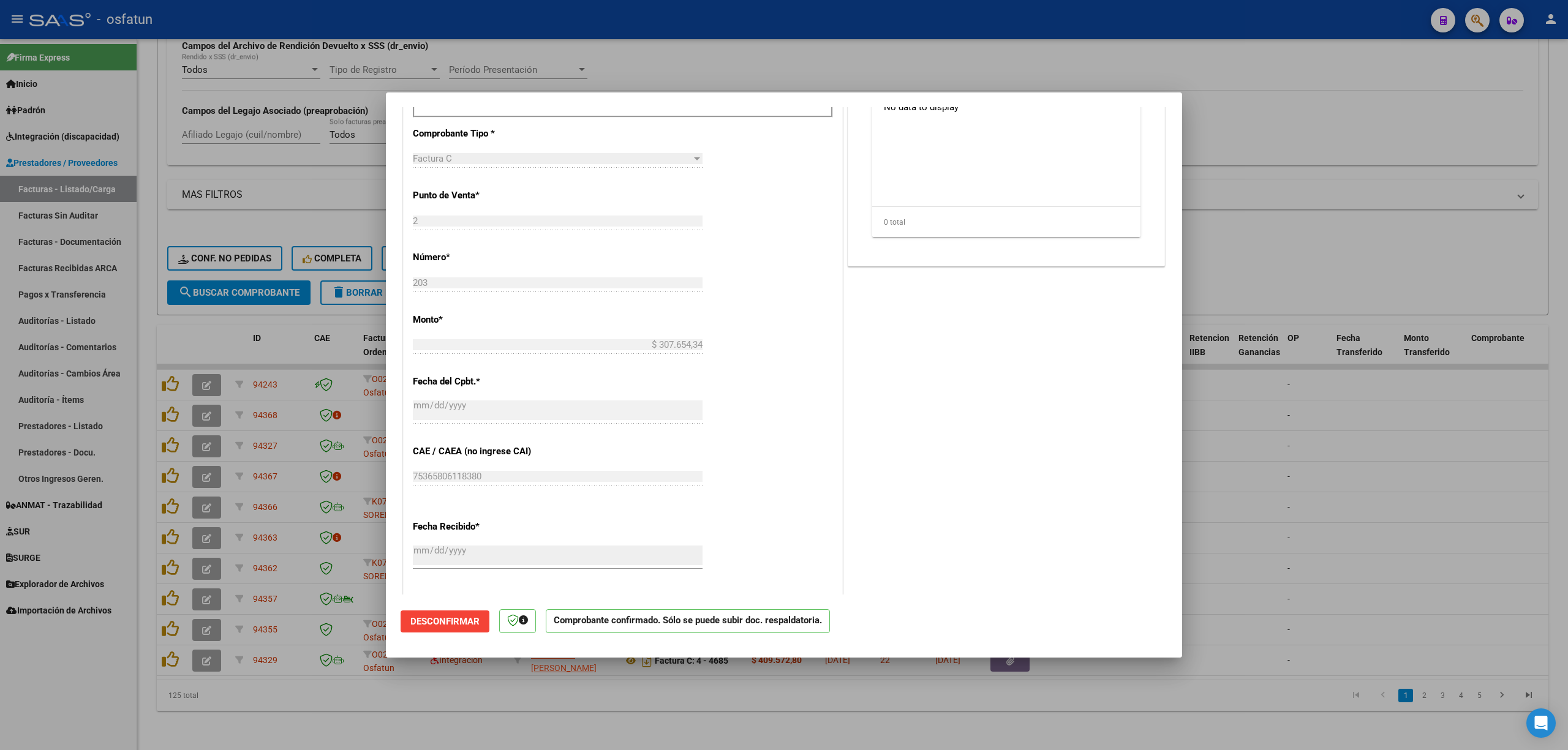
click at [1324, 586] on div at bounding box center [784, 375] width 1568 height 750
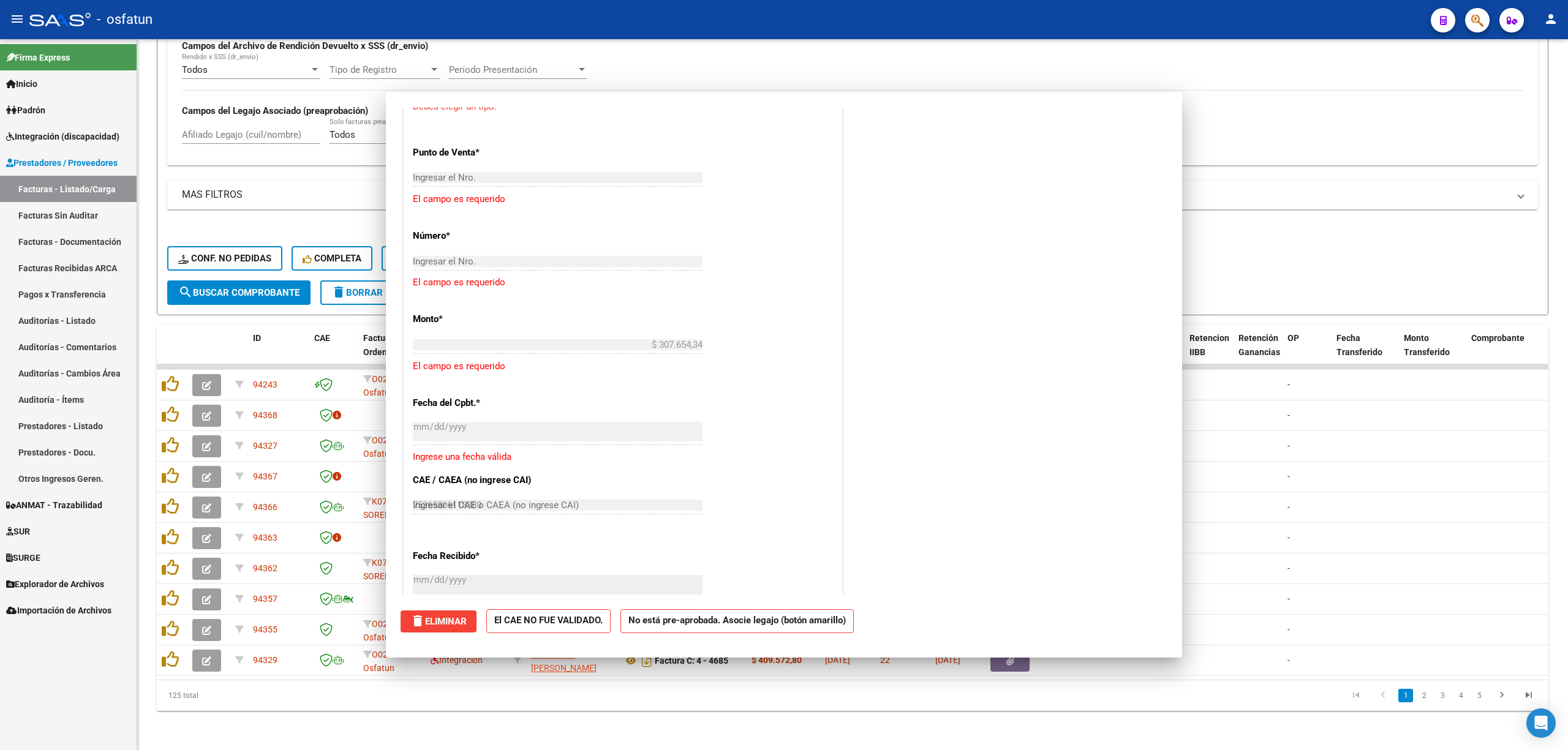
scroll to position [0, 0]
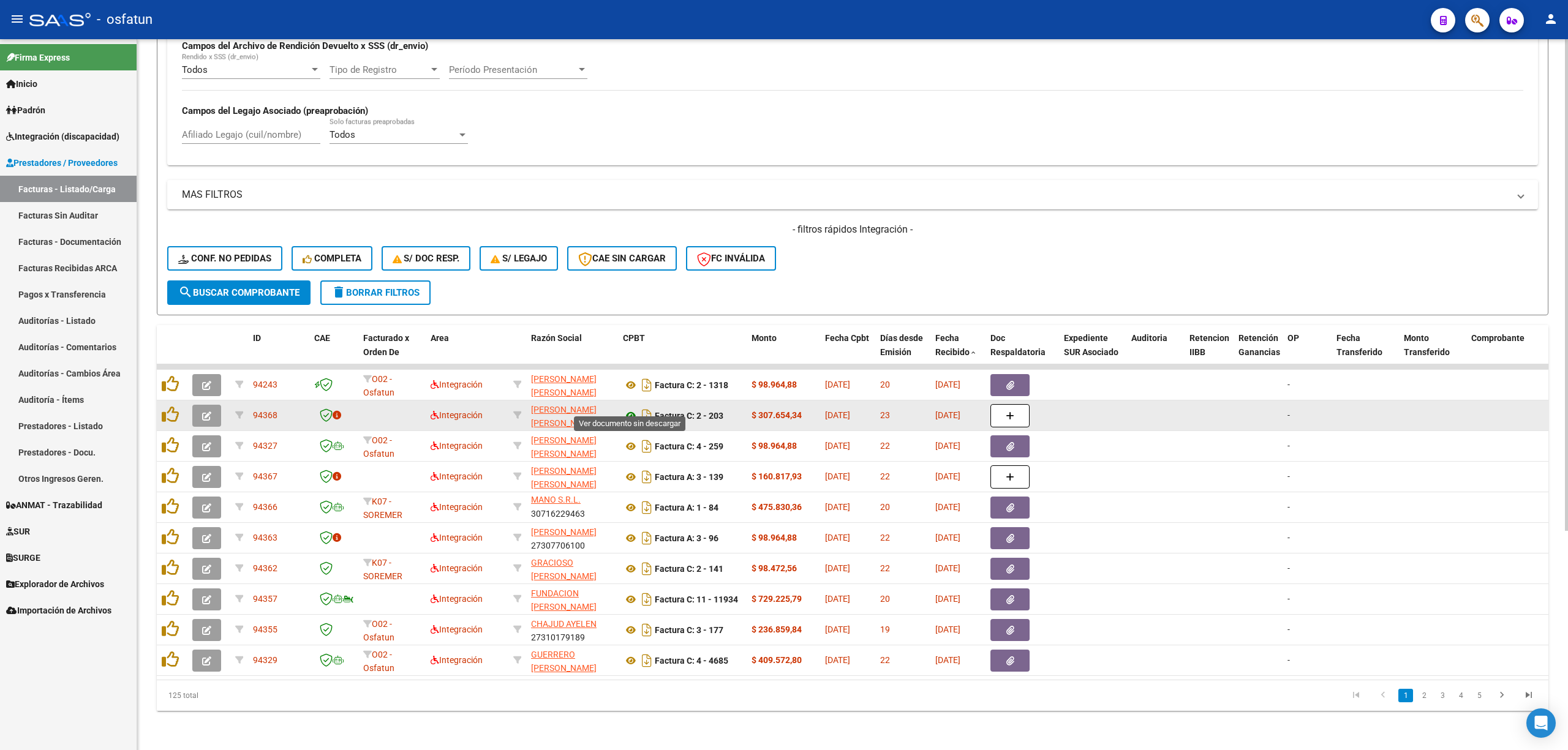
click at [628, 408] on icon at bounding box center [630, 415] width 16 height 15
click at [205, 411] on icon "button" at bounding box center [206, 416] width 9 height 9
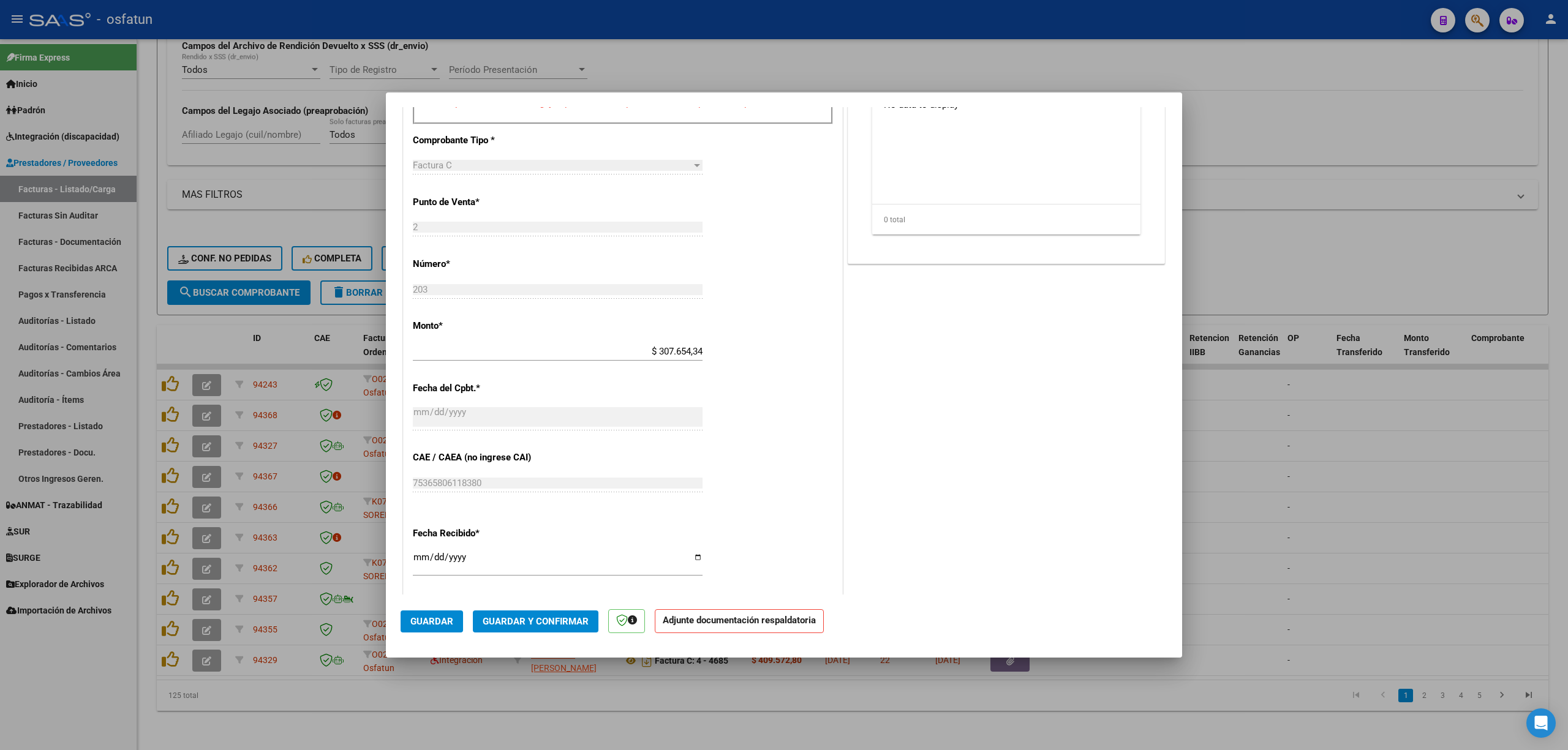
scroll to position [571, 0]
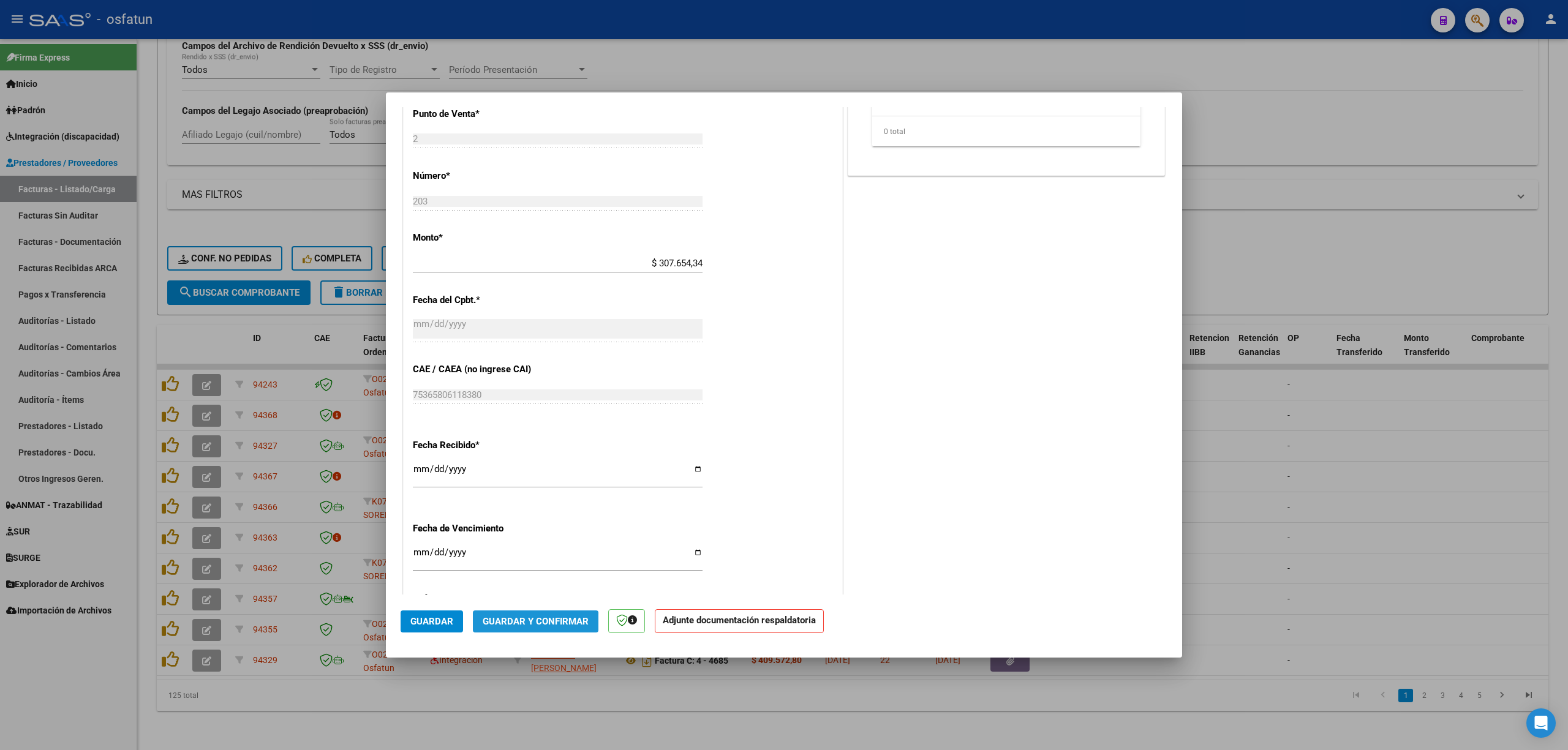
click at [534, 627] on button "Guardar y Confirmar" at bounding box center [535, 621] width 126 height 22
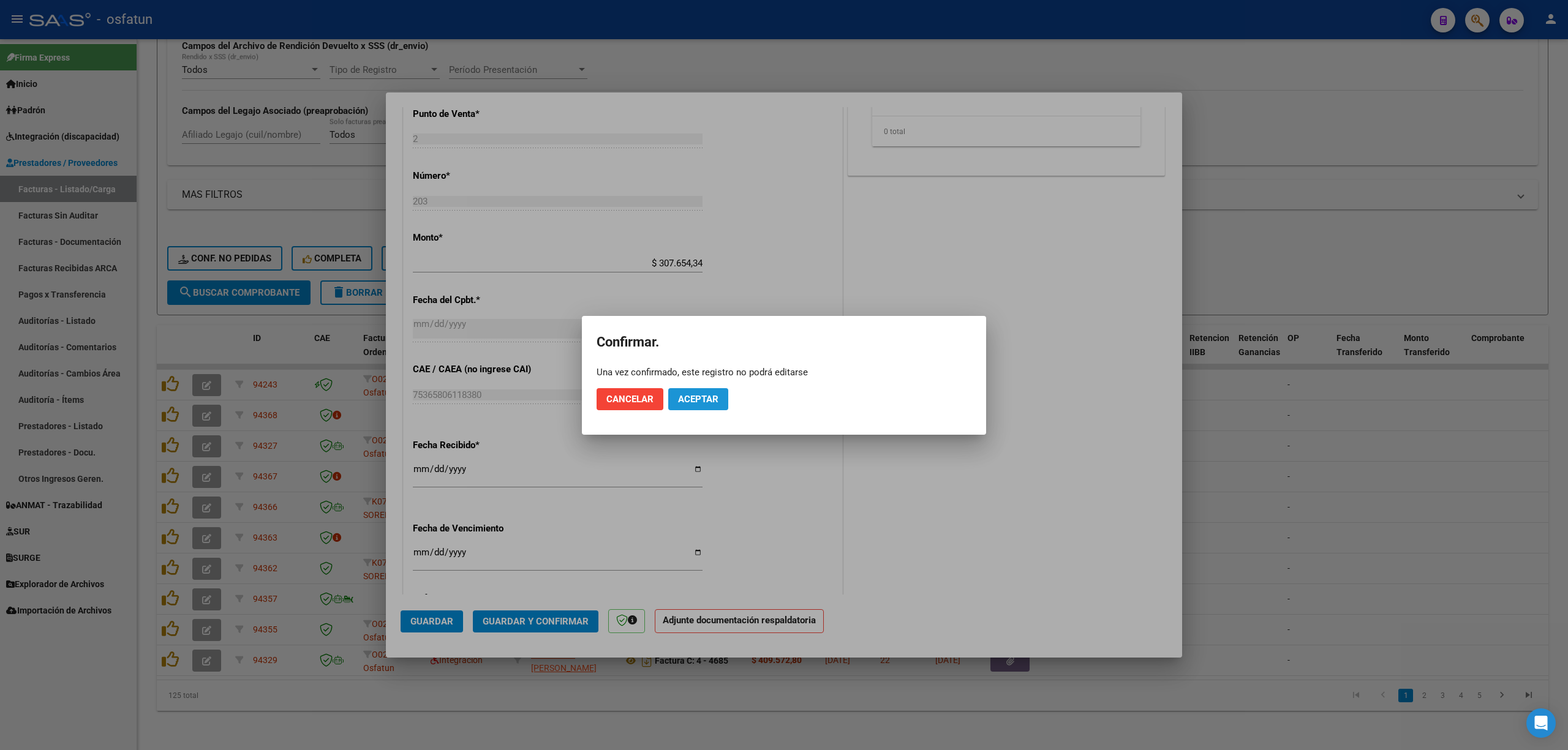
click at [694, 395] on span "Aceptar" at bounding box center [698, 400] width 41 height 11
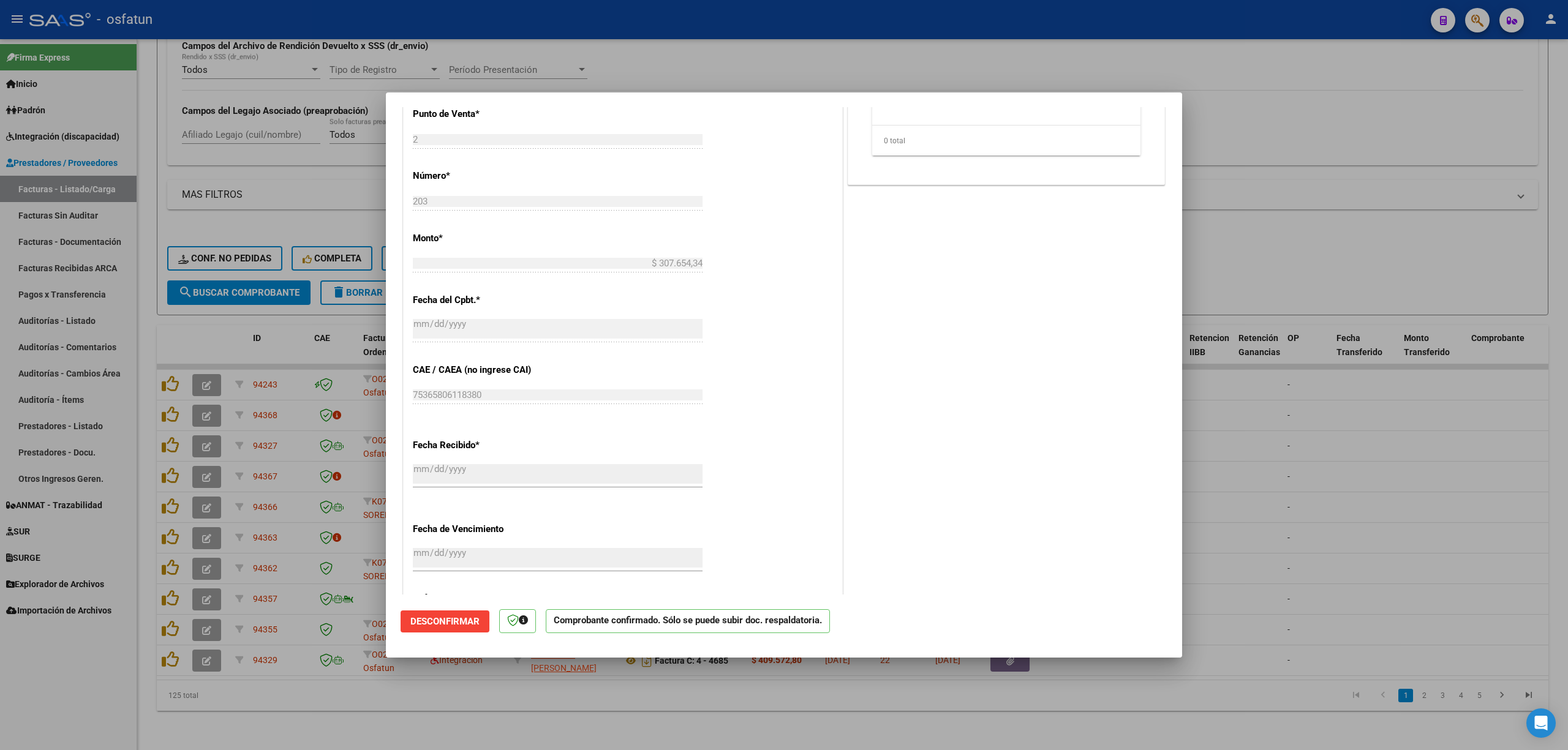
click at [1215, 442] on div at bounding box center [784, 375] width 1568 height 750
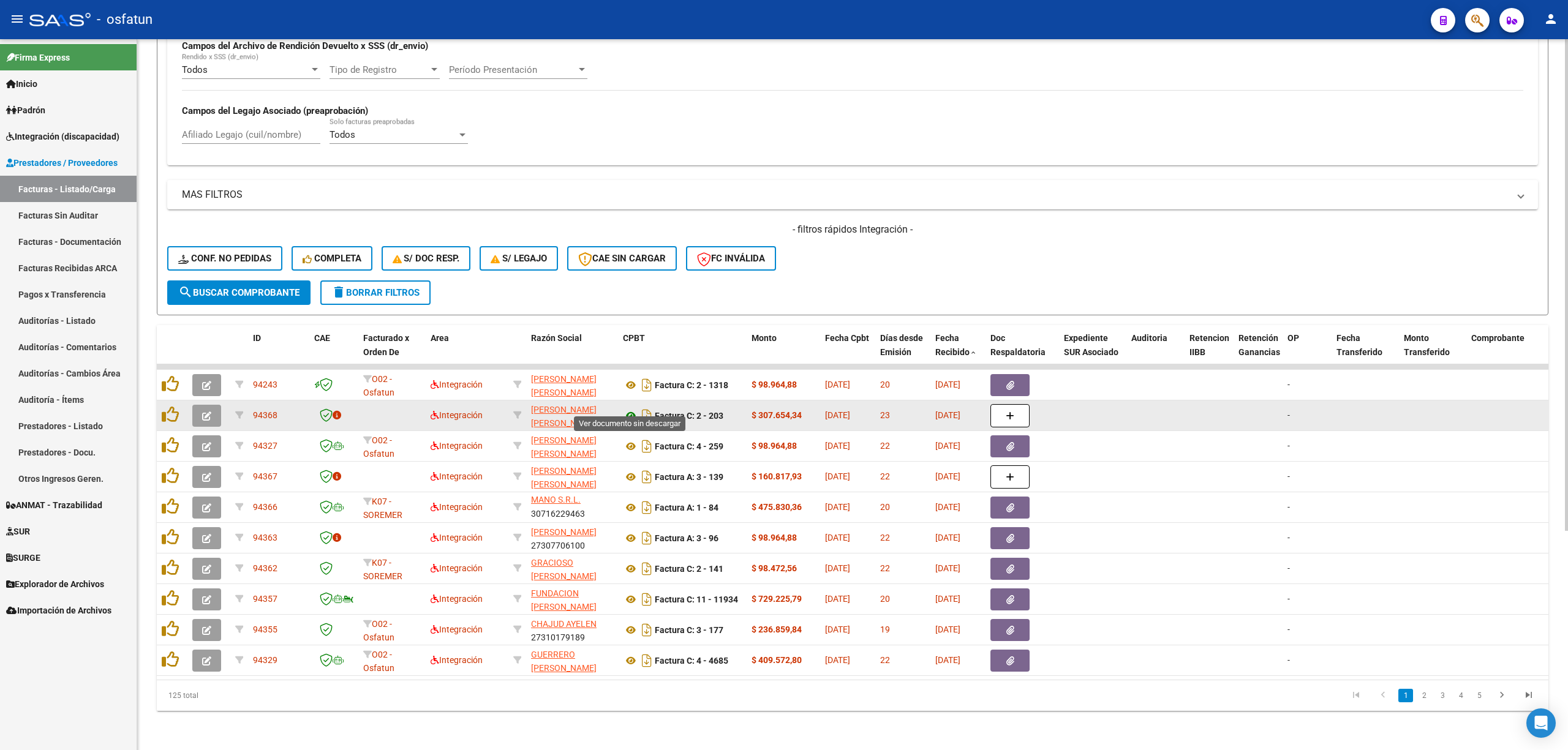
click at [630, 408] on icon at bounding box center [630, 415] width 16 height 15
click at [206, 408] on button "button" at bounding box center [206, 415] width 29 height 22
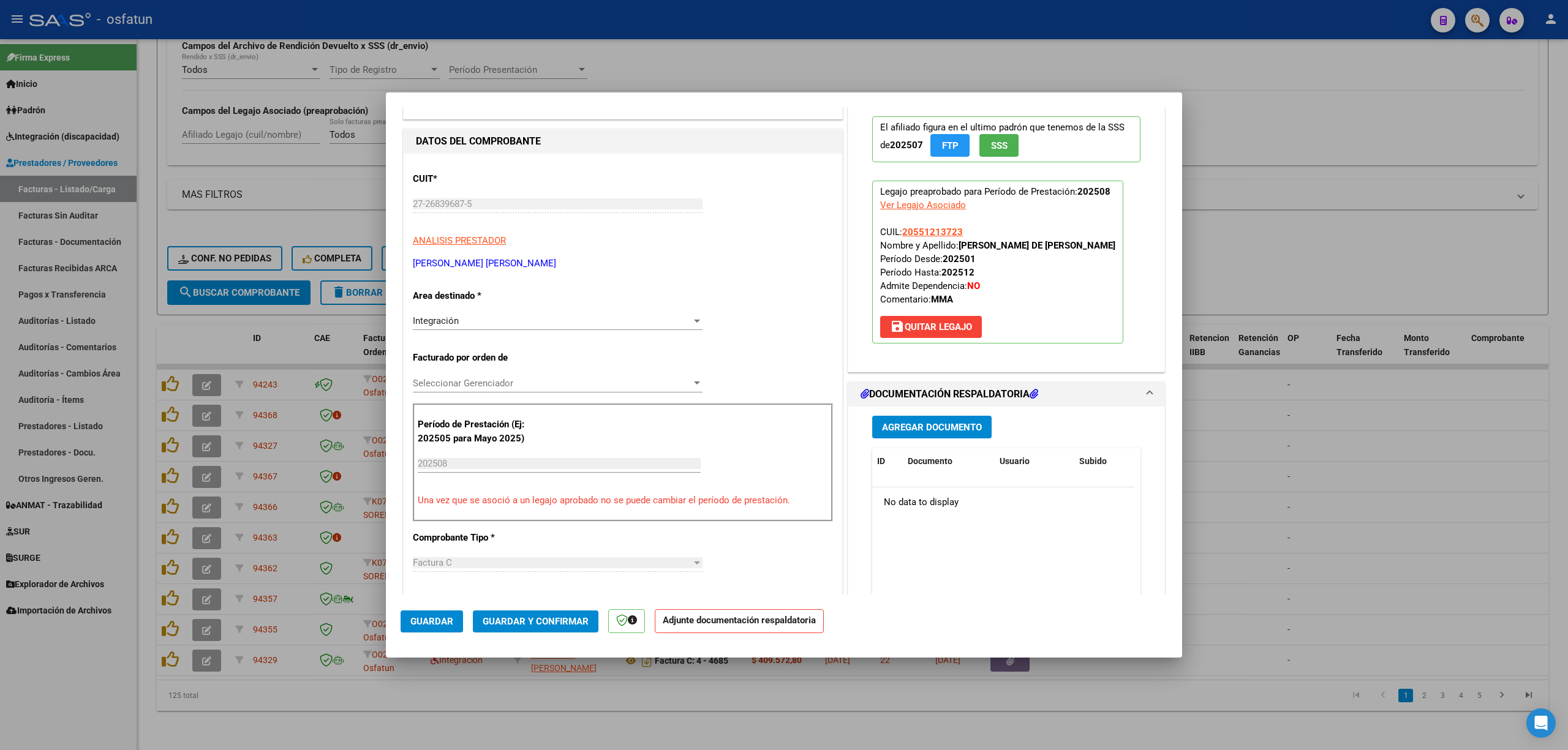
scroll to position [245, 0]
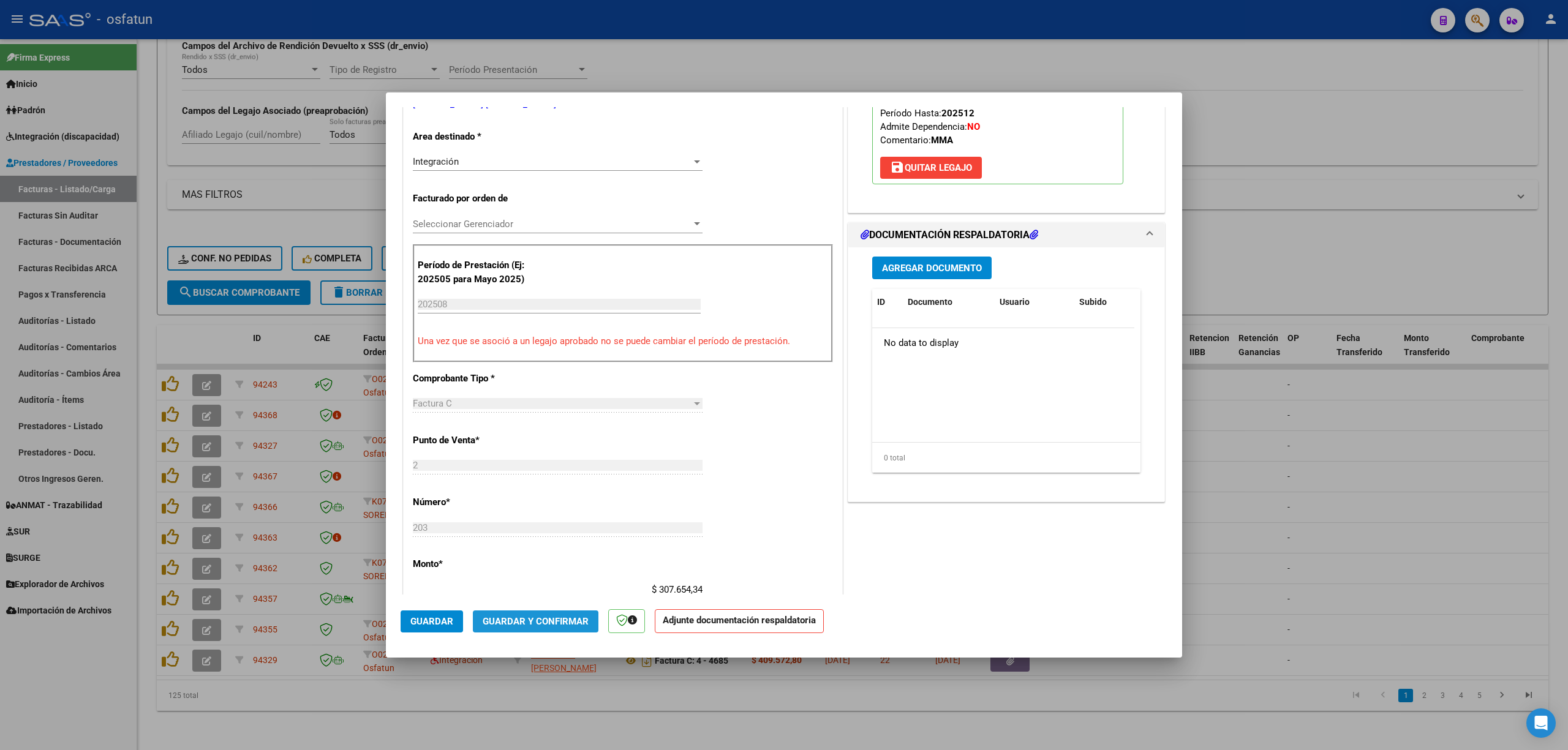
click at [522, 627] on button "Guardar y Confirmar" at bounding box center [535, 621] width 126 height 22
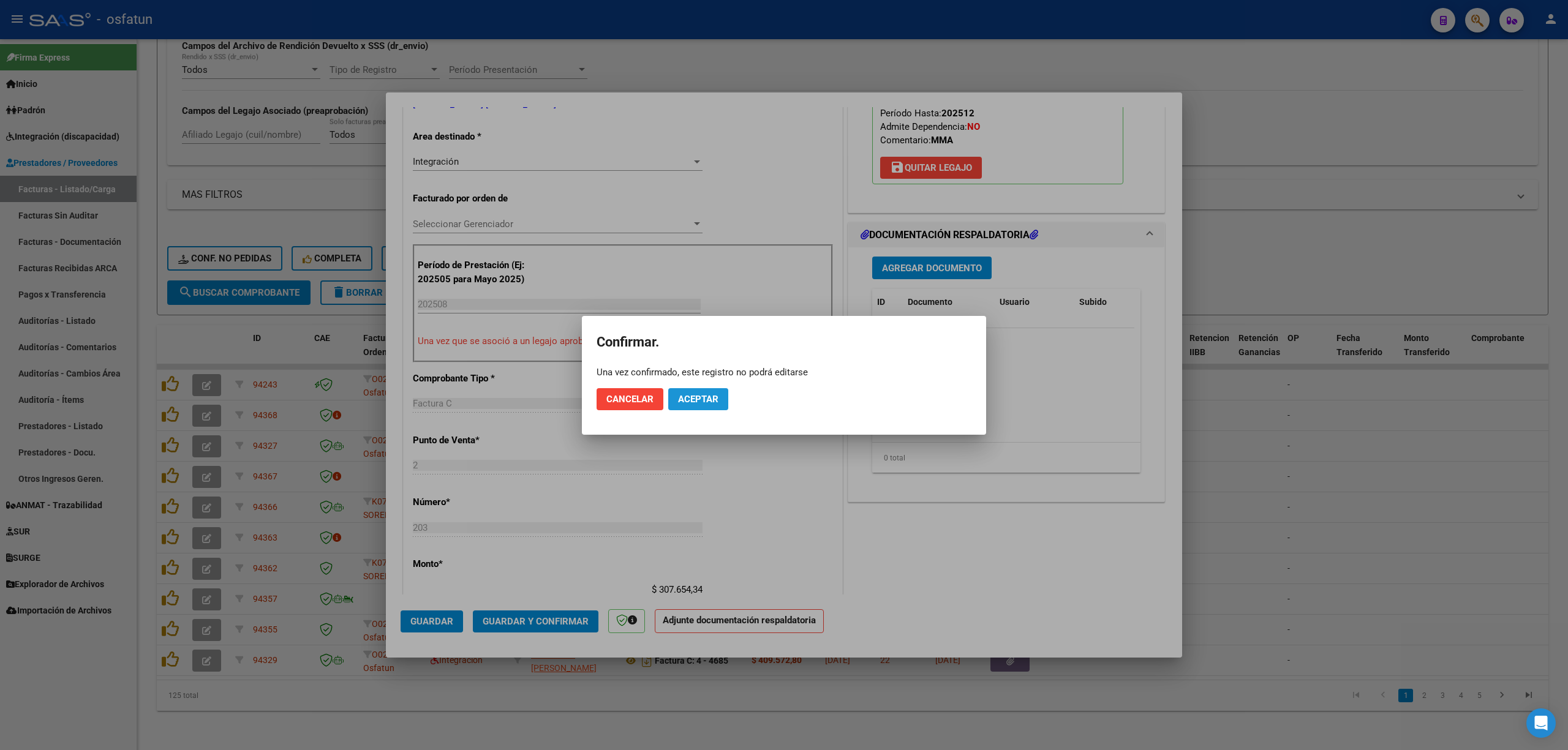
click at [692, 407] on button "Aceptar" at bounding box center [698, 399] width 60 height 22
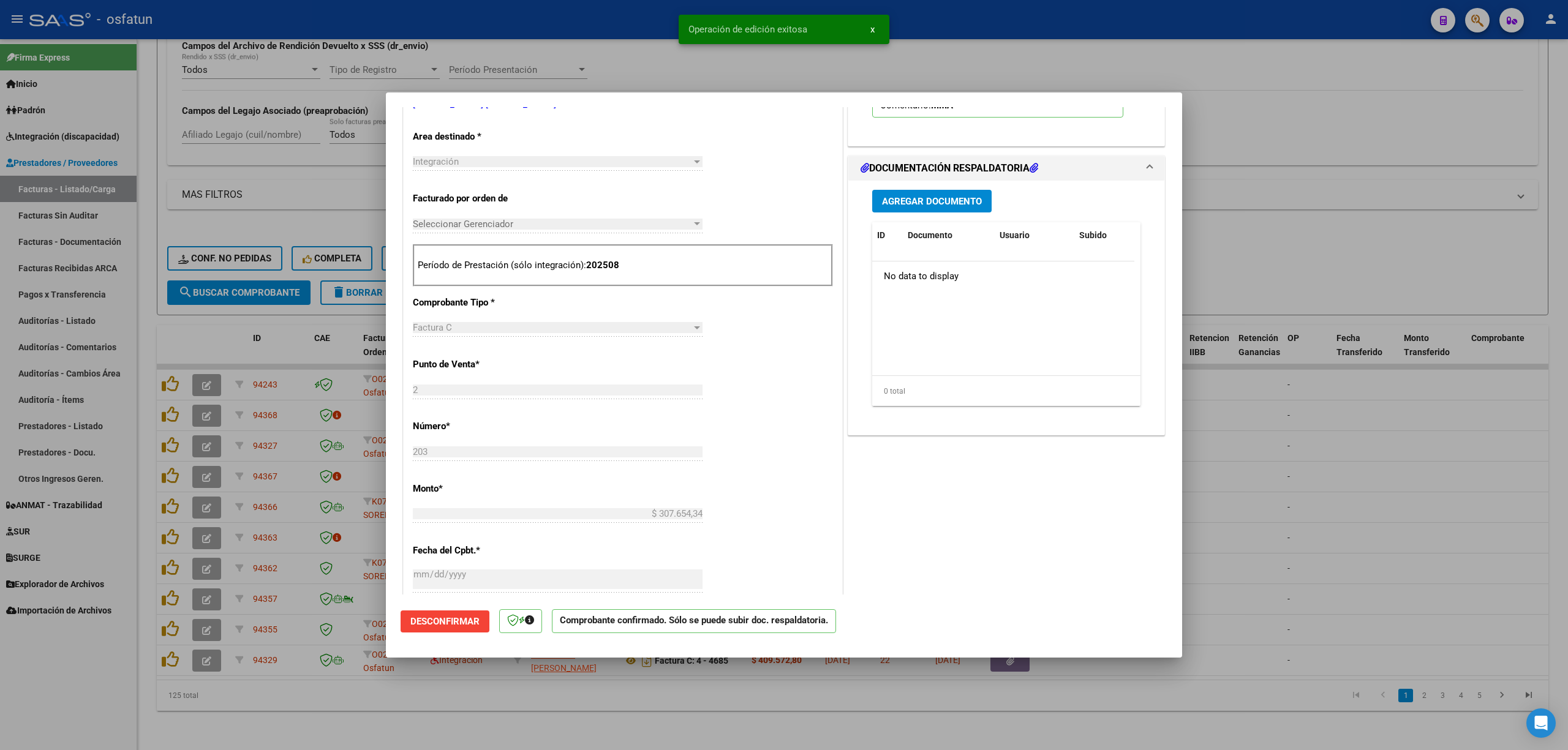
click at [1199, 476] on div at bounding box center [784, 375] width 1568 height 750
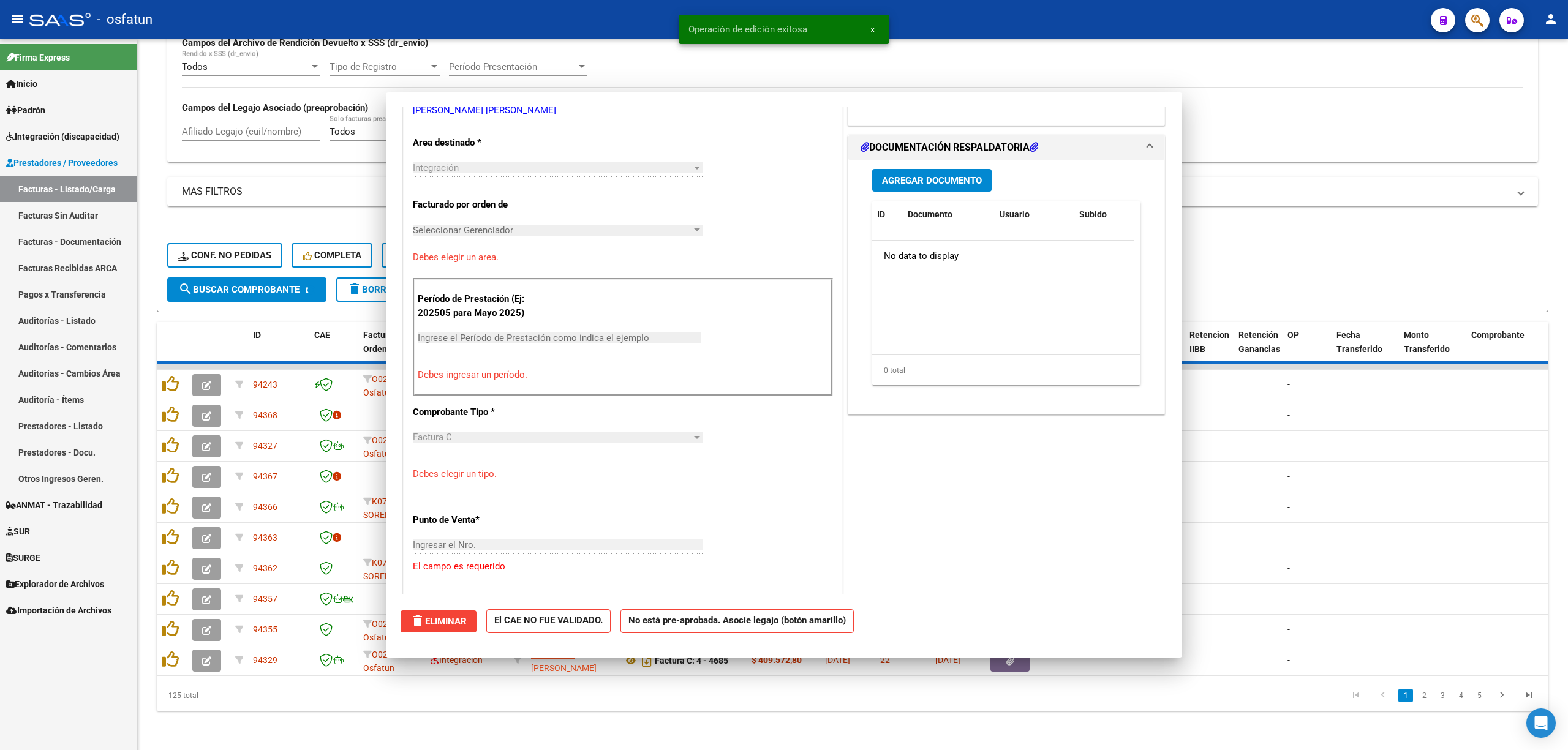
scroll to position [0, 0]
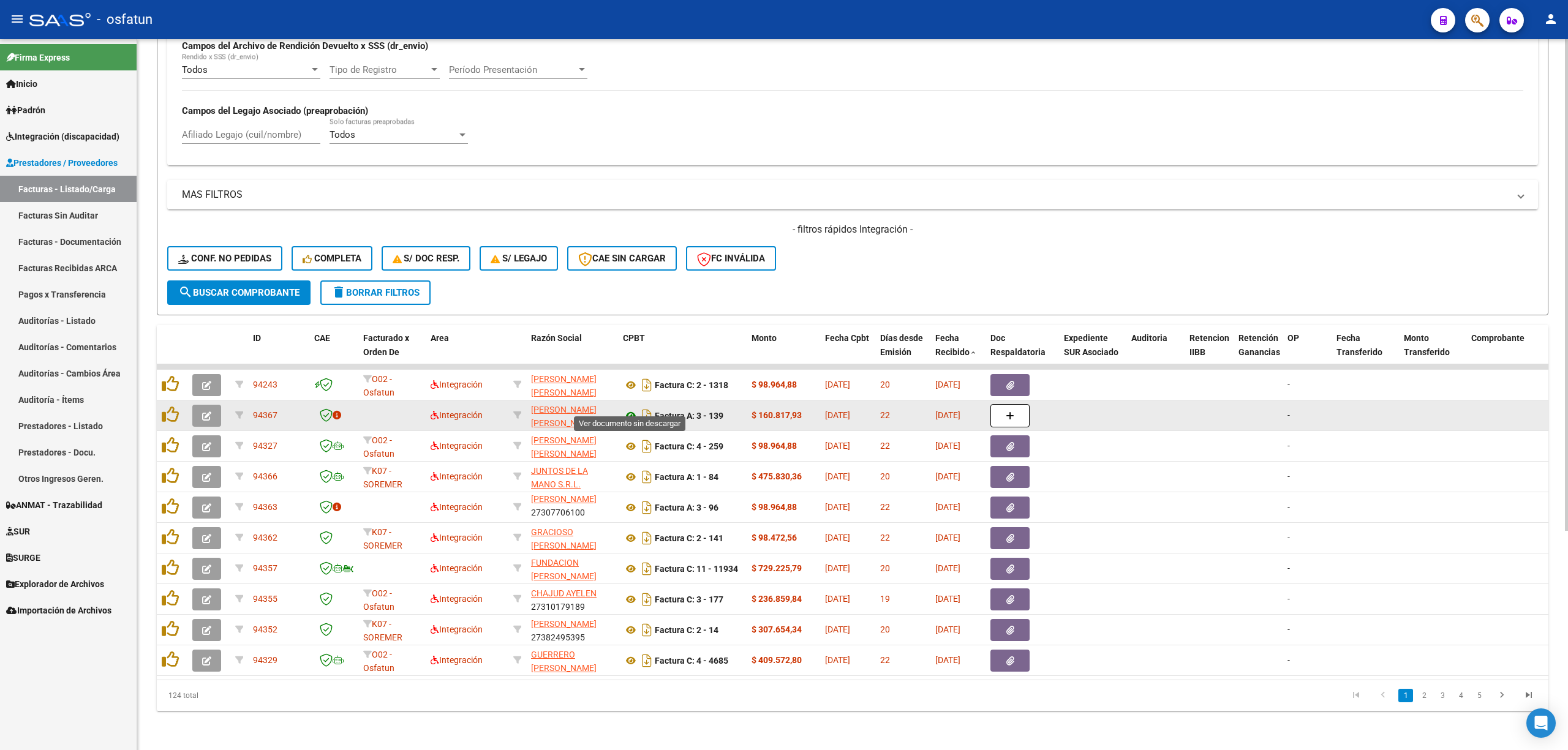
click at [626, 408] on icon at bounding box center [630, 415] width 16 height 15
click at [209, 411] on icon "button" at bounding box center [206, 416] width 9 height 9
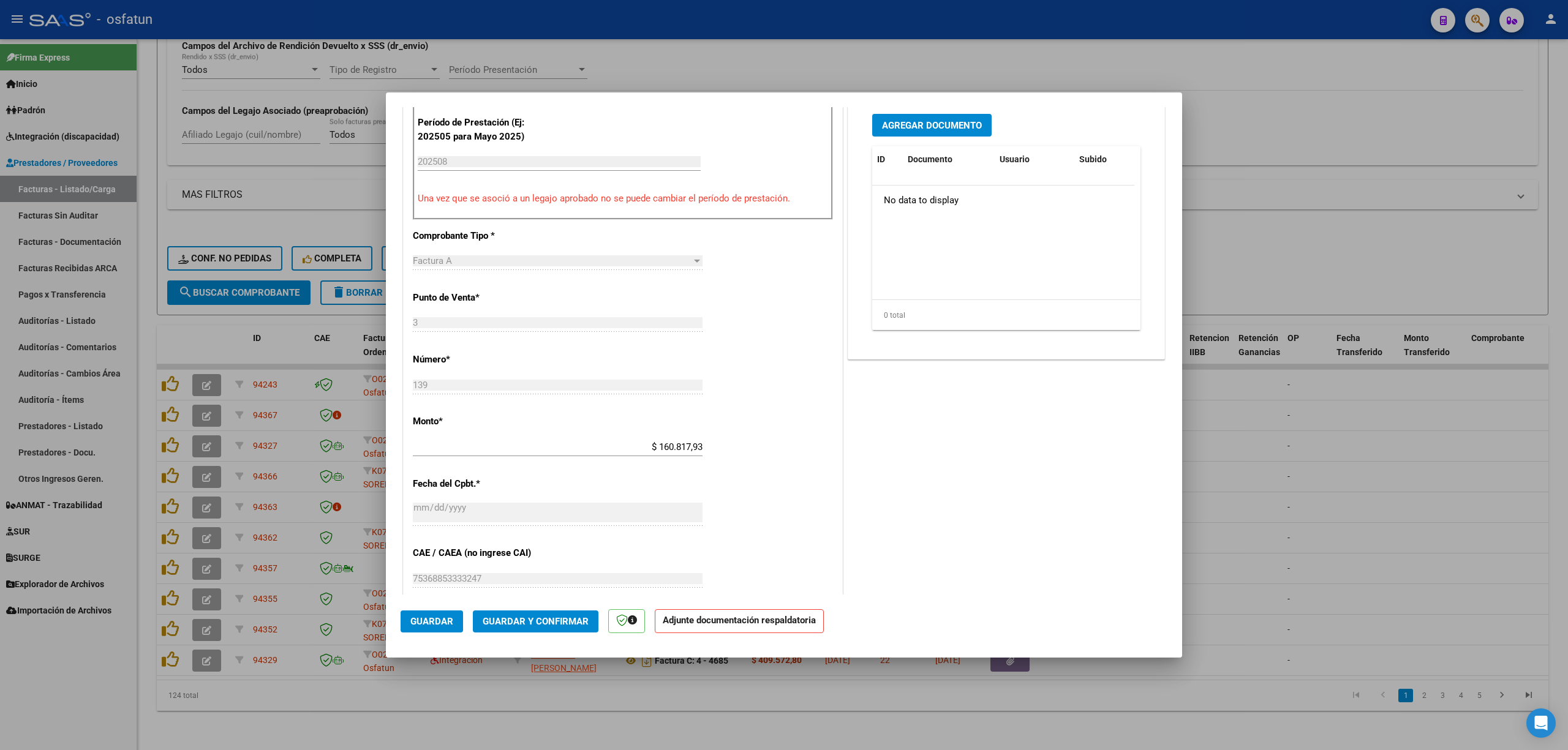
scroll to position [408, 0]
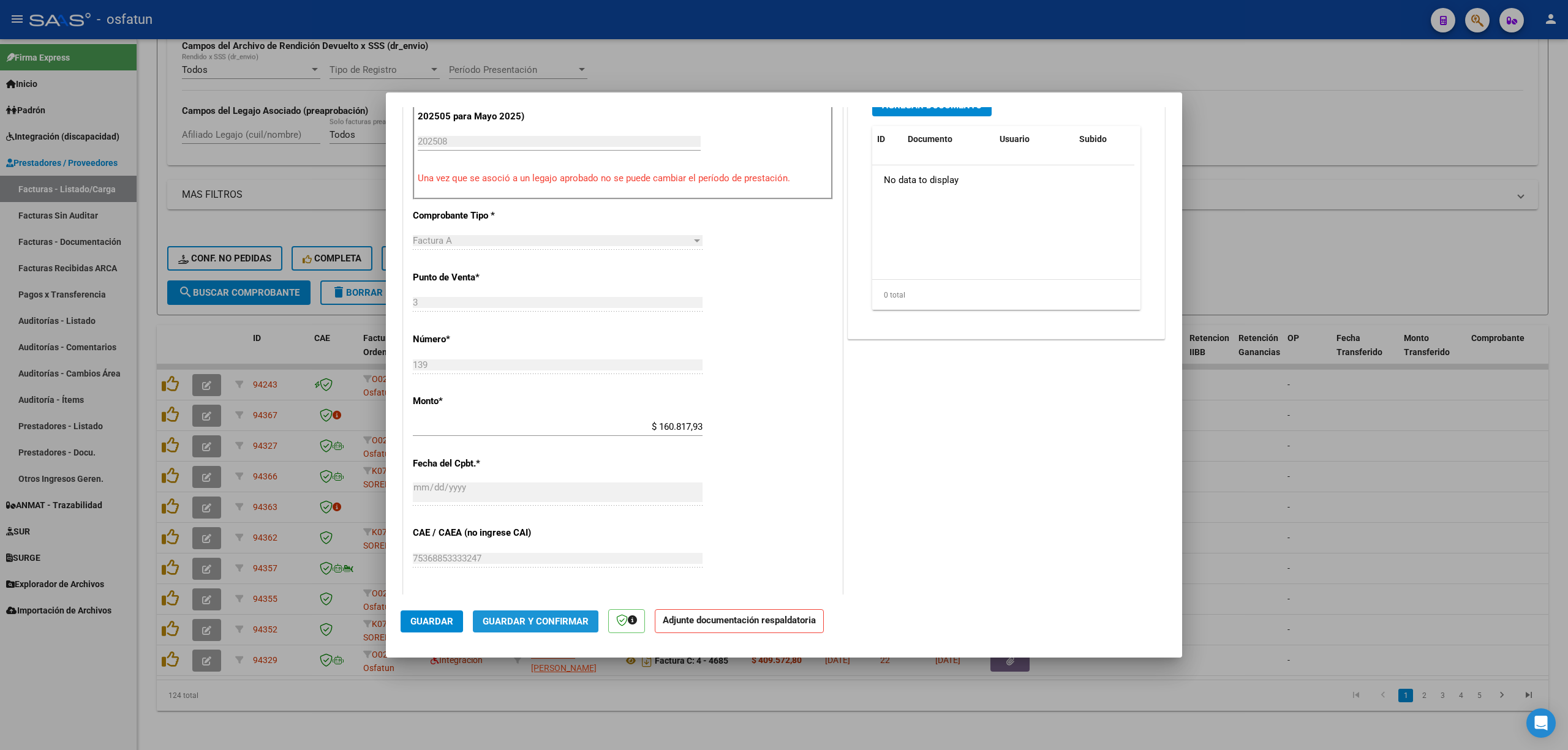
click at [552, 617] on span "Guardar y Confirmar" at bounding box center [535, 622] width 106 height 11
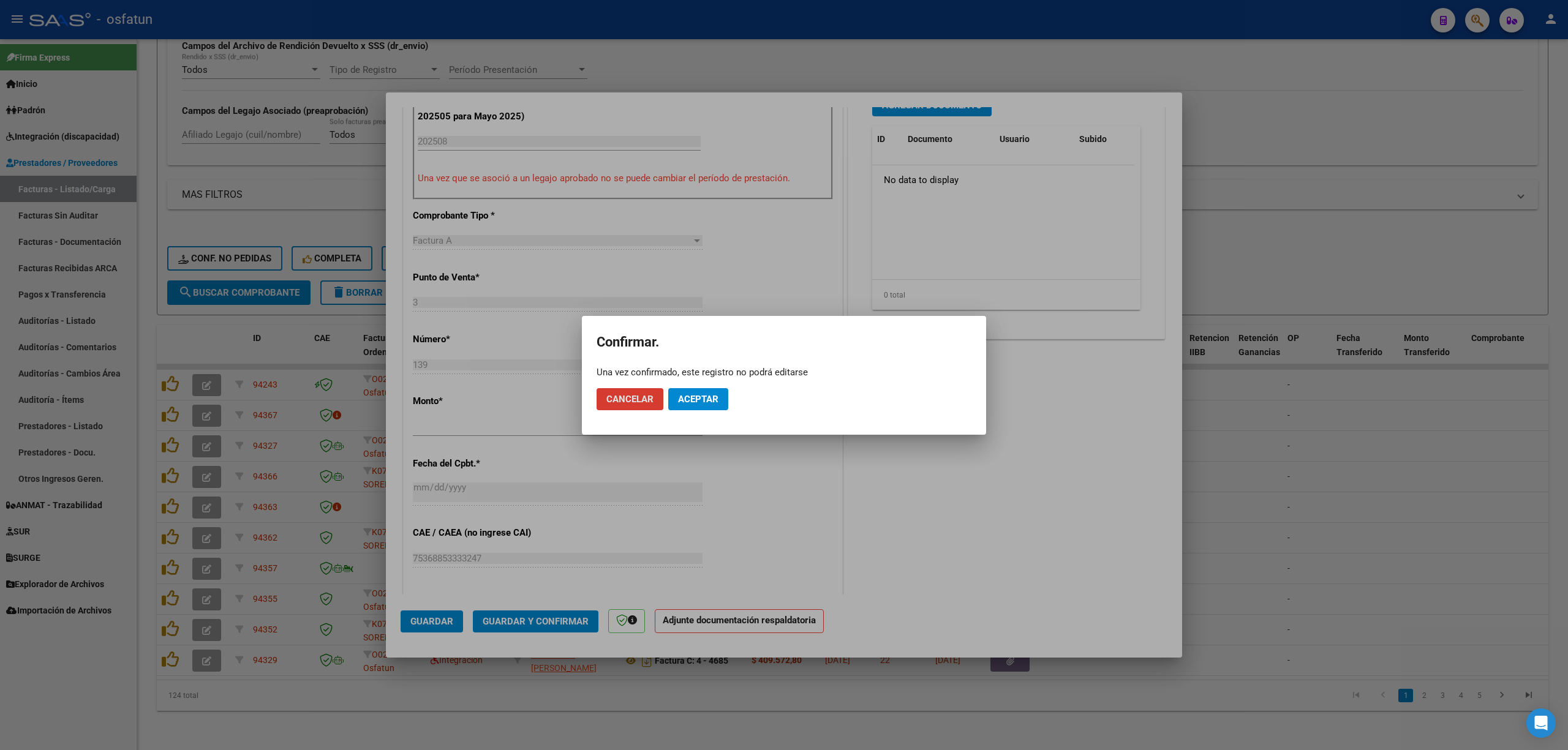
click at [708, 390] on button "Aceptar" at bounding box center [698, 399] width 60 height 22
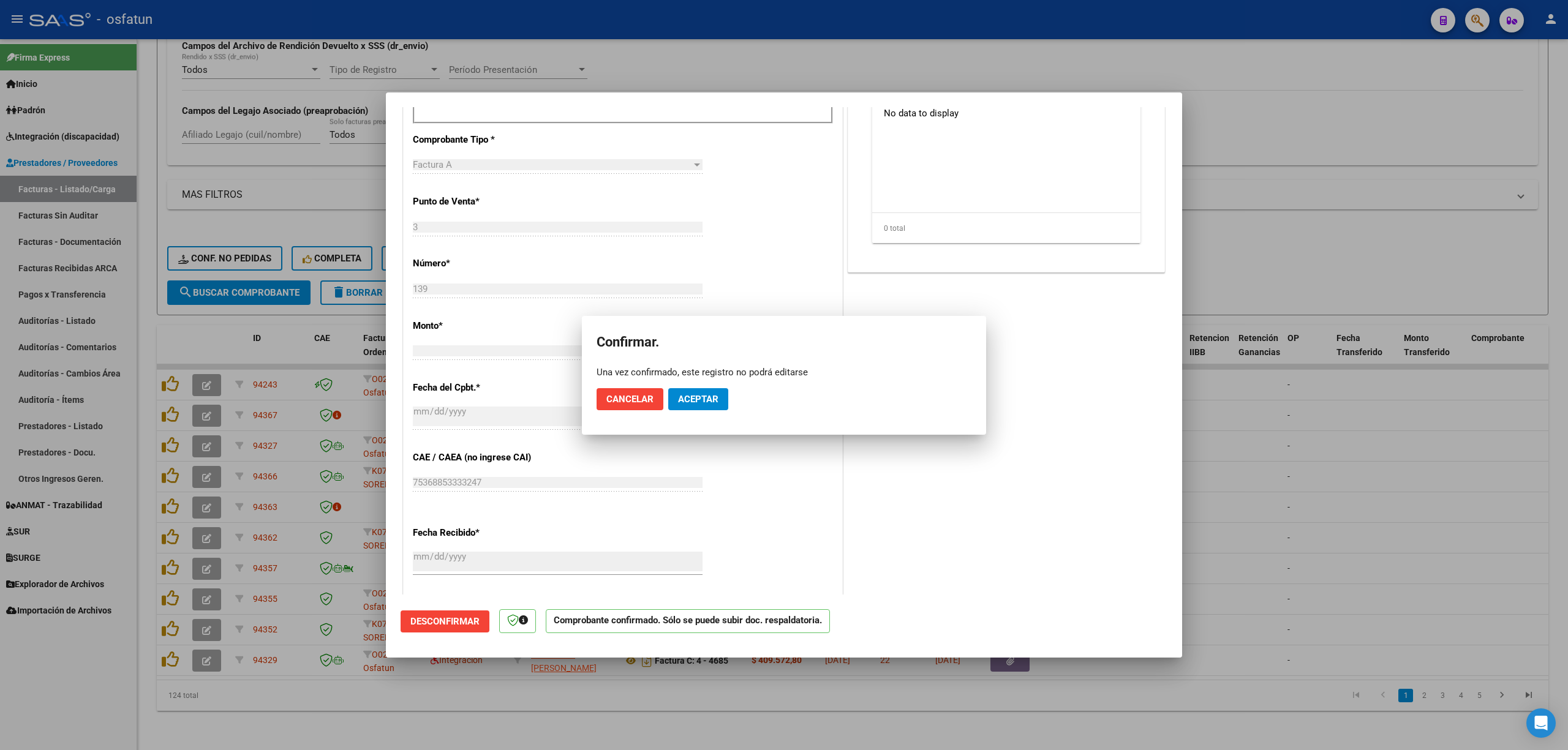
scroll to position [332, 0]
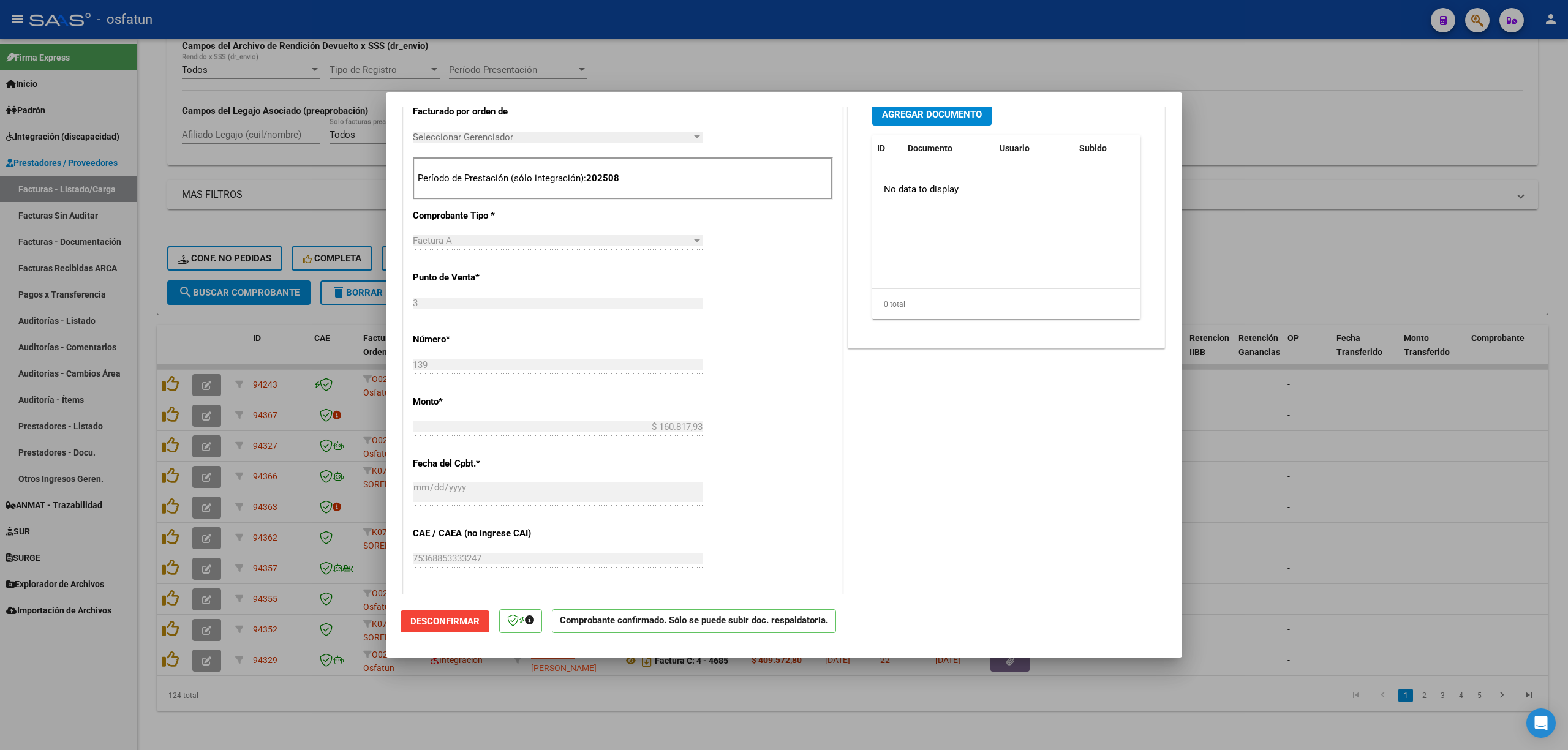
click at [1464, 454] on div at bounding box center [784, 375] width 1568 height 750
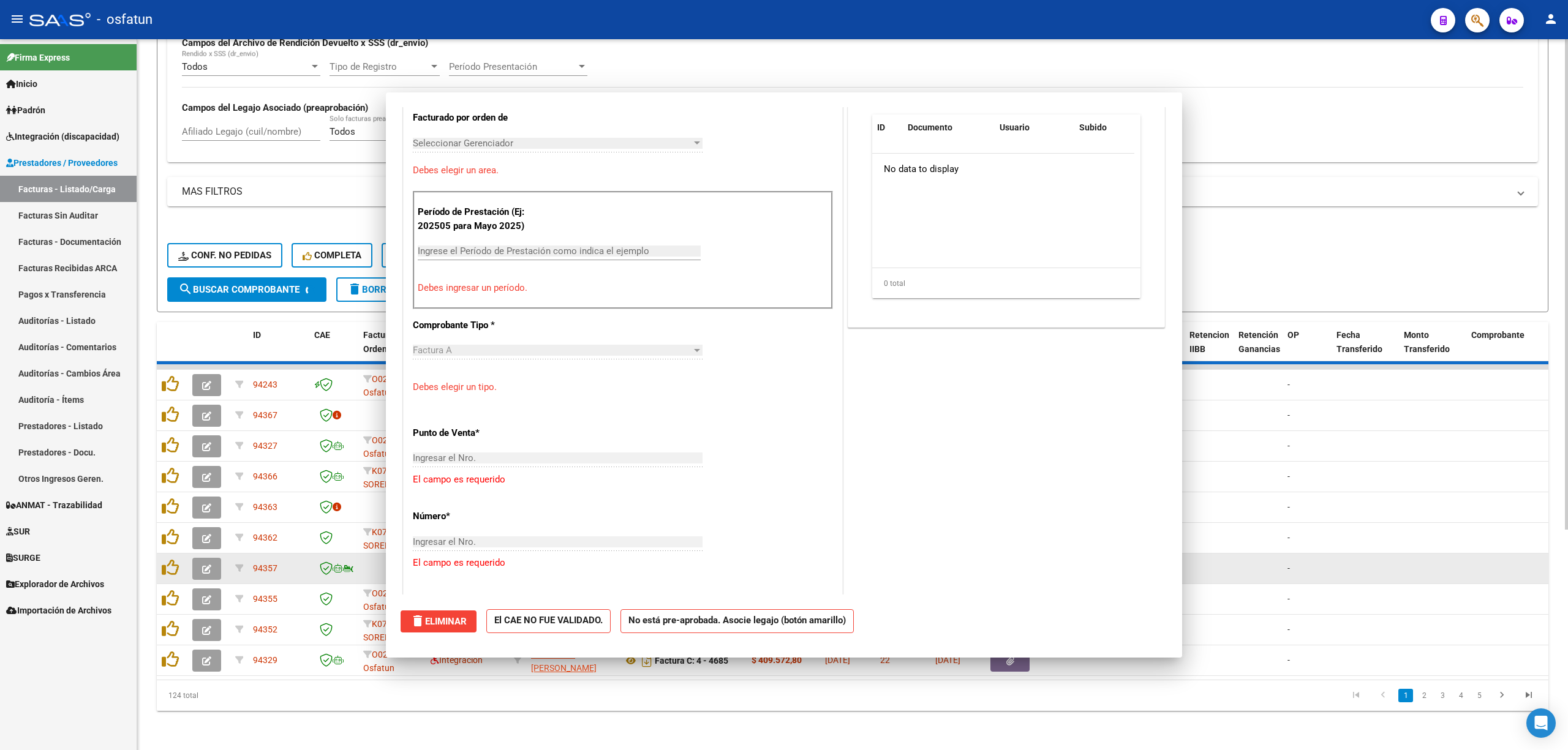
scroll to position [0, 0]
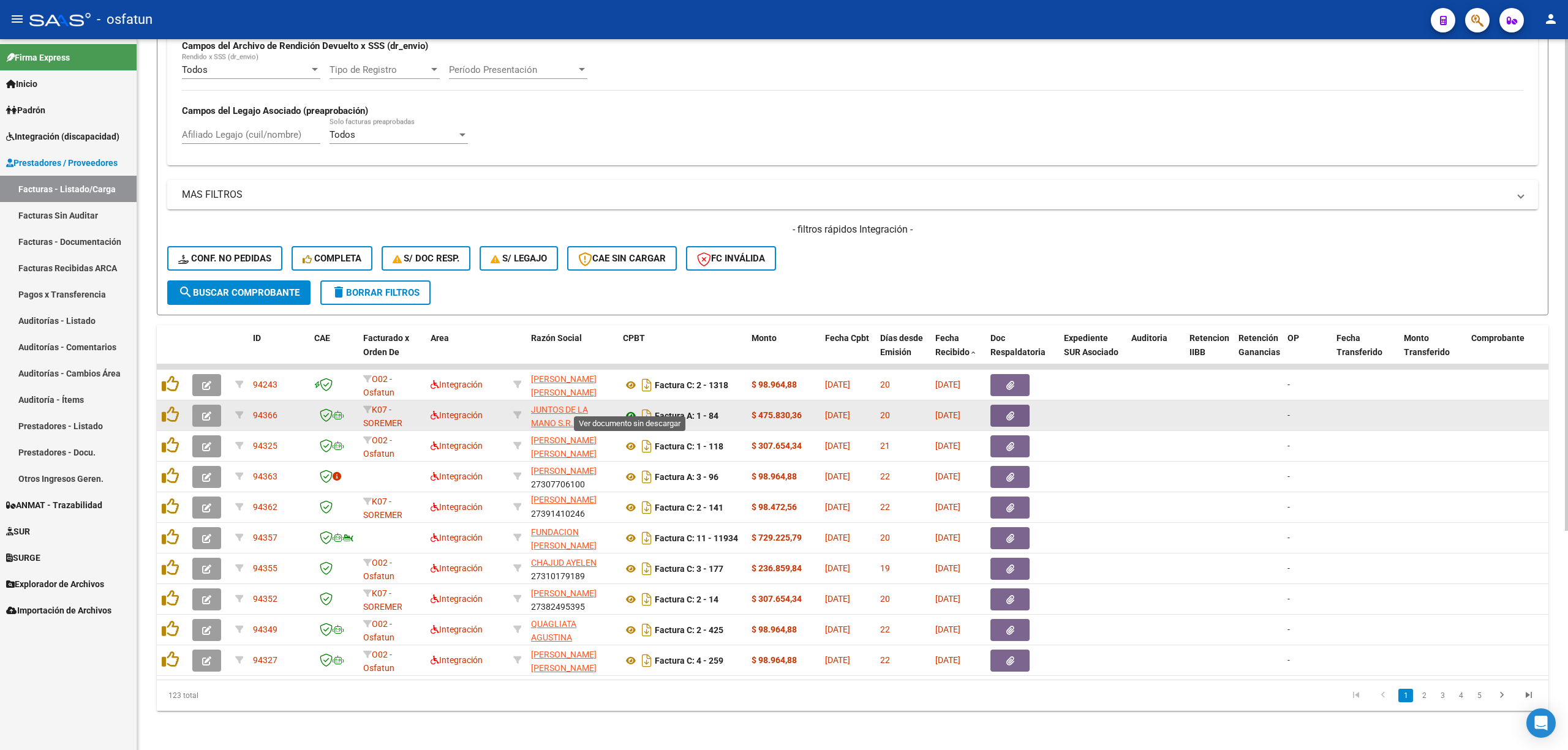
click at [628, 408] on icon at bounding box center [630, 415] width 16 height 15
click at [203, 411] on icon "button" at bounding box center [206, 416] width 9 height 9
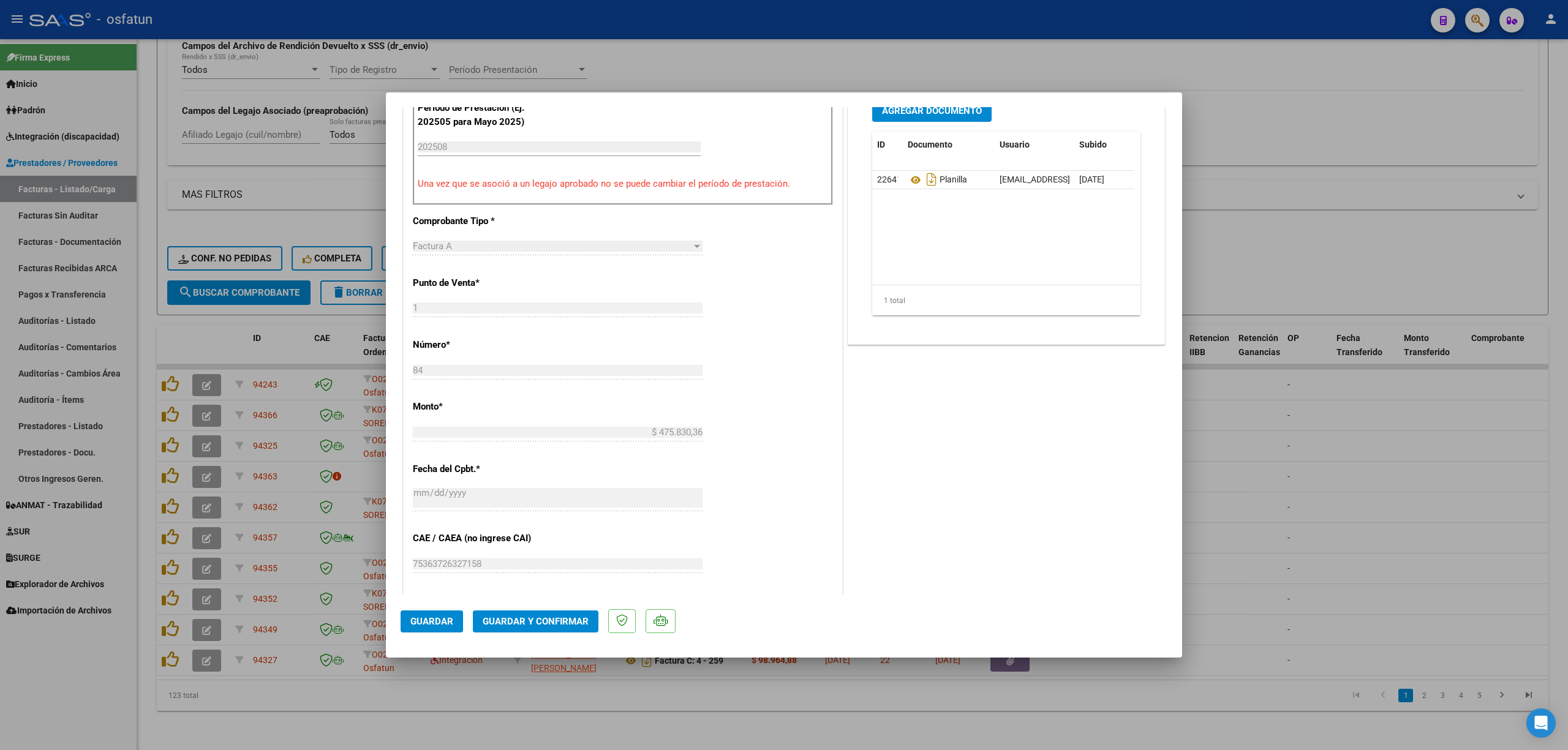
scroll to position [408, 0]
click at [530, 620] on span "Guardar y Confirmar" at bounding box center [535, 622] width 106 height 11
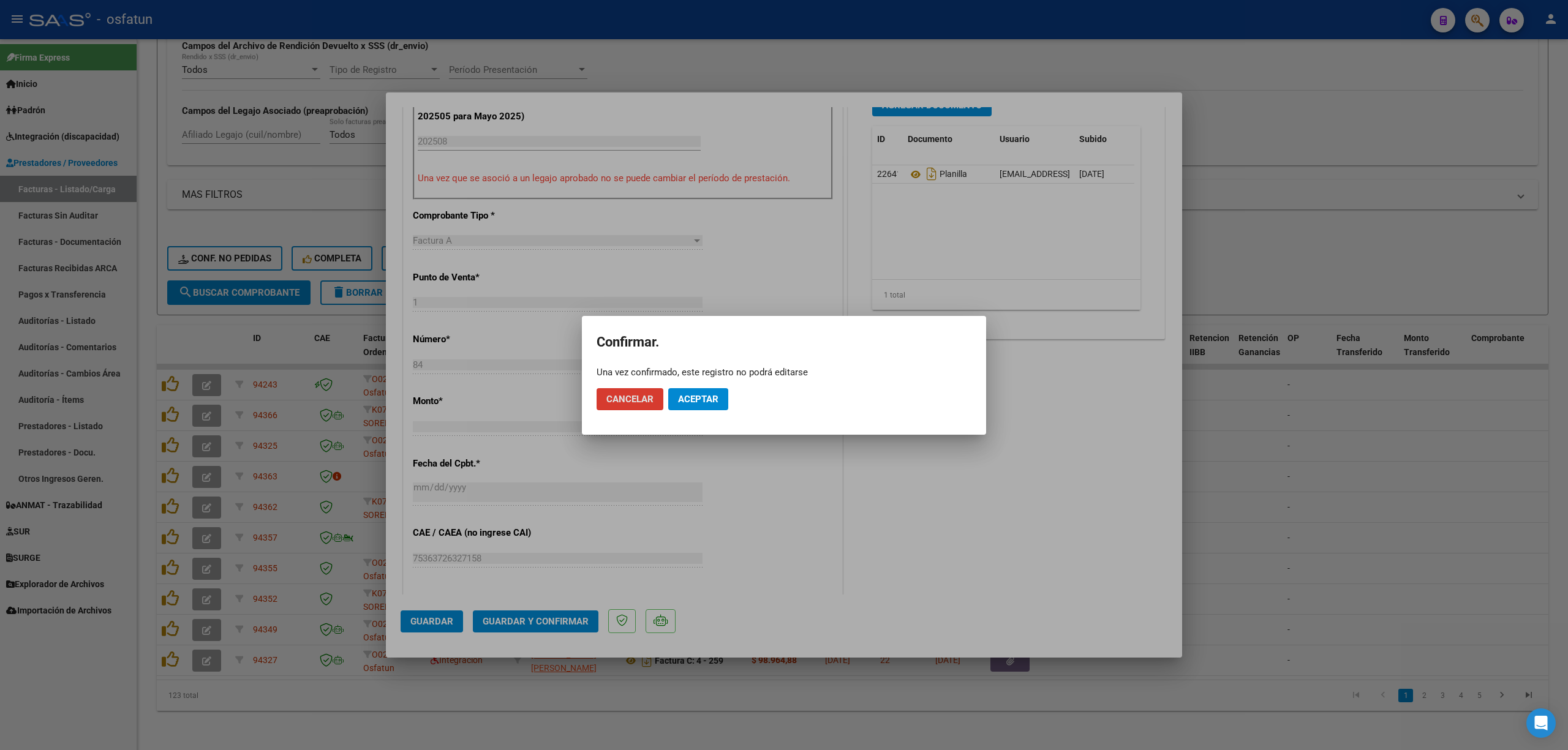
click at [689, 394] on span "Aceptar" at bounding box center [698, 400] width 41 height 11
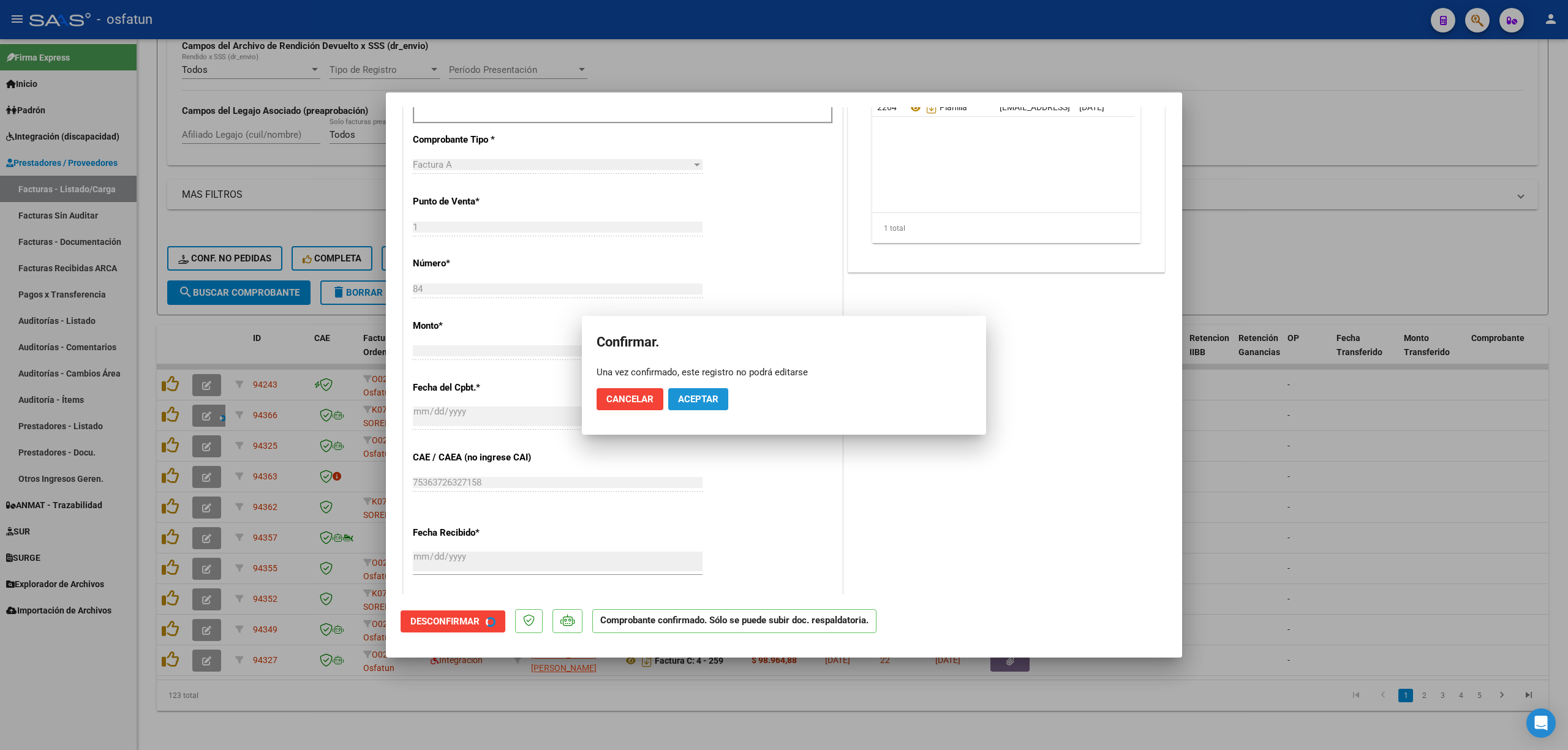
scroll to position [332, 0]
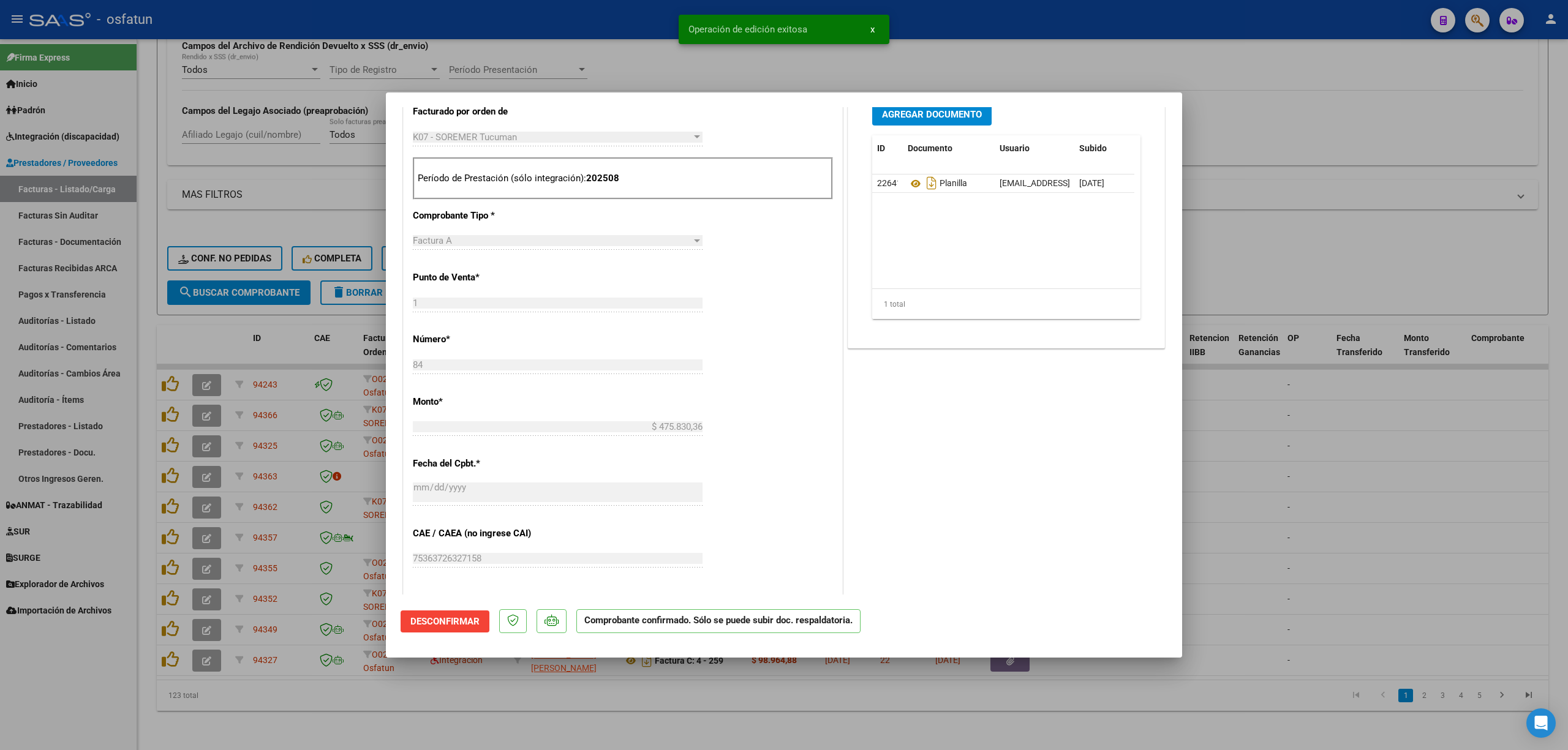
click at [1431, 489] on div at bounding box center [784, 375] width 1568 height 750
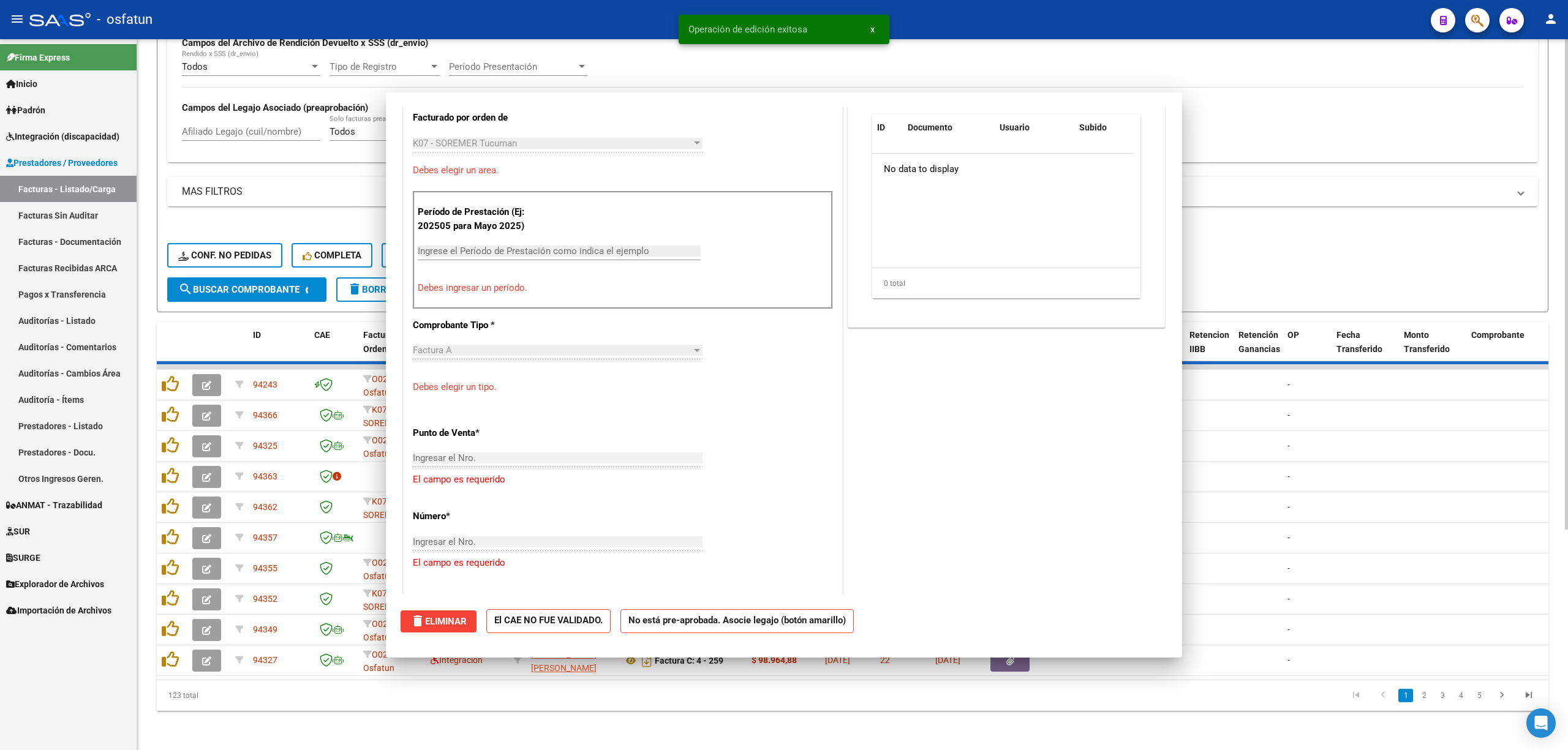
scroll to position [0, 0]
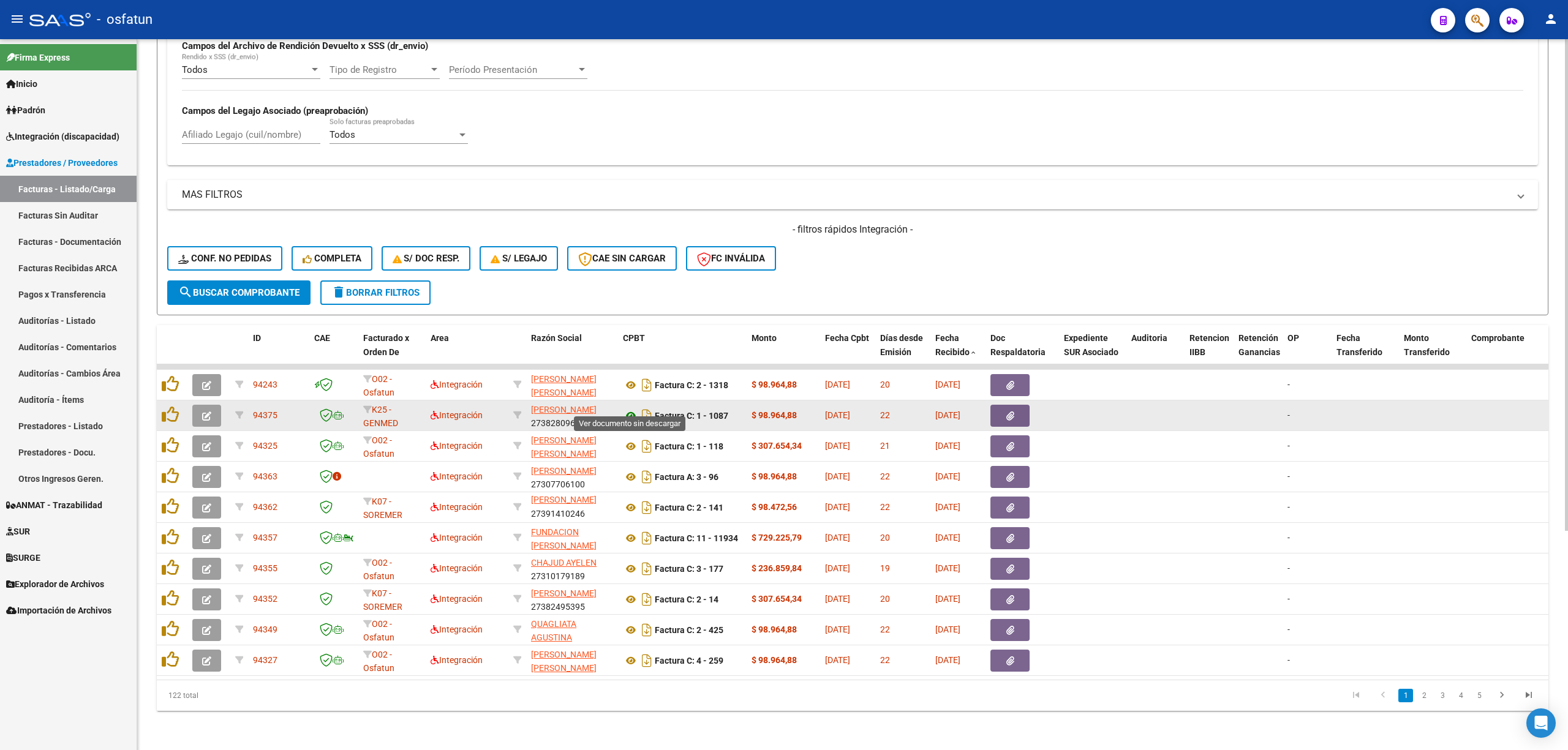
click at [628, 408] on icon at bounding box center [630, 415] width 16 height 15
click at [215, 405] on button "button" at bounding box center [206, 415] width 29 height 22
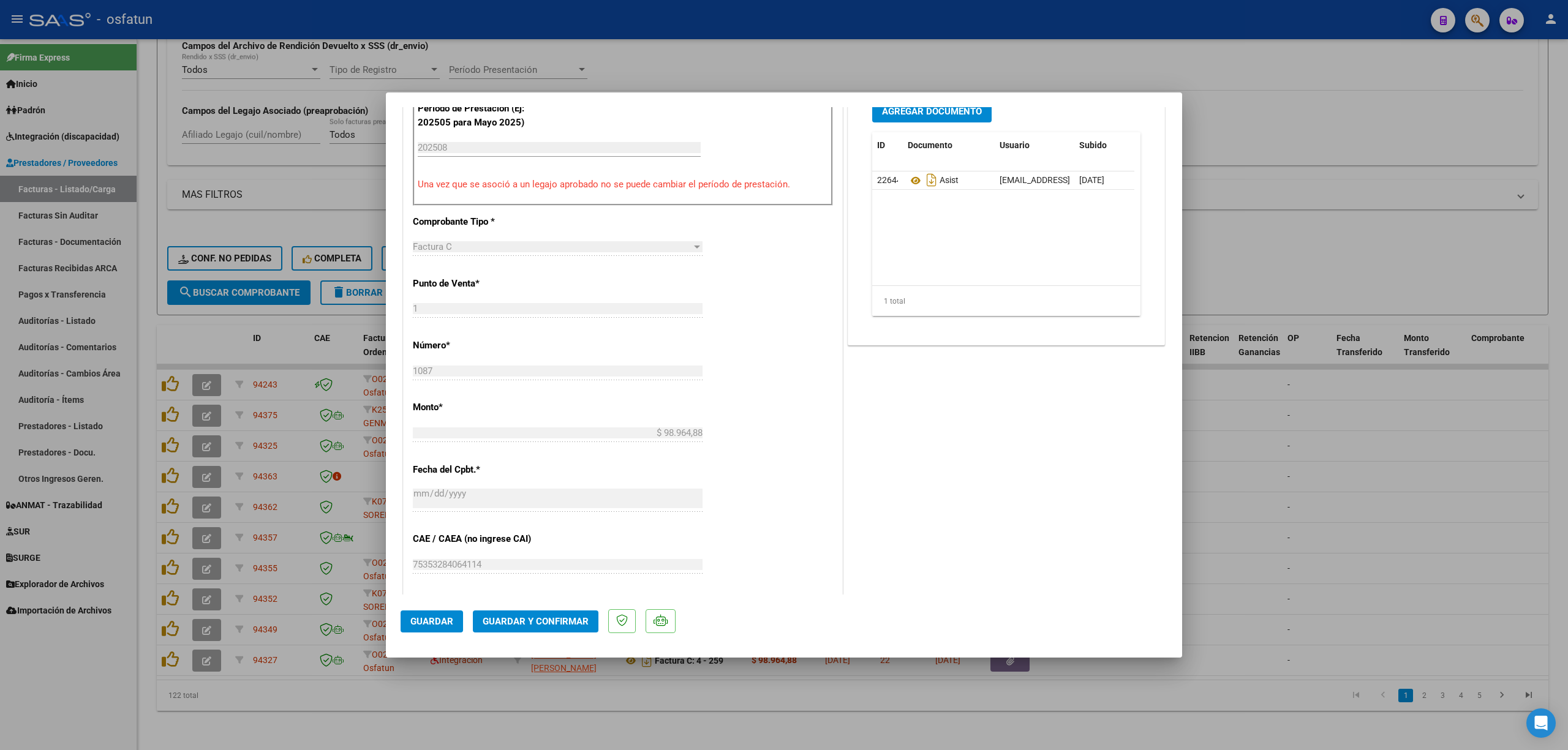
scroll to position [408, 0]
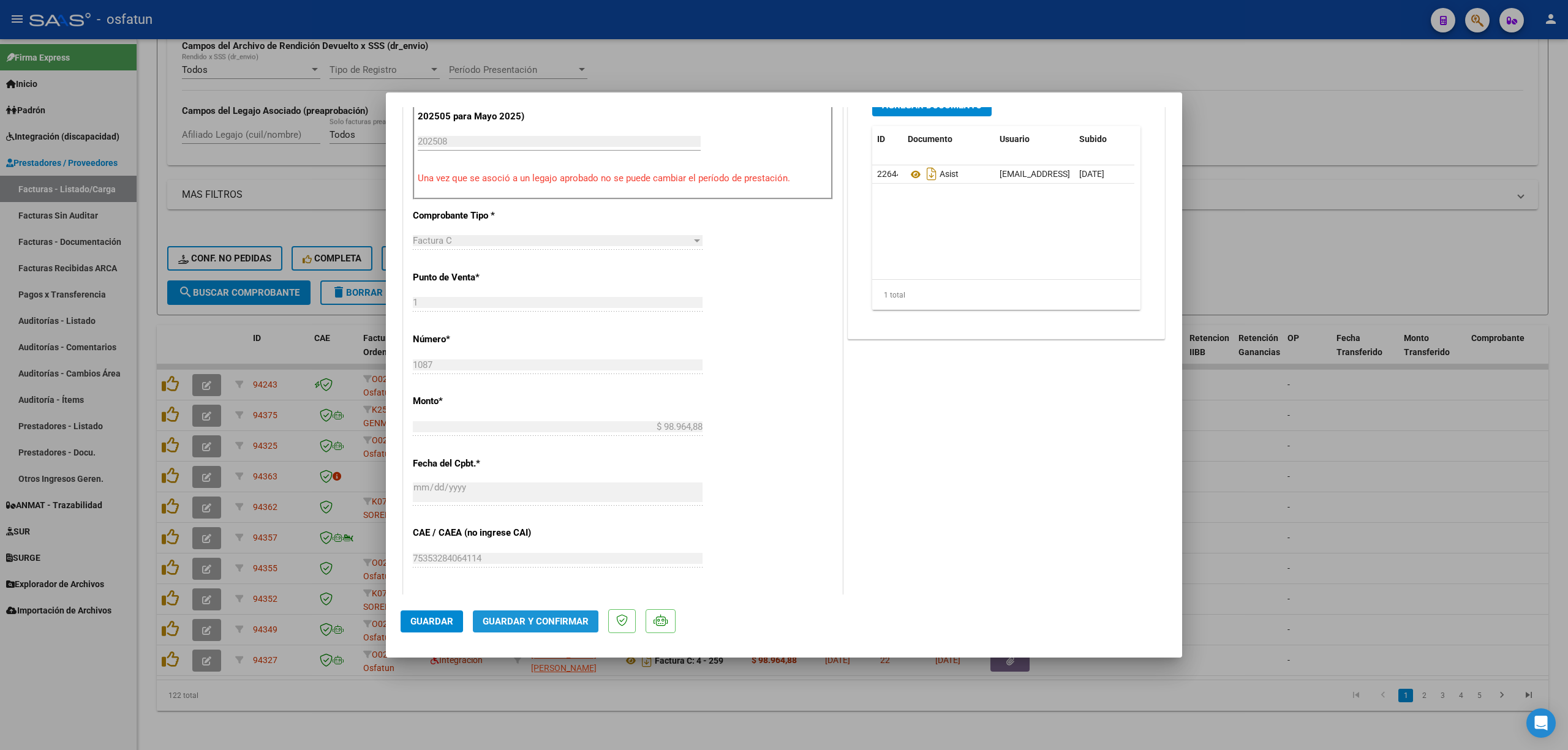
click at [539, 620] on span "Guardar y Confirmar" at bounding box center [535, 622] width 106 height 11
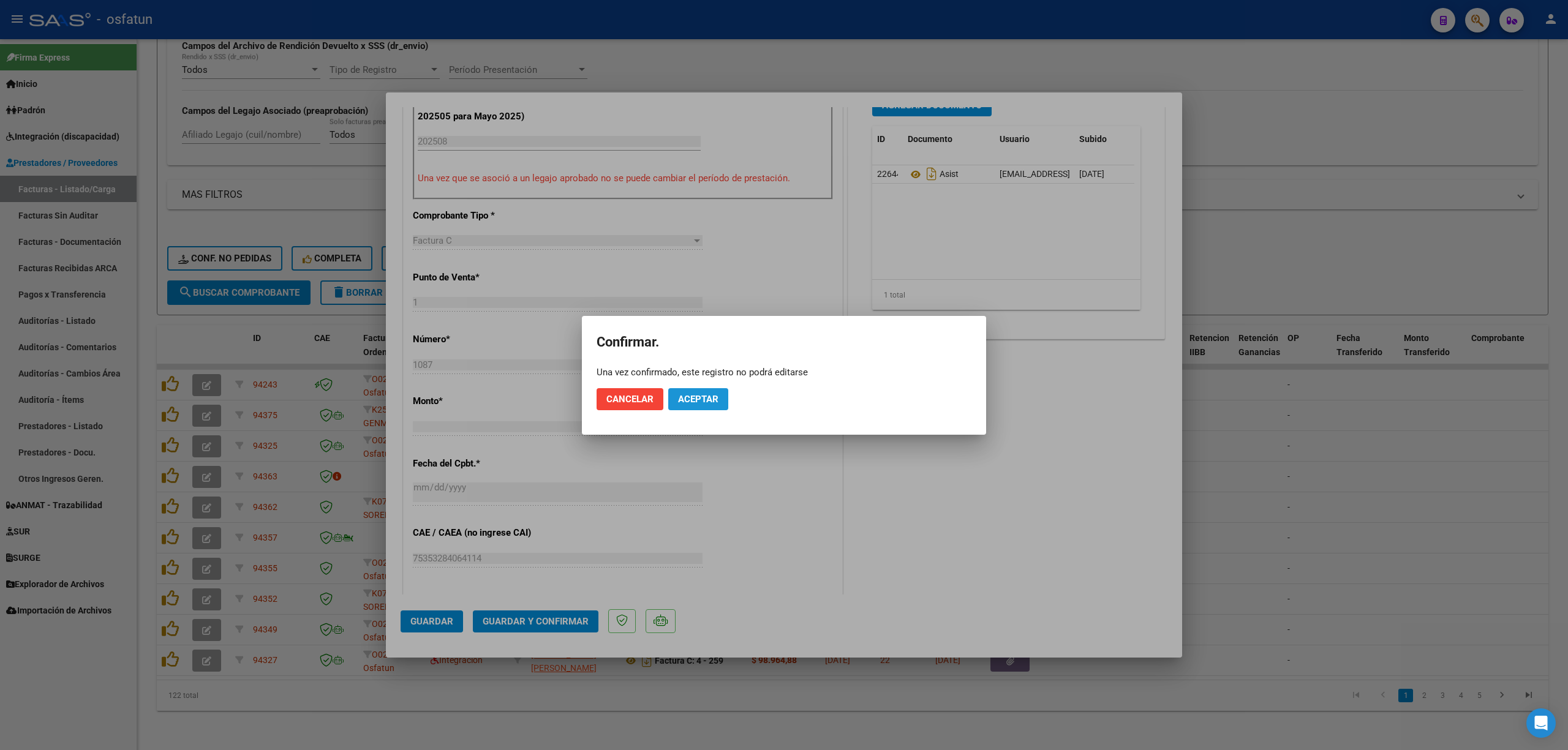
click at [696, 400] on span "Aceptar" at bounding box center [698, 400] width 41 height 11
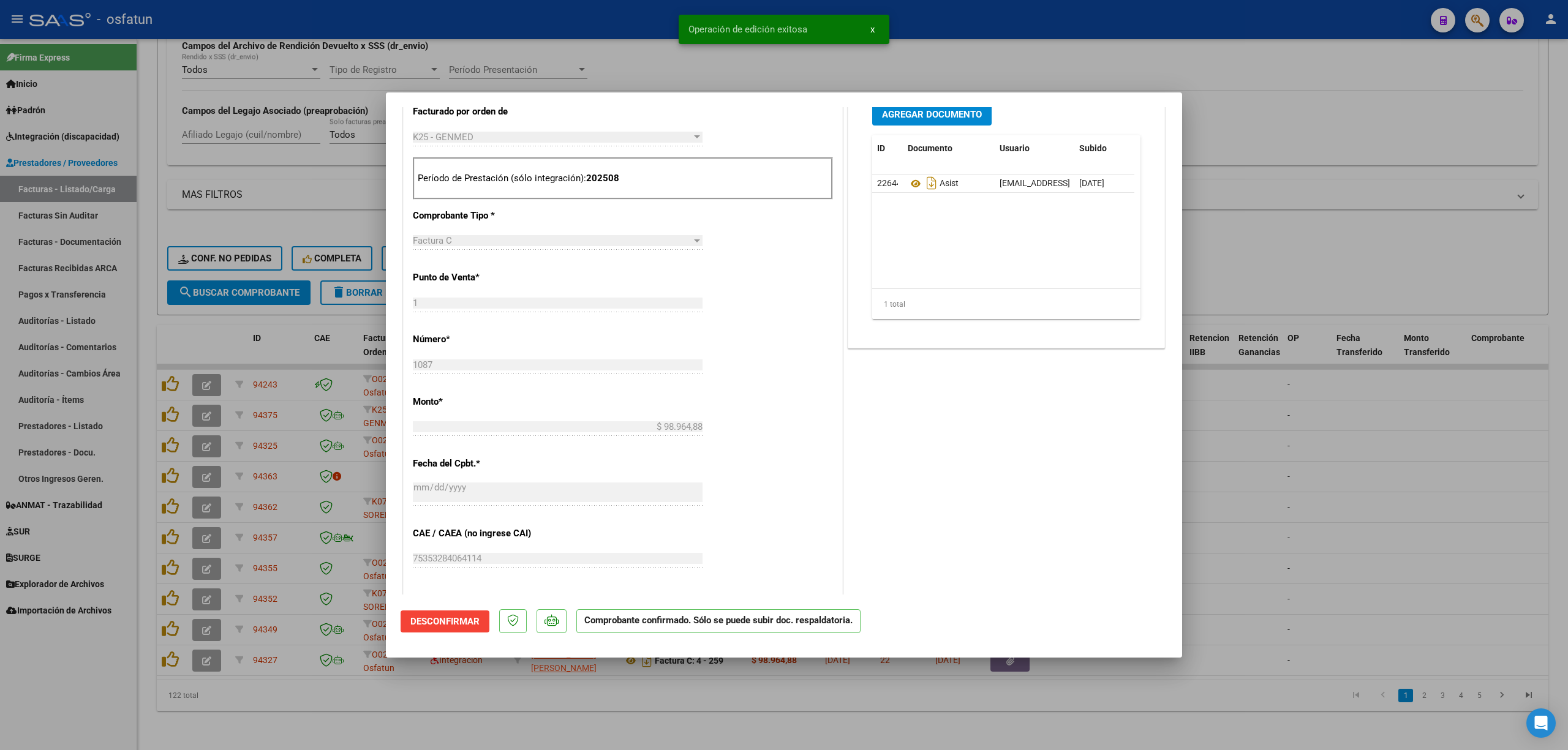
click at [618, 38] on div at bounding box center [784, 375] width 1568 height 750
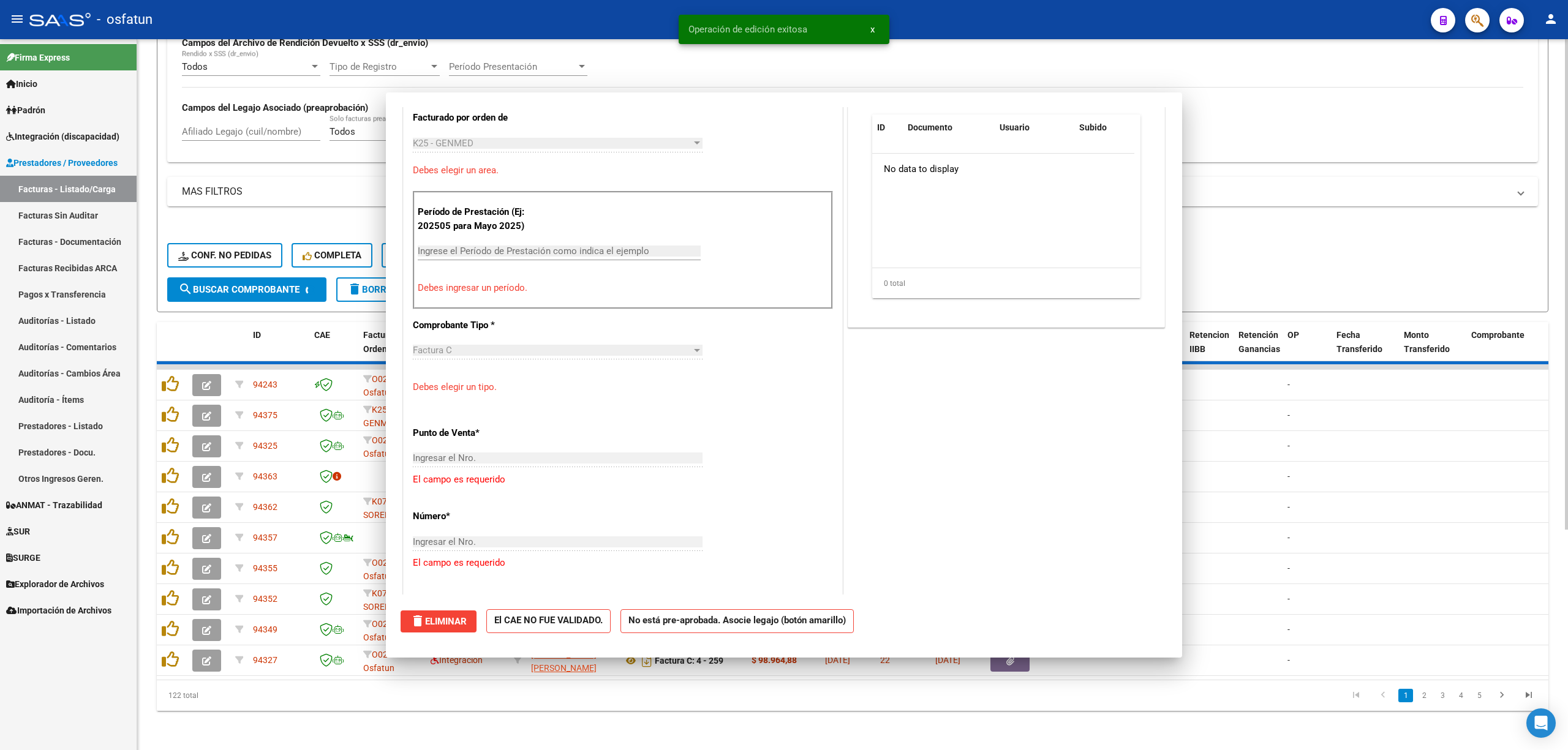
scroll to position [559, 0]
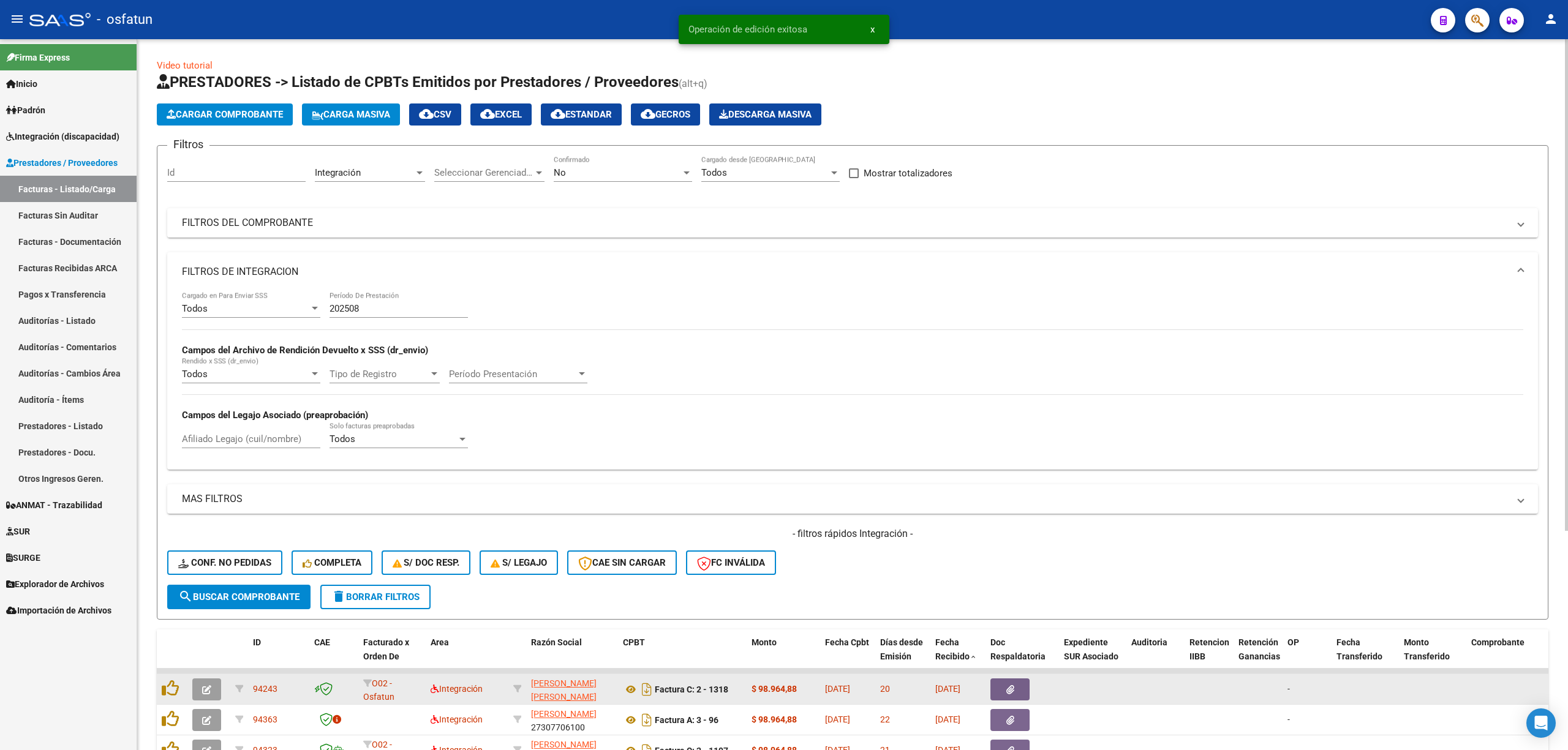
scroll to position [15, 0]
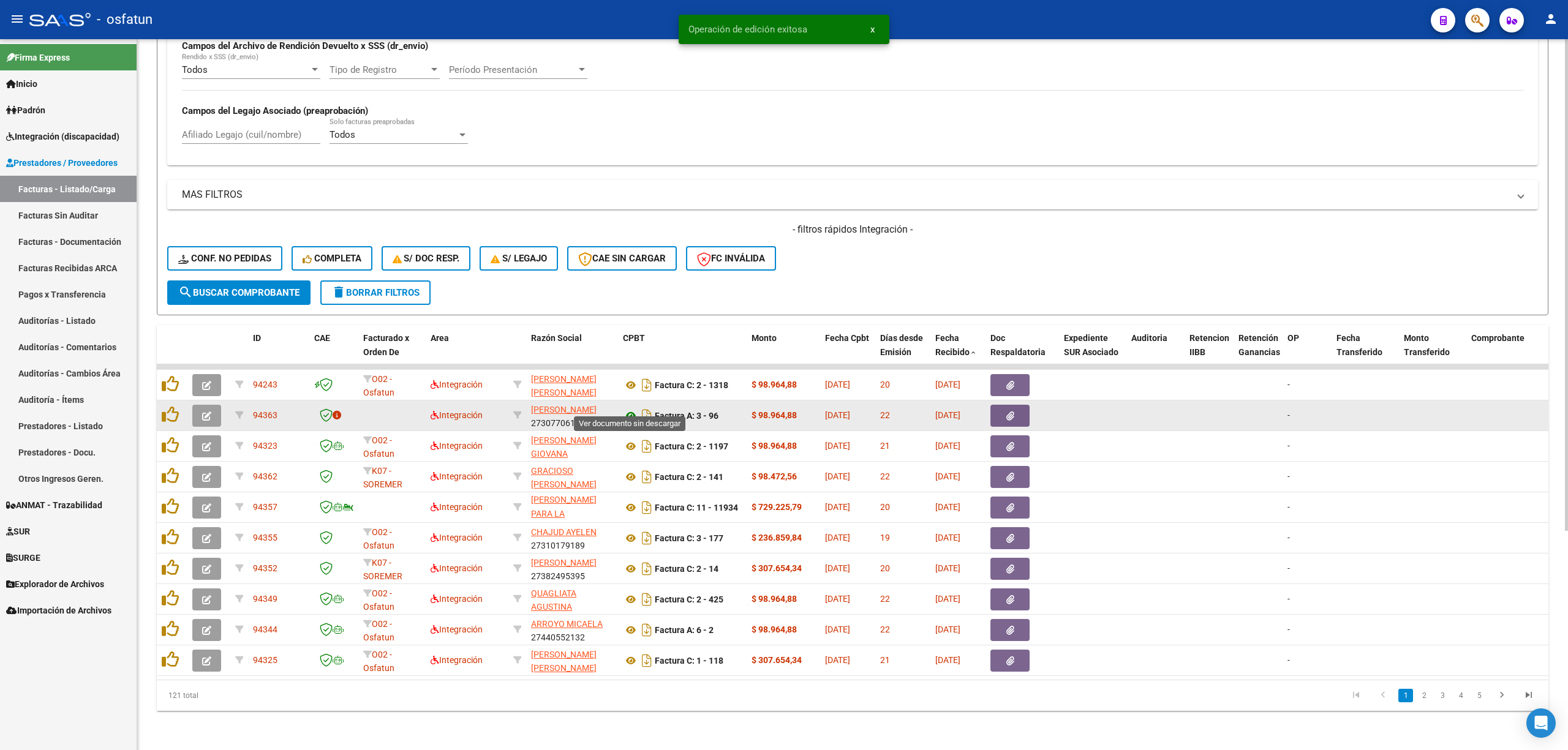
click at [630, 408] on icon at bounding box center [630, 415] width 16 height 15
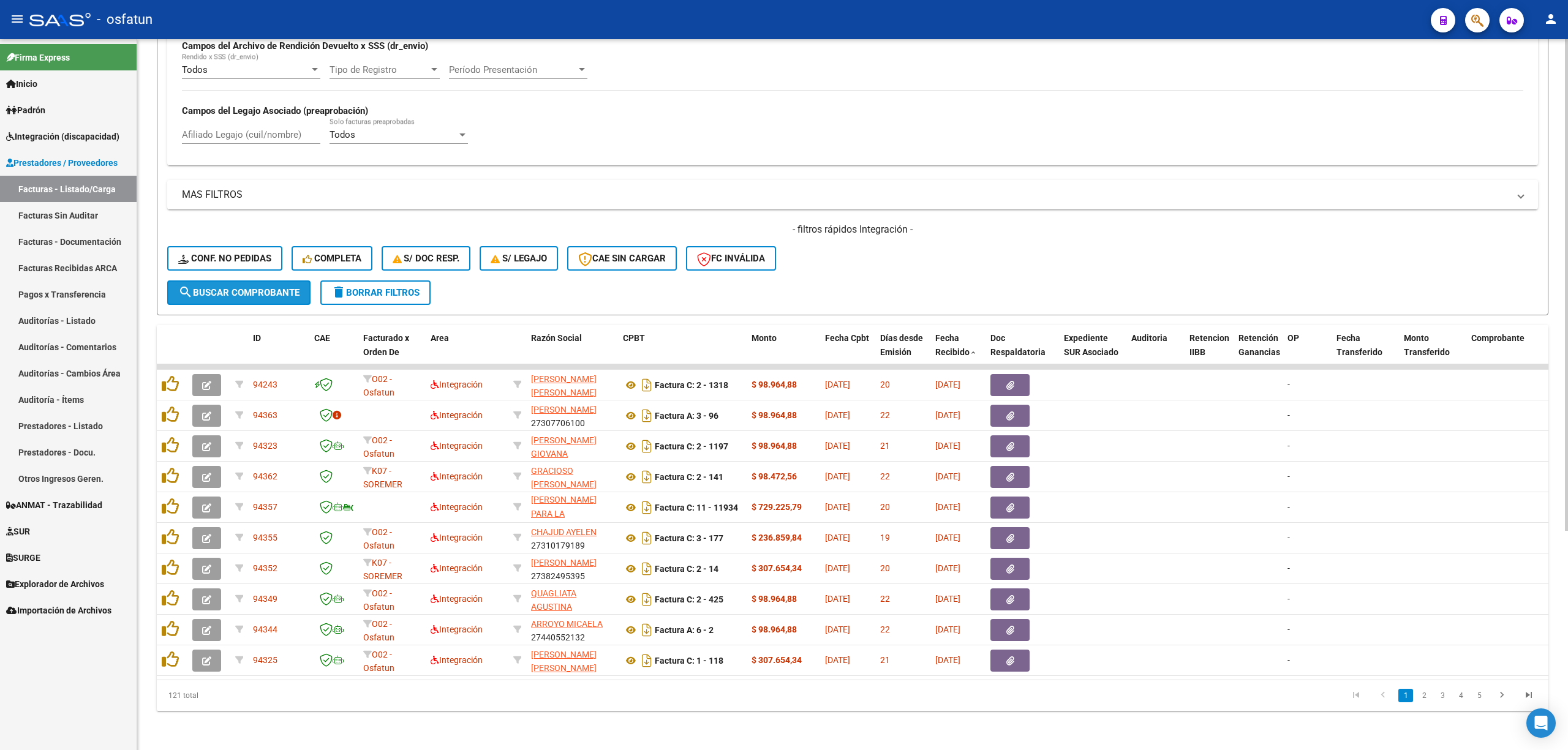
click at [211, 287] on span "search Buscar Comprobante" at bounding box center [238, 293] width 121 height 11
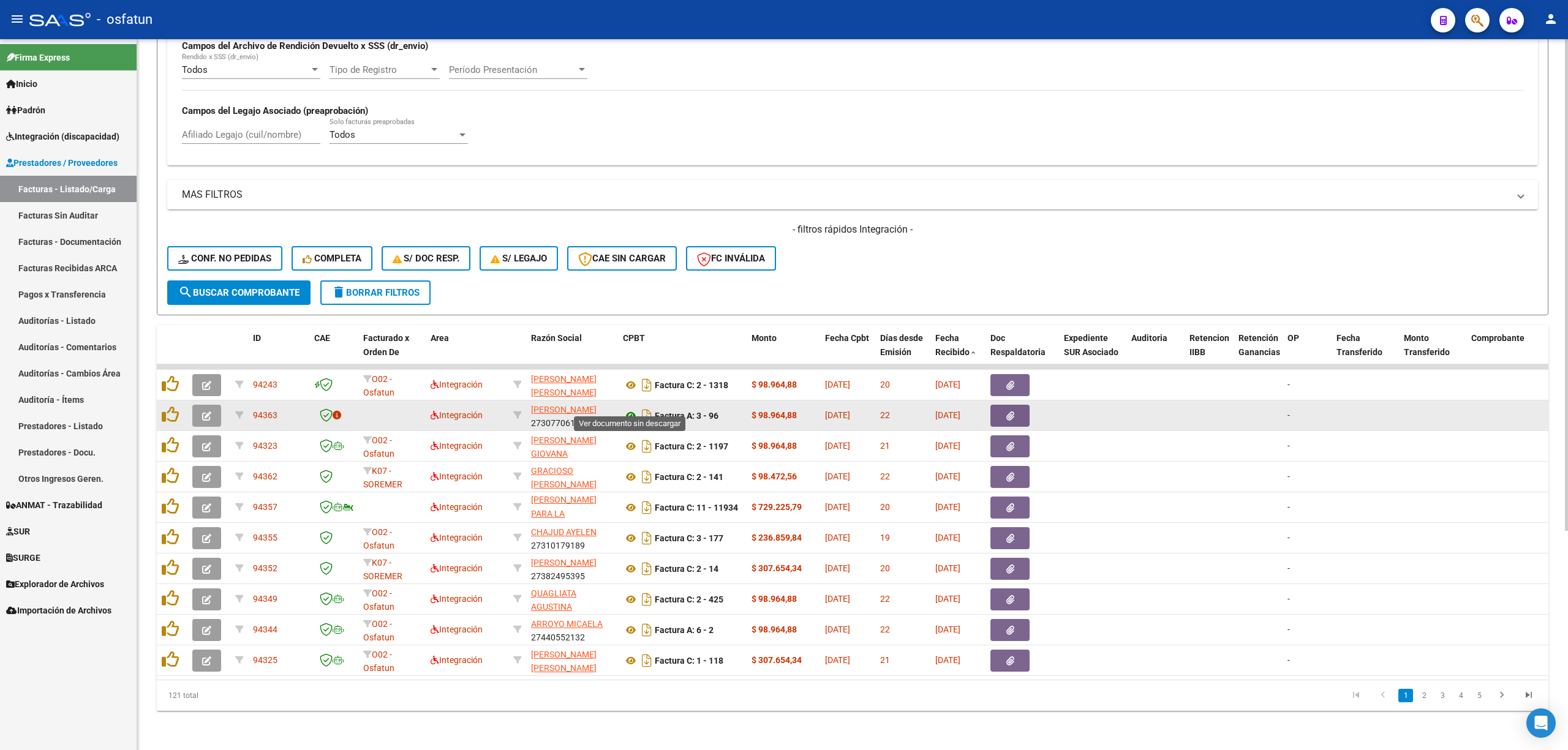
click at [628, 408] on icon at bounding box center [630, 415] width 16 height 15
click at [208, 411] on icon "button" at bounding box center [206, 416] width 9 height 9
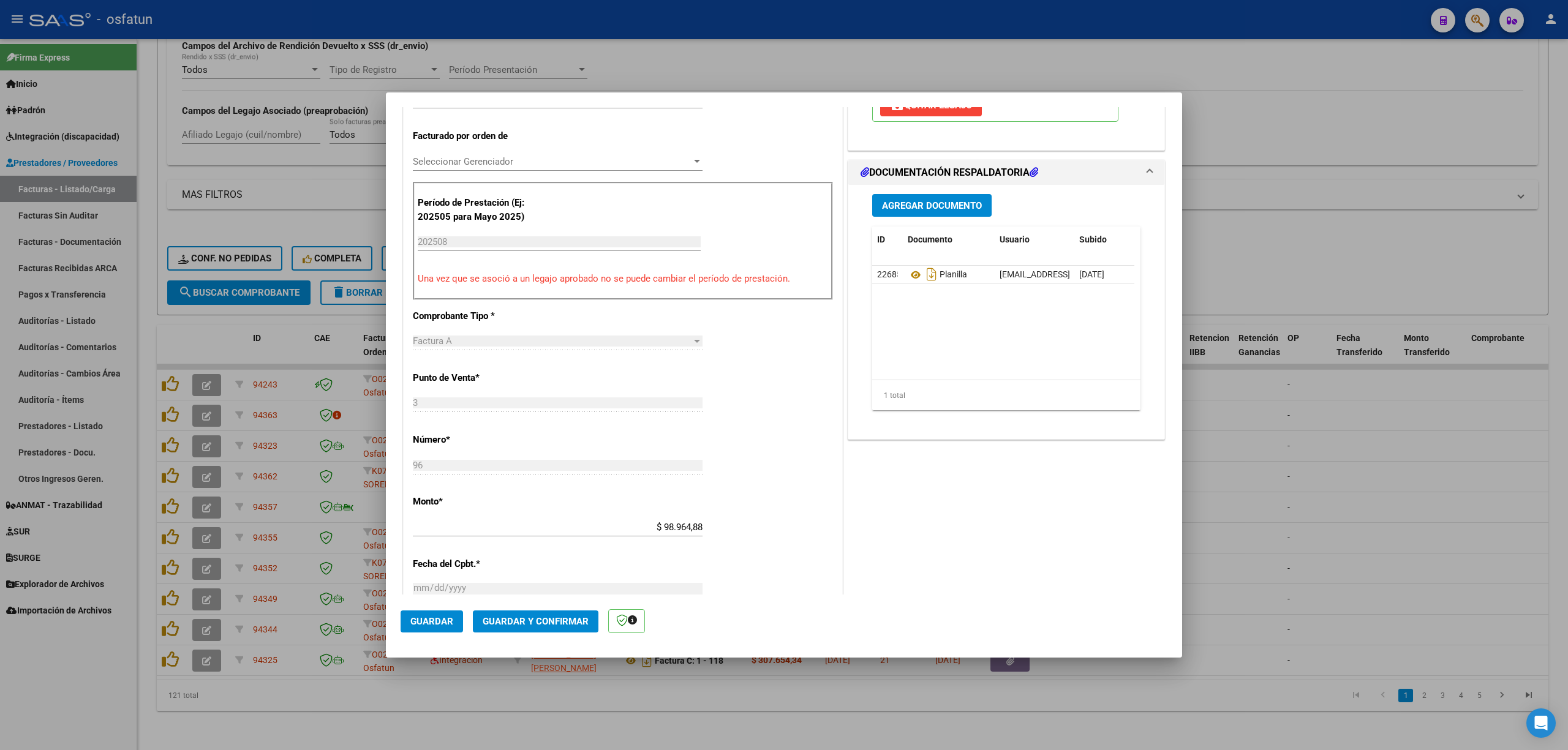
scroll to position [326, 0]
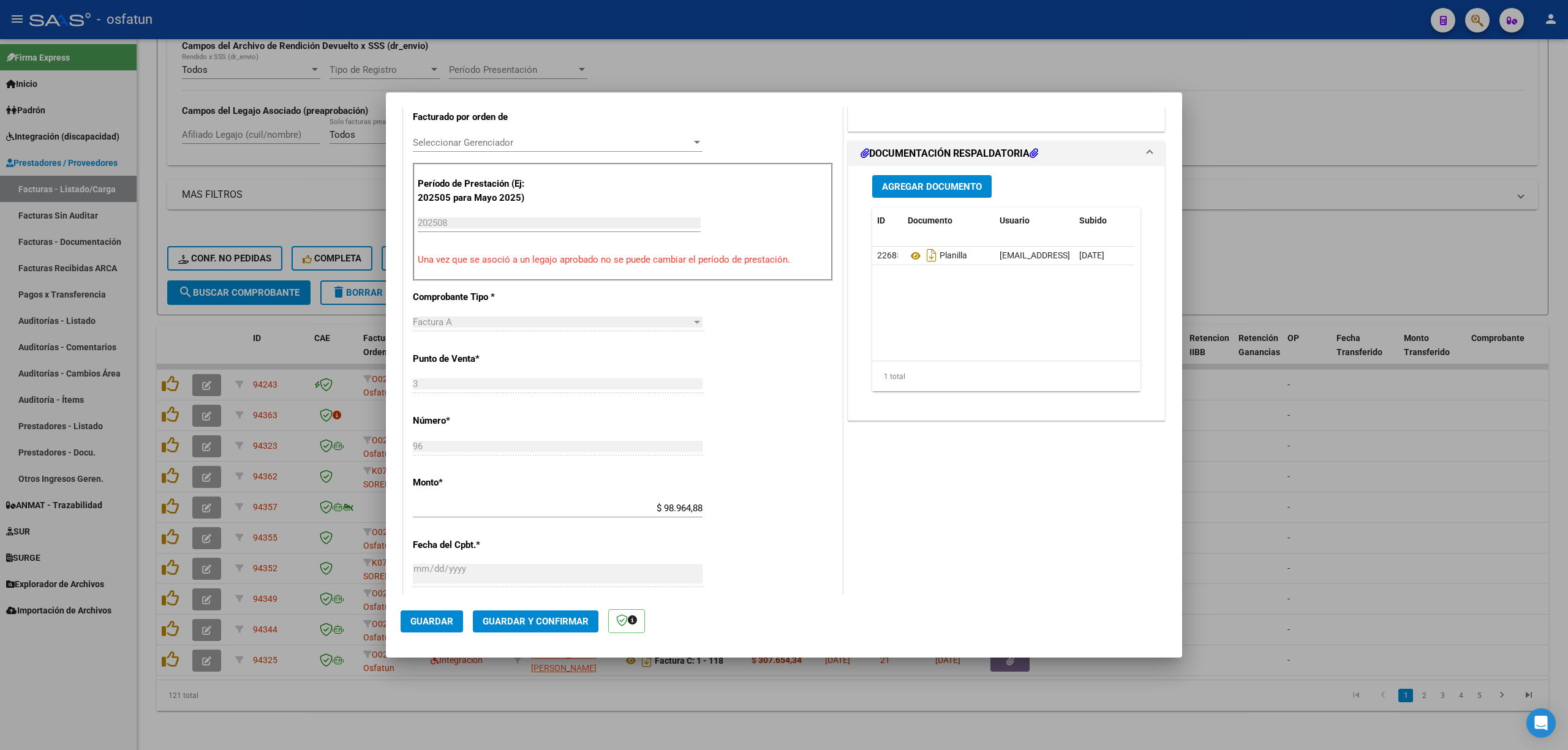
click at [567, 611] on button "Guardar y Confirmar" at bounding box center [535, 621] width 126 height 22
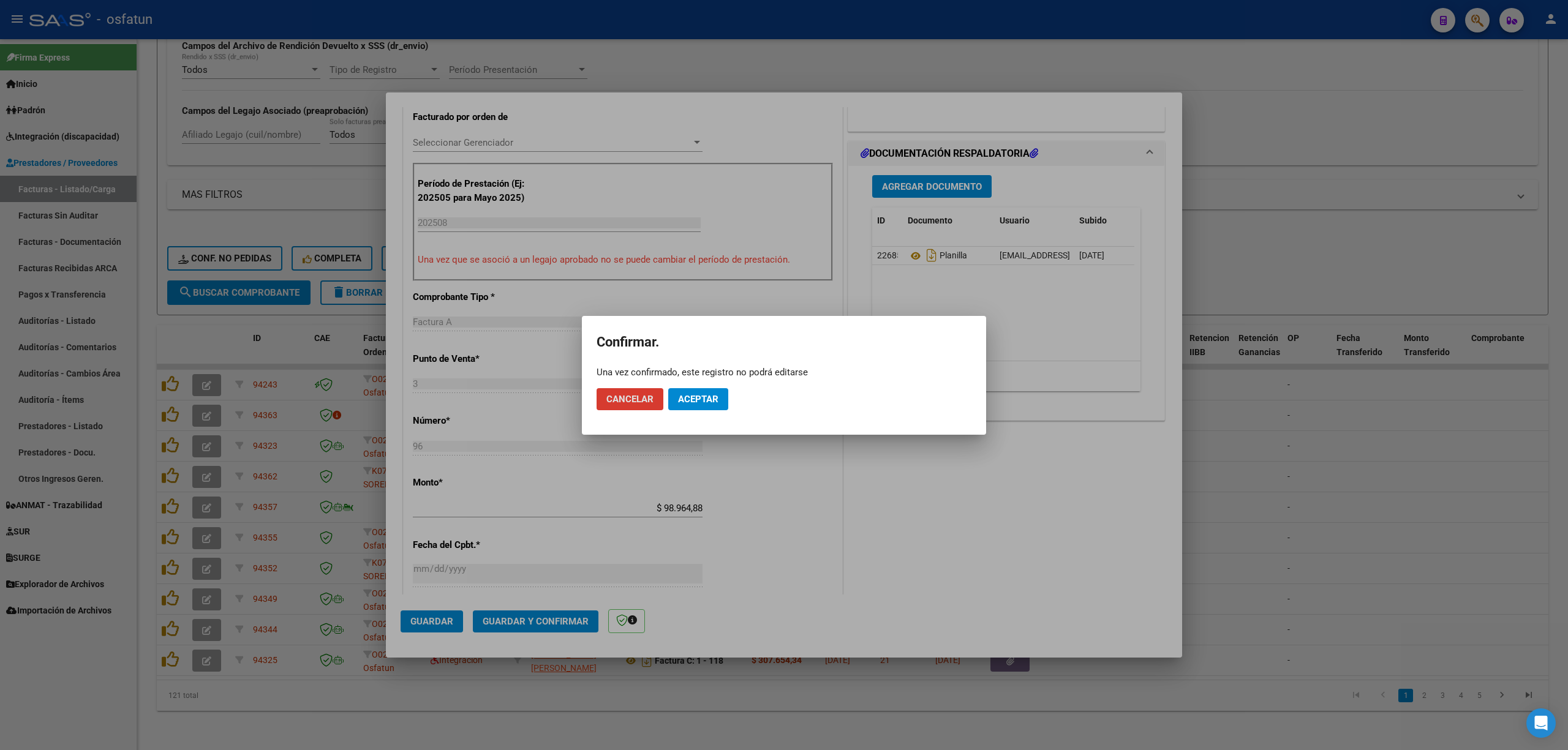
click at [722, 383] on mat-dialog-actions "Cancelar Aceptar" at bounding box center [784, 399] width 374 height 41
click at [707, 405] on button "Aceptar" at bounding box center [698, 399] width 60 height 22
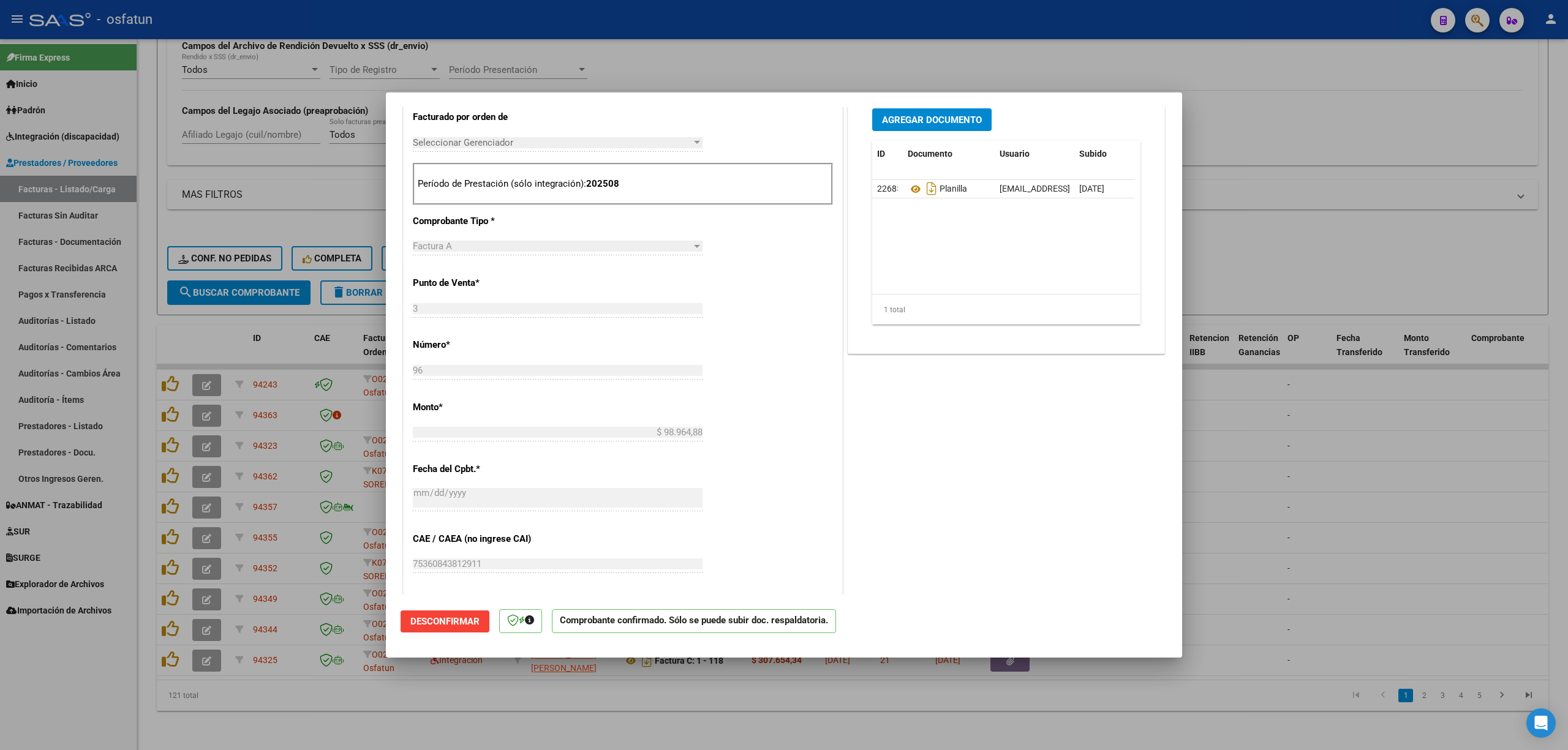
click at [1268, 500] on div at bounding box center [784, 375] width 1568 height 750
type input "$ 0,00"
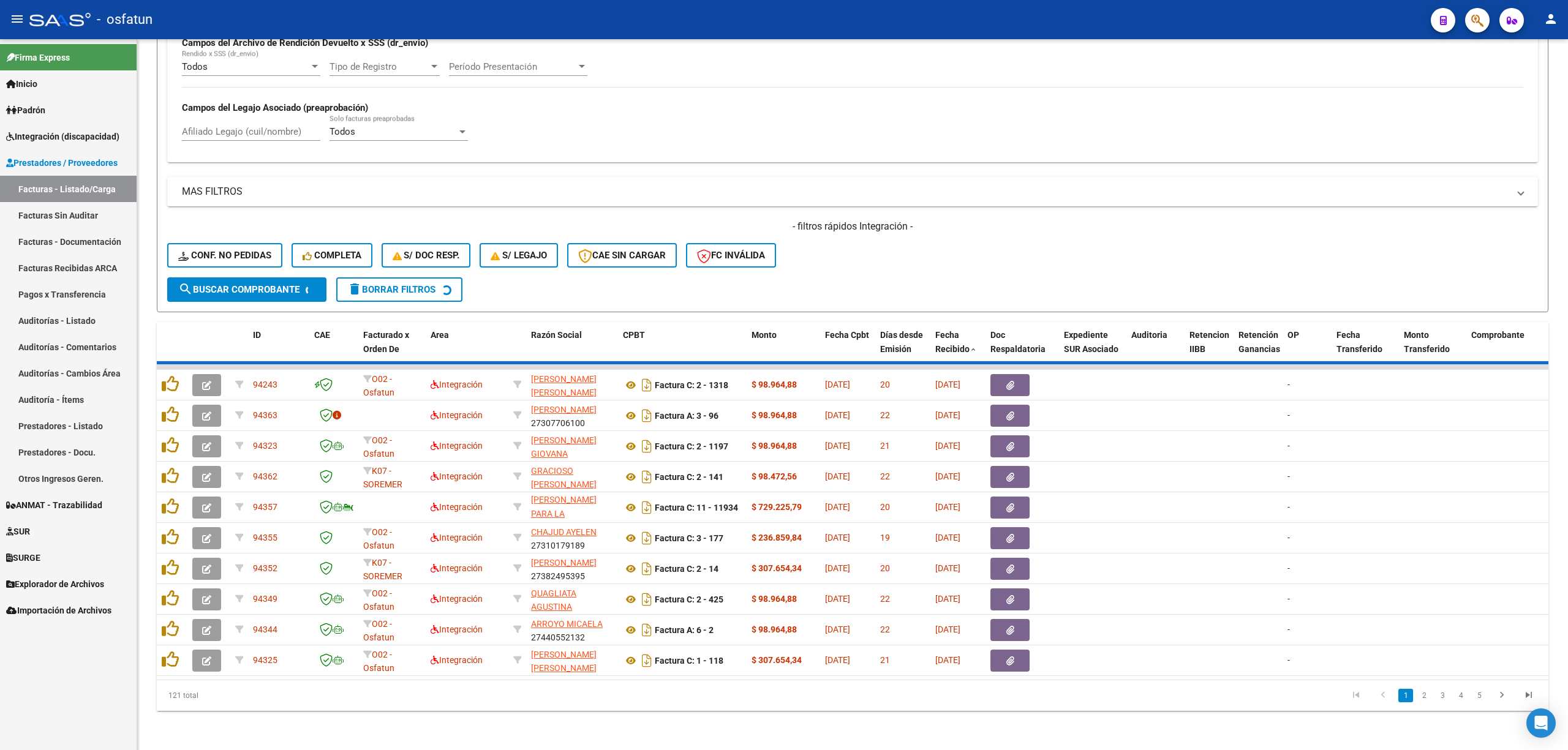
scroll to position [1, 0]
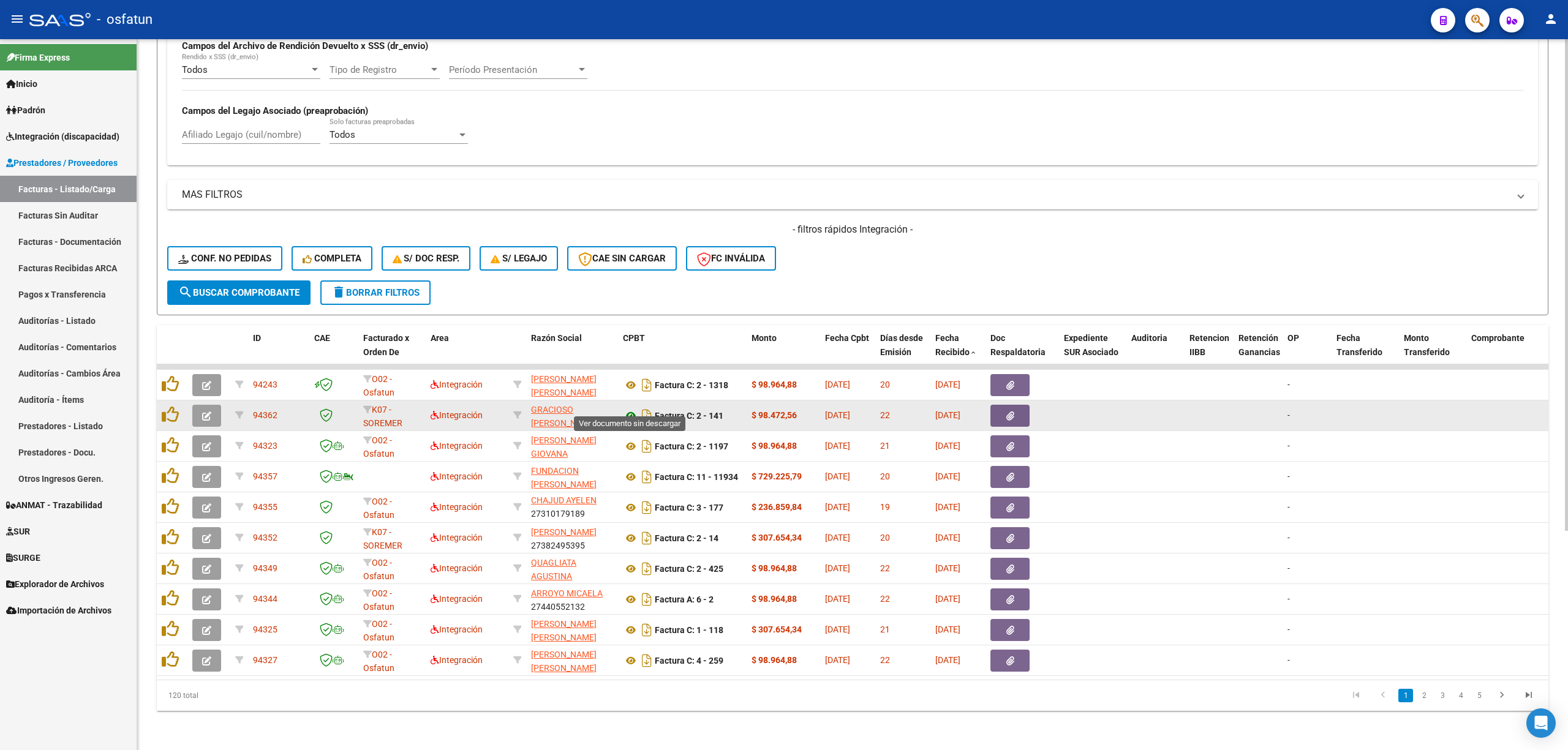
click at [626, 408] on icon at bounding box center [630, 415] width 16 height 15
click at [201, 410] on button "button" at bounding box center [206, 415] width 29 height 22
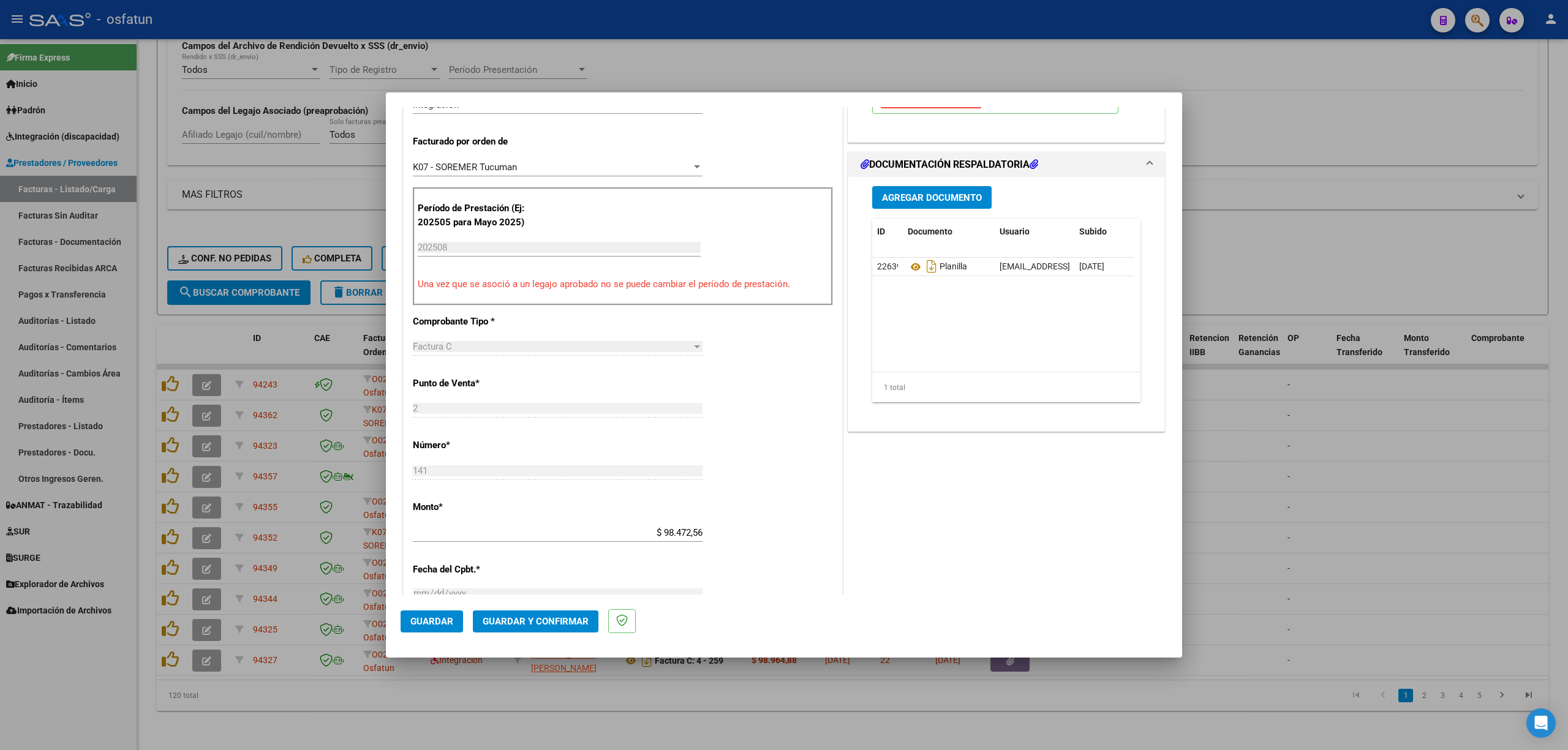
scroll to position [326, 0]
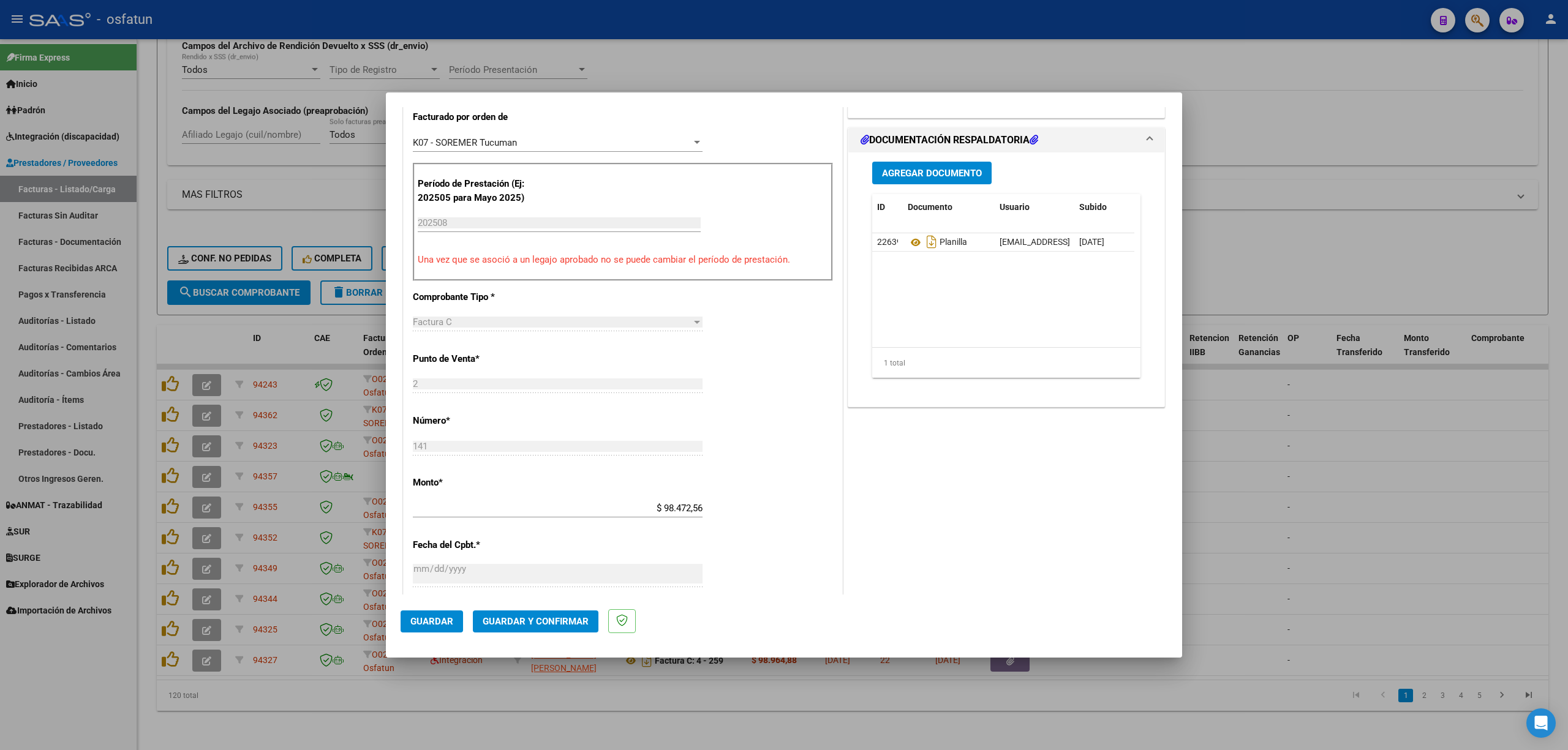
click at [533, 641] on mat-dialog-actions "Guardar Guardar y Confirmar" at bounding box center [783, 618] width 766 height 48
click at [539, 627] on button "Guardar y Confirmar" at bounding box center [535, 621] width 126 height 22
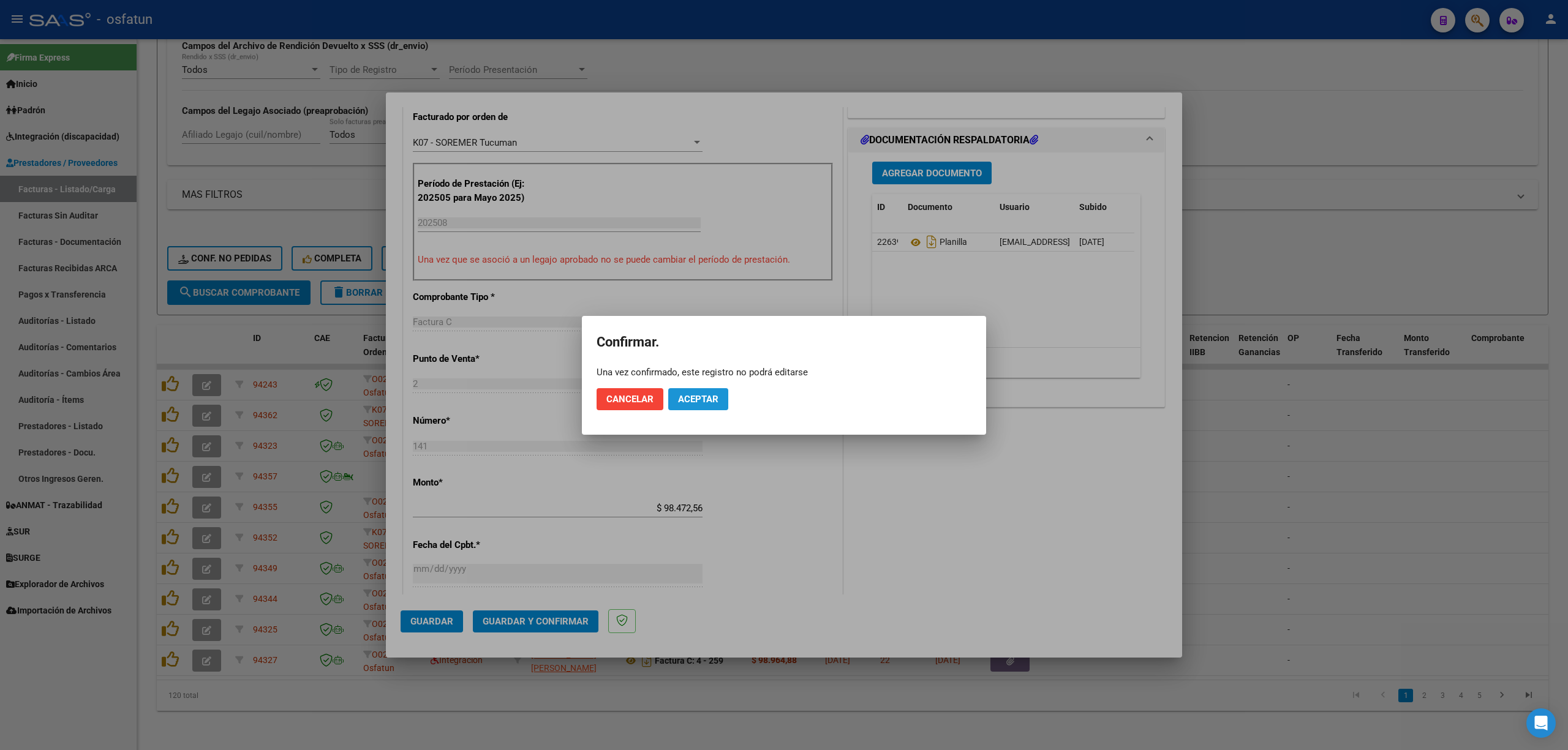
click at [682, 390] on button "Aceptar" at bounding box center [698, 399] width 60 height 22
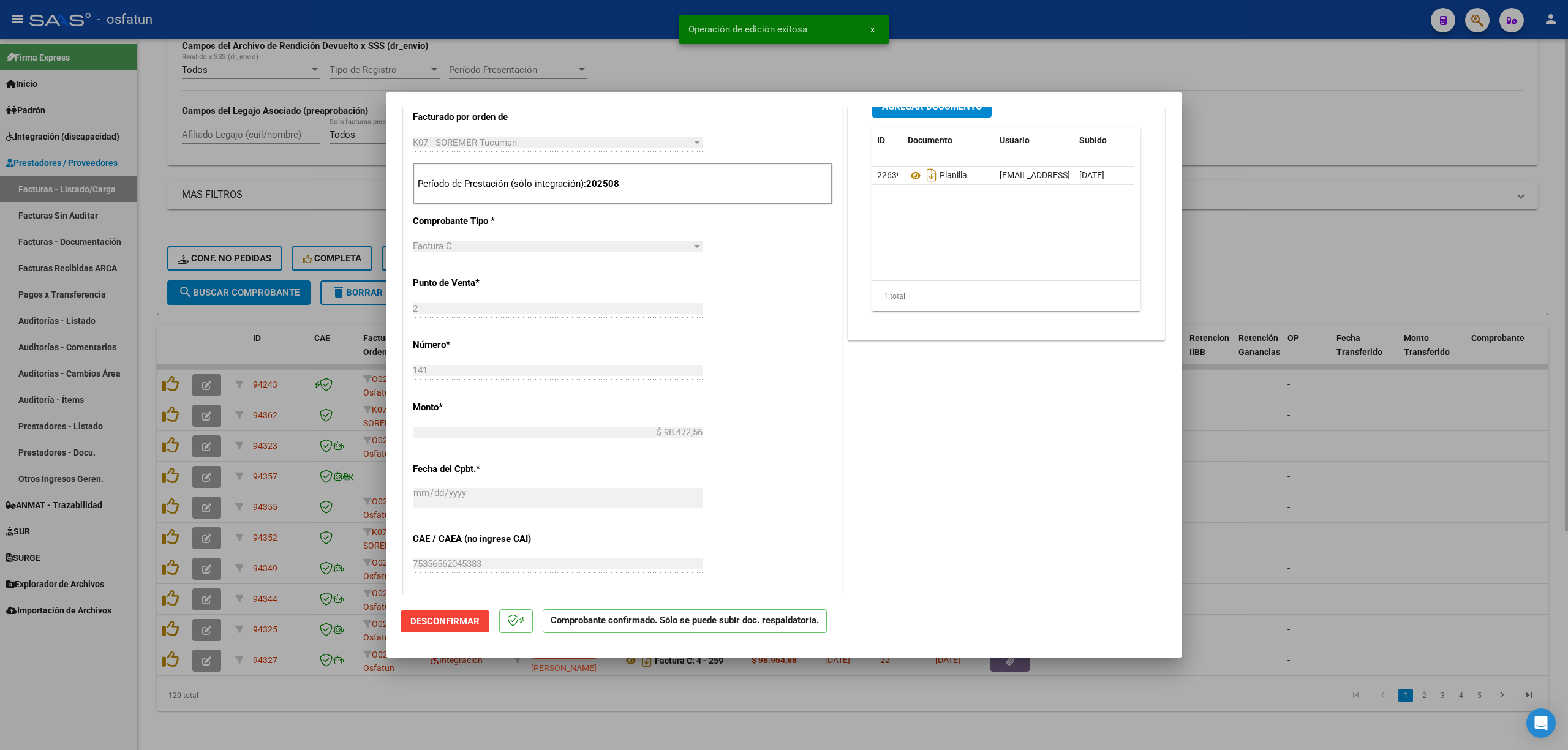
click at [647, 55] on div at bounding box center [784, 375] width 1568 height 750
type input "$ 0,00"
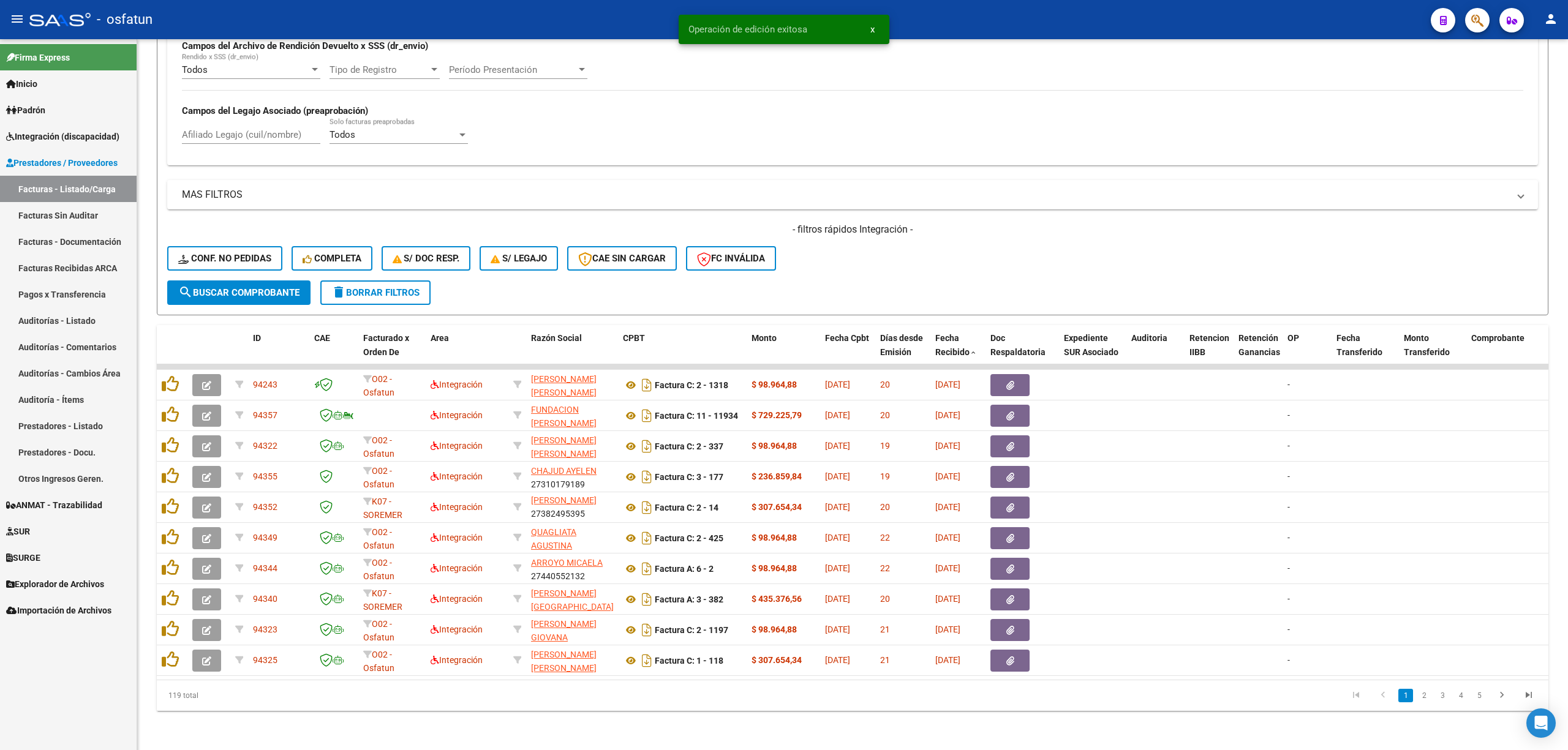
scroll to position [15, 0]
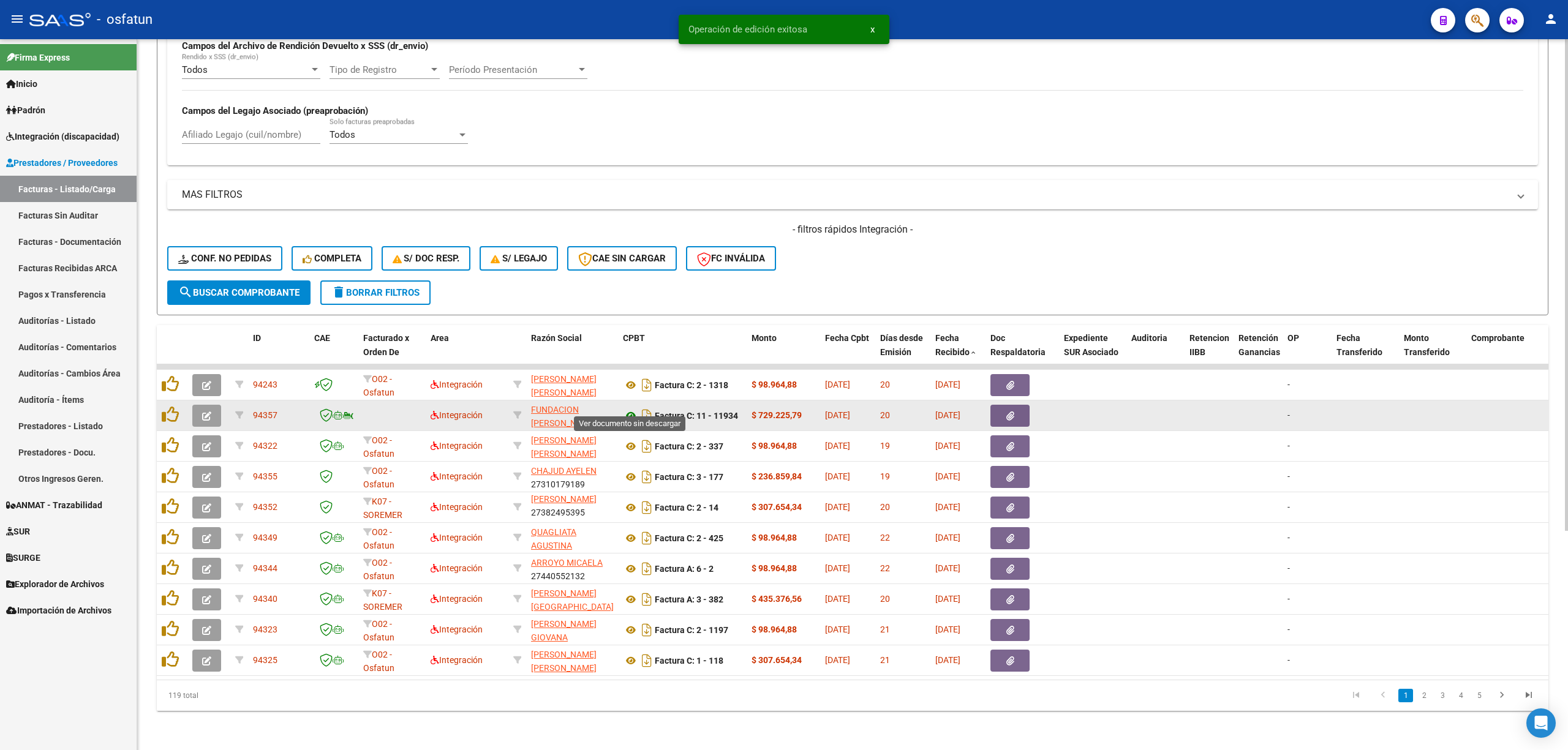
click at [623, 408] on icon at bounding box center [630, 415] width 16 height 15
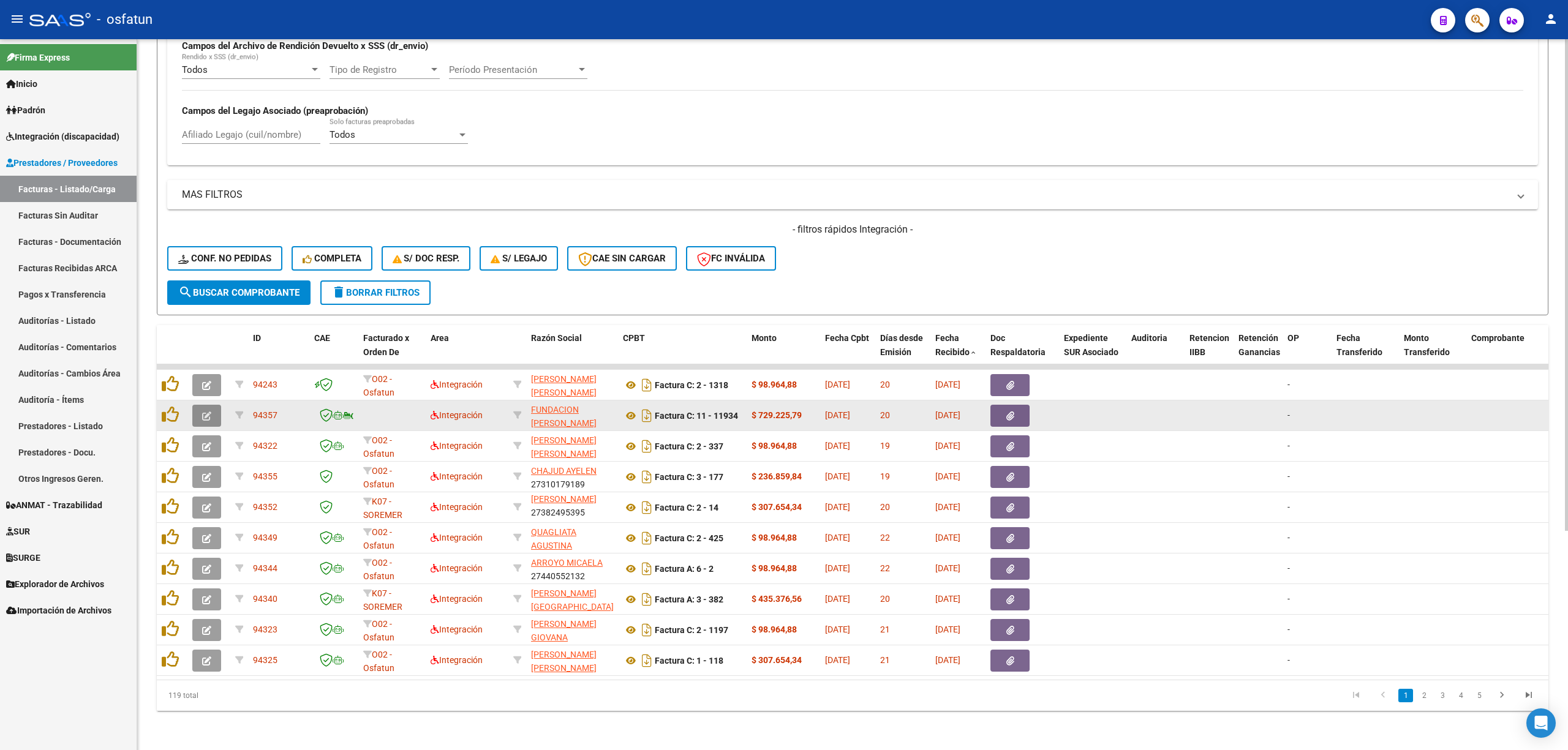
click at [215, 407] on button "button" at bounding box center [206, 415] width 29 height 22
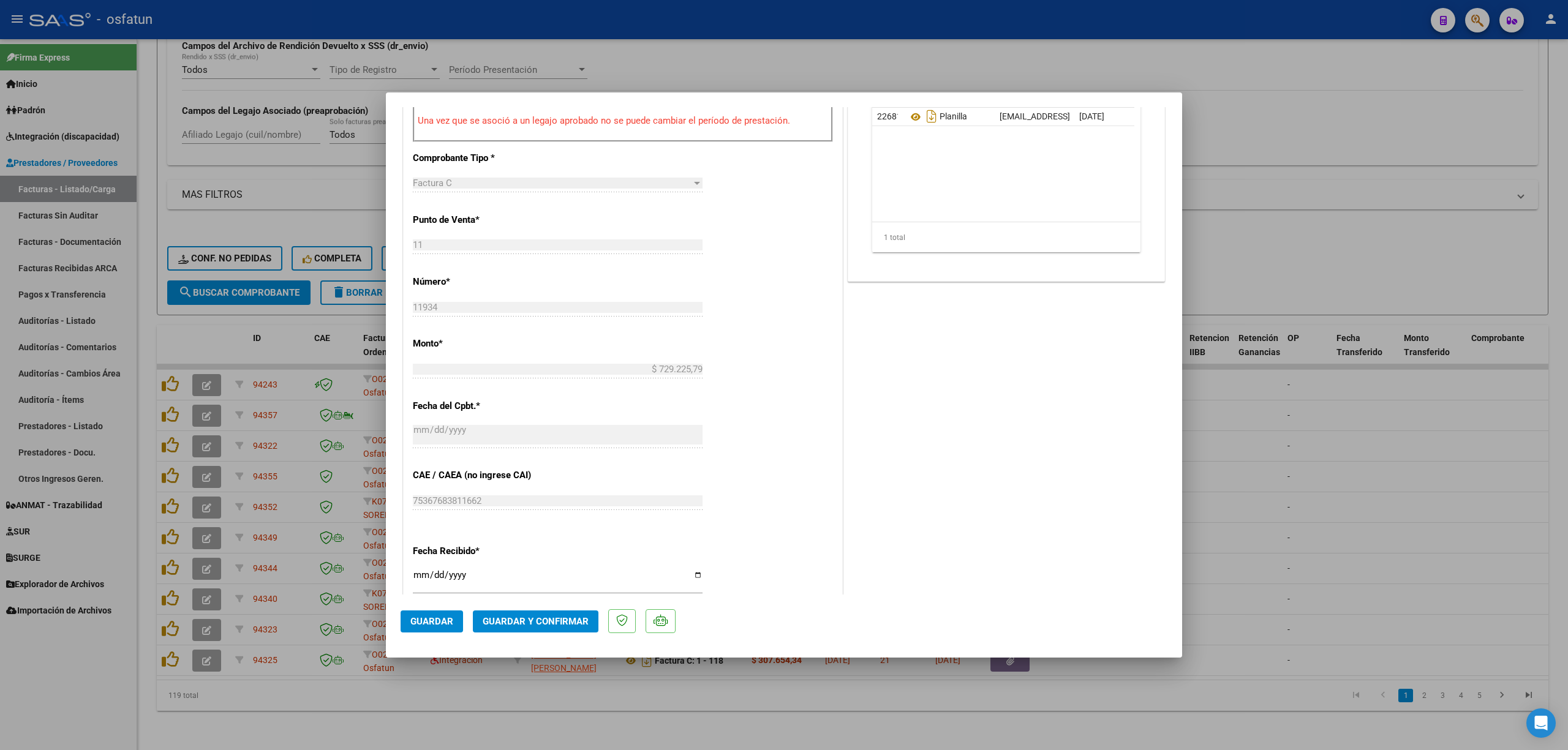
scroll to position [490, 0]
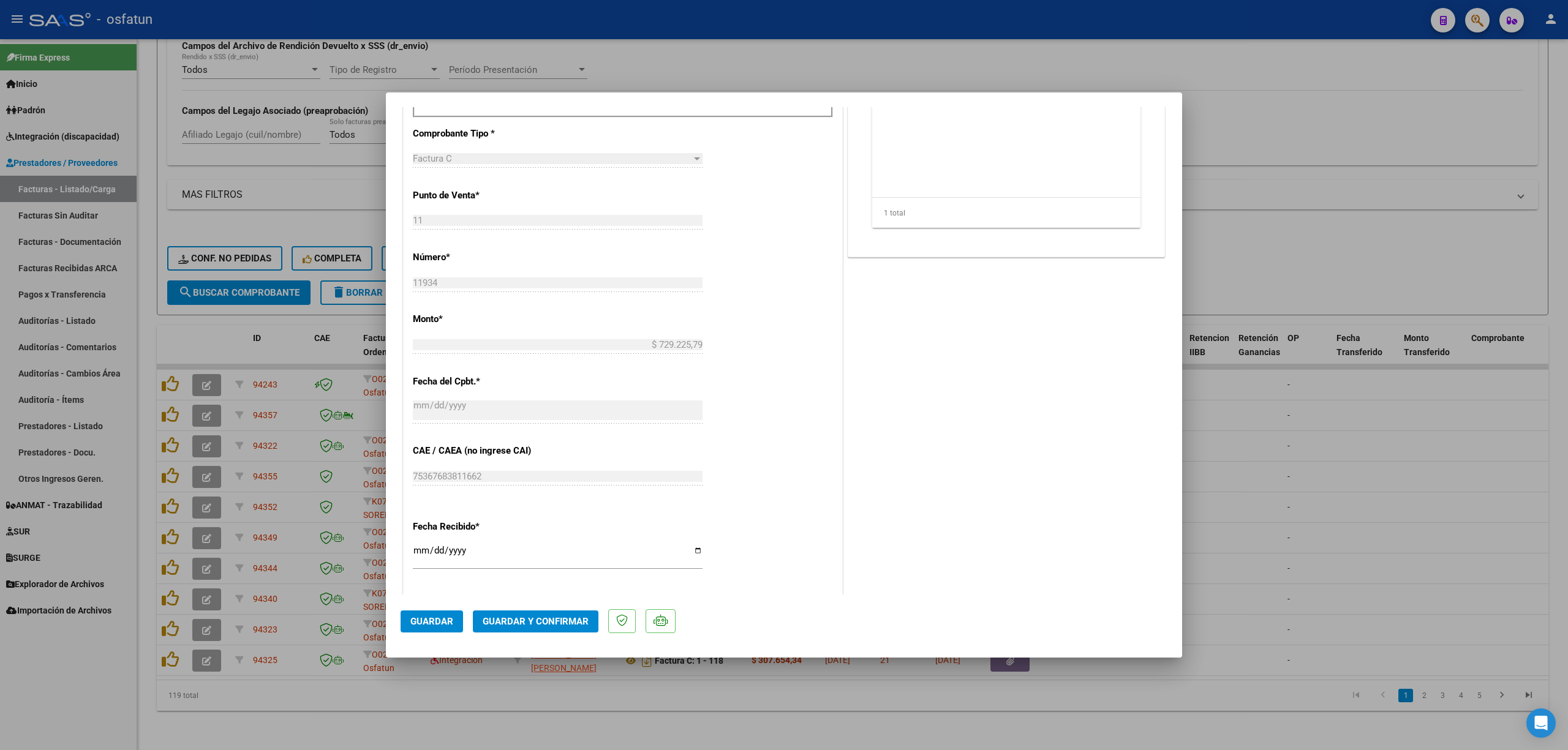
click at [557, 620] on span "Guardar y Confirmar" at bounding box center [535, 622] width 106 height 11
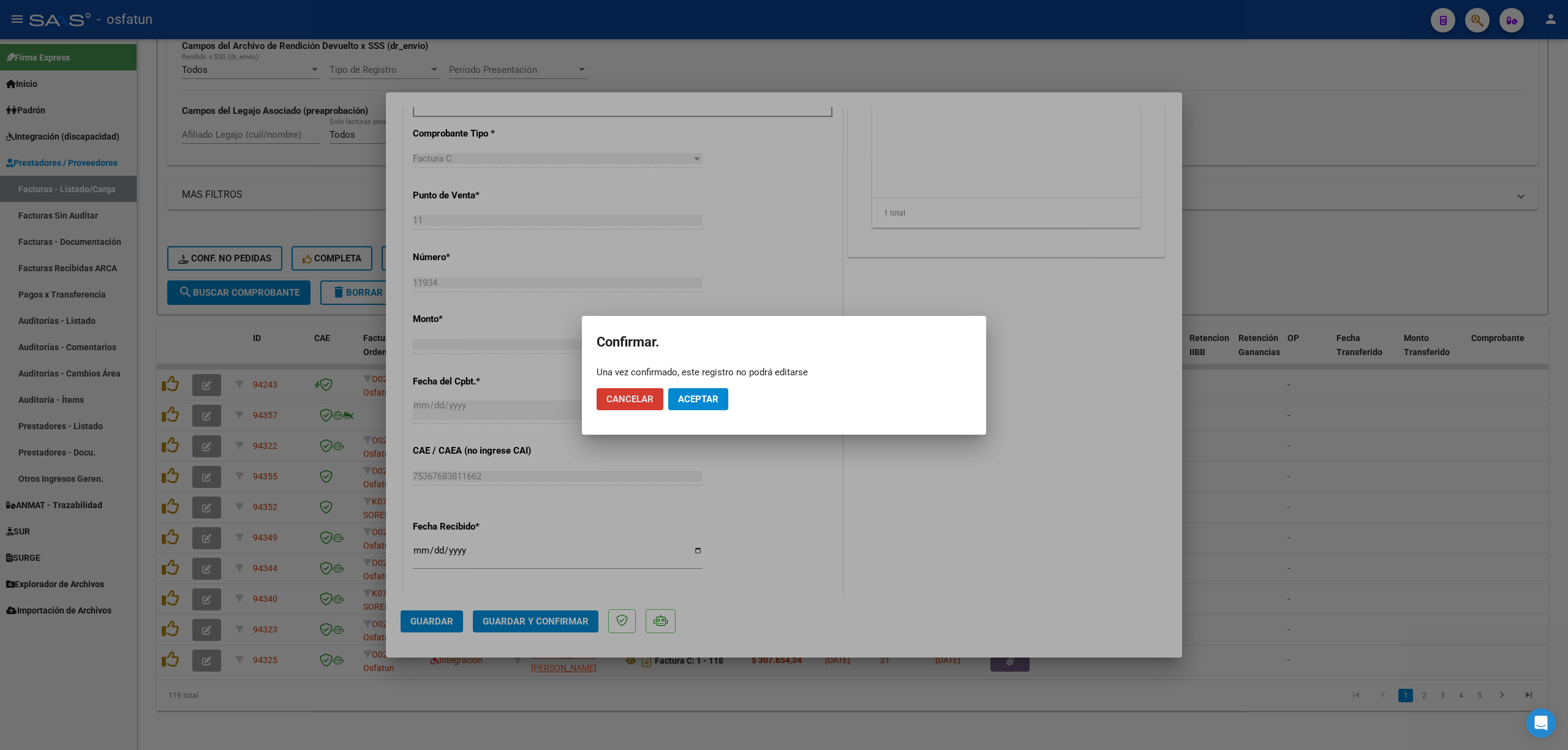
click at [705, 397] on span "Aceptar" at bounding box center [698, 400] width 41 height 11
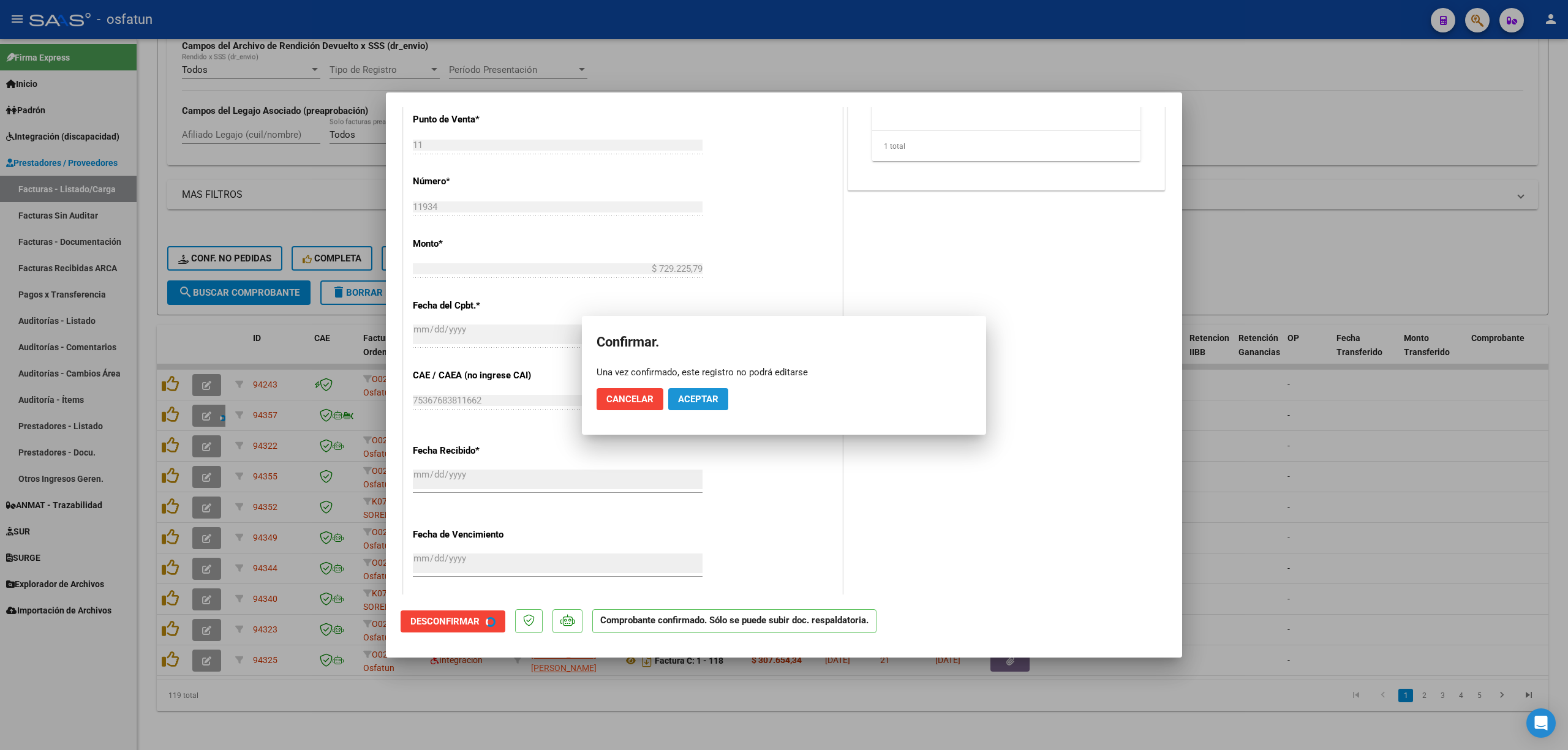
scroll to position [414, 0]
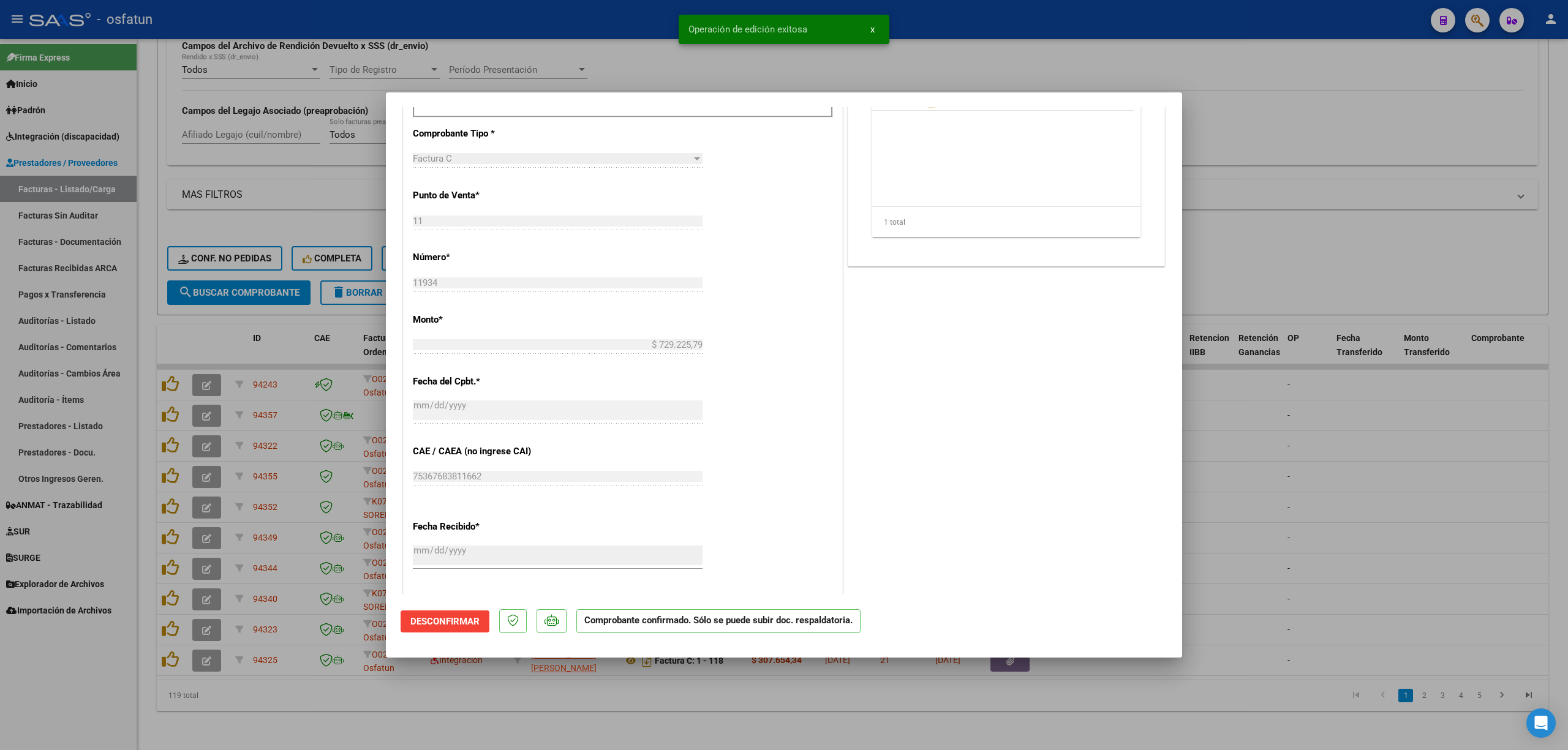
click at [1400, 532] on div at bounding box center [784, 375] width 1568 height 750
type input "$ 0,00"
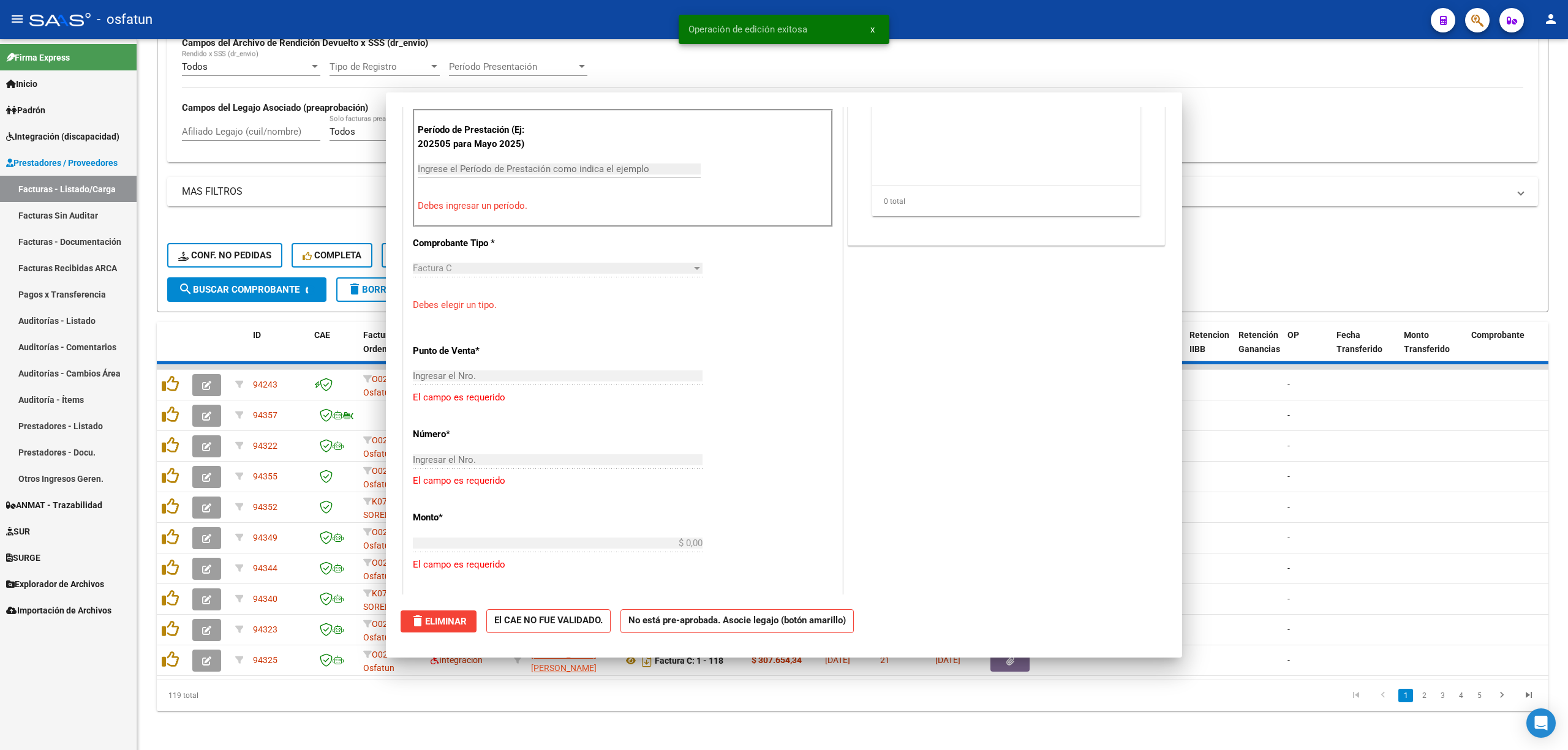
scroll to position [640, 0]
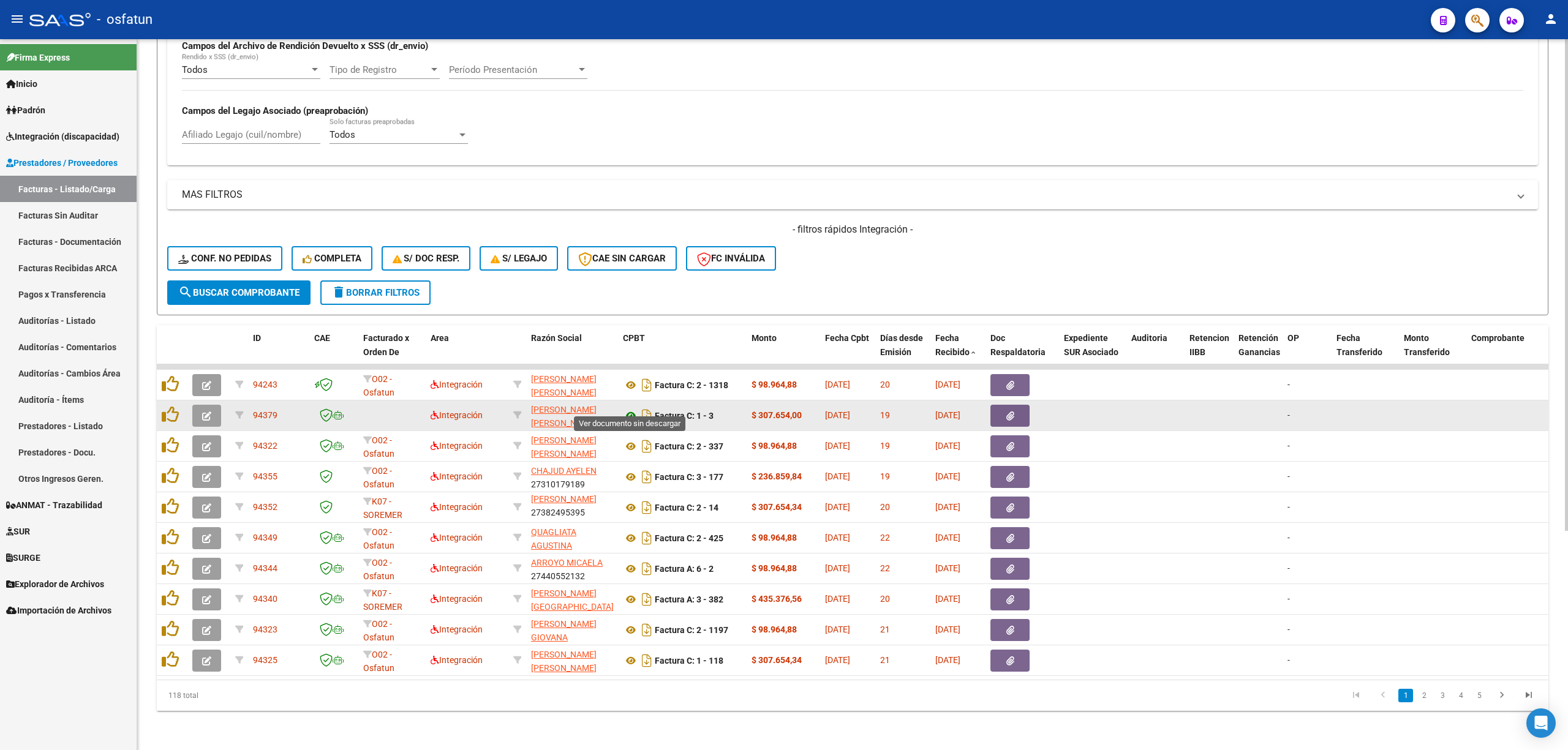
click at [626, 409] on icon at bounding box center [630, 415] width 16 height 15
click at [205, 411] on icon "button" at bounding box center [206, 416] width 9 height 9
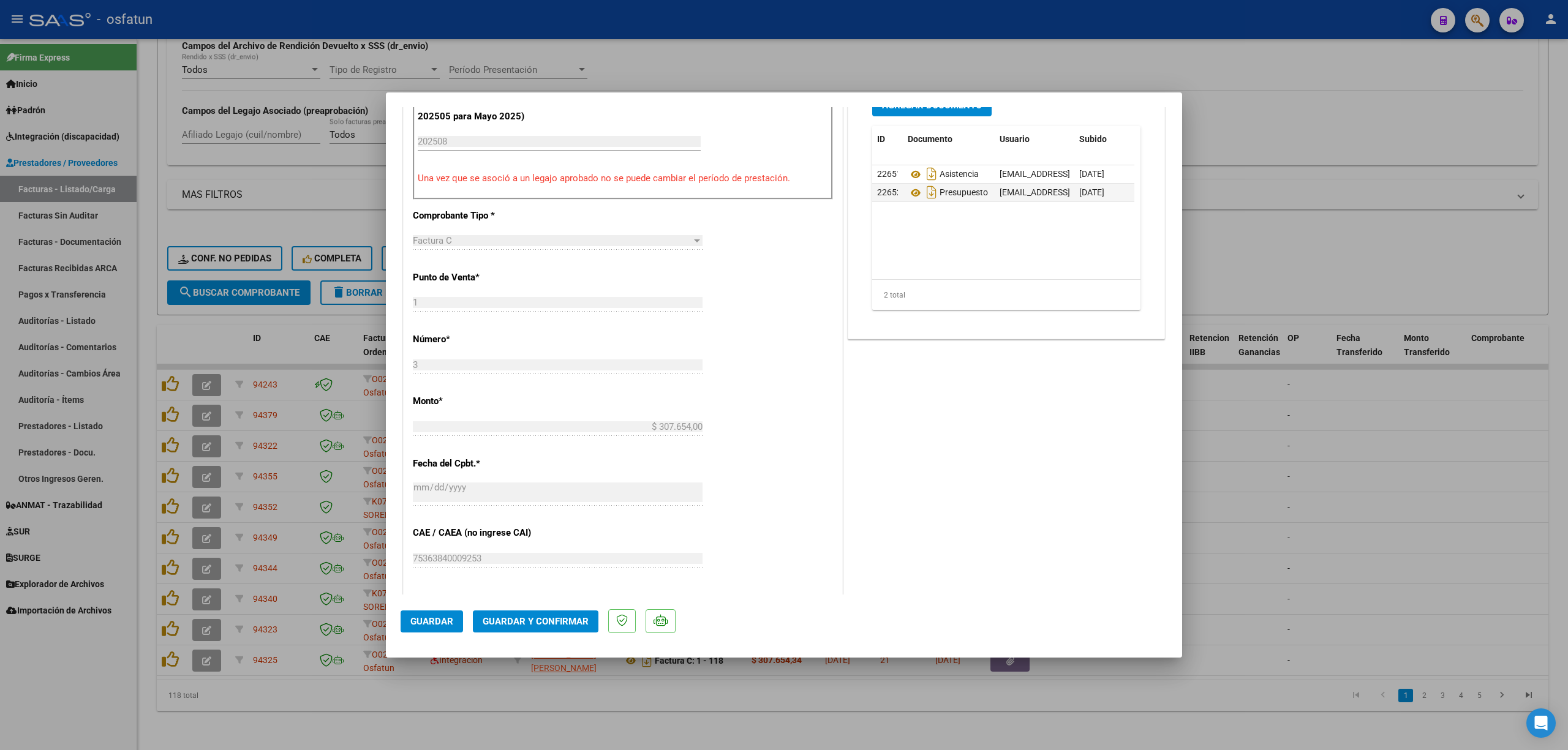
scroll to position [490, 0]
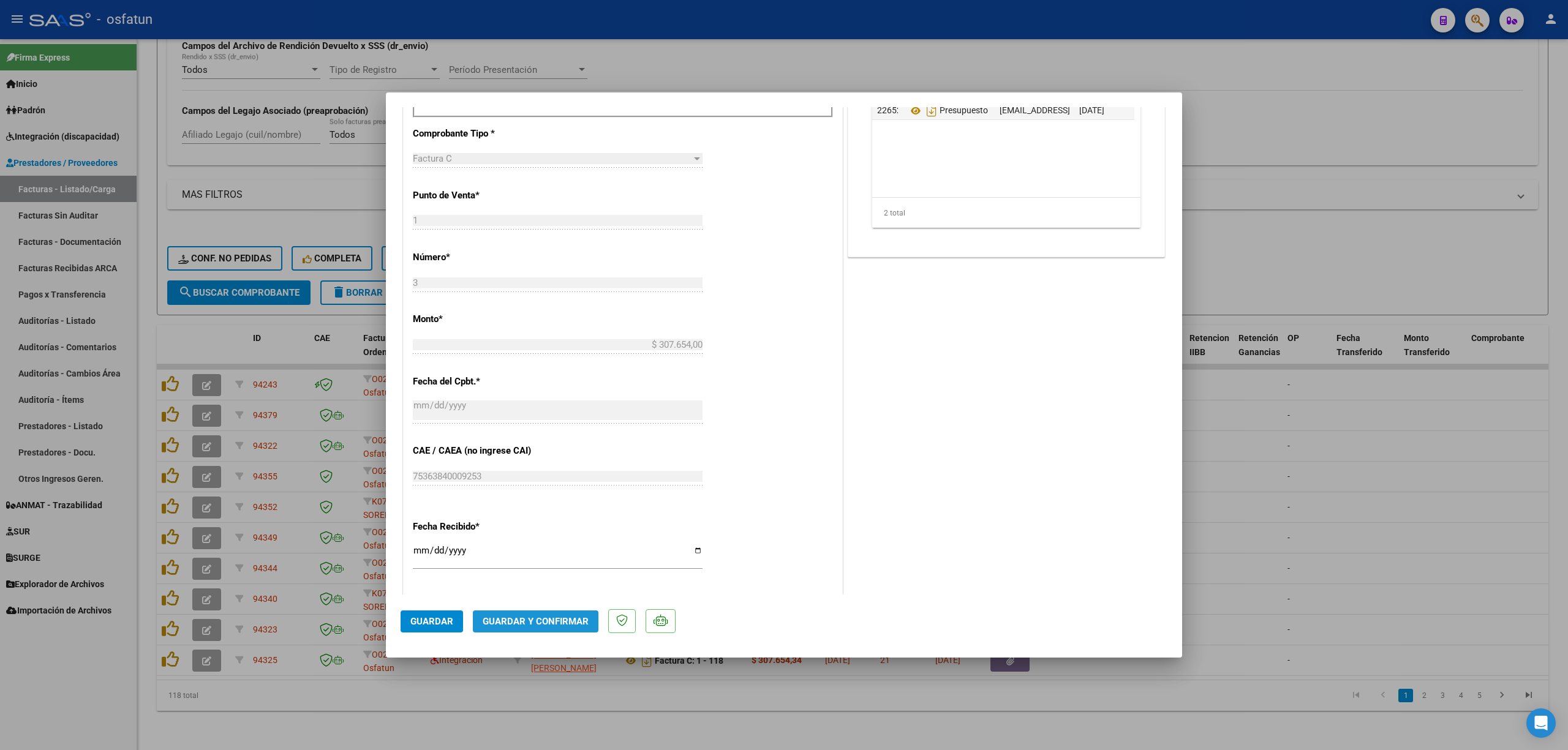
click at [559, 622] on span "Guardar y Confirmar" at bounding box center [535, 622] width 106 height 11
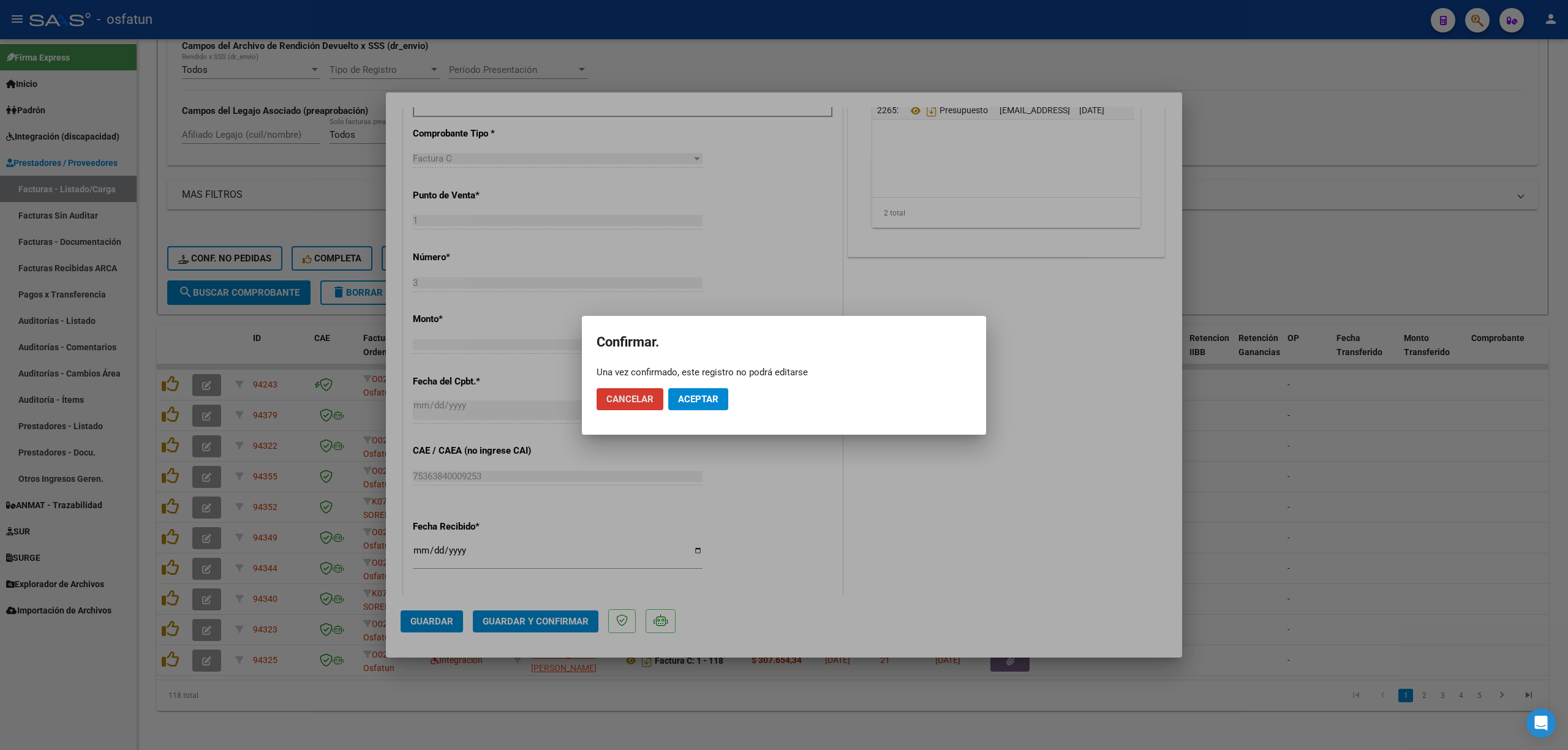
click at [706, 388] on button "Aceptar" at bounding box center [698, 399] width 60 height 22
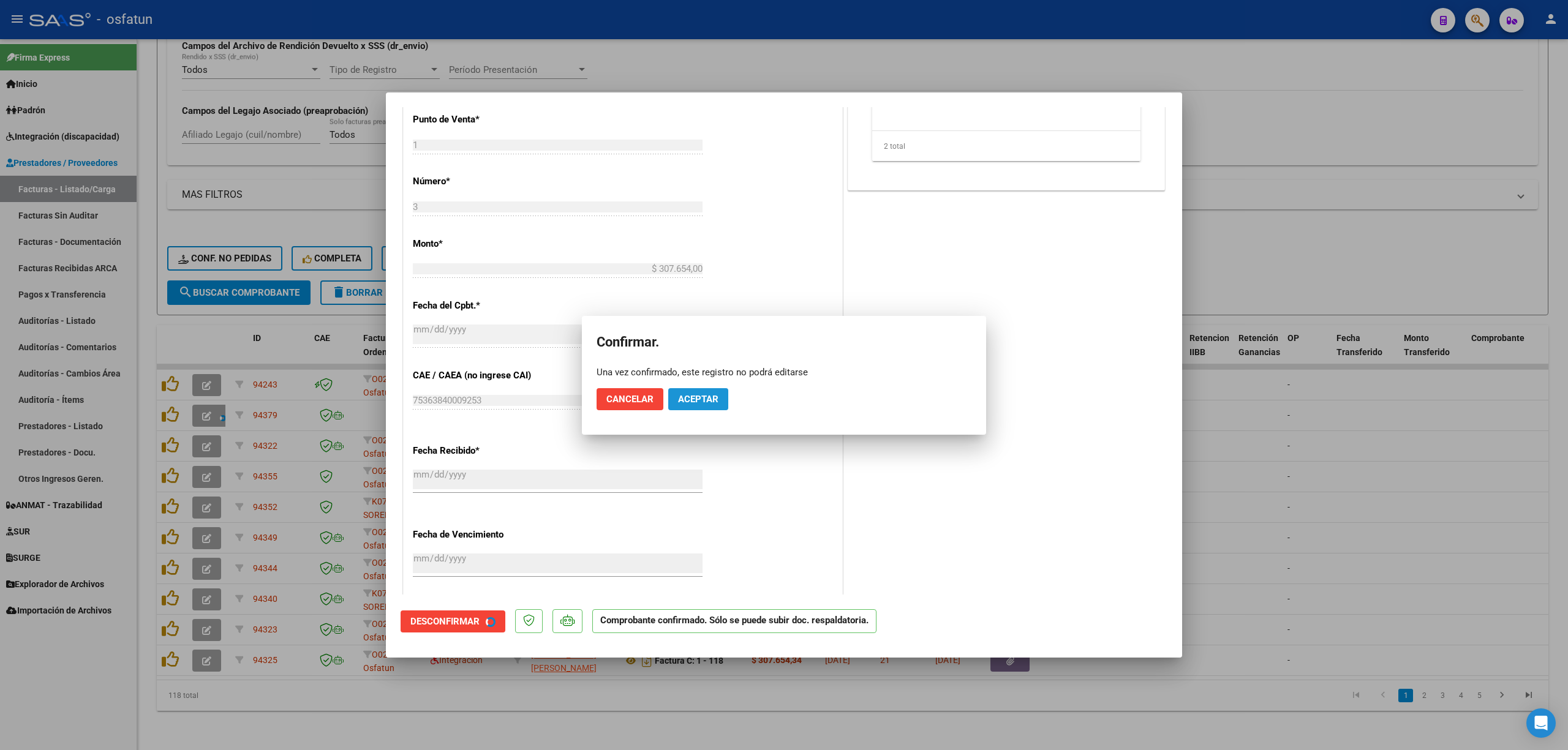
scroll to position [414, 0]
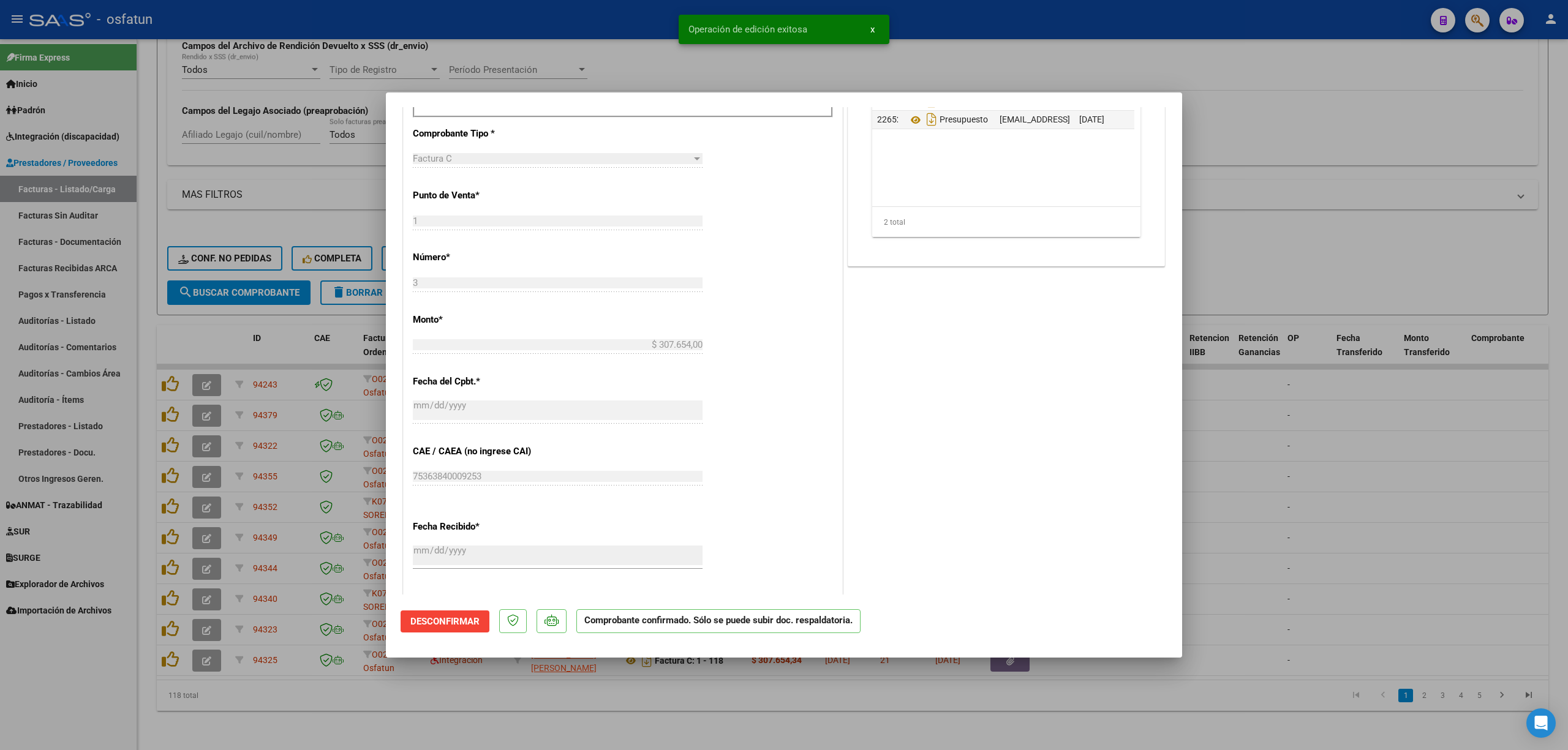
click at [630, 31] on div at bounding box center [784, 375] width 1568 height 750
type input "$ 0,00"
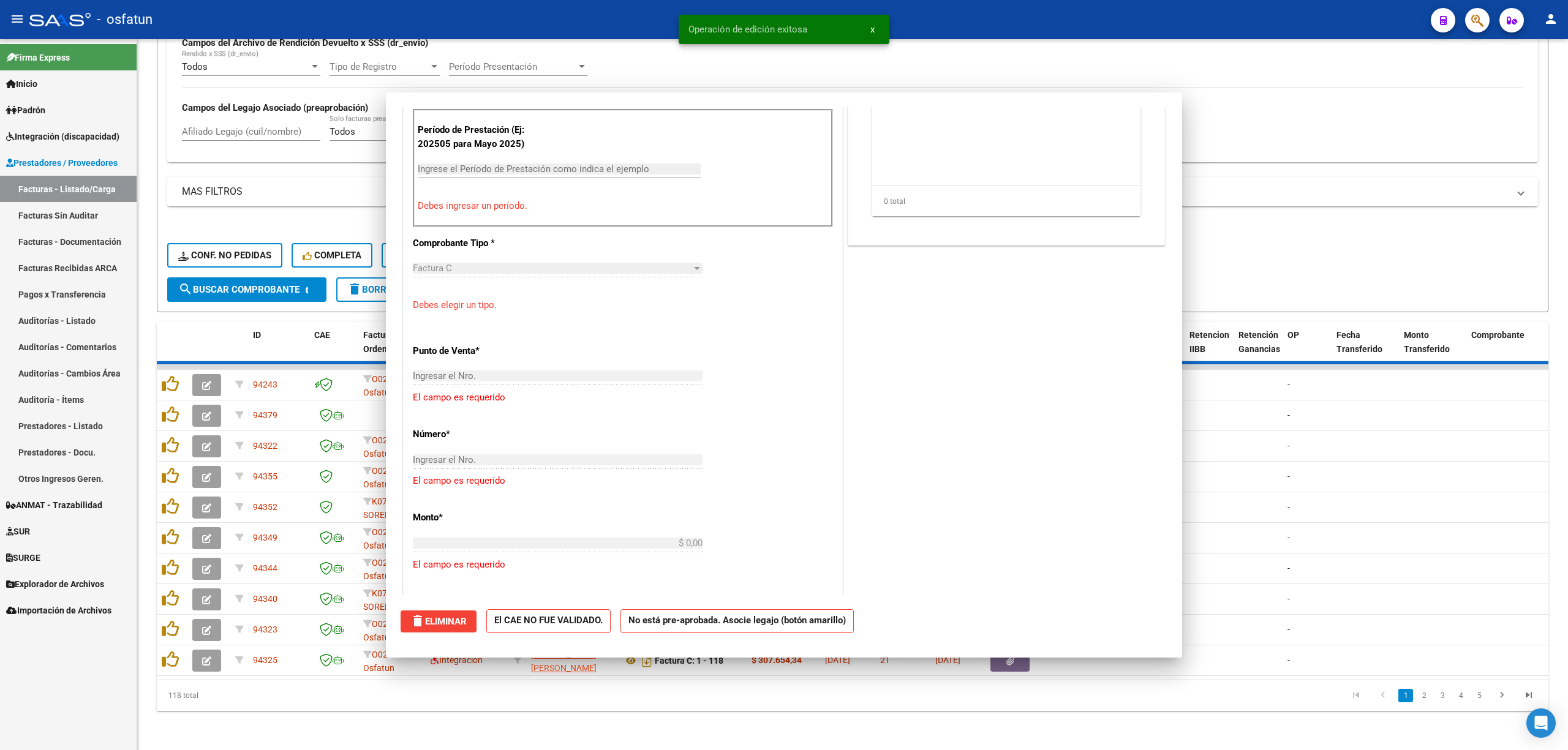
scroll to position [640, 0]
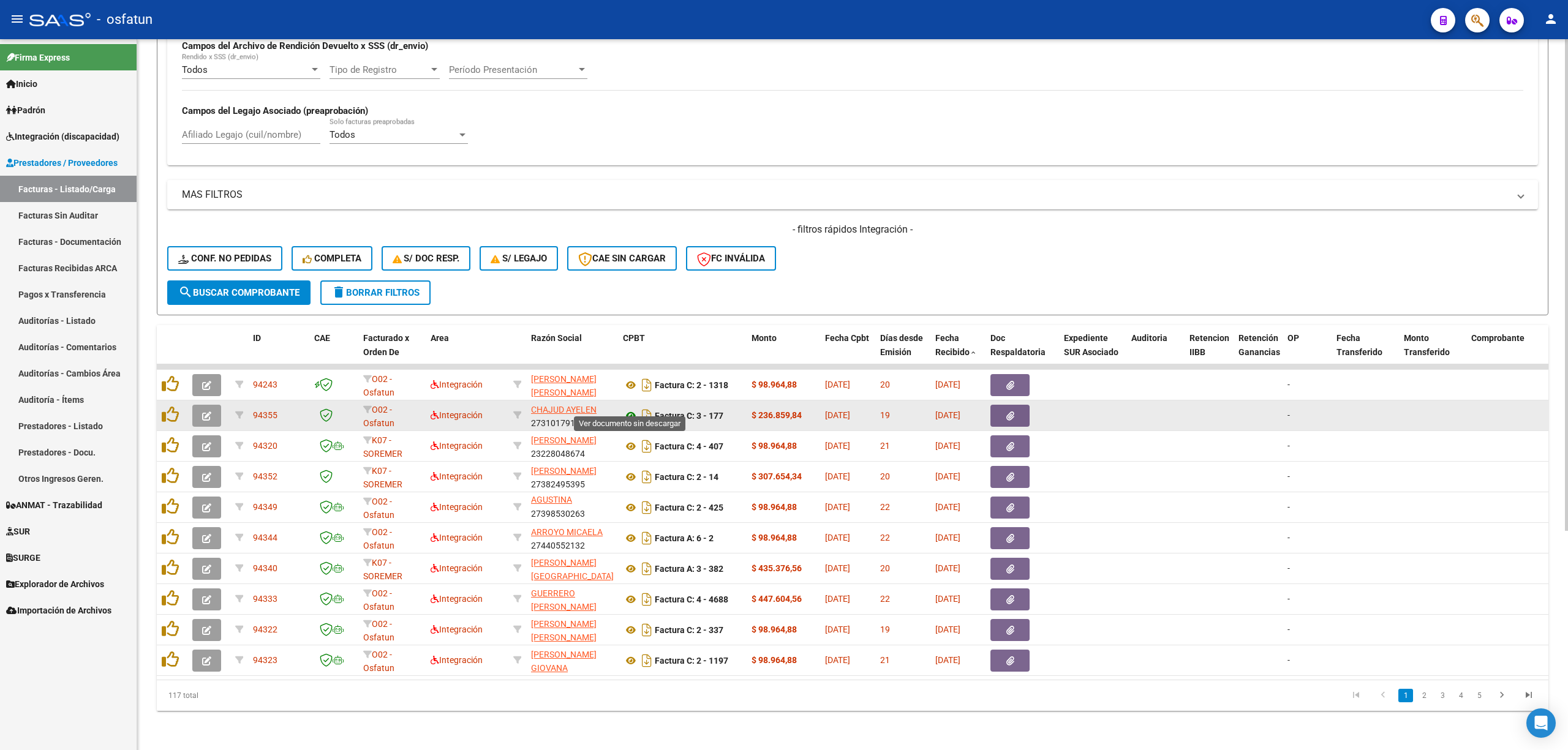
click at [628, 408] on icon at bounding box center [630, 415] width 16 height 15
click at [216, 404] on button "button" at bounding box center [206, 415] width 29 height 22
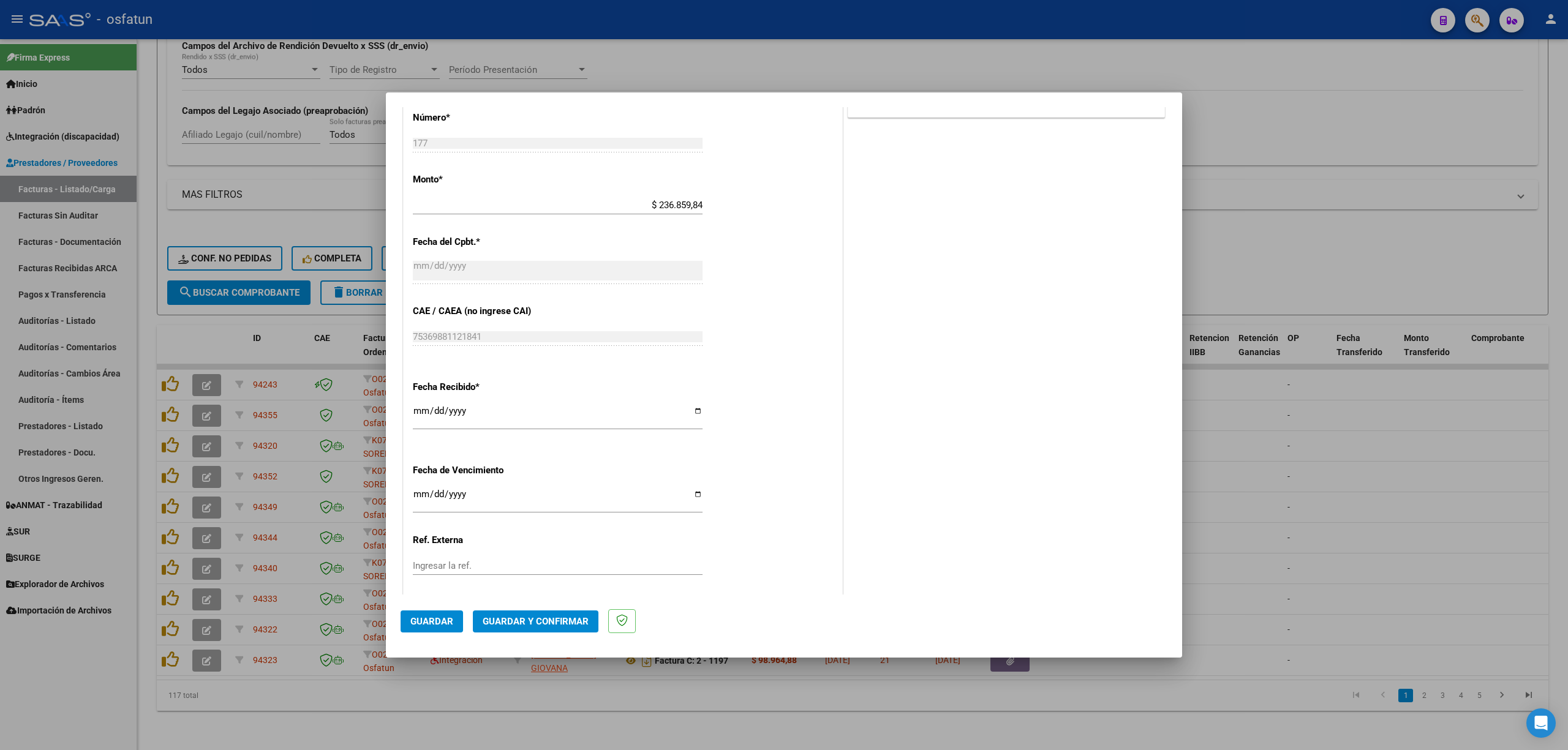
scroll to position [697, 0]
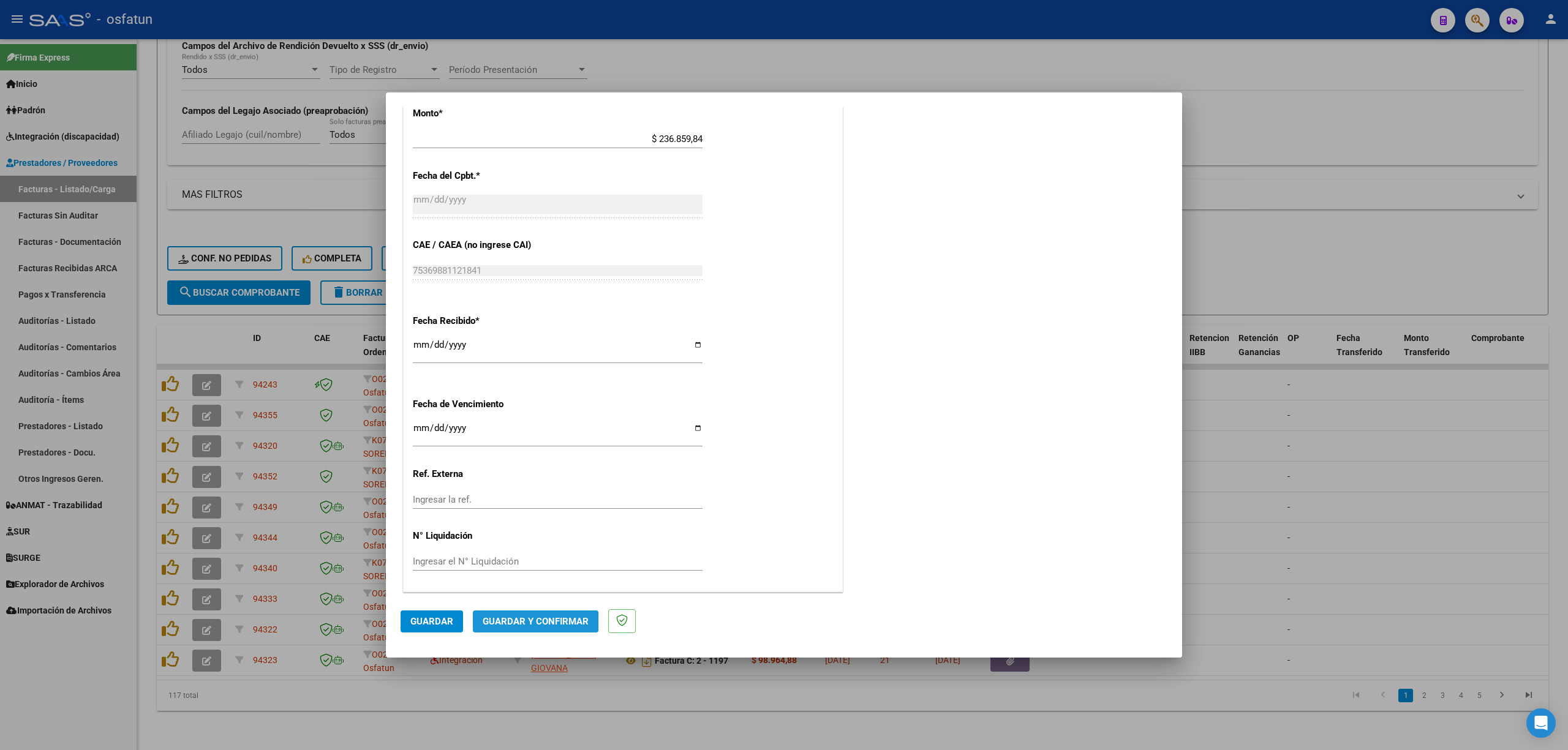
click at [529, 622] on span "Guardar y Confirmar" at bounding box center [535, 622] width 106 height 11
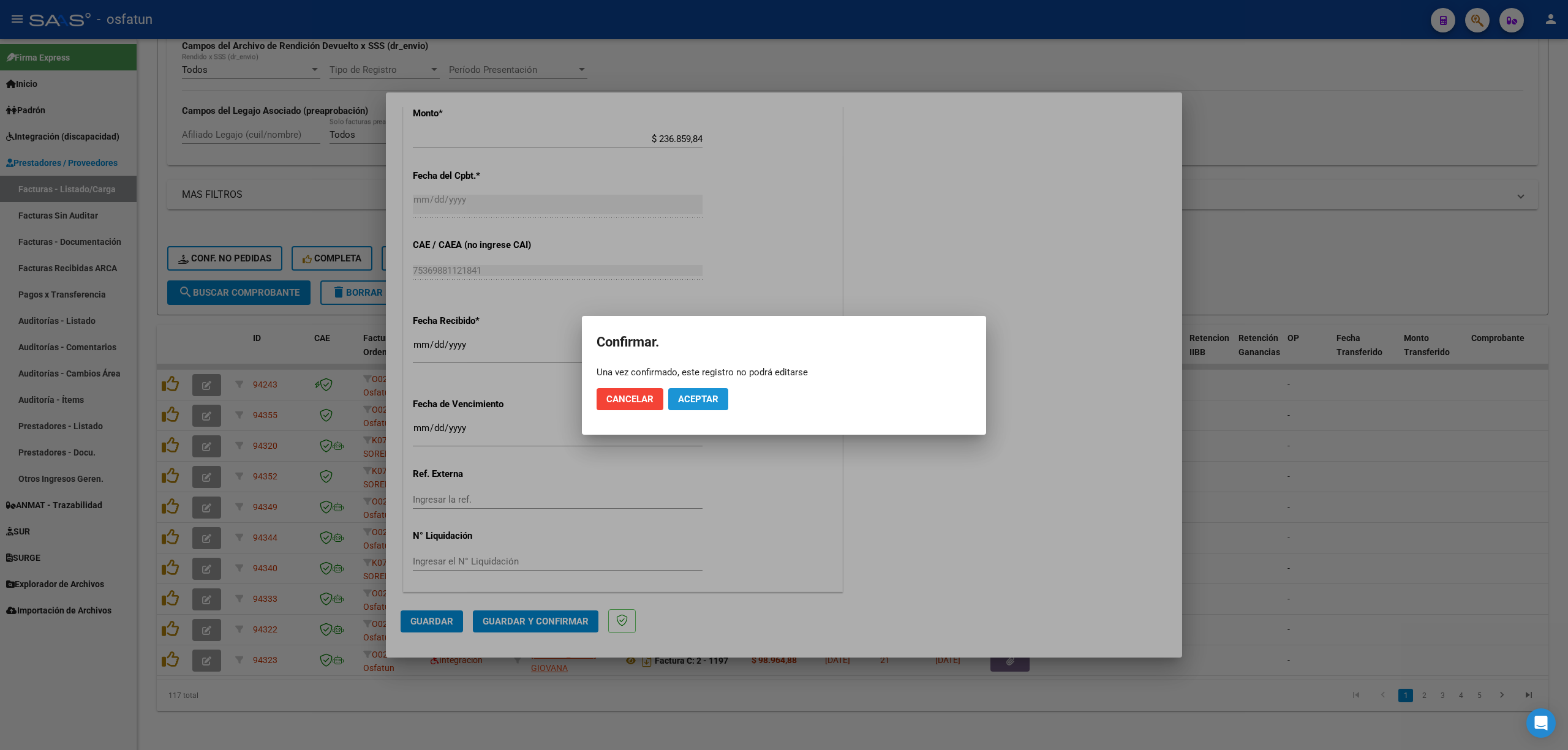
click at [702, 397] on span "Aceptar" at bounding box center [698, 400] width 41 height 11
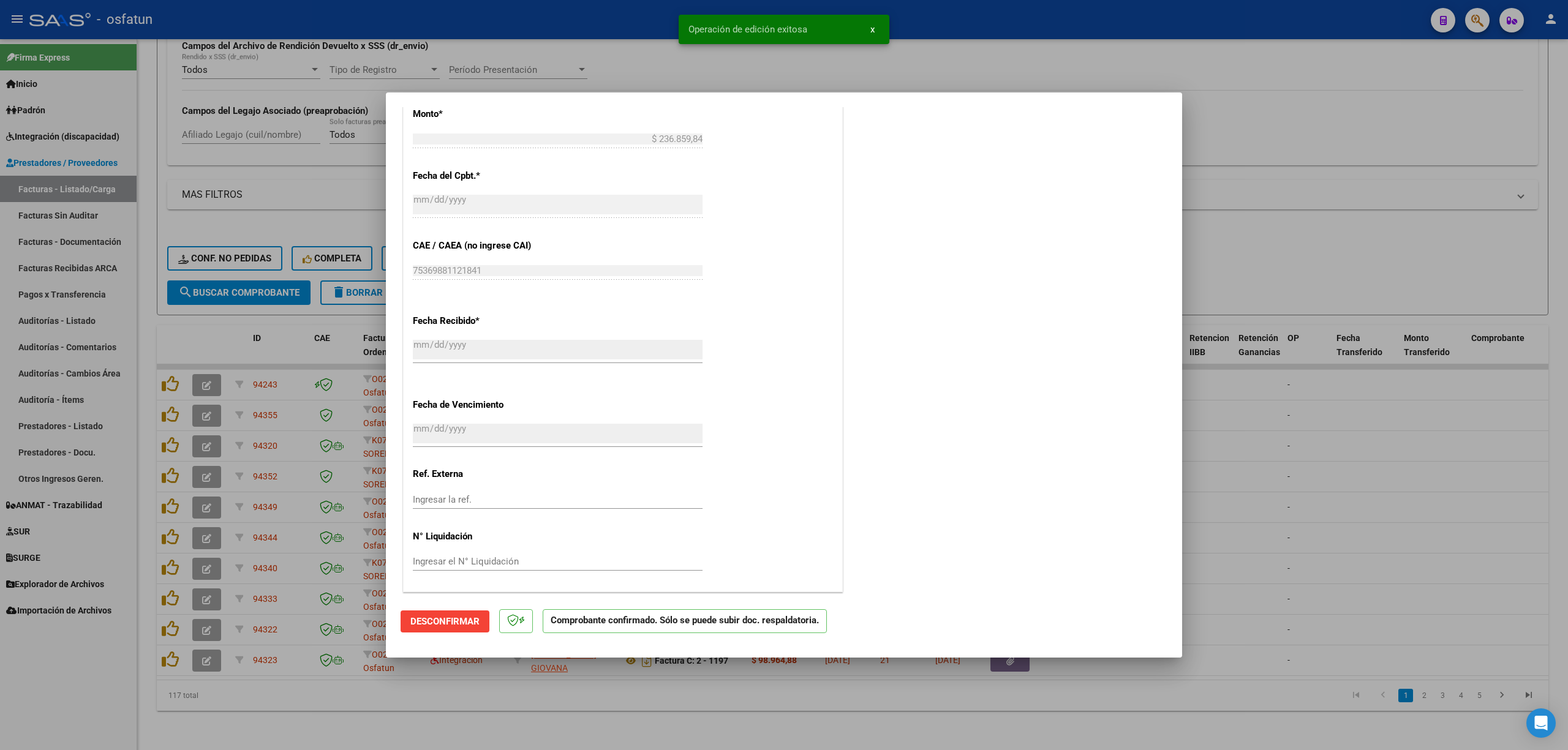
click at [1346, 525] on div at bounding box center [784, 375] width 1568 height 750
type input "$ 0,00"
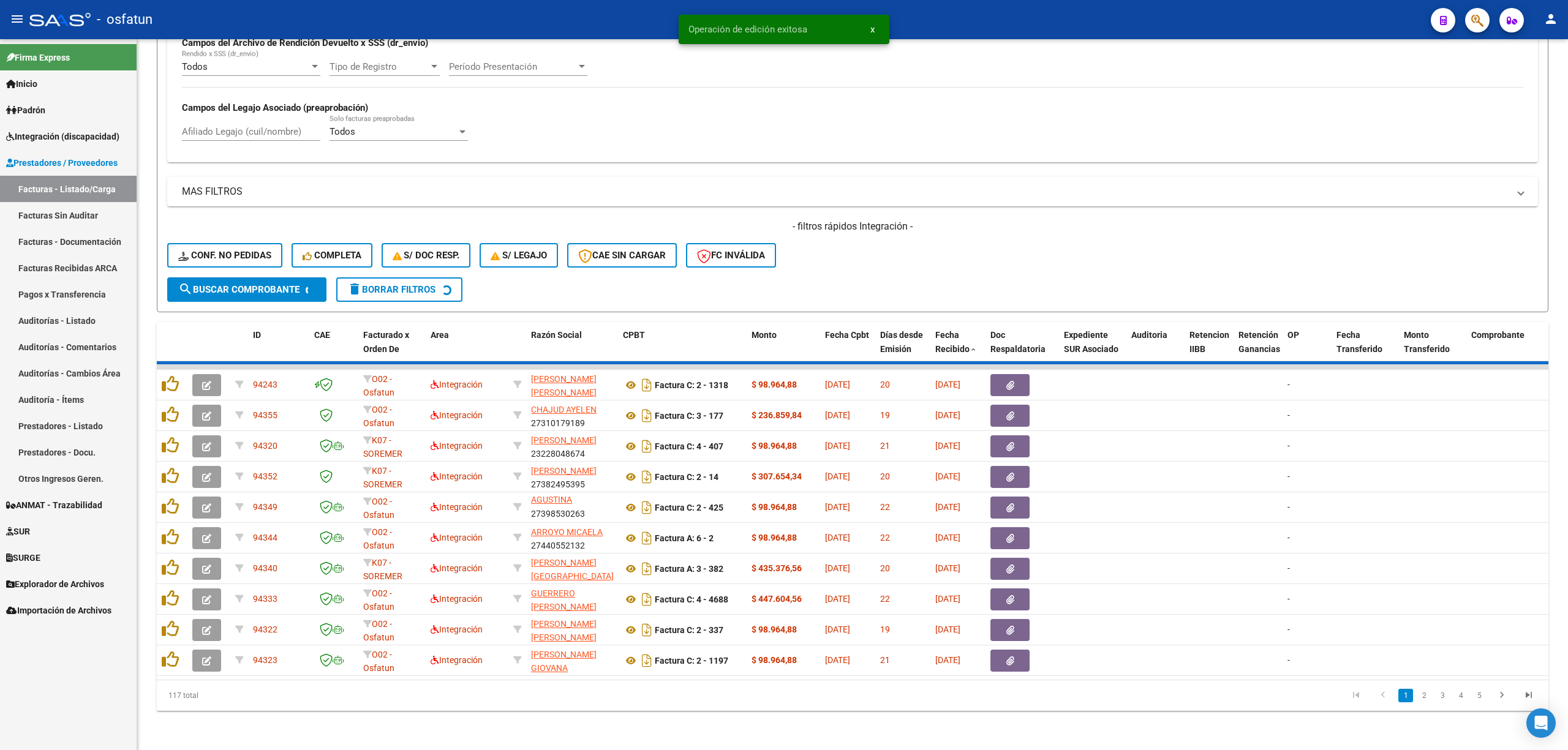
scroll to position [1, 0]
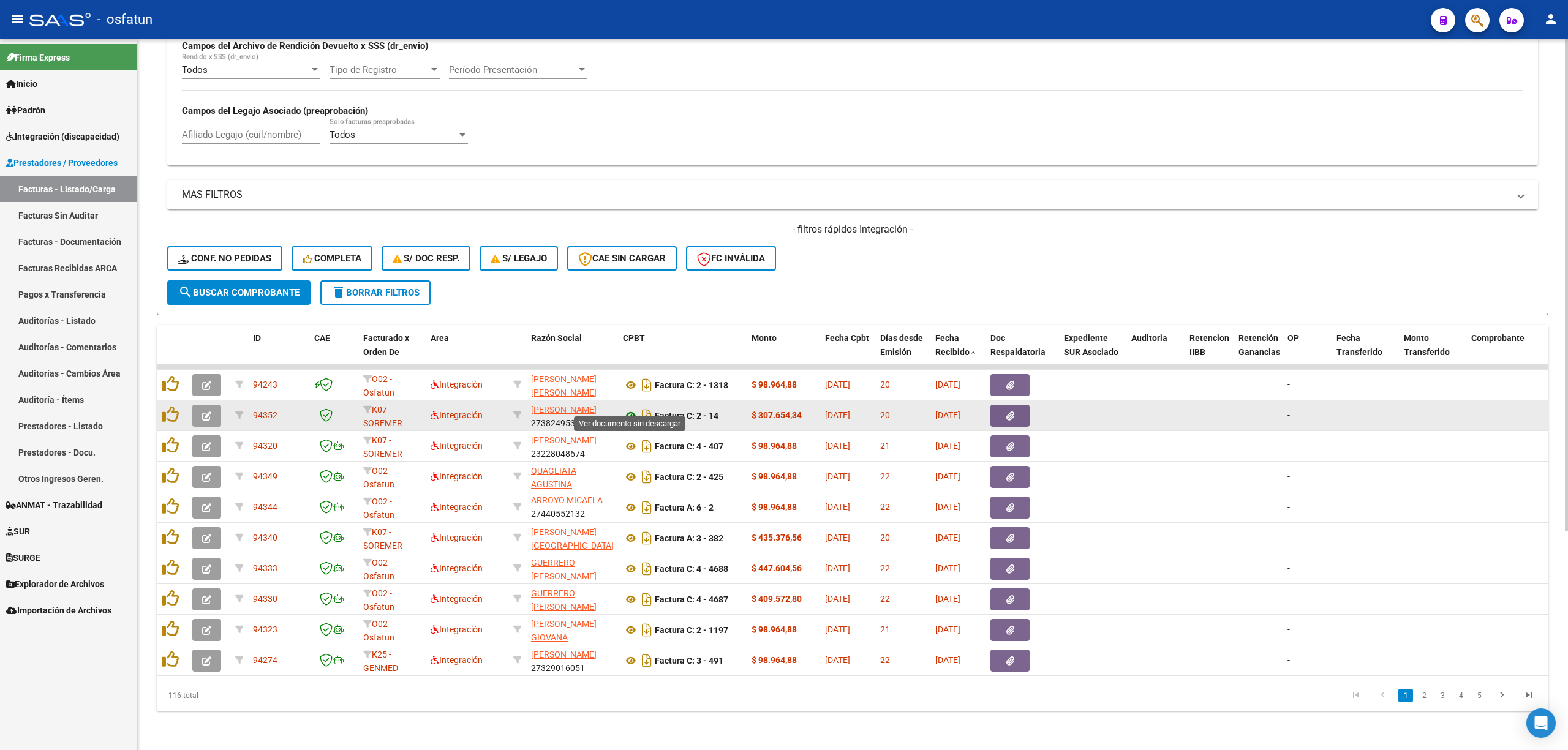
click at [626, 408] on icon at bounding box center [630, 415] width 16 height 15
click at [206, 411] on icon "button" at bounding box center [206, 416] width 9 height 9
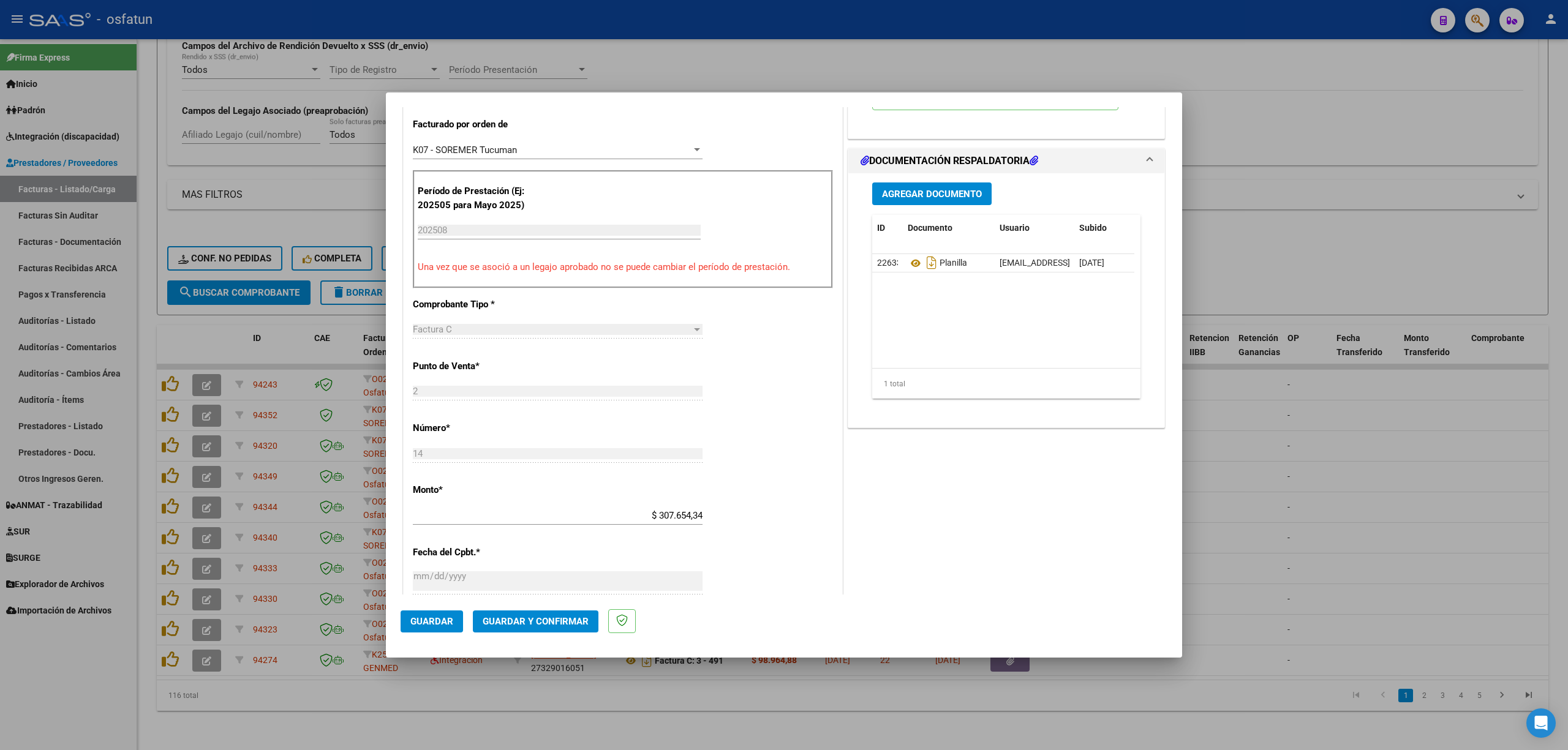
scroll to position [326, 0]
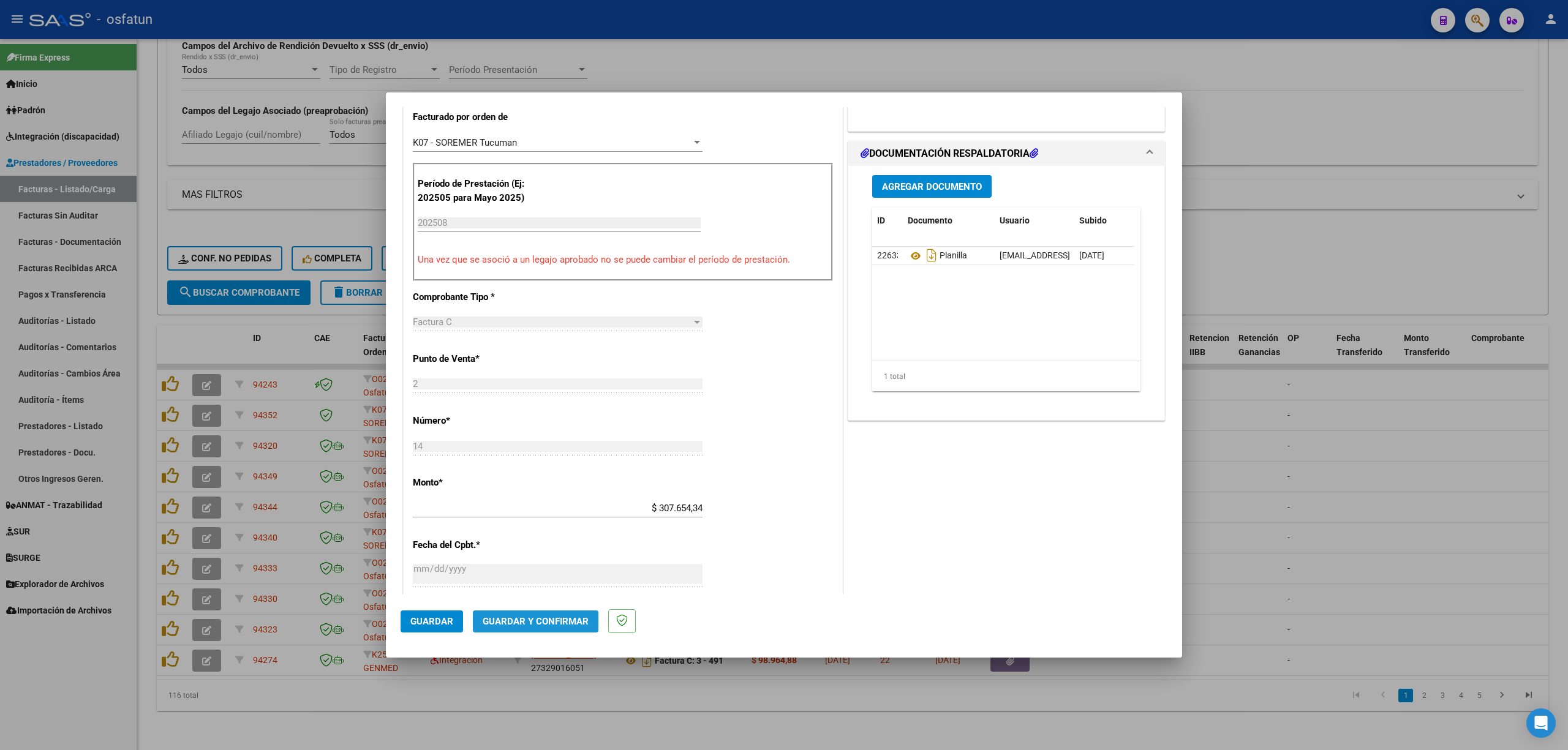
click at [544, 620] on span "Guardar y Confirmar" at bounding box center [535, 622] width 106 height 11
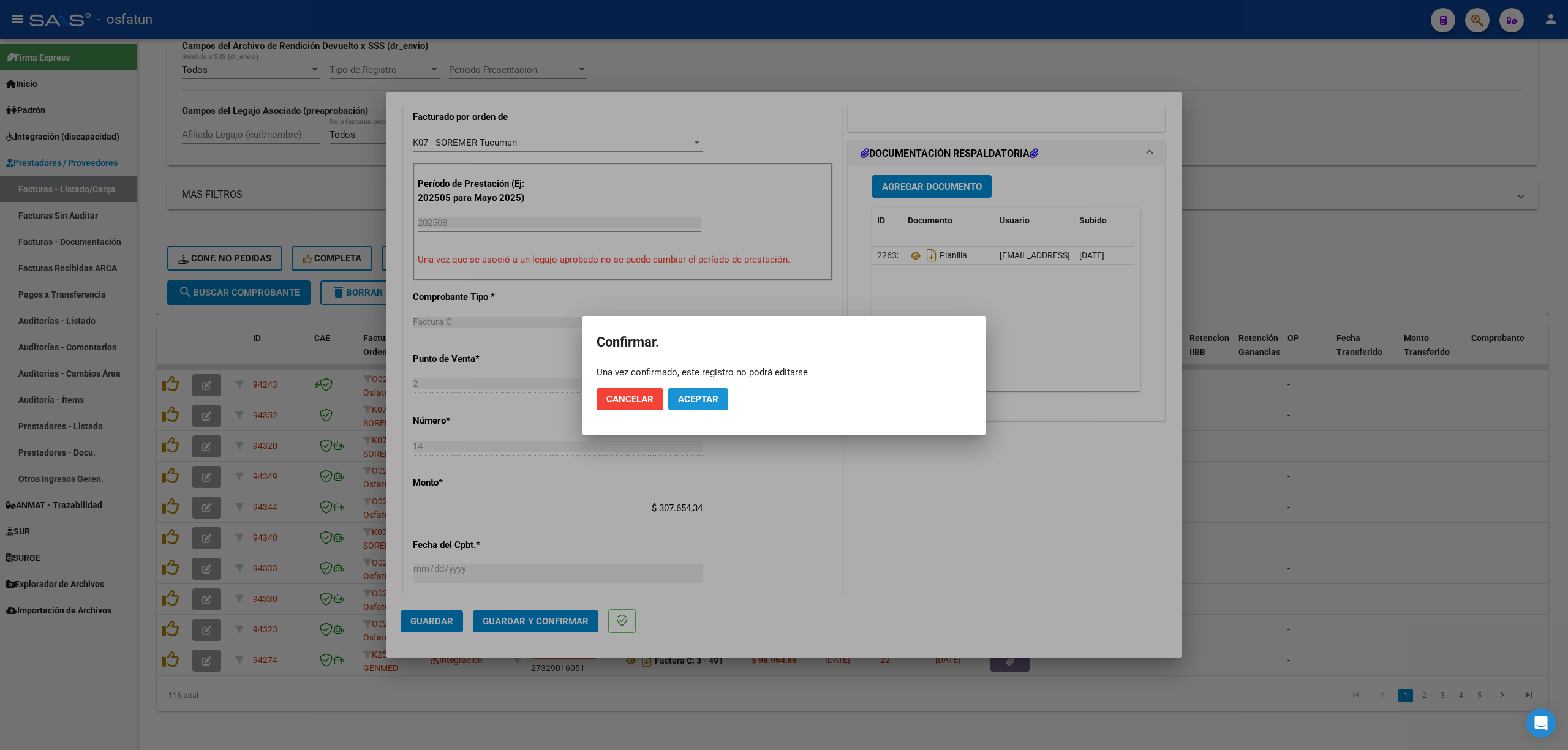
click at [687, 404] on button "Aceptar" at bounding box center [698, 399] width 60 height 22
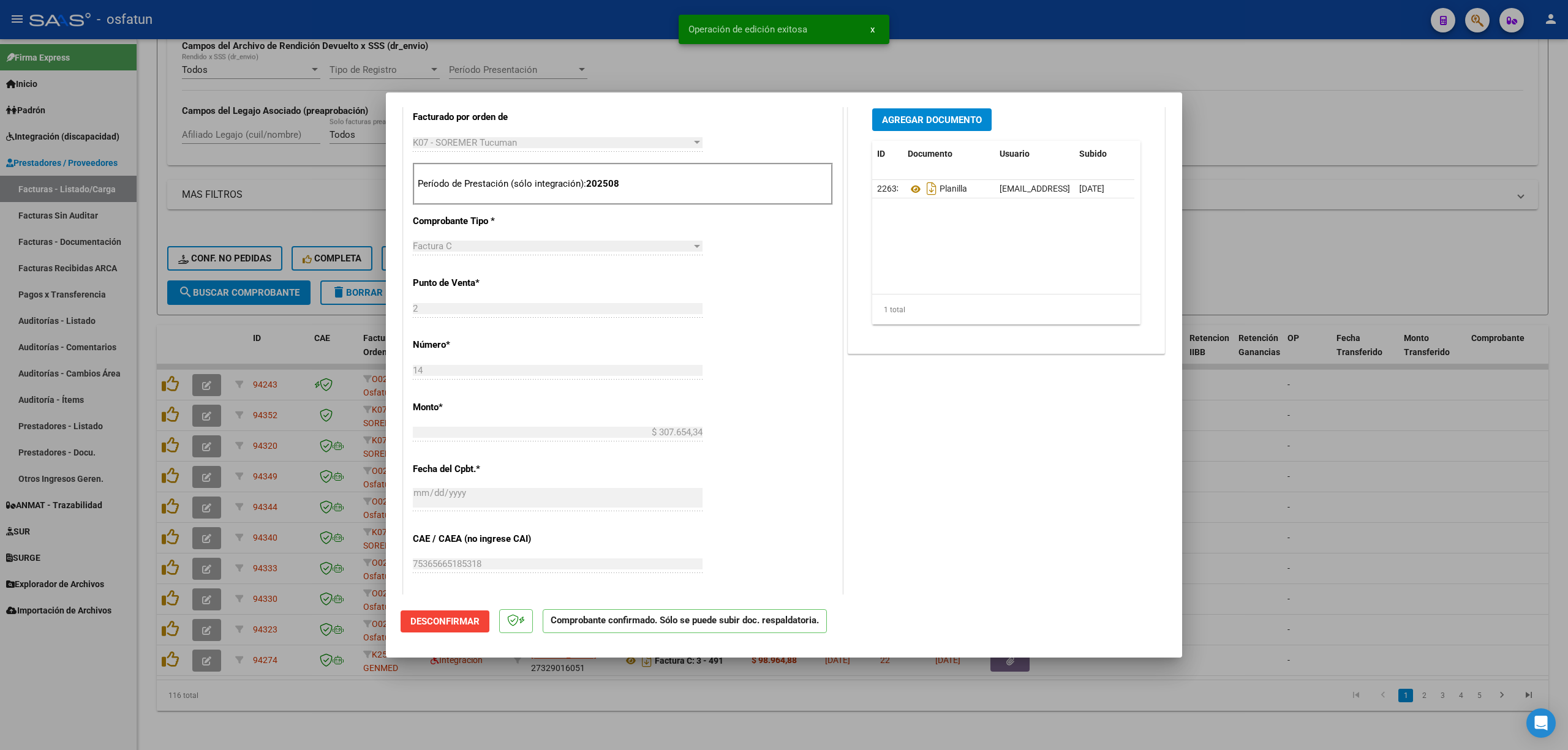
click at [539, 5] on div at bounding box center [784, 375] width 1568 height 750
type input "$ 0,00"
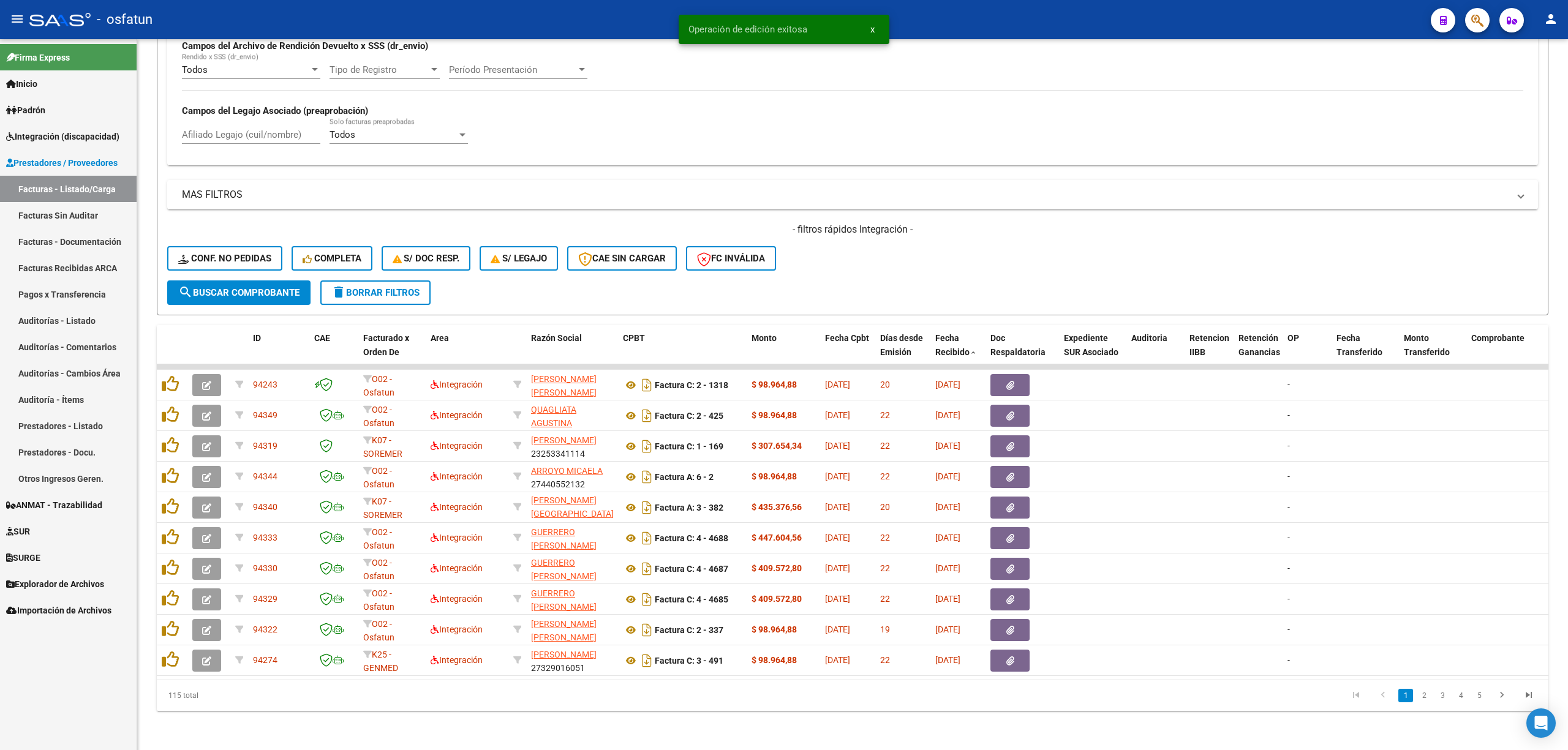
scroll to position [15, 0]
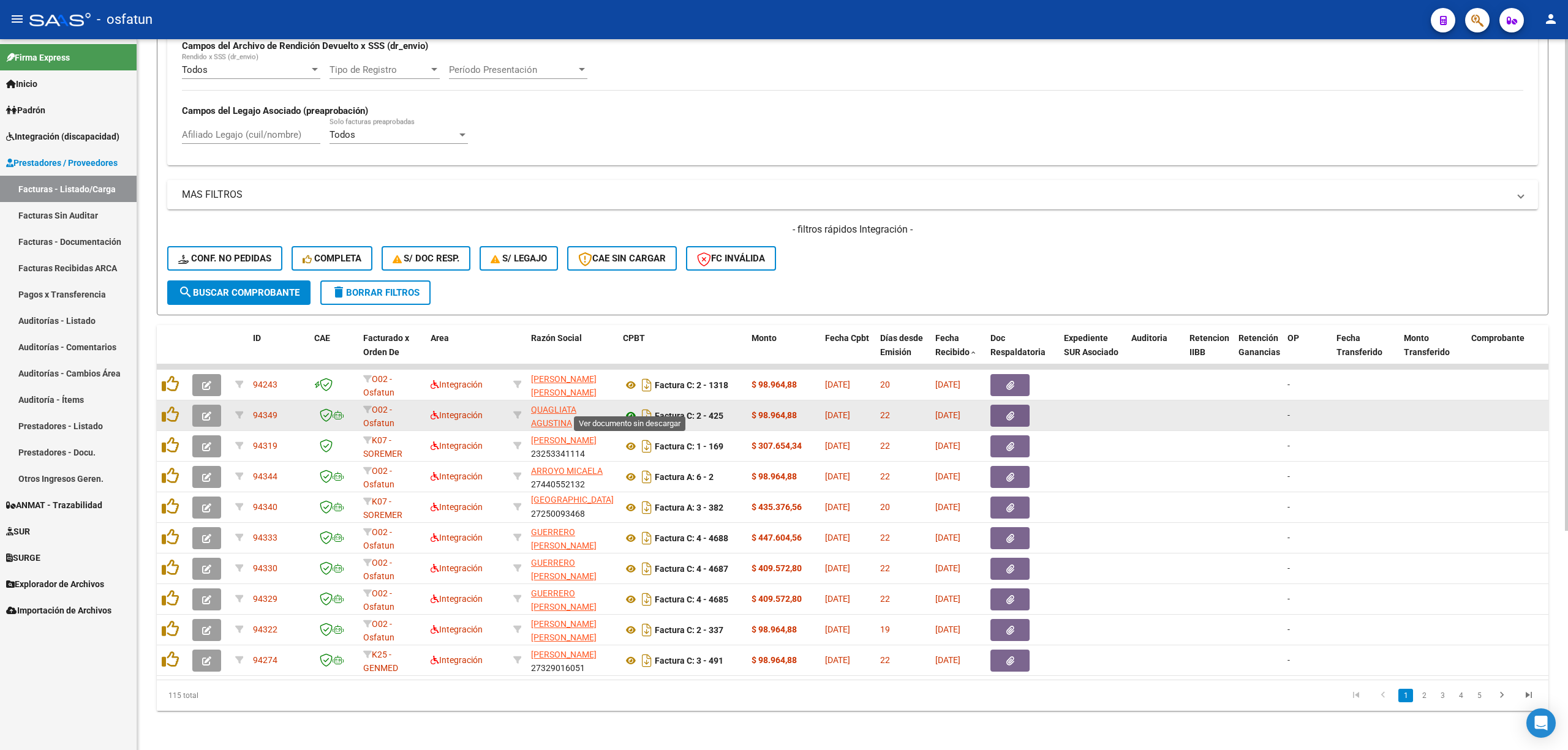
click at [626, 408] on icon at bounding box center [630, 415] width 16 height 15
click at [209, 411] on icon "button" at bounding box center [206, 416] width 9 height 9
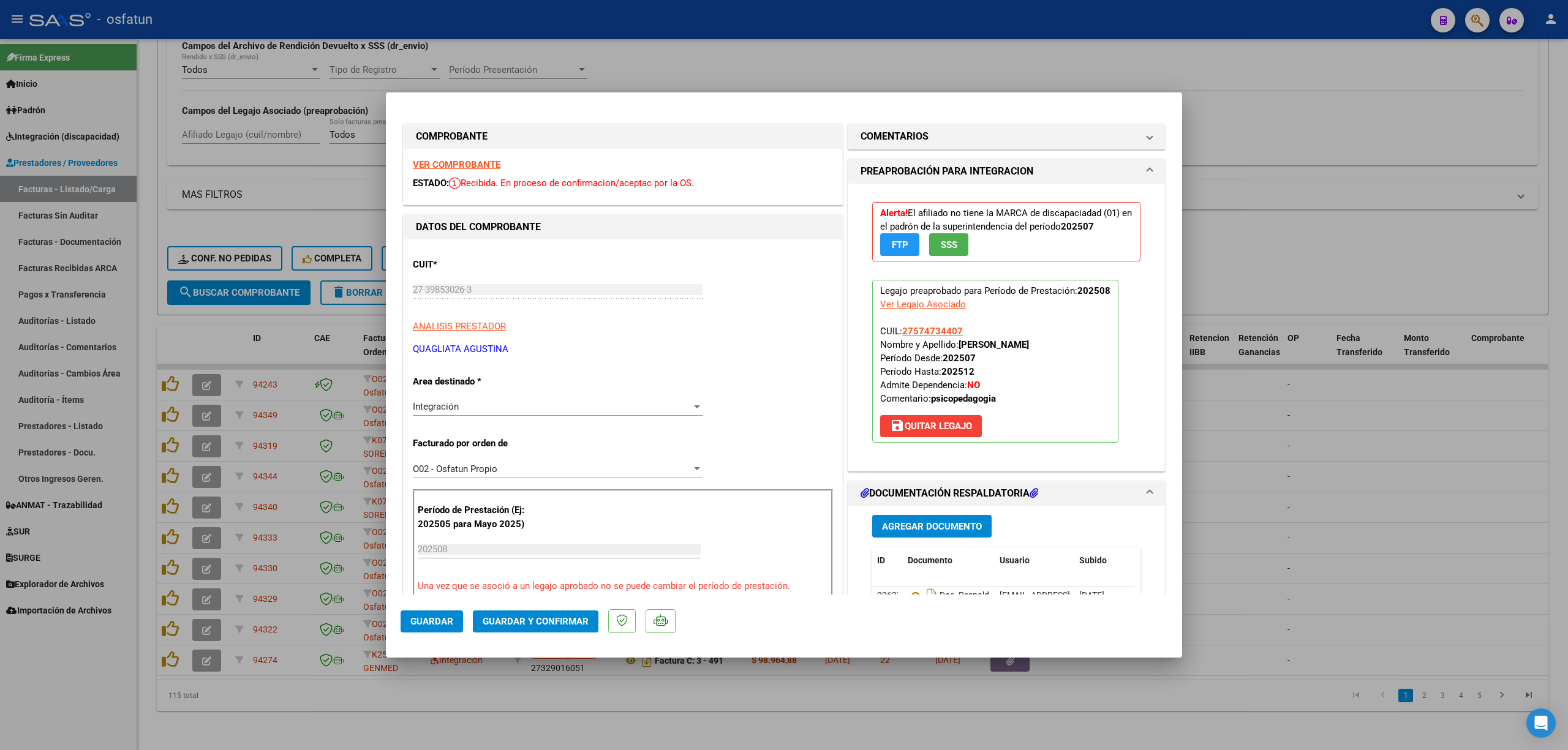
click at [970, 346] on strong "GUBER COLLANTES ASHLEY MAILEN" at bounding box center [994, 345] width 70 height 11
copy strong "GUBER"
click at [1047, 390] on p "Legajo preaprobado para Período de Prestación: 202508 Ver Legajo Asociado CUIL:…" at bounding box center [995, 361] width 246 height 163
drag, startPoint x: 1109, startPoint y: 343, endPoint x: 954, endPoint y: 346, distance: 155.0
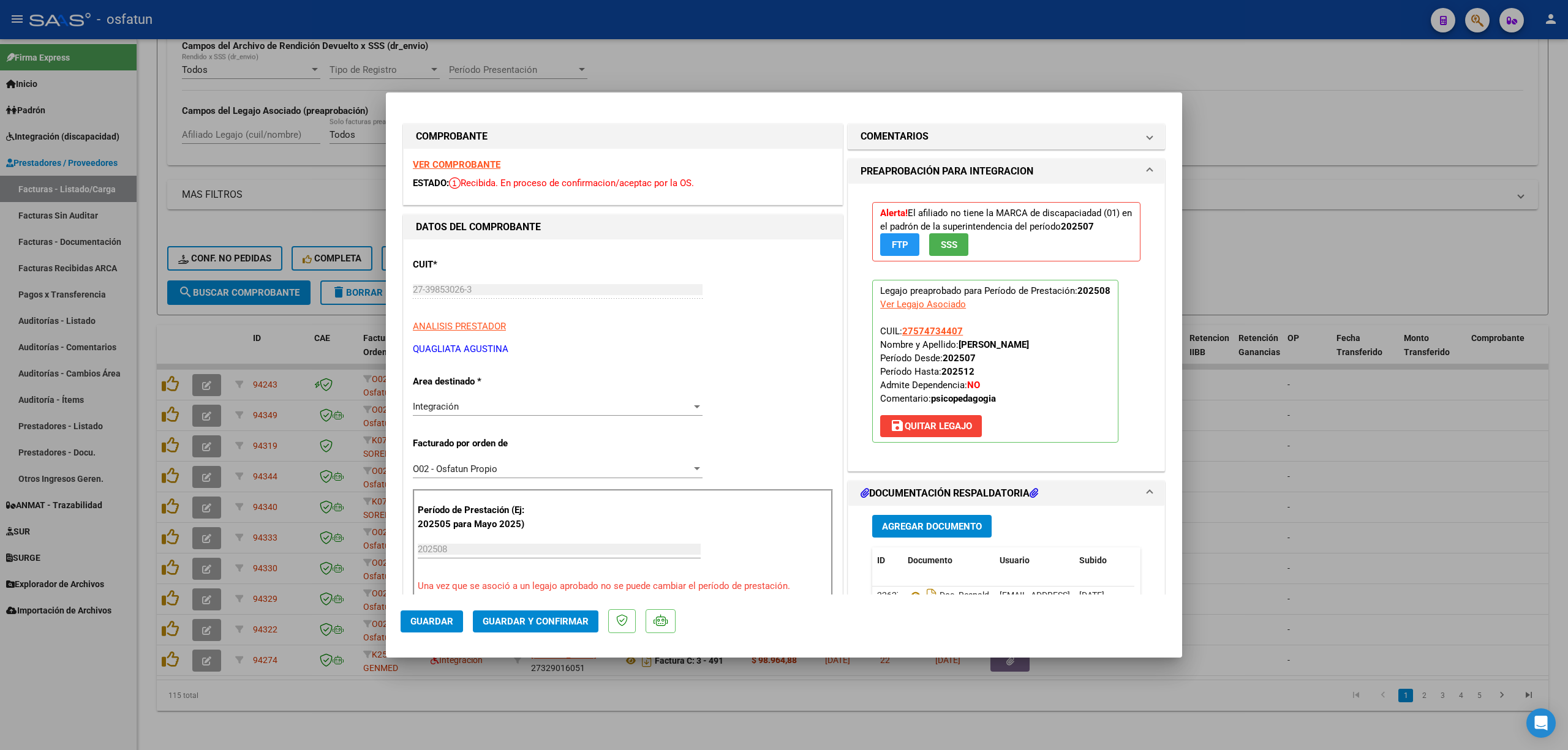
click at [954, 346] on p "Legajo preaprobado para Período de Prestación: 202508 Ver Legajo Asociado CUIL:…" at bounding box center [995, 361] width 246 height 163
copy strong "GUBER COLLANTES ASHLEY MAILEN"
drag, startPoint x: 958, startPoint y: 327, endPoint x: 898, endPoint y: 331, distance: 60.1
click at [898, 331] on p "Legajo preaprobado para Período de Prestación: 202508 Ver Legajo Asociado CUIL:…" at bounding box center [995, 361] width 246 height 163
copy span "27574734407"
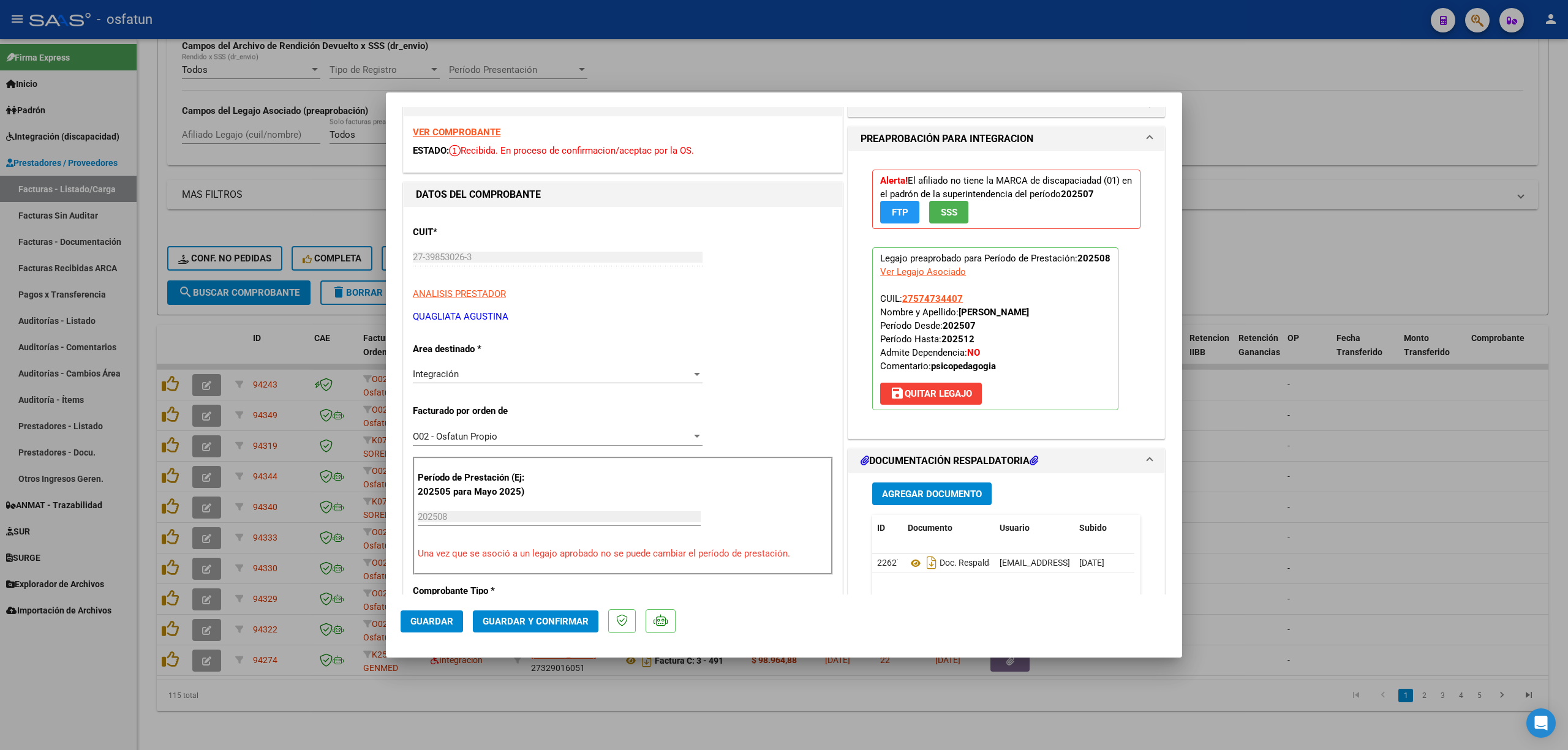
scroll to position [0, 0]
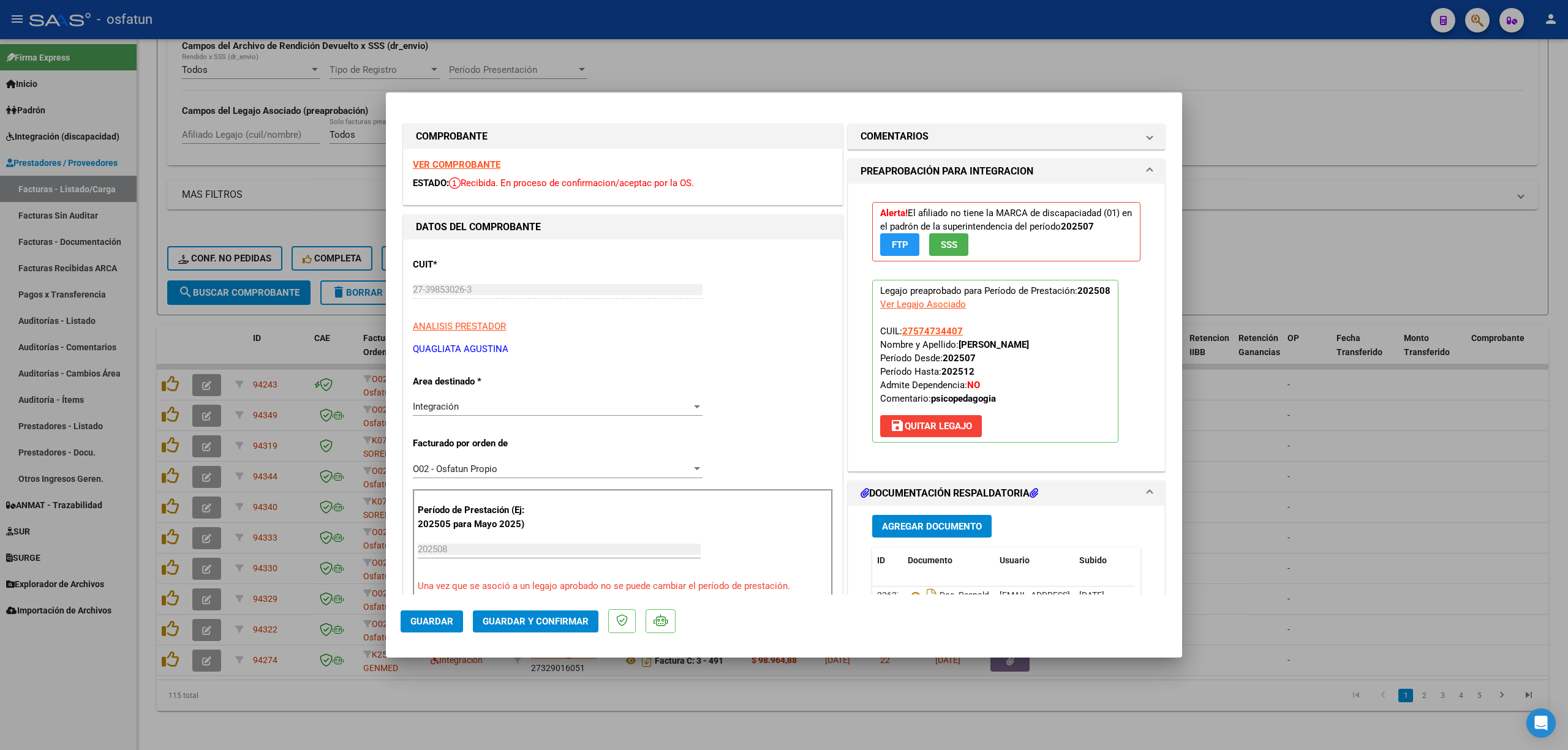
click at [545, 632] on mat-dialog-actions "Guardar Guardar y Confirmar" at bounding box center [783, 618] width 766 height 48
click at [569, 616] on span "Guardar y Confirmar" at bounding box center [535, 622] width 106 height 11
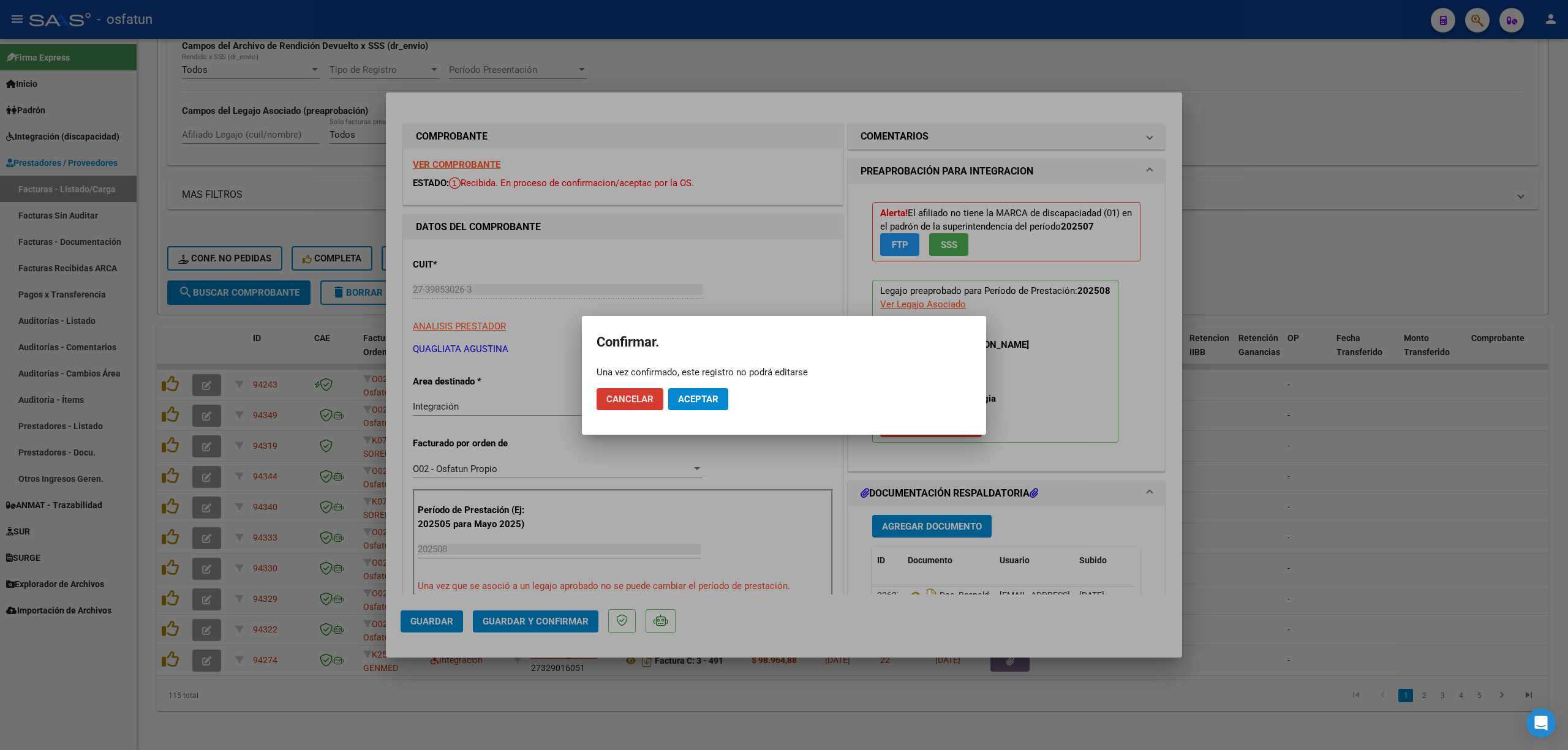
click at [717, 397] on span "Aceptar" at bounding box center [698, 400] width 41 height 11
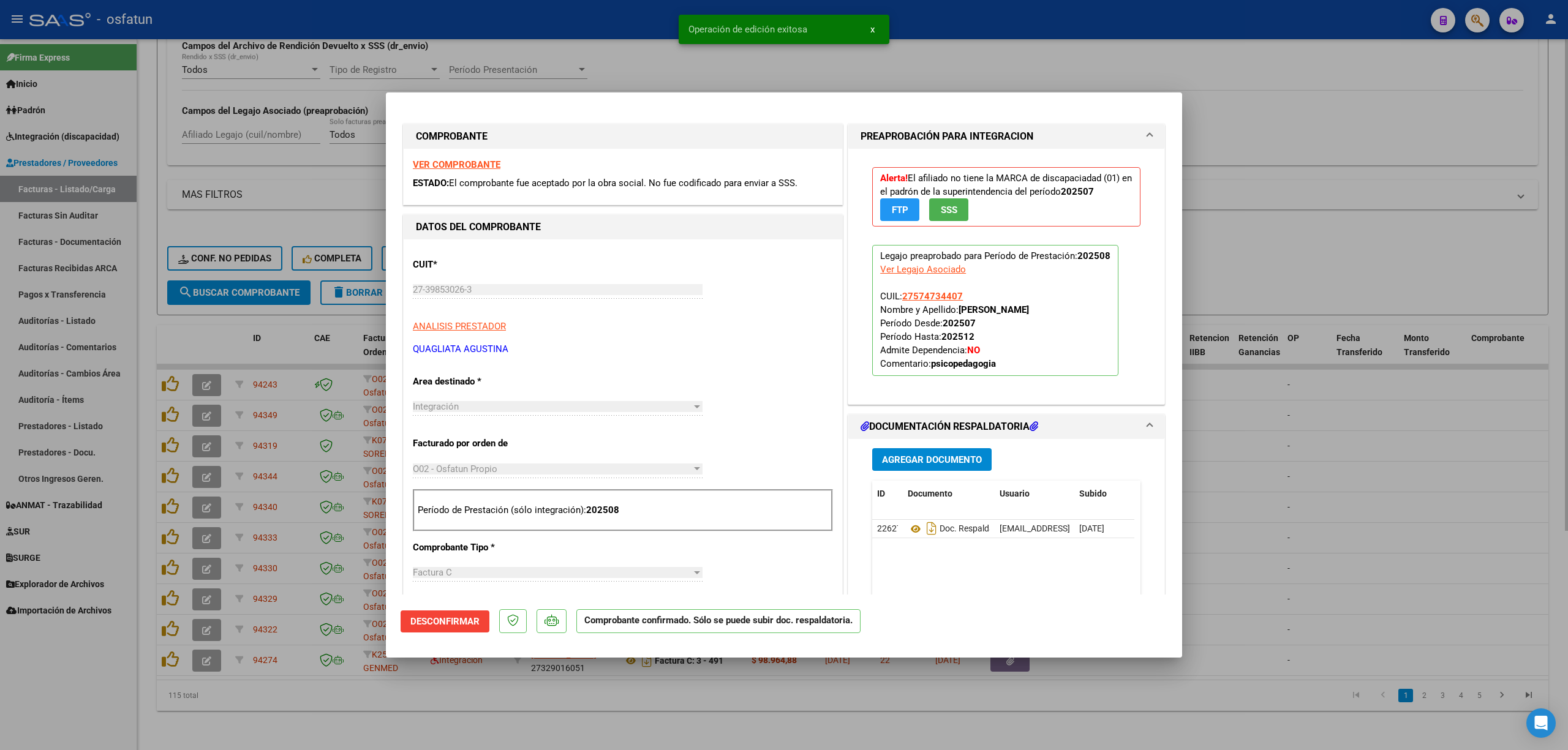
drag, startPoint x: 1421, startPoint y: 505, endPoint x: 1362, endPoint y: 219, distance: 292.0
click at [1421, 483] on div at bounding box center [784, 375] width 1568 height 750
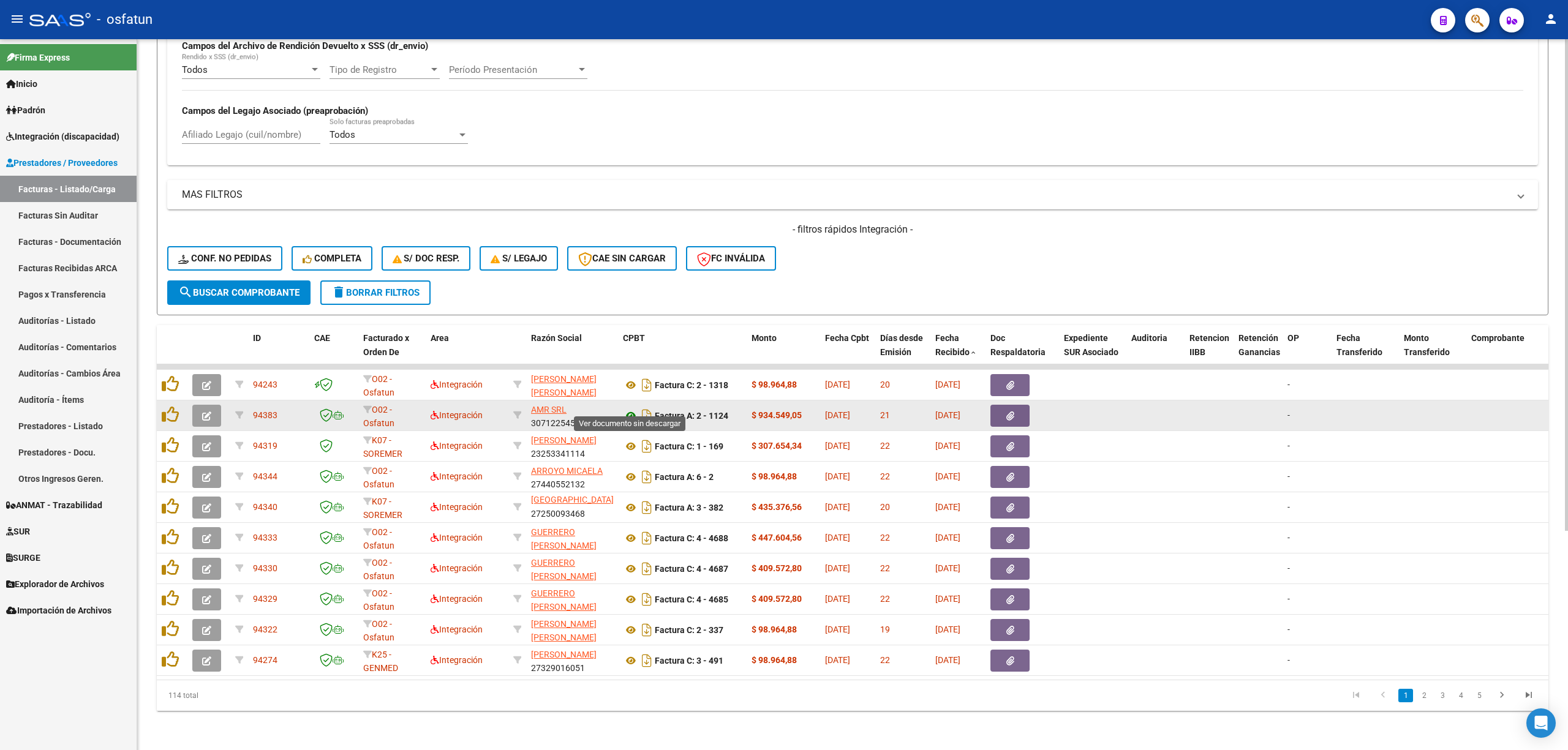
click at [628, 408] on icon at bounding box center [630, 415] width 16 height 15
click at [209, 411] on icon "button" at bounding box center [206, 416] width 9 height 9
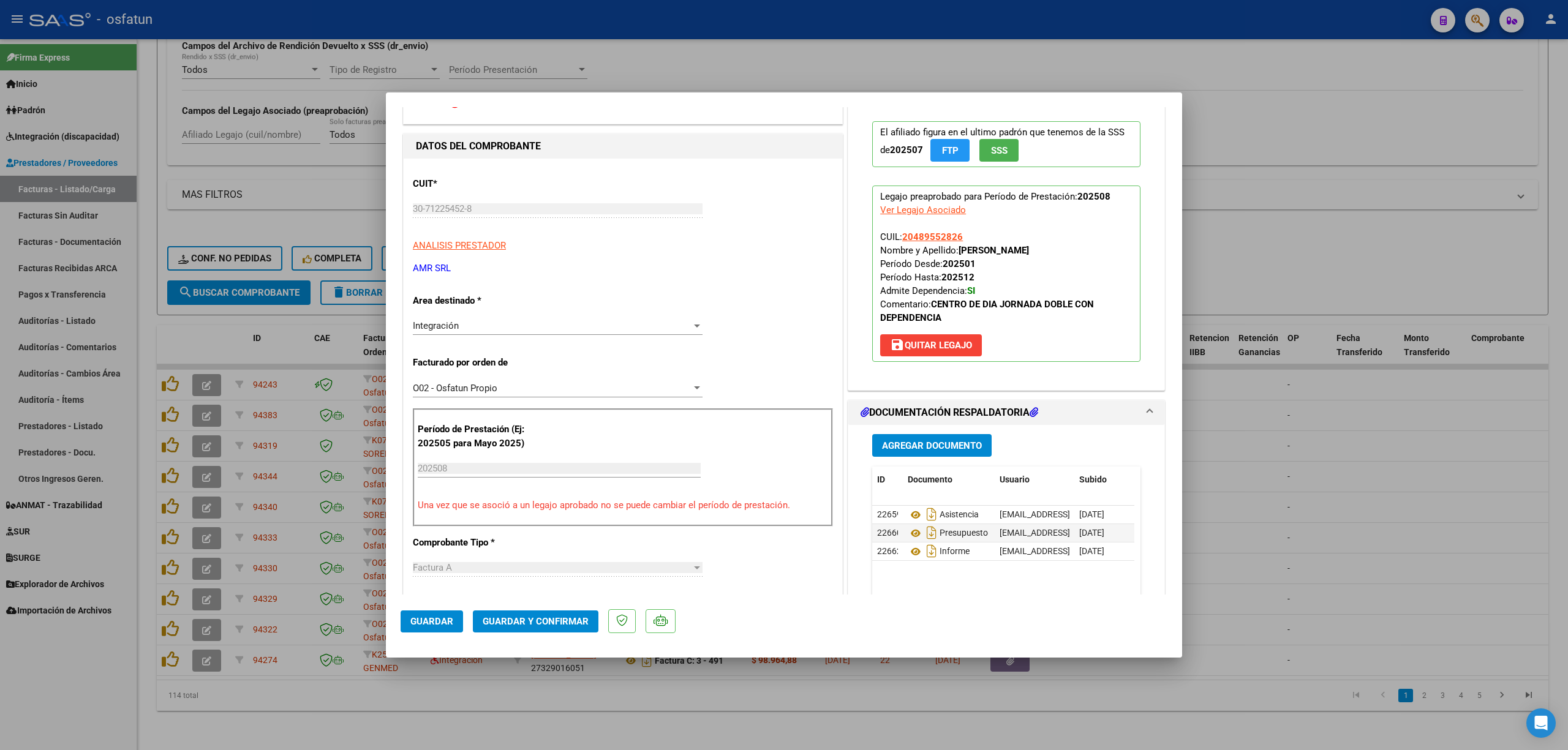
scroll to position [81, 0]
click at [544, 630] on button "Guardar y Confirmar" at bounding box center [535, 621] width 126 height 22
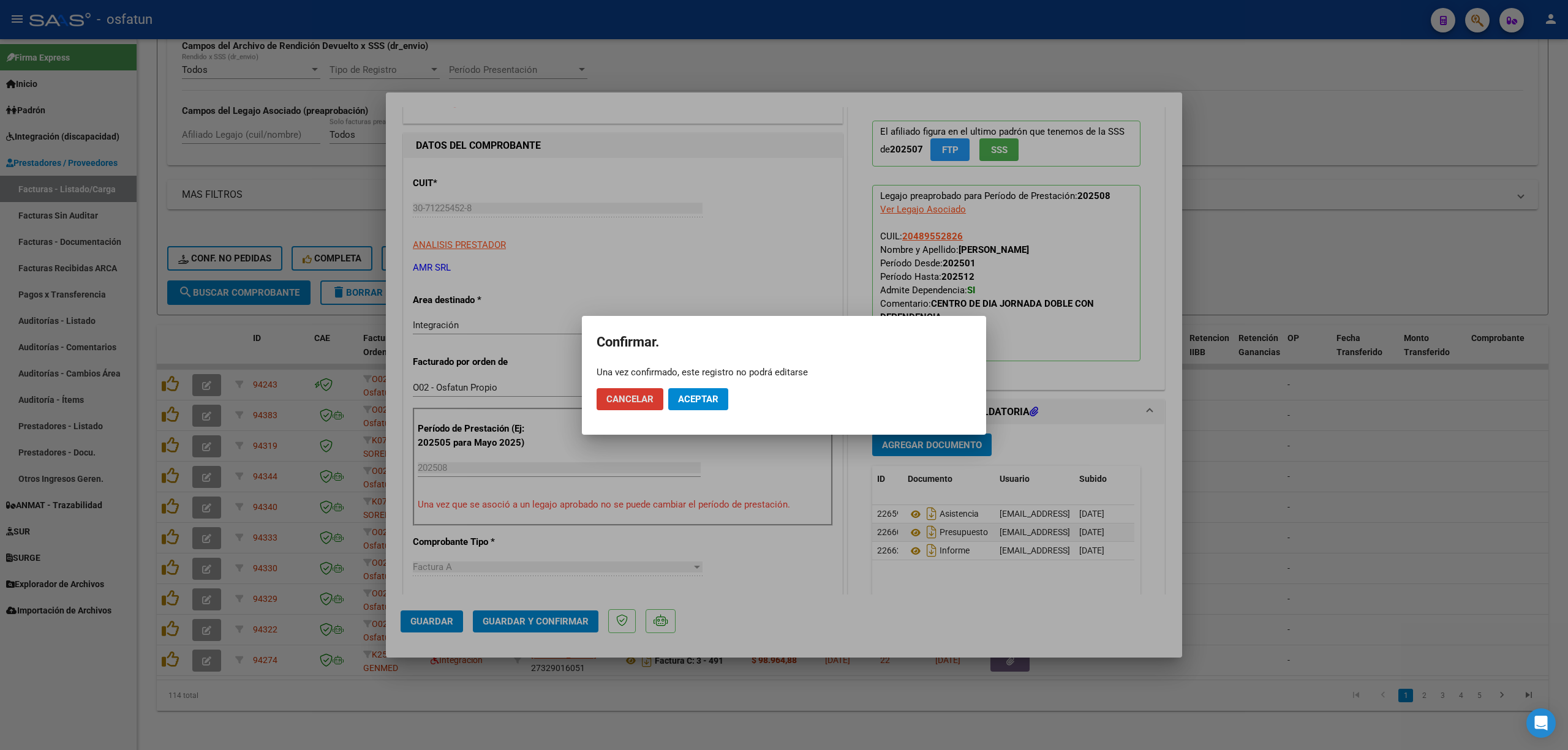
click at [707, 404] on span "Aceptar" at bounding box center [698, 400] width 41 height 11
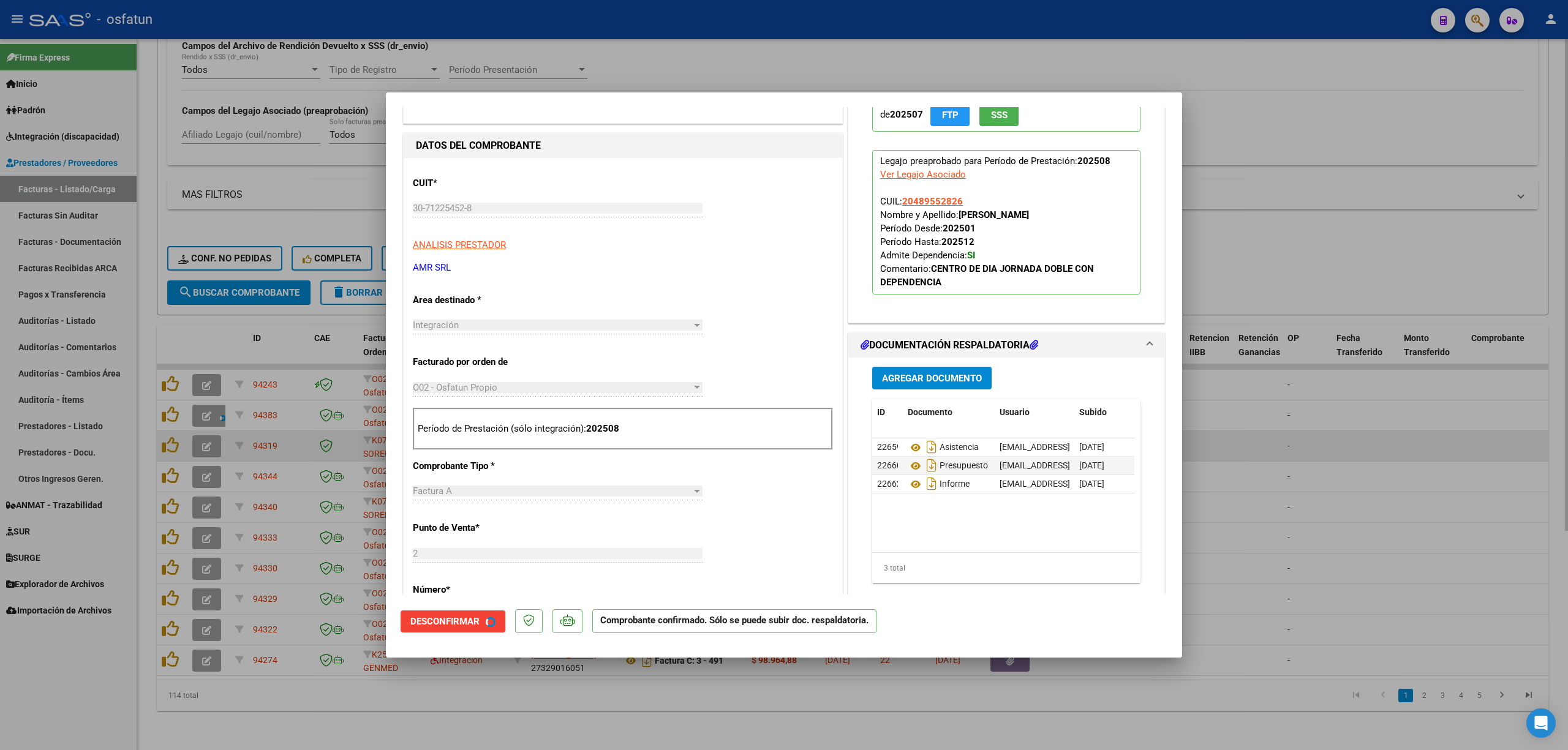
drag, startPoint x: 1404, startPoint y: 466, endPoint x: 1334, endPoint y: 436, distance: 76.2
click at [1400, 468] on div at bounding box center [784, 375] width 1568 height 750
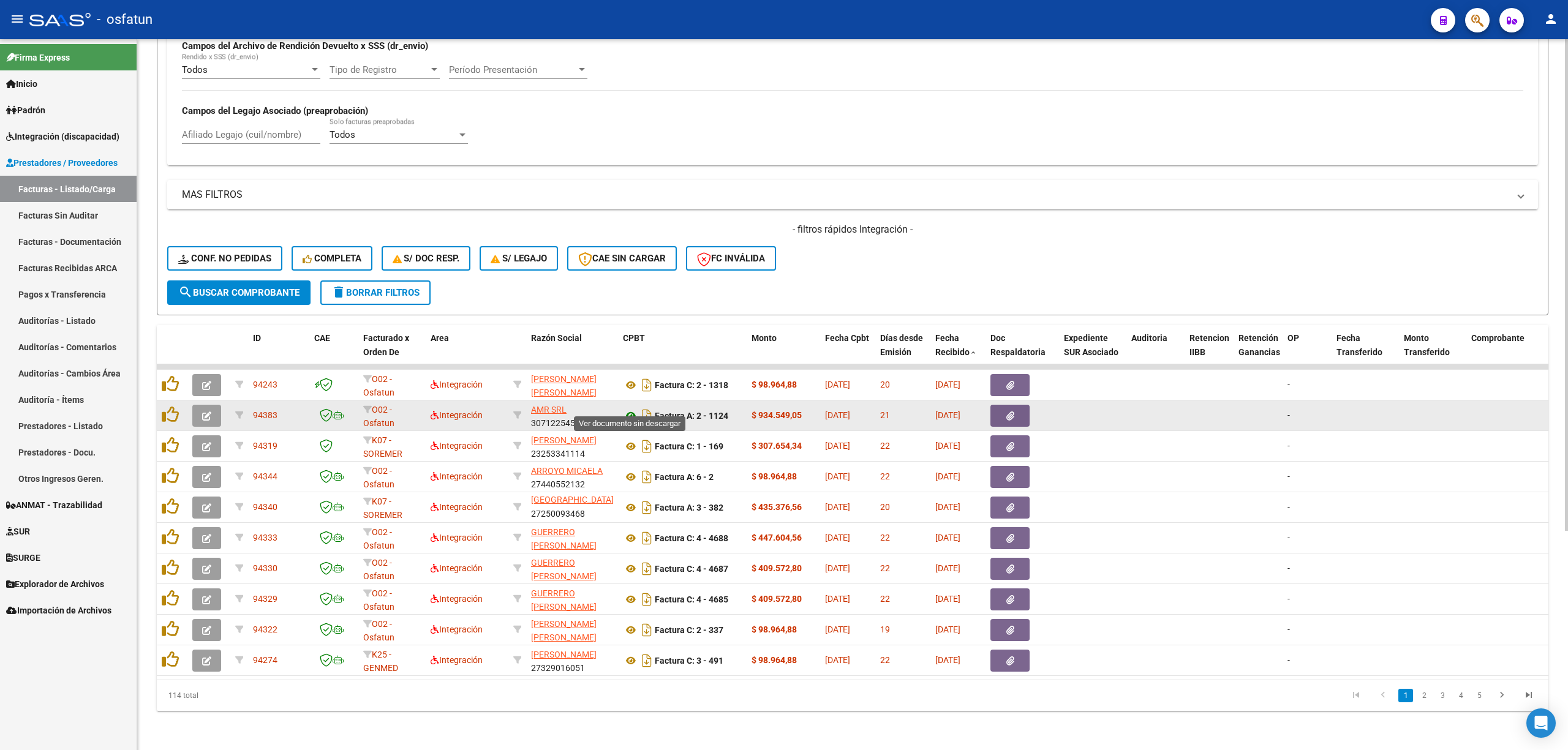
click at [626, 408] on icon at bounding box center [630, 415] width 16 height 15
click at [205, 411] on icon "button" at bounding box center [206, 416] width 9 height 9
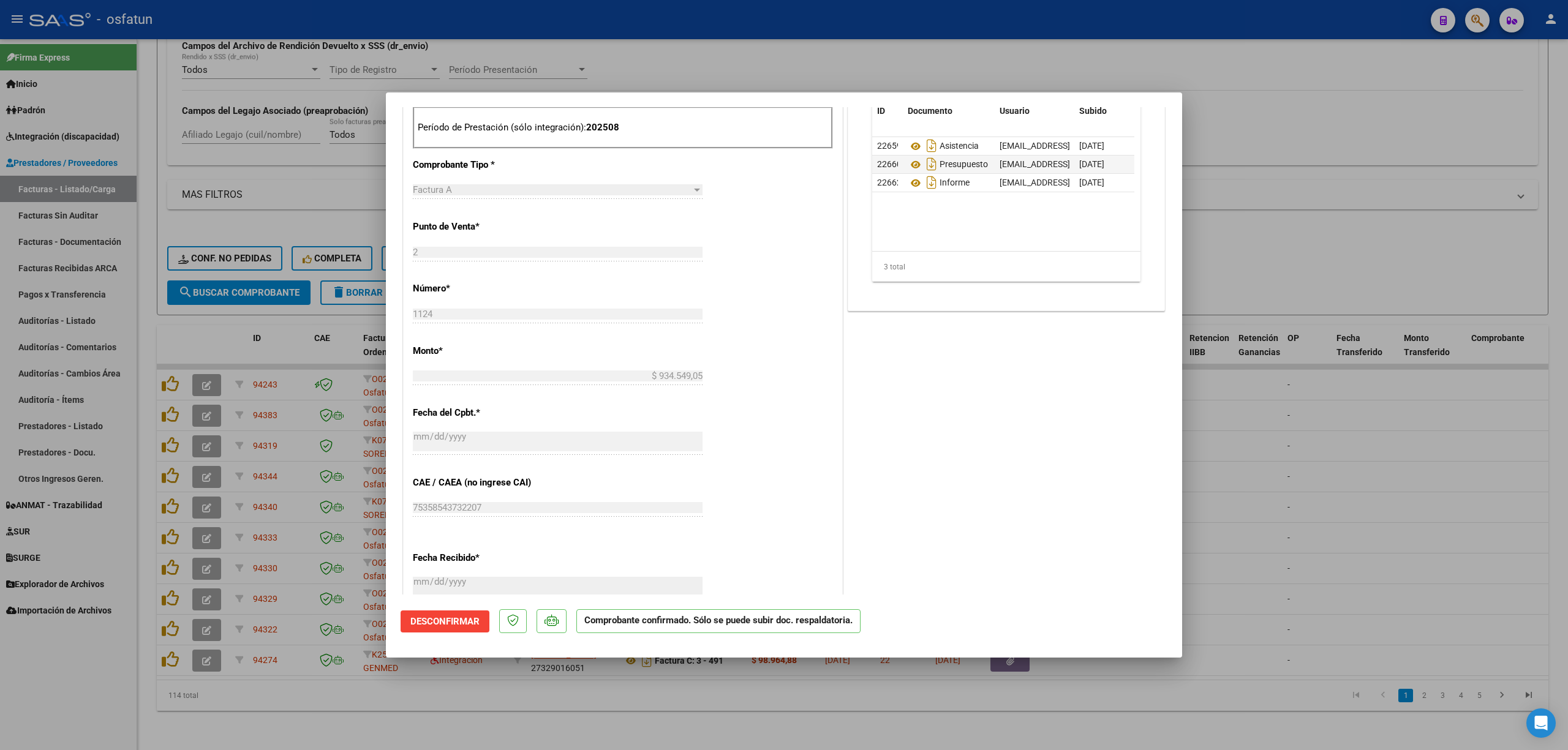
scroll to position [408, 0]
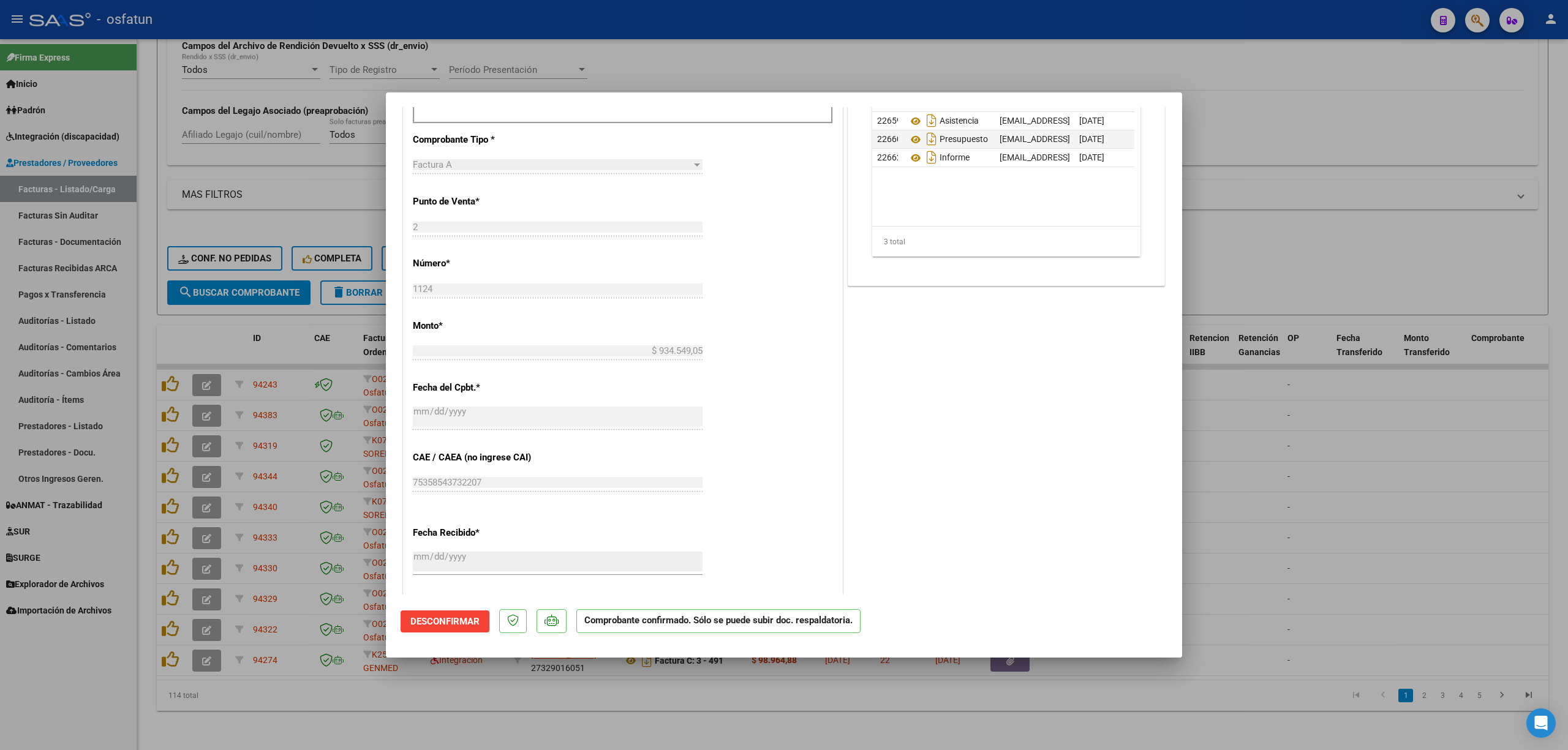
drag, startPoint x: 1445, startPoint y: 463, endPoint x: 919, endPoint y: 379, distance: 532.7
click at [1443, 461] on div at bounding box center [784, 375] width 1568 height 750
type input "$ 0,00"
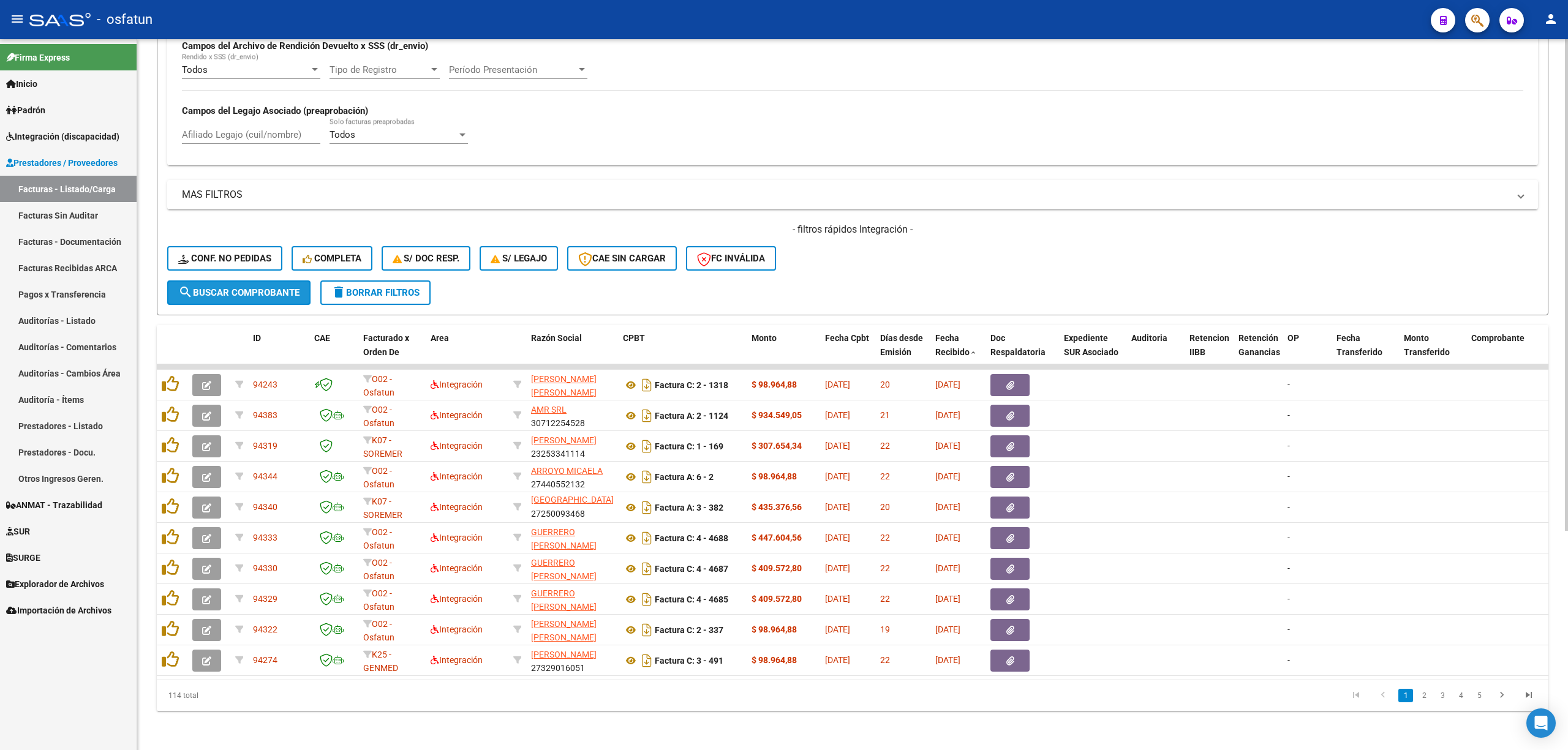
click at [233, 287] on span "search Buscar Comprobante" at bounding box center [238, 293] width 121 height 11
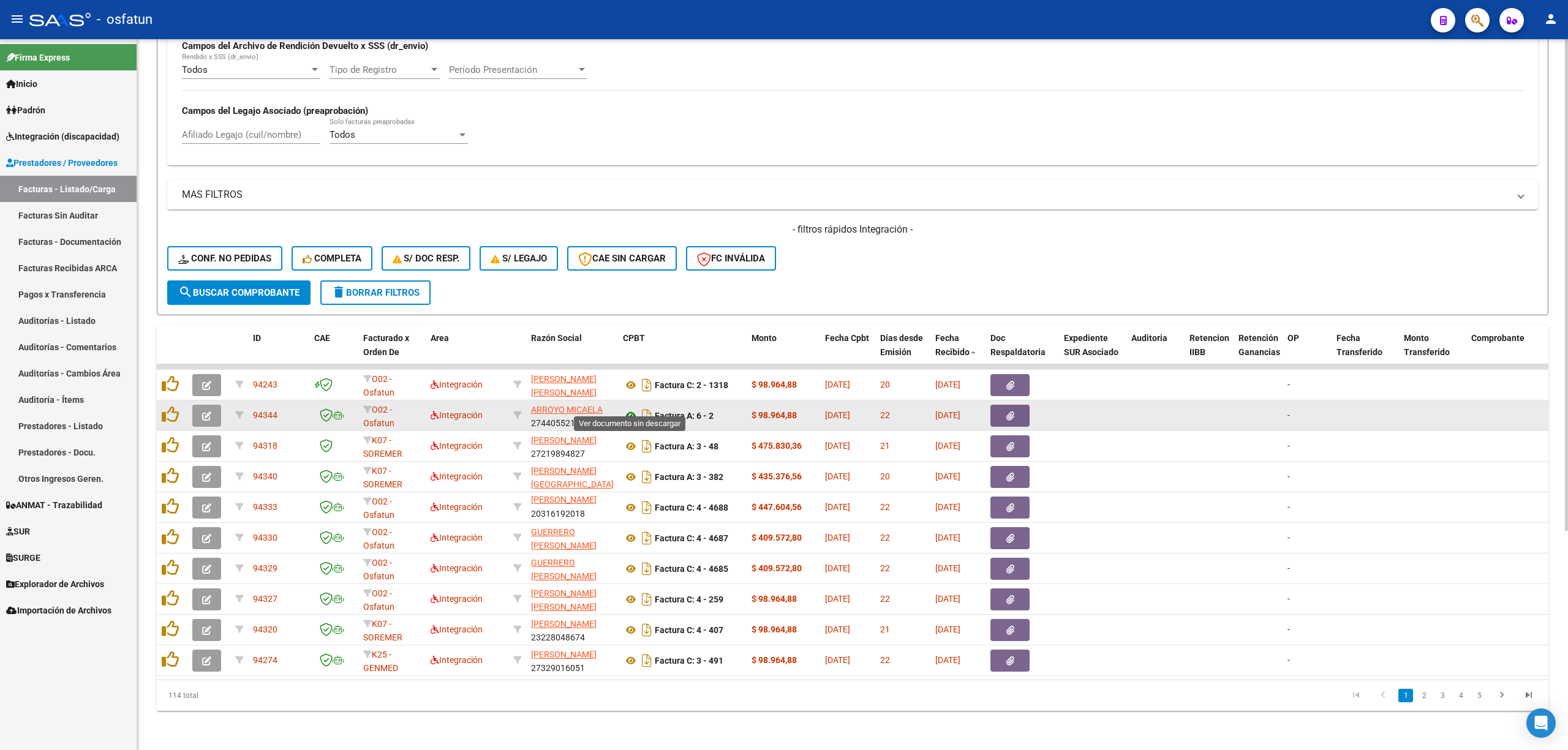
click at [632, 408] on icon at bounding box center [630, 415] width 16 height 15
click at [189, 402] on datatable-body-cell at bounding box center [208, 415] width 43 height 30
click at [210, 411] on icon "button" at bounding box center [206, 416] width 9 height 9
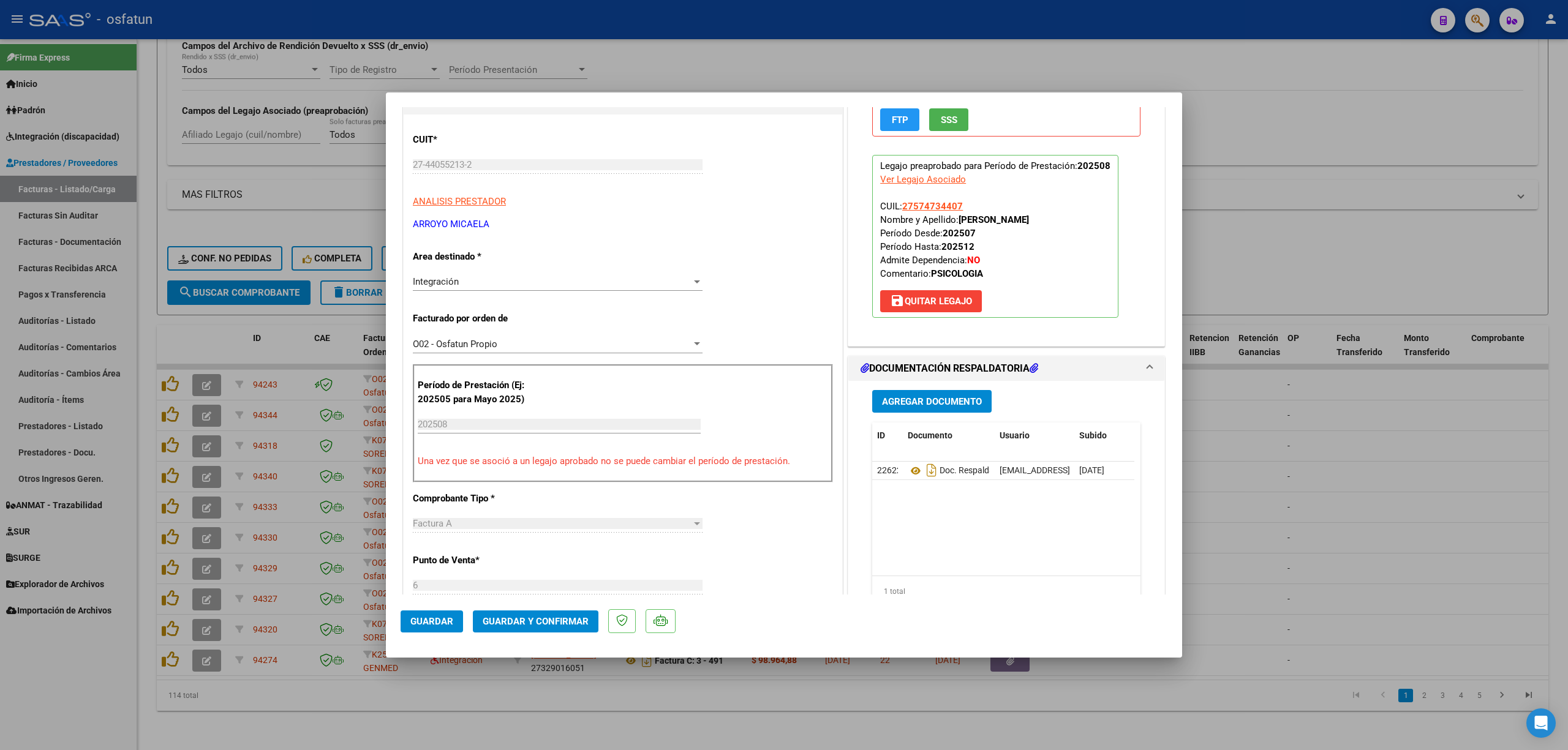
scroll to position [163, 0]
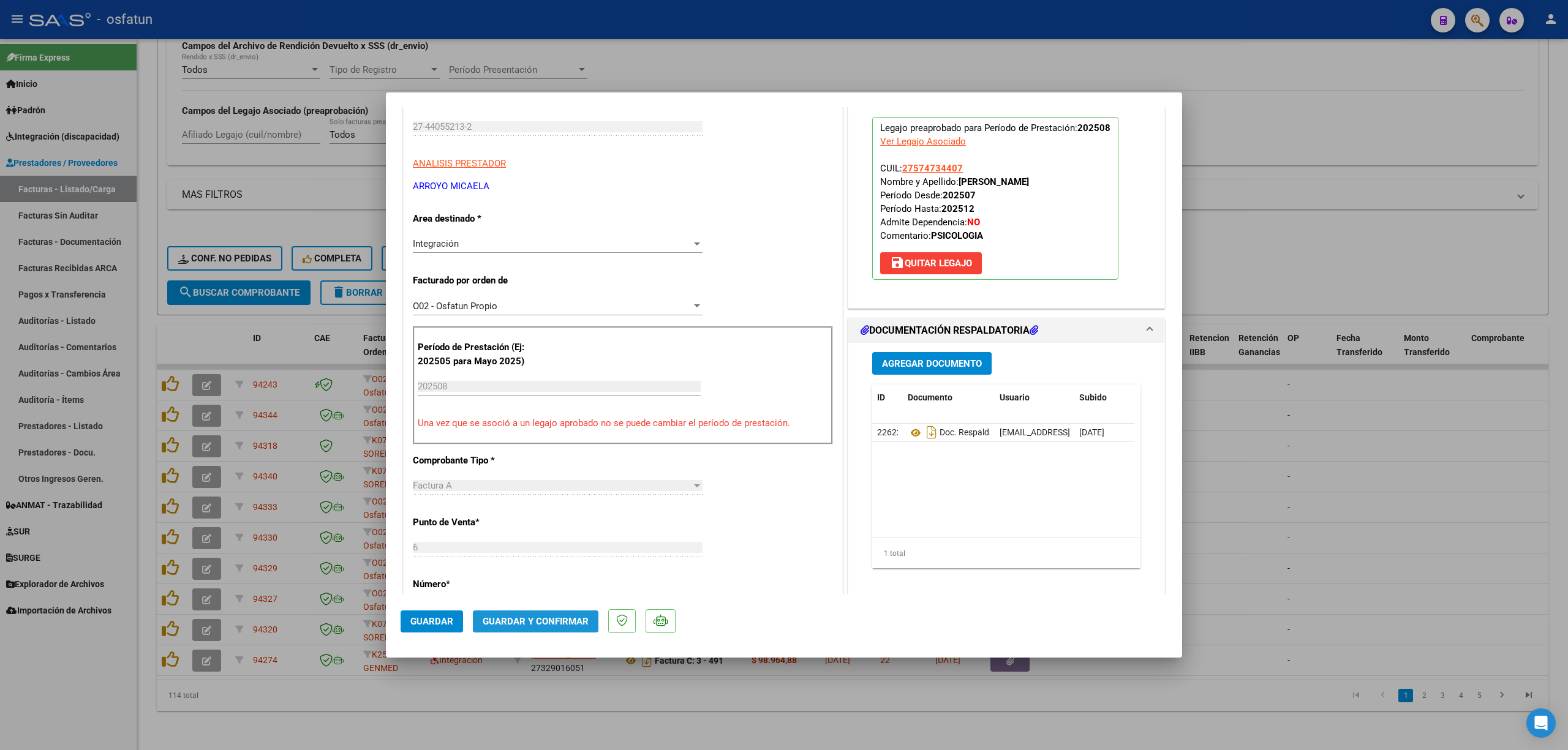
click at [549, 629] on button "Guardar y Confirmar" at bounding box center [535, 621] width 126 height 22
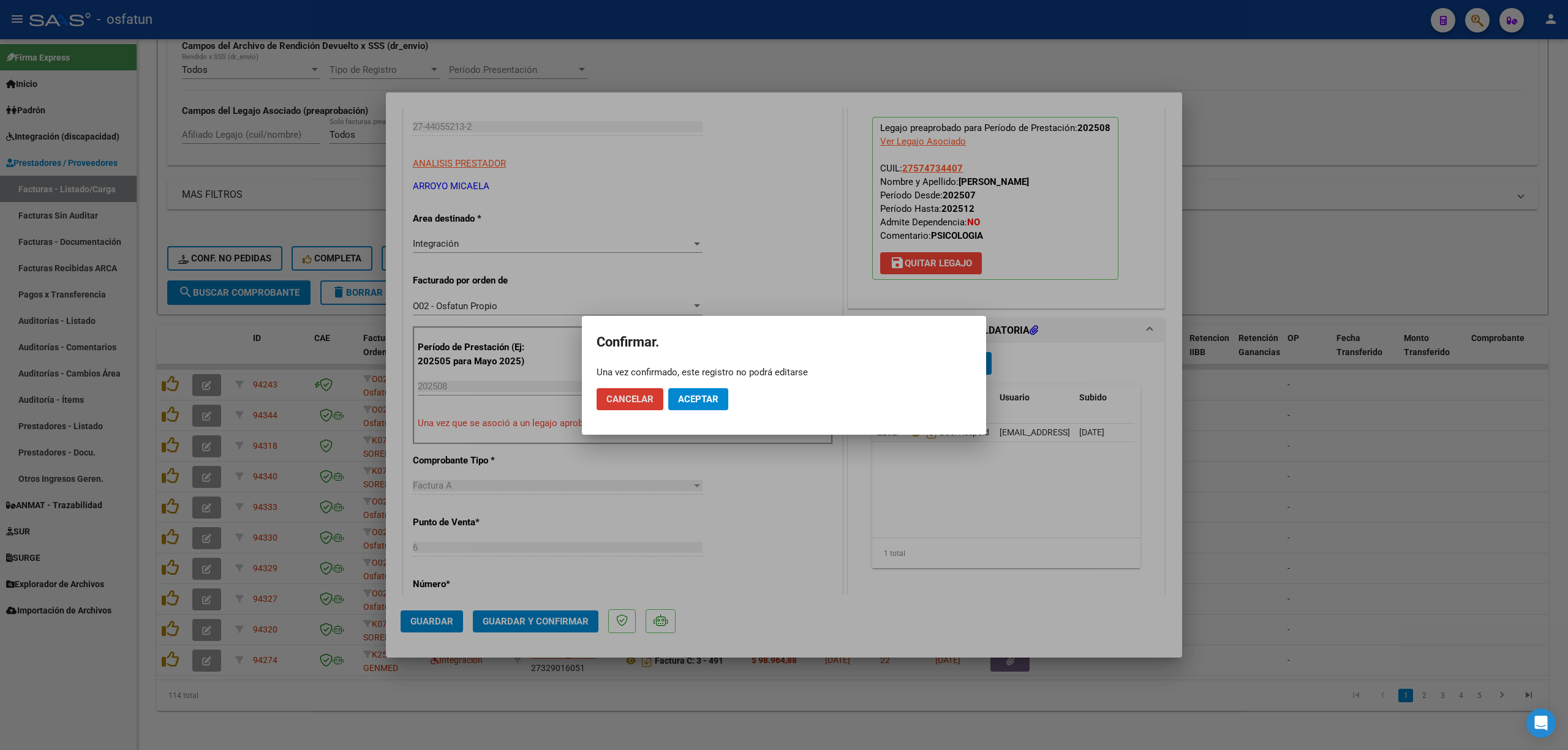
drag, startPoint x: 692, startPoint y: 390, endPoint x: 686, endPoint y: 400, distance: 11.7
click at [692, 393] on button "Aceptar" at bounding box center [698, 399] width 60 height 22
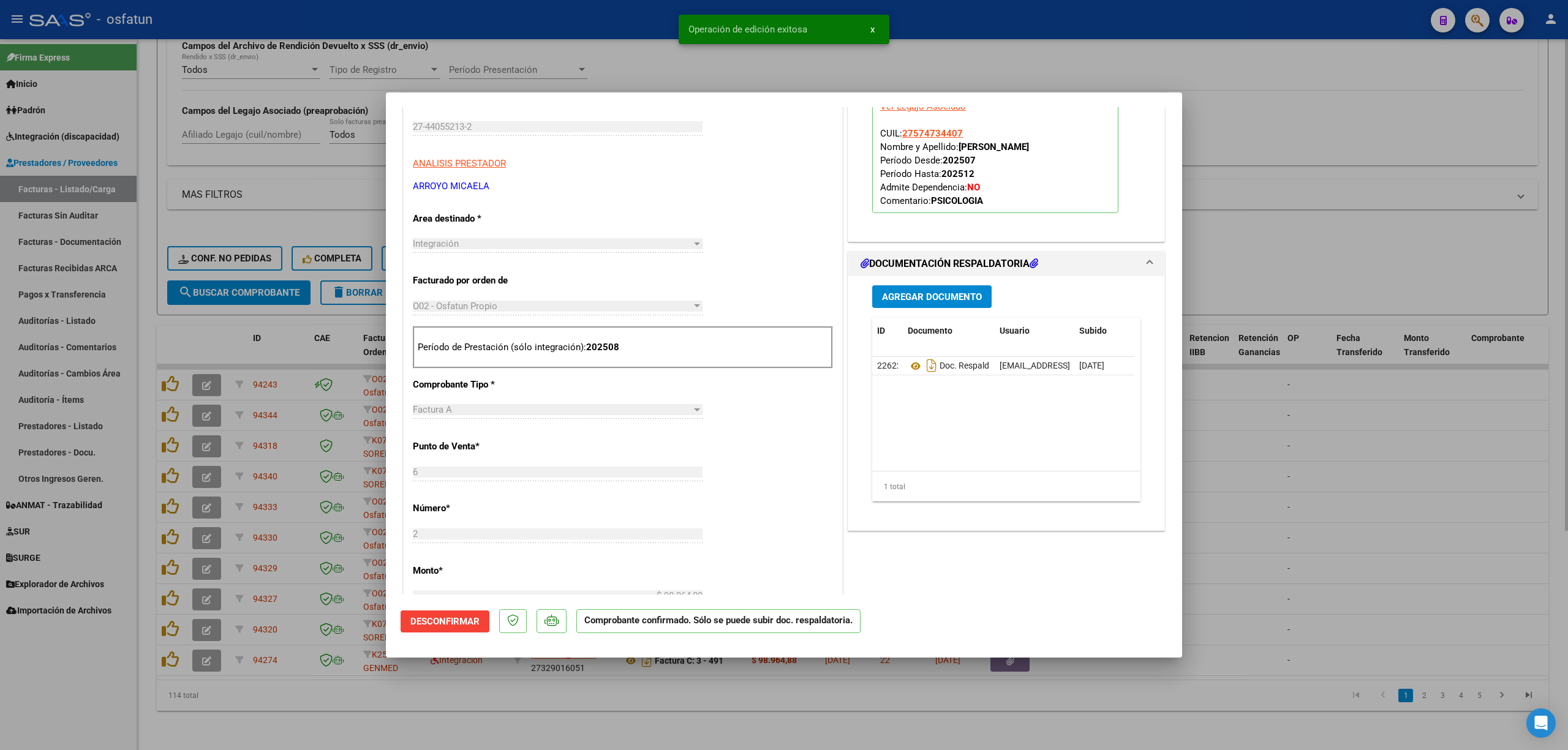
click at [227, 221] on div at bounding box center [784, 375] width 1568 height 750
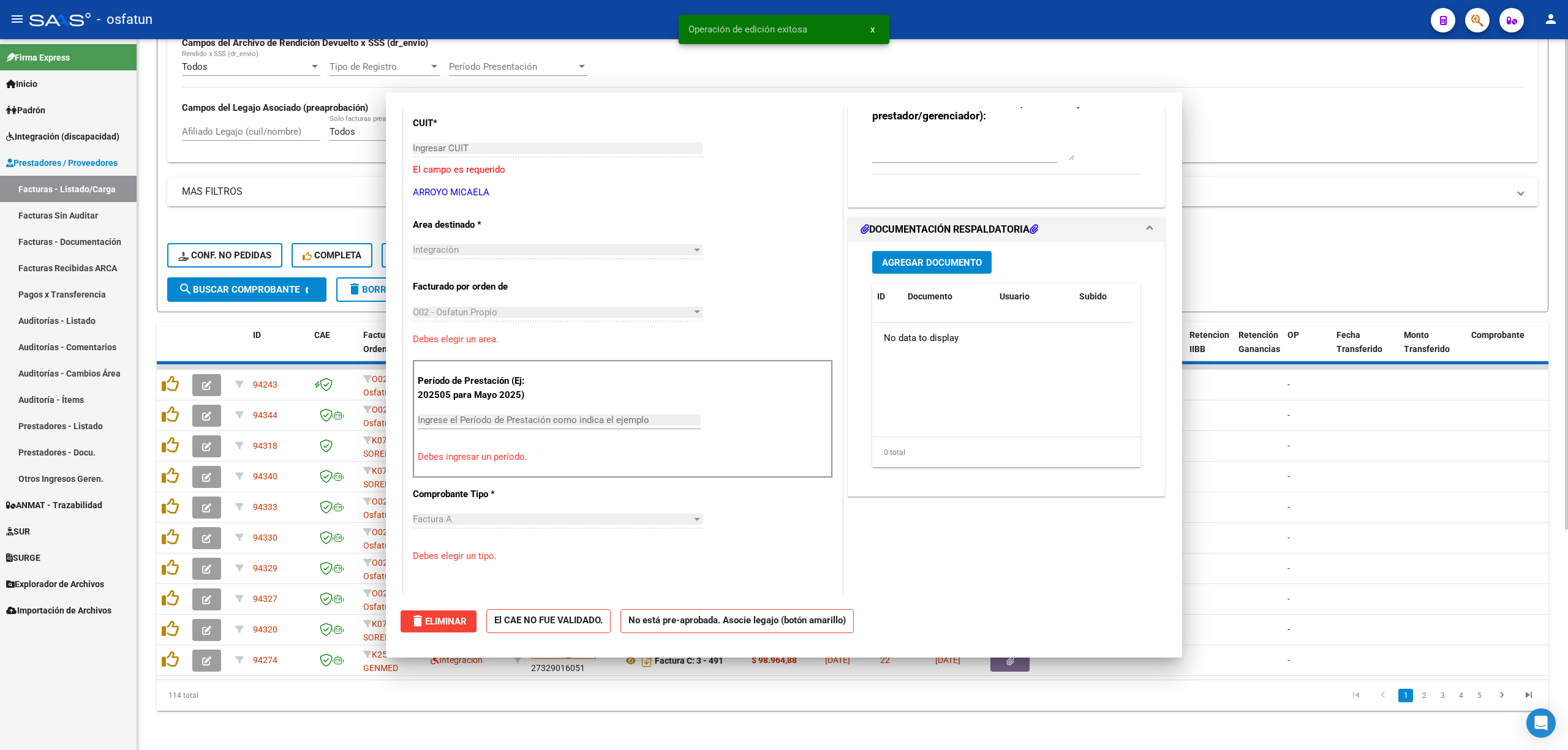
scroll to position [0, 0]
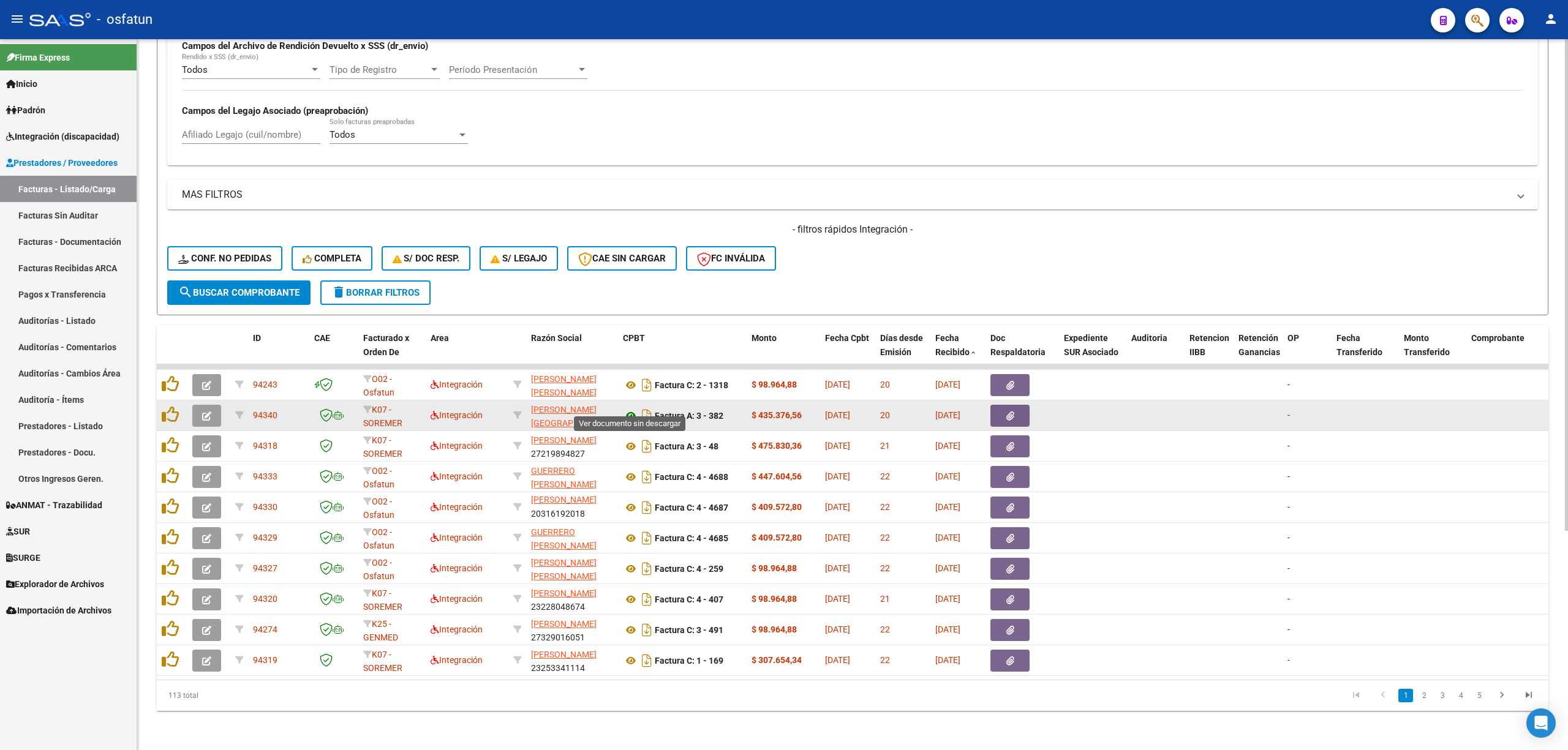
click at [633, 408] on icon at bounding box center [630, 415] width 16 height 15
click at [205, 411] on icon "button" at bounding box center [206, 416] width 9 height 9
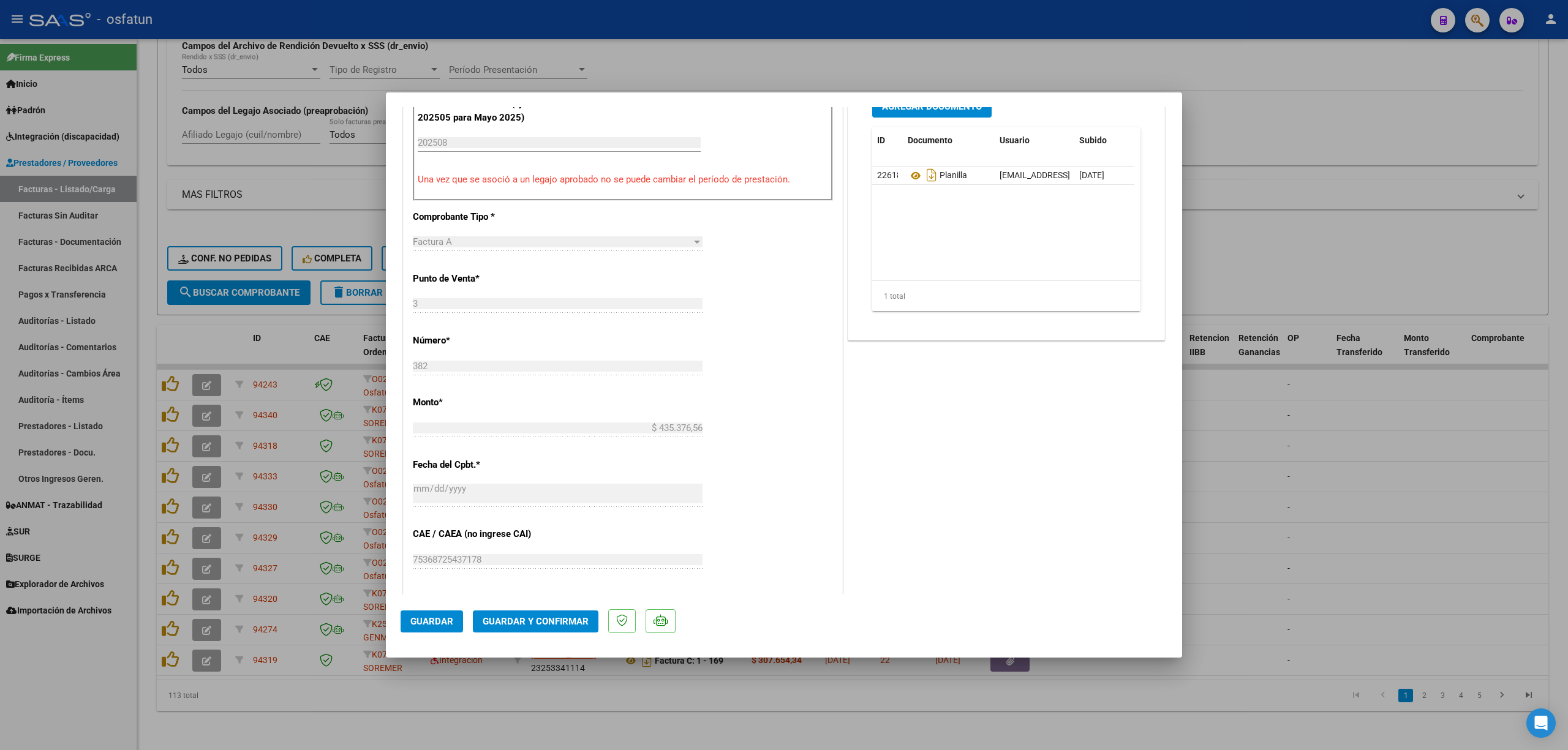
scroll to position [408, 0]
click at [532, 625] on span "Guardar y Confirmar" at bounding box center [535, 622] width 106 height 11
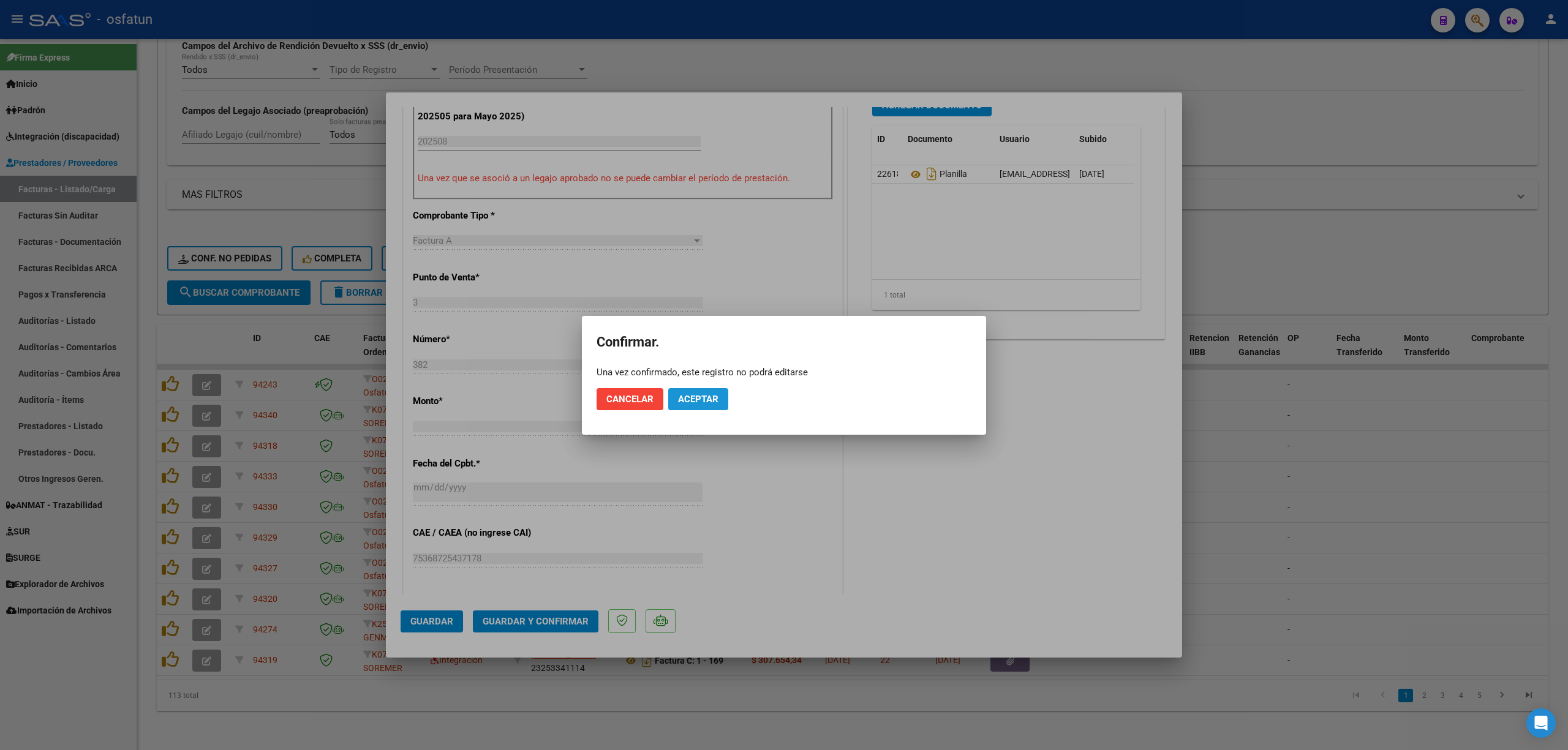
click at [689, 397] on span "Aceptar" at bounding box center [698, 400] width 41 height 11
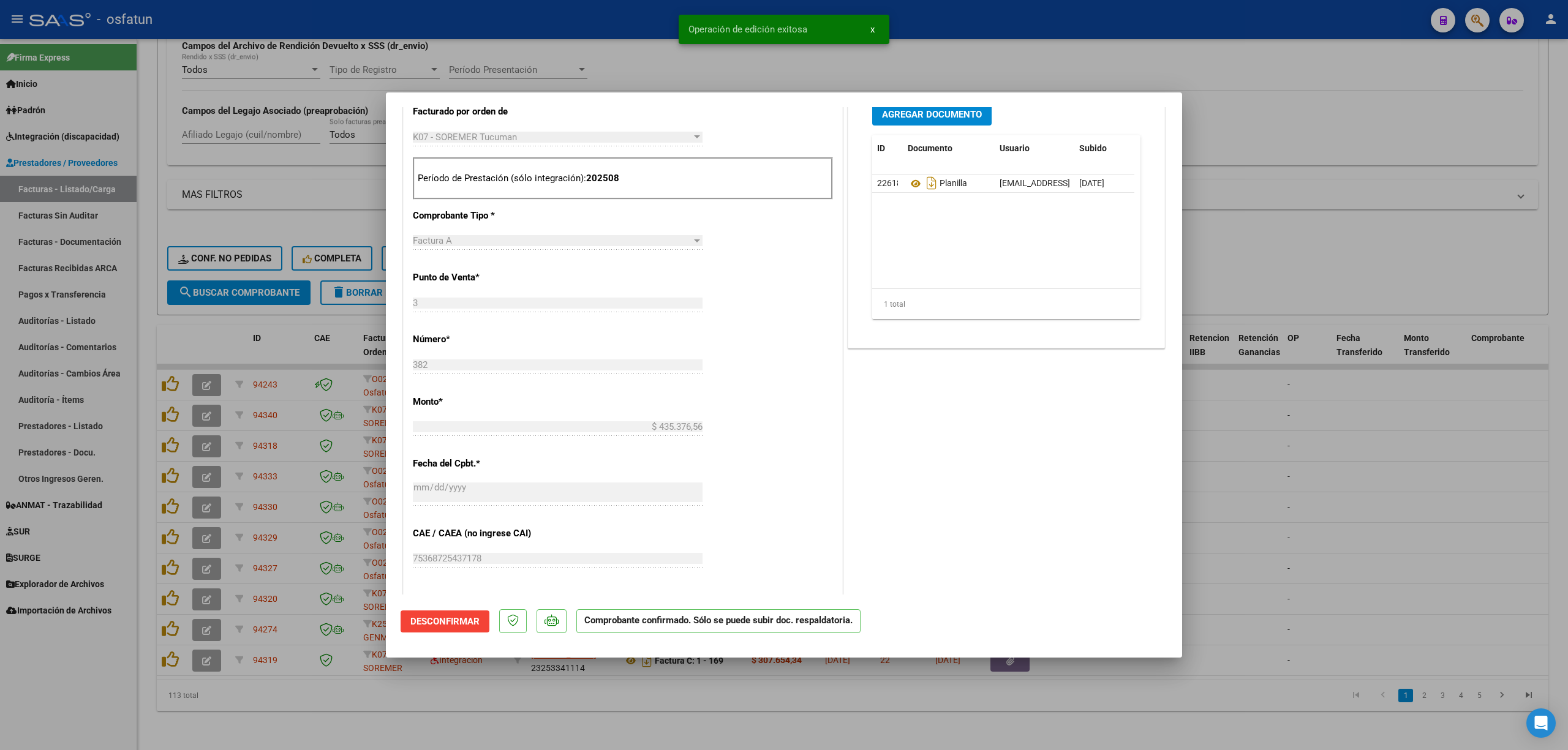
click at [649, 33] on div at bounding box center [784, 375] width 1568 height 750
type input "$ 0,00"
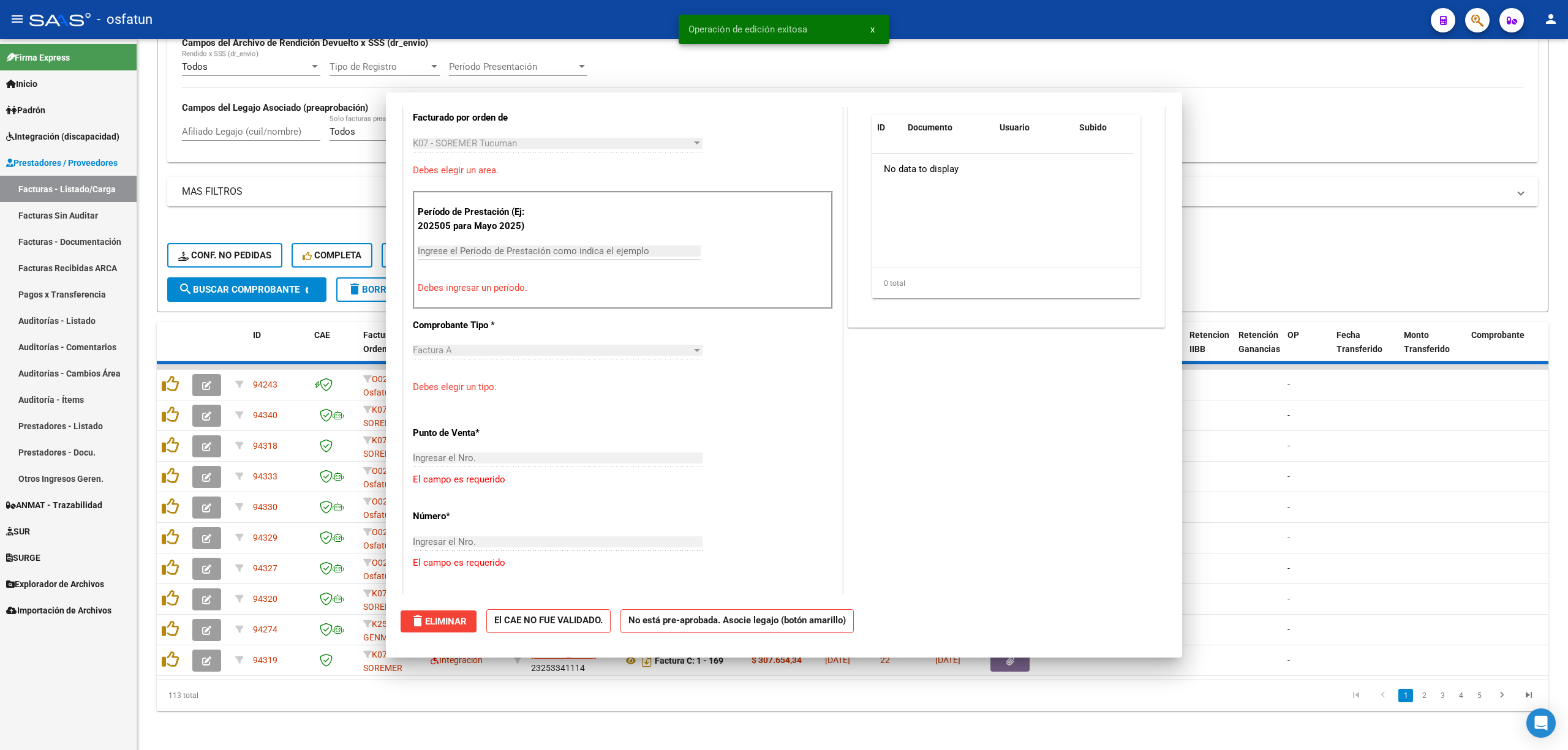
scroll to position [559, 0]
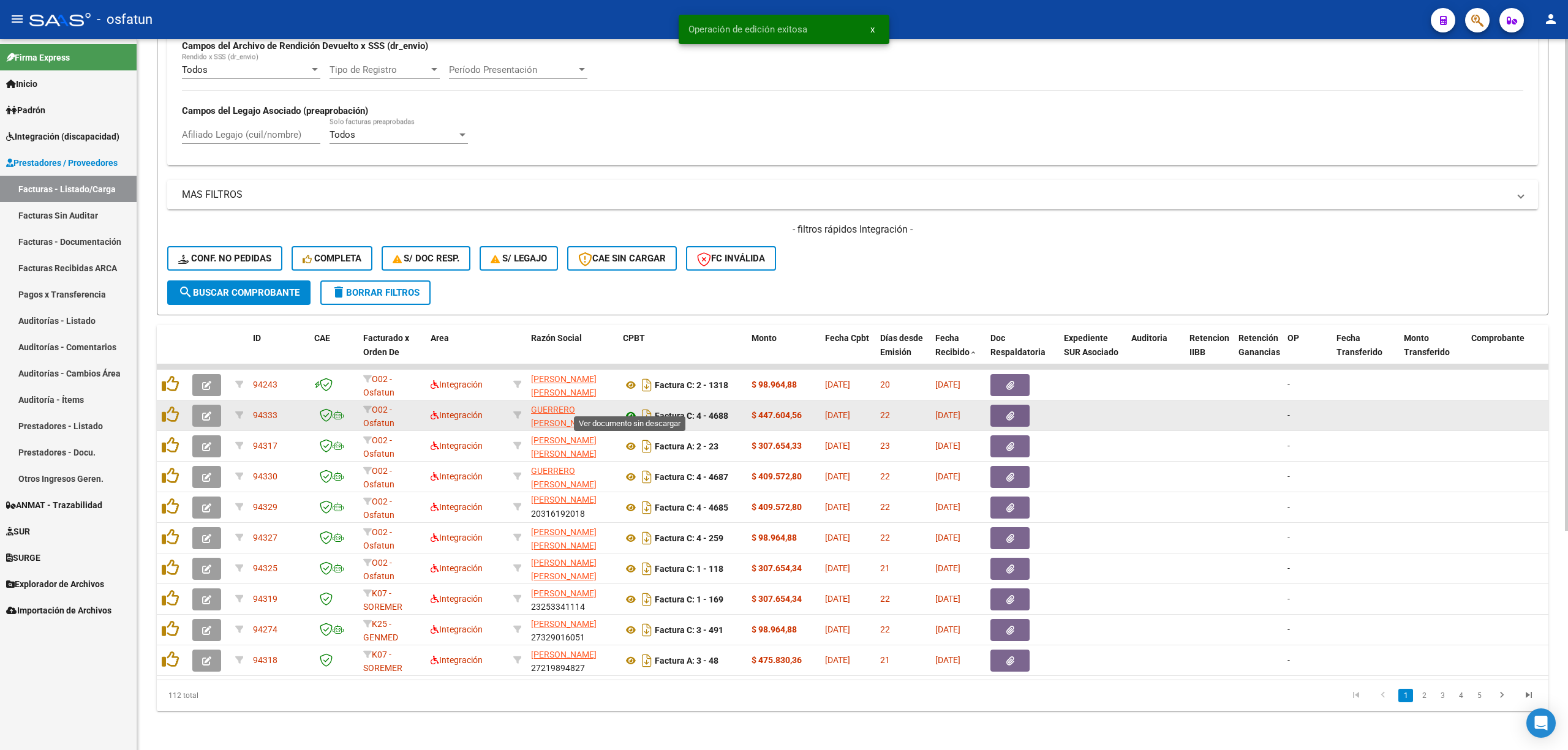
click at [630, 408] on icon at bounding box center [630, 415] width 16 height 15
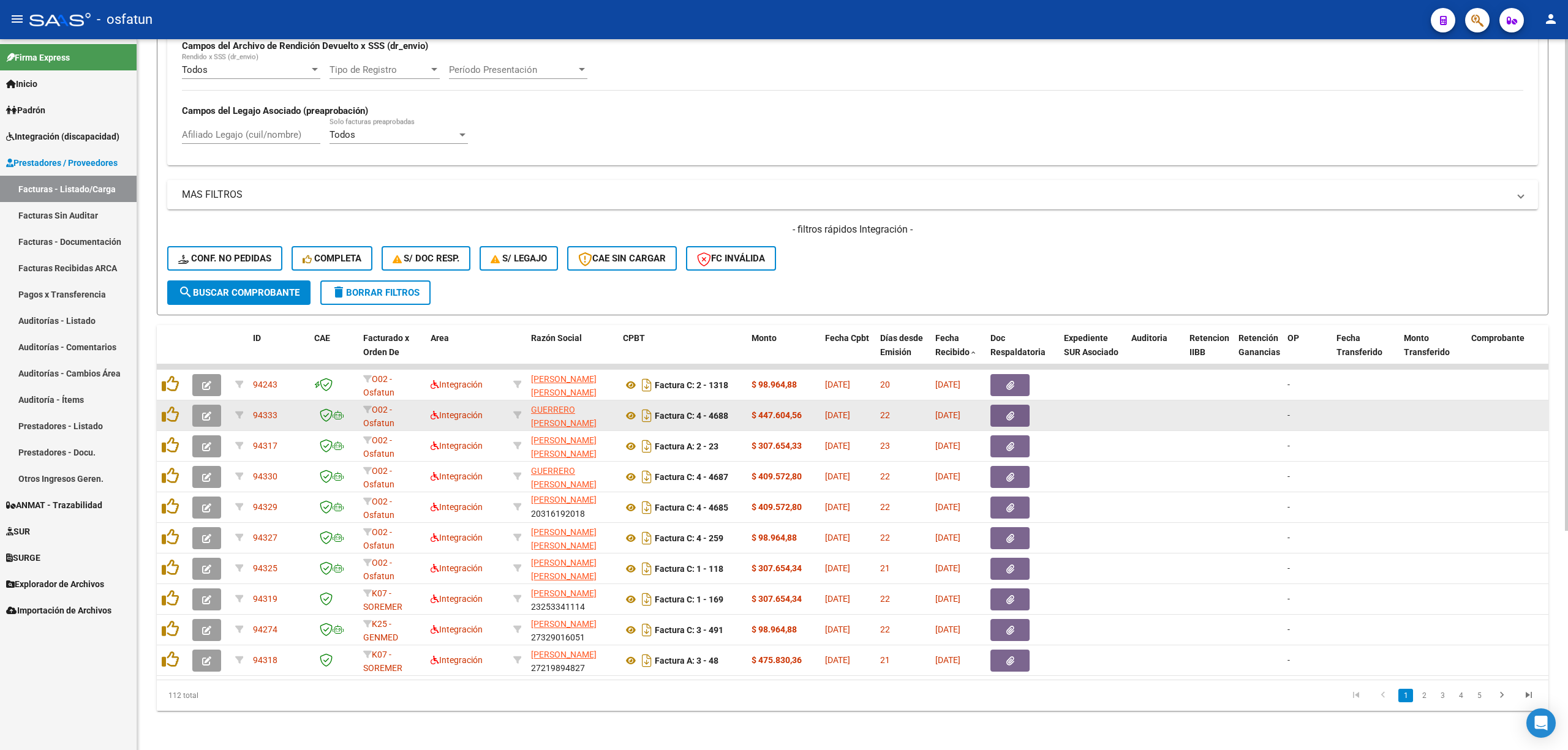
click at [221, 404] on div at bounding box center [208, 415] width 33 height 22
click at [210, 411] on icon "button" at bounding box center [206, 416] width 9 height 9
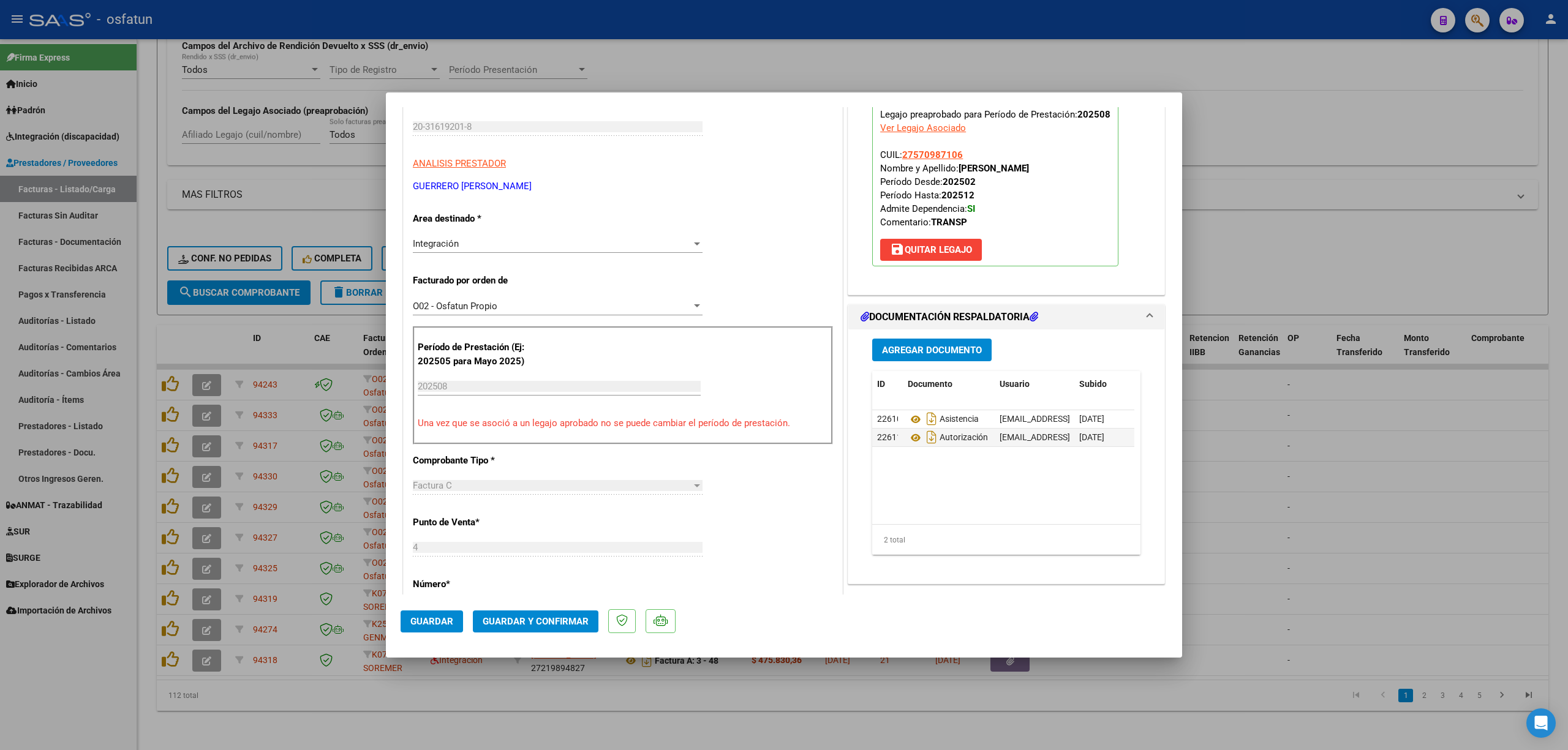
scroll to position [326, 0]
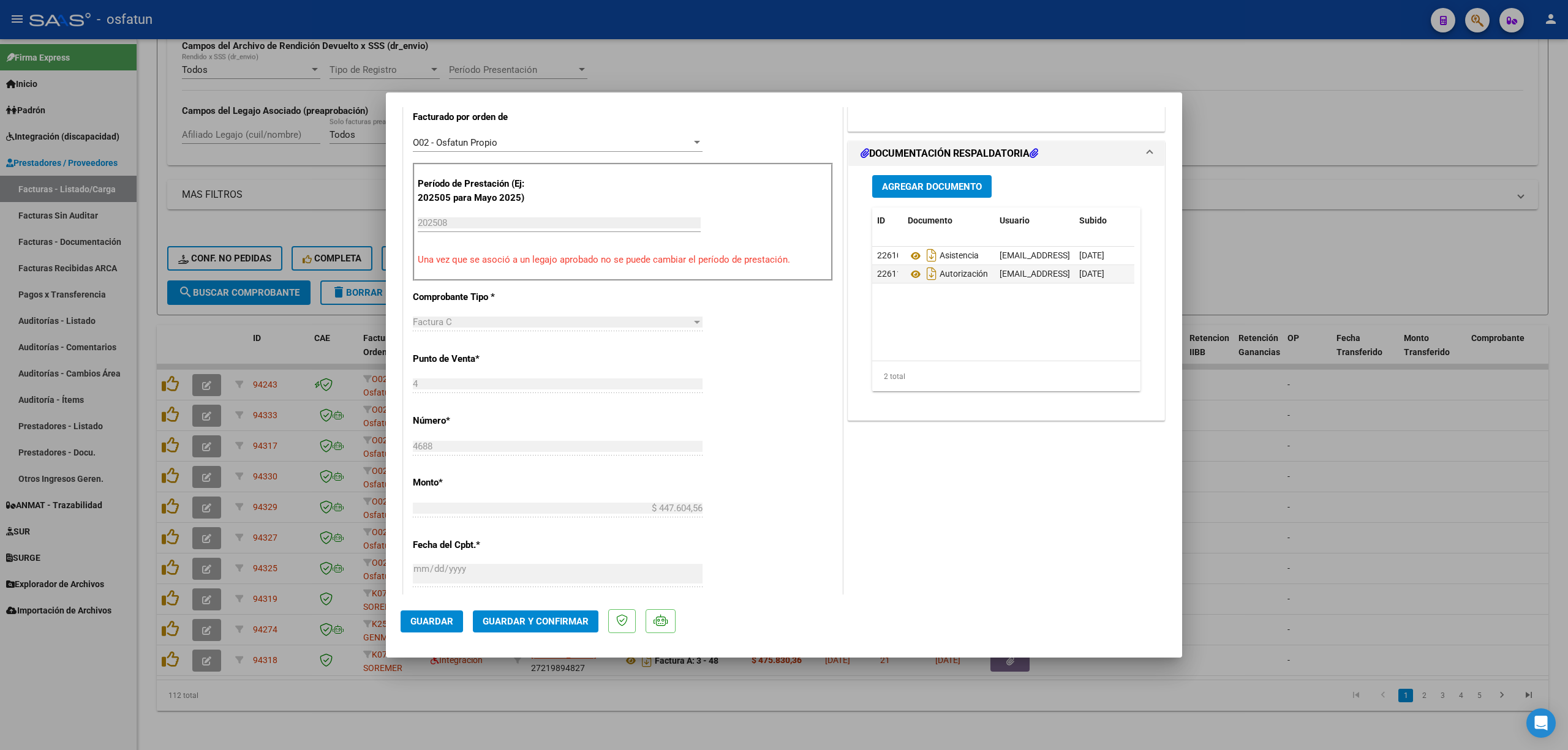
click at [635, 50] on div at bounding box center [784, 375] width 1568 height 750
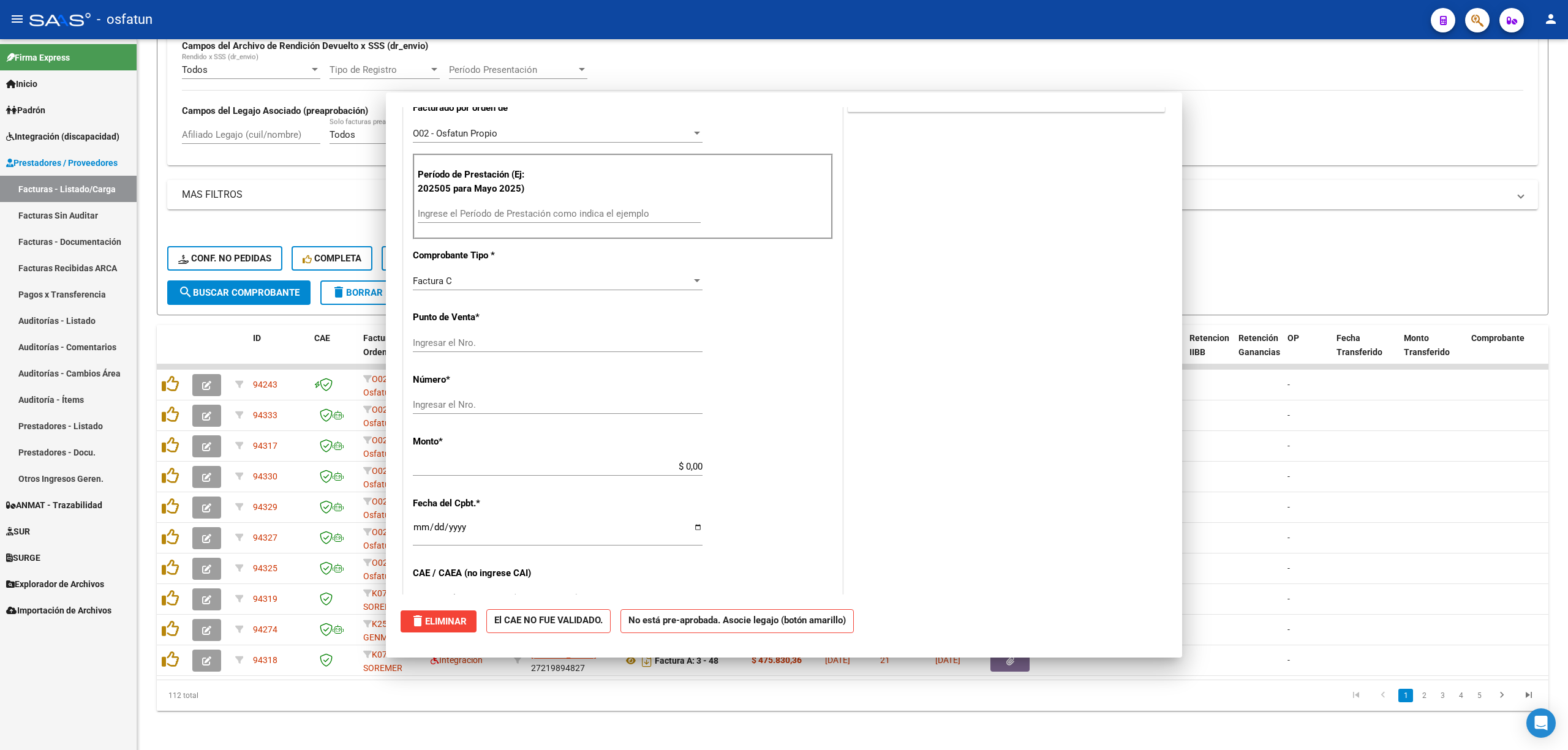
scroll to position [0, 0]
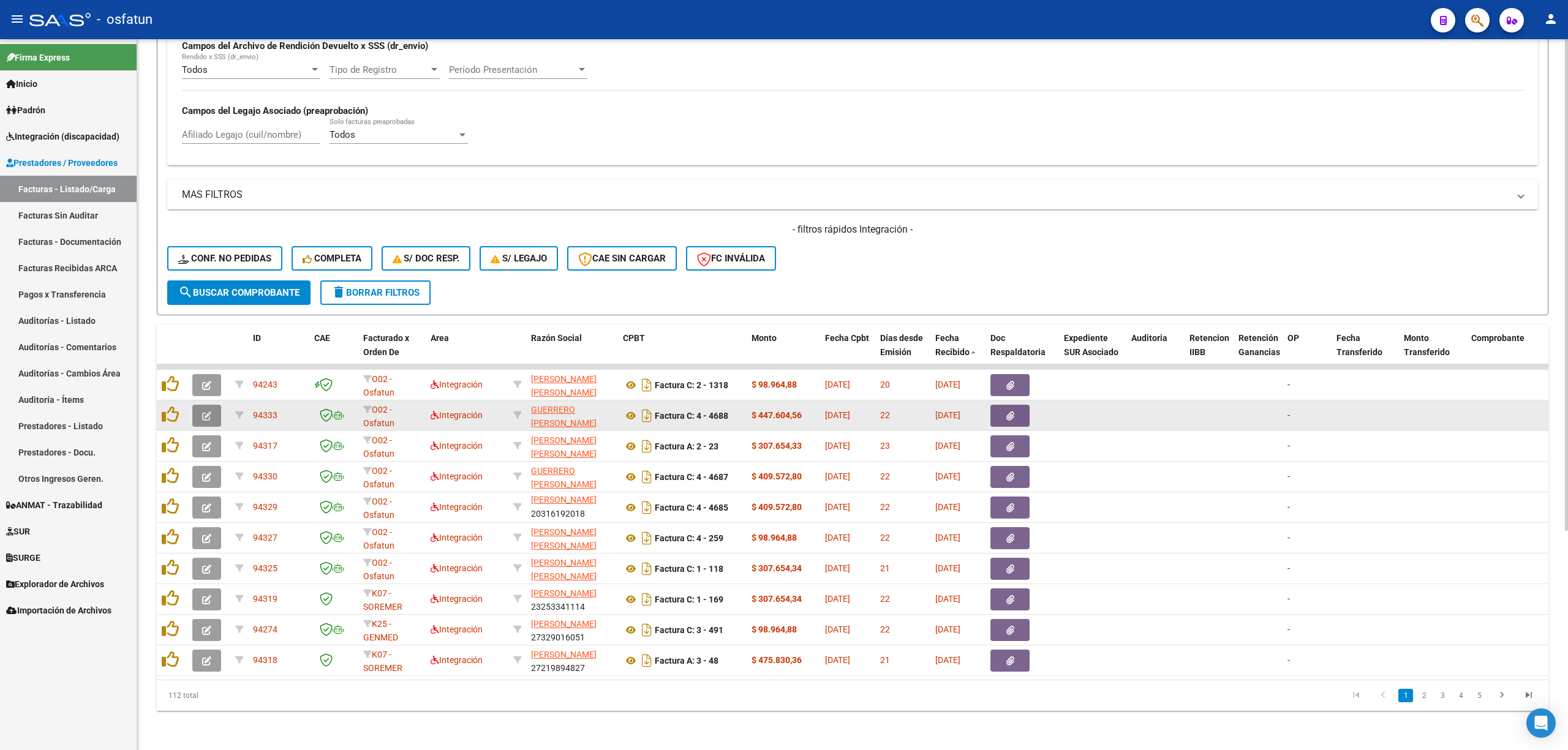
click at [217, 404] on button "button" at bounding box center [206, 415] width 29 height 22
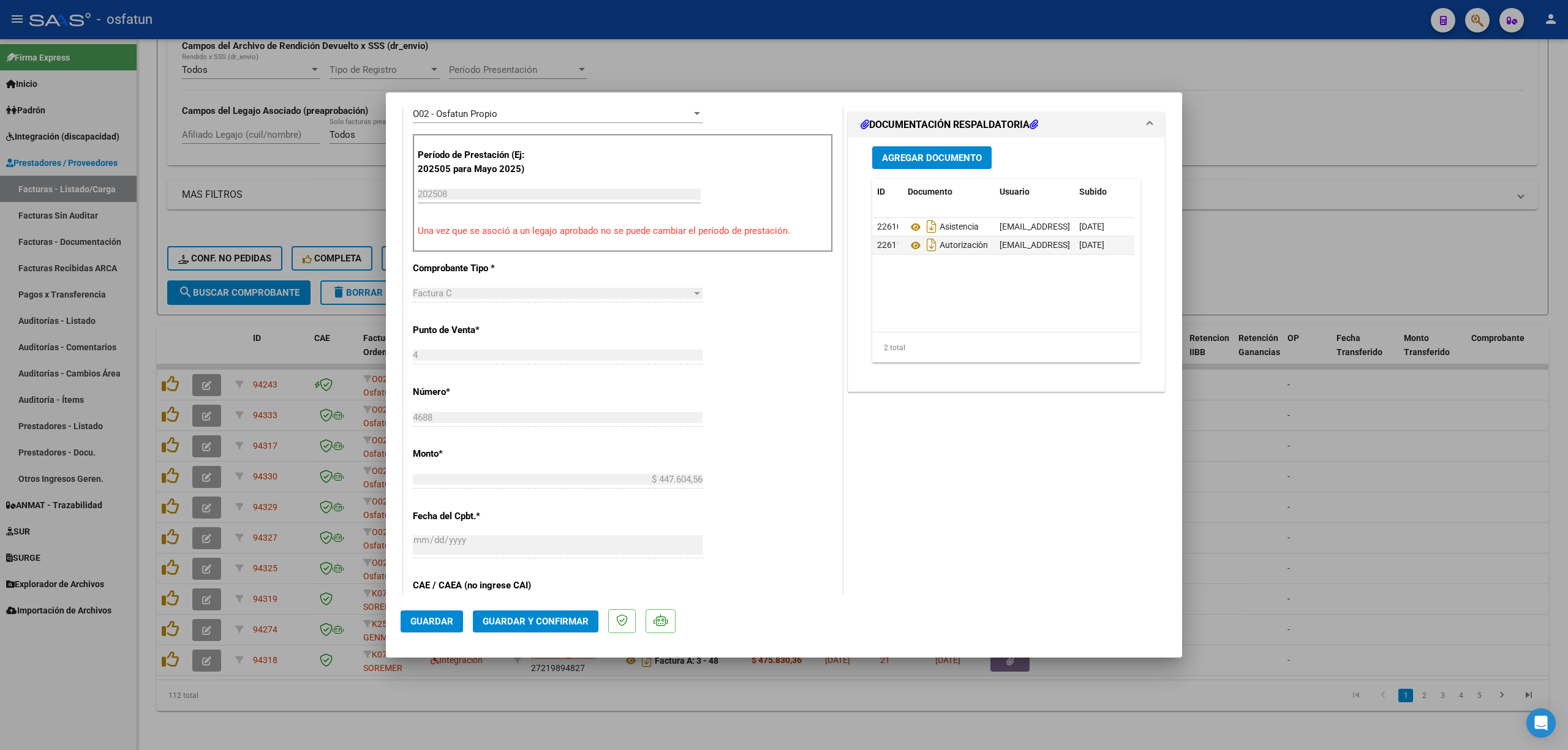
scroll to position [490, 0]
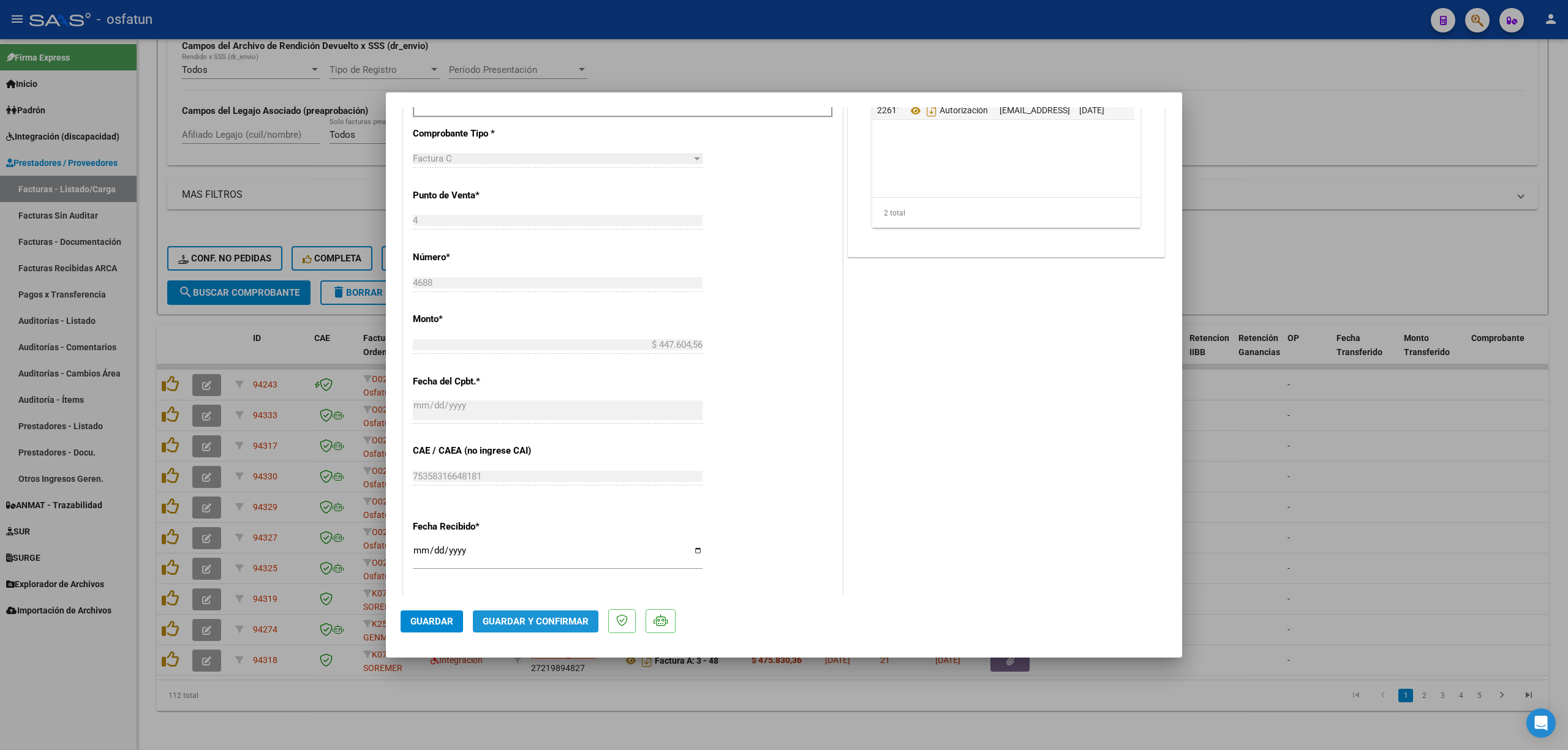
click at [538, 618] on span "Guardar y Confirmar" at bounding box center [535, 622] width 106 height 11
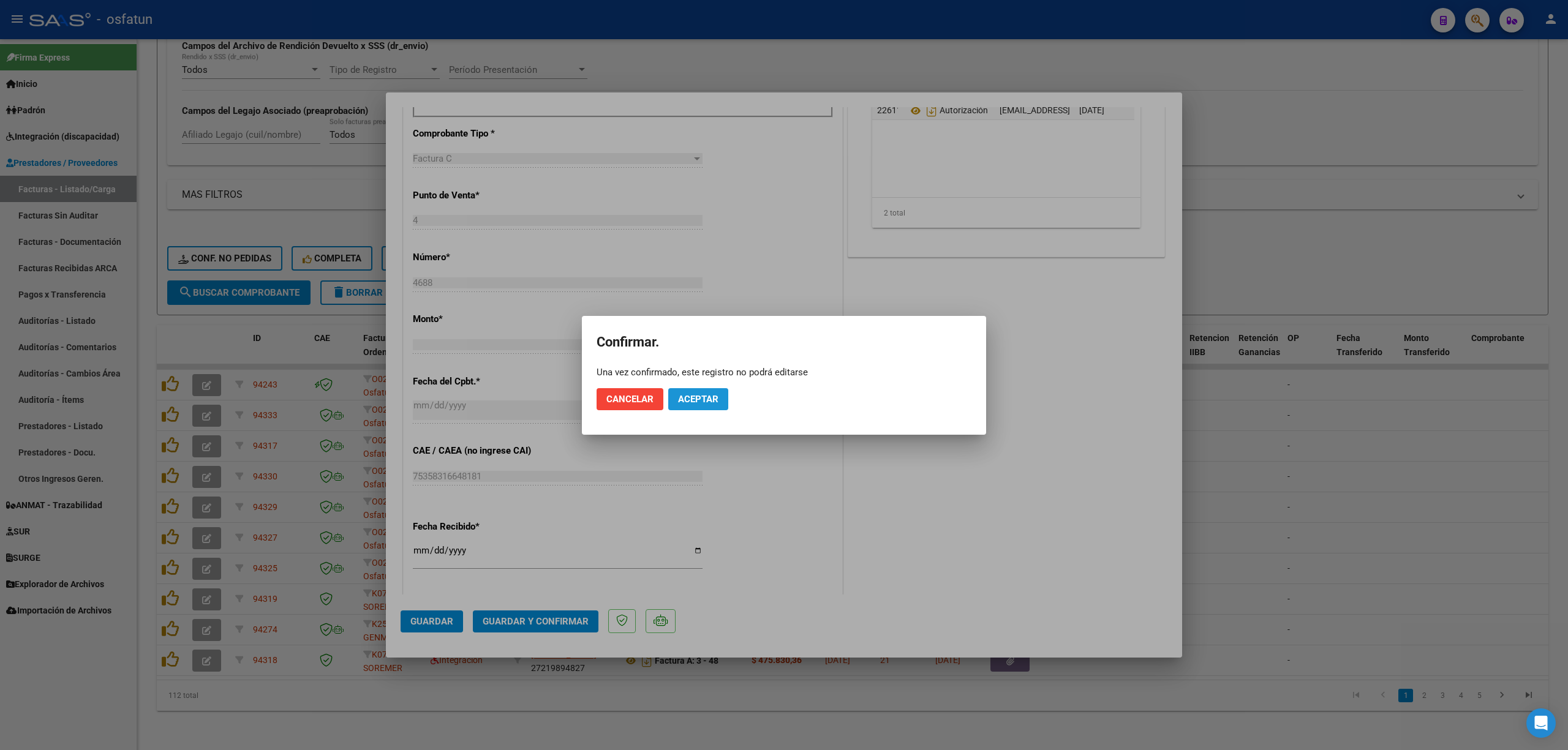
click at [698, 390] on button "Aceptar" at bounding box center [698, 399] width 60 height 22
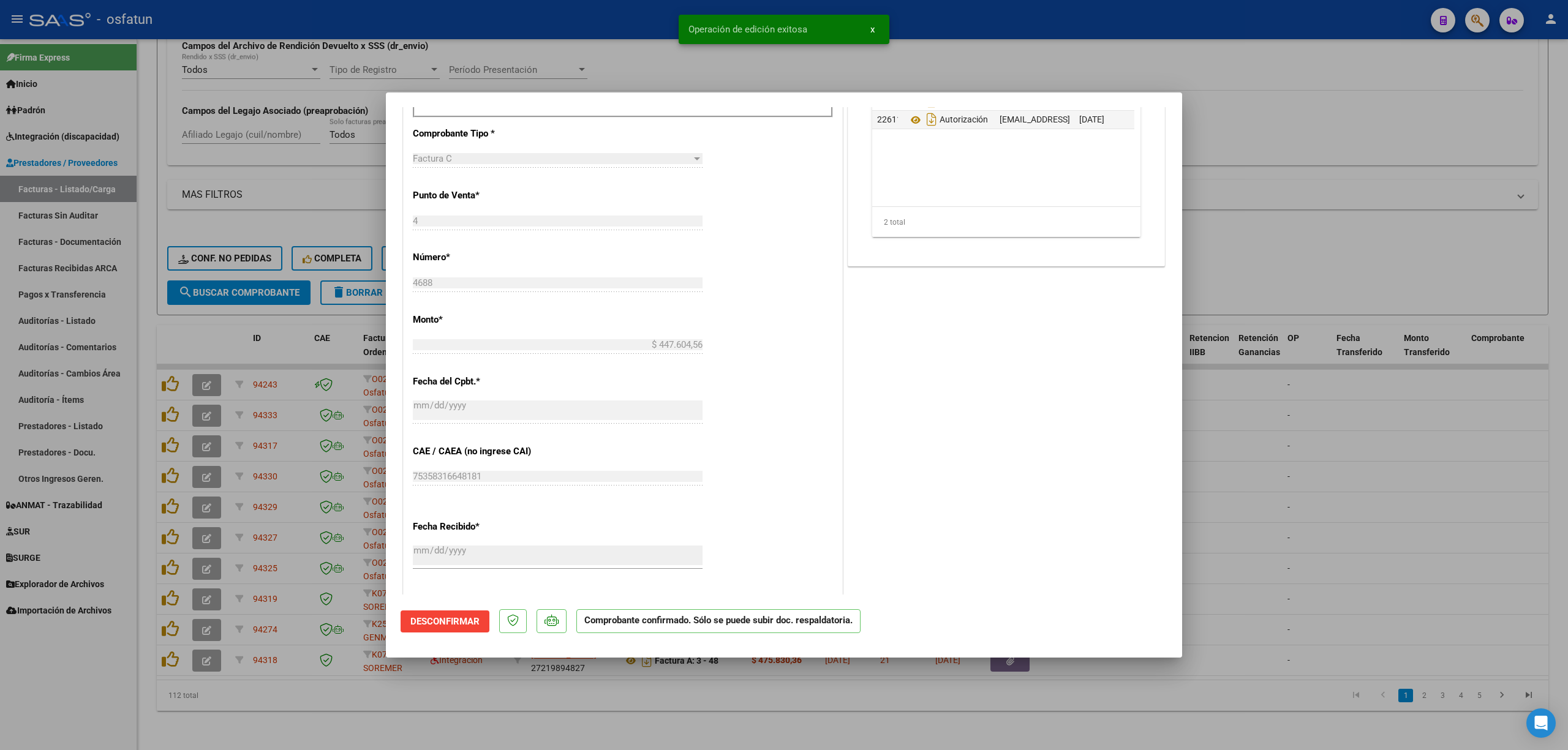
drag, startPoint x: 1328, startPoint y: 429, endPoint x: 1051, endPoint y: 272, distance: 318.4
click at [1327, 430] on div at bounding box center [784, 375] width 1568 height 750
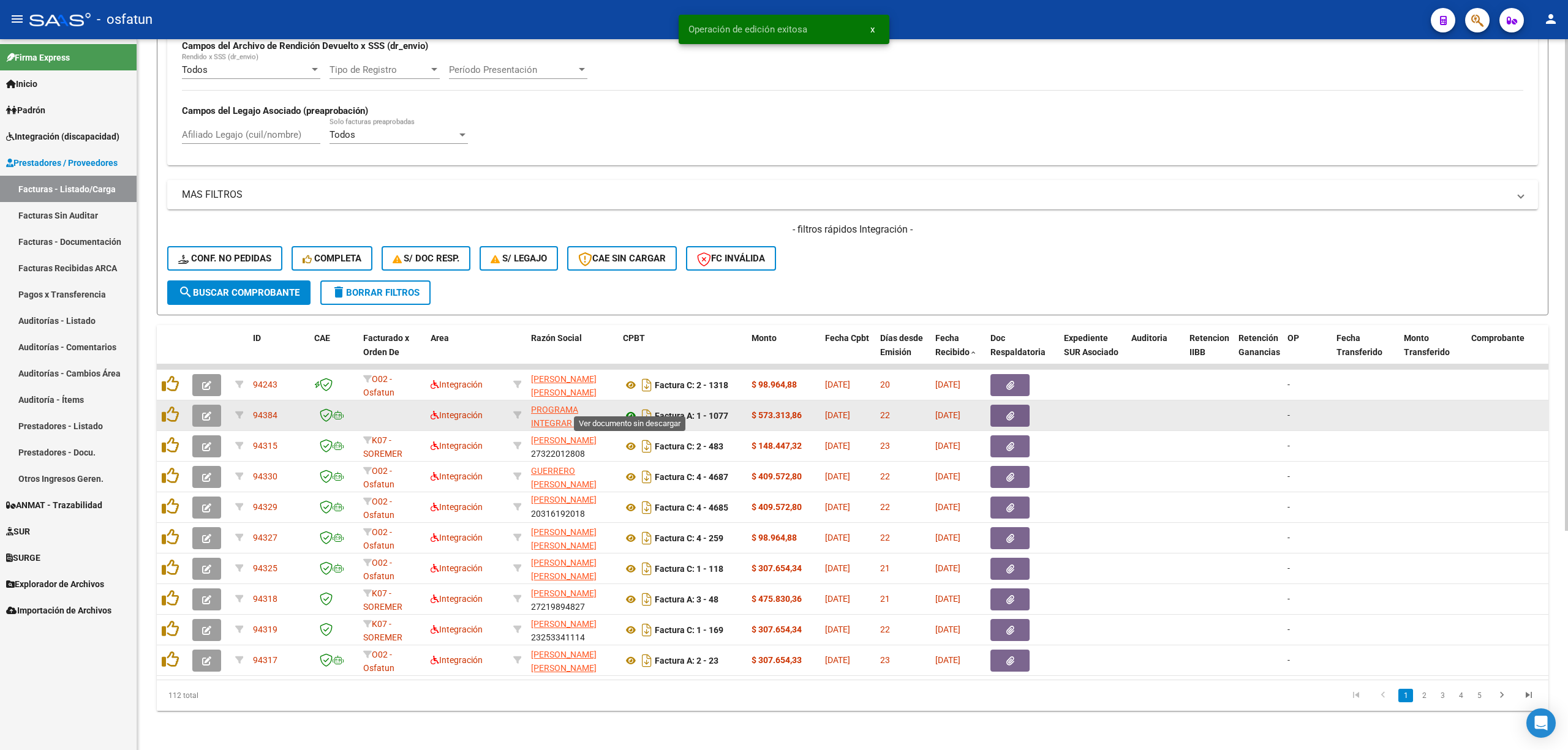
click at [630, 408] on icon at bounding box center [630, 415] width 16 height 15
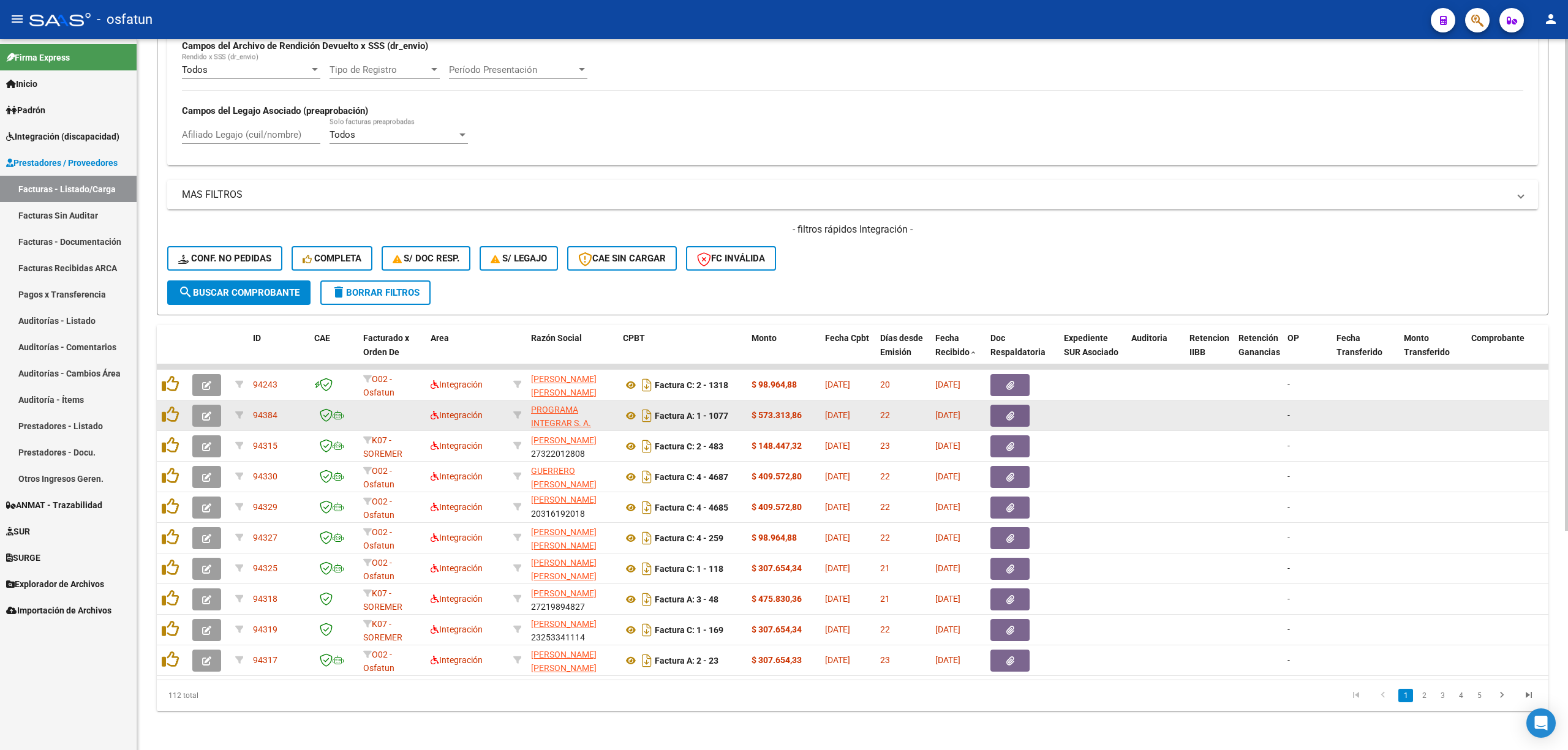
click at [206, 411] on icon "button" at bounding box center [206, 416] width 9 height 9
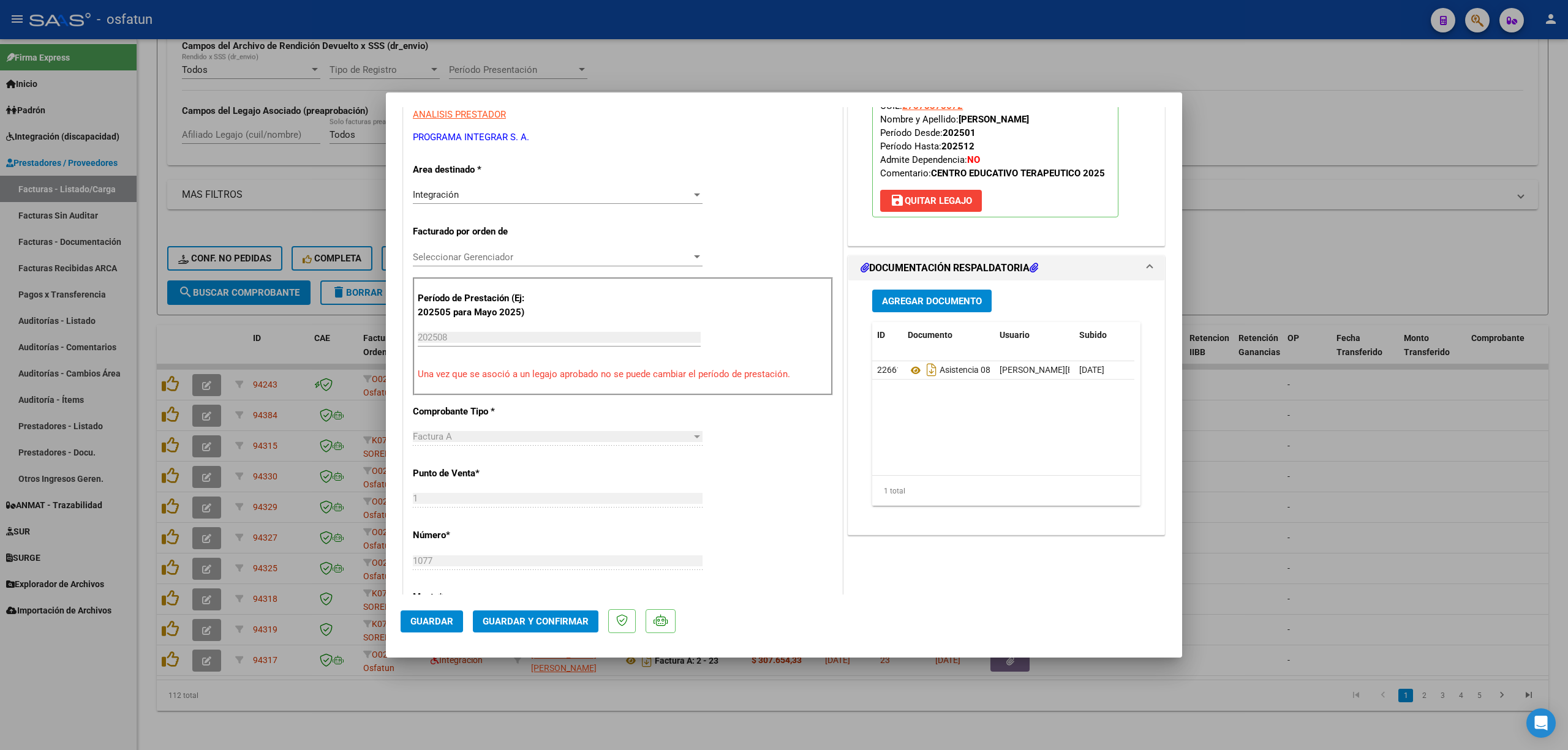
scroll to position [245, 0]
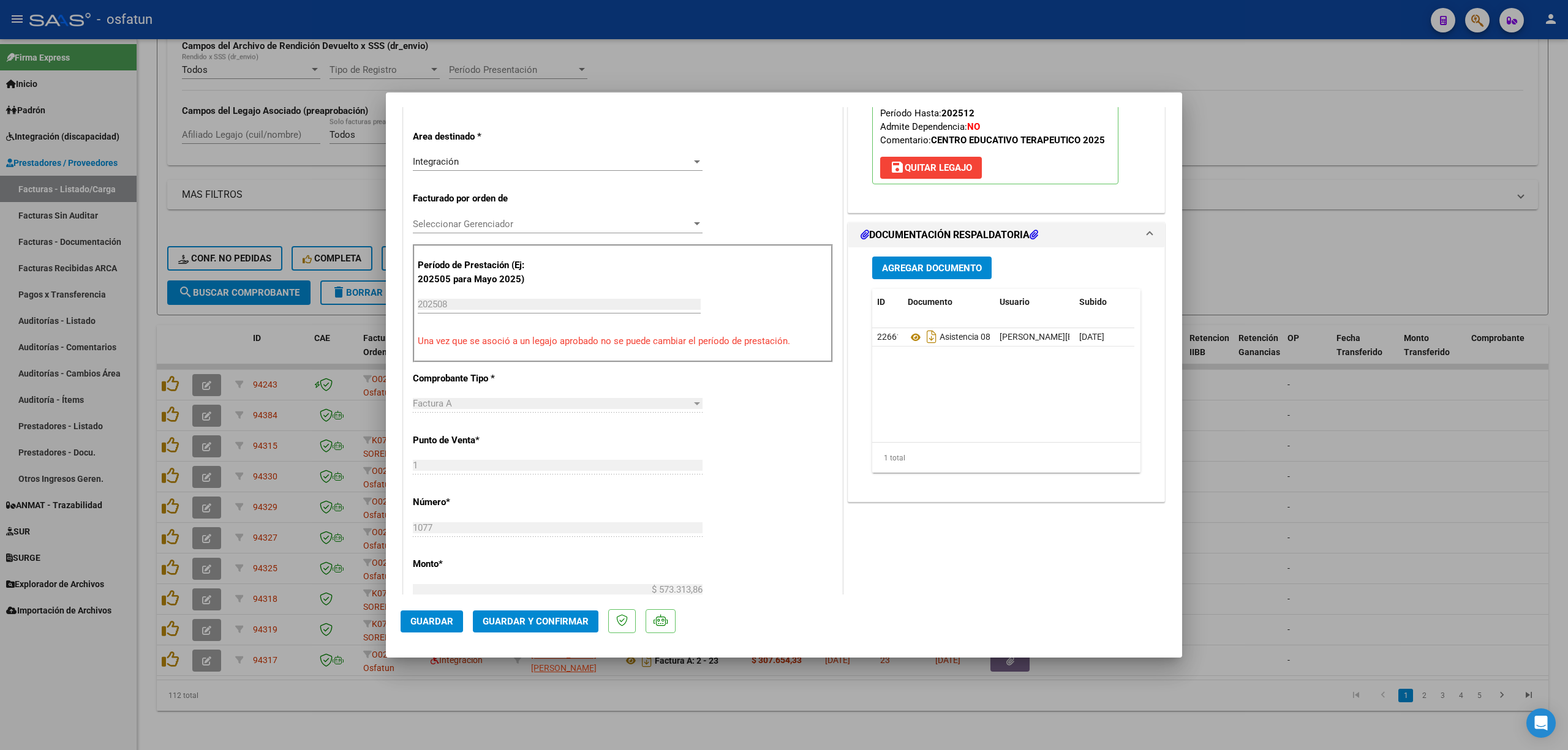
click at [557, 611] on button "Guardar y Confirmar" at bounding box center [535, 621] width 126 height 22
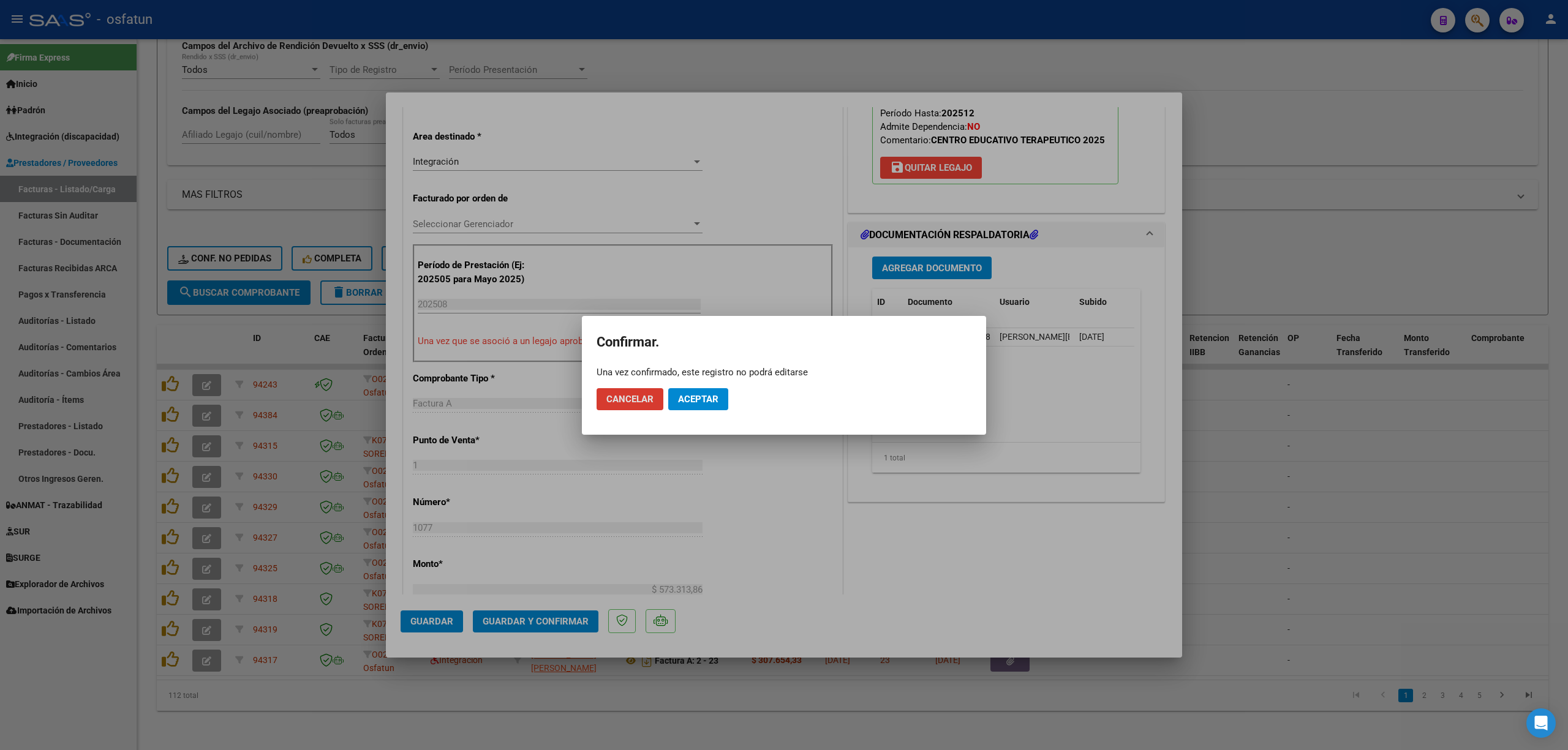
click at [719, 404] on button "Aceptar" at bounding box center [698, 399] width 60 height 22
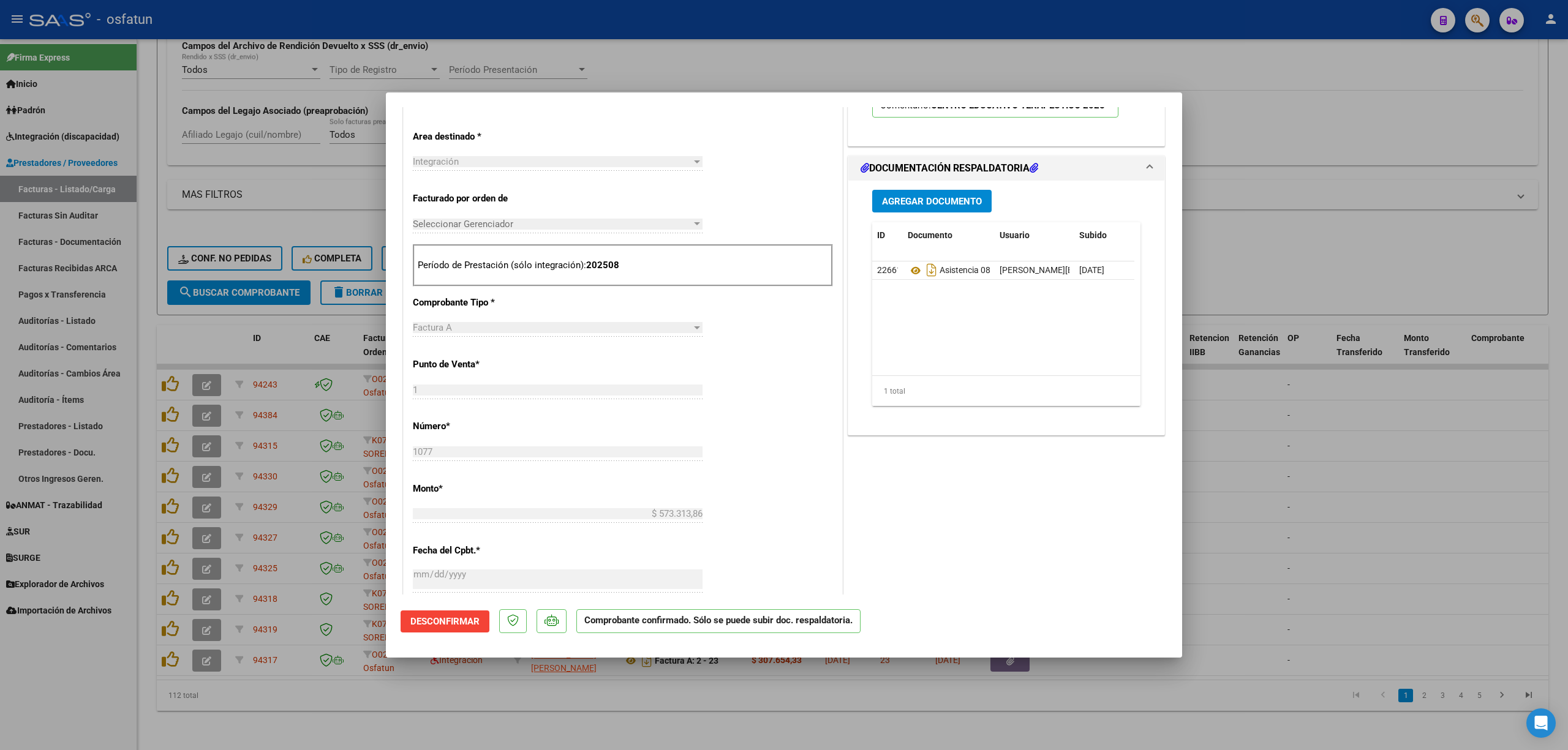
click at [600, 44] on div at bounding box center [784, 375] width 1568 height 750
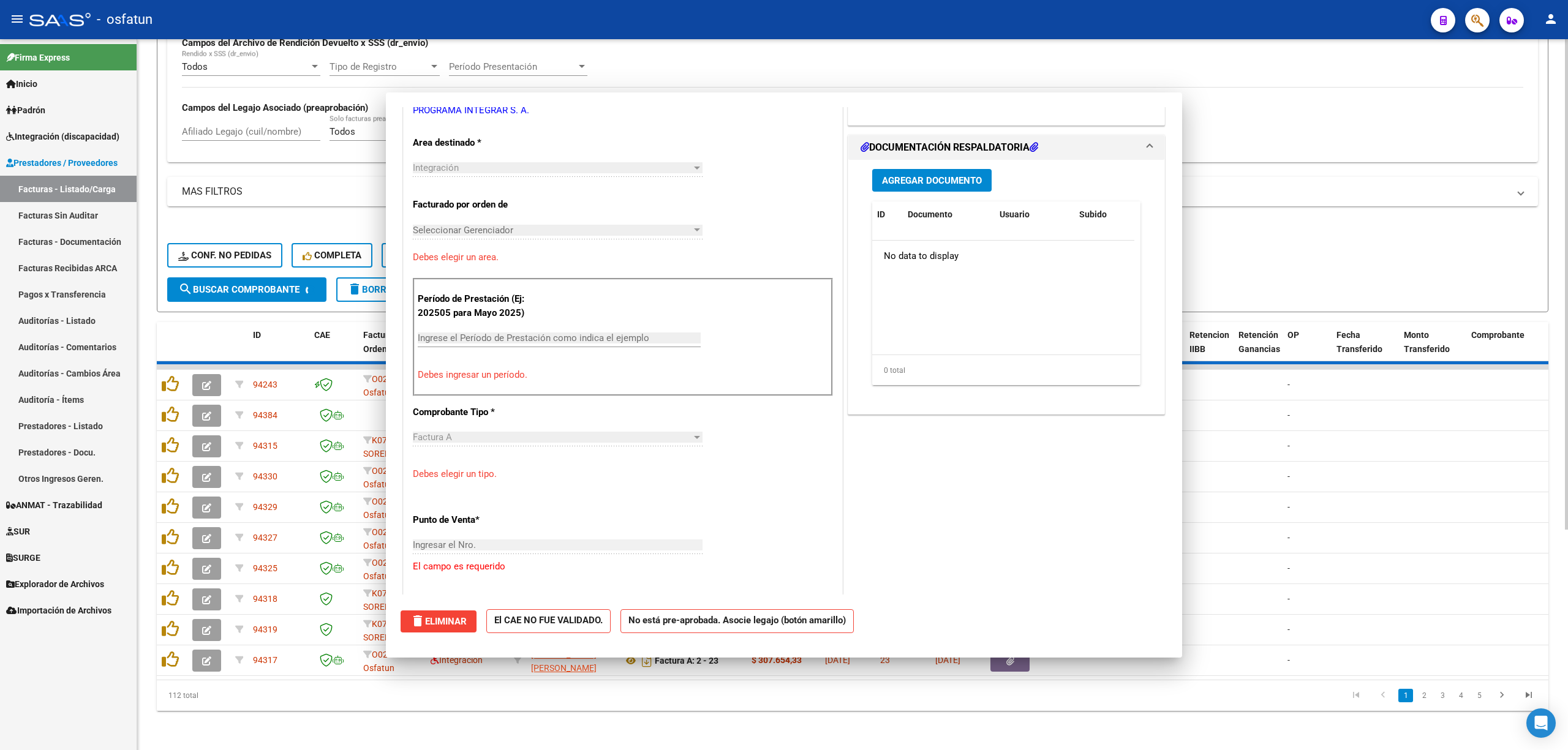
scroll to position [0, 0]
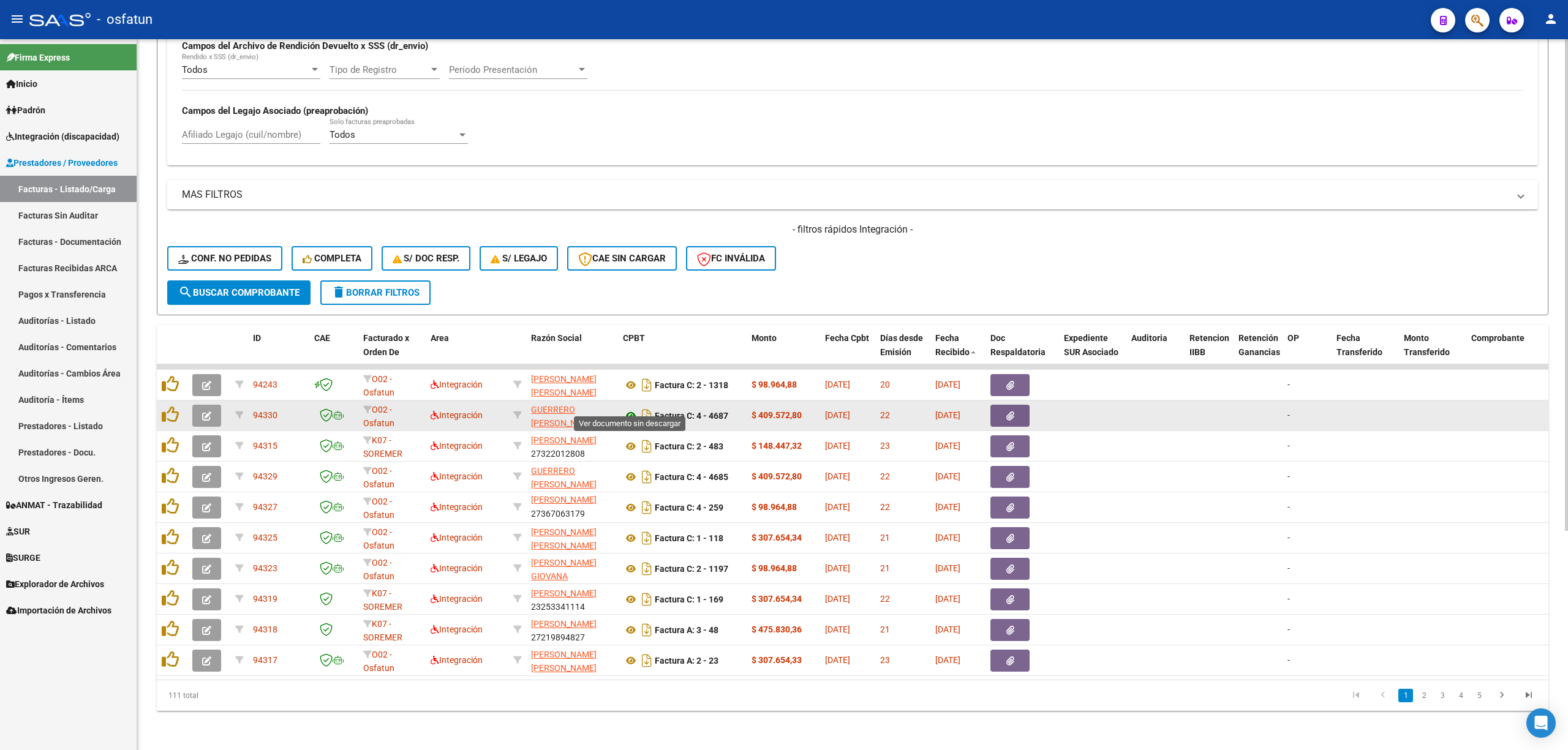
click at [625, 408] on icon at bounding box center [630, 415] width 16 height 15
click at [210, 411] on icon "button" at bounding box center [206, 416] width 9 height 9
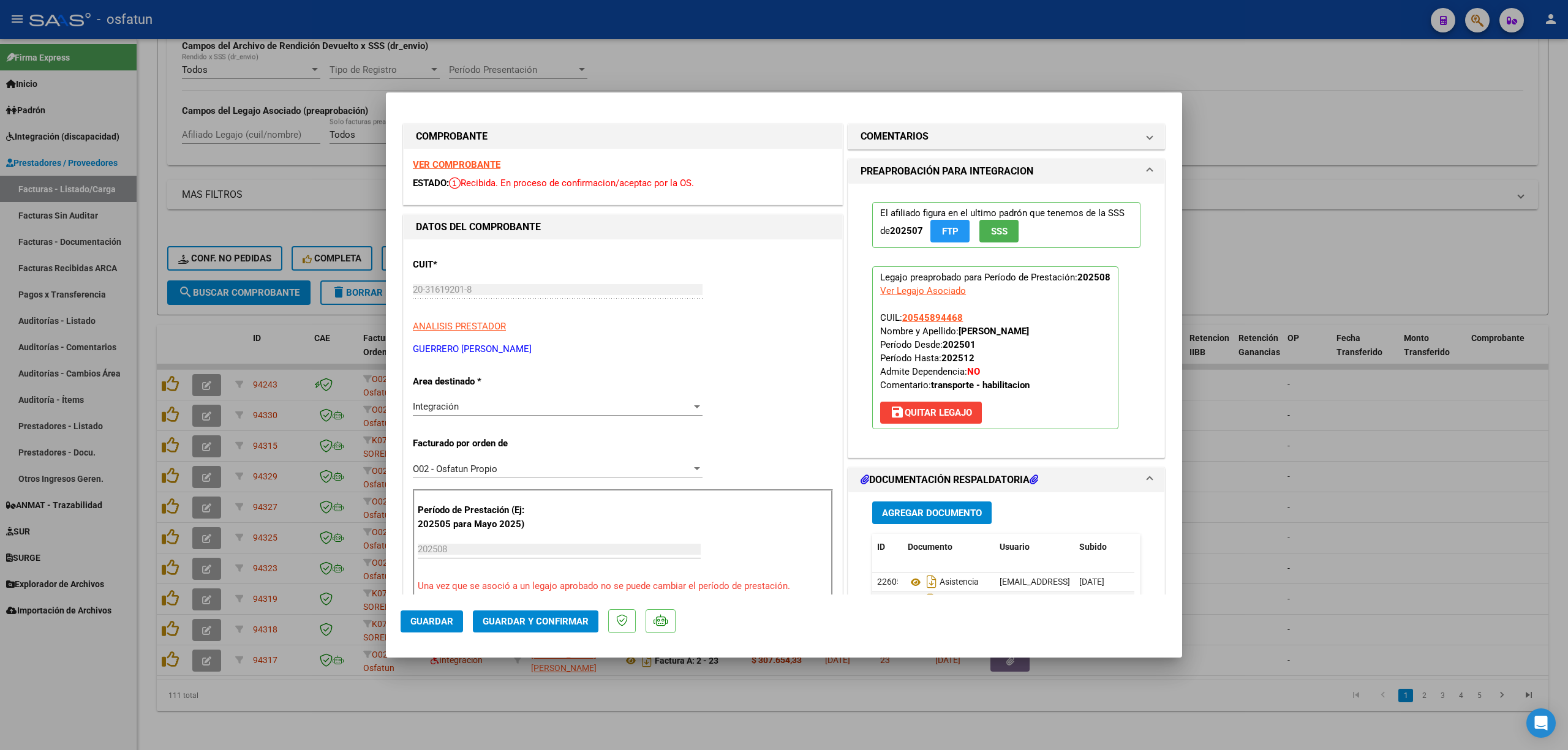
click at [1403, 498] on div at bounding box center [784, 375] width 1568 height 750
type input "$ 0,00"
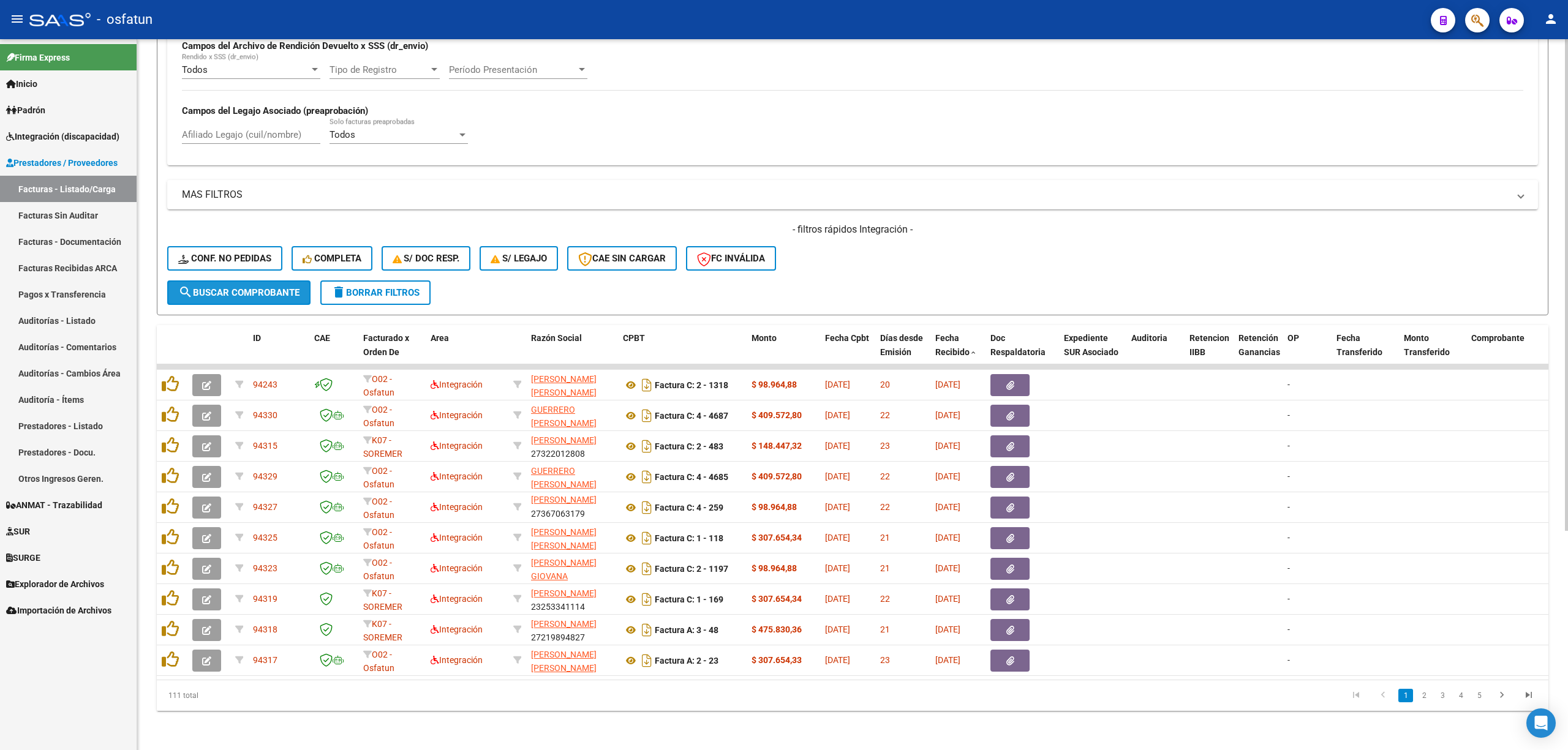
click at [261, 280] on button "search Buscar Comprobante" at bounding box center [238, 292] width 143 height 25
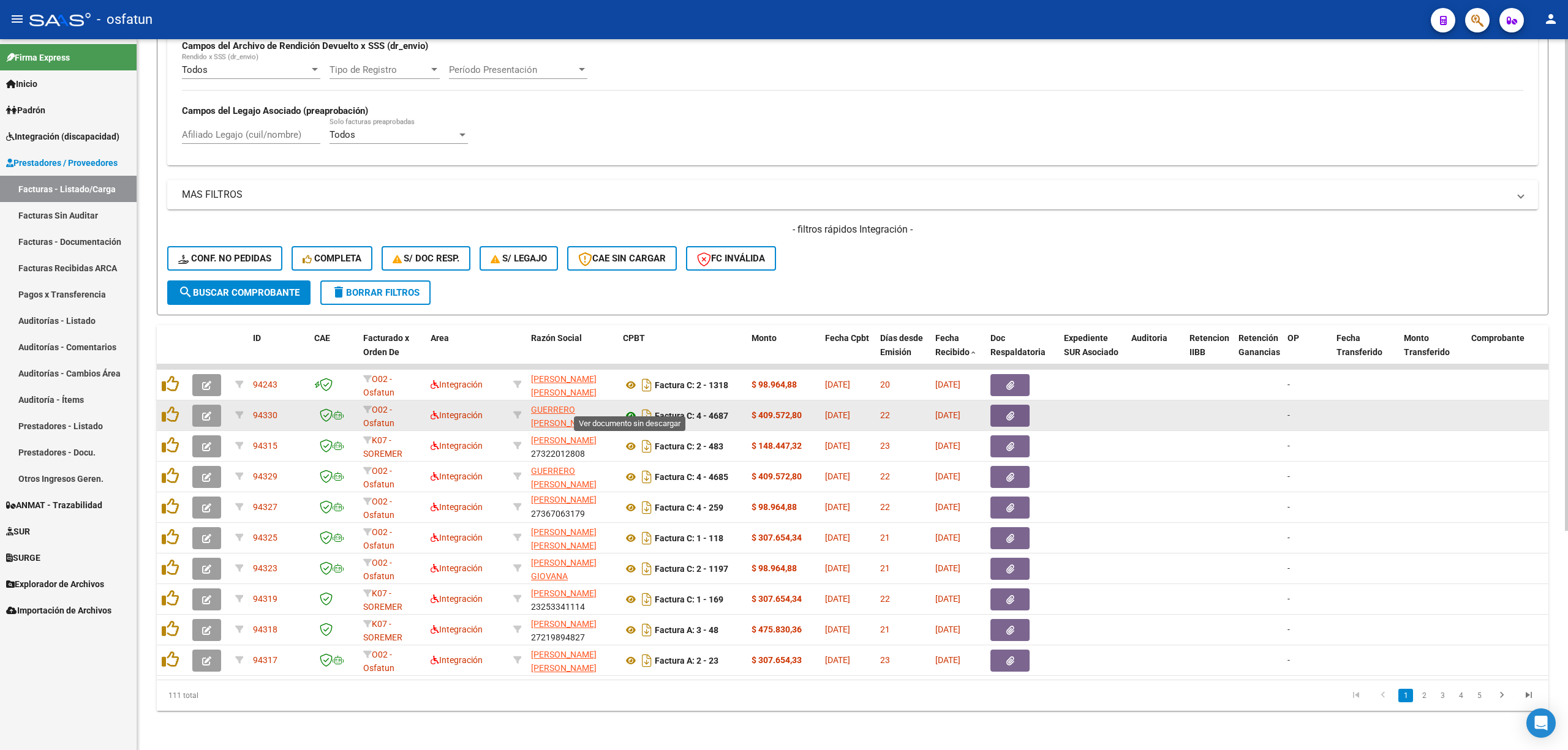
click at [626, 408] on icon at bounding box center [630, 415] width 16 height 15
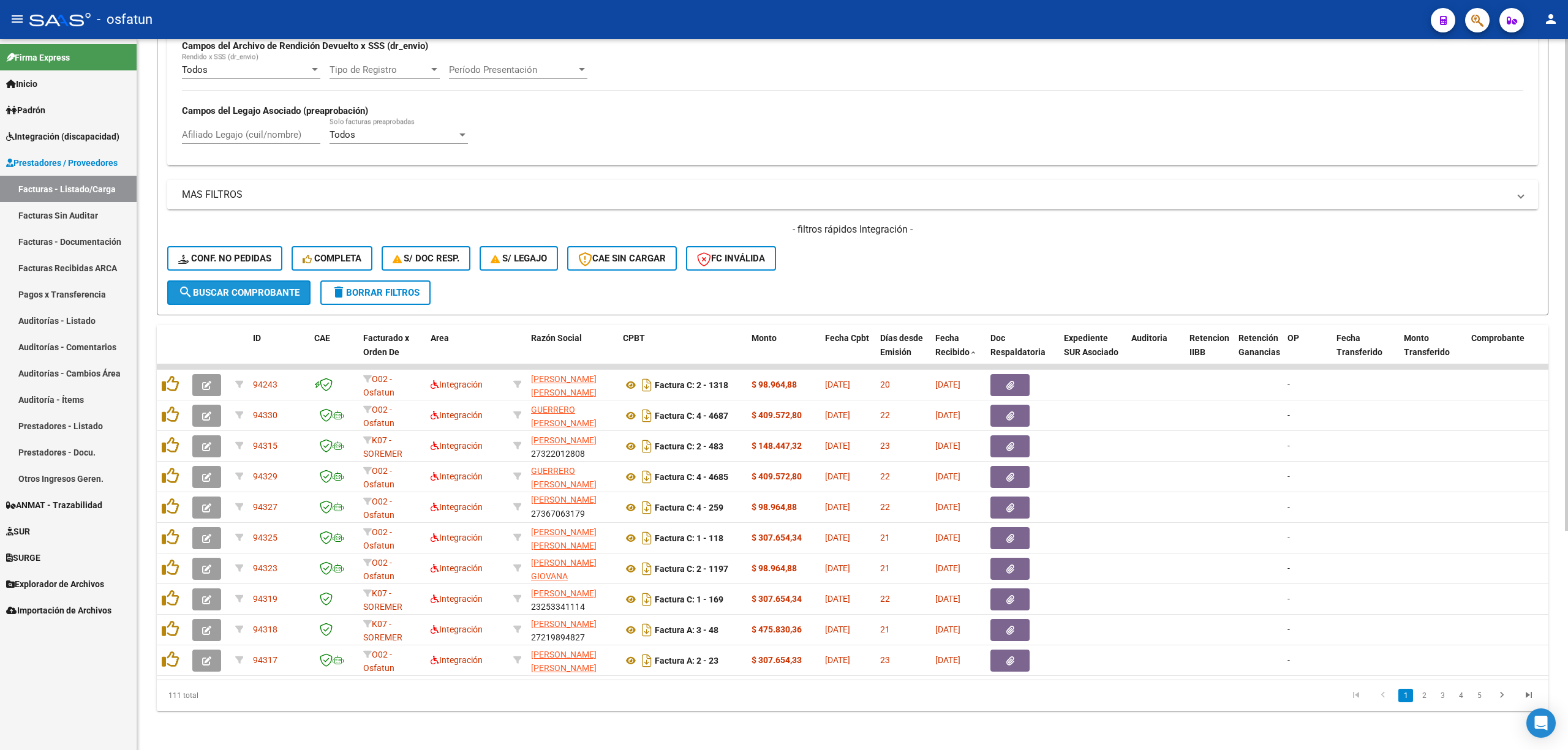
click at [292, 287] on span "search Buscar Comprobante" at bounding box center [238, 293] width 121 height 11
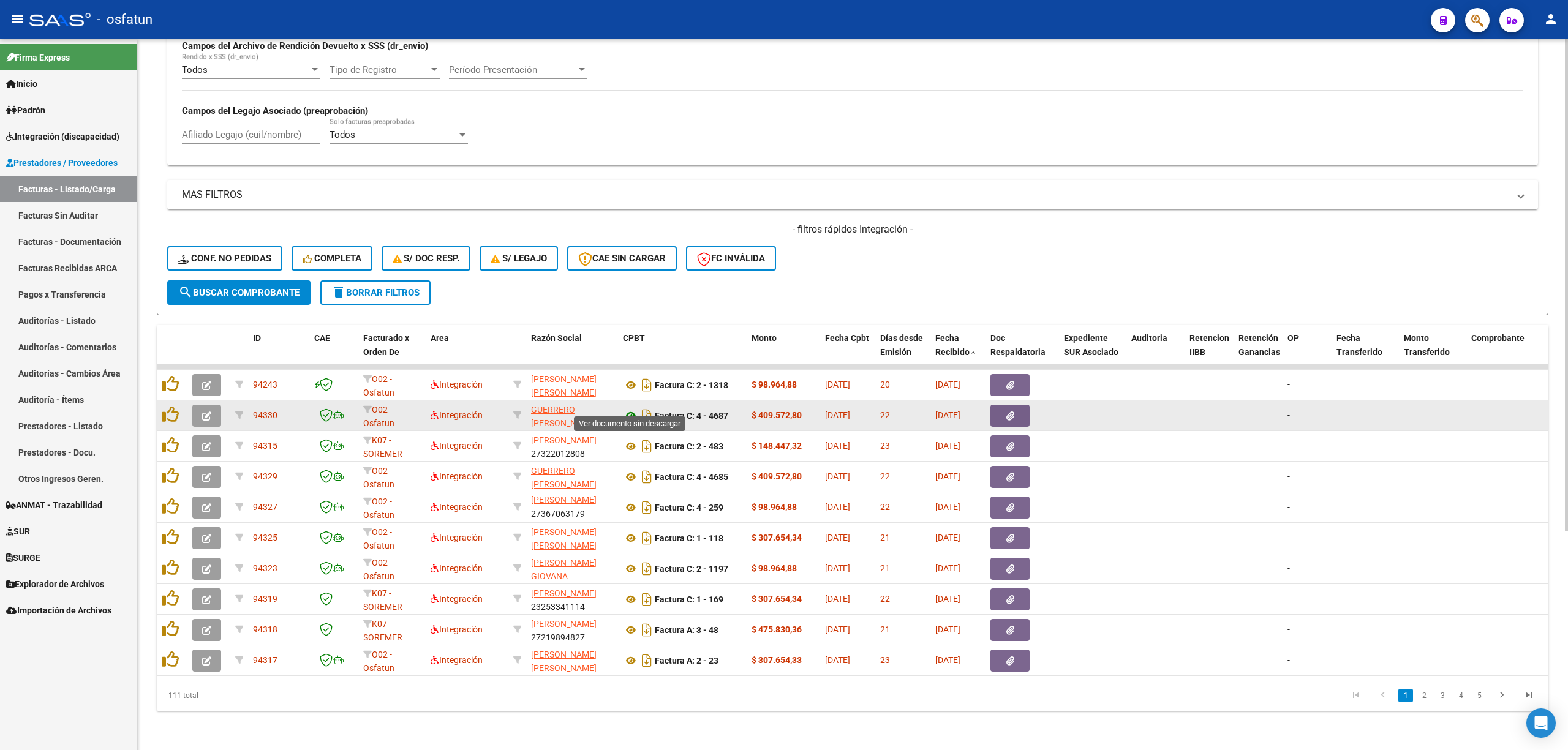
click at [630, 408] on icon at bounding box center [630, 415] width 16 height 15
click at [213, 404] on button "button" at bounding box center [206, 415] width 29 height 22
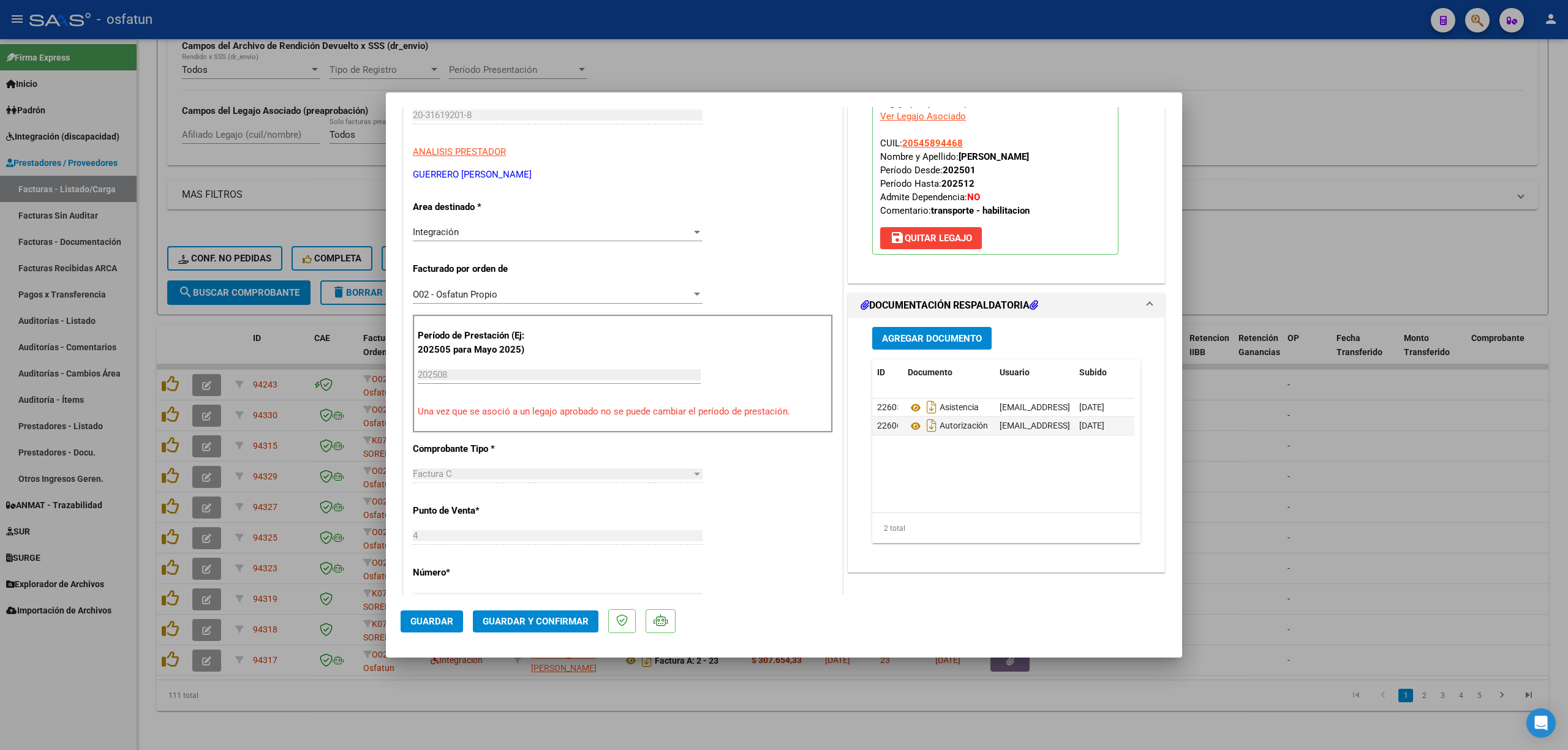
scroll to position [451, 0]
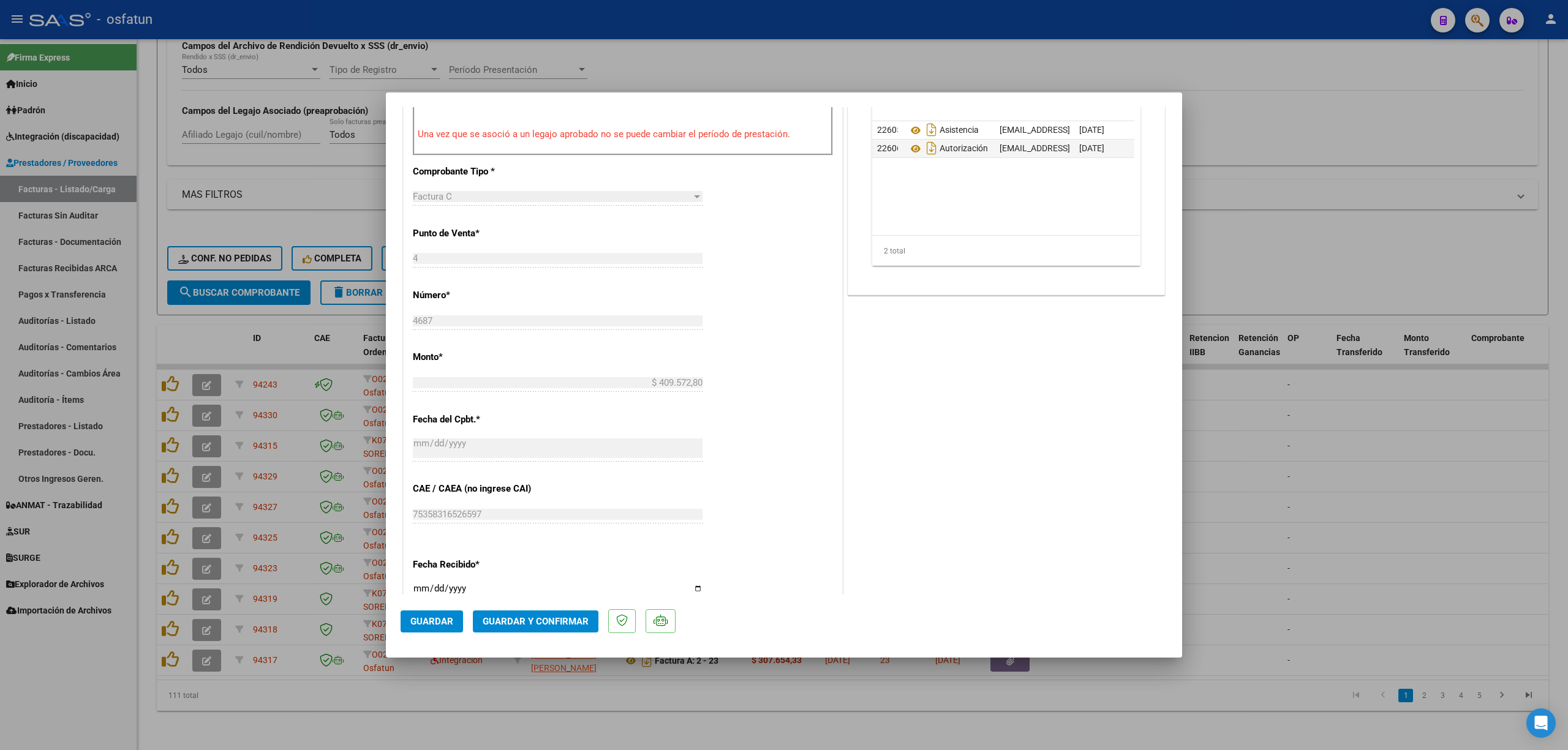
click at [543, 627] on button "Guardar y Confirmar" at bounding box center [535, 621] width 126 height 22
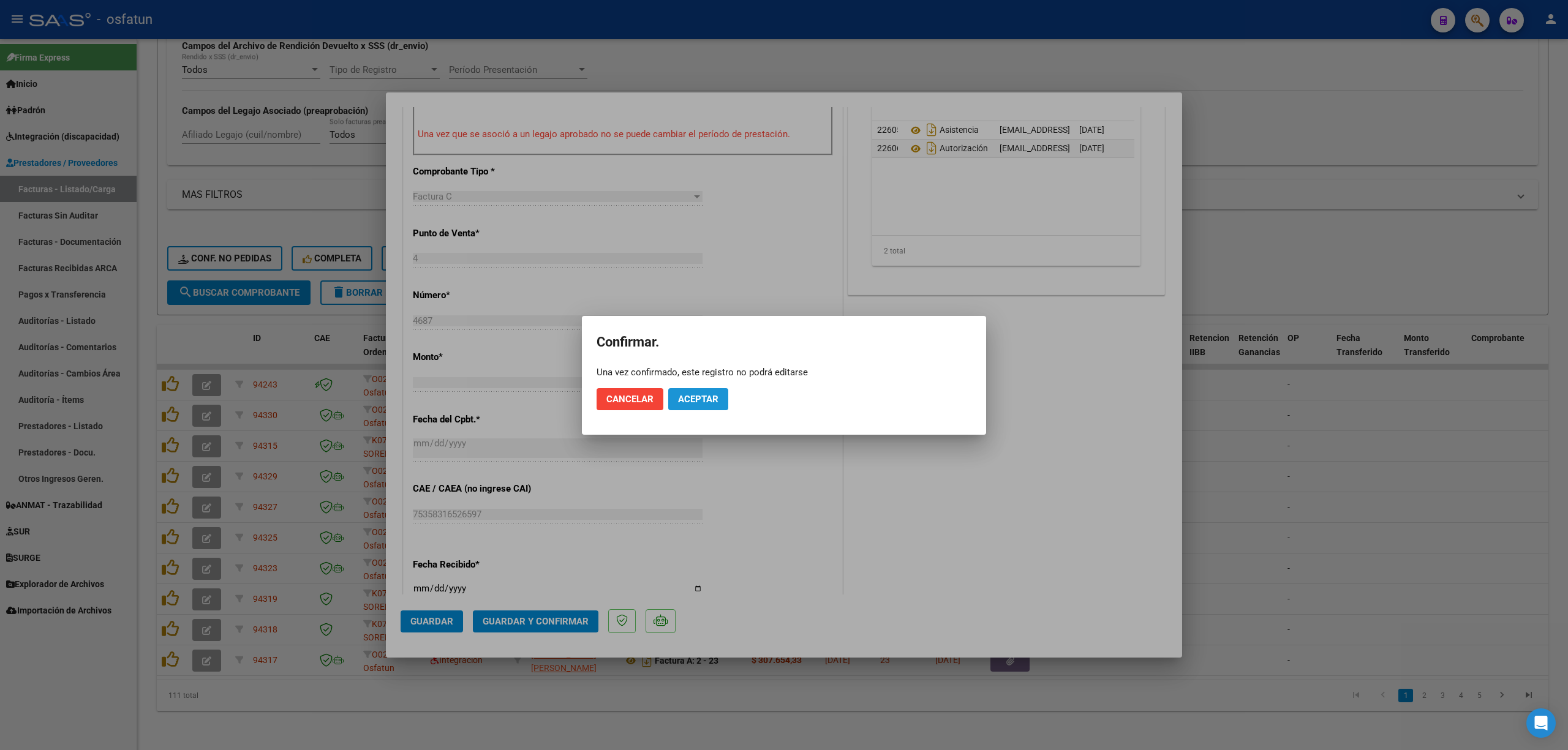
click at [694, 390] on button "Aceptar" at bounding box center [698, 399] width 60 height 22
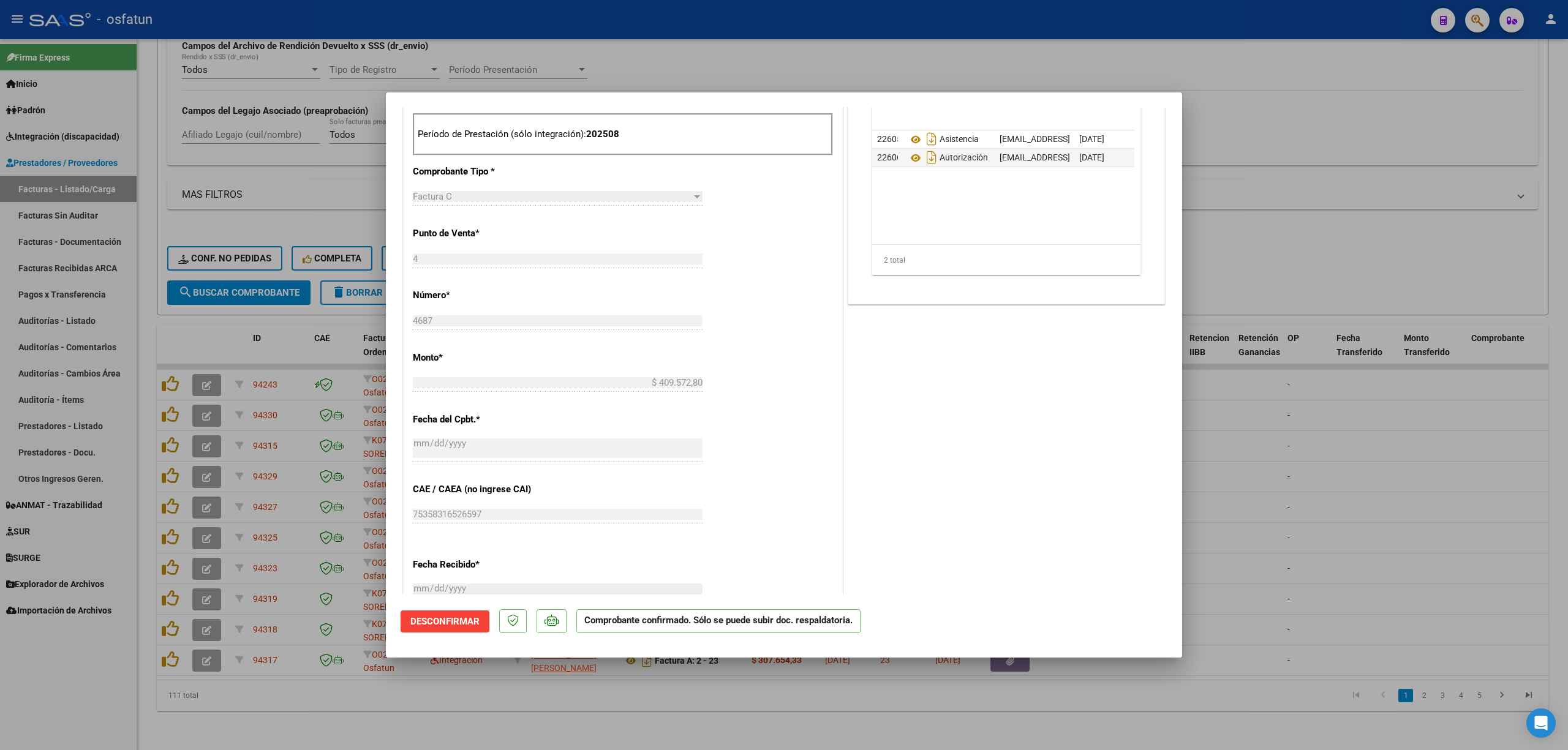
click at [1460, 482] on div at bounding box center [784, 375] width 1568 height 750
type input "$ 0,00"
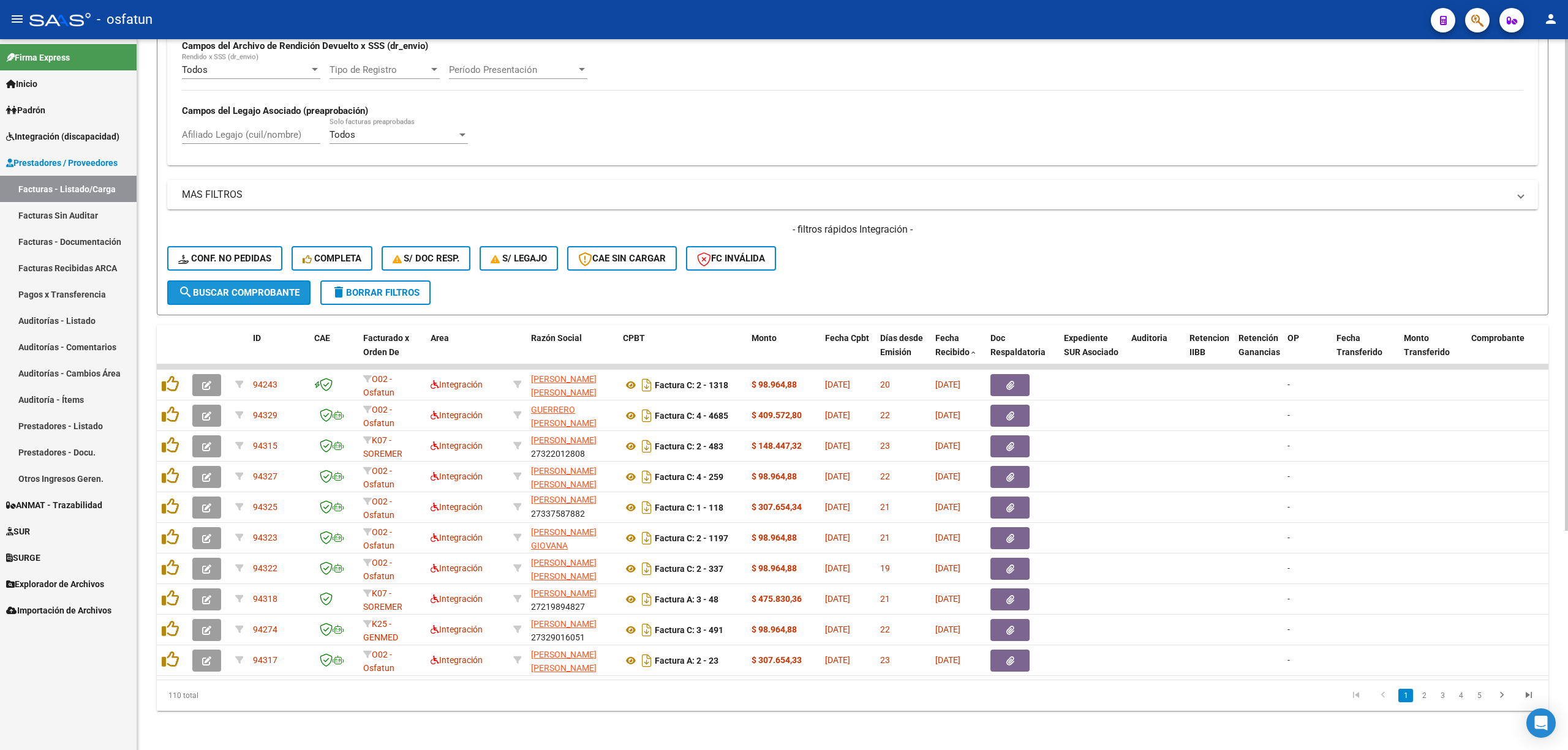
click at [234, 285] on button "search Buscar Comprobante" at bounding box center [238, 292] width 143 height 25
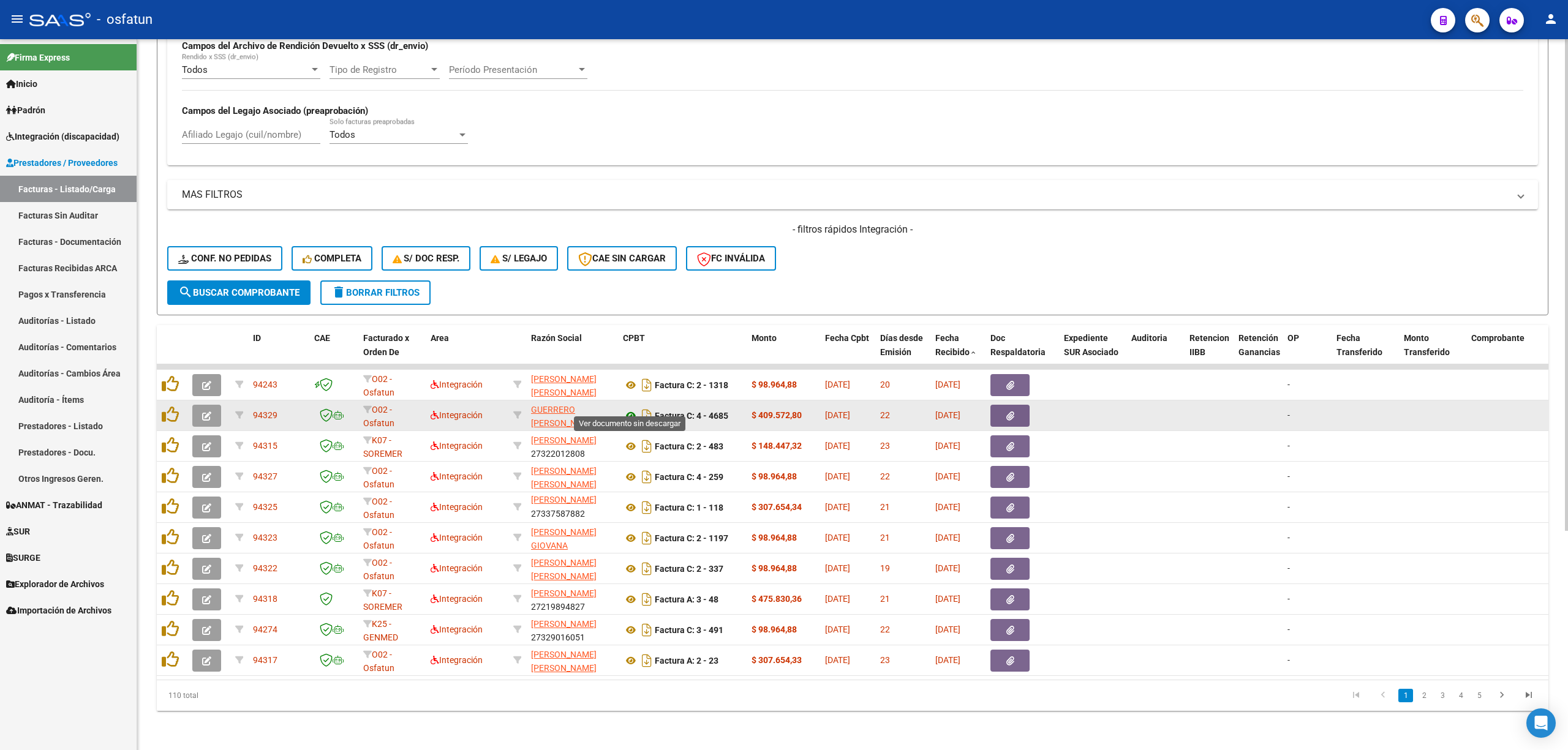
click at [626, 408] on icon at bounding box center [630, 415] width 16 height 15
click at [628, 408] on icon at bounding box center [630, 415] width 16 height 15
click at [206, 411] on icon "button" at bounding box center [206, 416] width 9 height 9
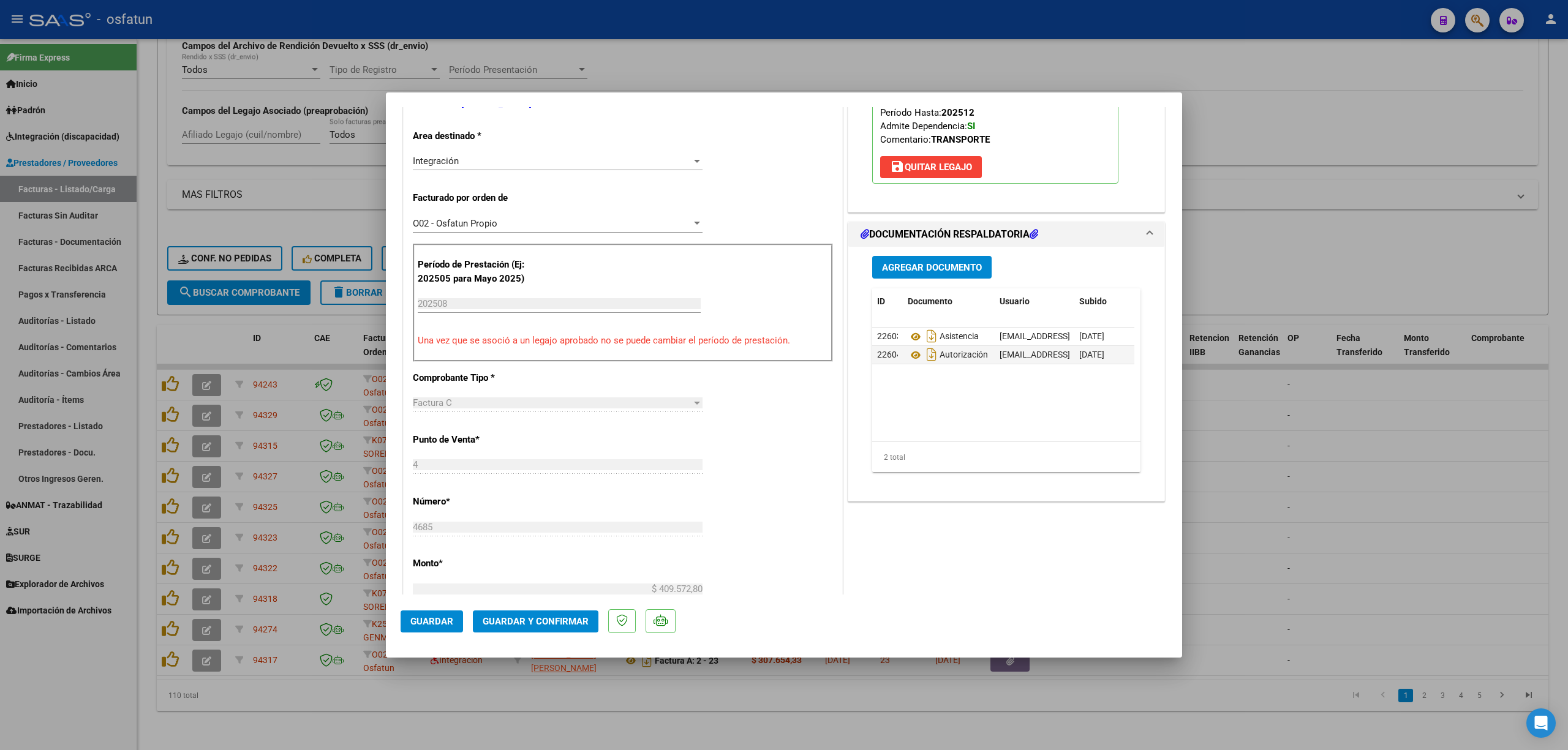
scroll to position [571, 0]
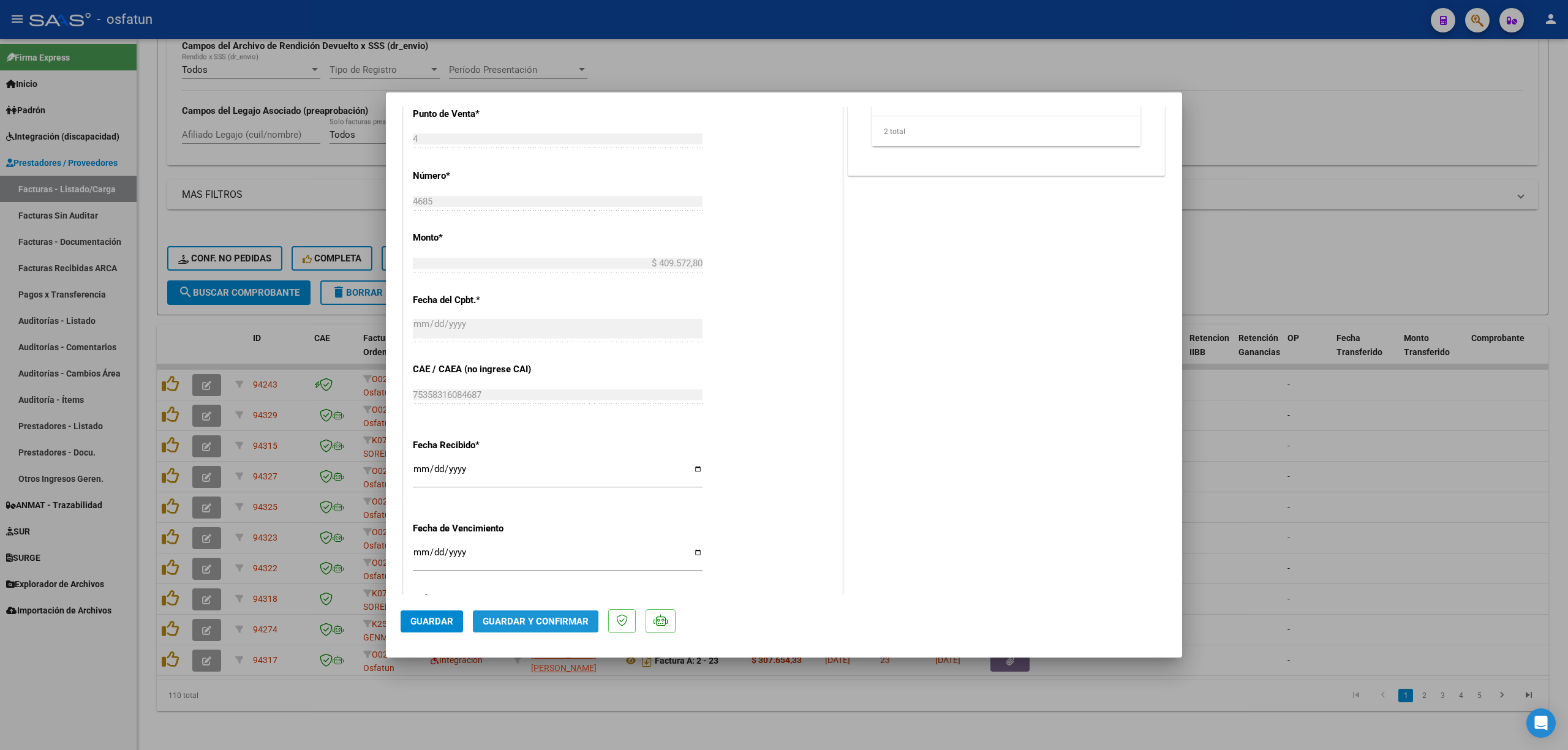
click at [505, 623] on span "Guardar y Confirmar" at bounding box center [535, 622] width 106 height 11
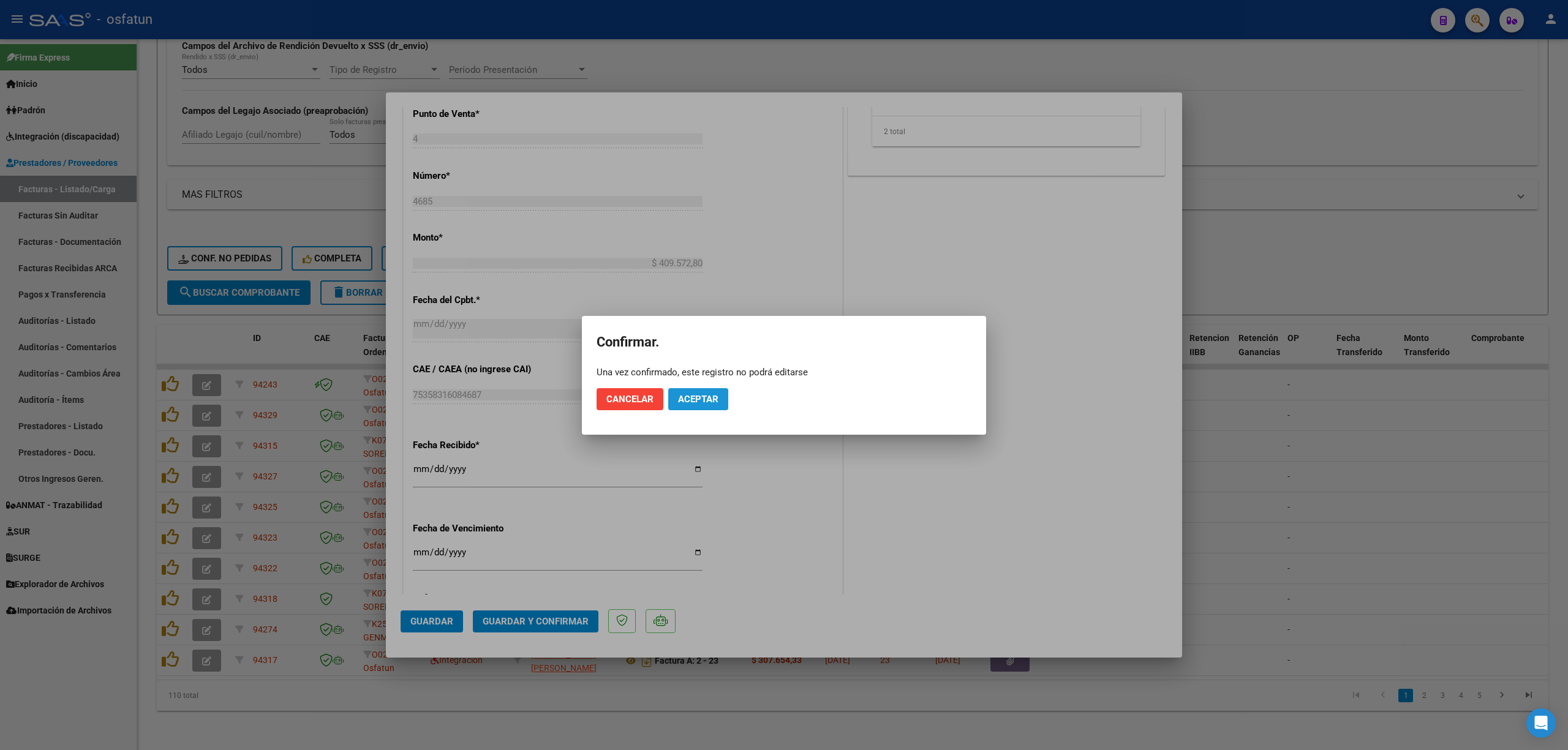
click at [694, 402] on span "Aceptar" at bounding box center [698, 400] width 41 height 11
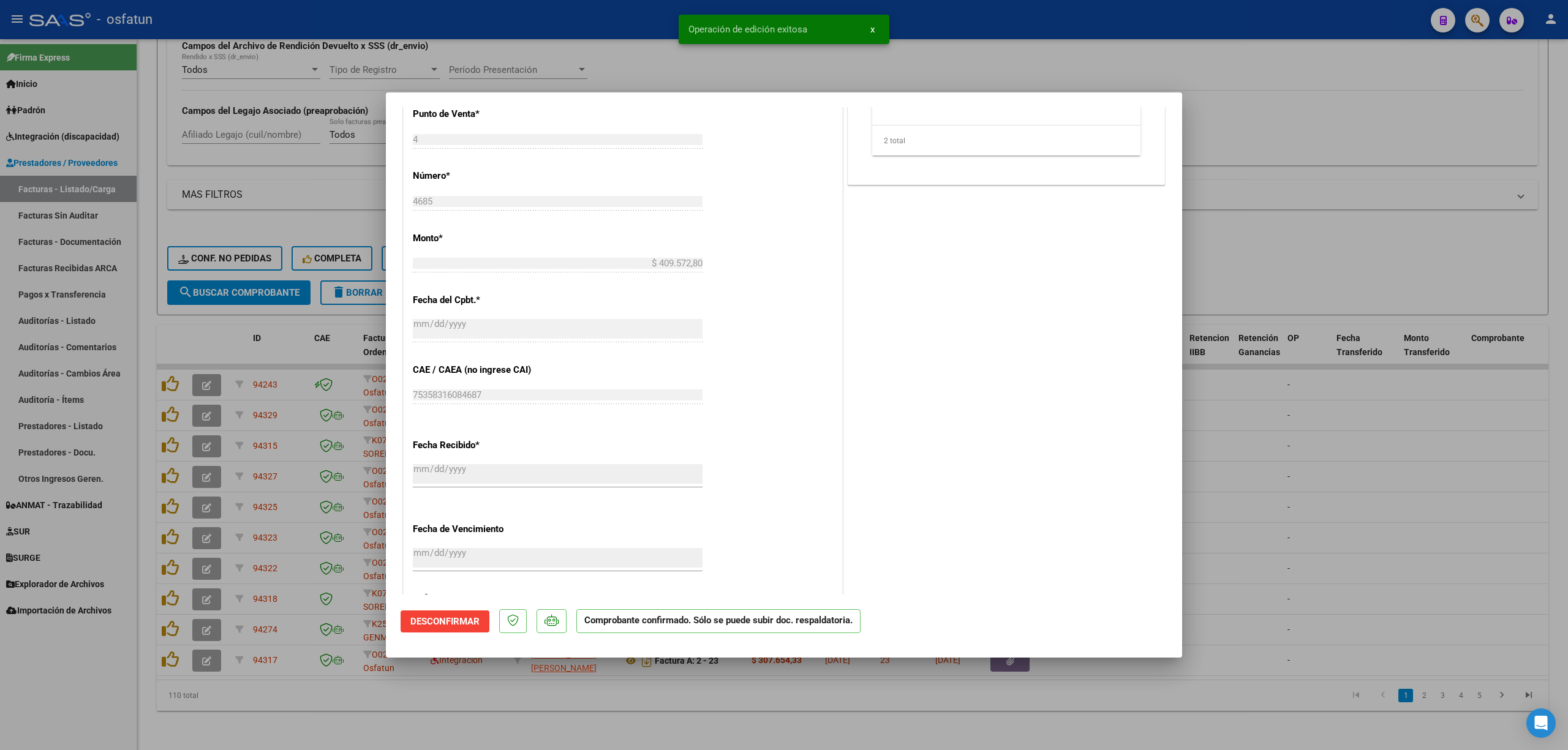
click at [637, 93] on mat-dialog-container "COMPROBANTE VER COMPROBANTE ESTADO: El comprobante fue aceptado por la obra soc…" at bounding box center [783, 375] width 796 height 565
click at [679, 67] on div at bounding box center [784, 375] width 1568 height 750
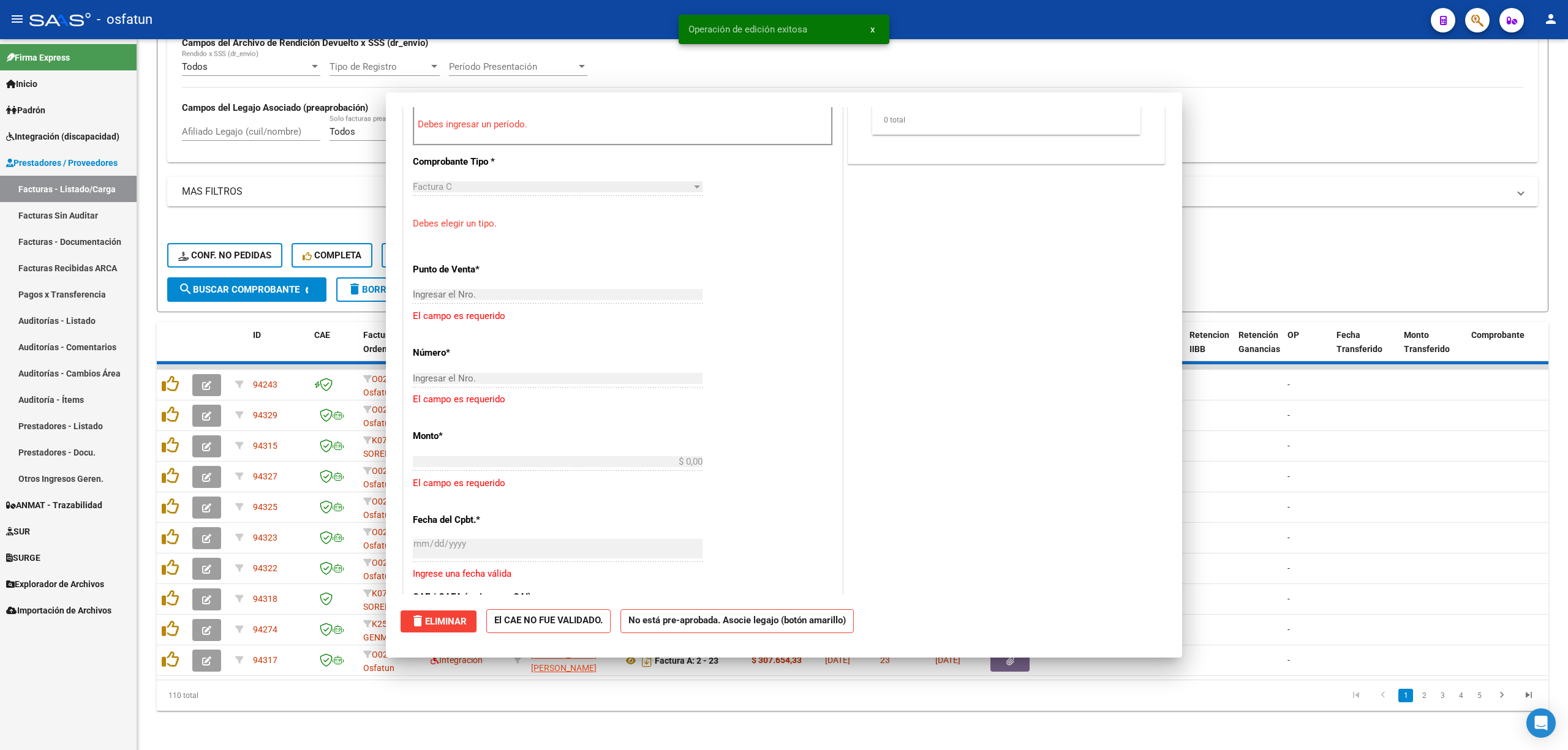
scroll to position [0, 0]
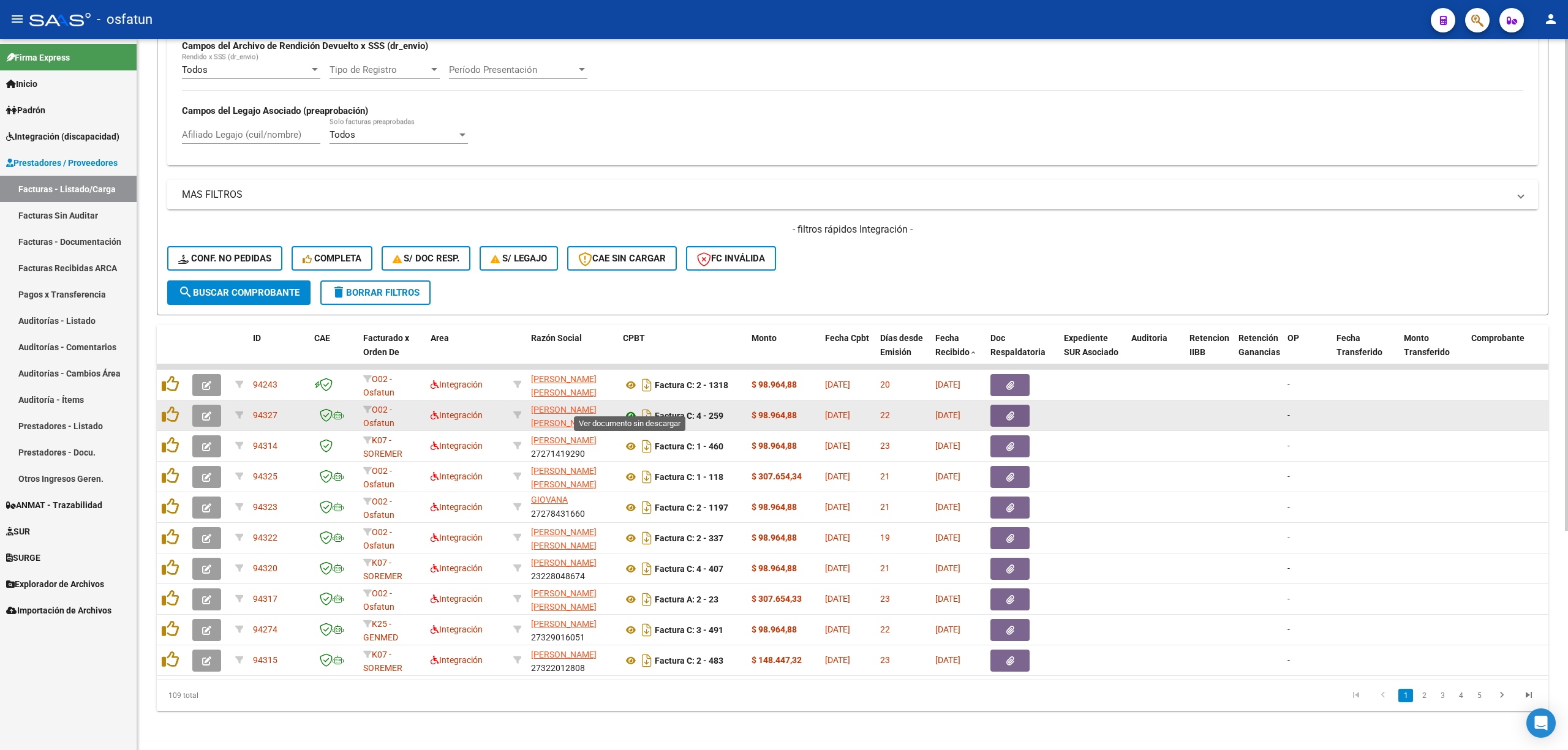
click at [628, 408] on icon at bounding box center [630, 415] width 16 height 15
click at [209, 404] on button "button" at bounding box center [206, 415] width 29 height 22
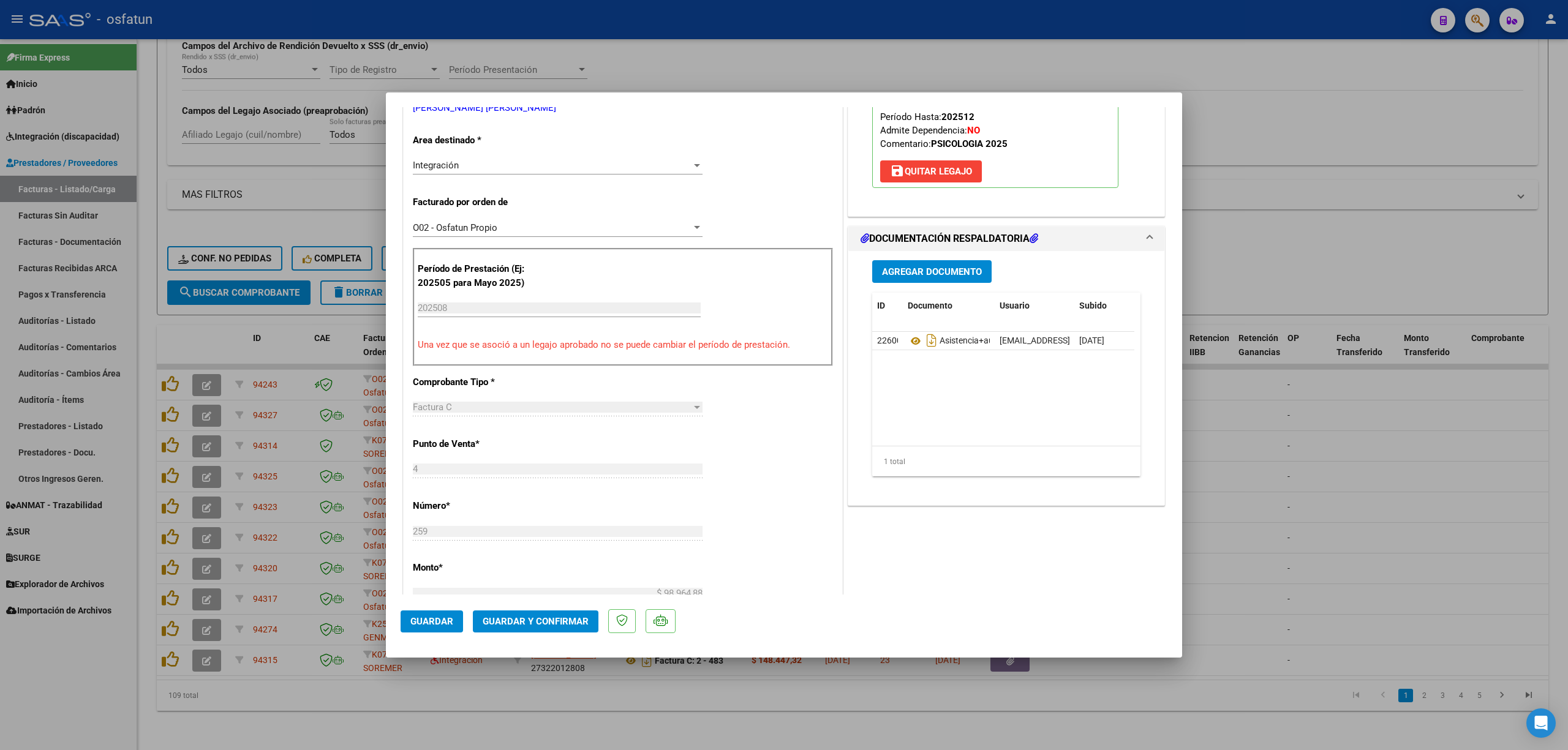
scroll to position [490, 0]
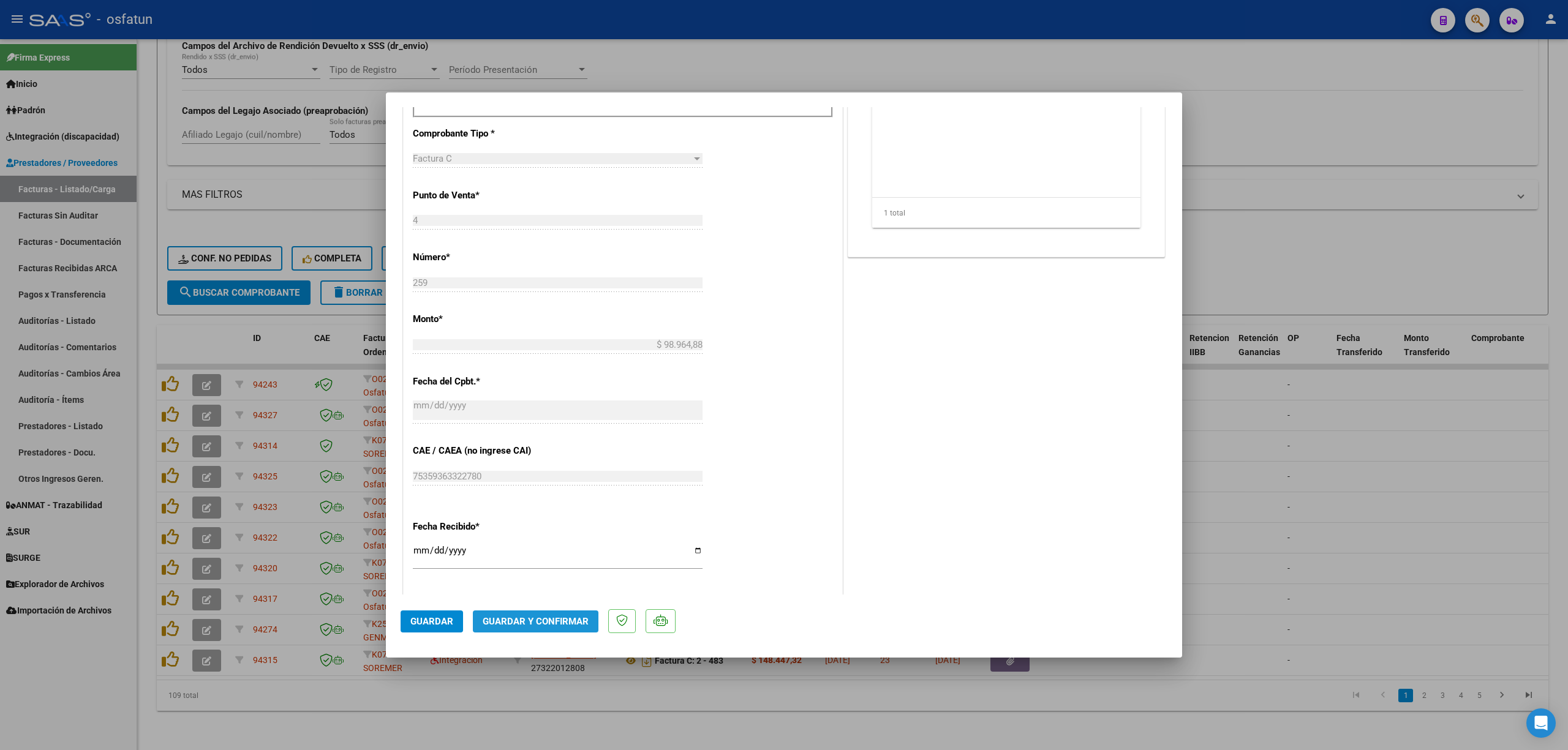
click at [549, 616] on span "Guardar y Confirmar" at bounding box center [535, 622] width 106 height 11
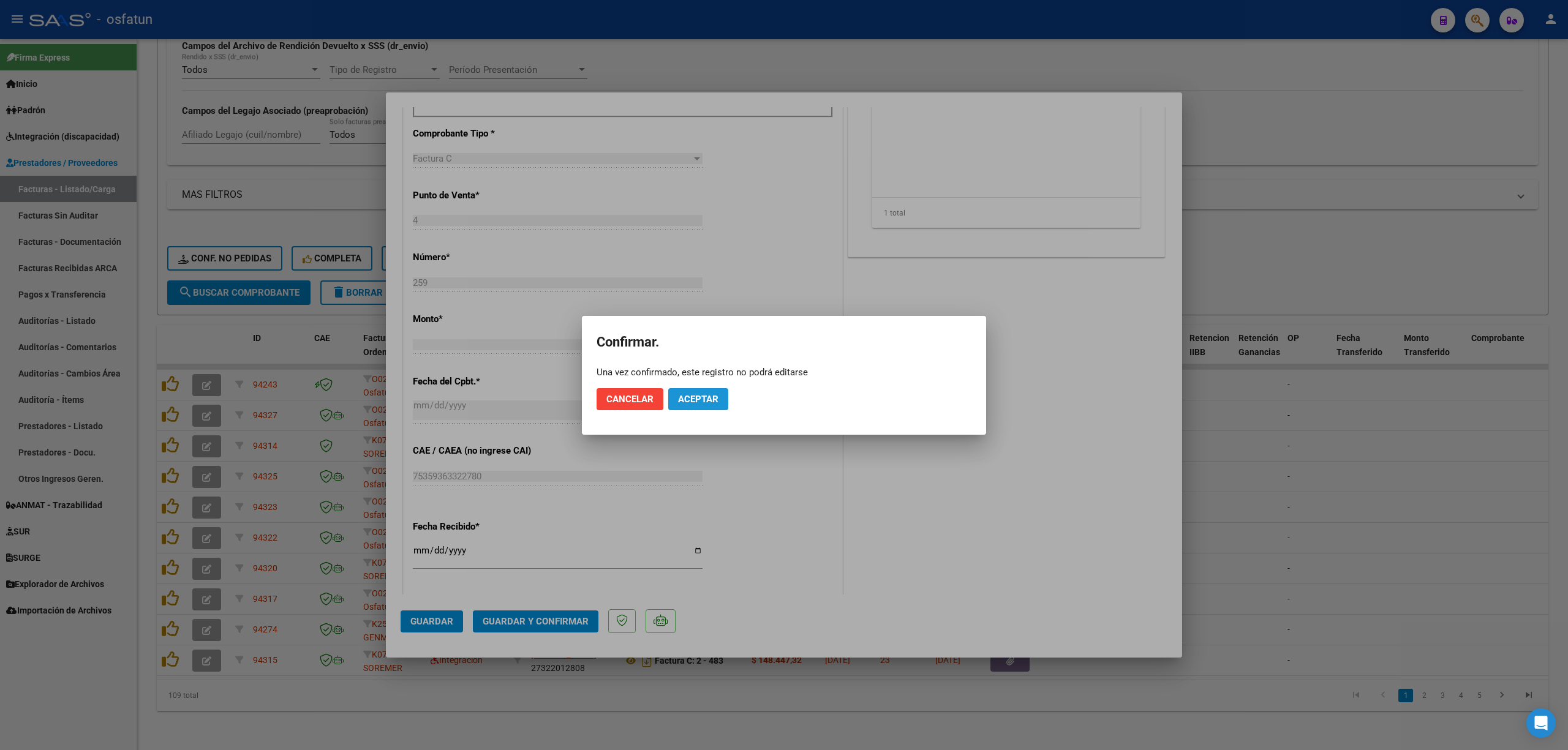
drag, startPoint x: 712, startPoint y: 399, endPoint x: 665, endPoint y: 515, distance: 125.2
click at [714, 405] on button "Aceptar" at bounding box center [698, 399] width 60 height 22
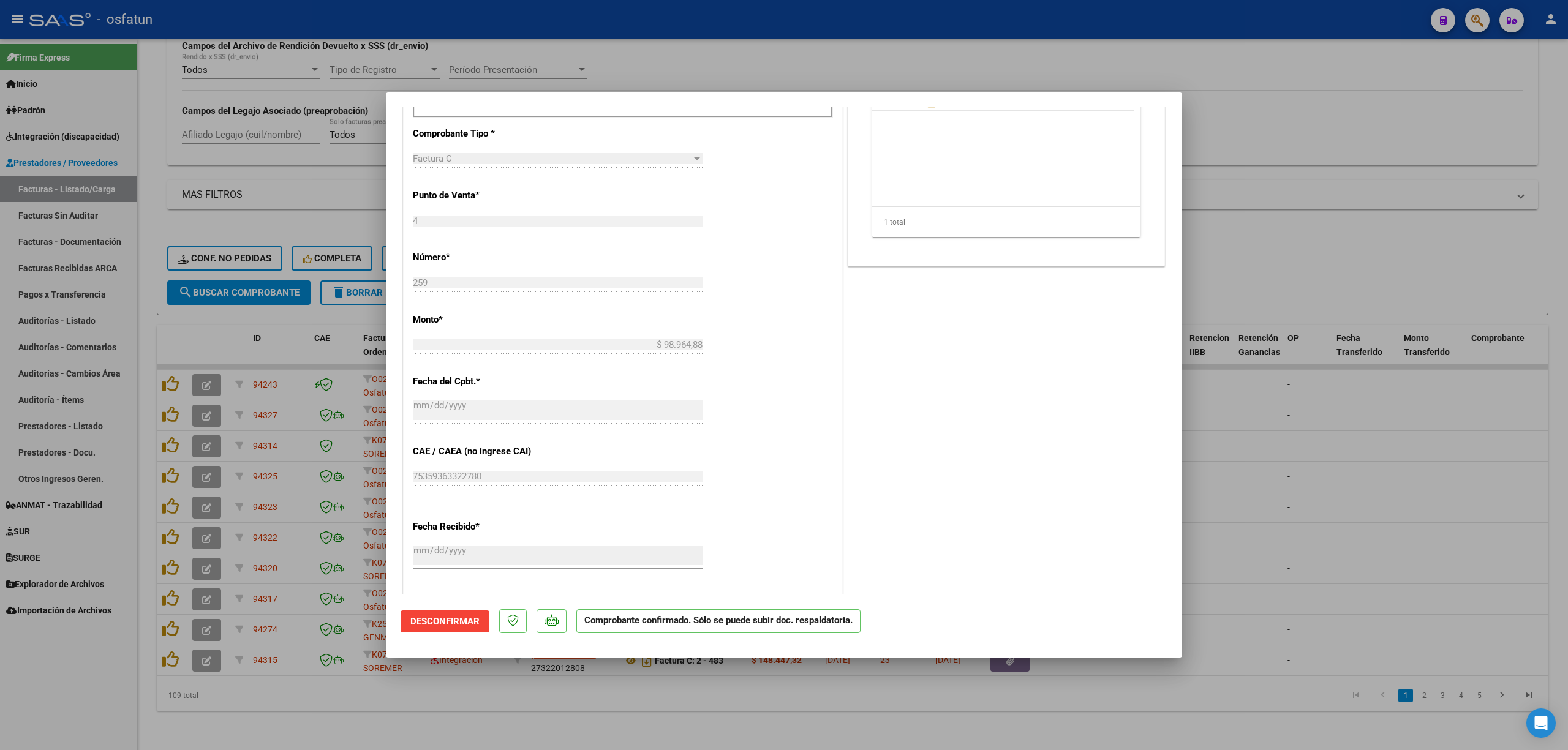
click at [1455, 322] on div at bounding box center [784, 375] width 1568 height 750
type input "$ 0,00"
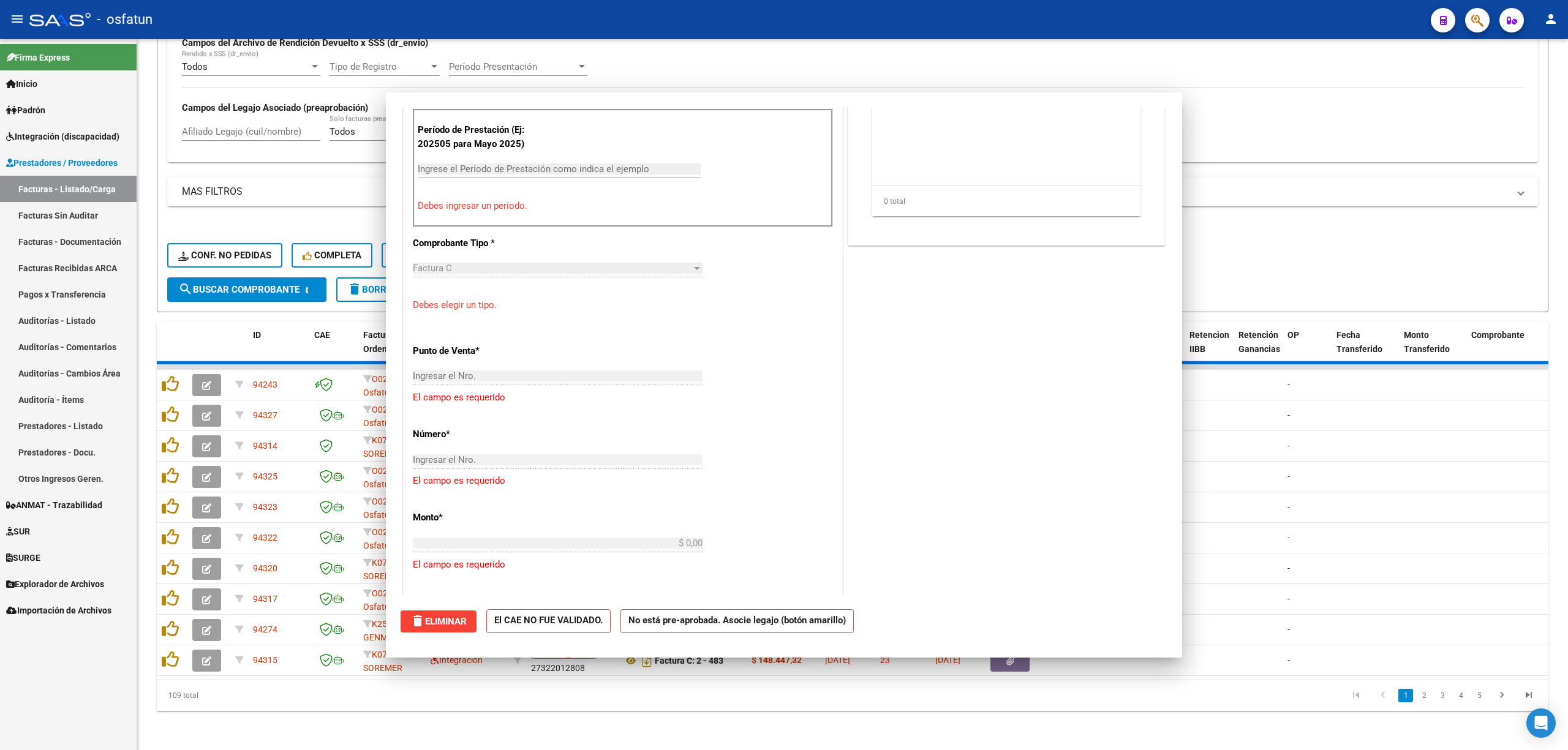
scroll to position [640, 0]
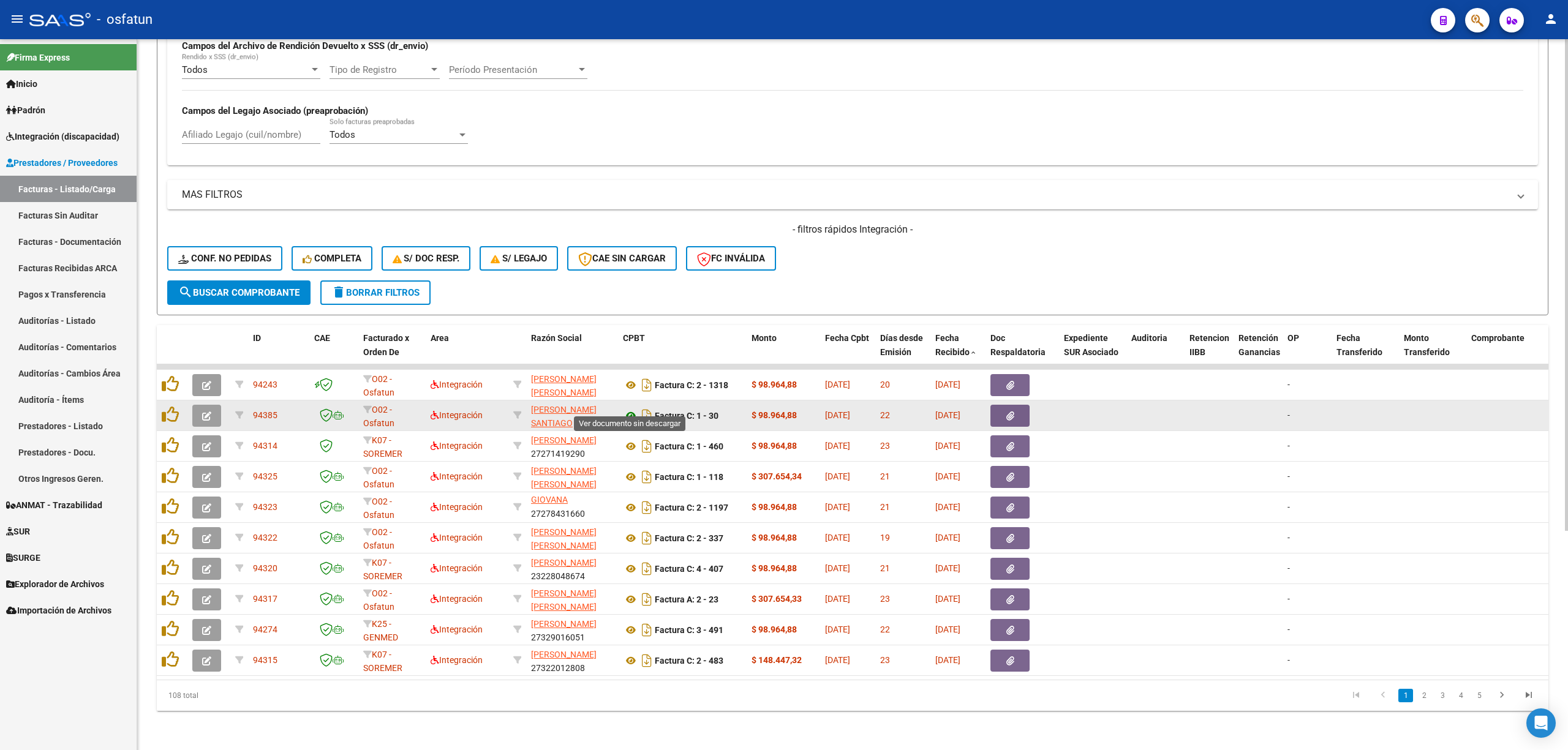
click at [630, 408] on icon at bounding box center [630, 415] width 16 height 15
click at [213, 405] on button "button" at bounding box center [206, 415] width 29 height 22
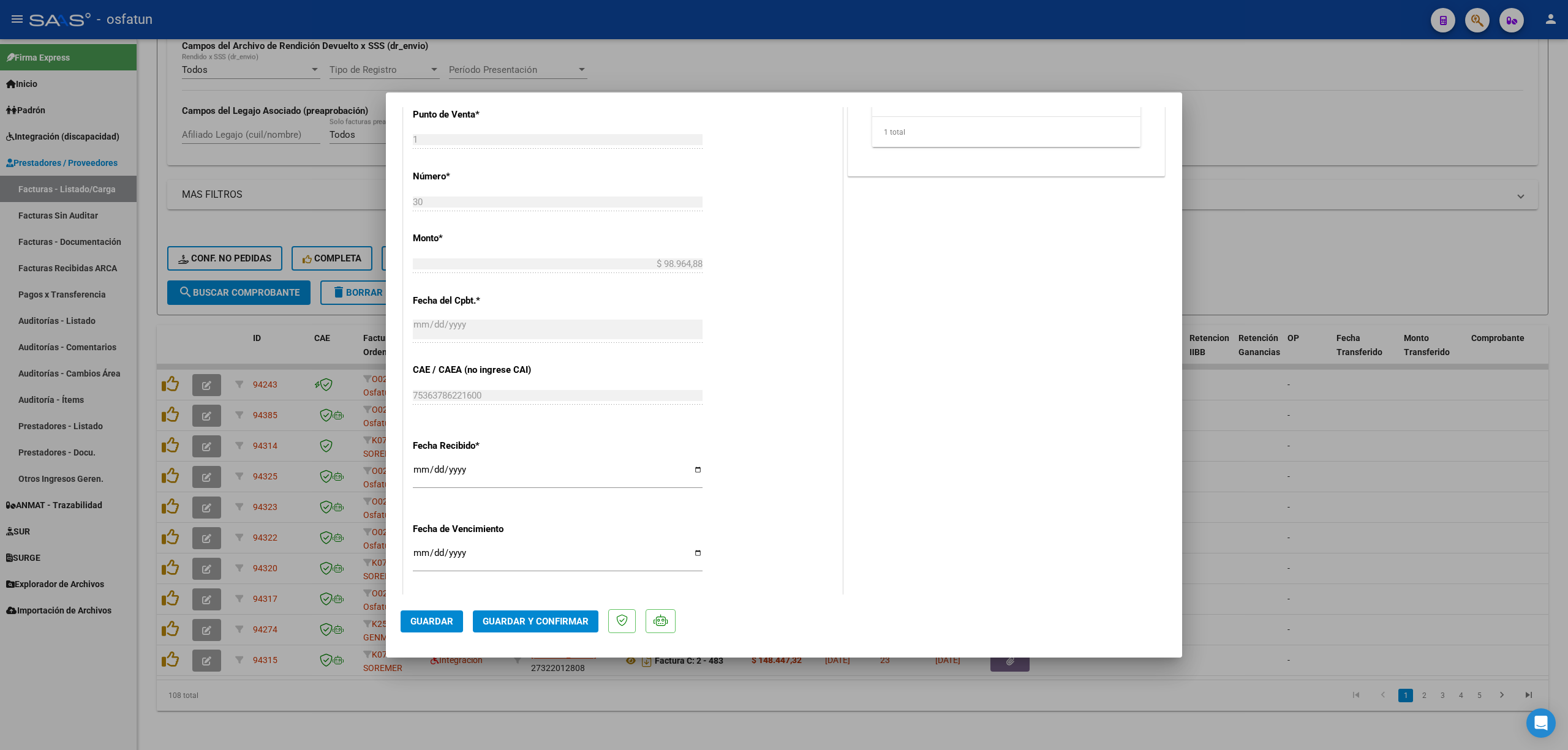
scroll to position [571, 0]
drag, startPoint x: 546, startPoint y: 634, endPoint x: 544, endPoint y: 627, distance: 7.3
click at [544, 634] on mat-dialog-actions "Guardar Guardar y Confirmar" at bounding box center [783, 618] width 766 height 48
click at [548, 616] on span "Guardar y Confirmar" at bounding box center [535, 622] width 106 height 11
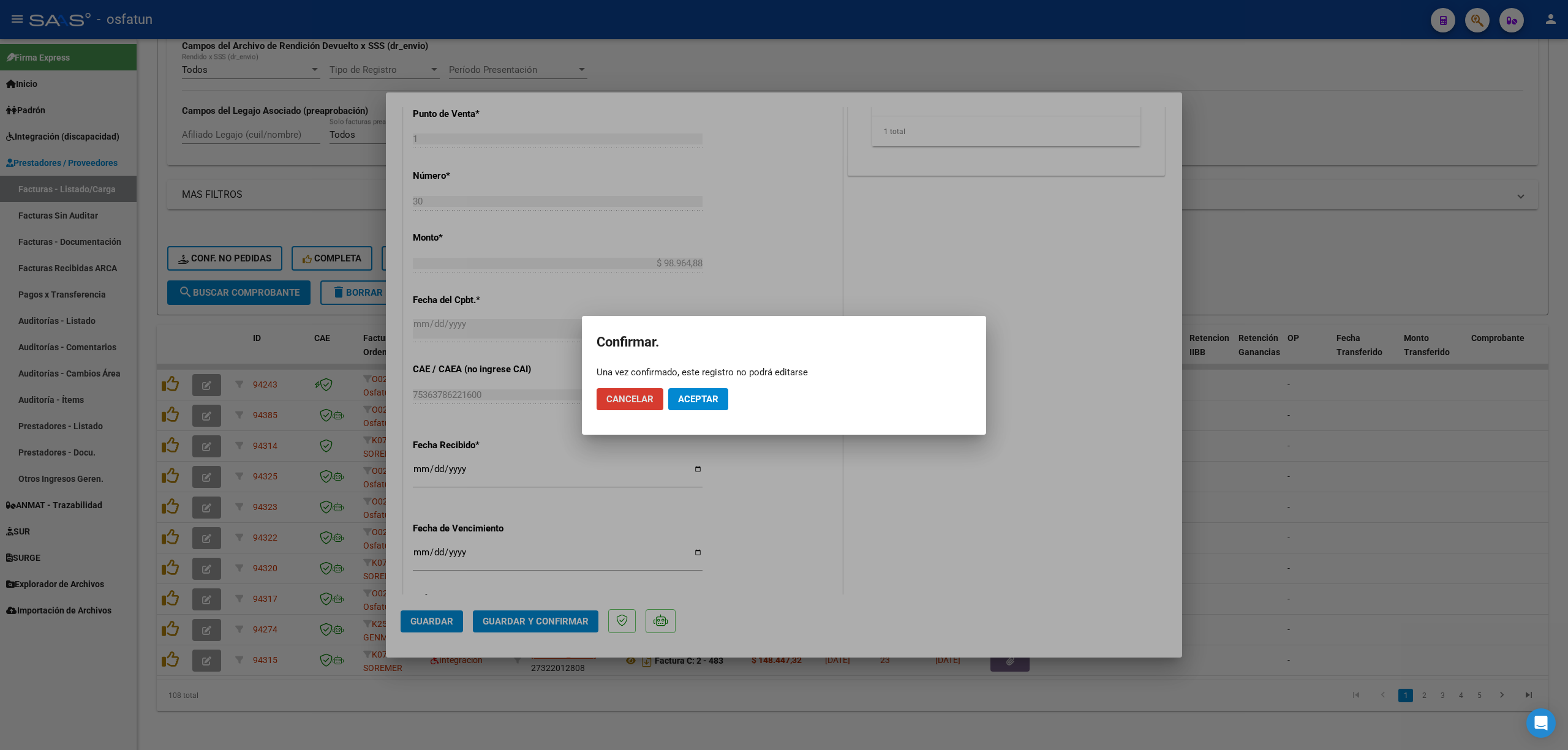
click at [712, 400] on span "Aceptar" at bounding box center [698, 400] width 41 height 11
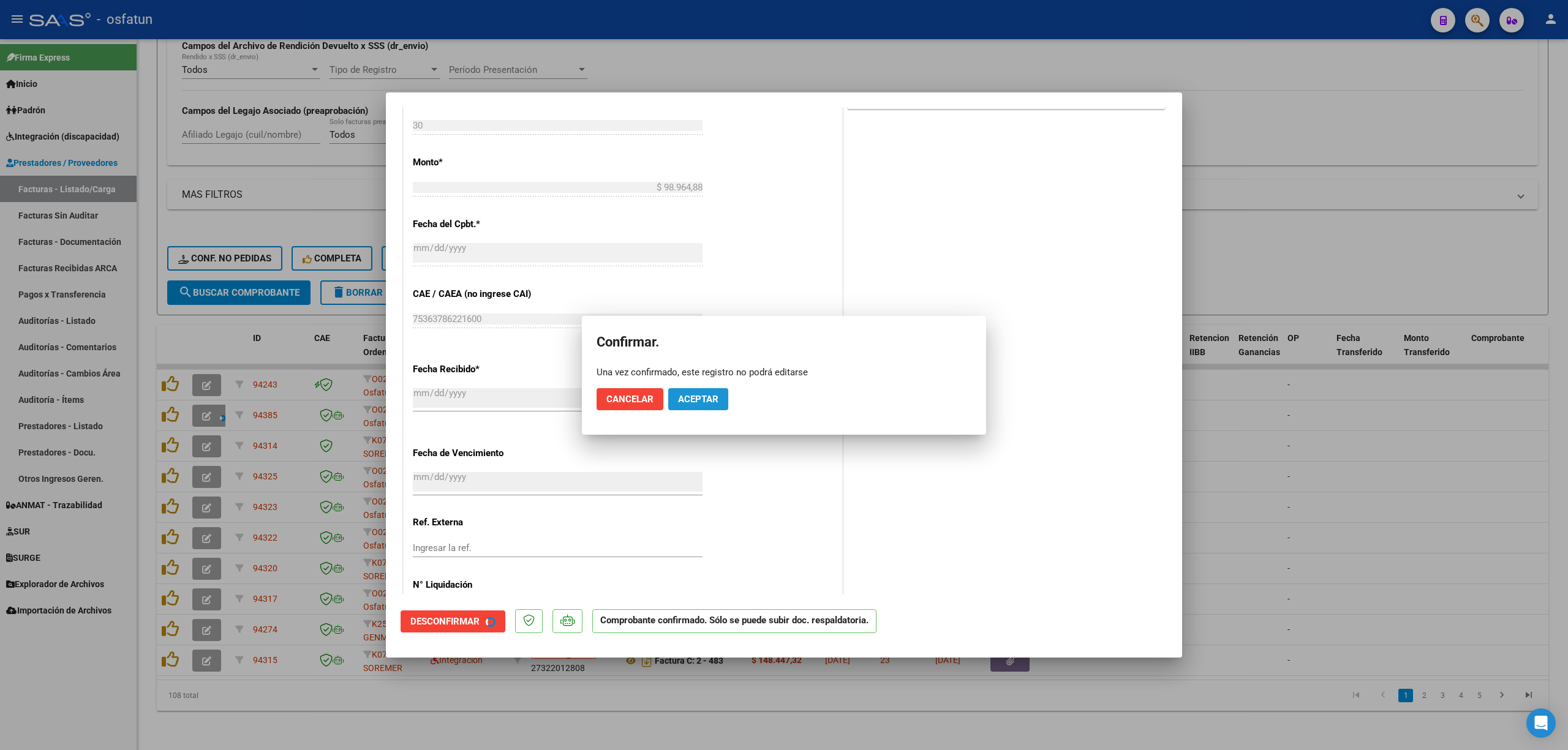
scroll to position [495, 0]
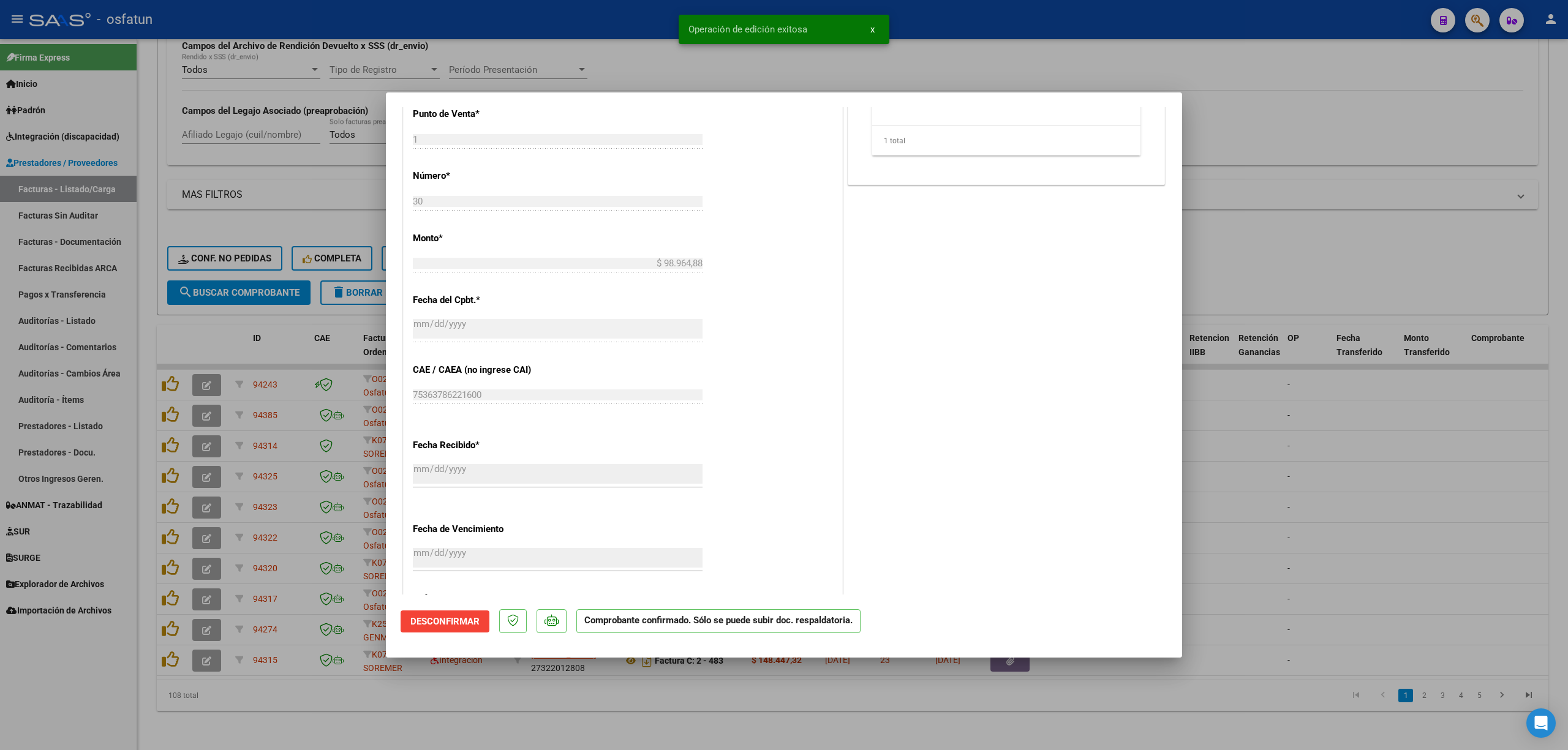
click at [583, 61] on div at bounding box center [784, 375] width 1568 height 750
type input "$ 0,00"
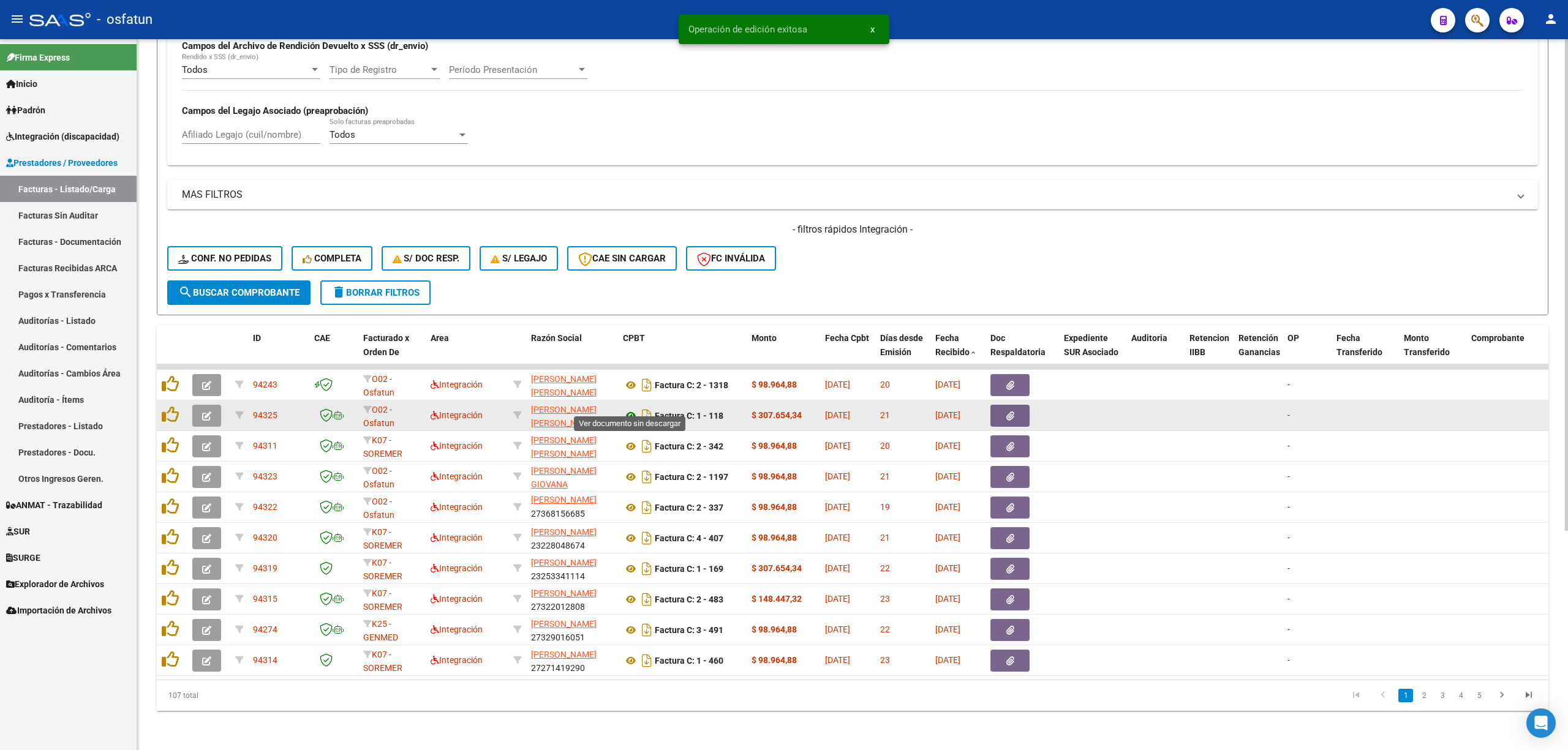
click at [623, 408] on icon at bounding box center [630, 415] width 16 height 15
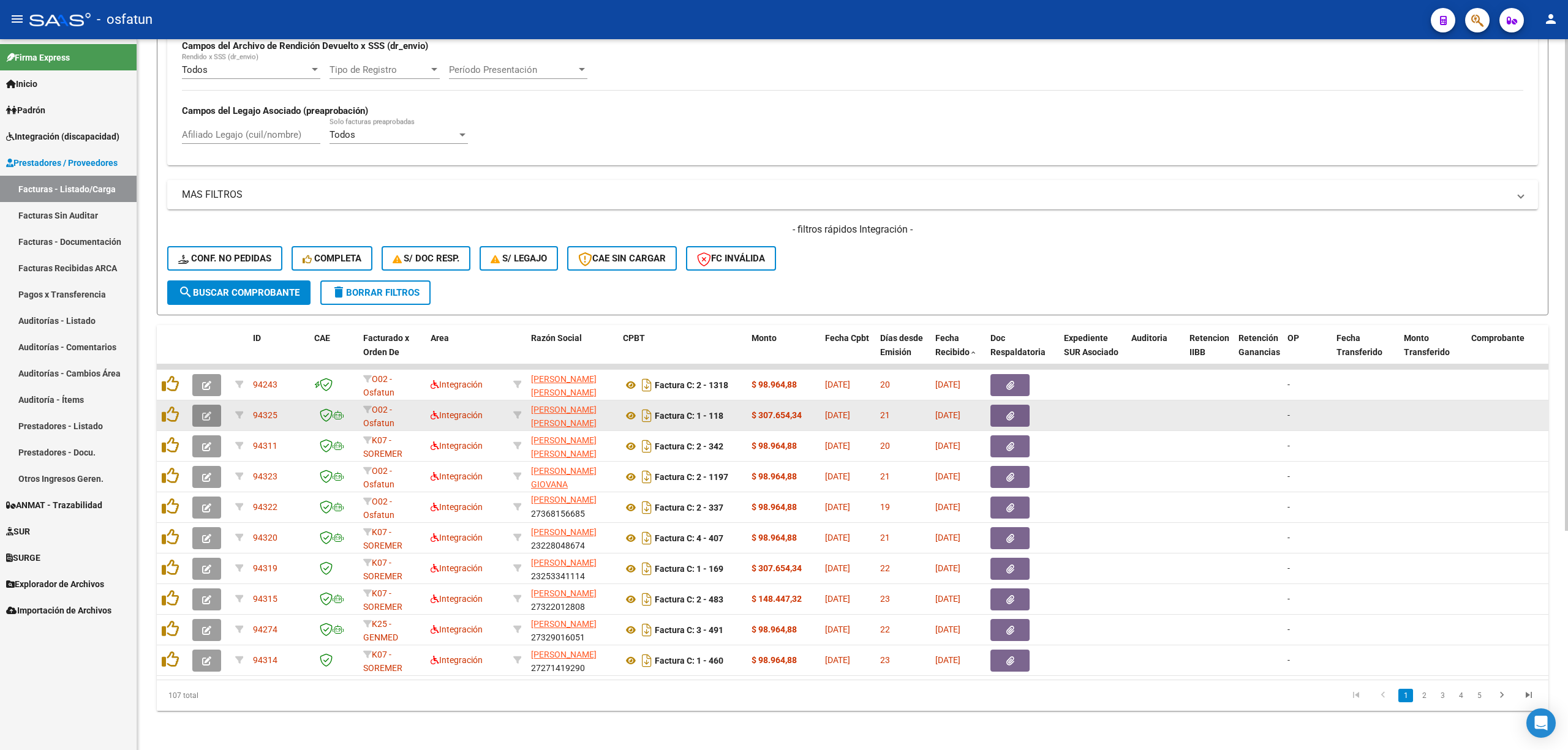
click at [205, 411] on icon "button" at bounding box center [206, 416] width 9 height 9
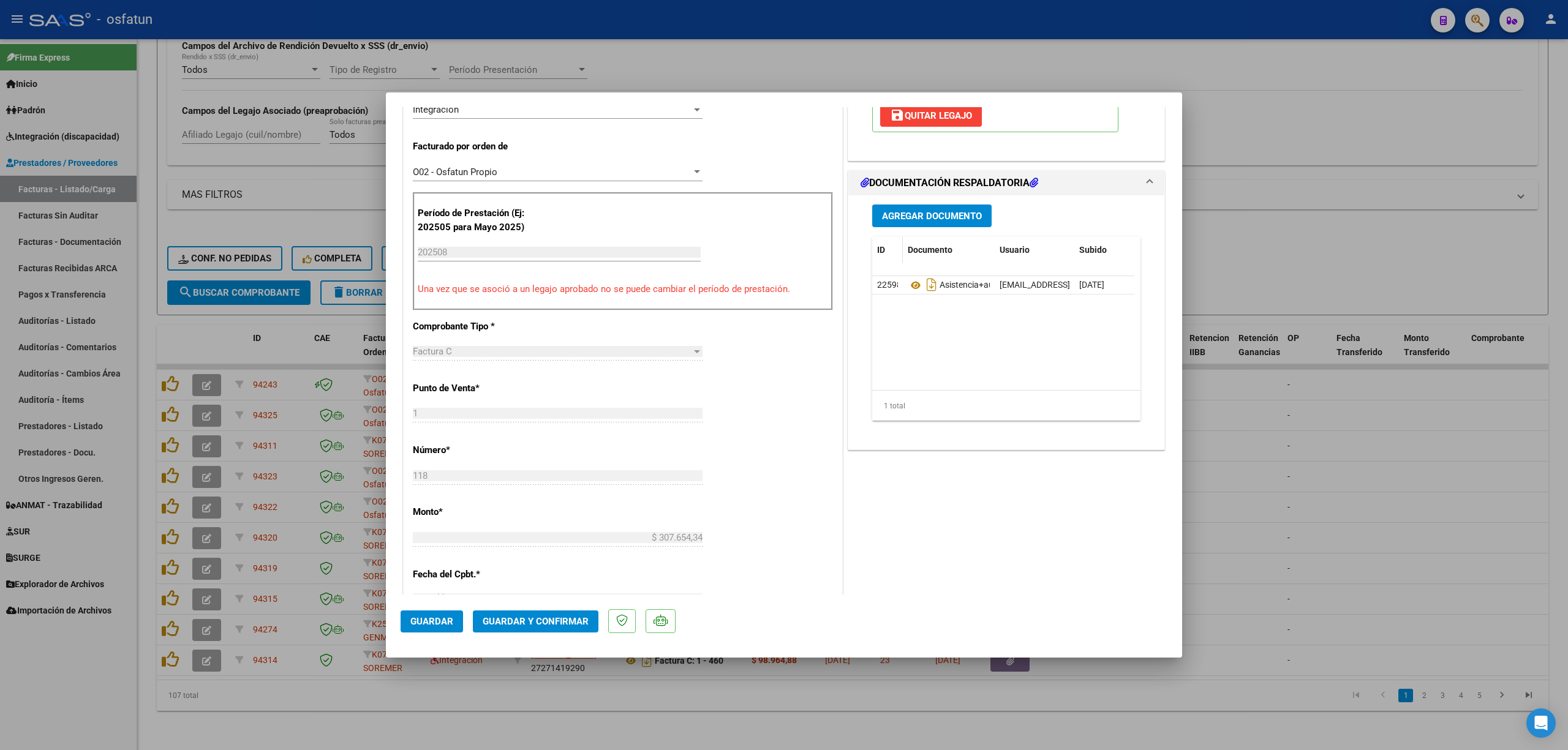
scroll to position [326, 0]
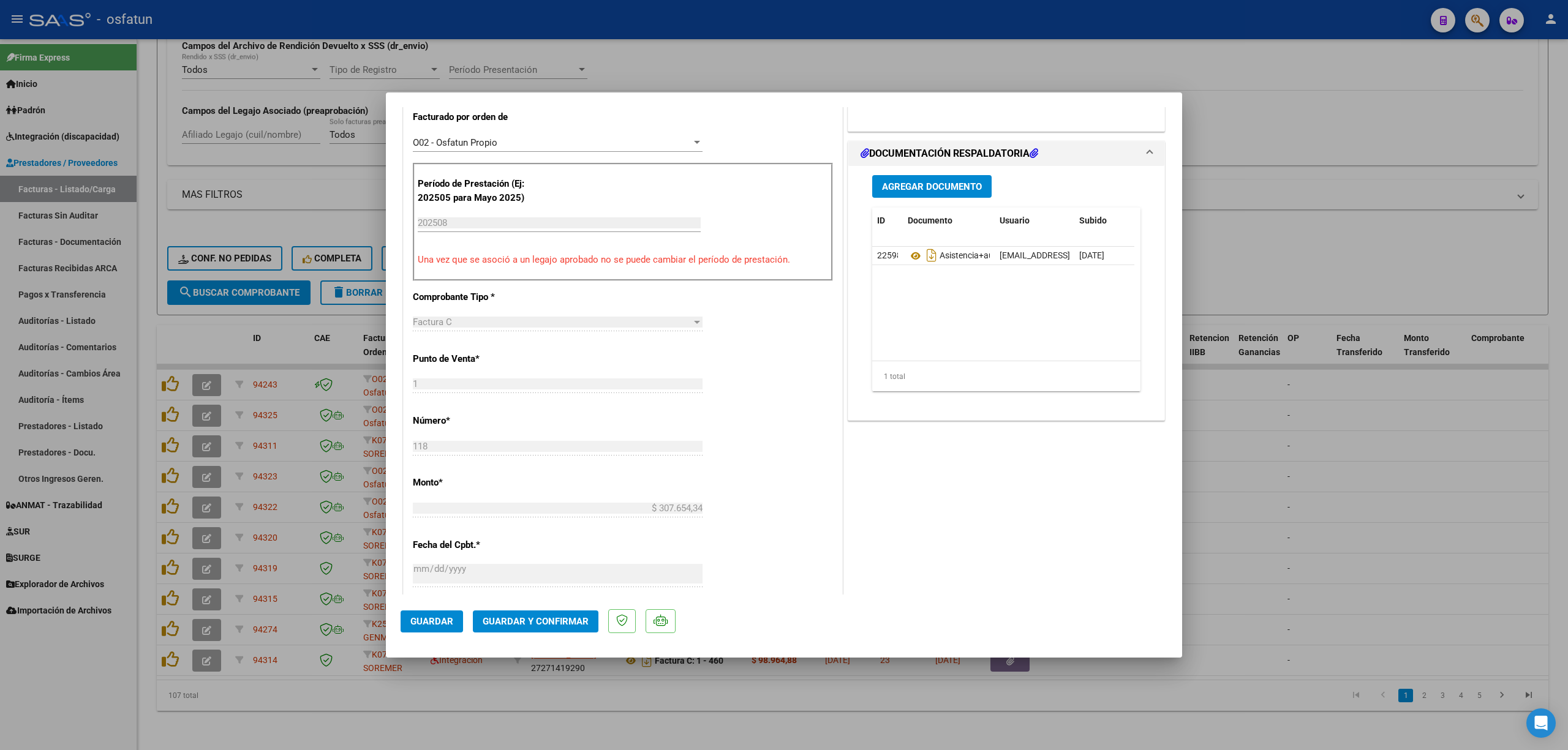
click at [553, 611] on button "Guardar y Confirmar" at bounding box center [535, 621] width 126 height 22
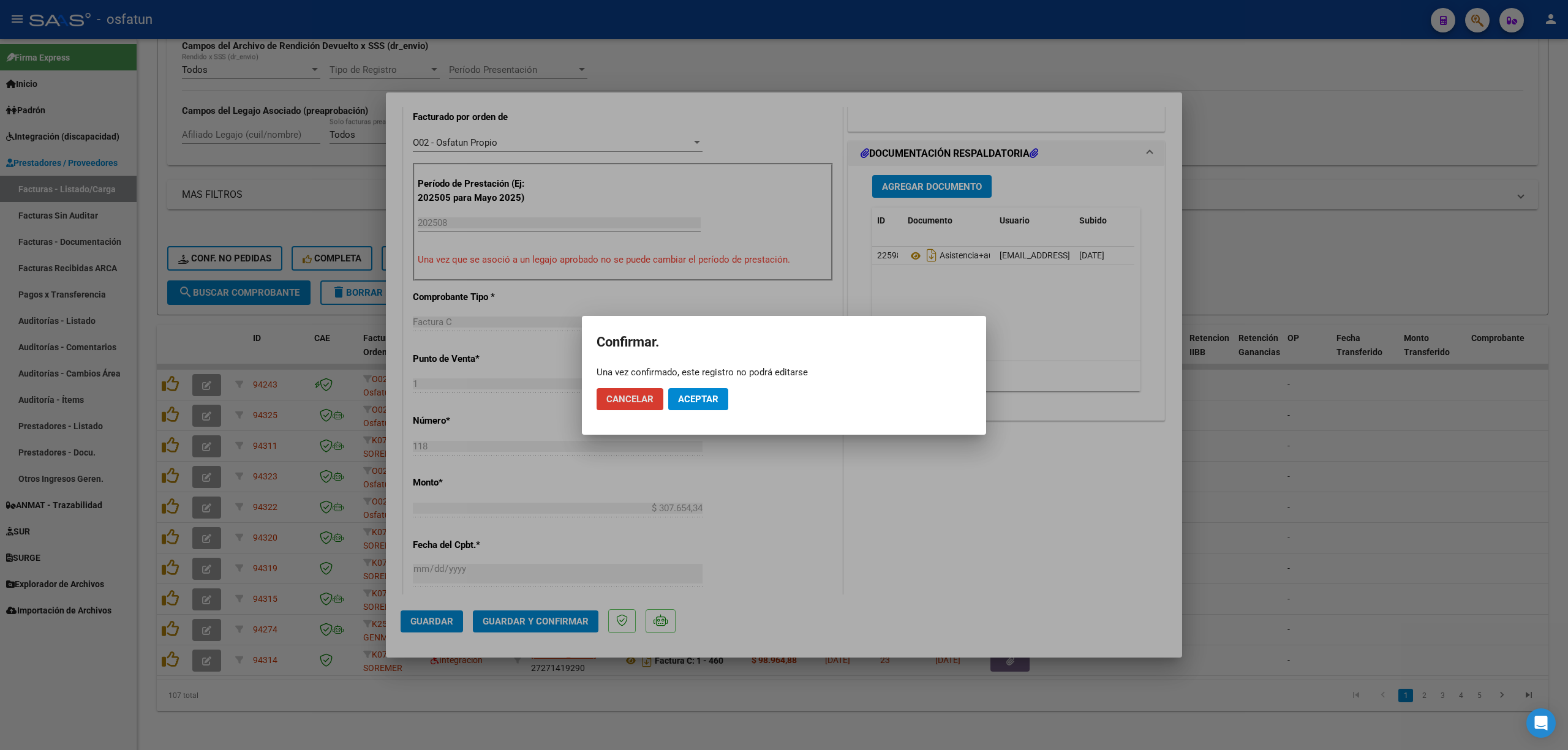
click at [698, 407] on button "Aceptar" at bounding box center [698, 399] width 60 height 22
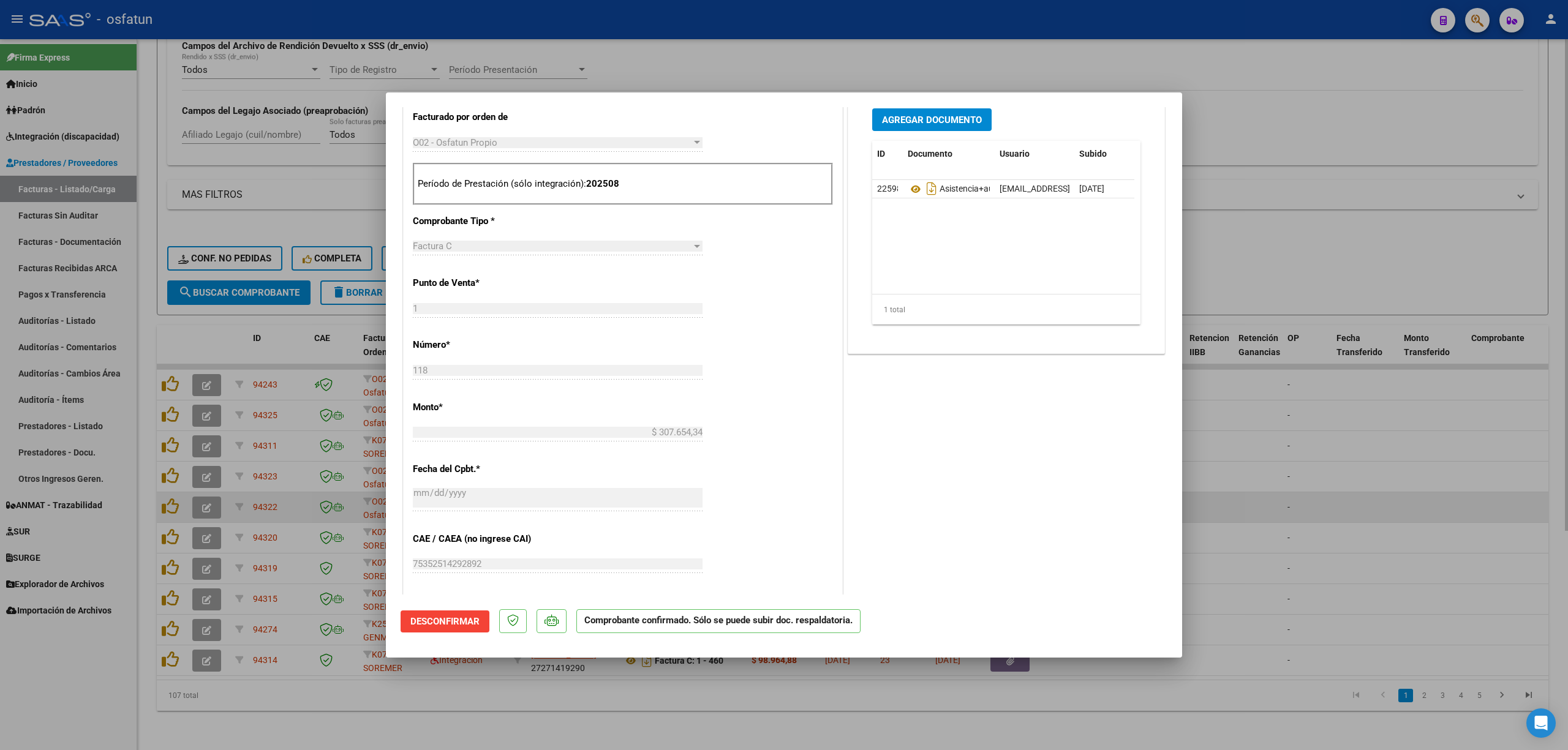
drag, startPoint x: 1365, startPoint y: 532, endPoint x: 1196, endPoint y: 510, distance: 170.4
click at [1362, 532] on div at bounding box center [784, 375] width 1568 height 750
type input "$ 0,00"
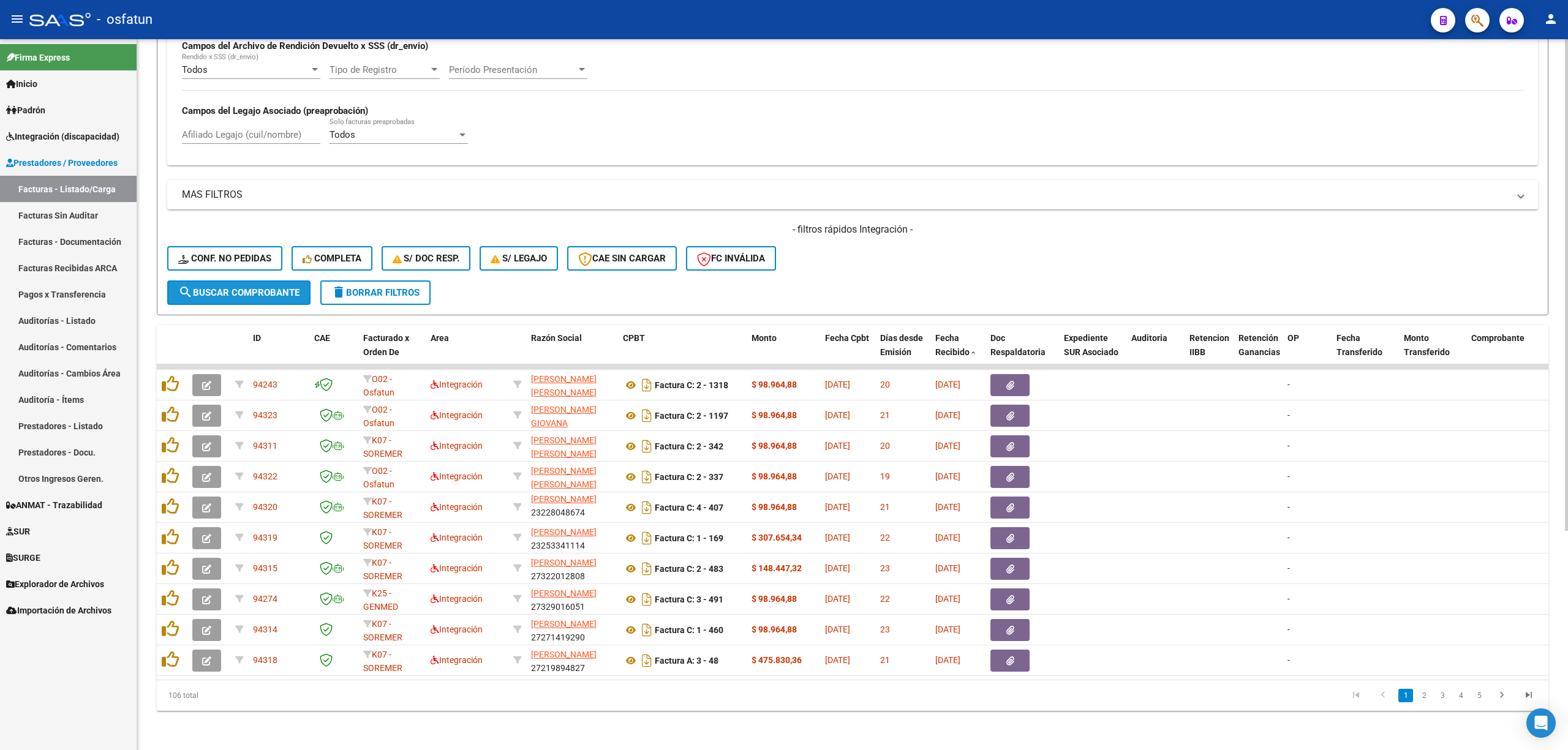
click at [290, 287] on span "search Buscar Comprobante" at bounding box center [238, 293] width 121 height 11
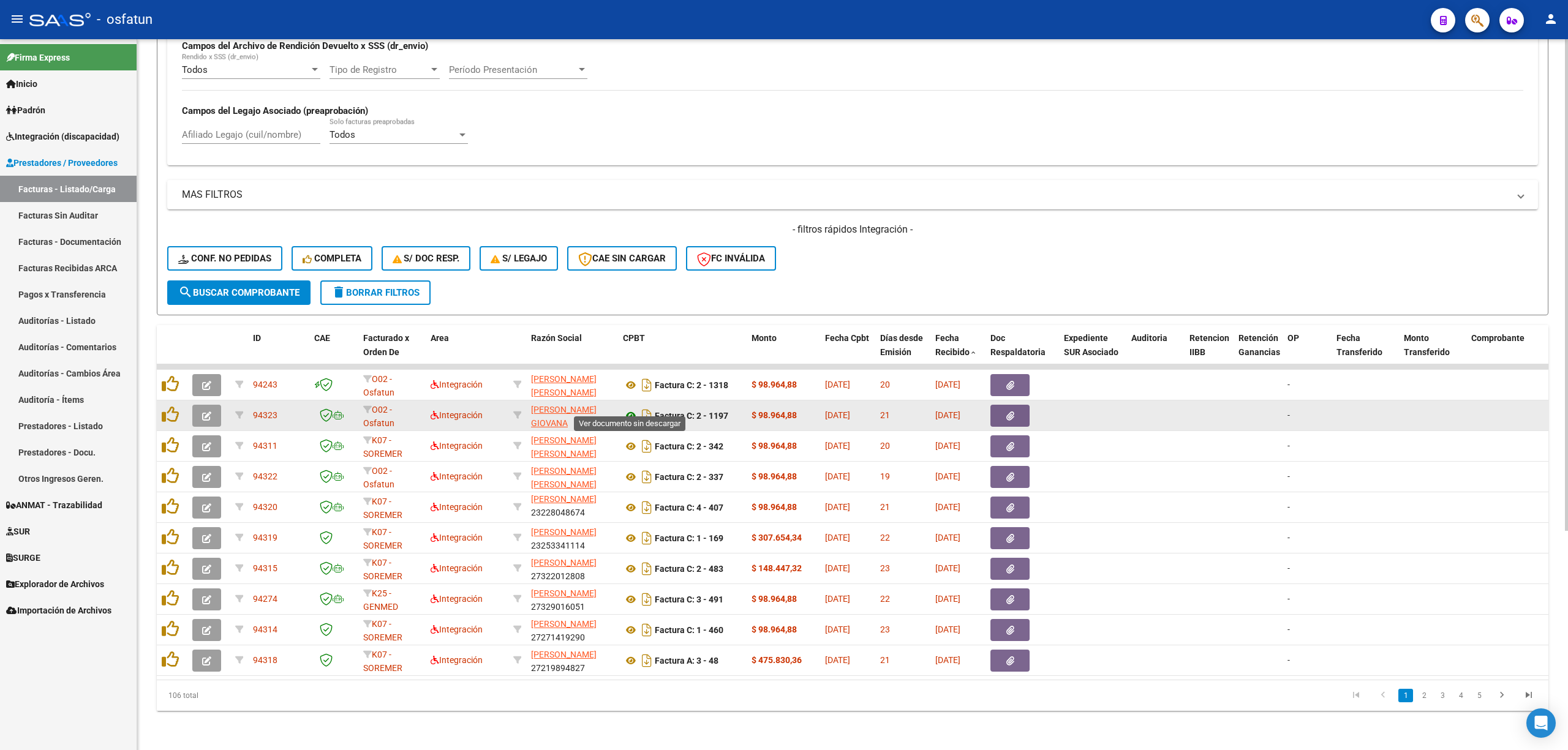
click at [626, 408] on icon at bounding box center [630, 415] width 16 height 15
drag, startPoint x: 201, startPoint y: 417, endPoint x: 205, endPoint y: 403, distance: 14.6
click at [201, 409] on datatable-body-cell at bounding box center [208, 415] width 43 height 30
click at [205, 411] on icon "button" at bounding box center [206, 416] width 9 height 9
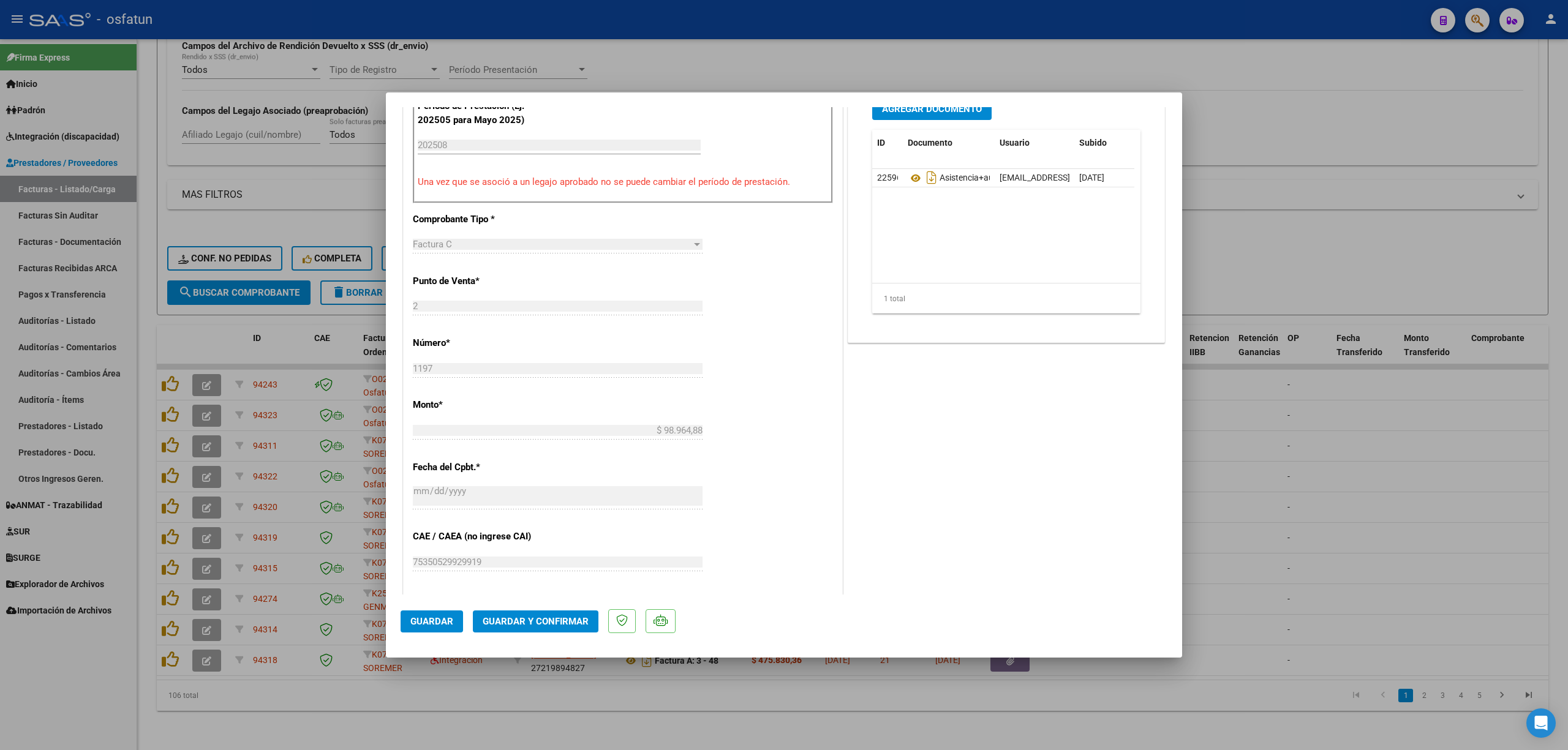
scroll to position [408, 0]
click at [577, 628] on button "Guardar y Confirmar" at bounding box center [535, 621] width 126 height 22
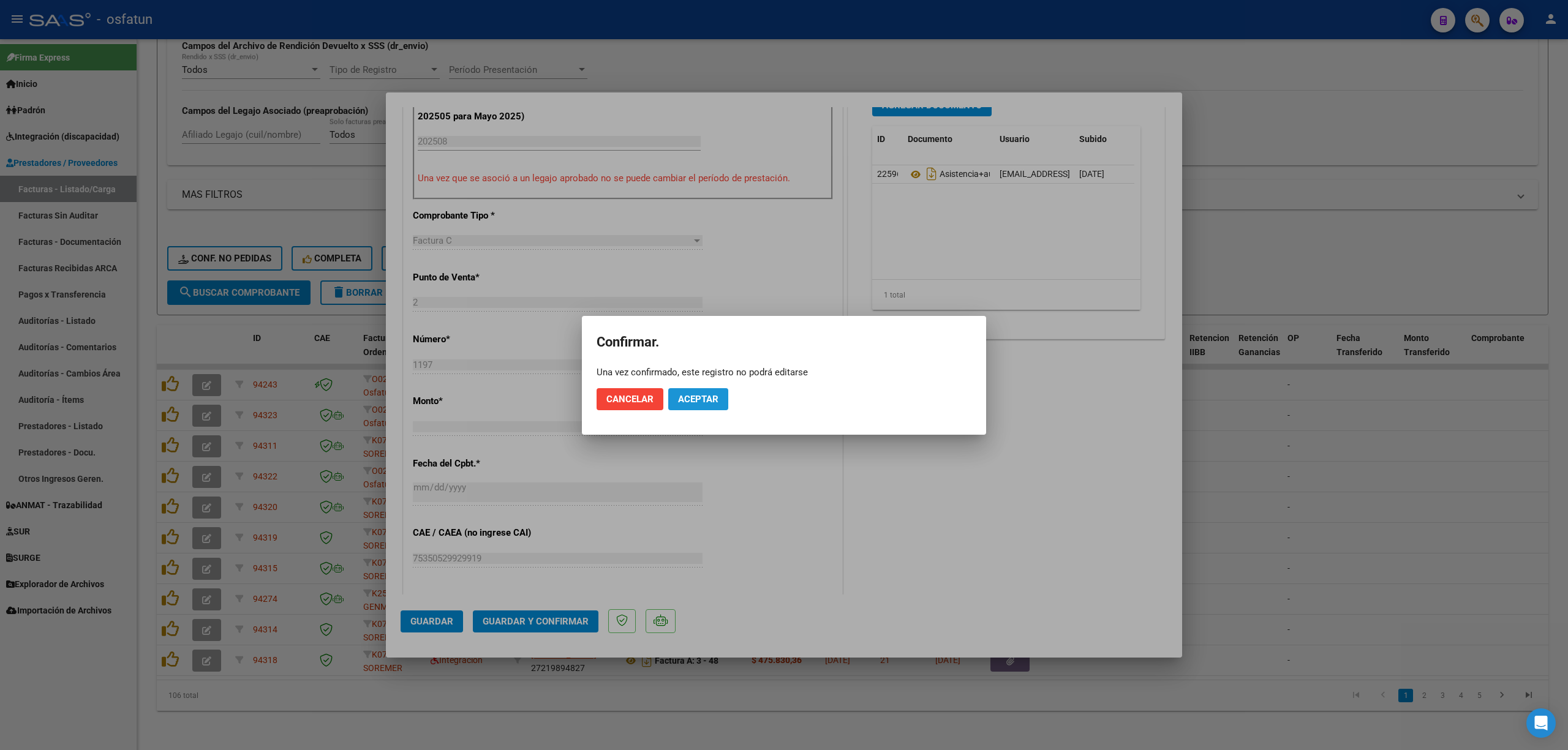
click at [716, 400] on span "Aceptar" at bounding box center [698, 400] width 41 height 11
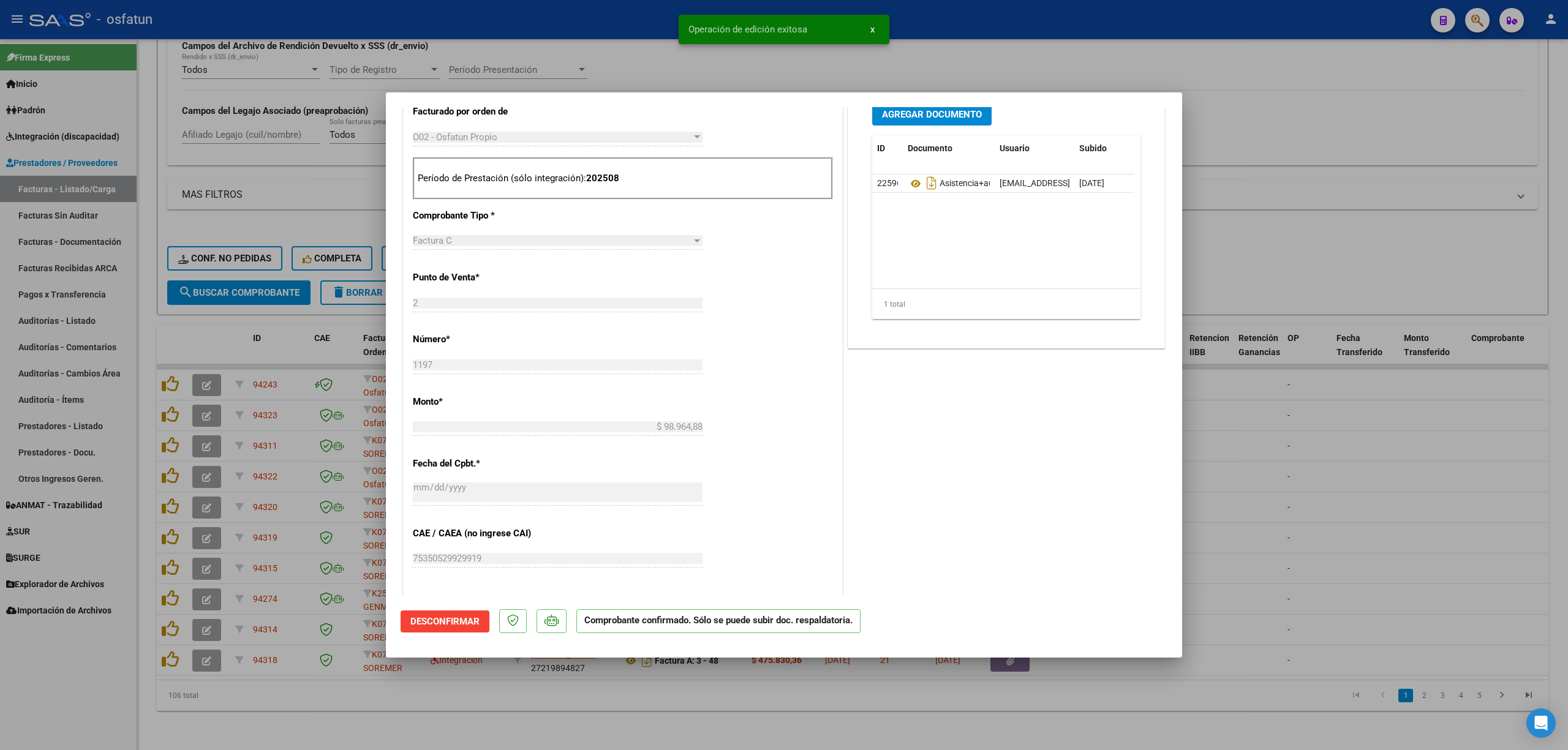
click at [1298, 429] on div at bounding box center [784, 375] width 1568 height 750
type input "$ 0,00"
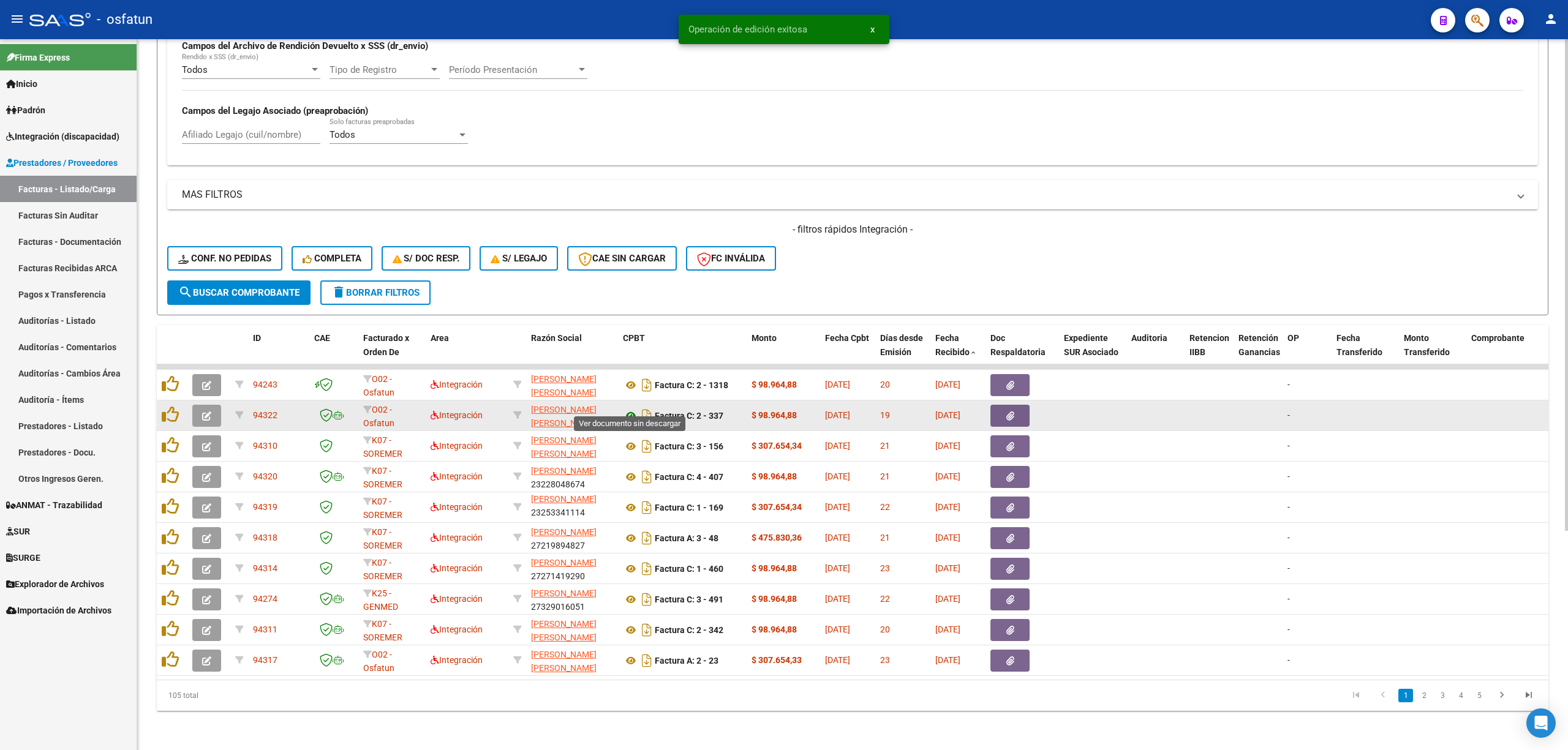
click at [630, 408] on icon at bounding box center [630, 415] width 16 height 15
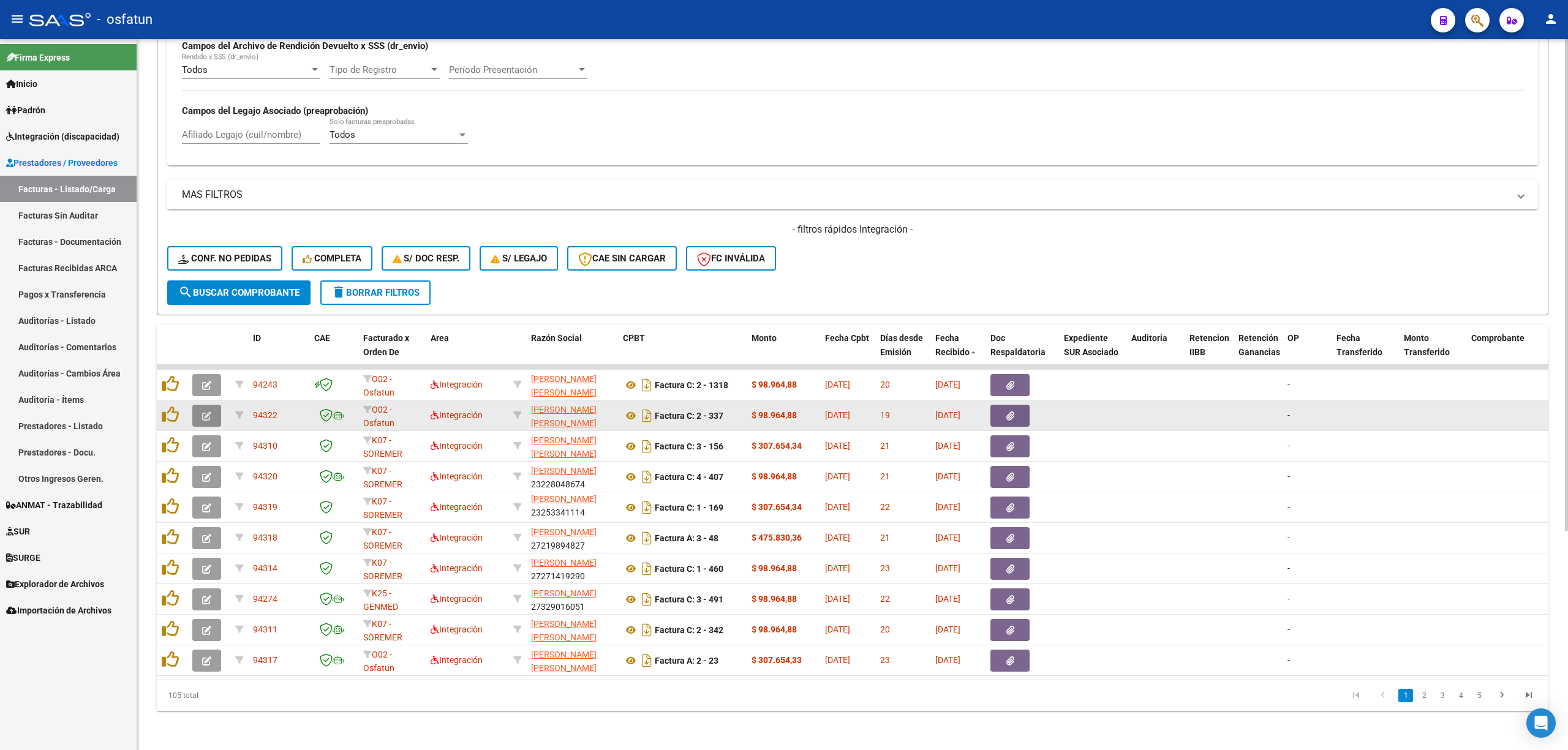
click at [208, 411] on icon "button" at bounding box center [206, 416] width 9 height 9
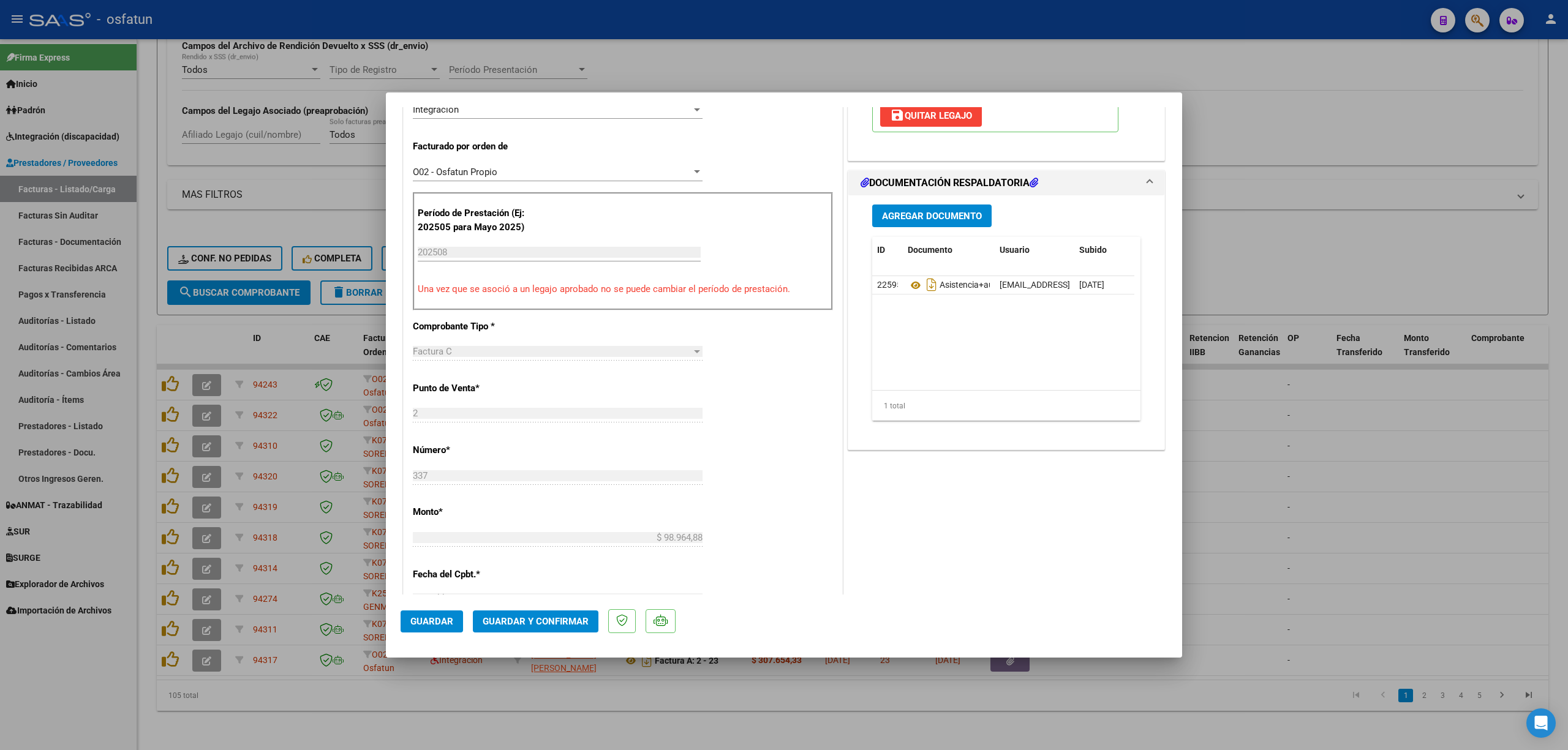
scroll to position [326, 0]
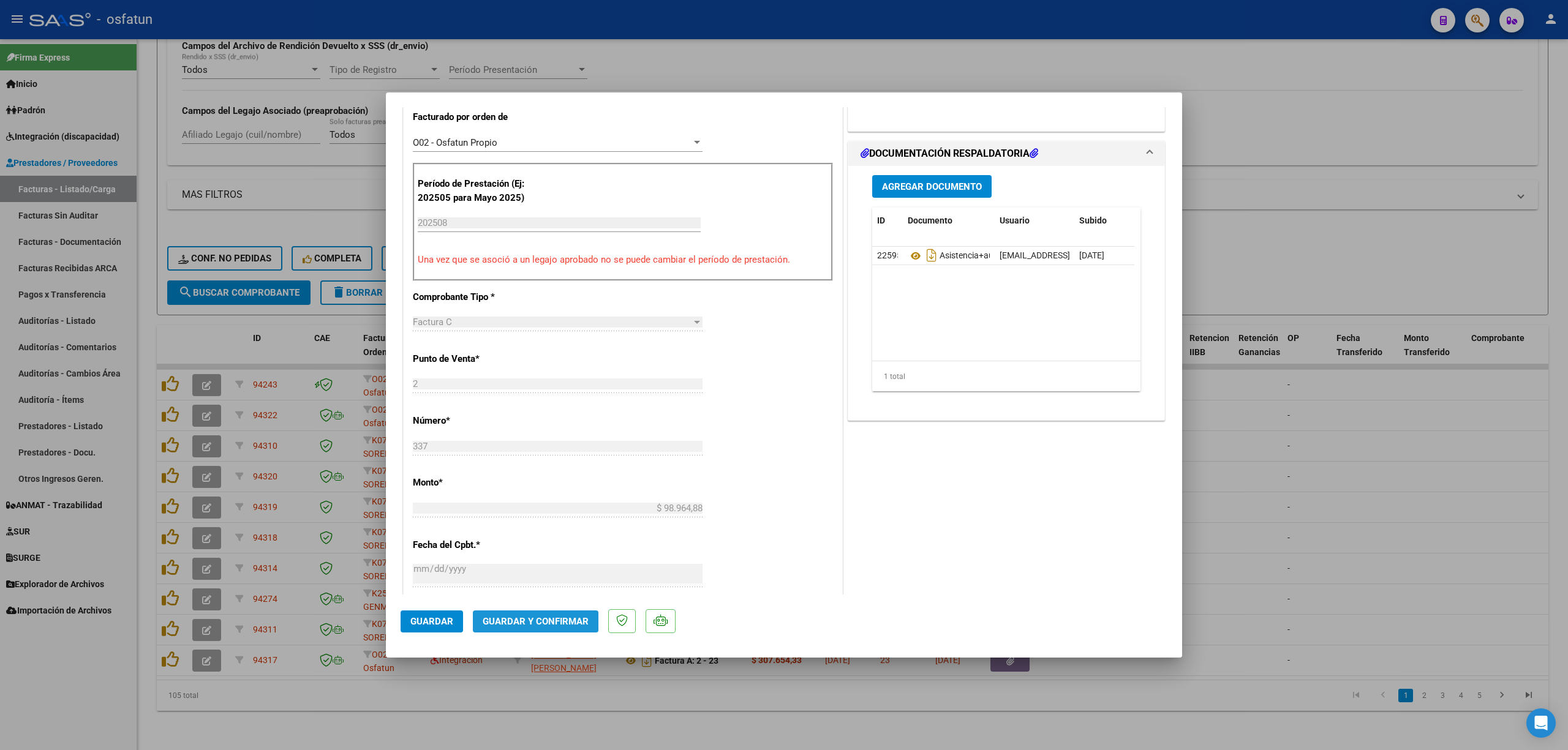
click at [530, 611] on button "Guardar y Confirmar" at bounding box center [535, 621] width 126 height 22
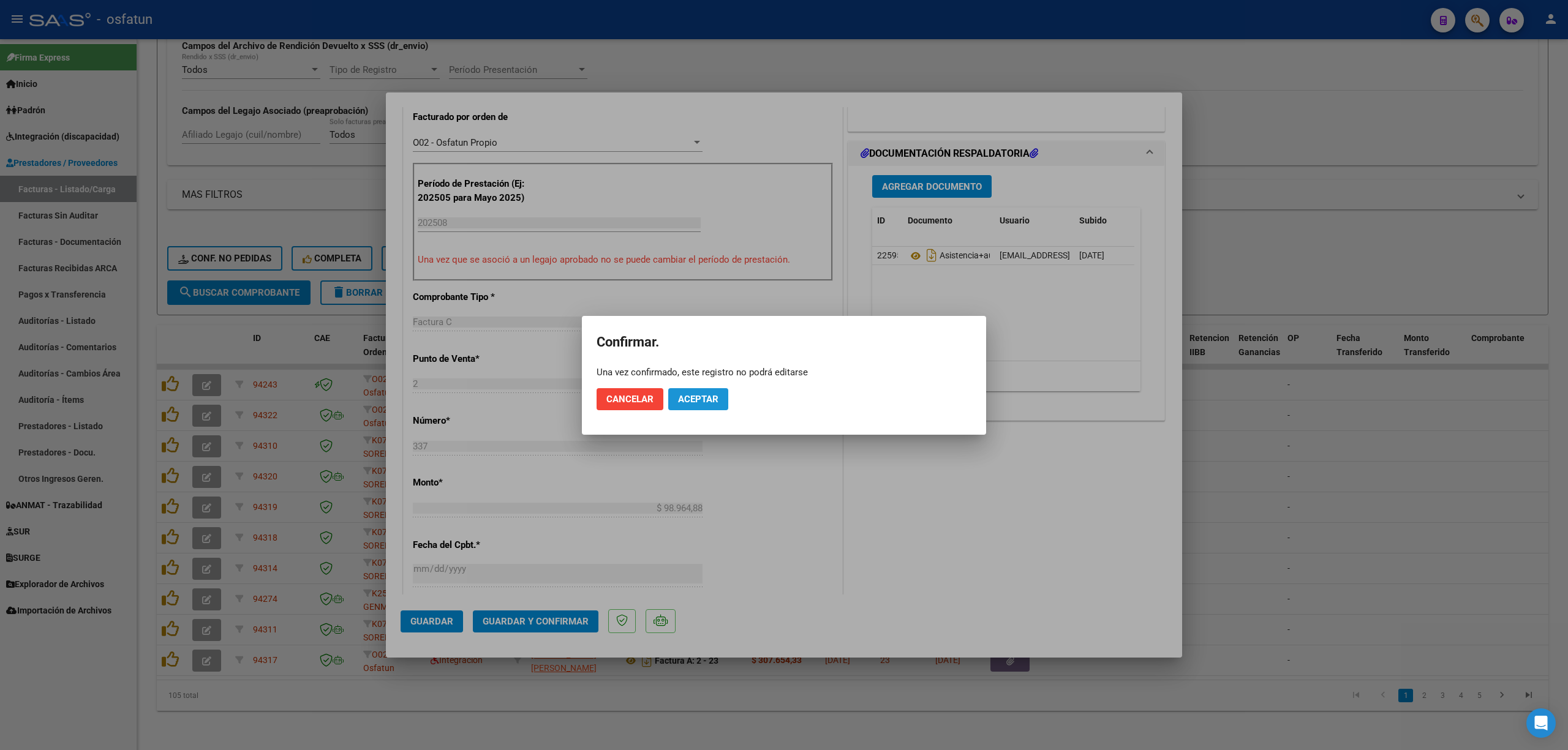
click at [689, 394] on span "Aceptar" at bounding box center [698, 400] width 41 height 11
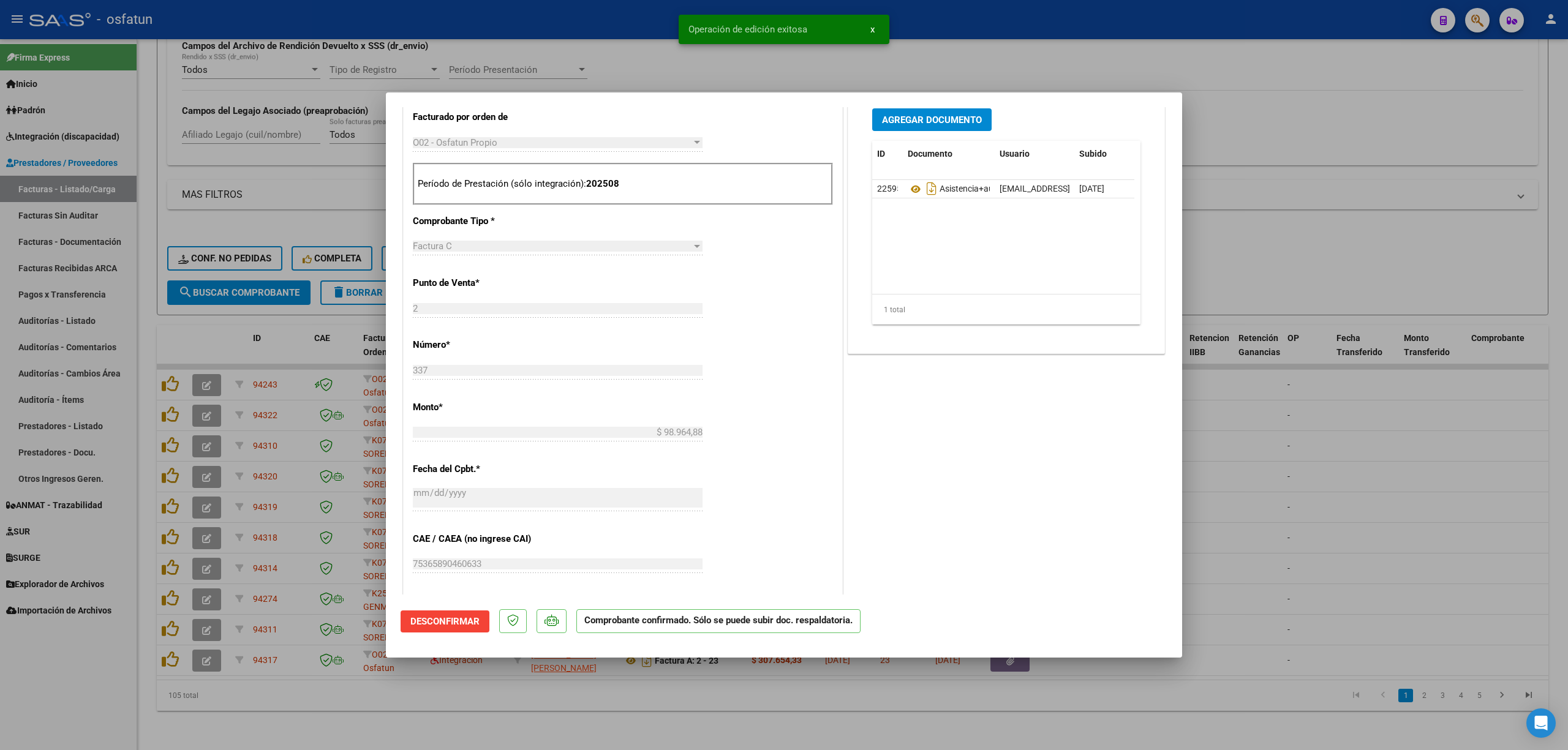
click at [642, 64] on div at bounding box center [784, 375] width 1568 height 750
type input "$ 0,00"
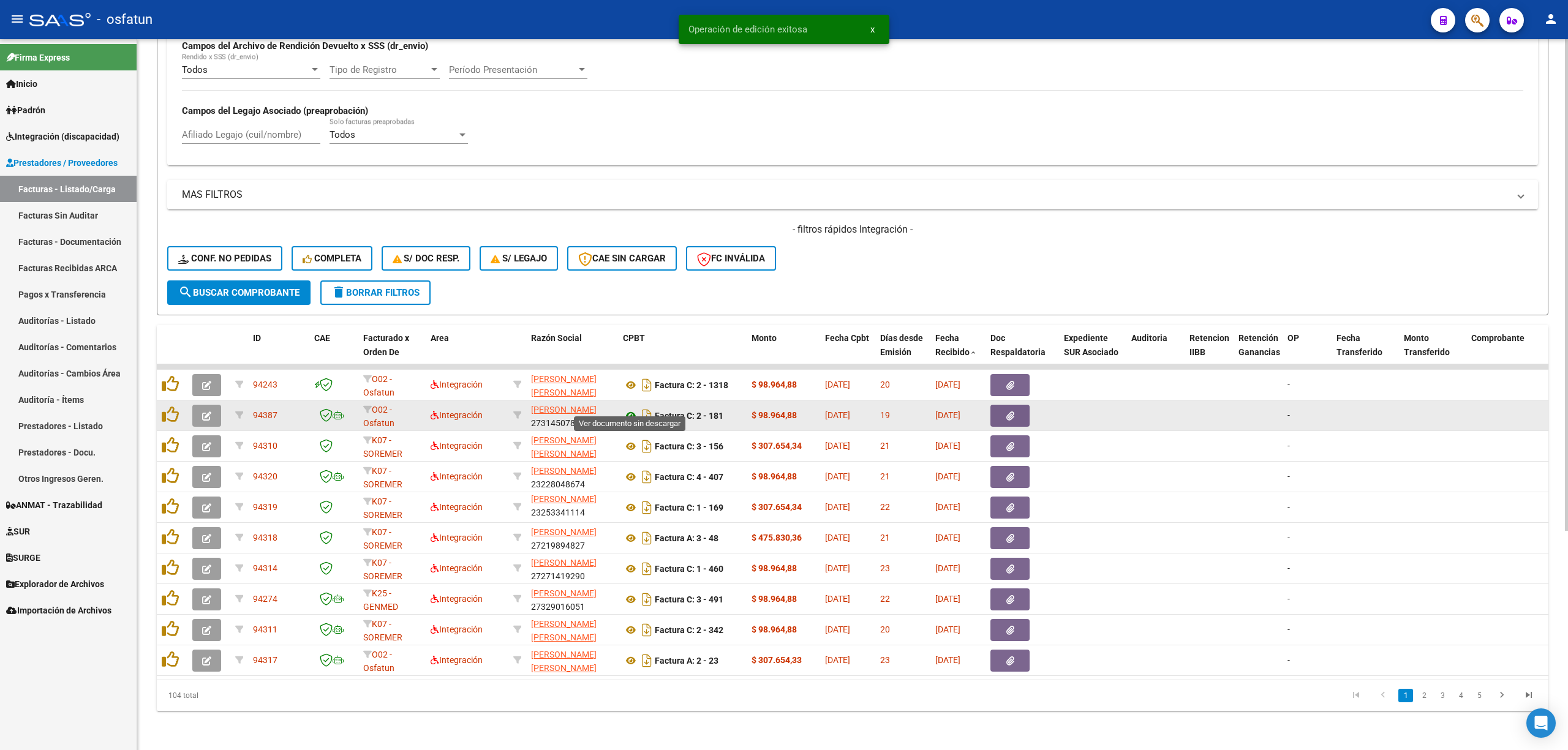
click at [625, 408] on icon at bounding box center [630, 415] width 16 height 15
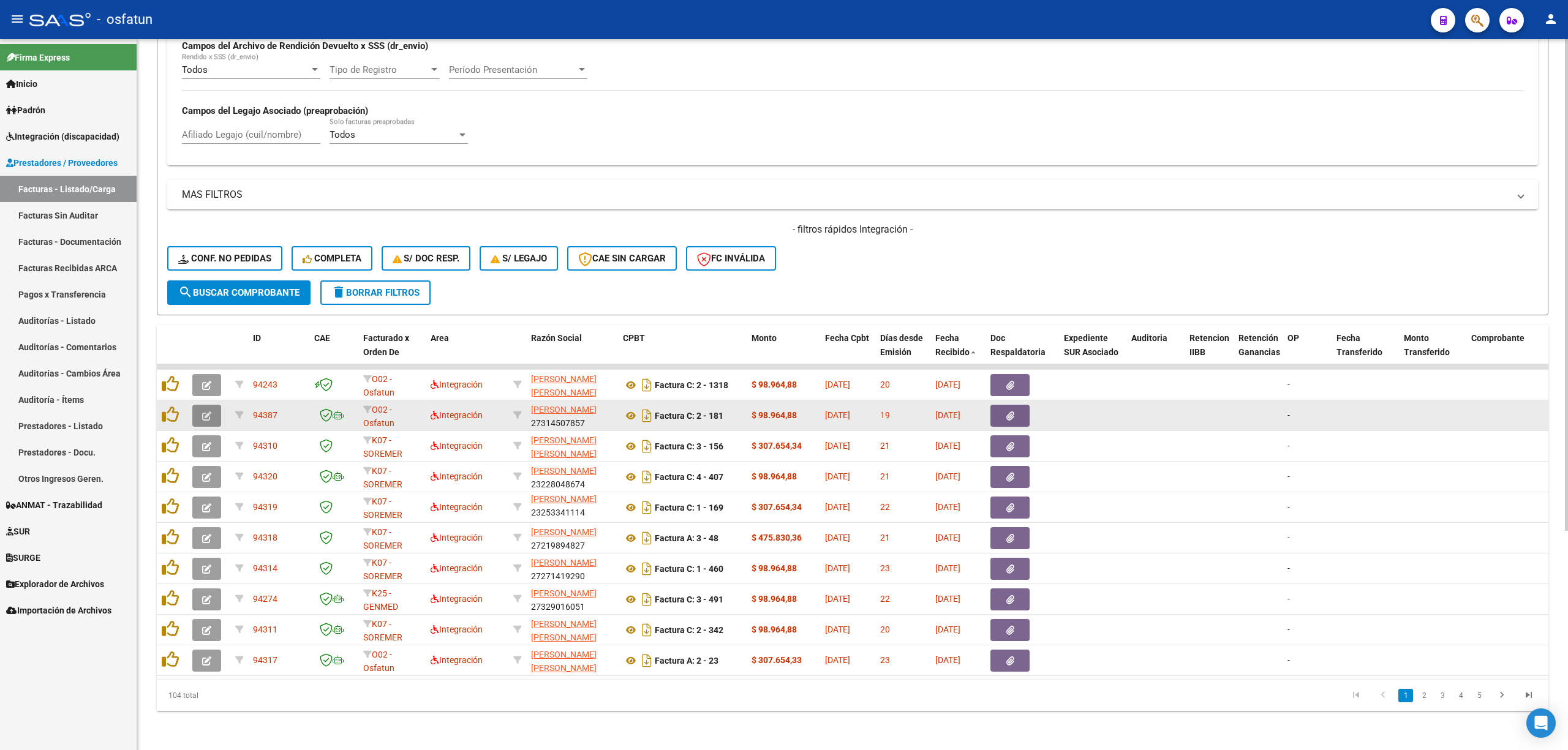
click at [209, 404] on button "button" at bounding box center [206, 415] width 29 height 22
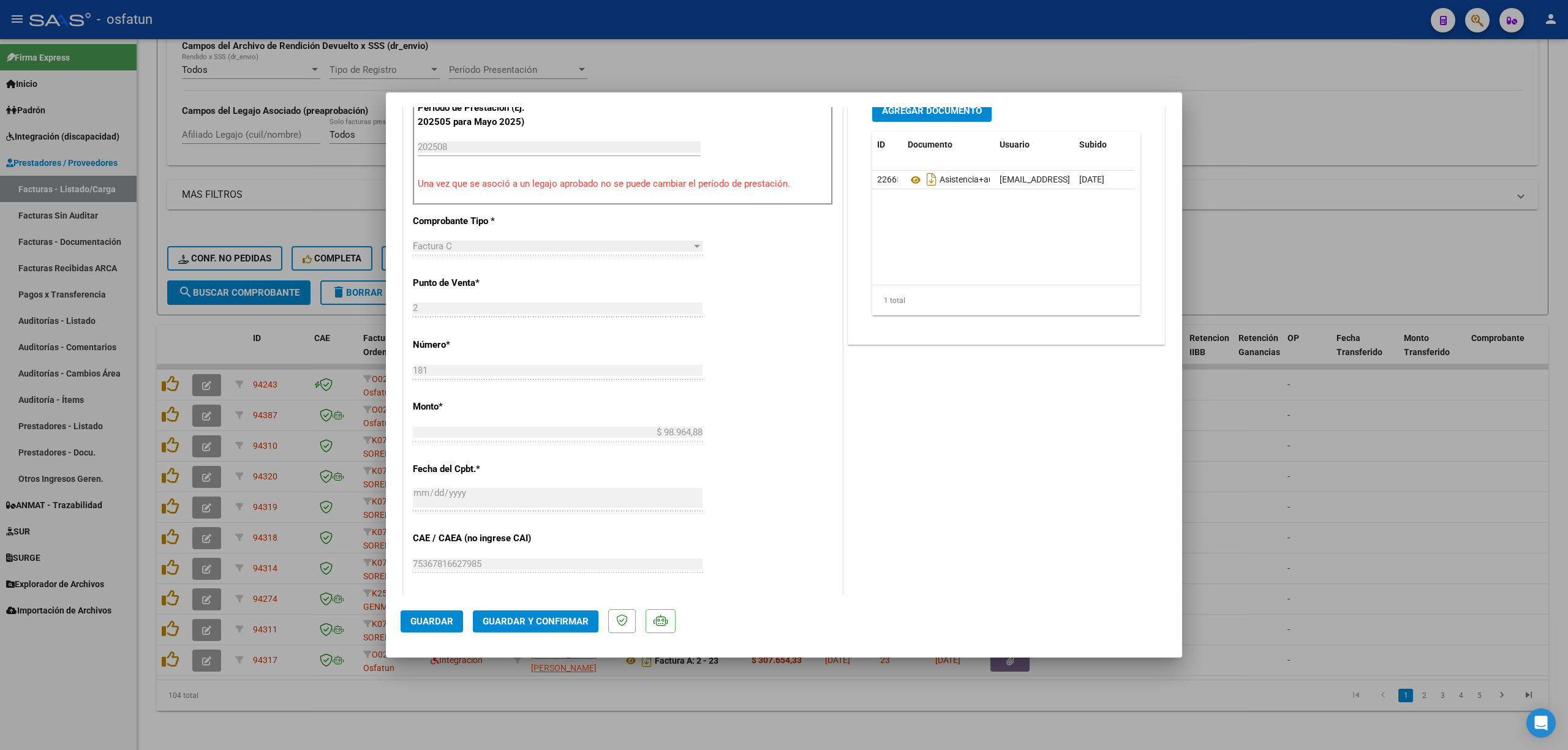
scroll to position [408, 0]
click at [506, 643] on mat-dialog-container "COMPROBANTE VER COMPROBANTE ESTADO: Recibida. En proceso de confirmacion/acepta…" at bounding box center [783, 375] width 796 height 565
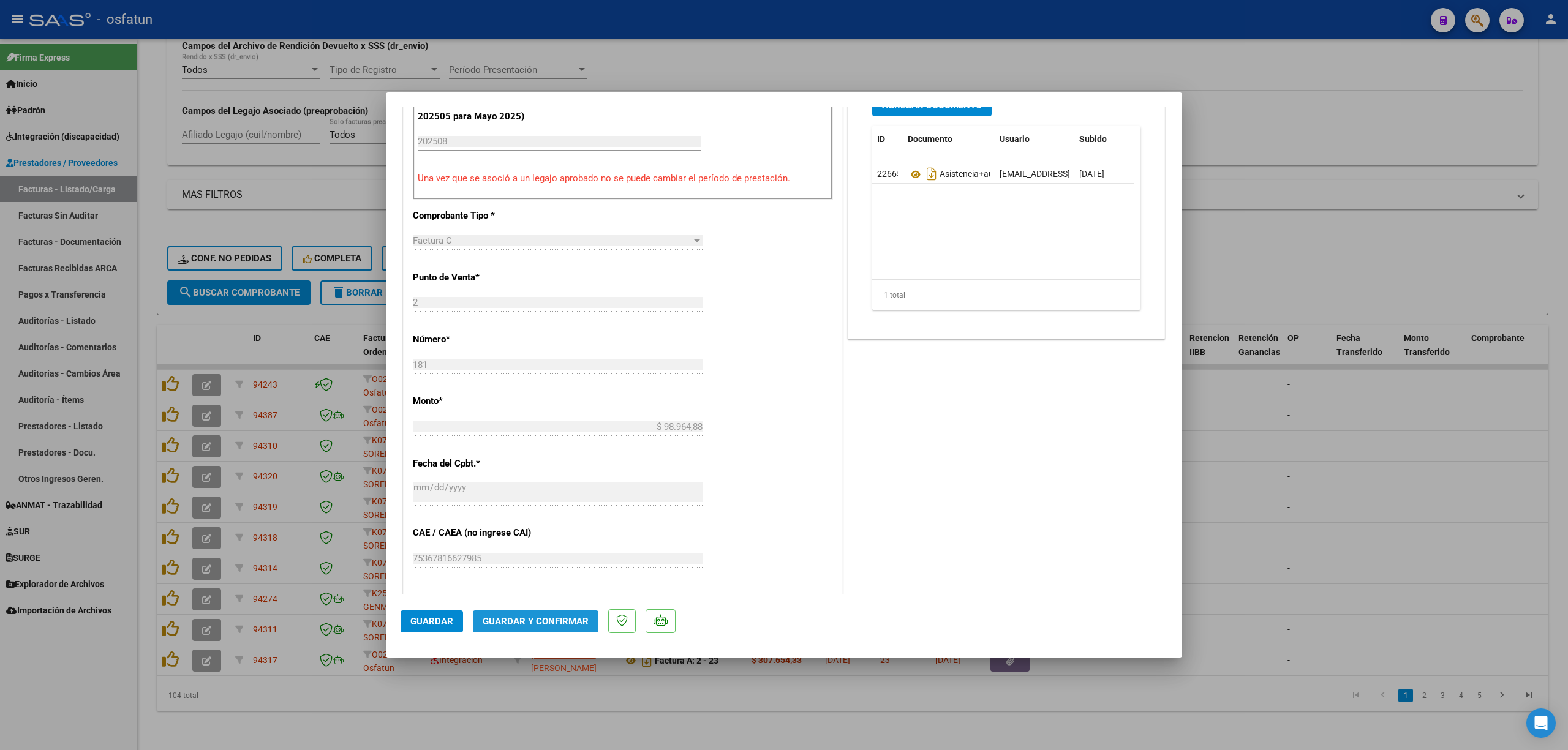
click at [512, 629] on button "Guardar y Confirmar" at bounding box center [535, 621] width 126 height 22
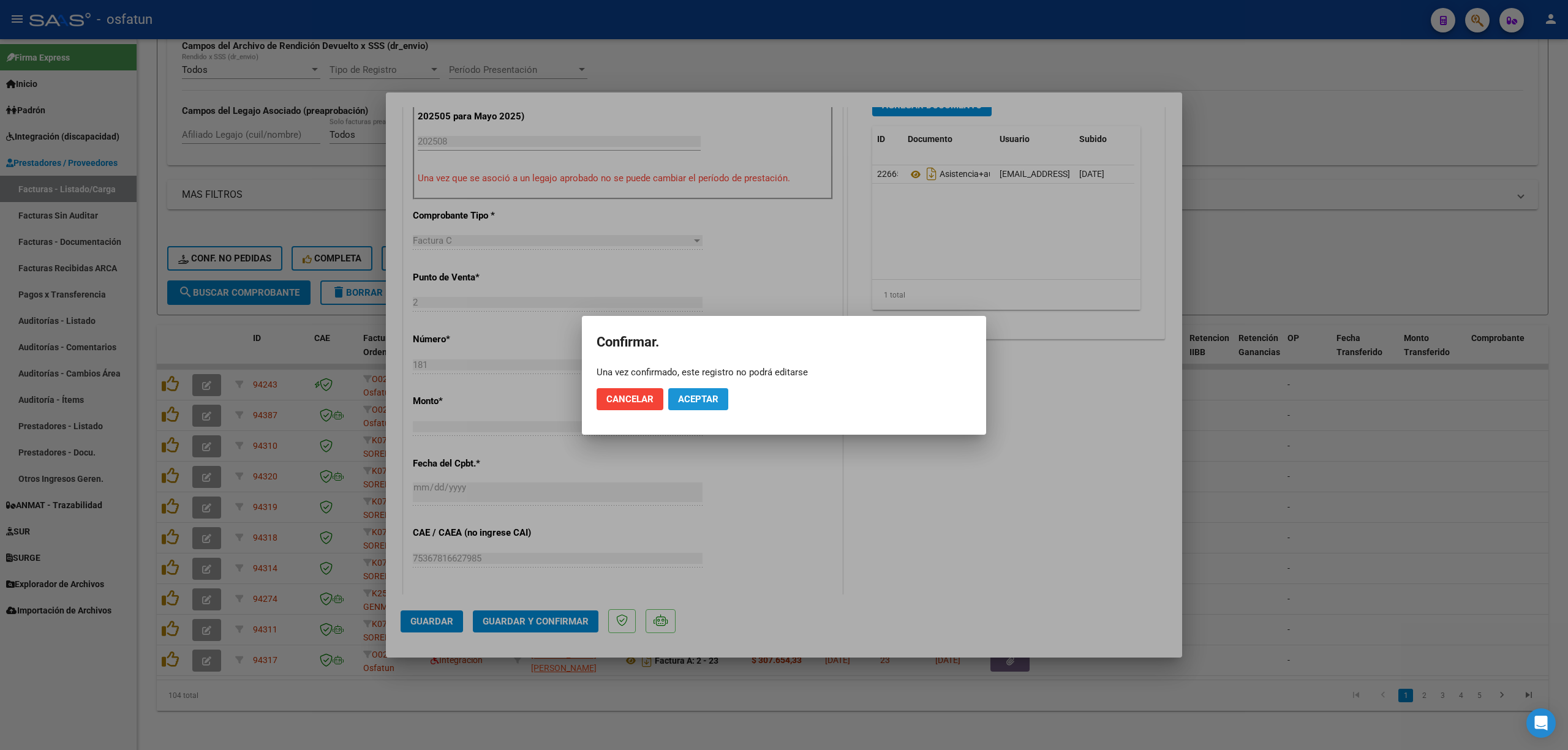
click at [684, 399] on span "Aceptar" at bounding box center [698, 400] width 41 height 11
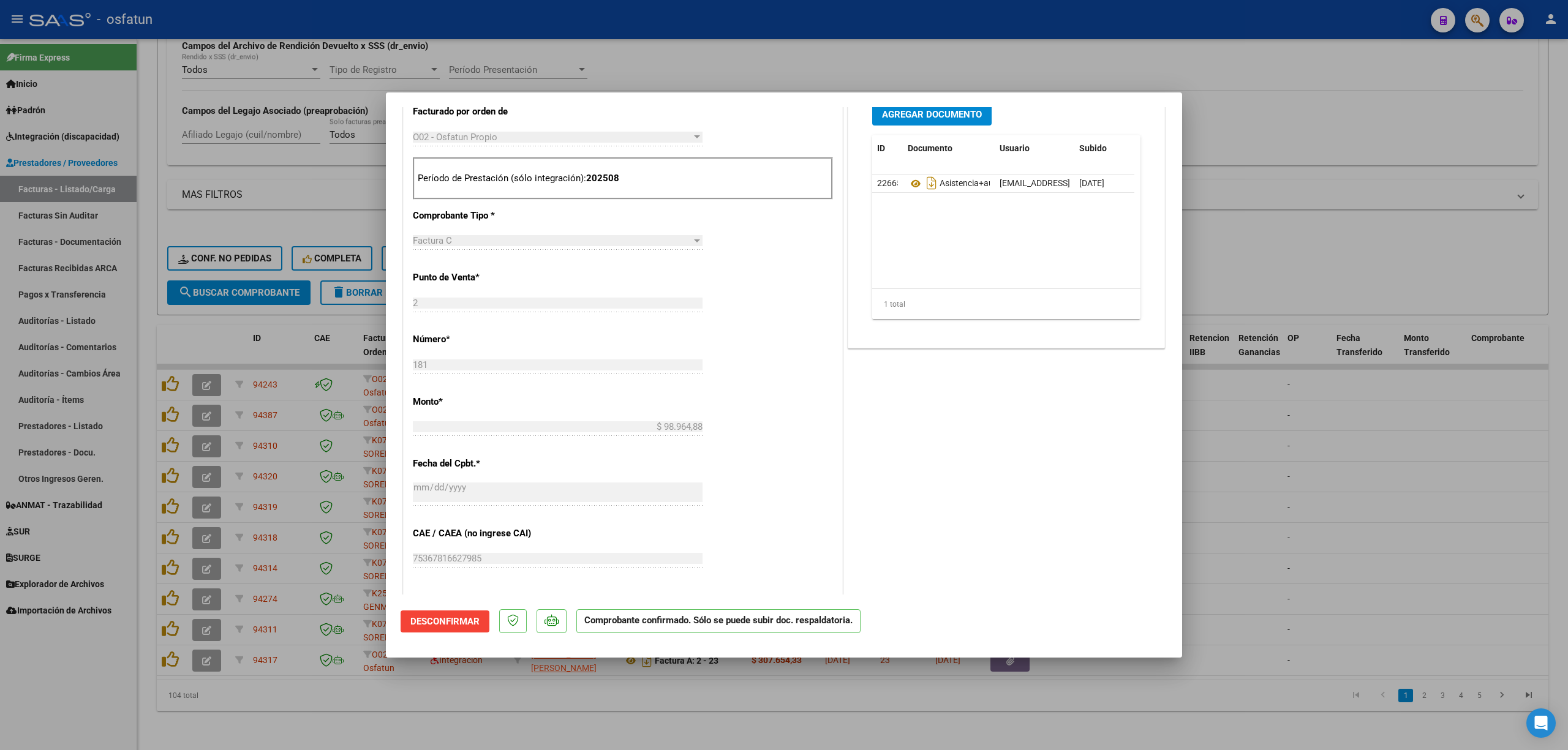
click at [1316, 397] on div at bounding box center [784, 375] width 1568 height 750
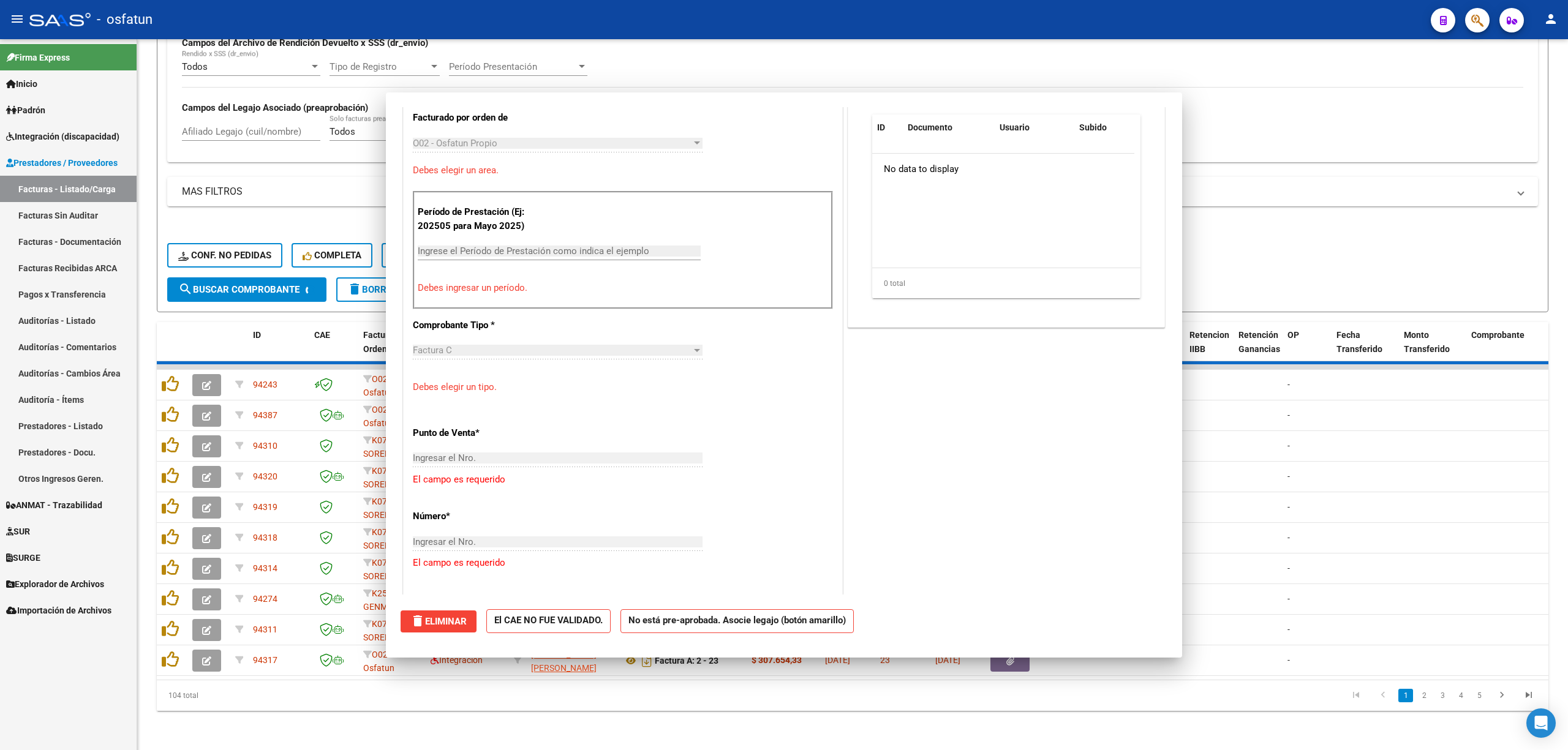
scroll to position [0, 0]
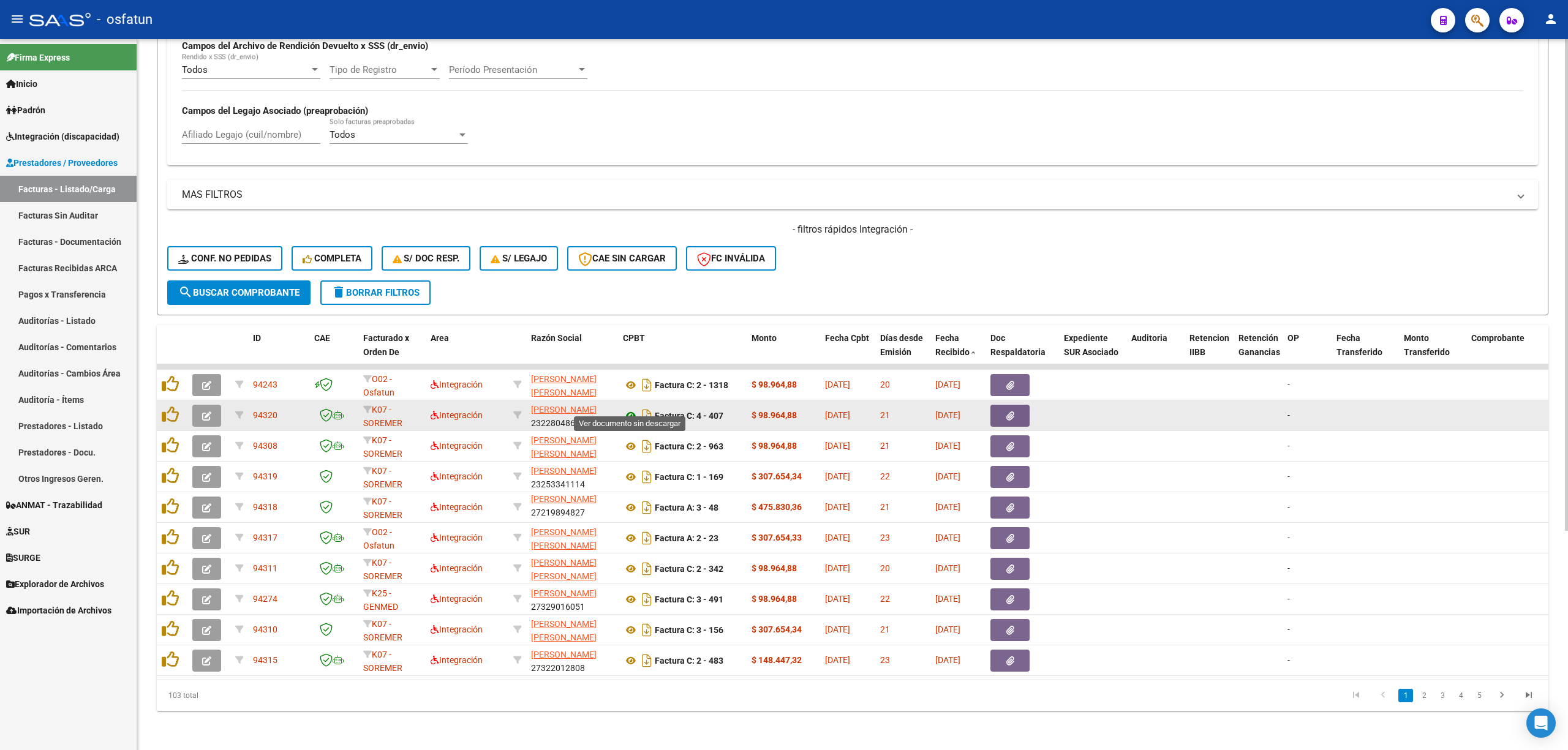
click at [632, 408] on icon at bounding box center [630, 415] width 16 height 15
click at [215, 431] on datatable-body-cell at bounding box center [208, 446] width 43 height 30
click at [207, 410] on button "button" at bounding box center [206, 415] width 29 height 22
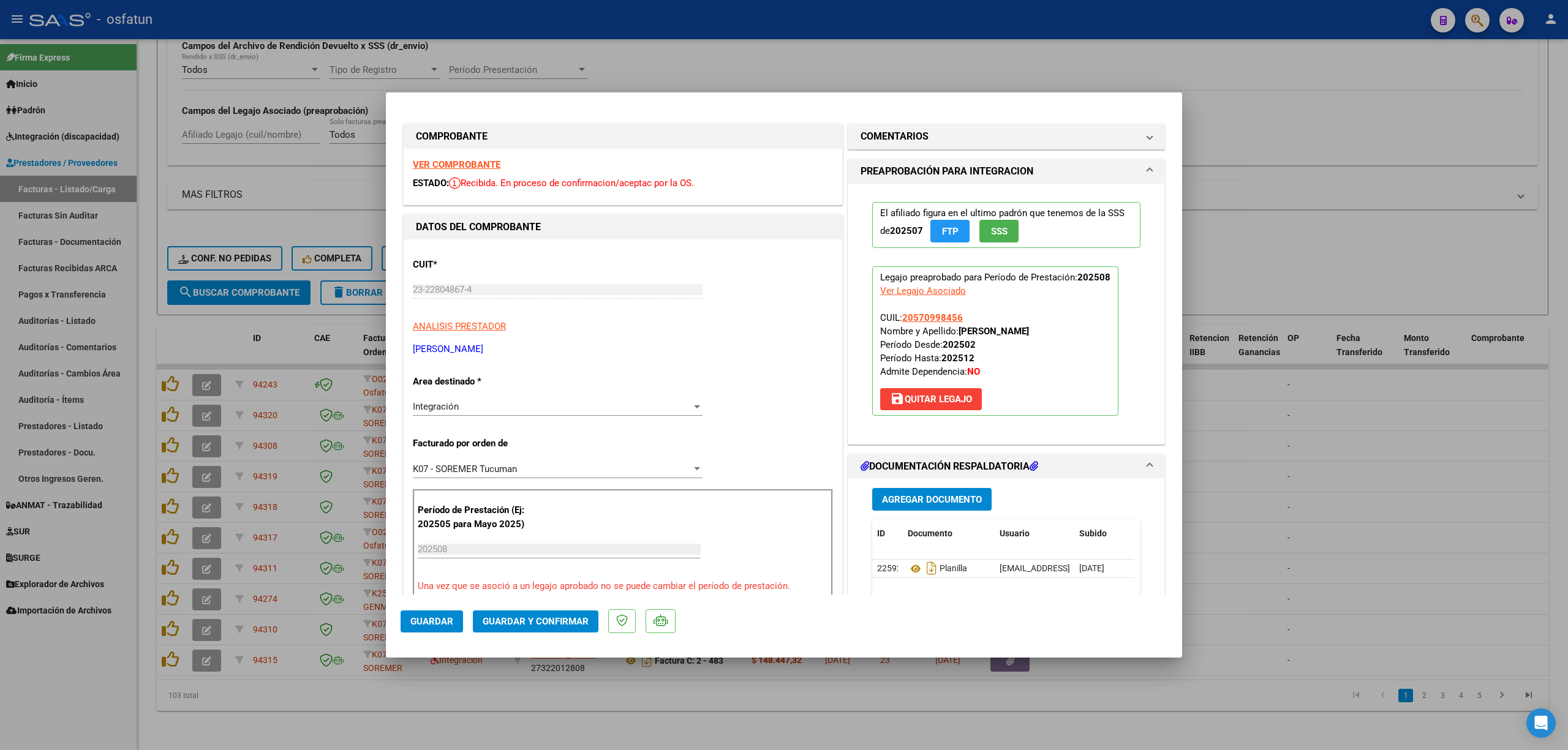
drag, startPoint x: 479, startPoint y: 636, endPoint x: 486, endPoint y: 620, distance: 17.5
click at [481, 625] on mat-dialog-actions "Guardar Guardar y Confirmar" at bounding box center [783, 618] width 766 height 48
click at [486, 620] on span "Guardar y Confirmar" at bounding box center [535, 622] width 106 height 11
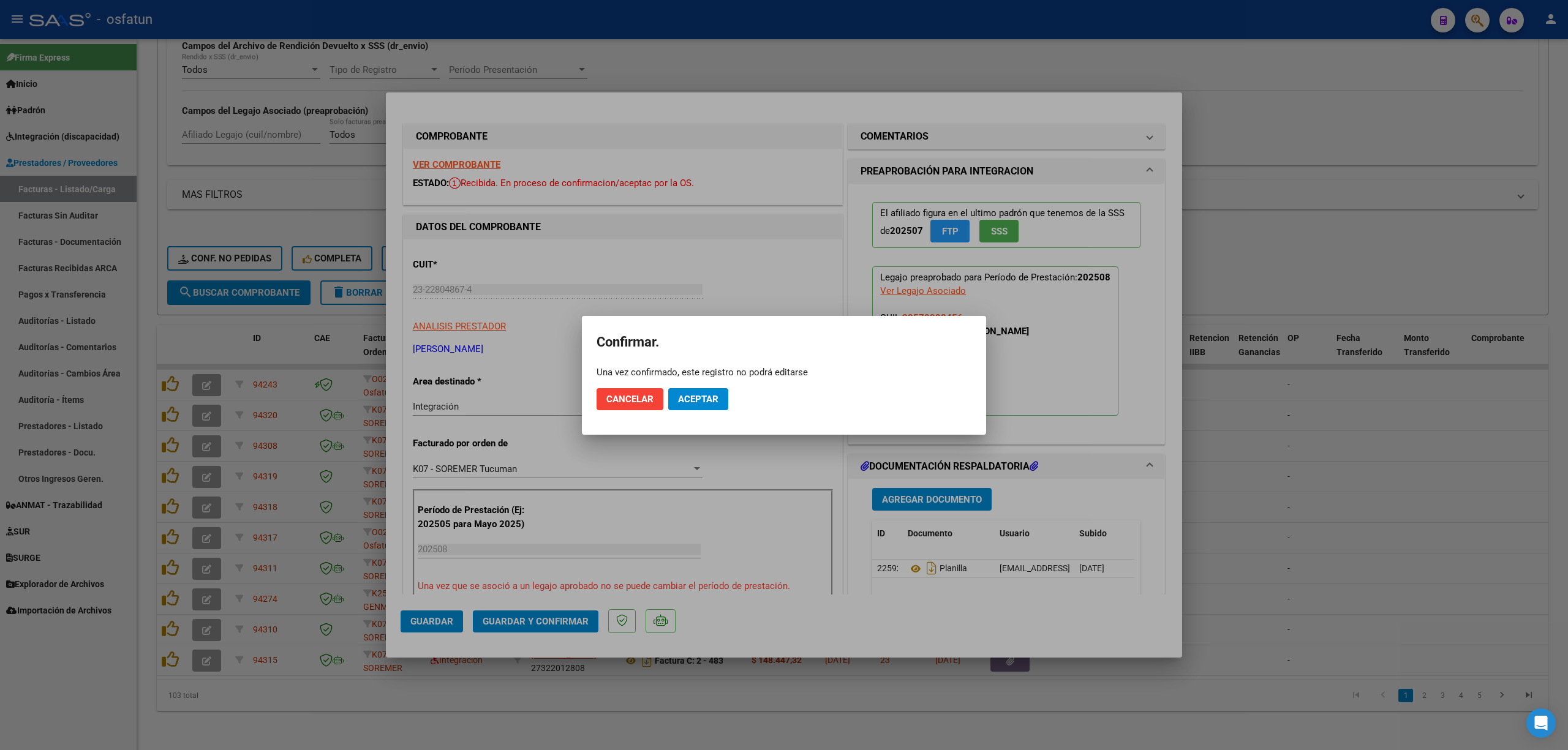
click at [682, 417] on mat-dialog-actions "Cancelar Aceptar" at bounding box center [784, 399] width 374 height 41
click at [702, 405] on button "Aceptar" at bounding box center [698, 399] width 60 height 22
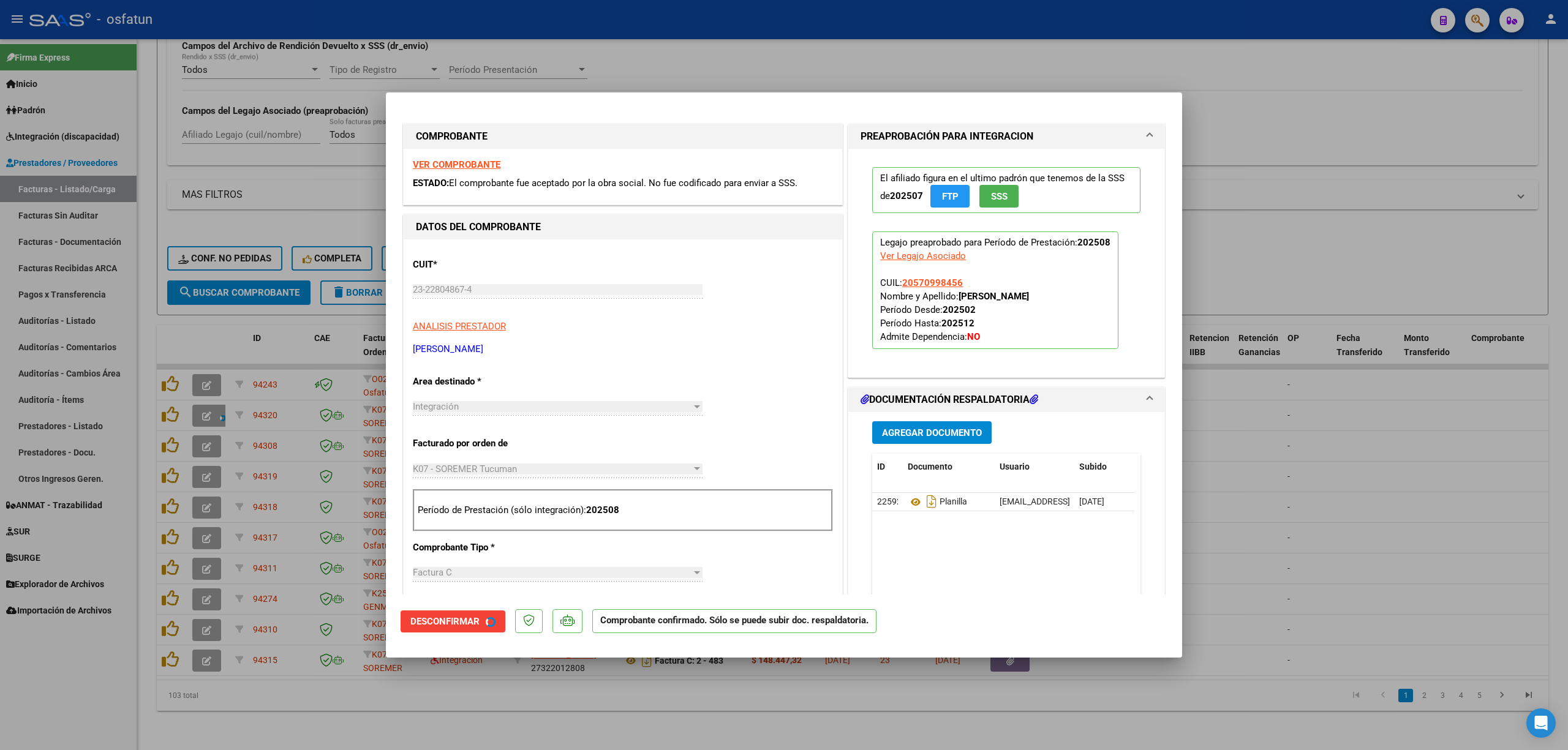
click at [606, 69] on div at bounding box center [784, 375] width 1568 height 750
type input "$ 0,00"
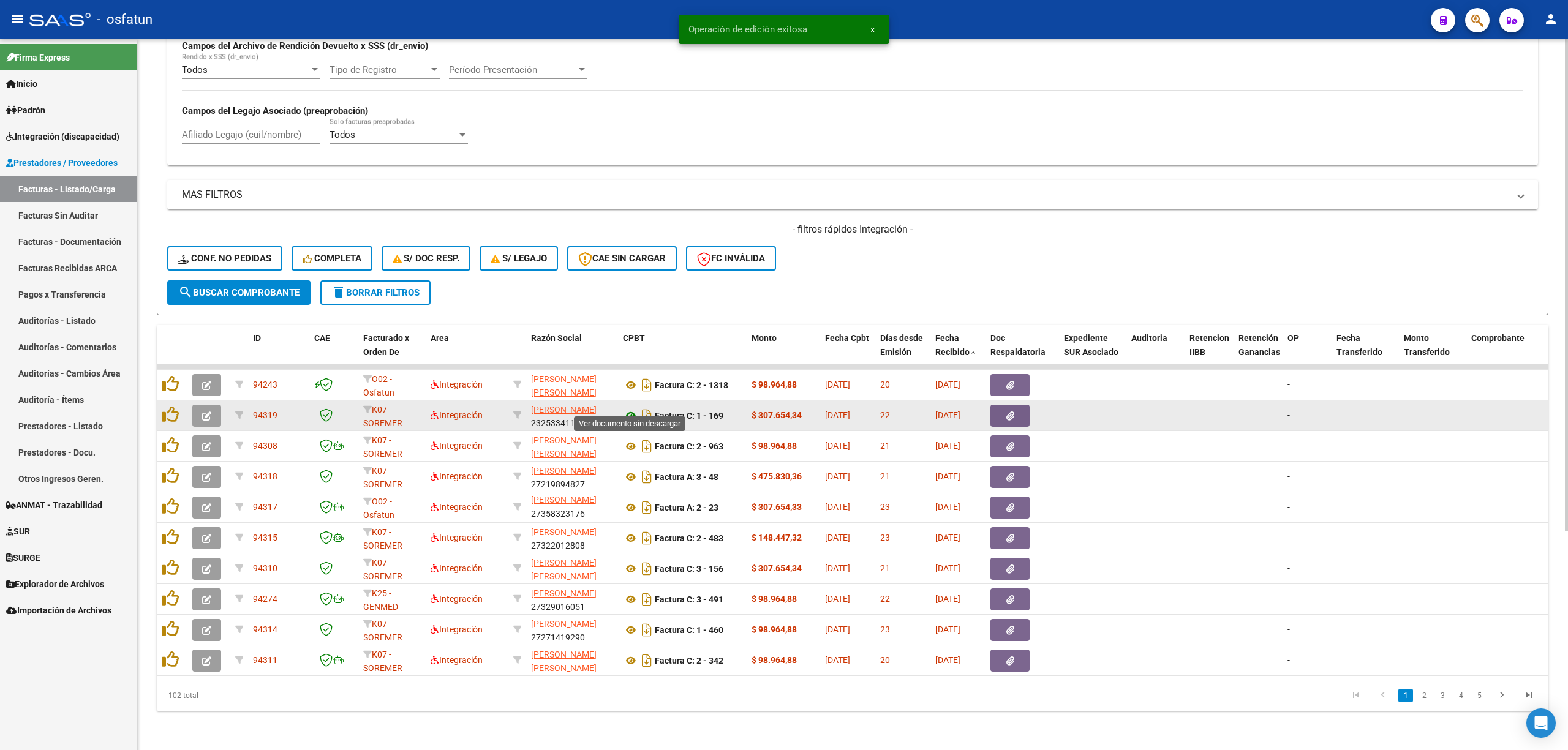
click at [626, 408] on icon at bounding box center [630, 415] width 16 height 15
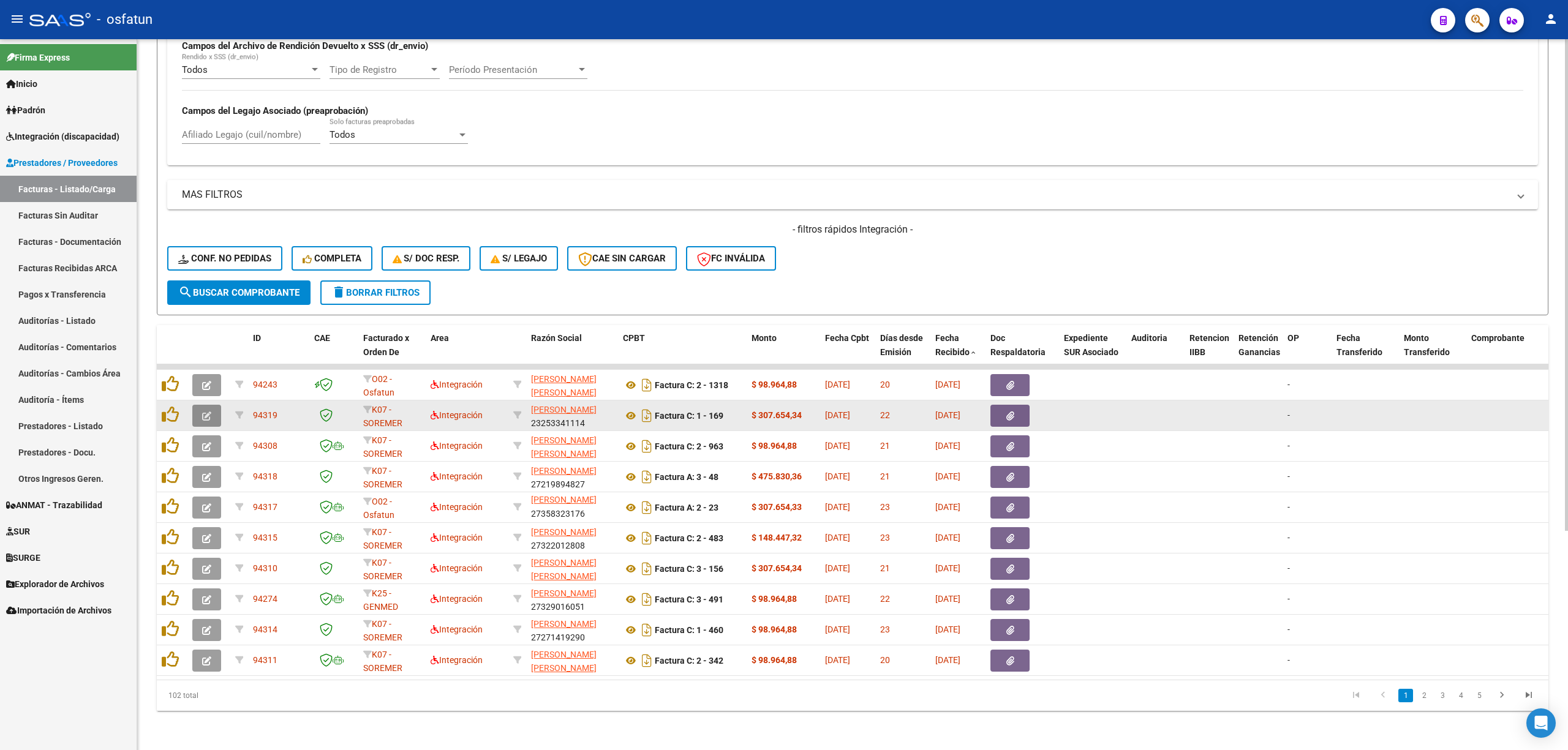
click at [206, 411] on icon "button" at bounding box center [206, 416] width 9 height 9
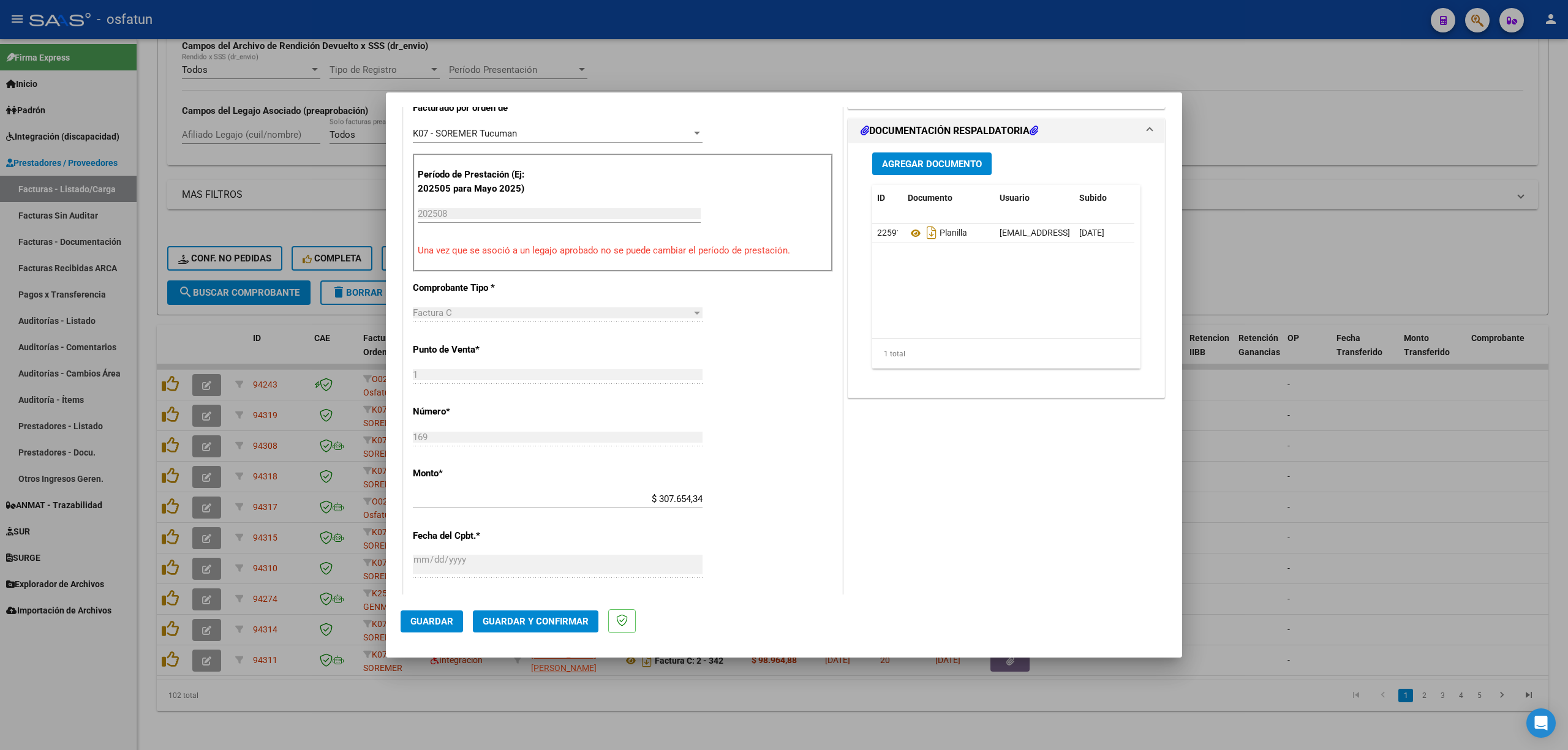
scroll to position [408, 0]
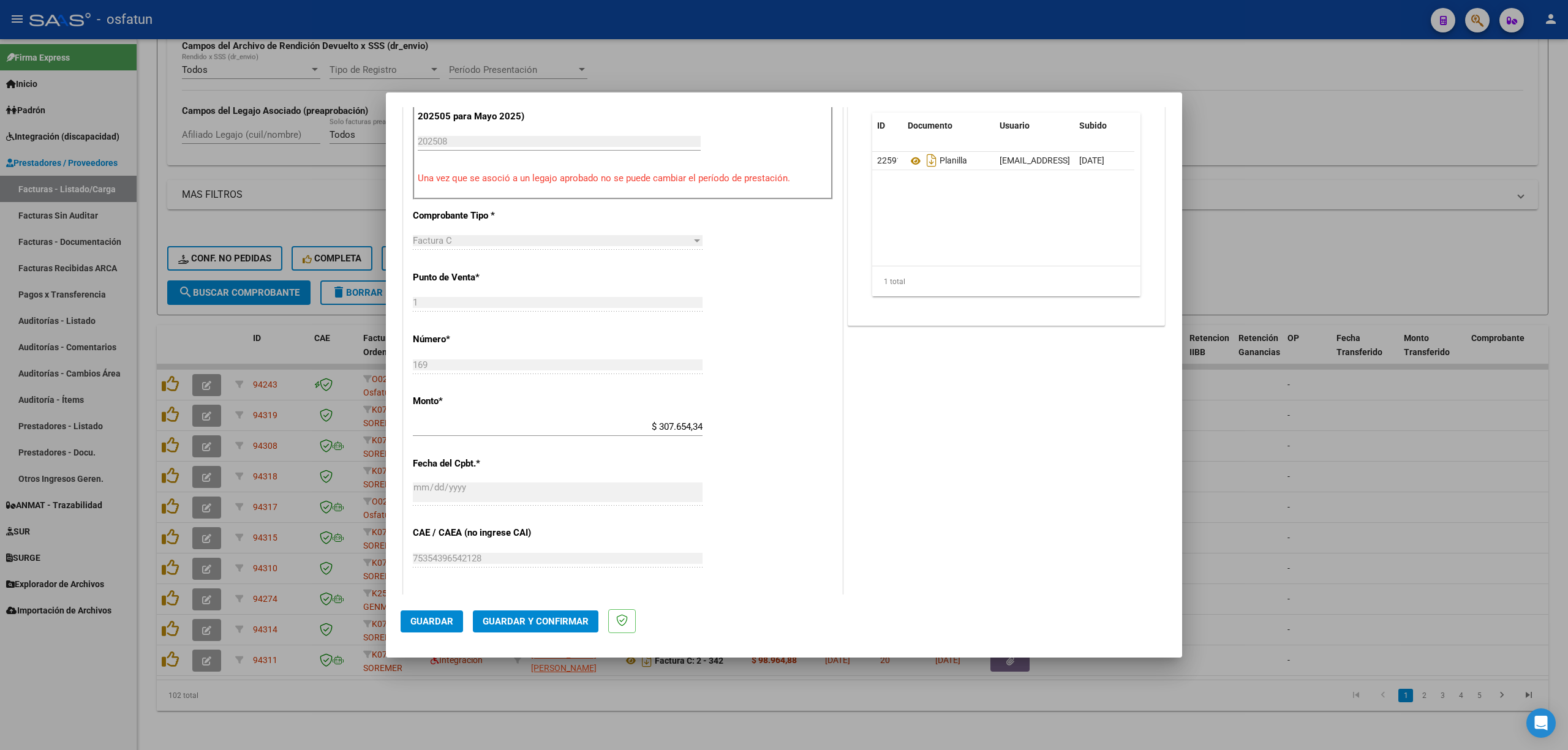
click at [527, 623] on span "Guardar y Confirmar" at bounding box center [535, 622] width 106 height 11
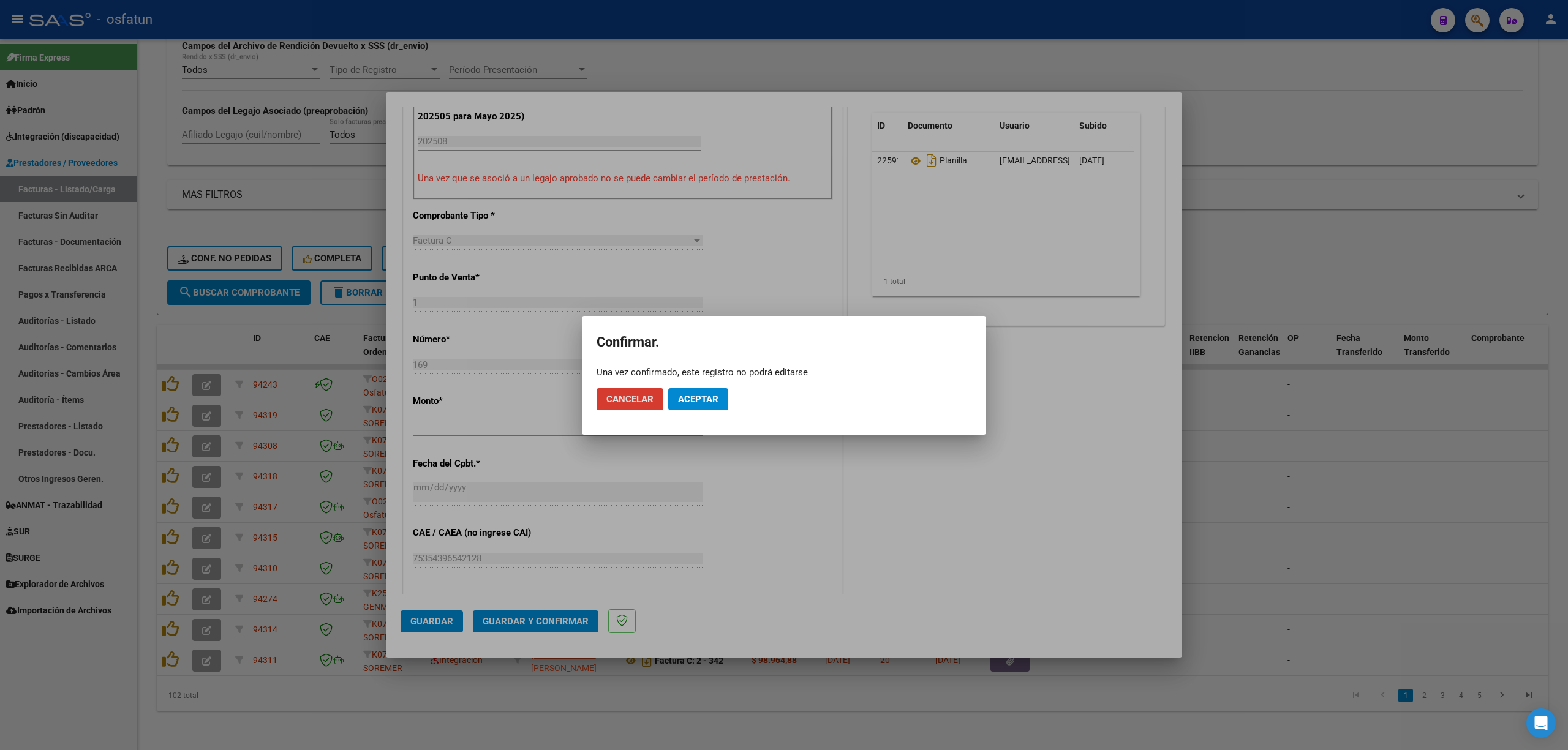
click at [697, 397] on span "Aceptar" at bounding box center [698, 400] width 41 height 11
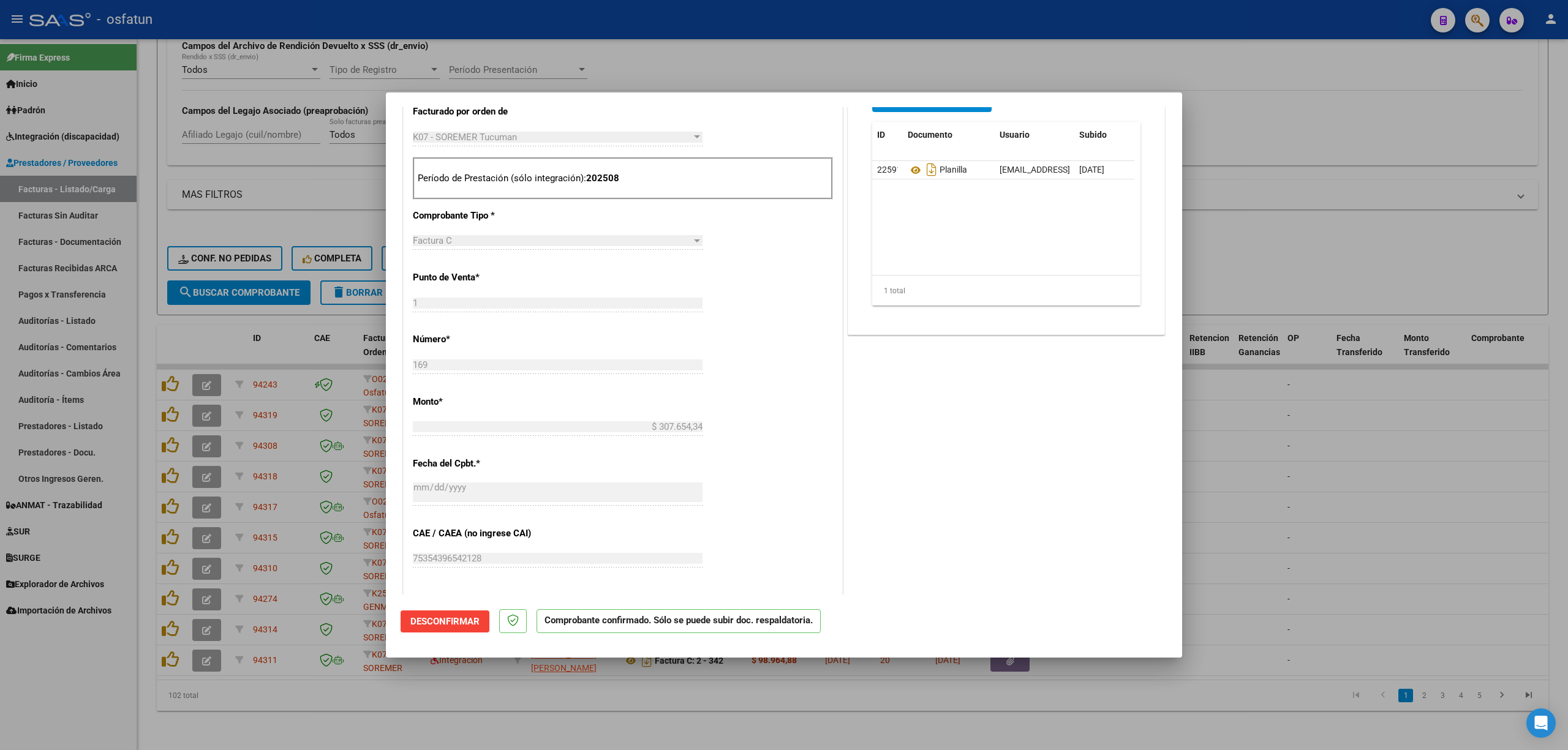
click at [616, 69] on div at bounding box center [784, 375] width 1568 height 750
type input "$ 0,00"
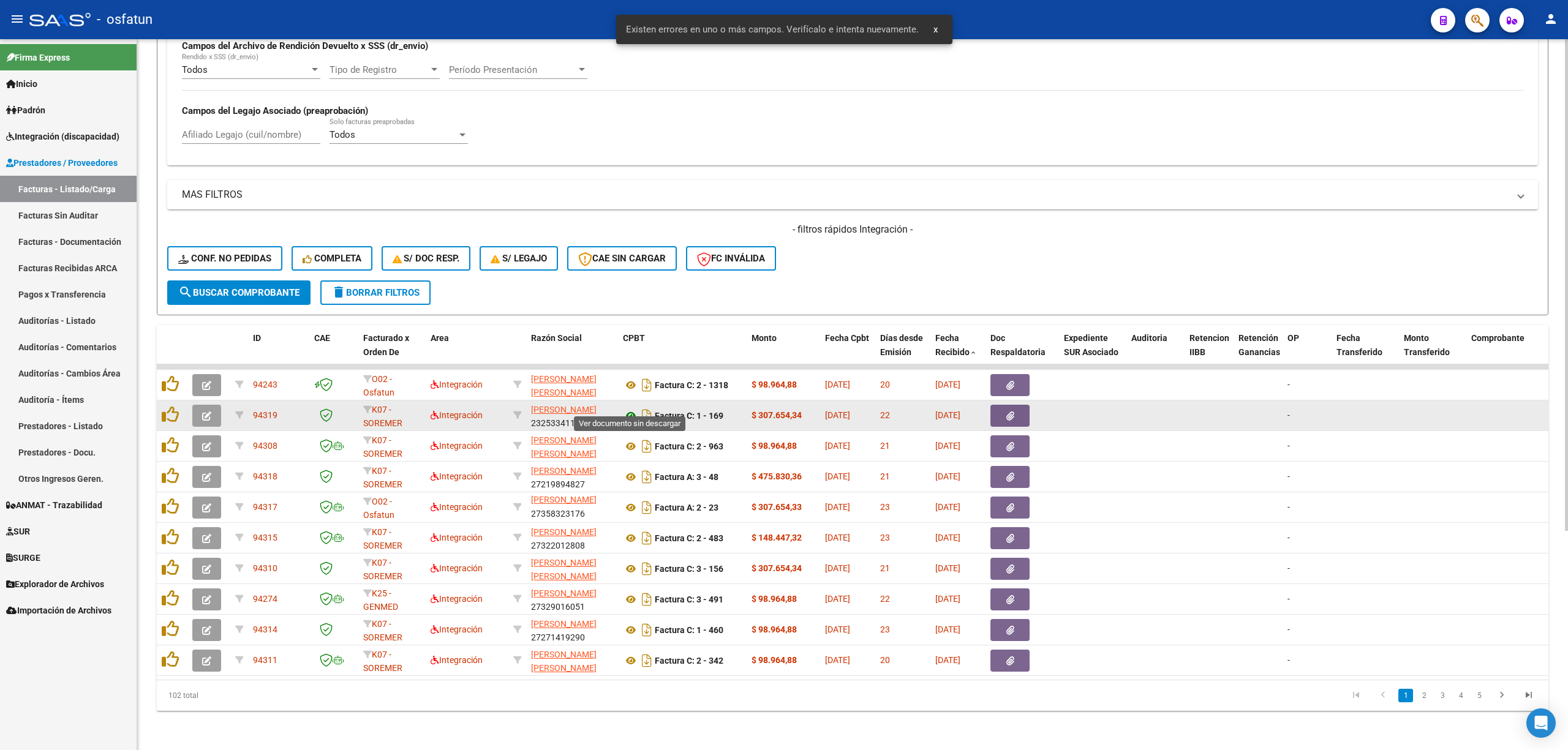
click at [625, 408] on icon at bounding box center [630, 415] width 16 height 15
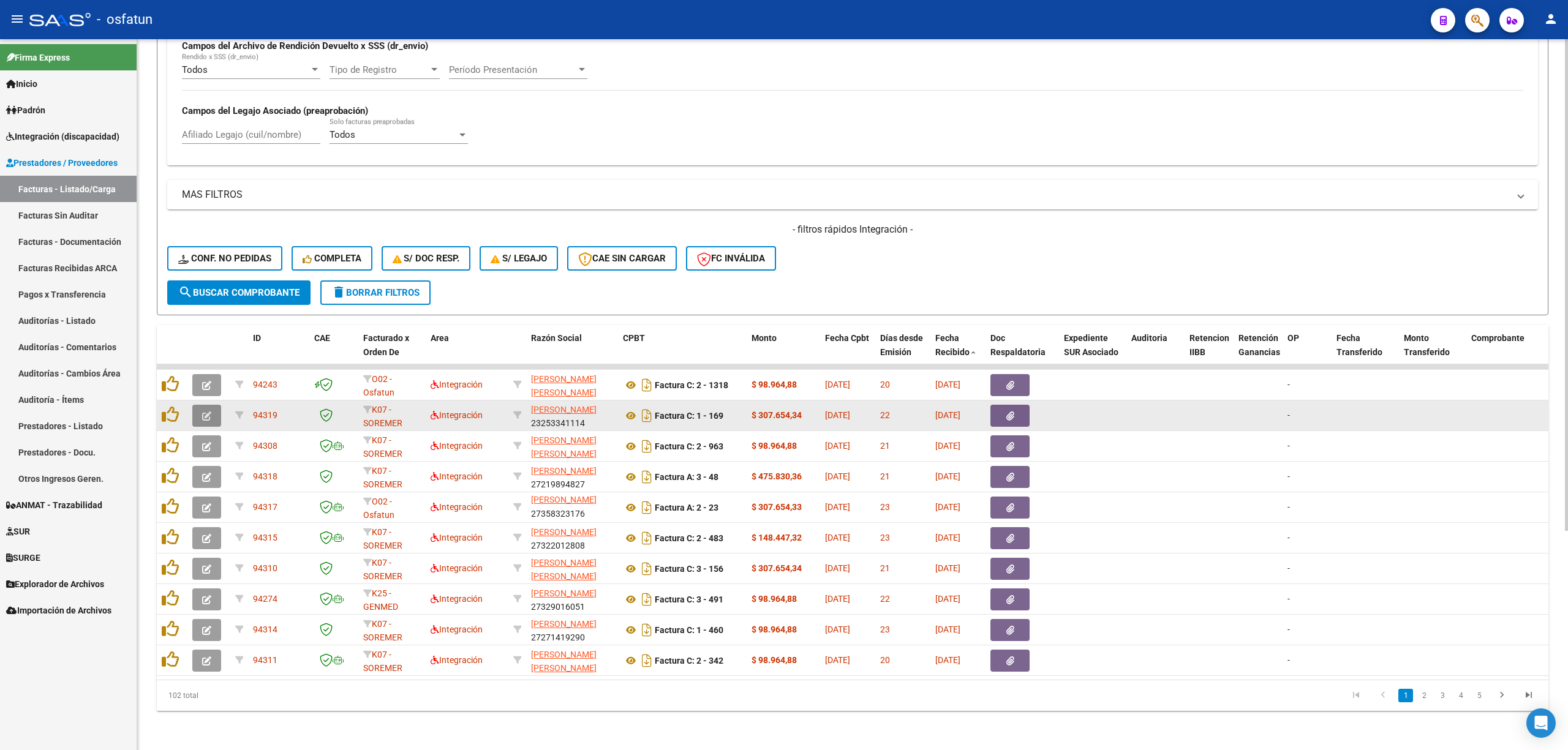
click at [195, 407] on button "button" at bounding box center [206, 415] width 29 height 22
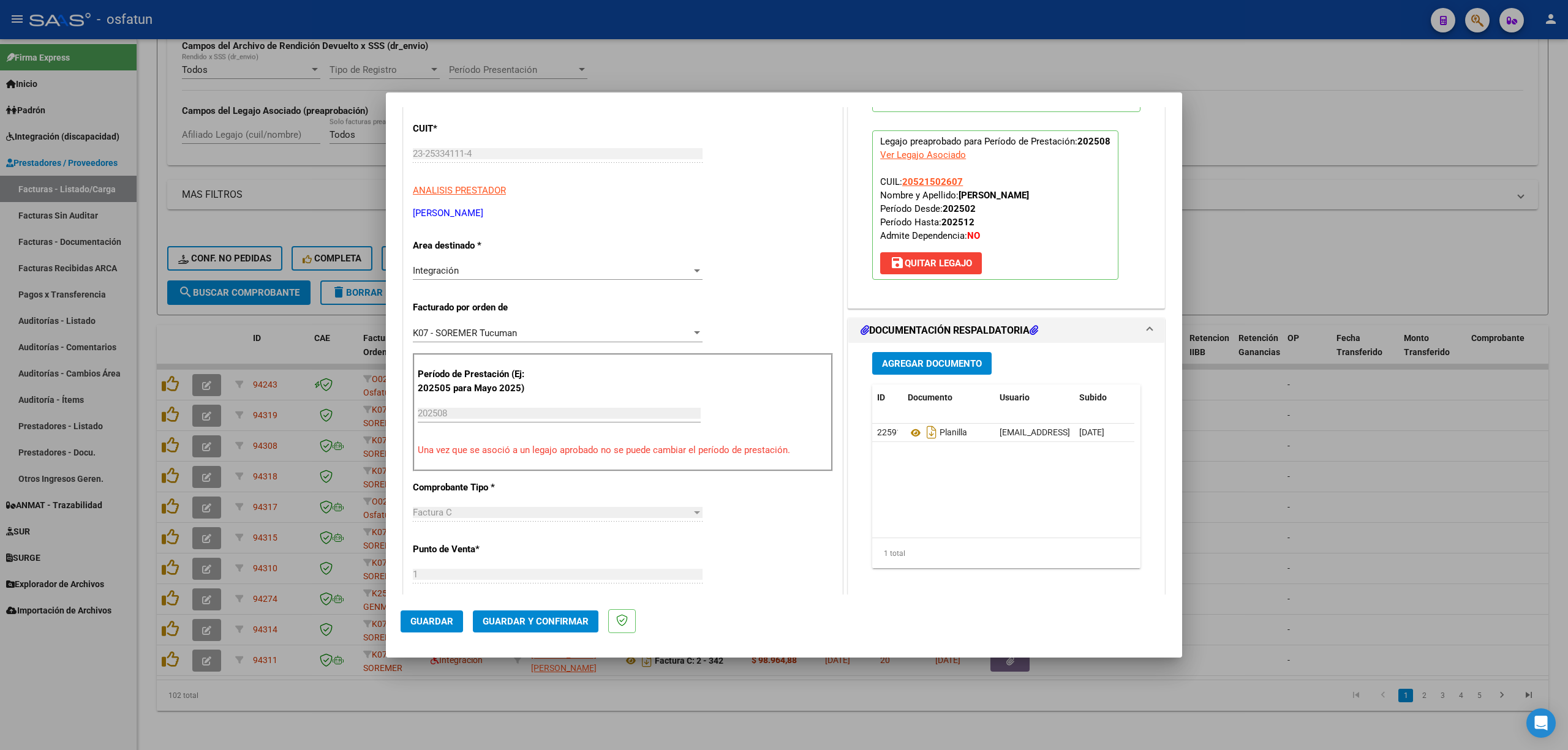
scroll to position [163, 0]
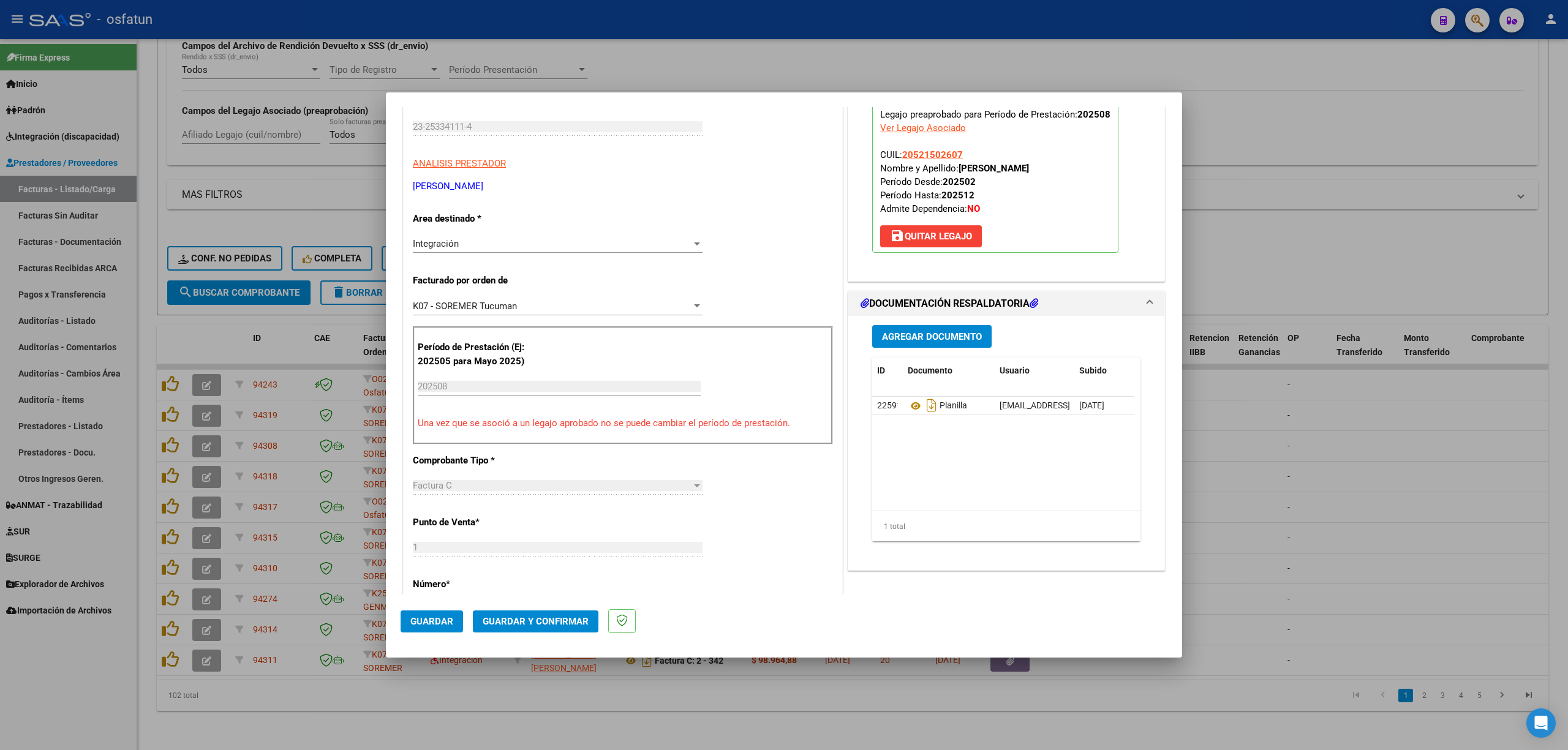
click at [525, 616] on span "Guardar y Confirmar" at bounding box center [535, 622] width 106 height 11
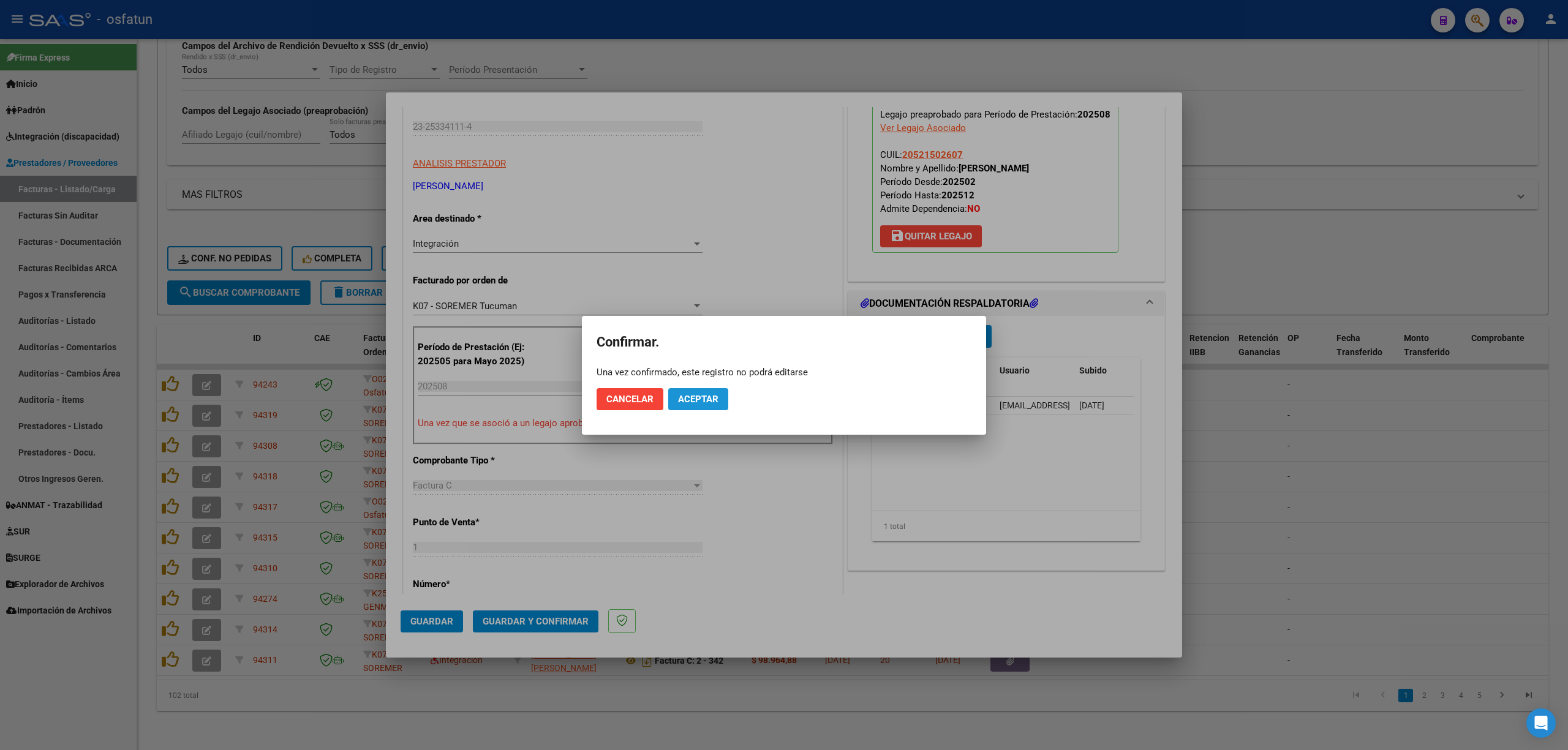
click at [704, 390] on button "Aceptar" at bounding box center [698, 399] width 60 height 22
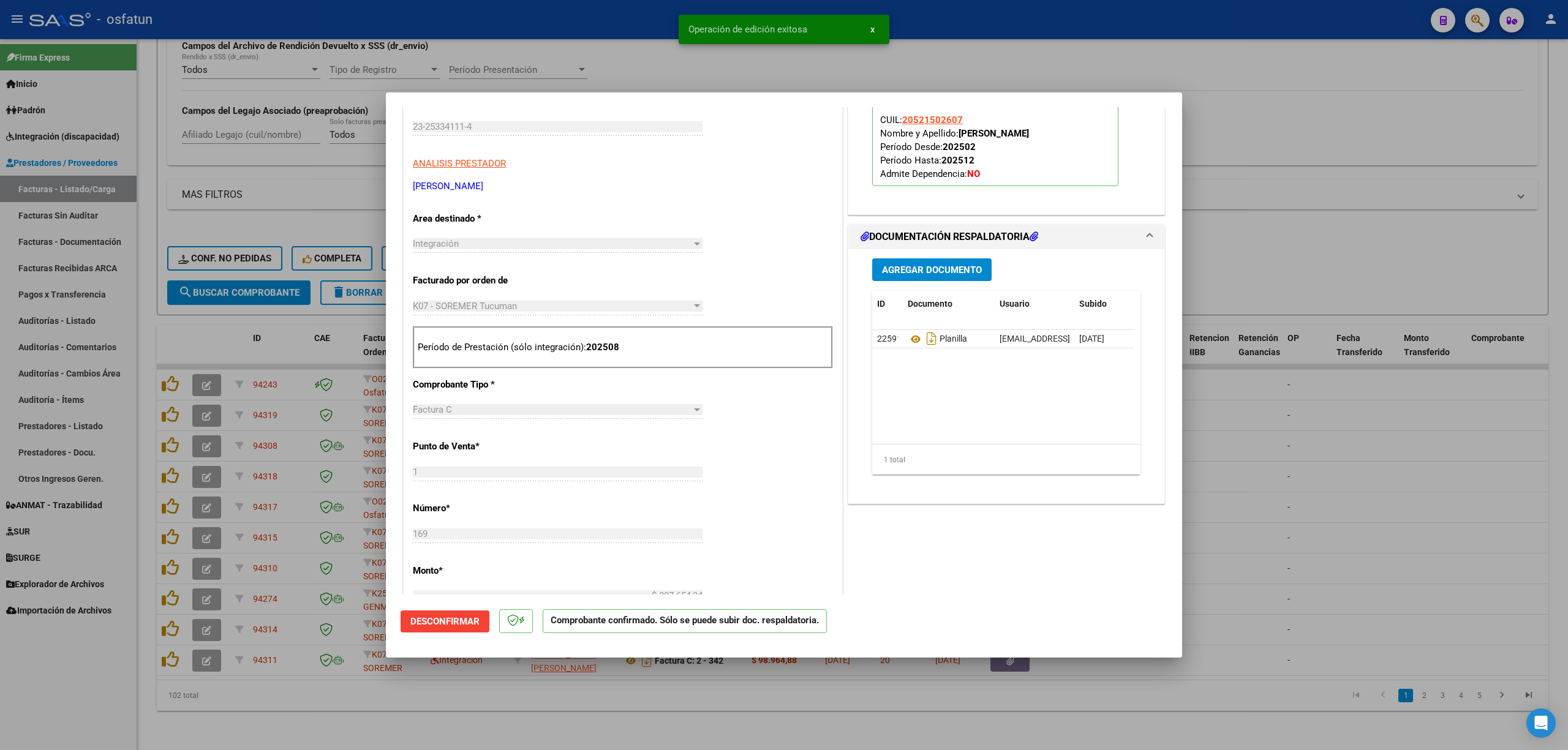
click at [1302, 411] on div at bounding box center [784, 375] width 1568 height 750
type input "$ 0,00"
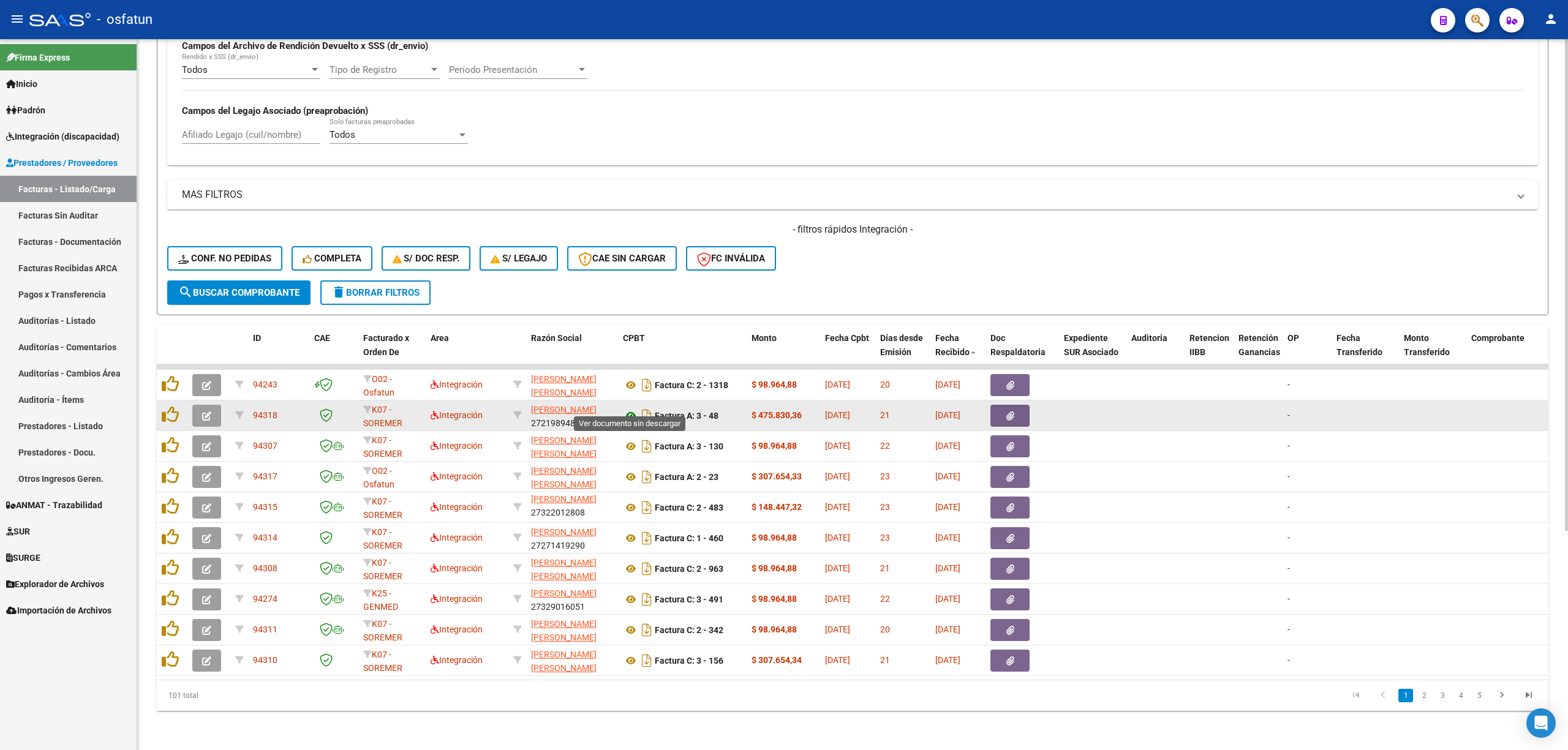
click at [628, 408] on icon at bounding box center [630, 415] width 16 height 15
click at [199, 404] on button "button" at bounding box center [206, 415] width 29 height 22
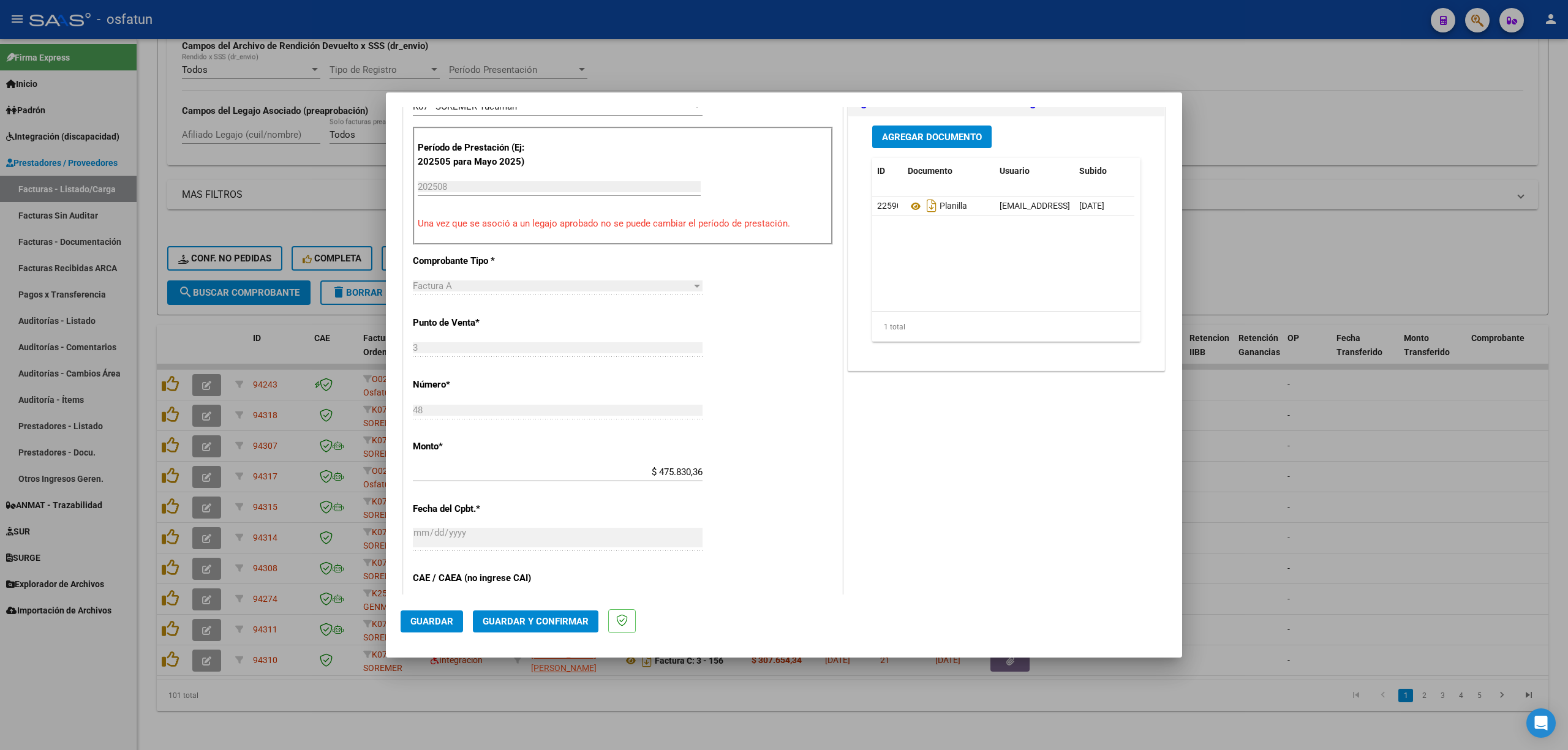
scroll to position [490, 0]
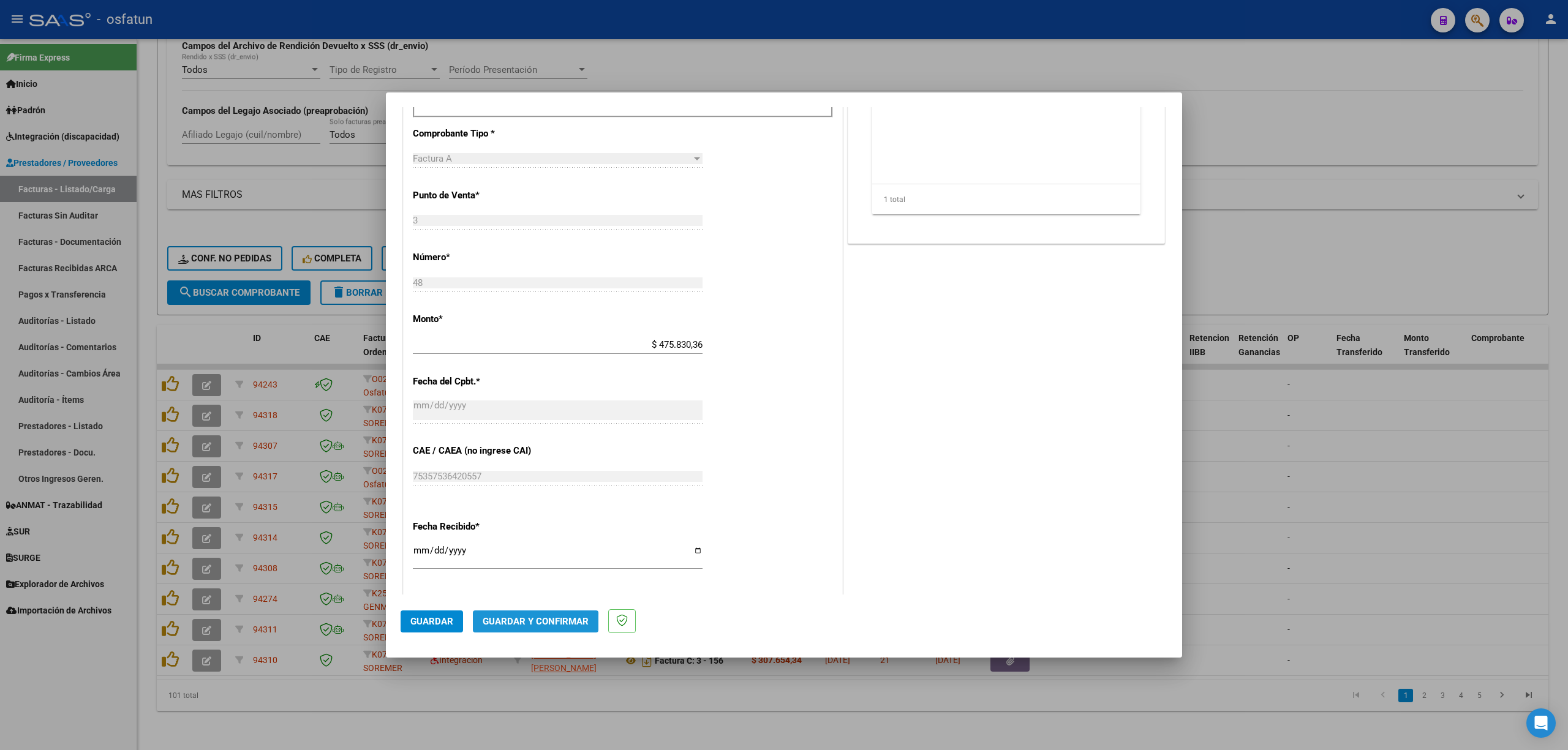
click at [529, 625] on span "Guardar y Confirmar" at bounding box center [535, 622] width 106 height 11
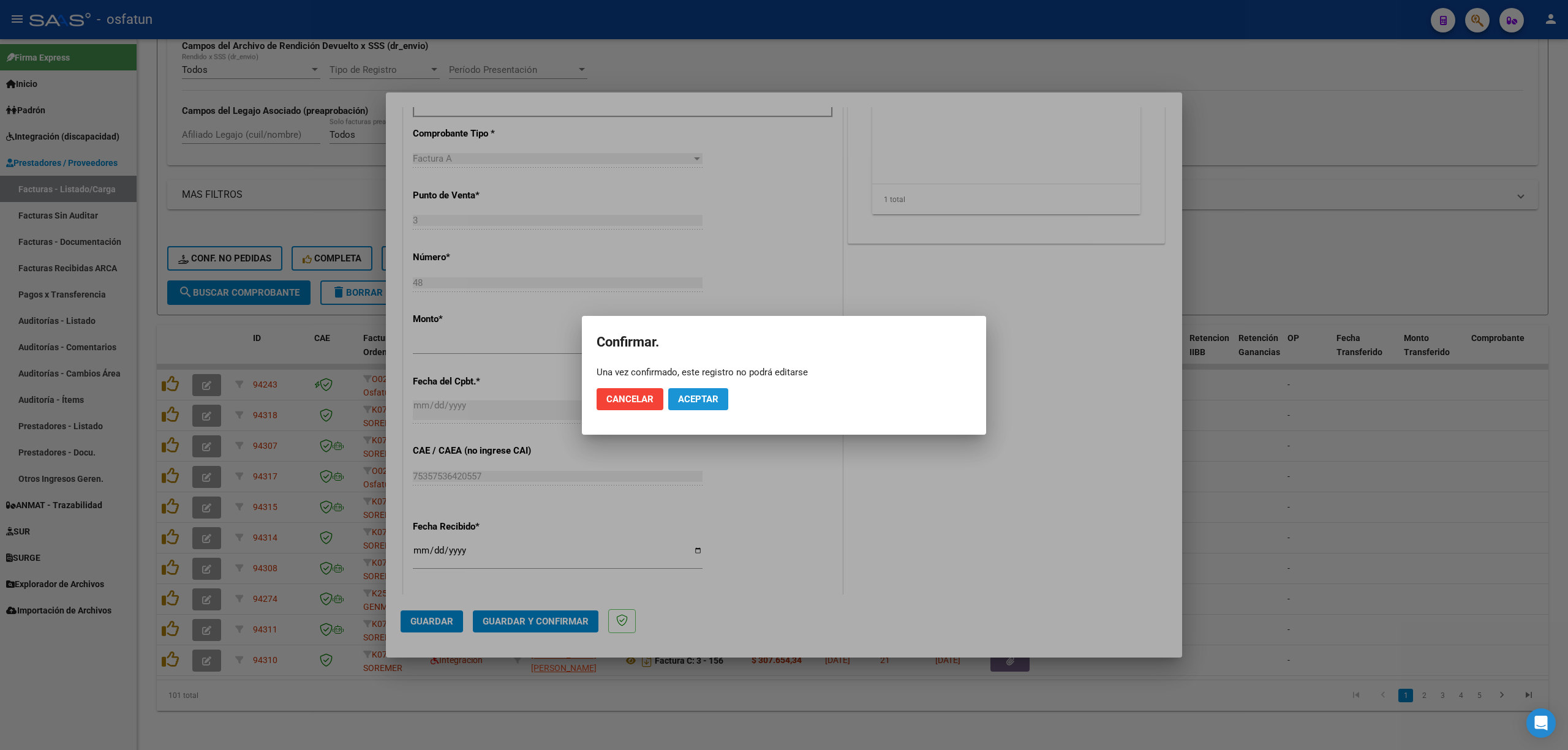
click at [697, 397] on span "Aceptar" at bounding box center [698, 400] width 41 height 11
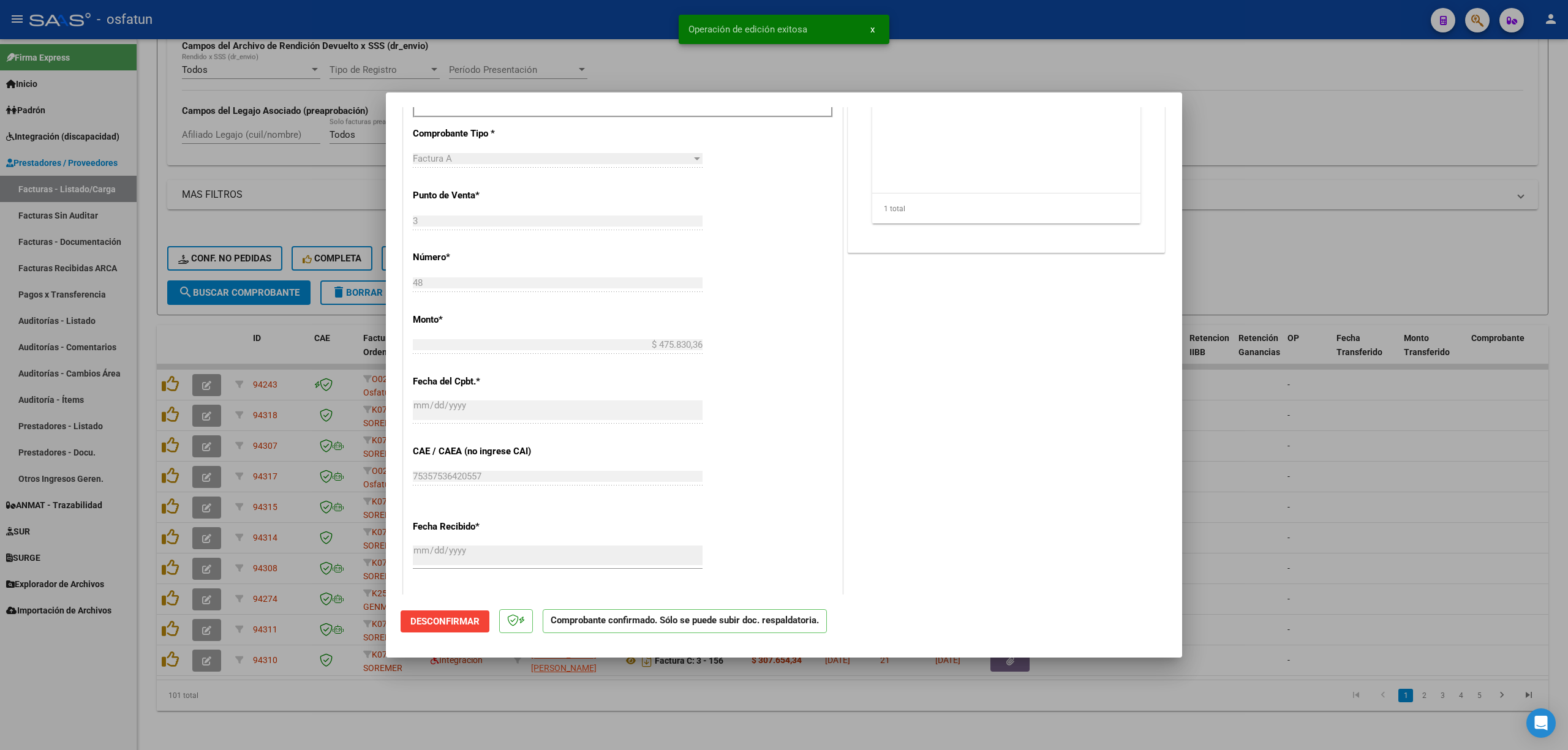
click at [607, 40] on div at bounding box center [784, 375] width 1568 height 750
type input "$ 0,00"
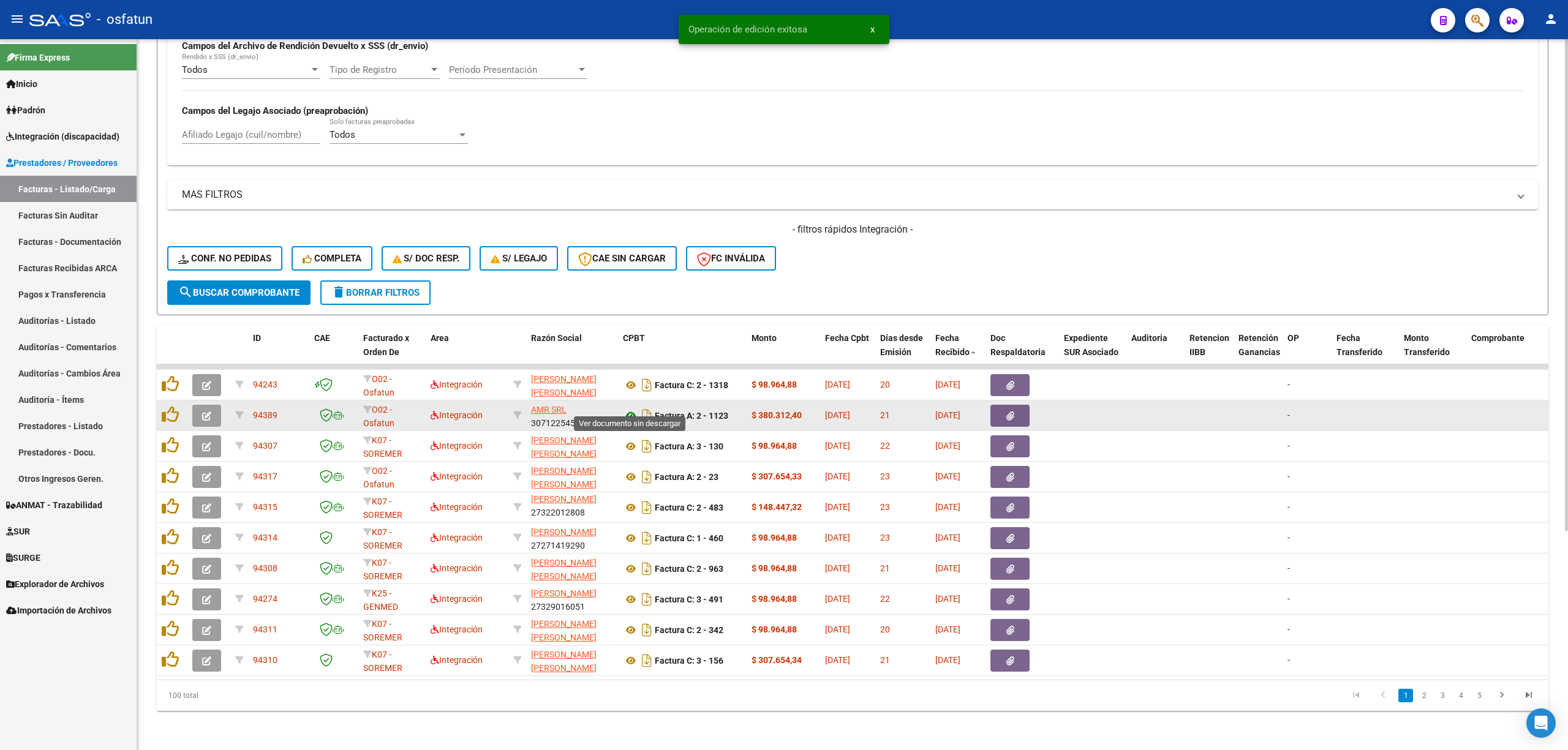
click at [633, 408] on icon at bounding box center [630, 415] width 16 height 15
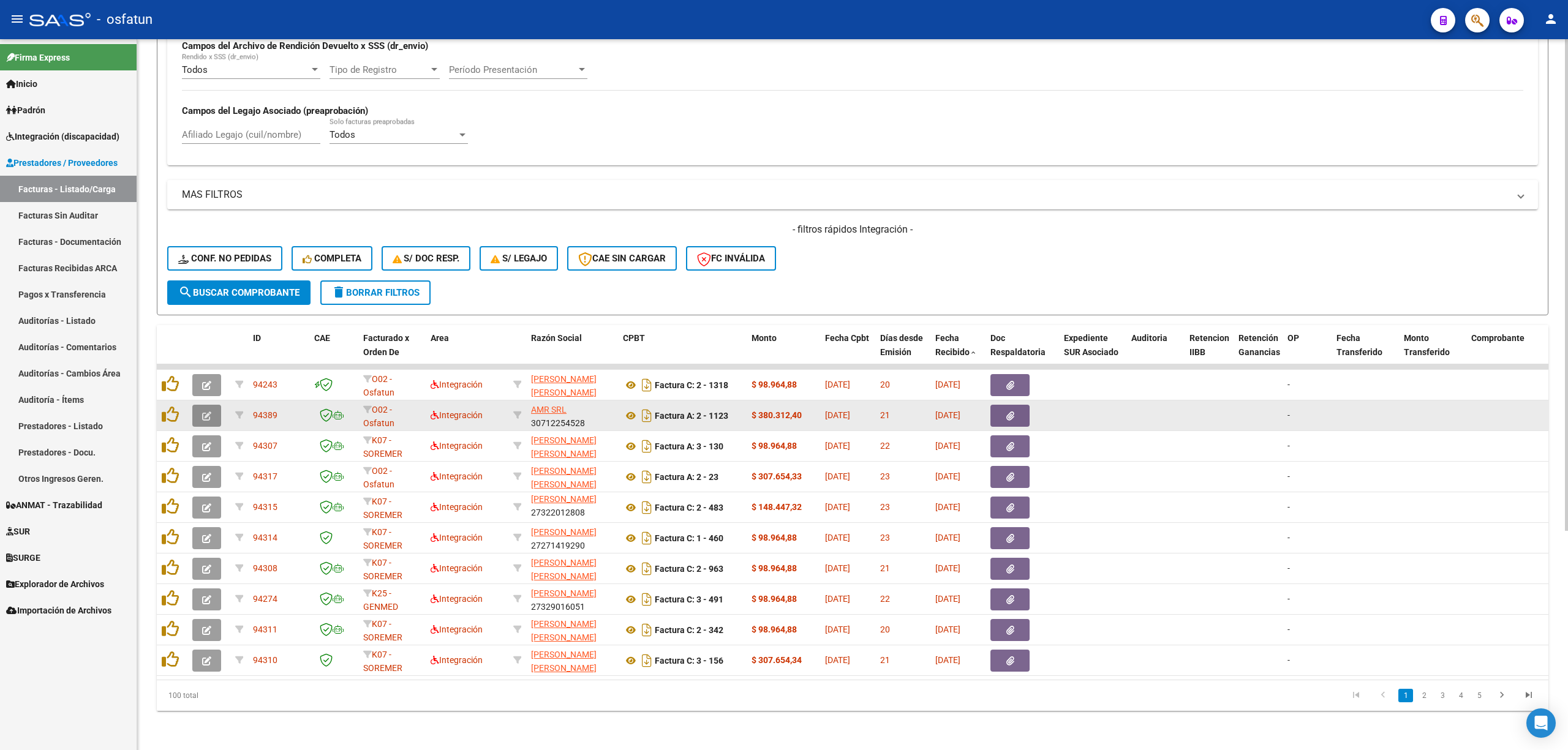
click at [219, 408] on button "button" at bounding box center [206, 415] width 29 height 22
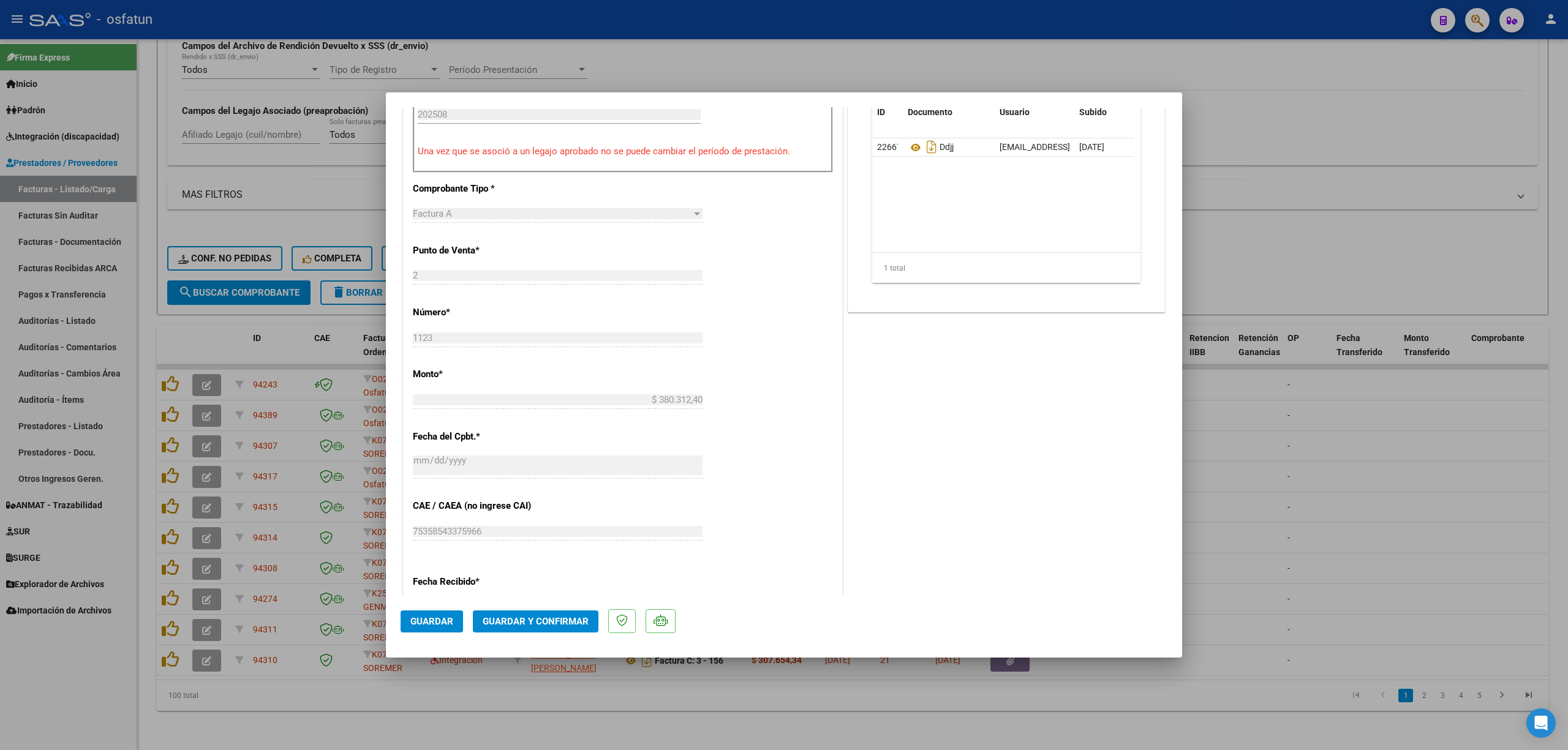
scroll to position [490, 0]
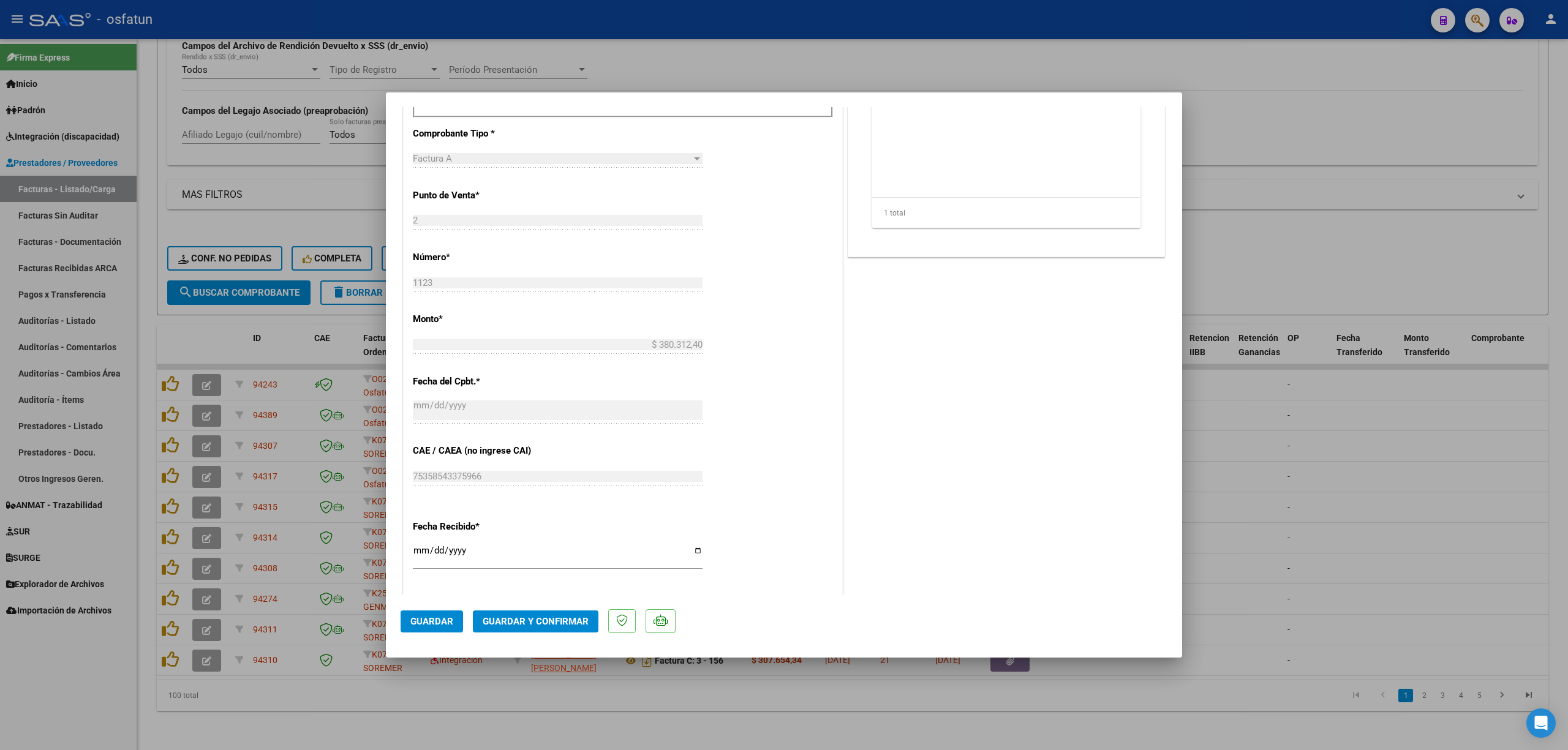
click at [532, 623] on span "Guardar y Confirmar" at bounding box center [535, 622] width 106 height 11
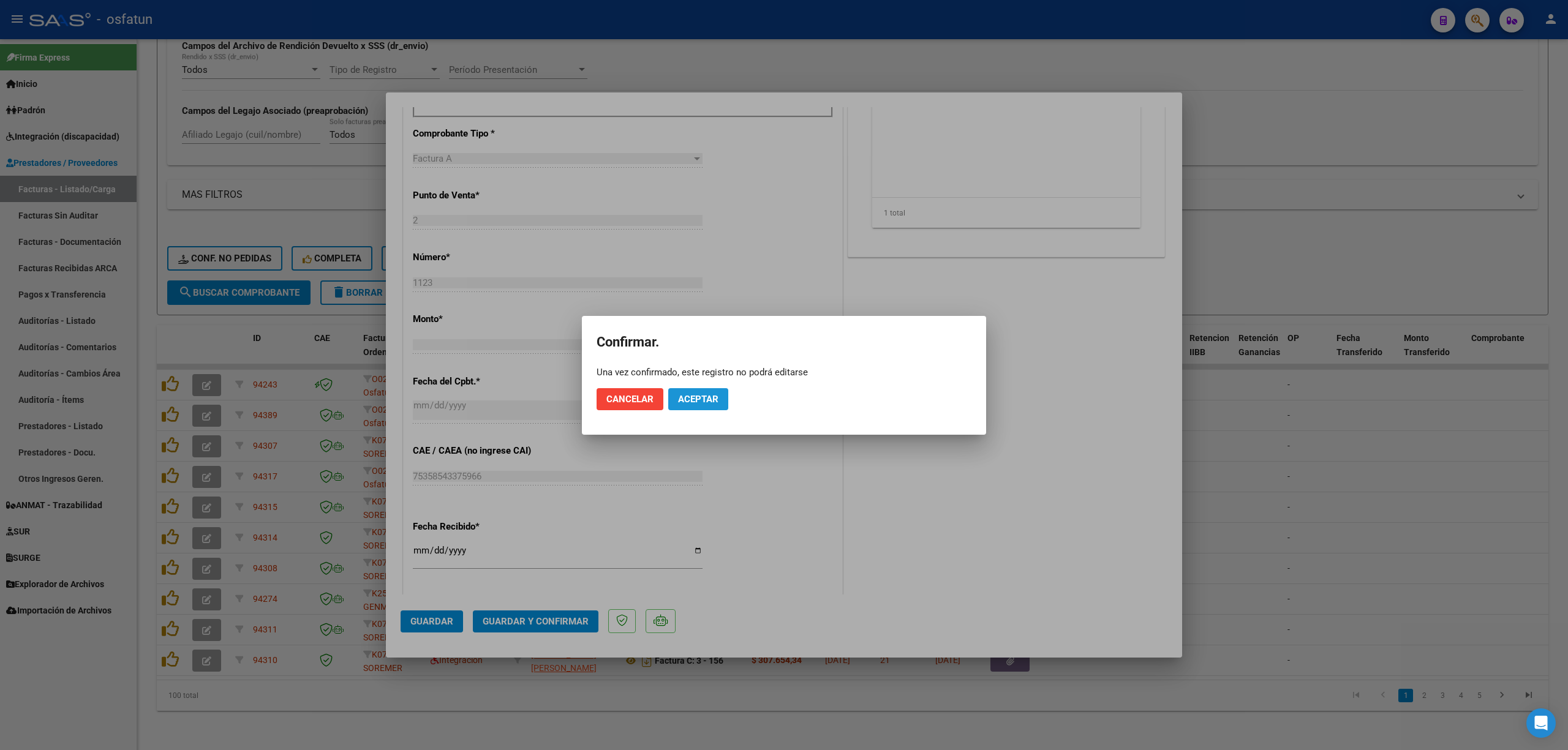
click at [708, 389] on button "Aceptar" at bounding box center [698, 399] width 60 height 22
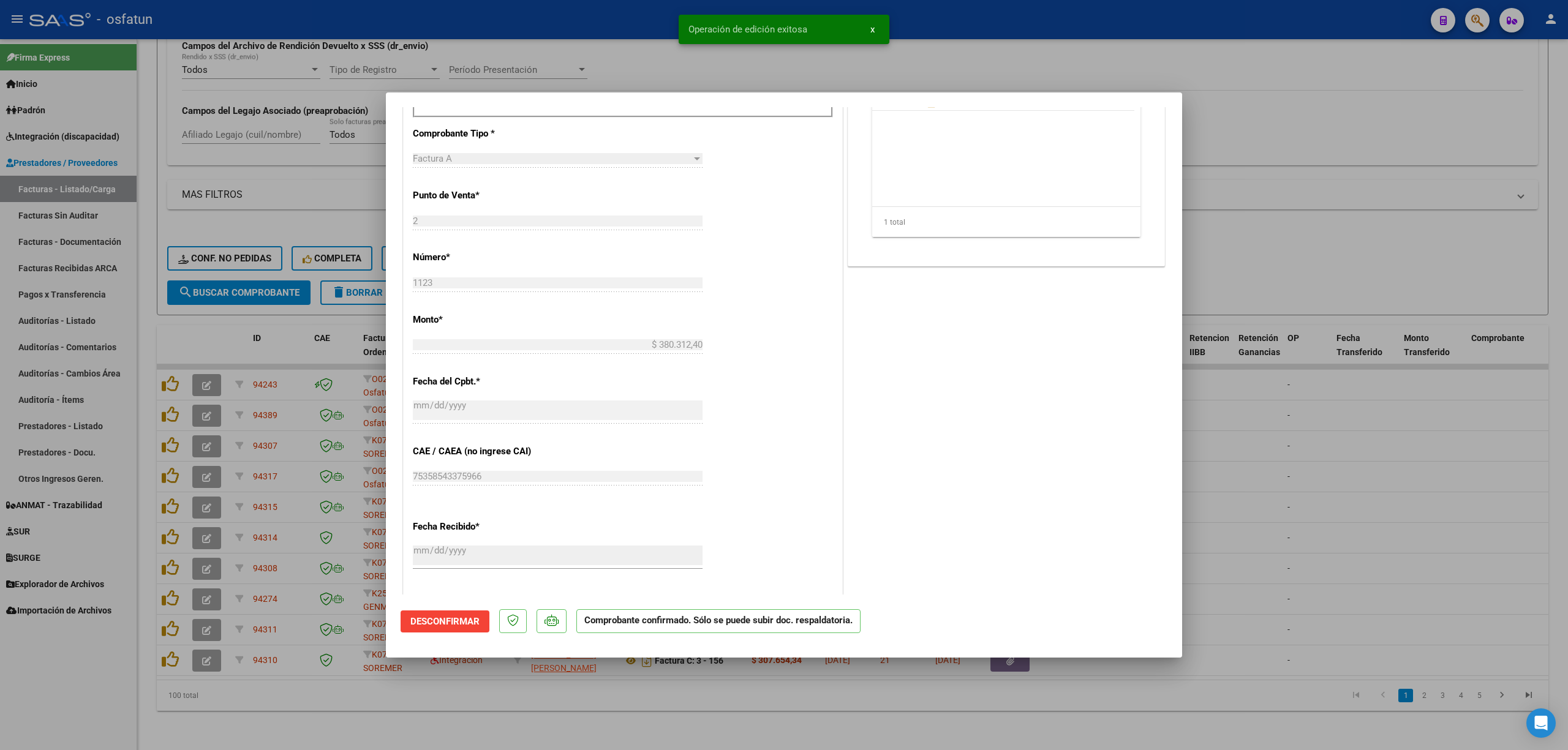
click at [1313, 378] on div at bounding box center [784, 375] width 1568 height 750
type input "$ 0,00"
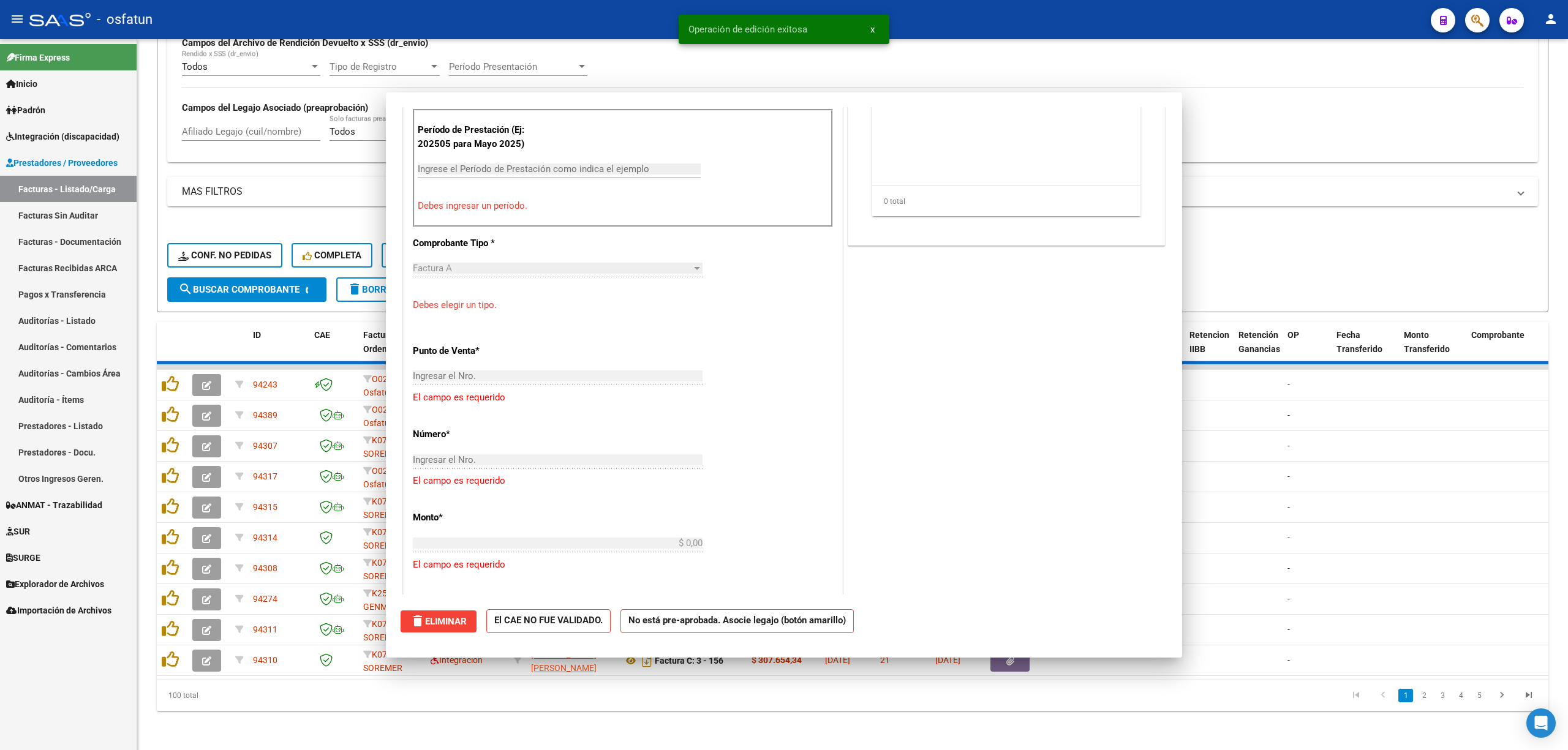
scroll to position [640, 0]
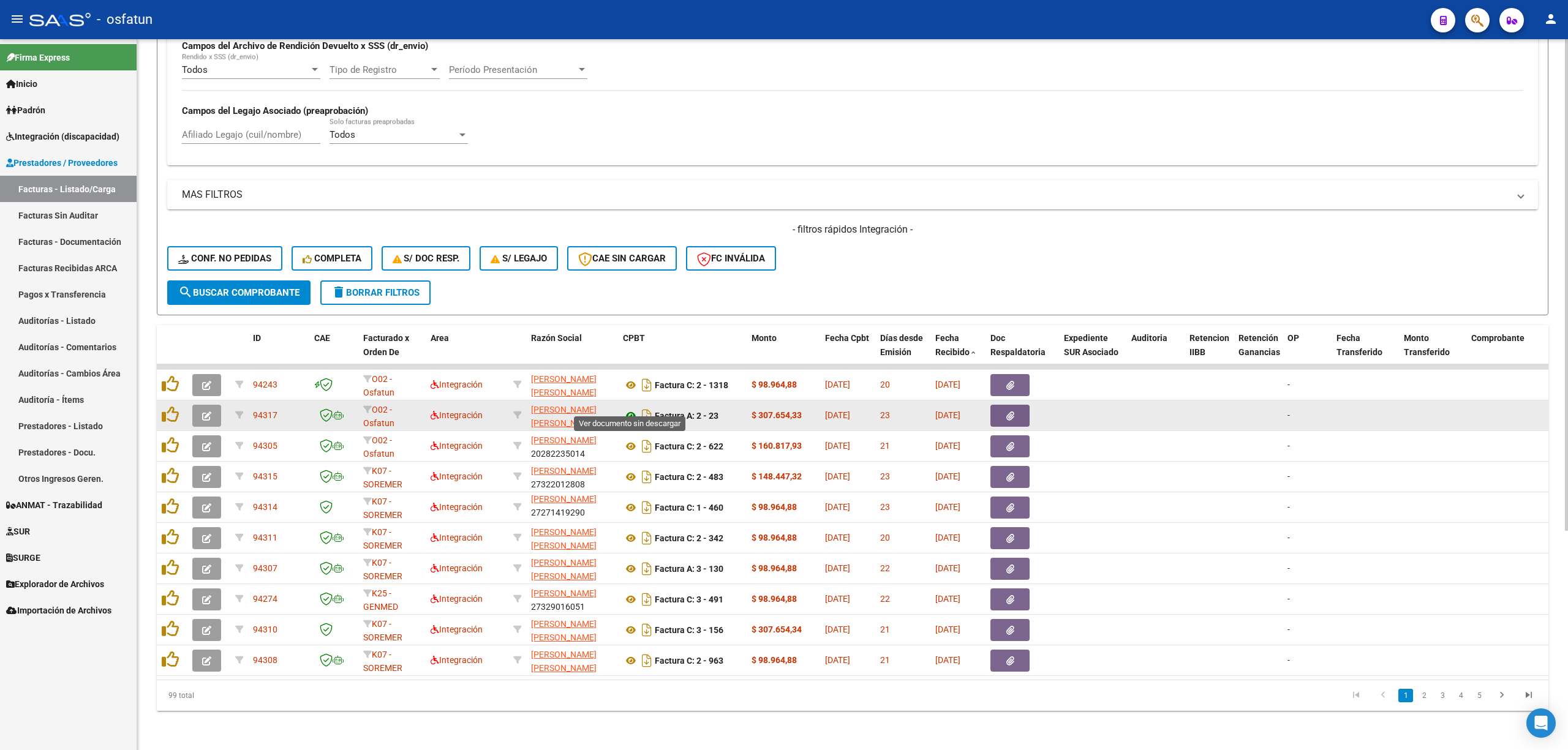
click at [628, 408] on icon at bounding box center [630, 415] width 16 height 15
click at [200, 404] on button "button" at bounding box center [206, 415] width 29 height 22
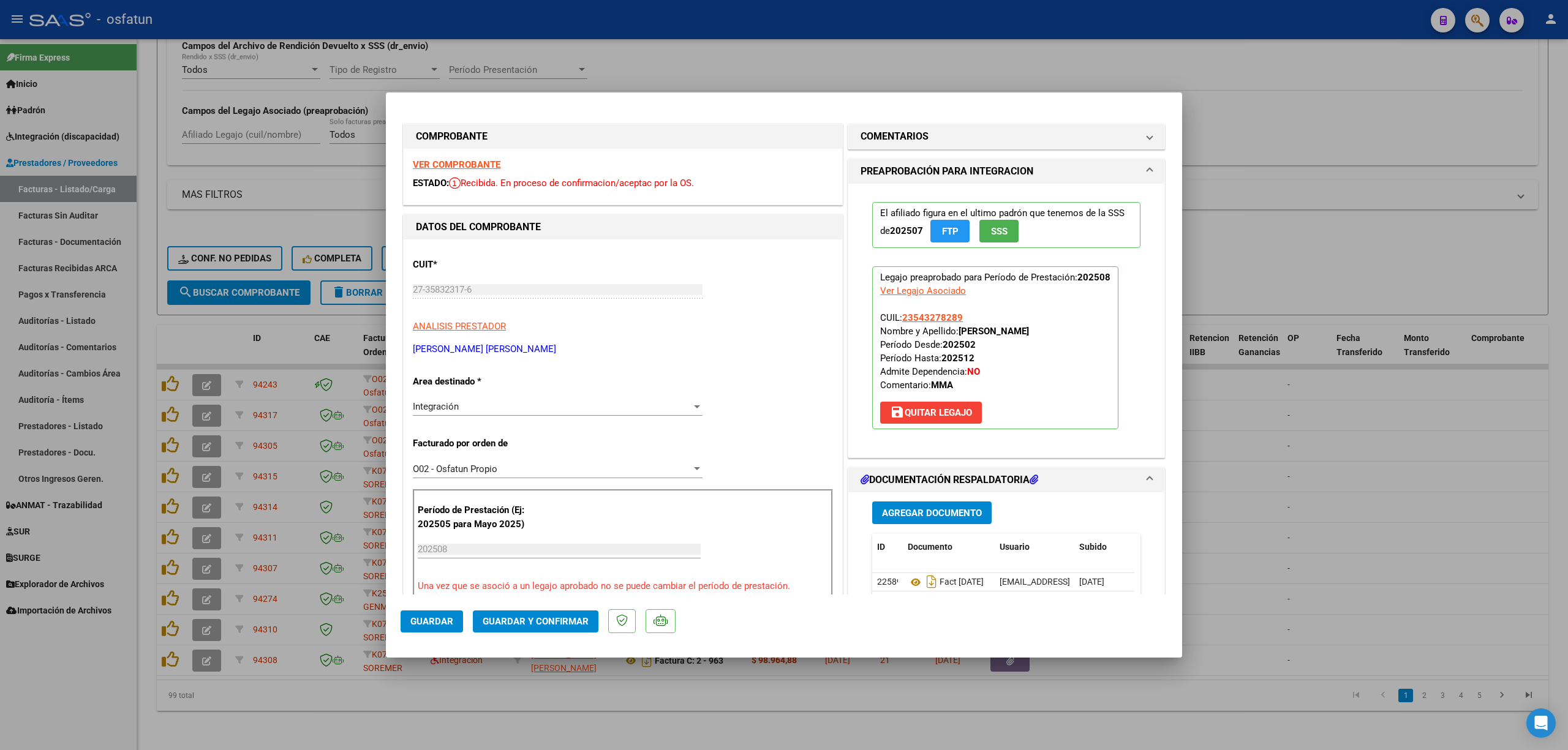
scroll to position [81, 0]
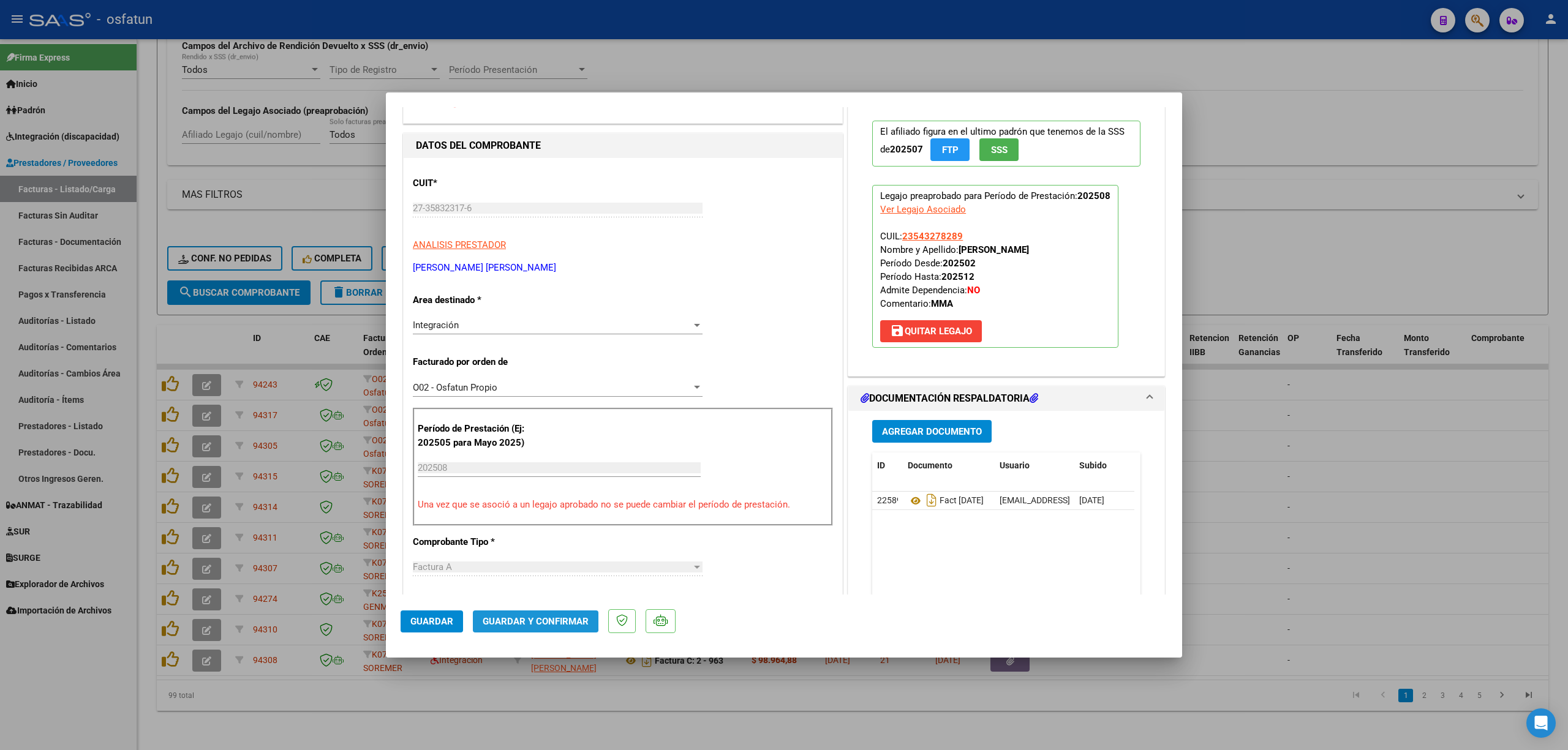
click at [527, 618] on span "Guardar y Confirmar" at bounding box center [535, 622] width 106 height 11
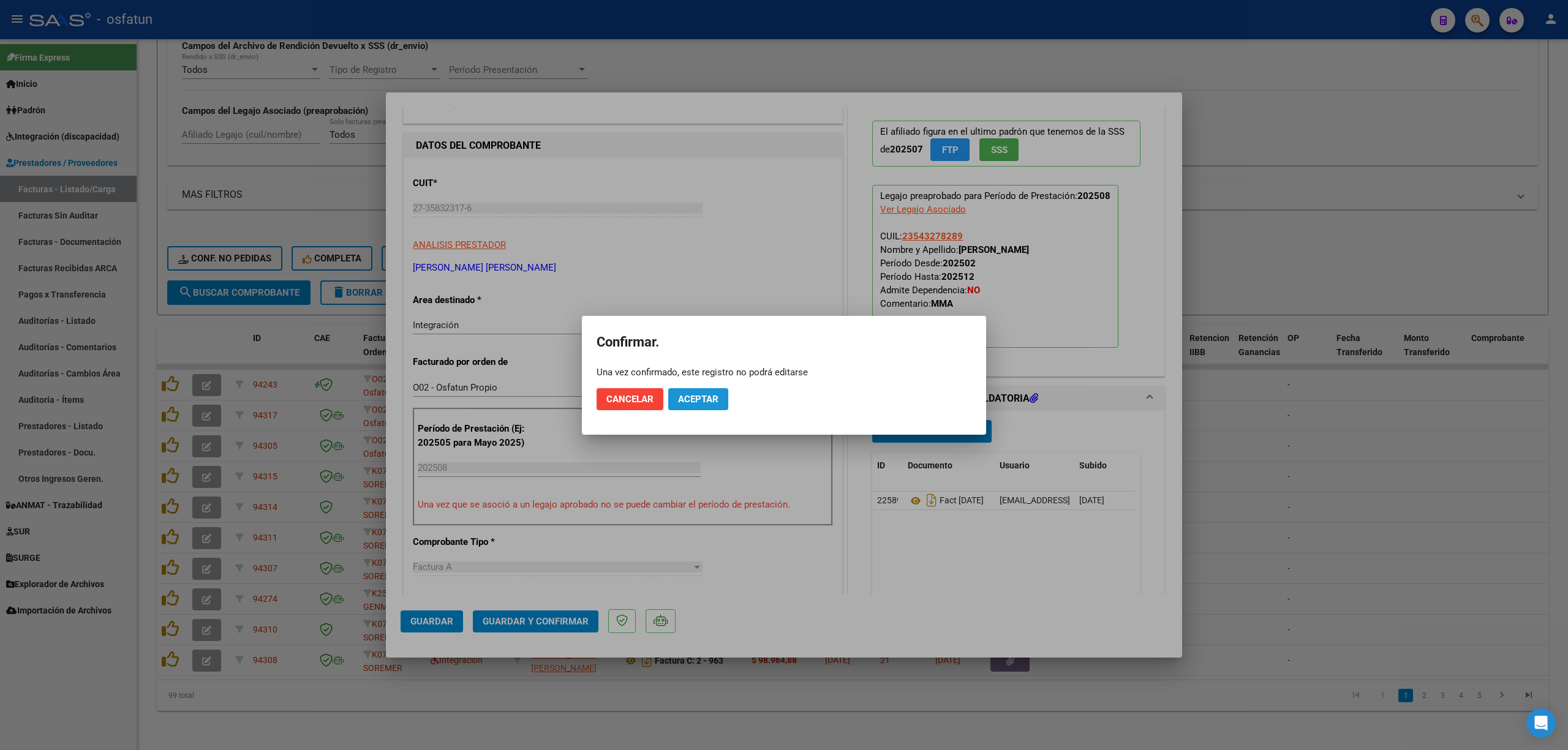
click at [703, 398] on span "Aceptar" at bounding box center [698, 400] width 41 height 11
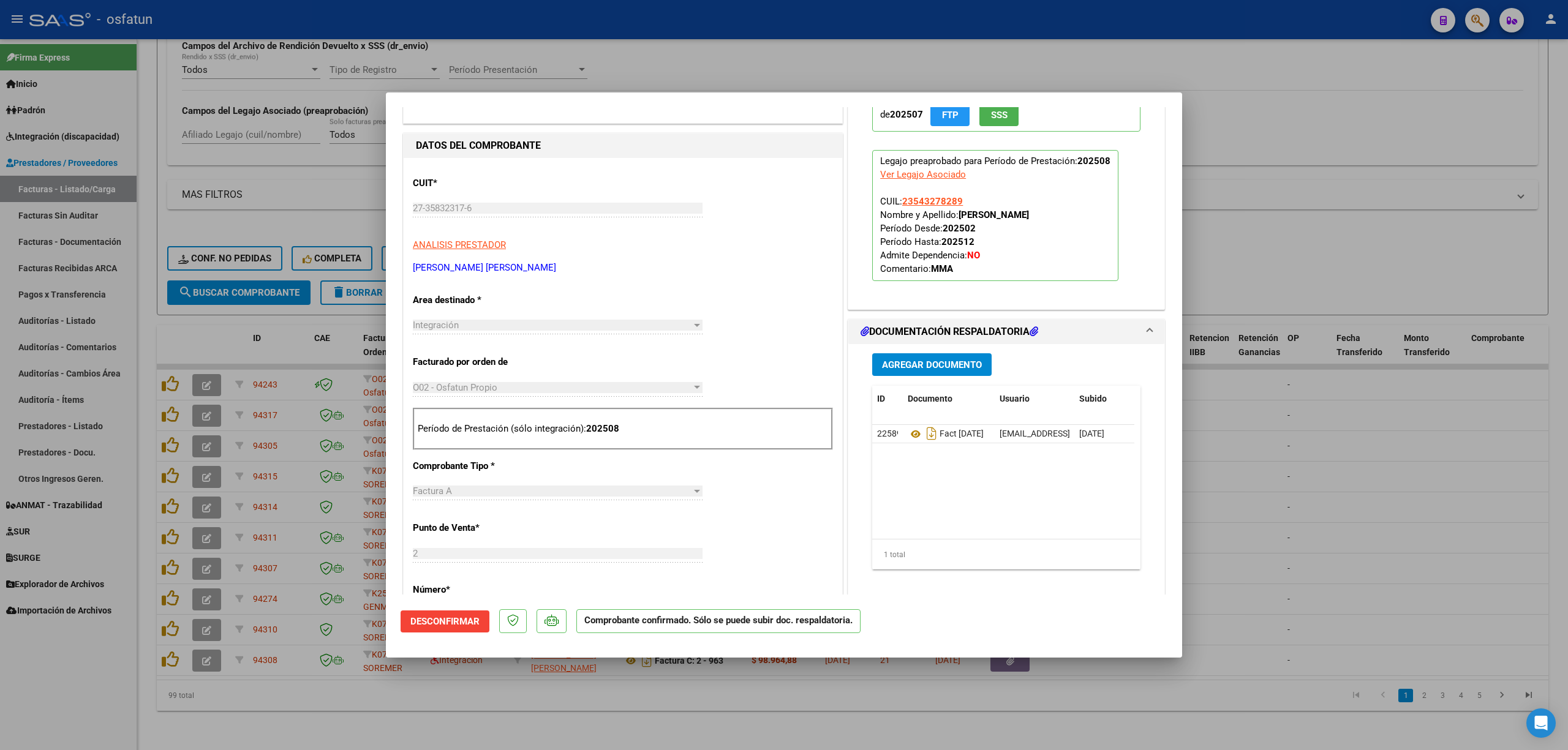
click at [1205, 505] on div at bounding box center [784, 375] width 1568 height 750
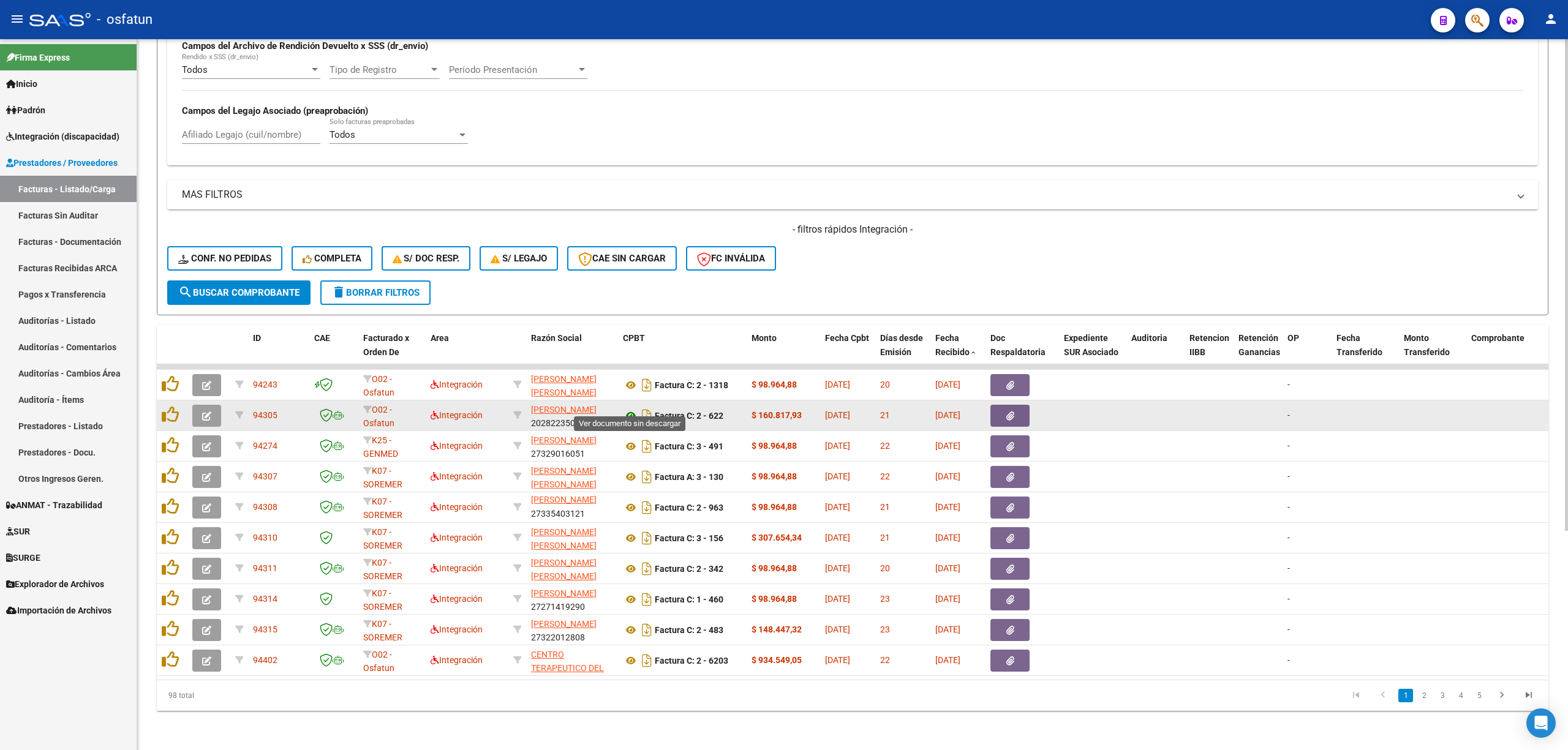
click at [630, 408] on icon at bounding box center [630, 415] width 16 height 15
click at [213, 404] on button "button" at bounding box center [206, 415] width 29 height 22
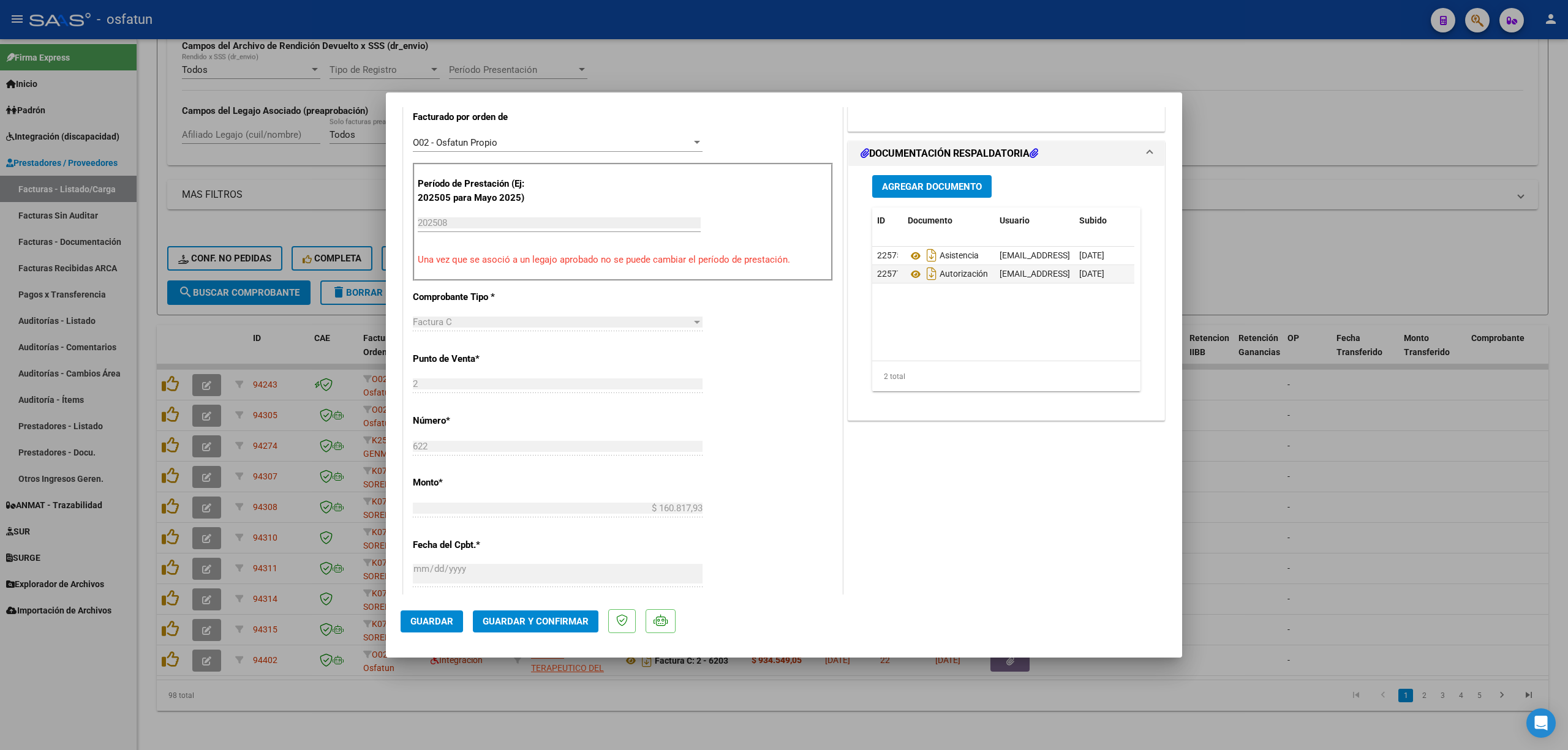
scroll to position [408, 0]
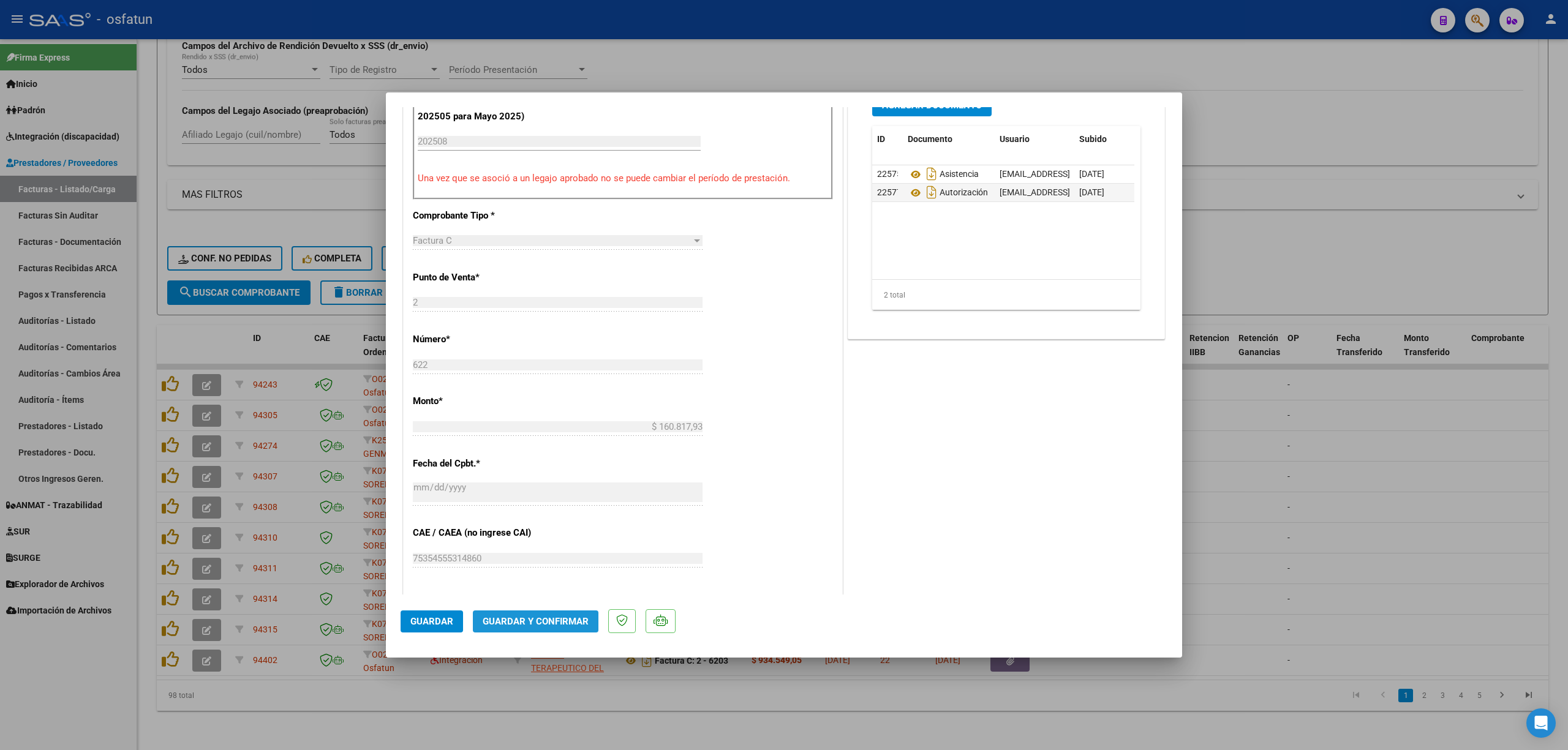
click at [561, 613] on button "Guardar y Confirmar" at bounding box center [535, 621] width 126 height 22
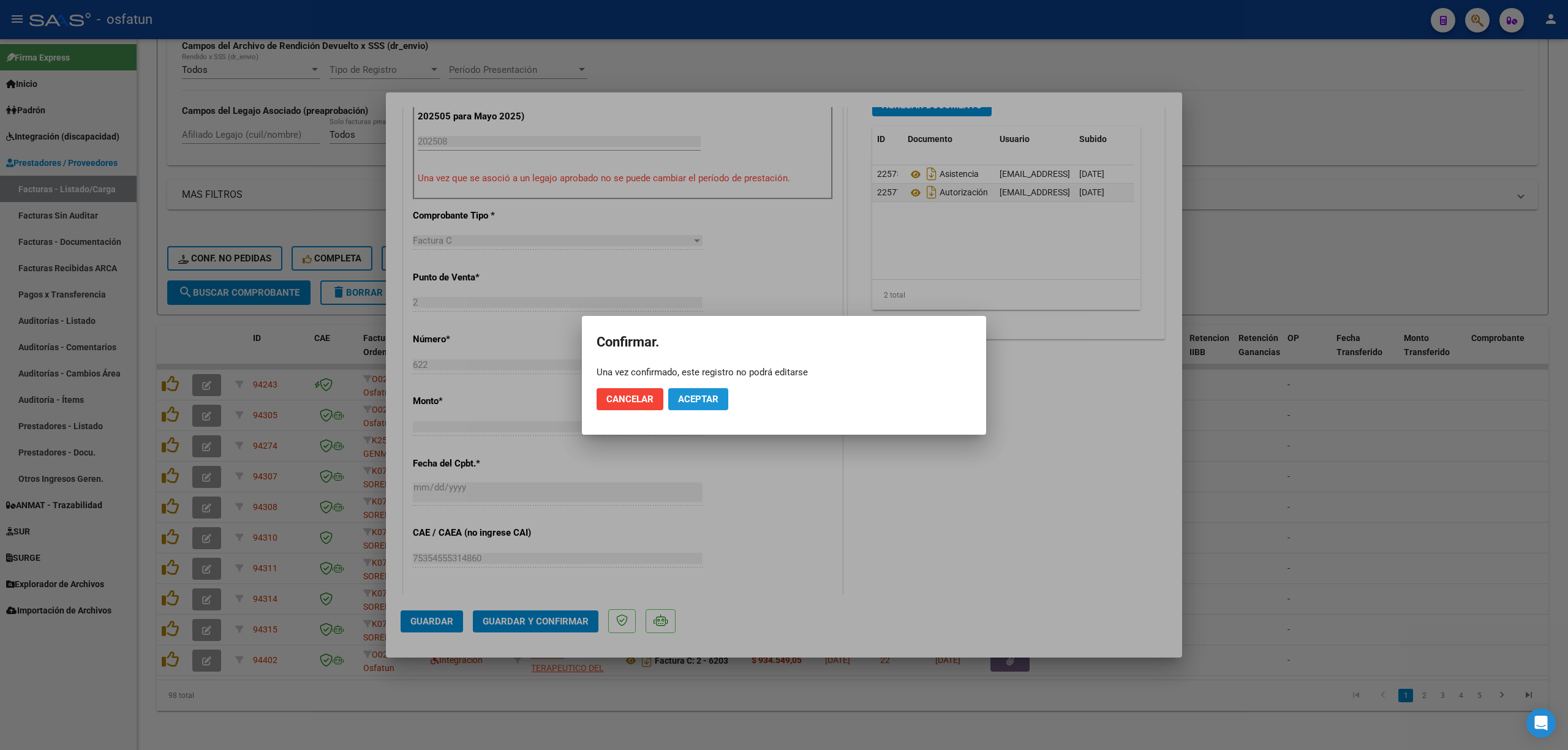
click at [701, 407] on button "Aceptar" at bounding box center [698, 399] width 60 height 22
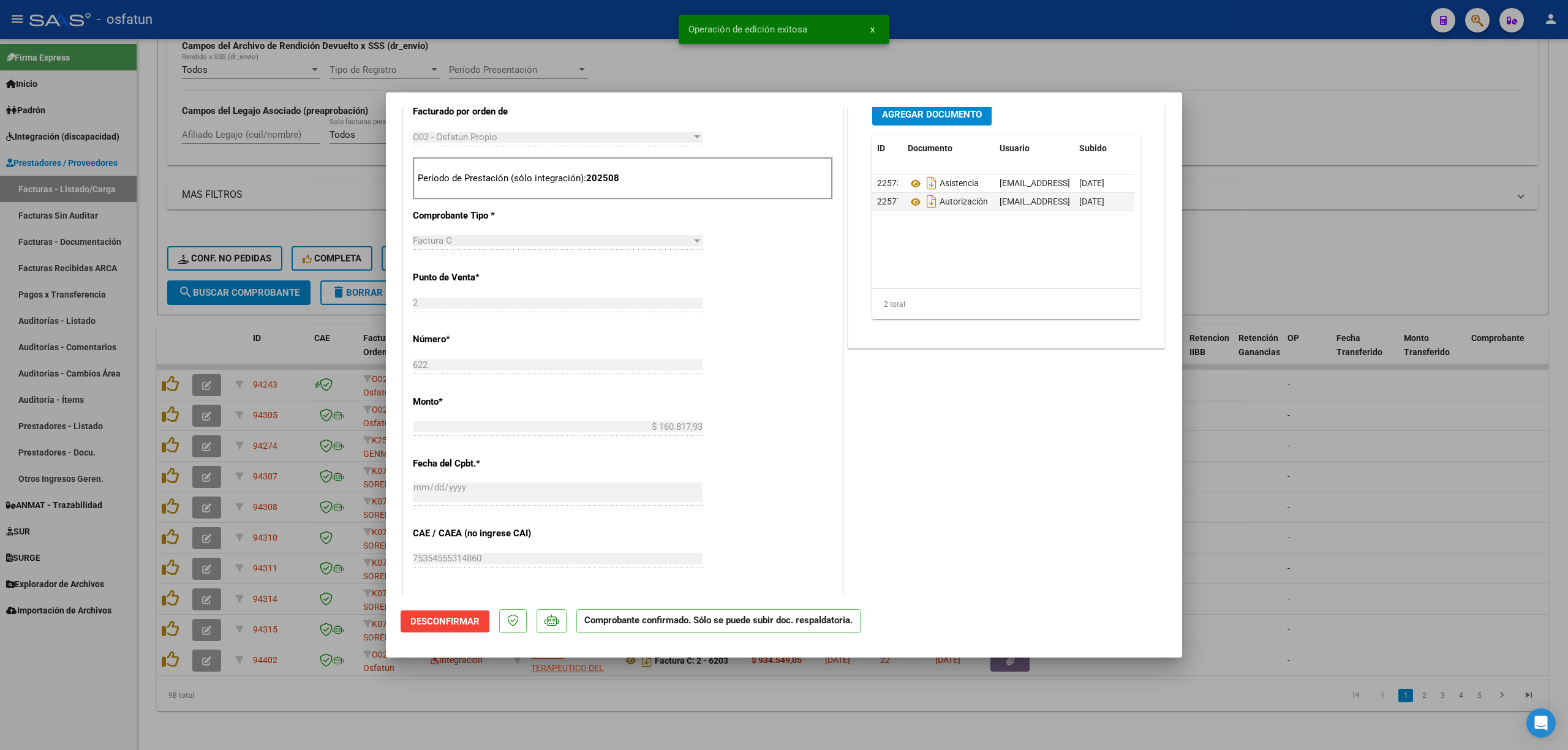
click at [607, 28] on div at bounding box center [784, 375] width 1568 height 750
type input "$ 0,00"
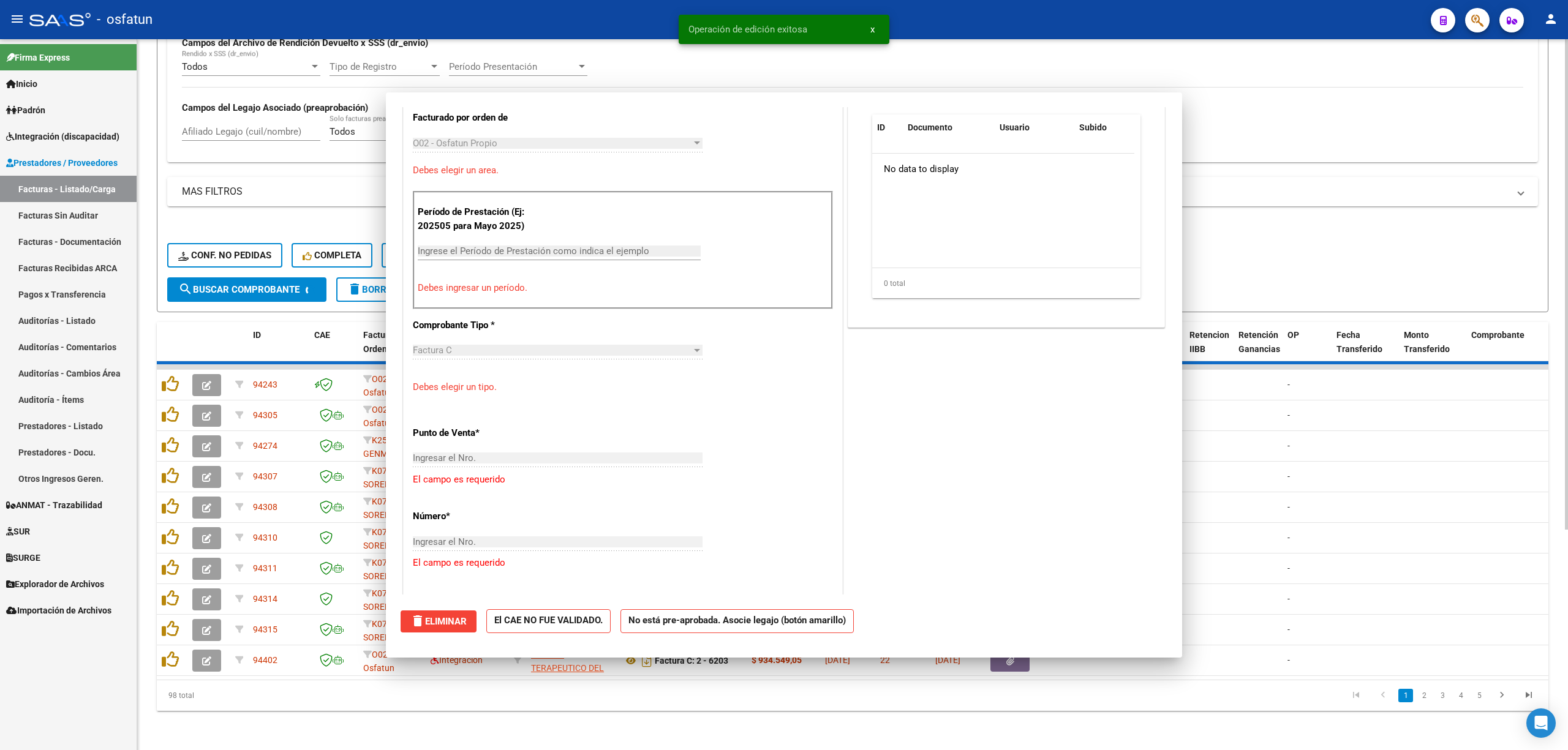
scroll to position [559, 0]
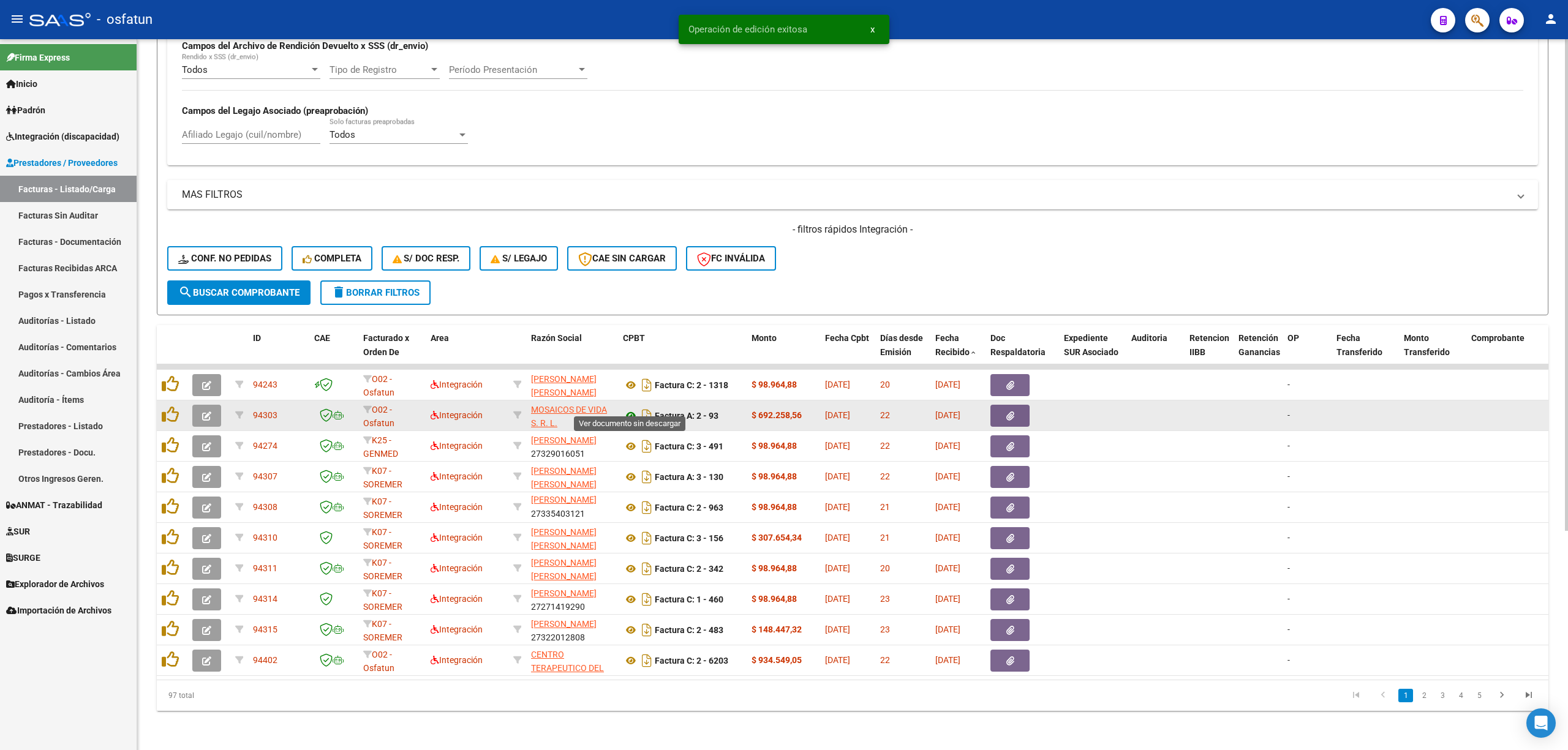
click at [632, 408] on icon at bounding box center [630, 415] width 16 height 15
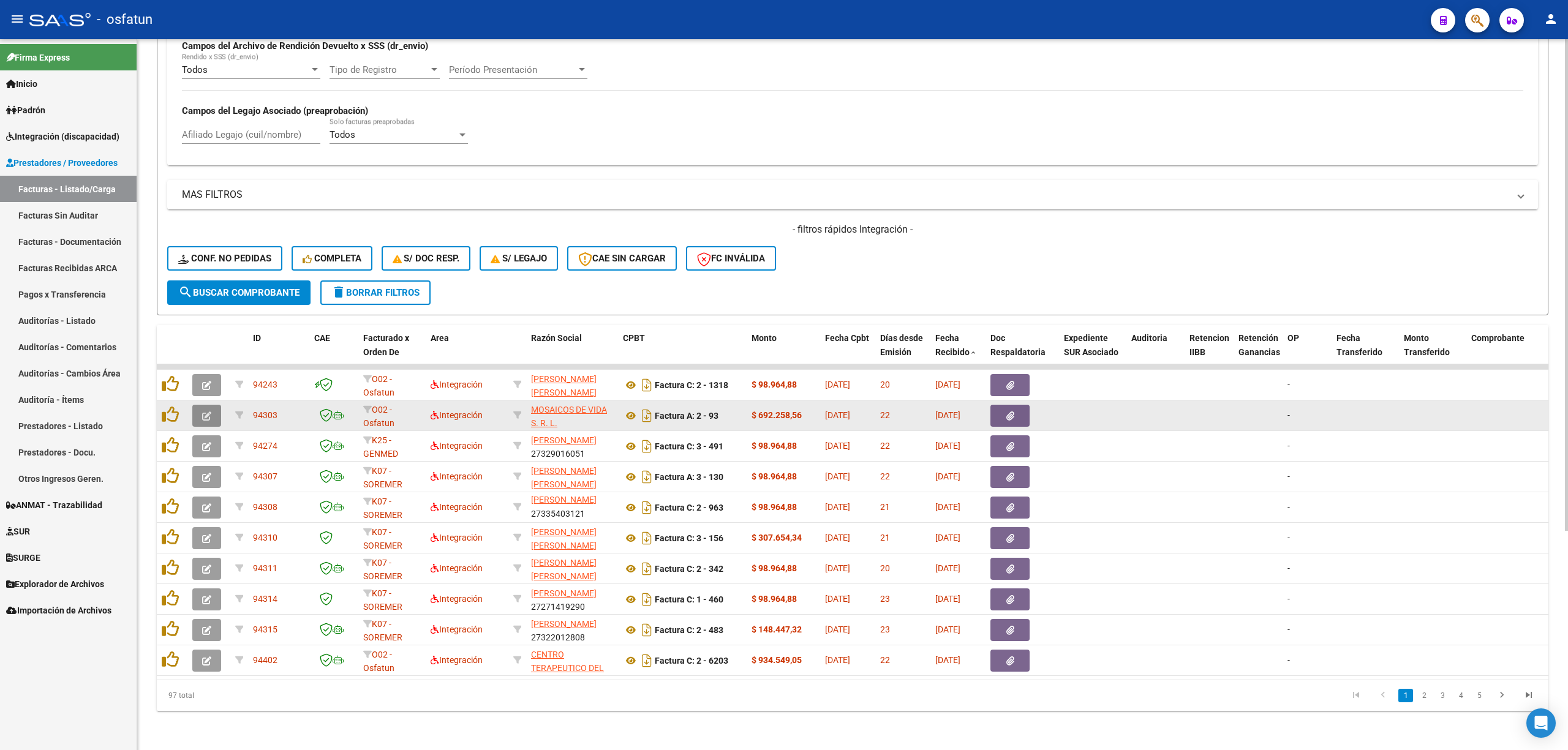
click at [208, 411] on icon "button" at bounding box center [206, 416] width 9 height 9
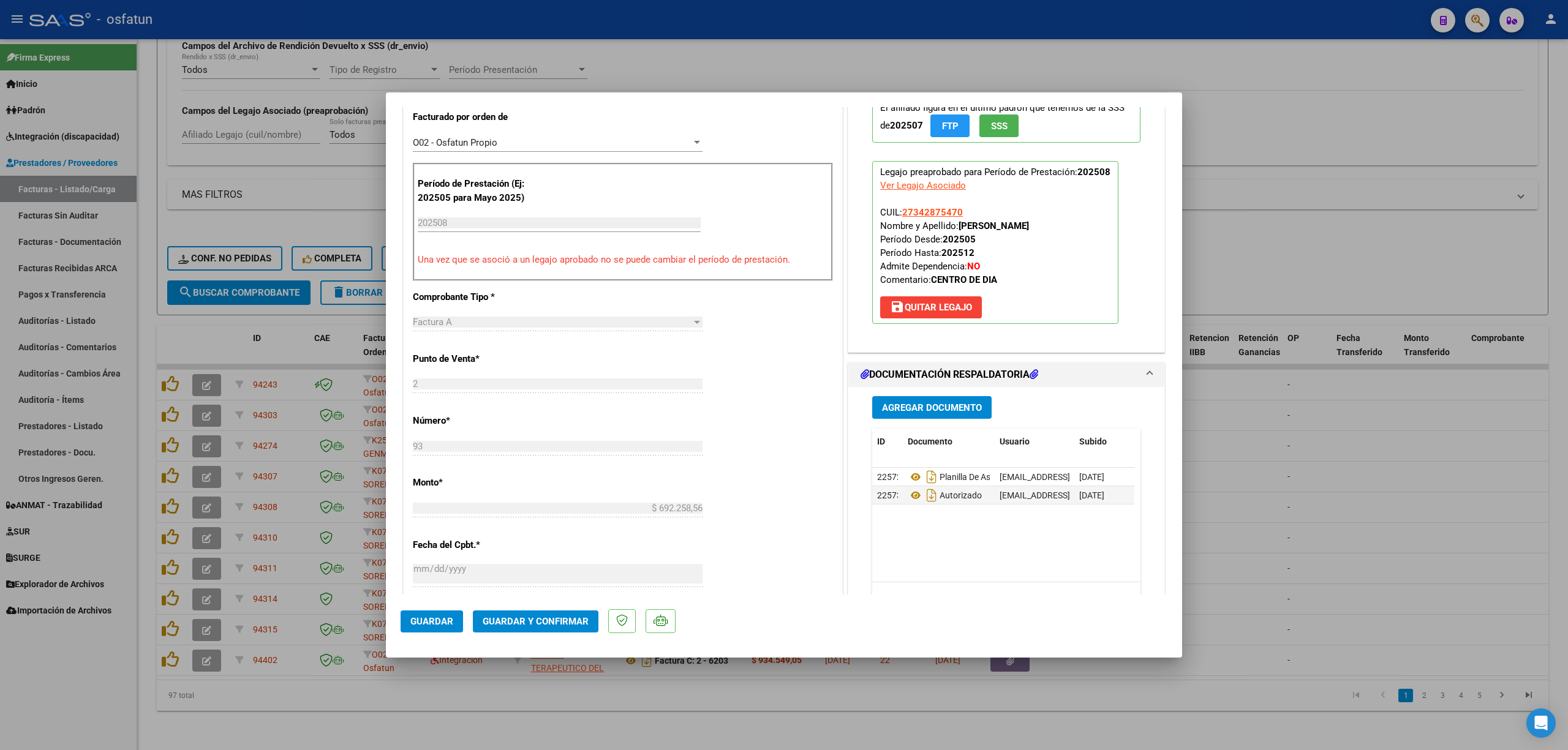
scroll to position [653, 0]
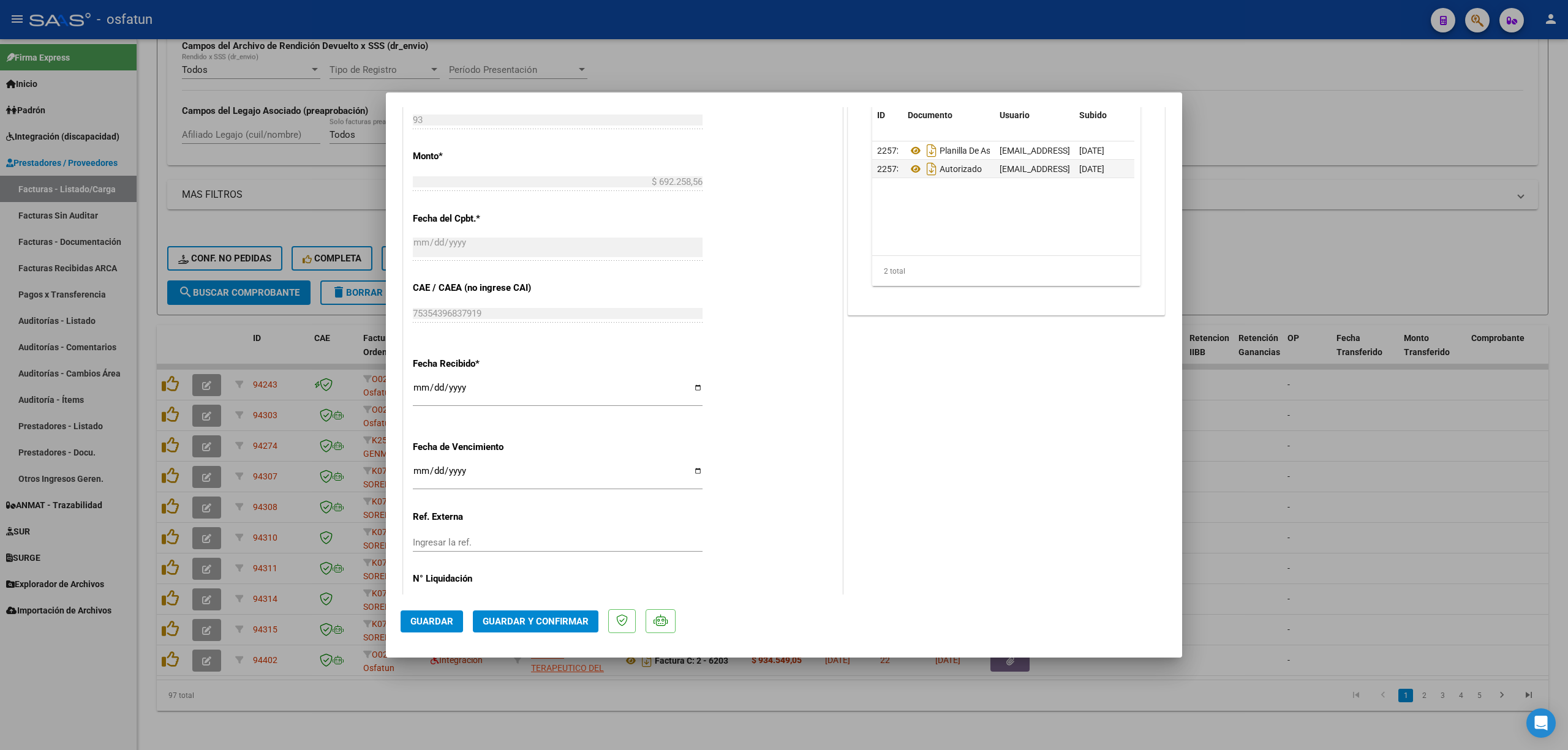
click at [530, 633] on mat-dialog-actions "Guardar Guardar y Confirmar" at bounding box center [783, 618] width 766 height 48
click at [525, 620] on span "Guardar y Confirmar" at bounding box center [535, 622] width 106 height 11
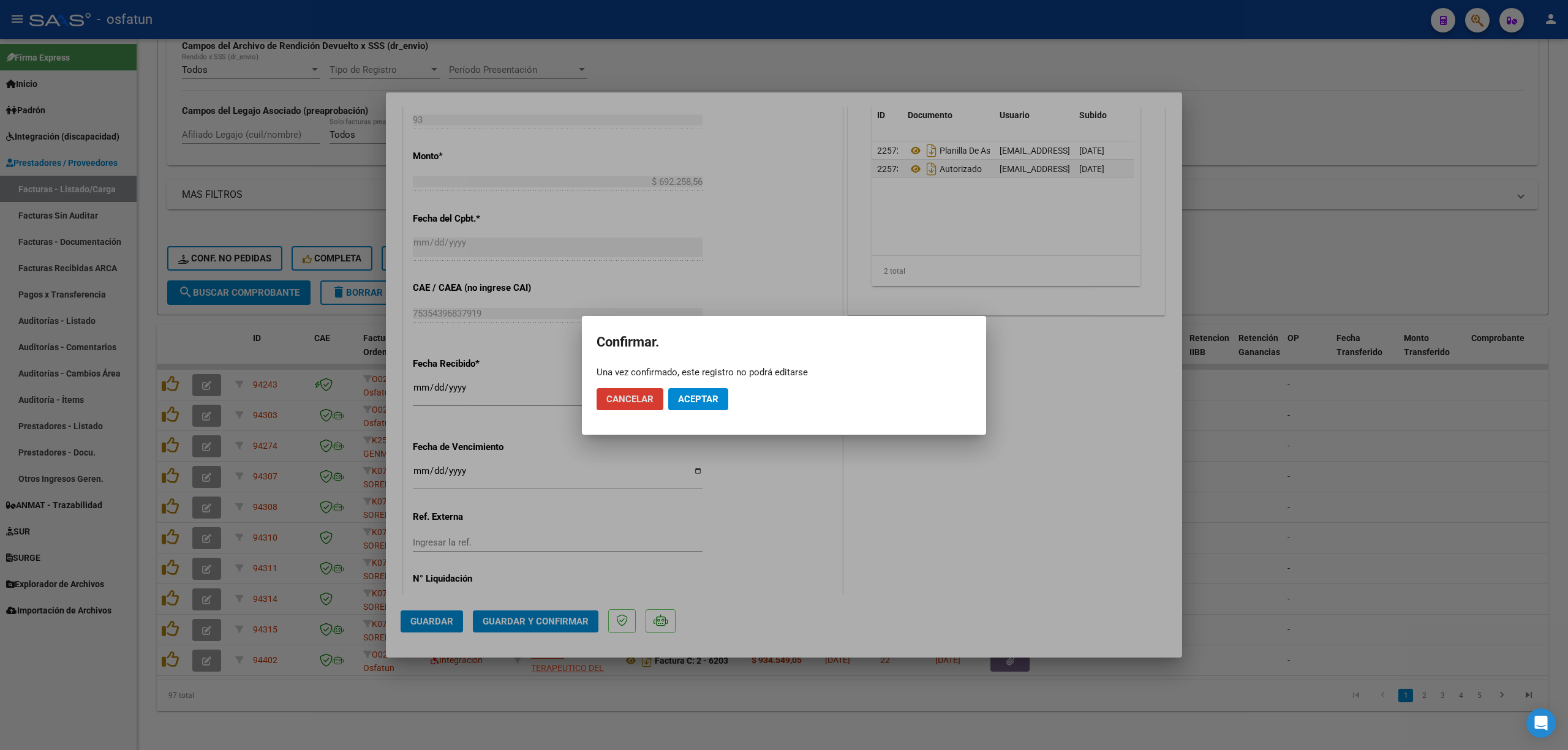
click at [708, 382] on mat-dialog-actions "Cancelar Aceptar" at bounding box center [784, 399] width 374 height 41
click at [706, 390] on button "Aceptar" at bounding box center [698, 399] width 60 height 22
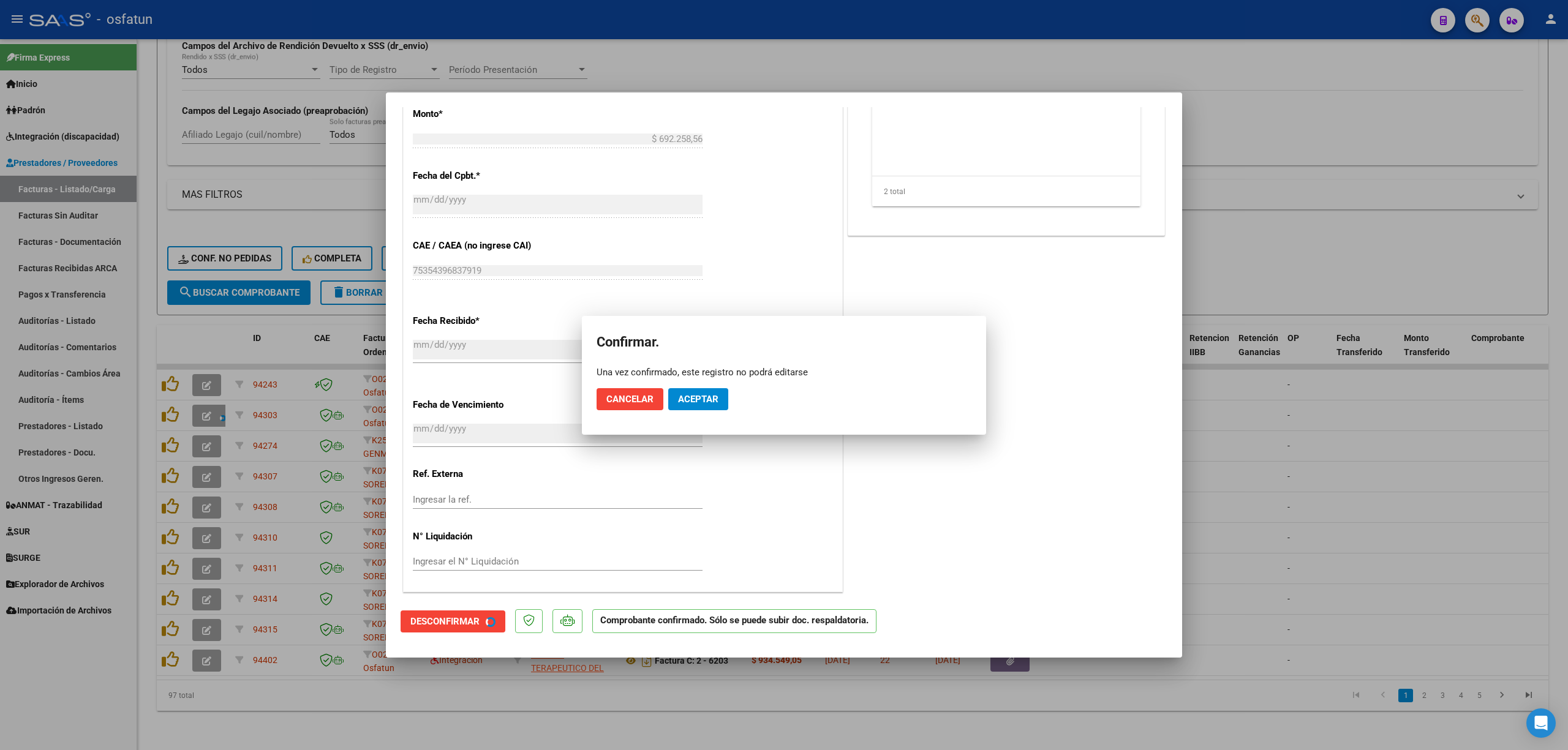
scroll to position [577, 0]
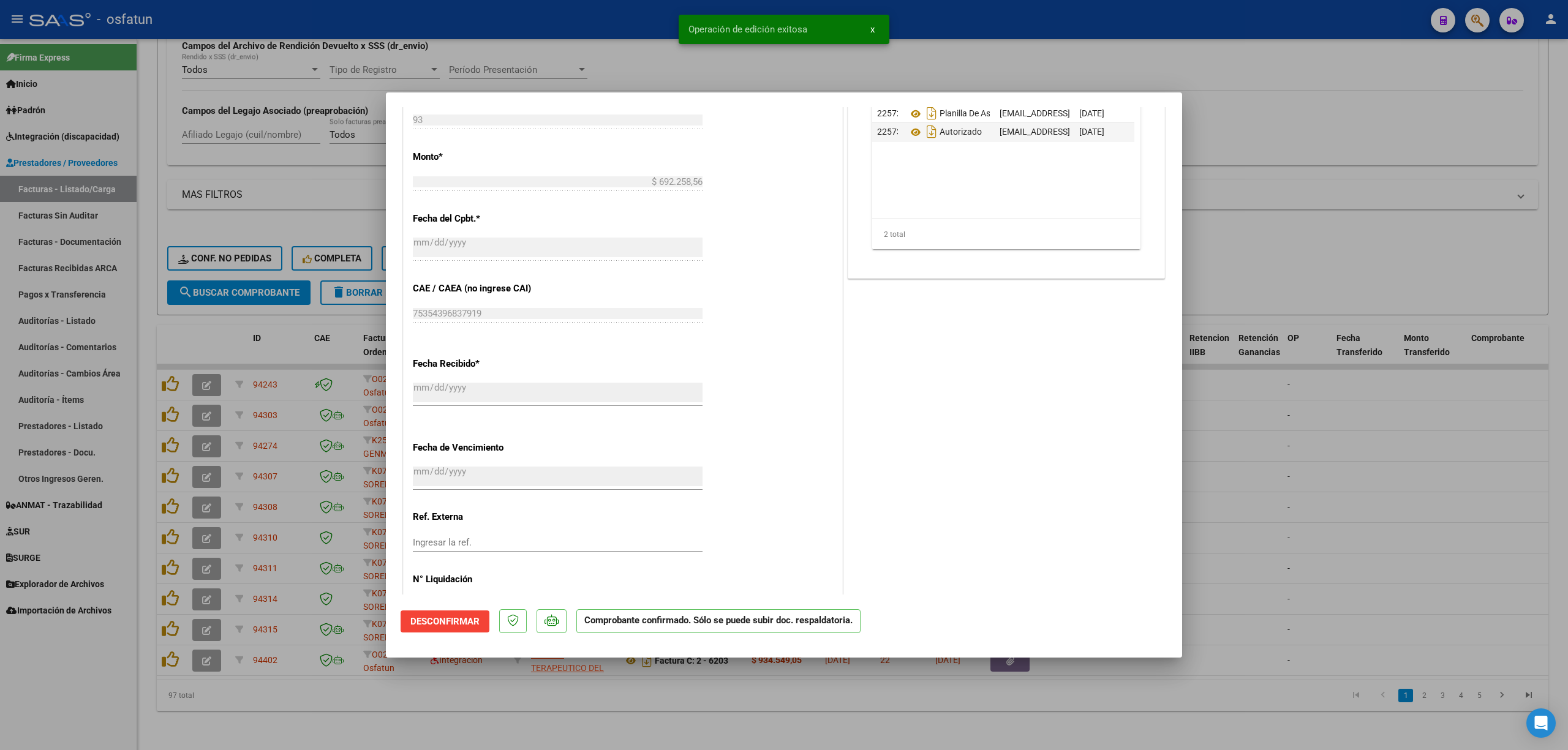
click at [586, 53] on div at bounding box center [784, 375] width 1568 height 750
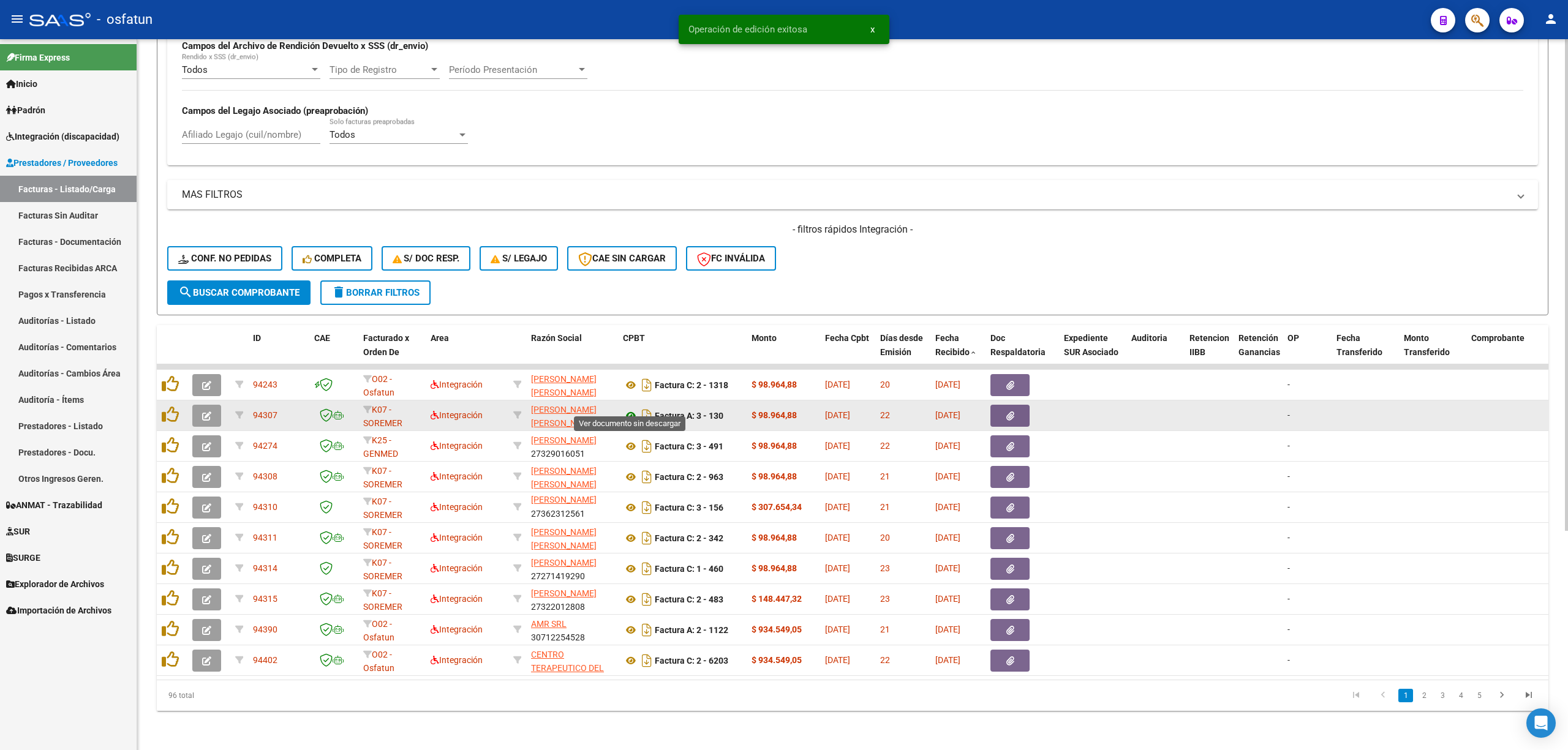
click at [628, 408] on icon at bounding box center [630, 415] width 16 height 15
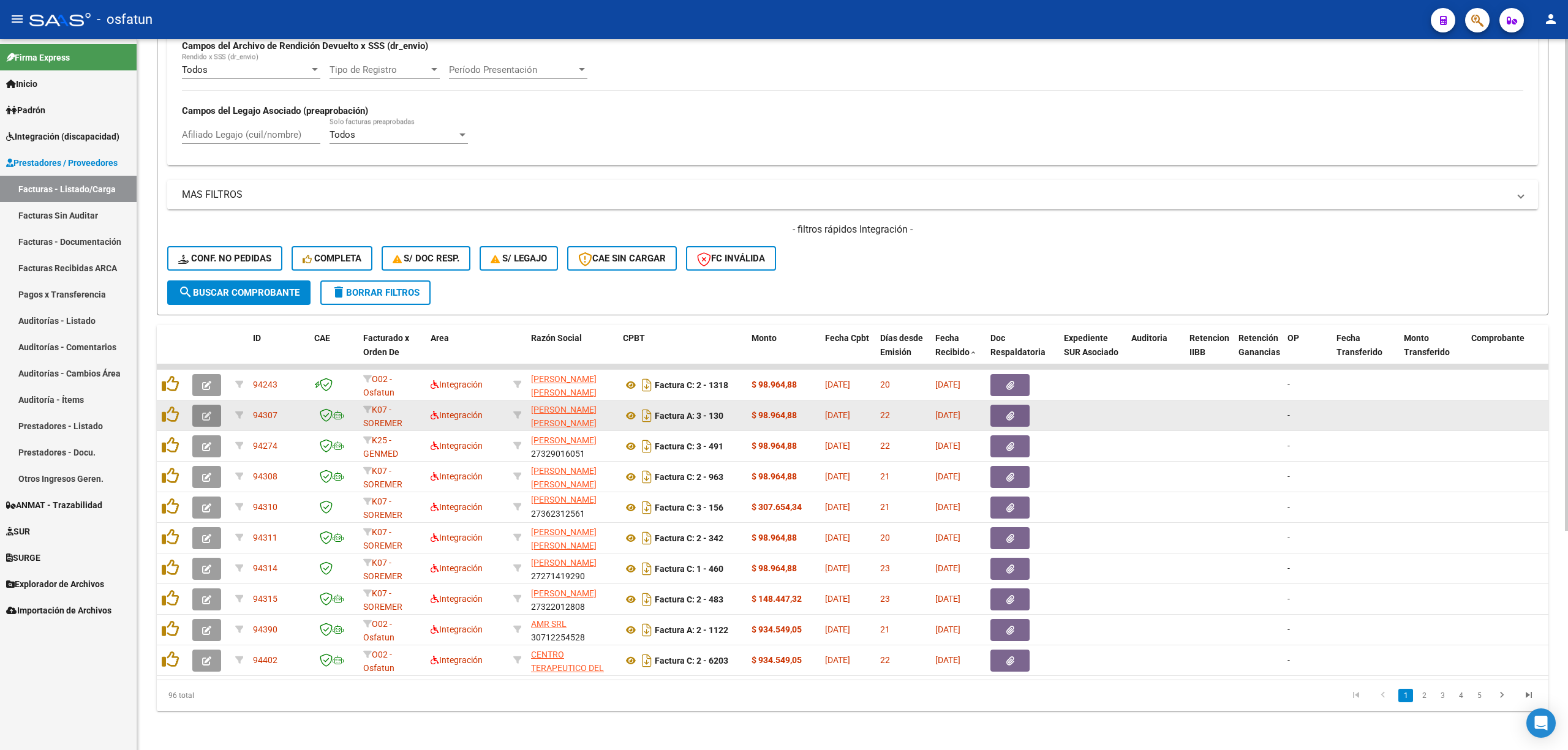
click at [202, 410] on span "button" at bounding box center [206, 416] width 9 height 11
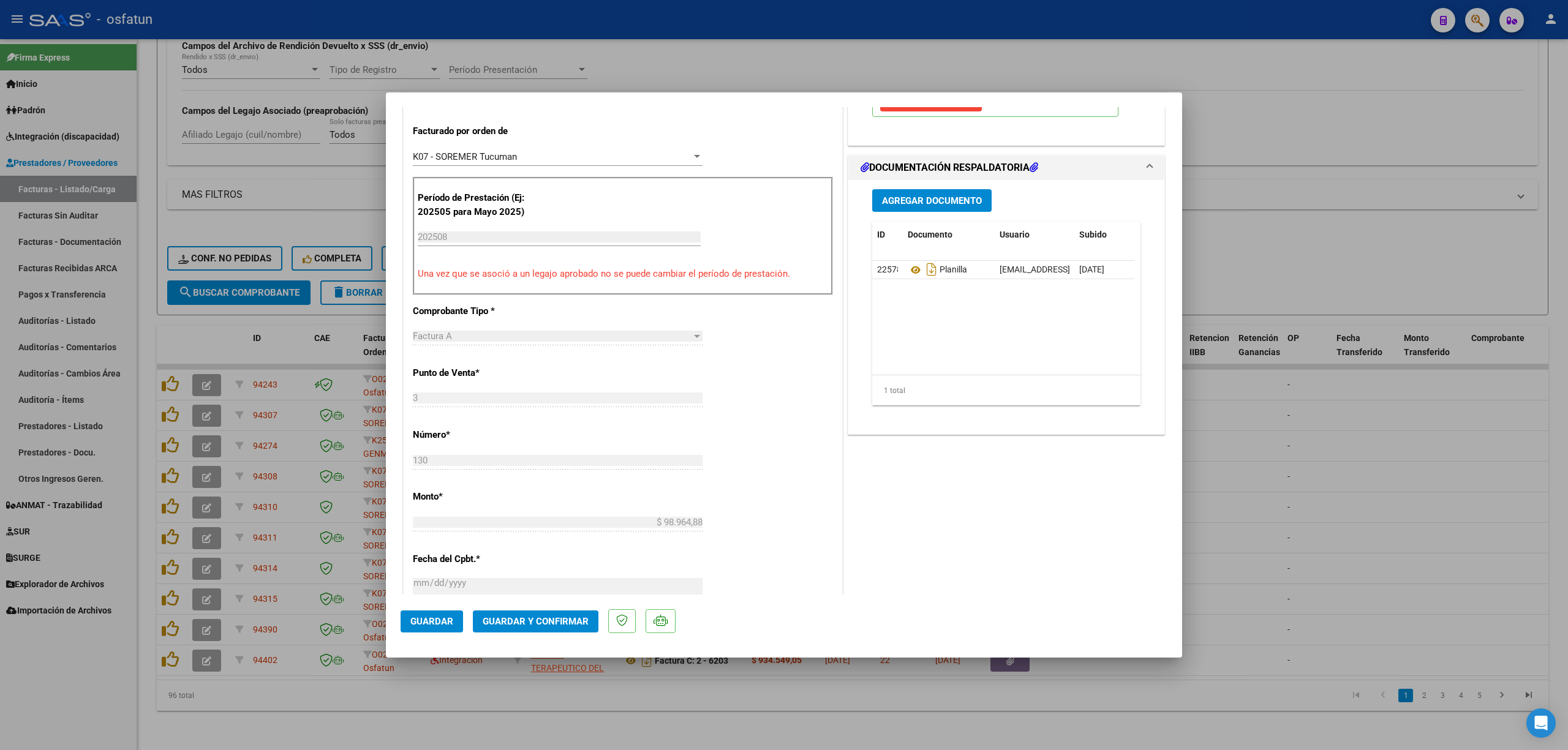
scroll to position [326, 0]
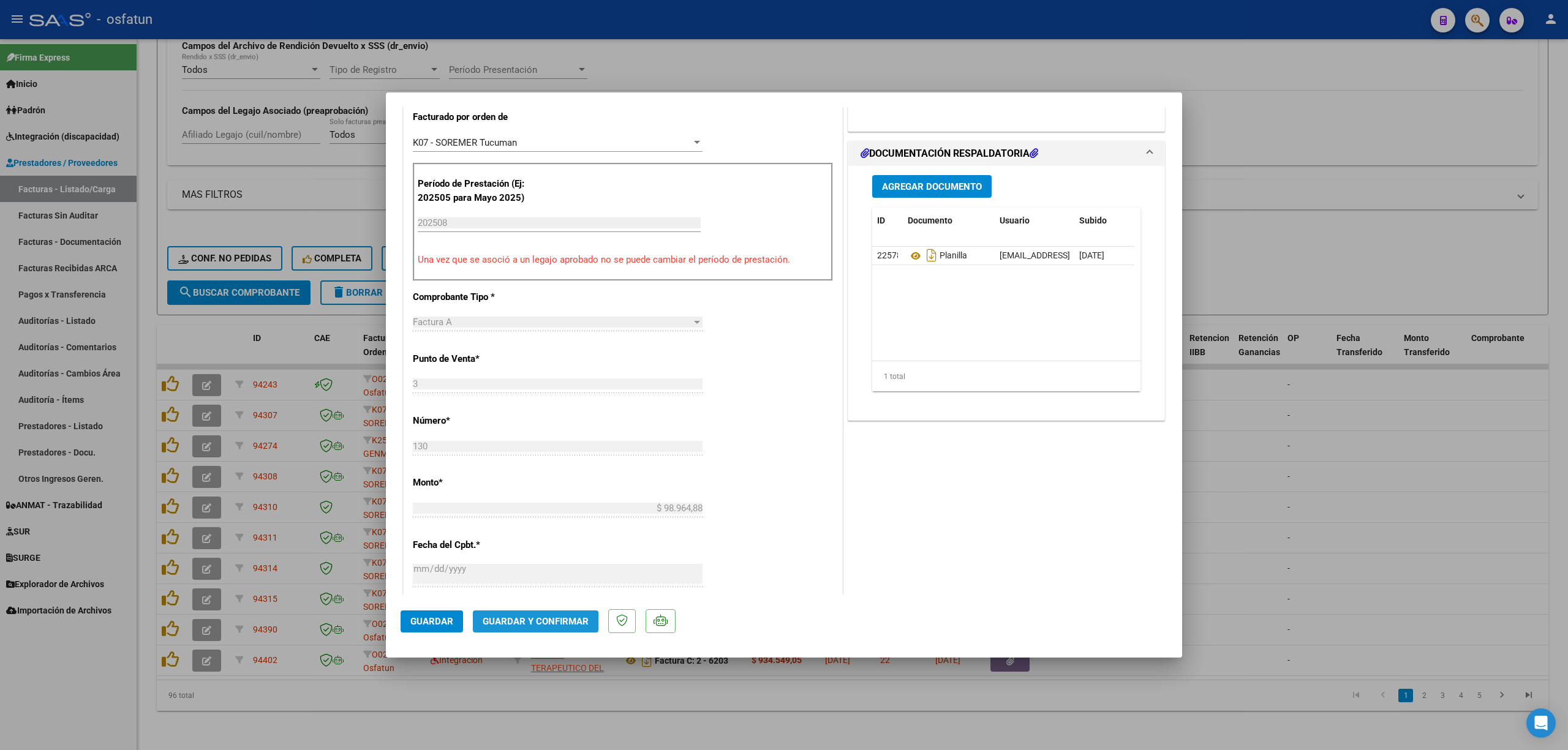
click at [525, 625] on span "Guardar y Confirmar" at bounding box center [535, 622] width 106 height 11
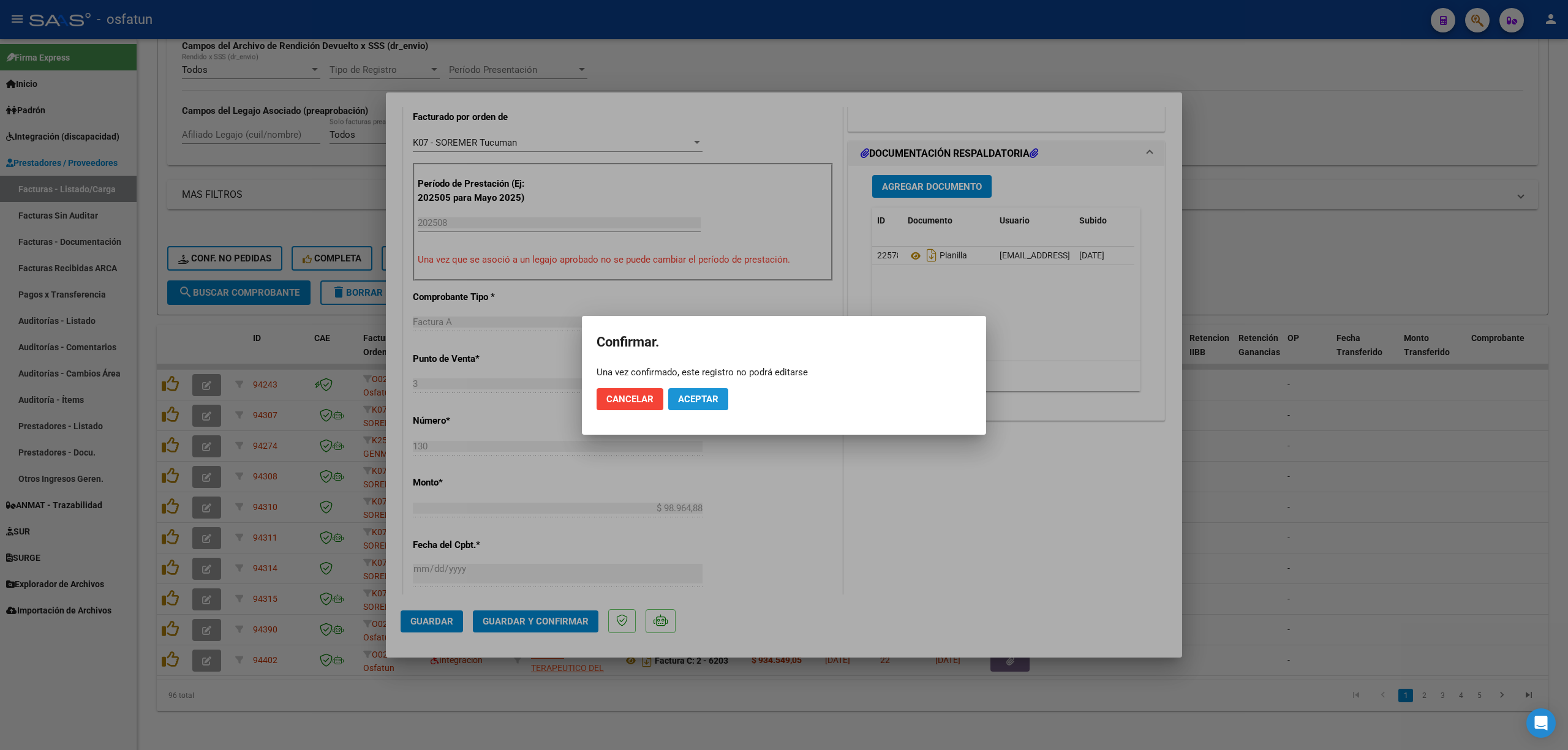
click at [702, 407] on button "Aceptar" at bounding box center [698, 399] width 60 height 22
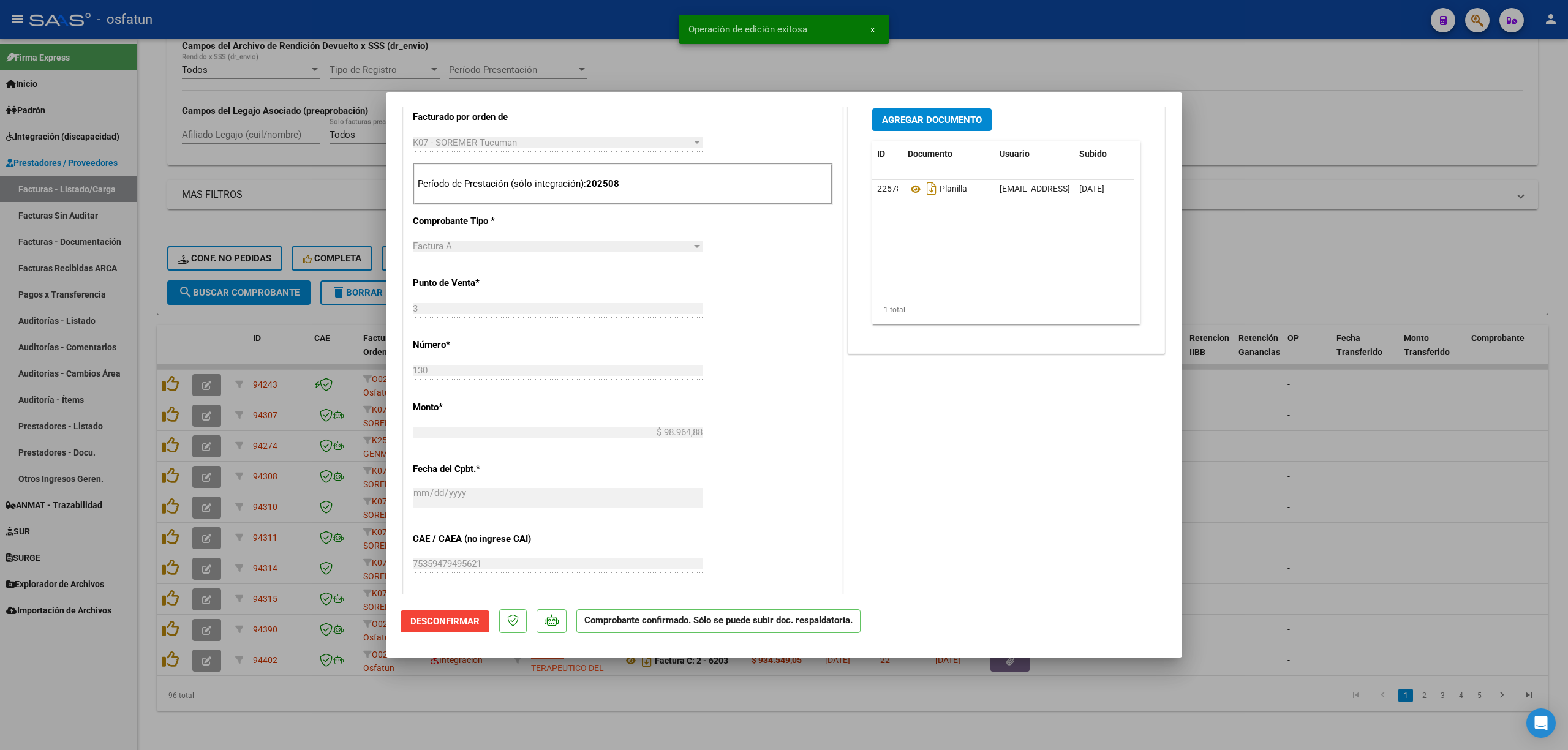
click at [587, 62] on div at bounding box center [784, 375] width 1568 height 750
type input "$ 0,00"
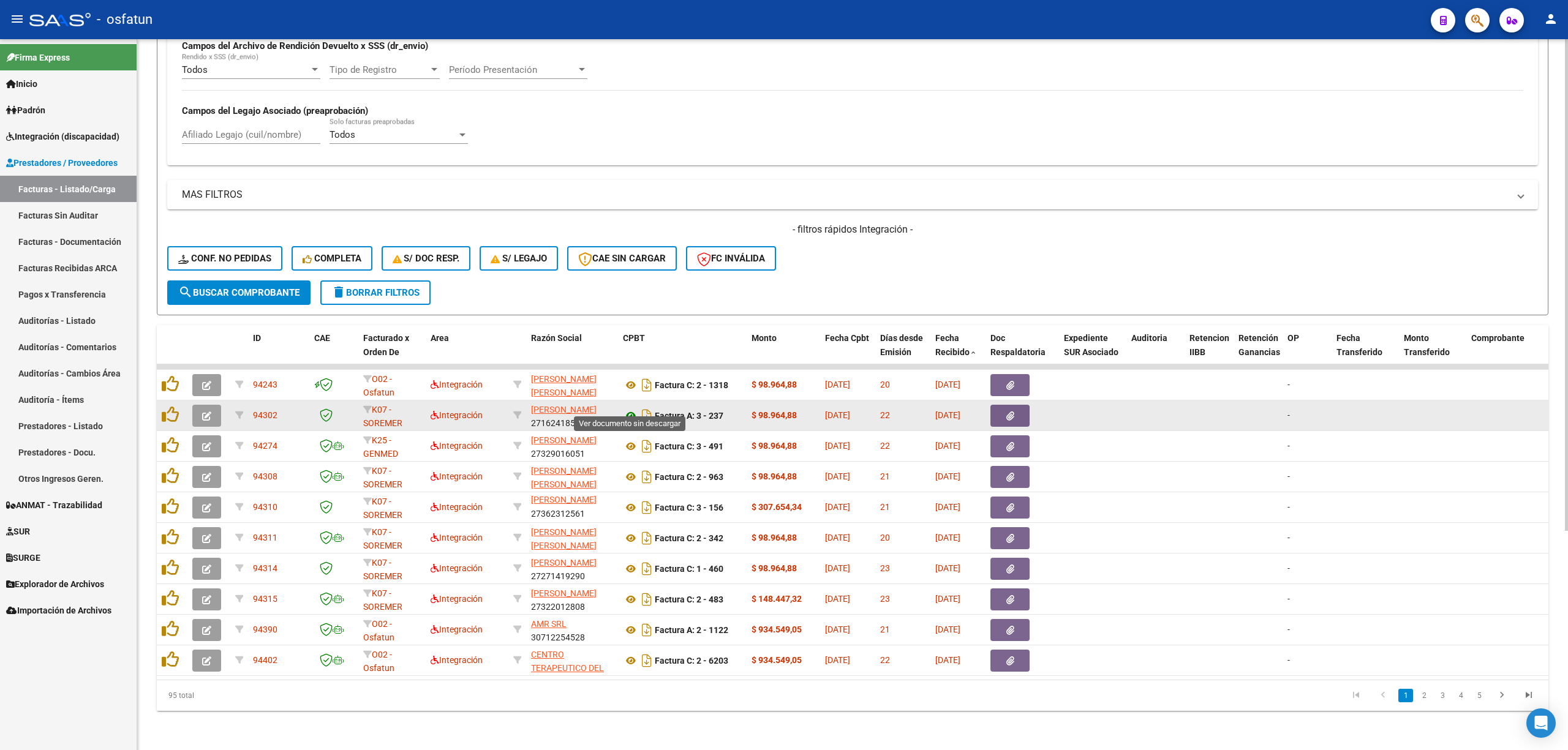
click at [633, 408] on icon at bounding box center [630, 415] width 16 height 15
click at [204, 411] on icon "button" at bounding box center [206, 416] width 9 height 9
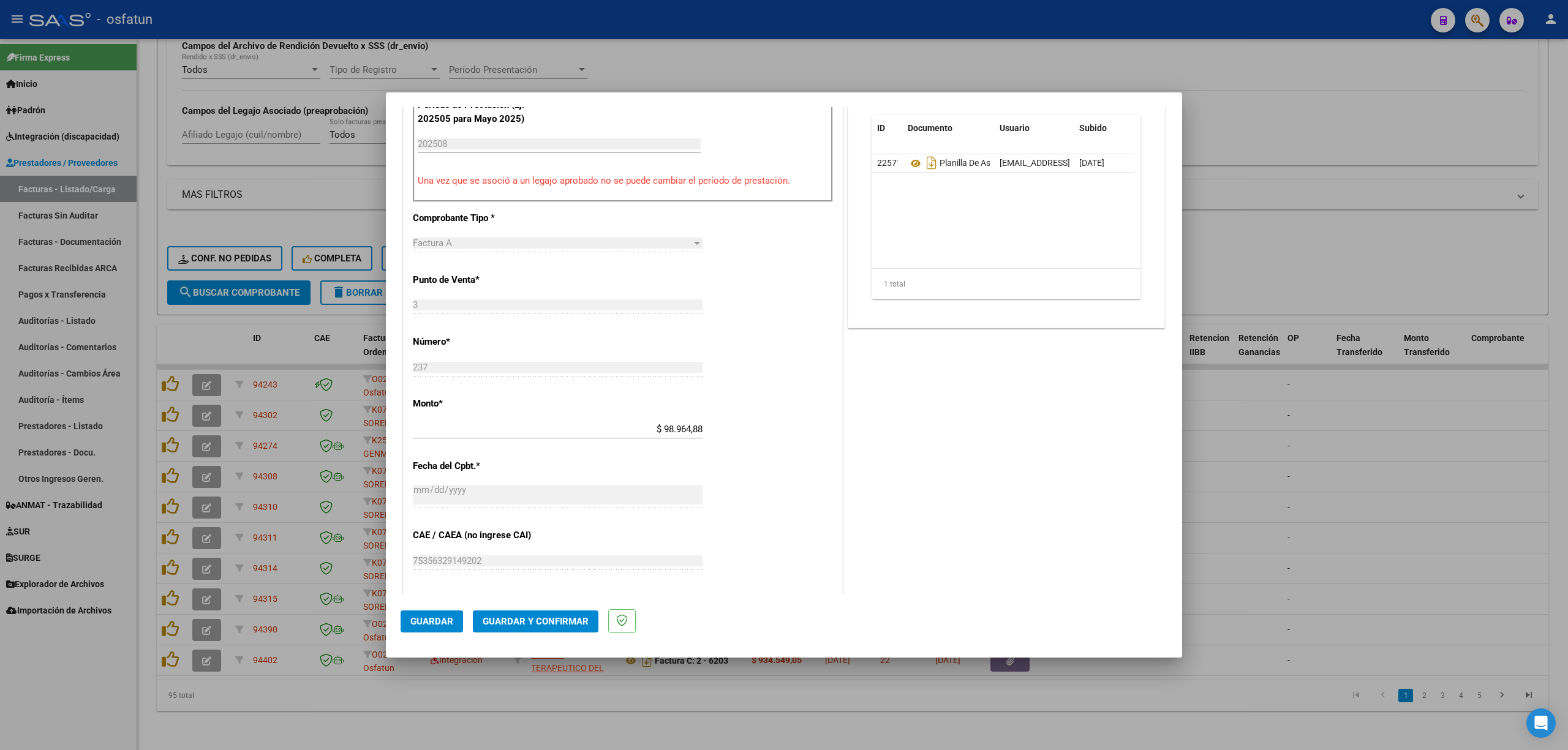
scroll to position [408, 0]
click at [529, 625] on span "Guardar y Confirmar" at bounding box center [535, 622] width 106 height 11
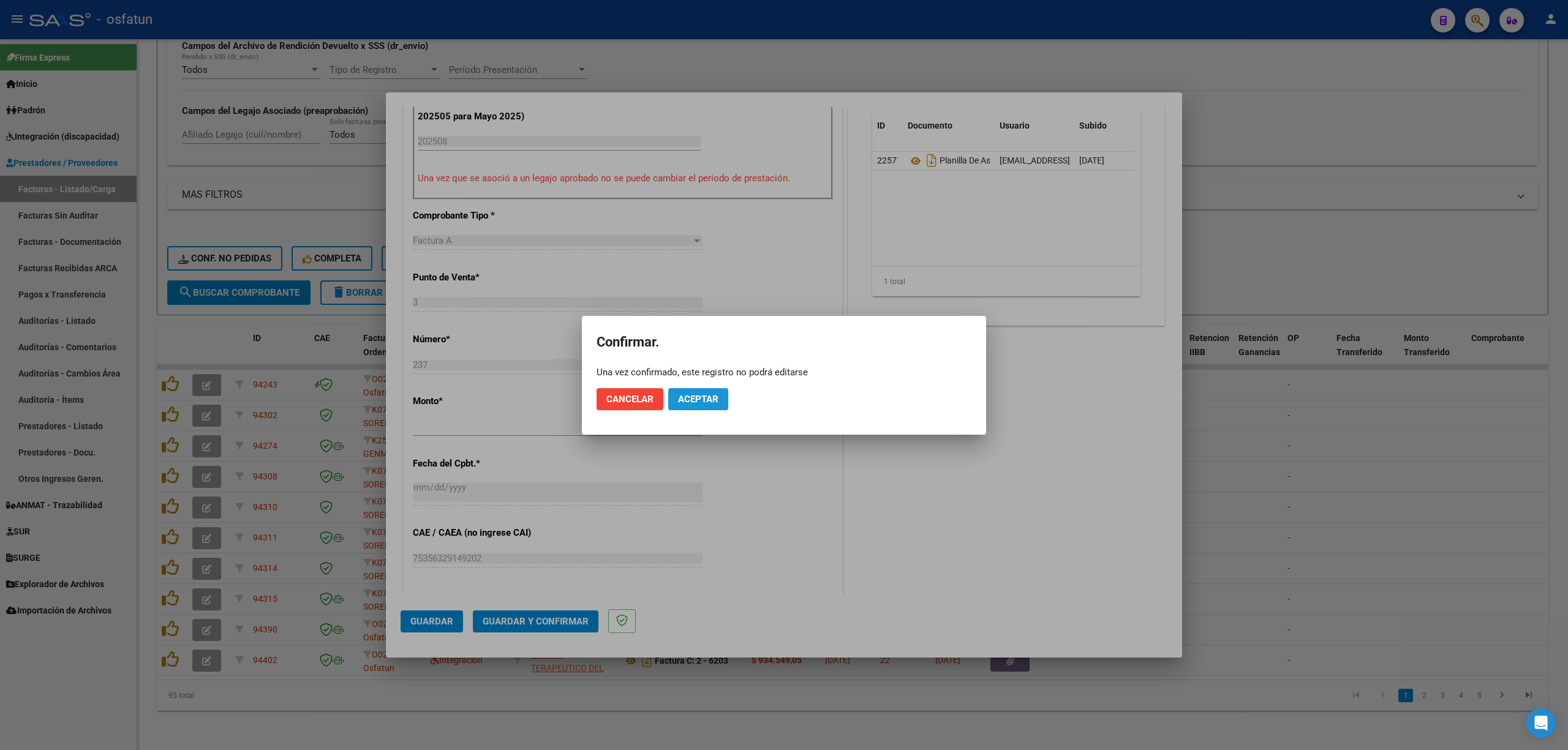
click at [681, 400] on span "Aceptar" at bounding box center [698, 400] width 41 height 11
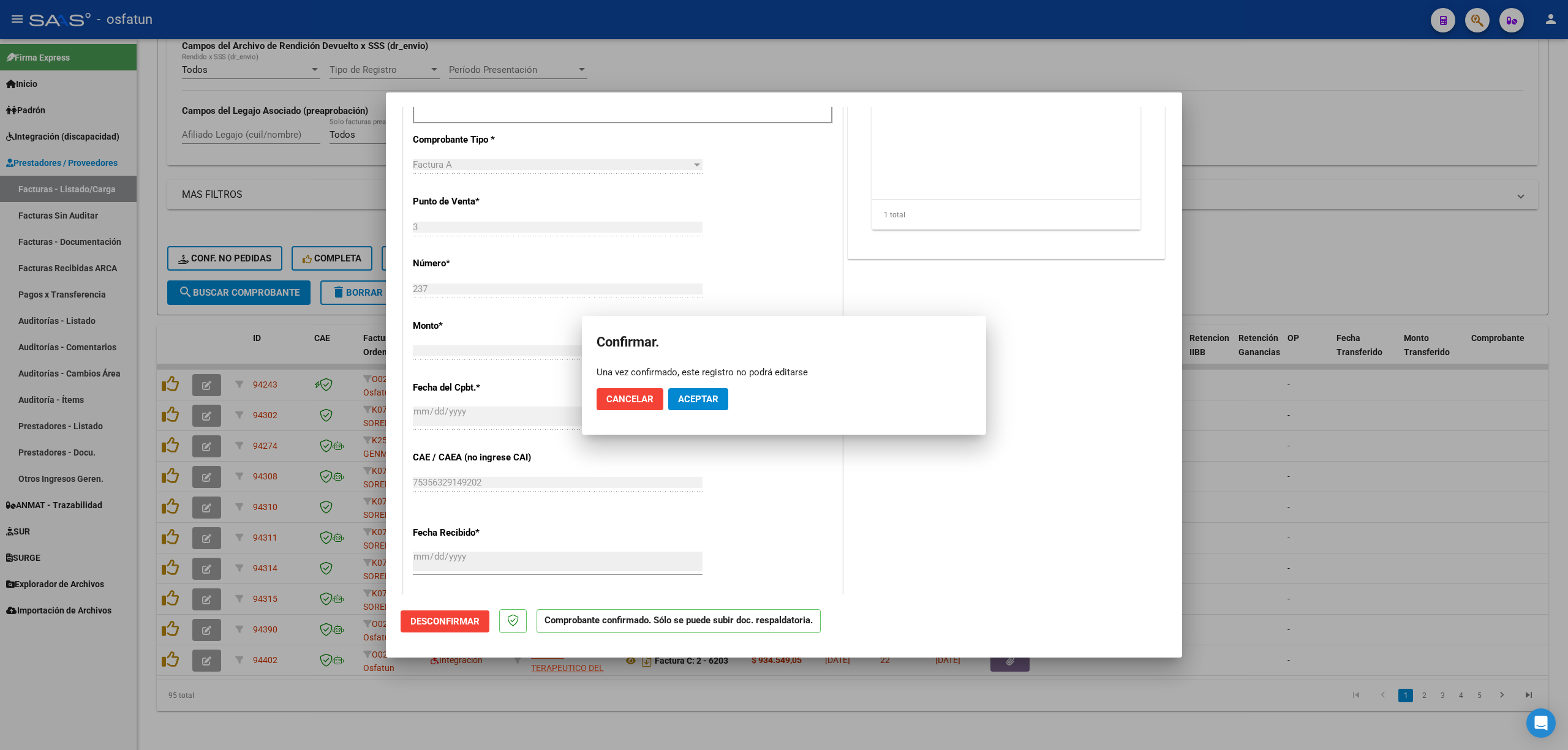
scroll to position [332, 0]
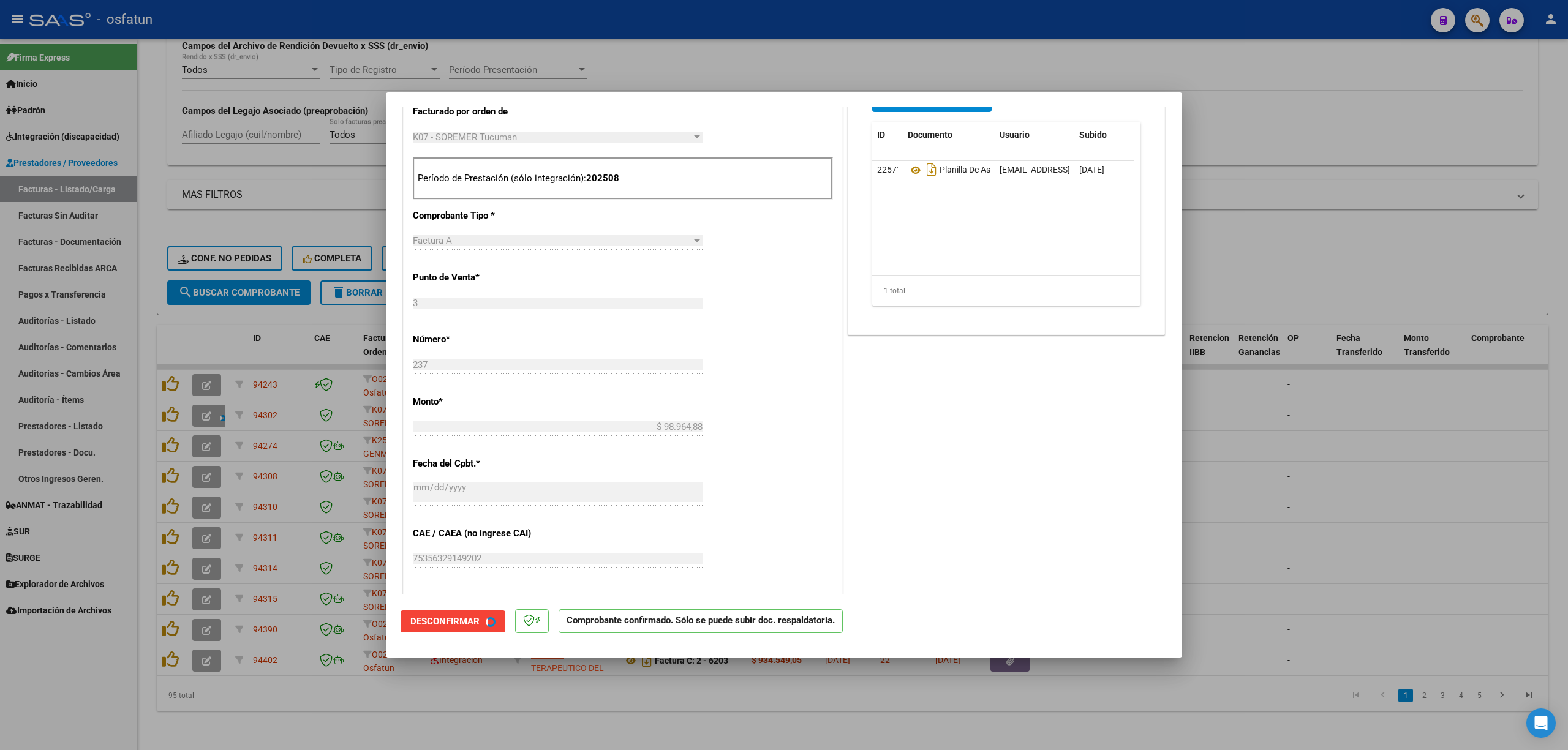
click at [597, 69] on div at bounding box center [784, 375] width 1568 height 750
type input "$ 0,00"
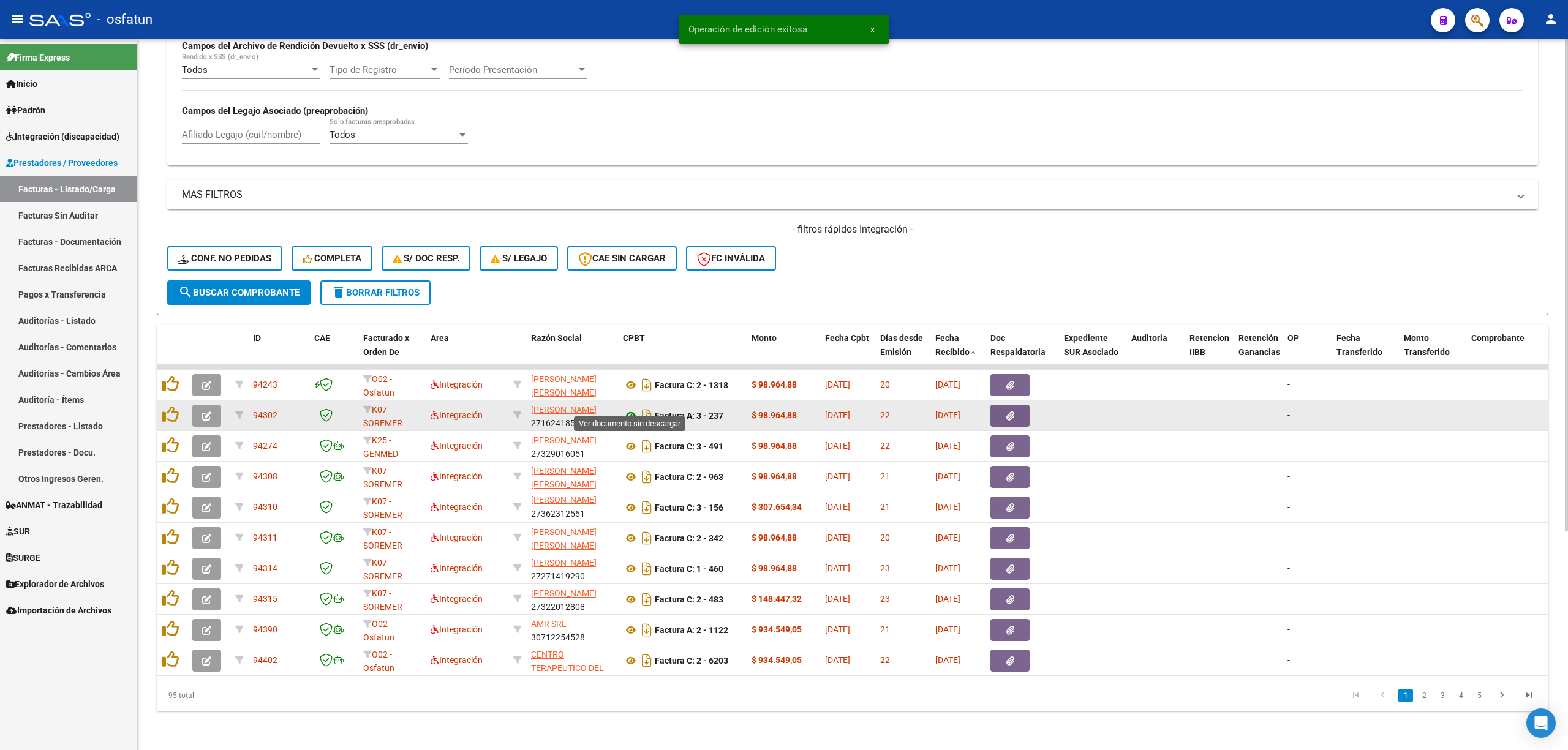
click at [630, 408] on icon at bounding box center [630, 415] width 16 height 15
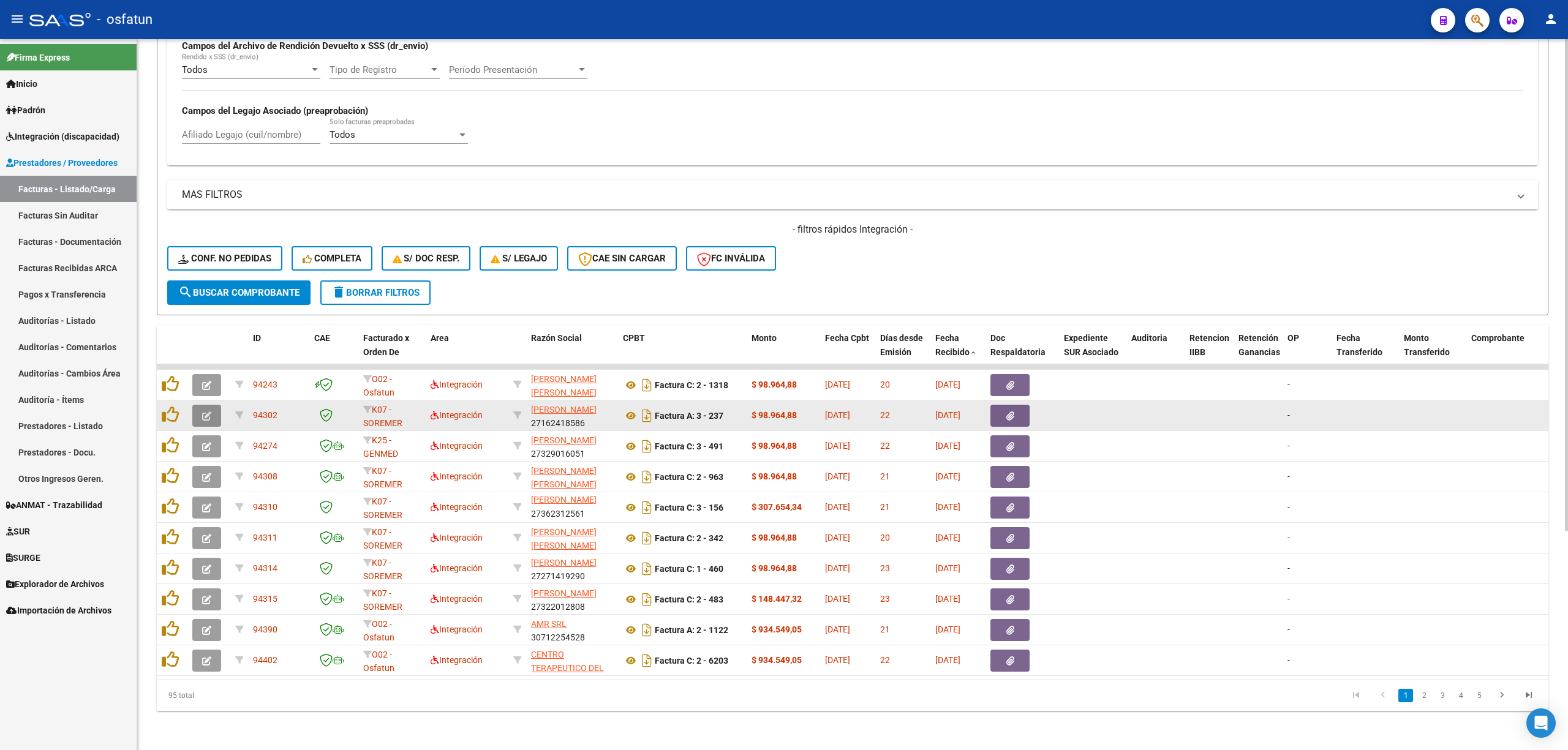
click at [202, 411] on icon "button" at bounding box center [206, 416] width 9 height 9
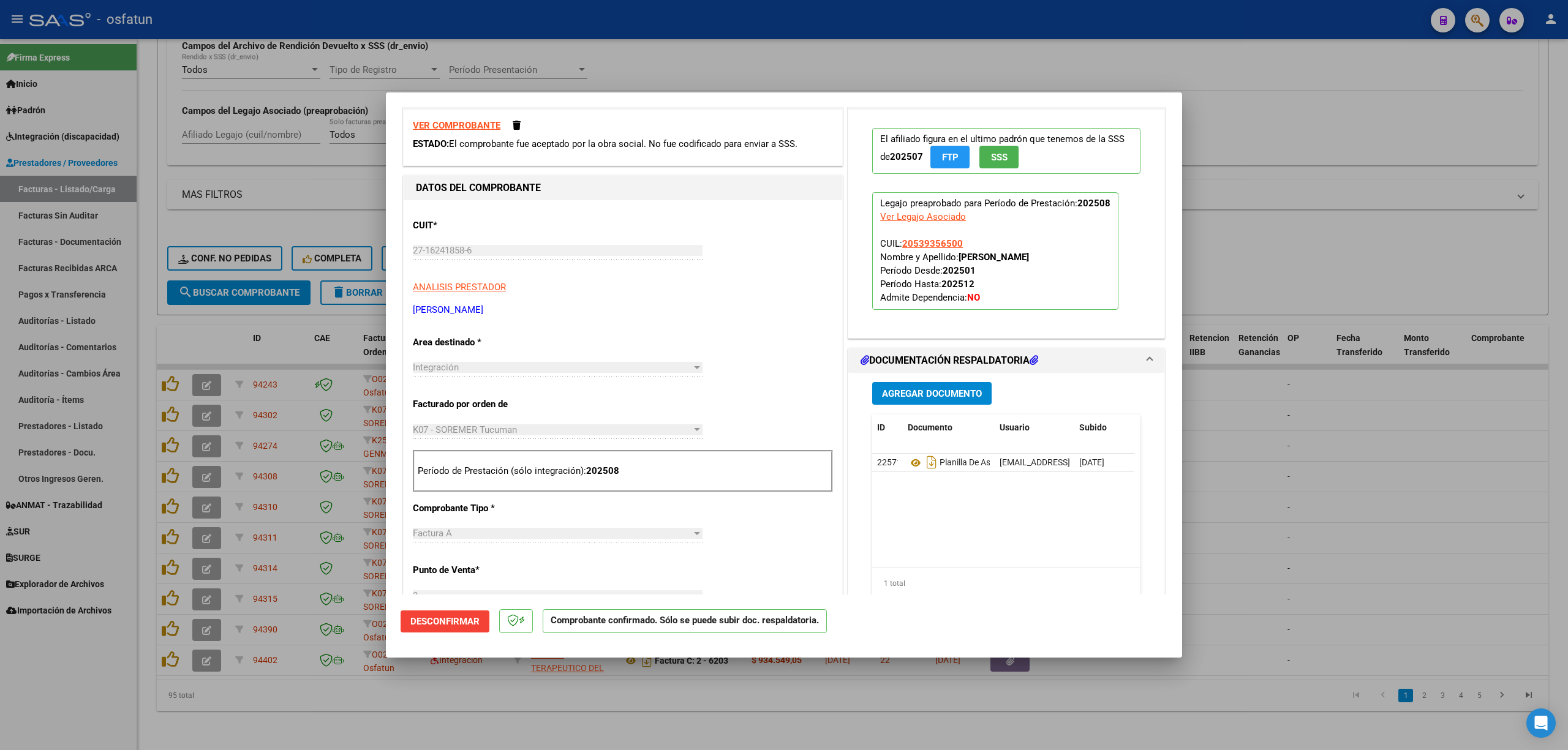
scroll to position [0, 0]
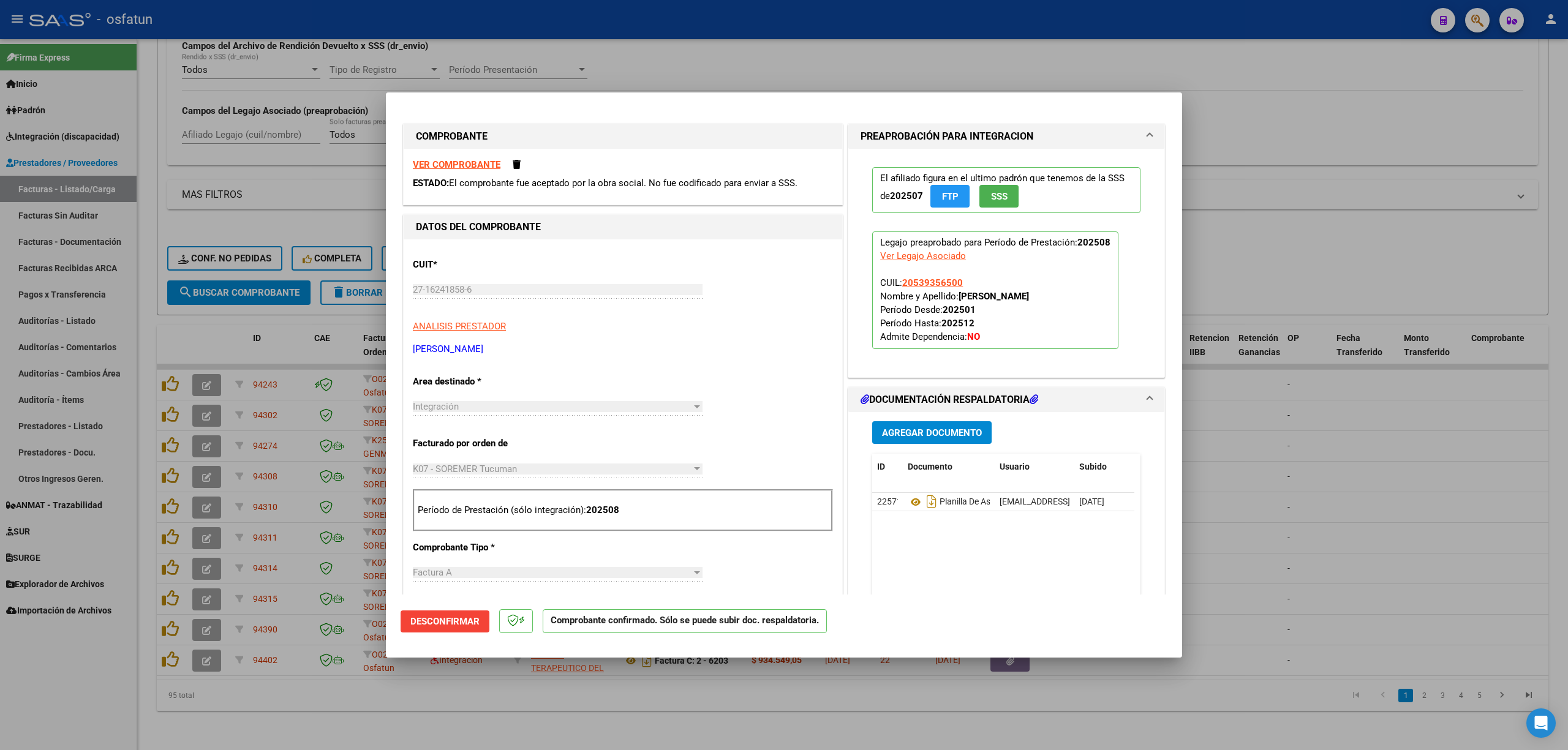
click at [1109, 679] on div at bounding box center [784, 375] width 1568 height 750
type input "$ 0,00"
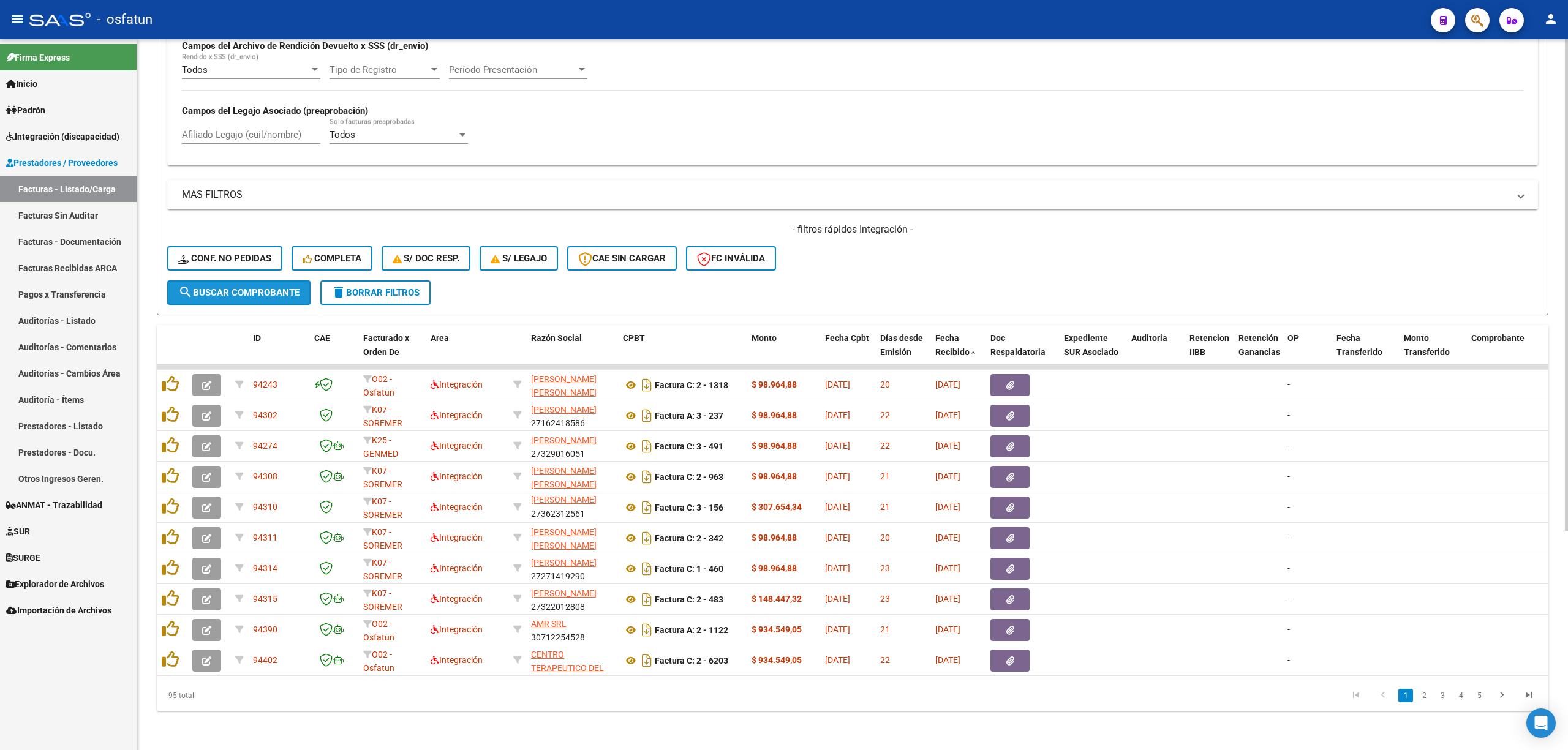
click at [275, 287] on span "search Buscar Comprobante" at bounding box center [238, 293] width 121 height 11
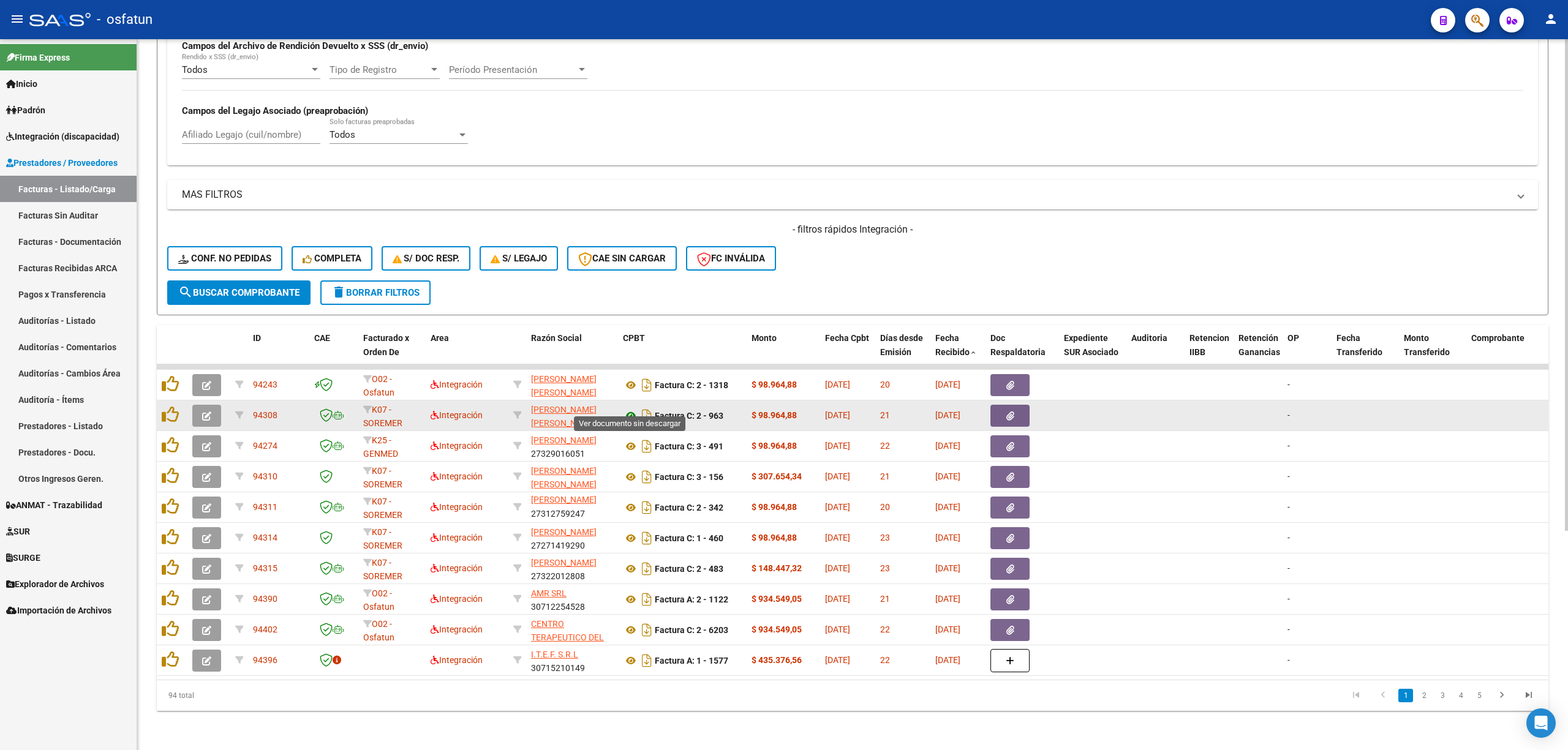
click at [632, 408] on icon at bounding box center [630, 415] width 16 height 15
click at [199, 405] on button "button" at bounding box center [206, 415] width 29 height 22
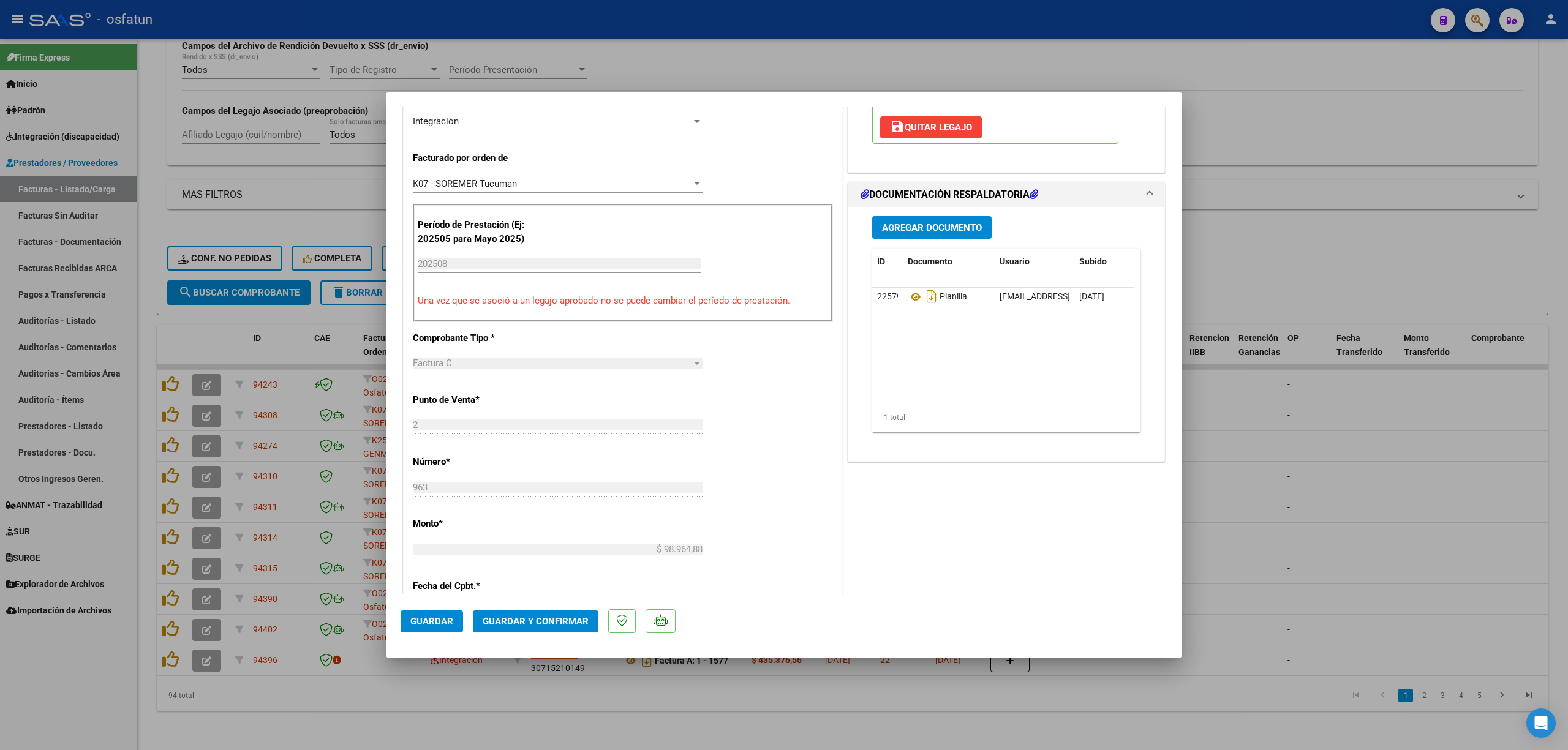
scroll to position [326, 0]
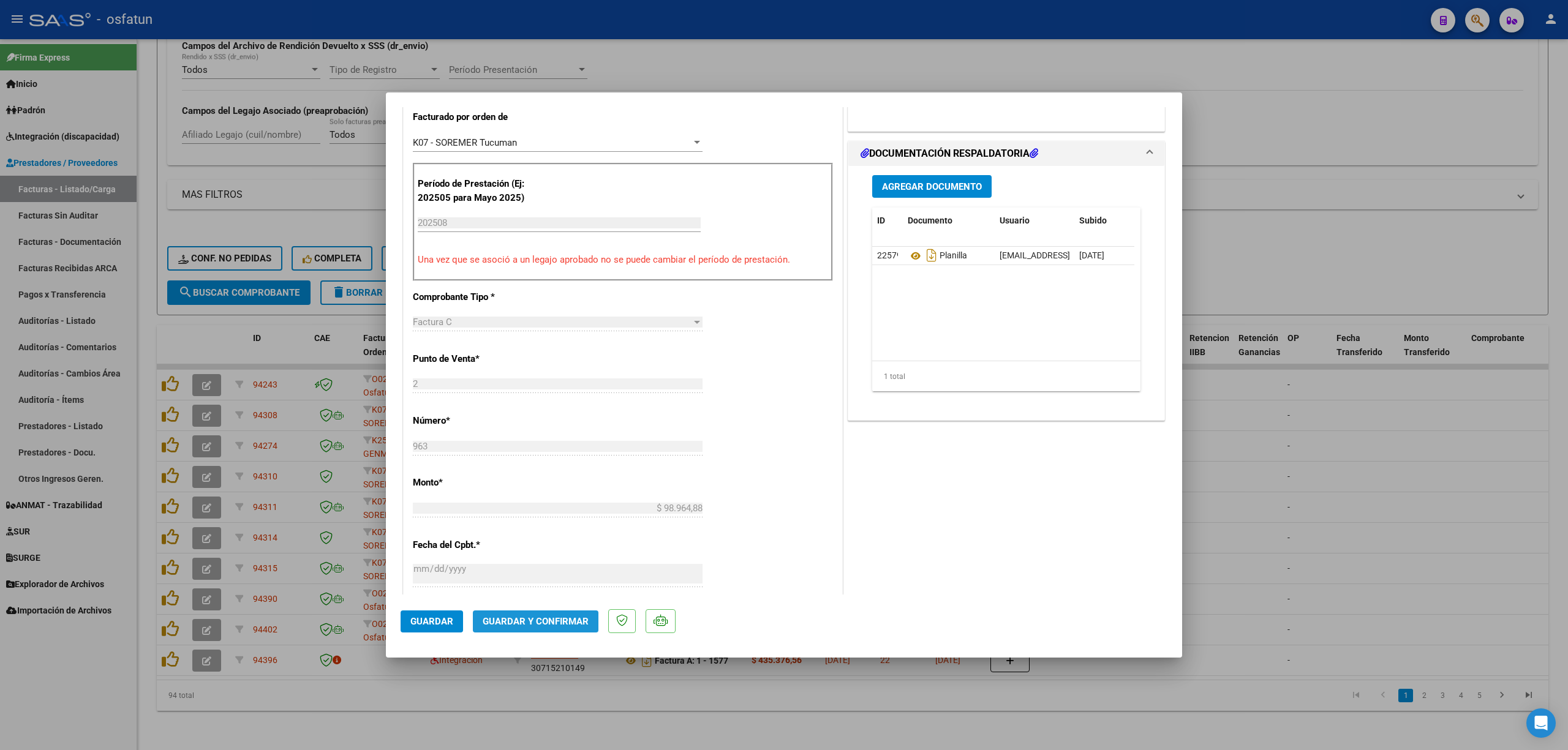
click at [549, 632] on button "Guardar y Confirmar" at bounding box center [535, 621] width 126 height 22
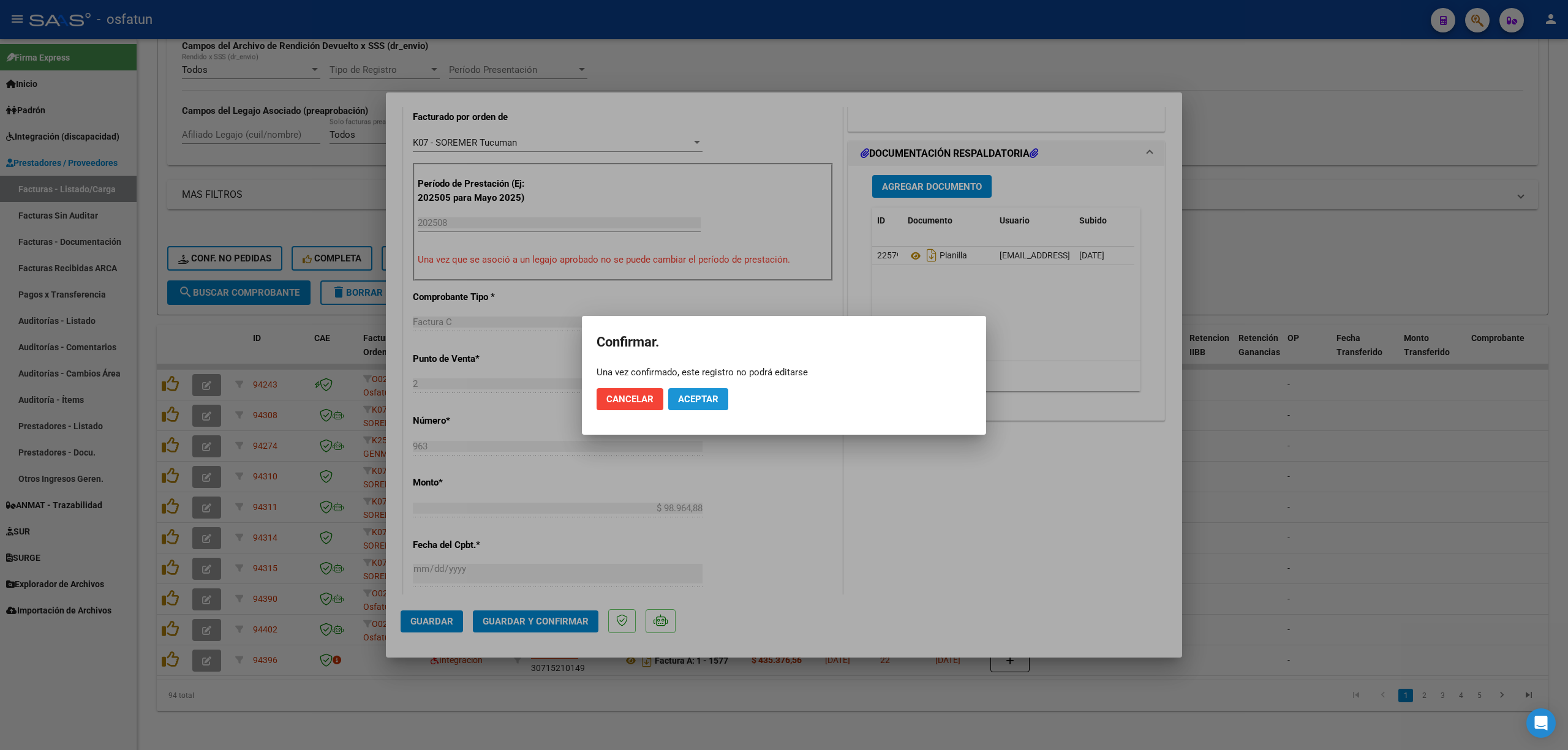
click at [696, 404] on button "Aceptar" at bounding box center [698, 399] width 60 height 22
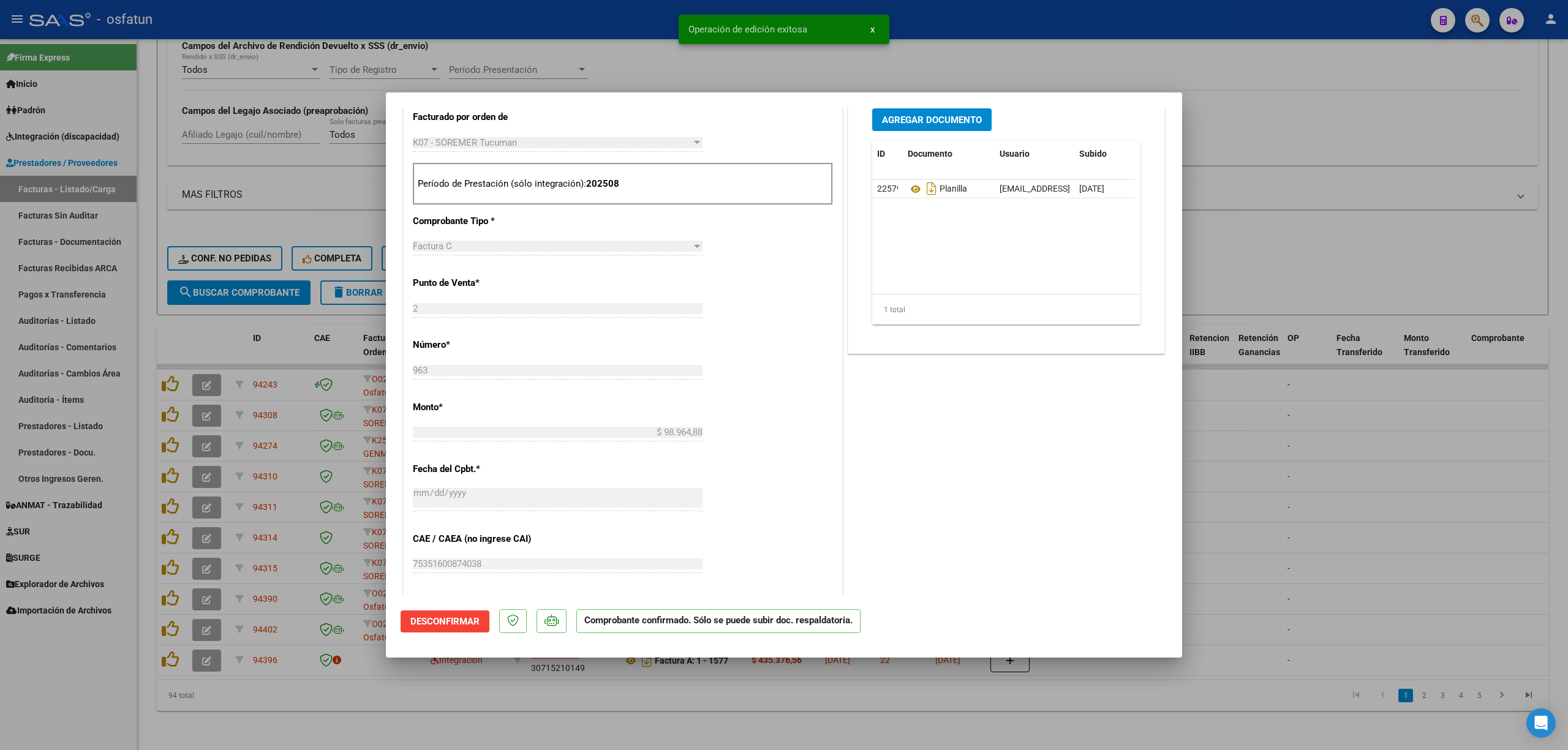
click at [1230, 465] on div at bounding box center [784, 375] width 1568 height 750
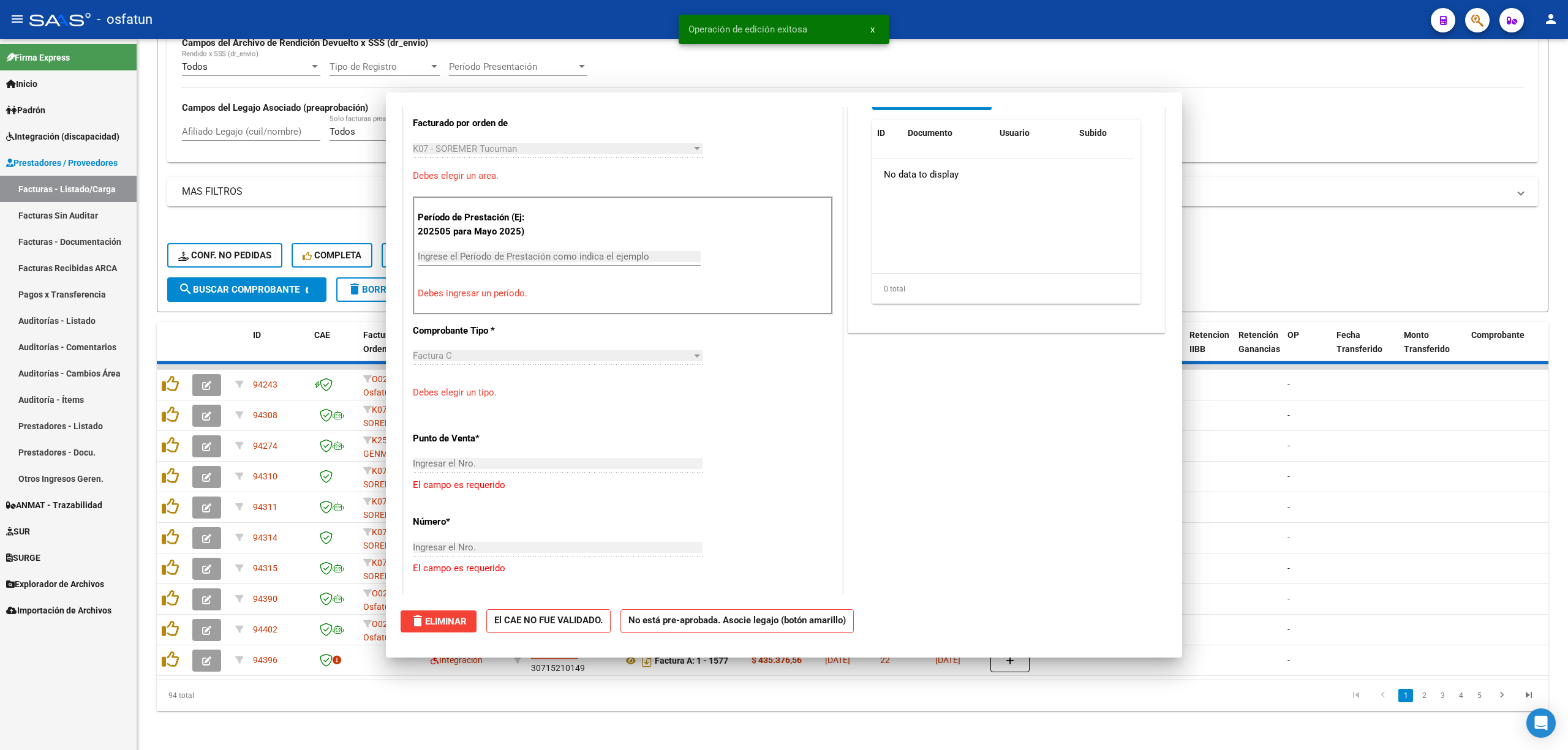
scroll to position [0, 0]
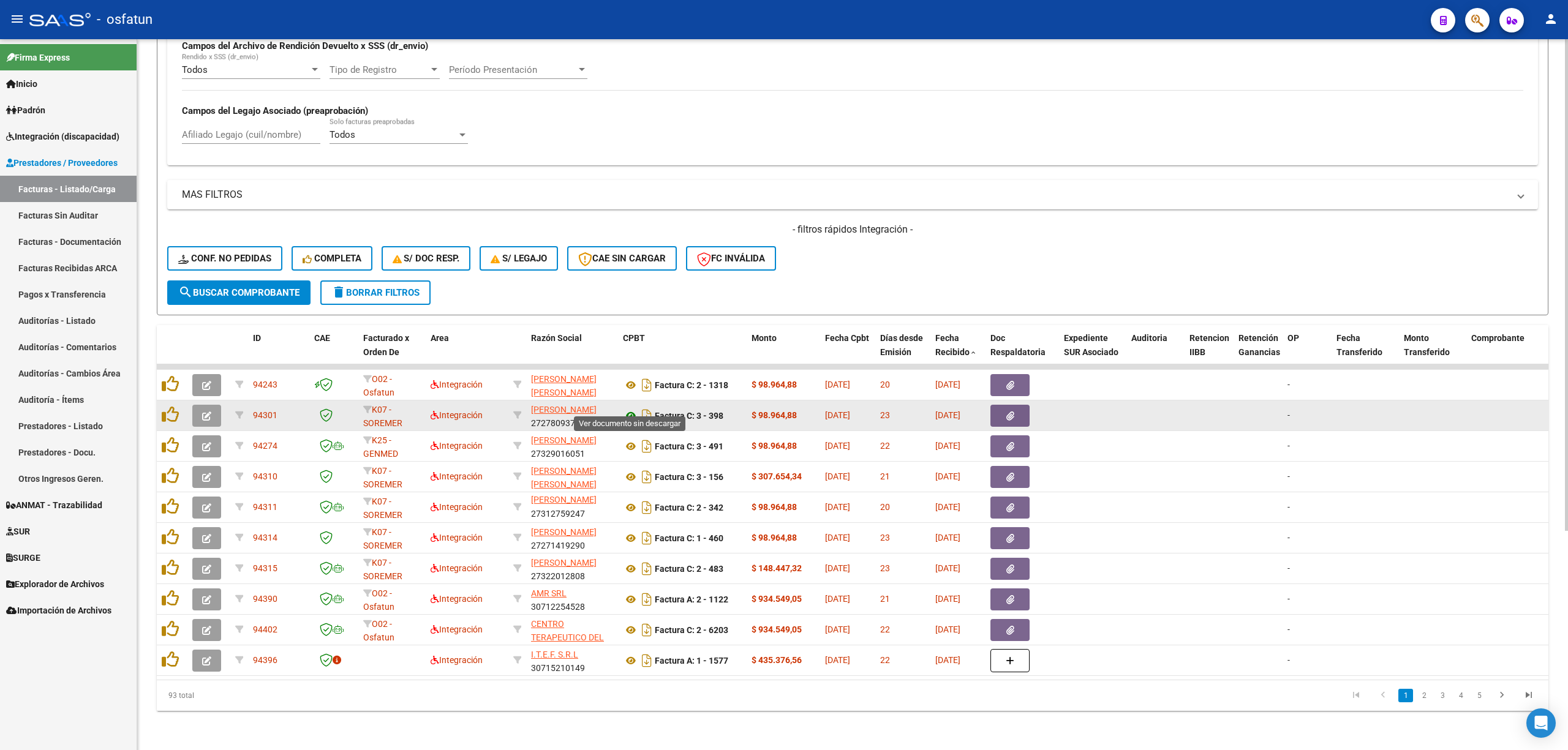
click at [633, 408] on icon at bounding box center [630, 415] width 16 height 15
click at [198, 404] on button "button" at bounding box center [206, 415] width 29 height 22
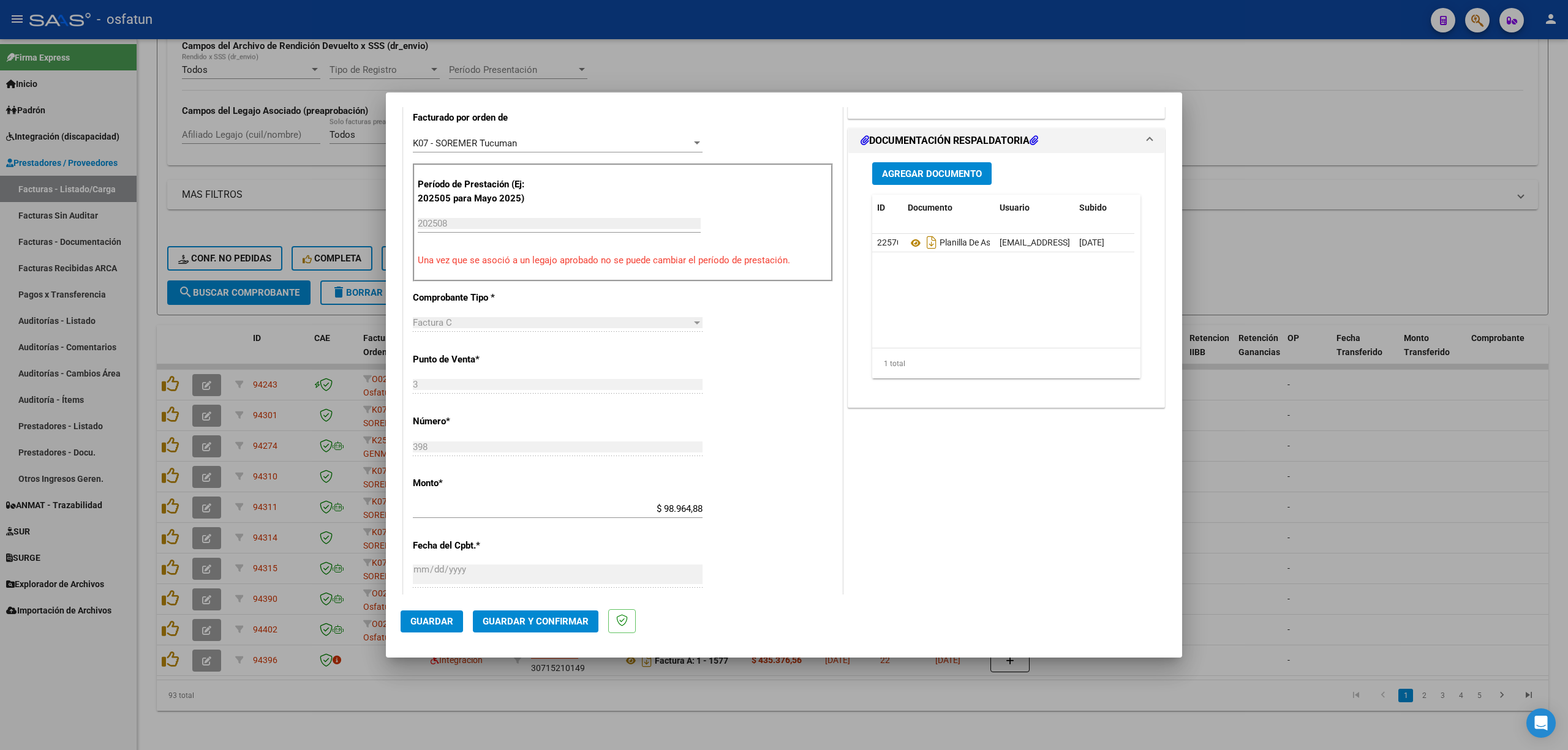
scroll to position [326, 0]
click at [553, 618] on span "Guardar y Confirmar" at bounding box center [535, 622] width 106 height 11
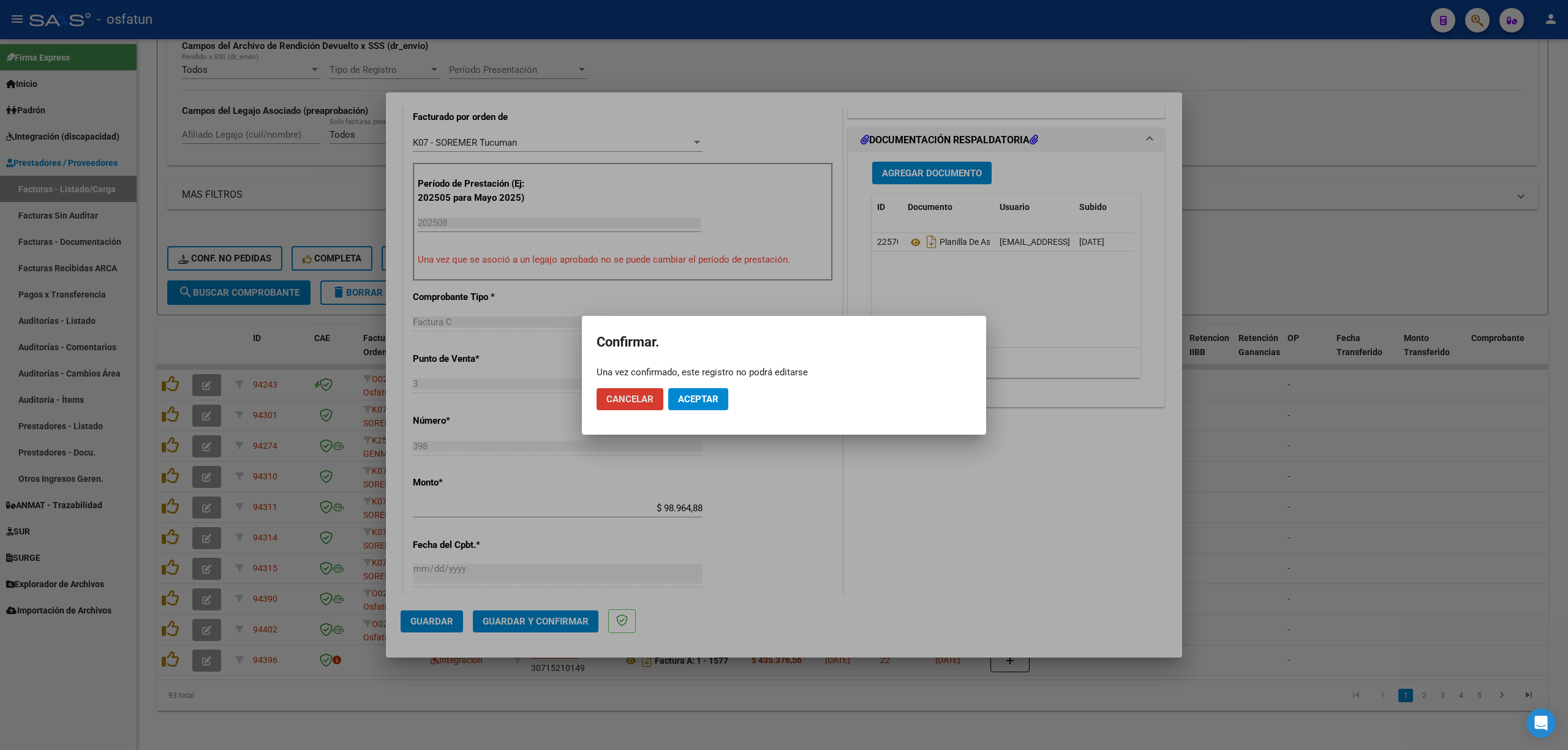
drag, startPoint x: 725, startPoint y: 415, endPoint x: 710, endPoint y: 402, distance: 19.8
click at [713, 404] on mat-dialog-actions "Cancelar Aceptar" at bounding box center [784, 399] width 374 height 41
click at [701, 394] on span "Aceptar" at bounding box center [698, 400] width 41 height 11
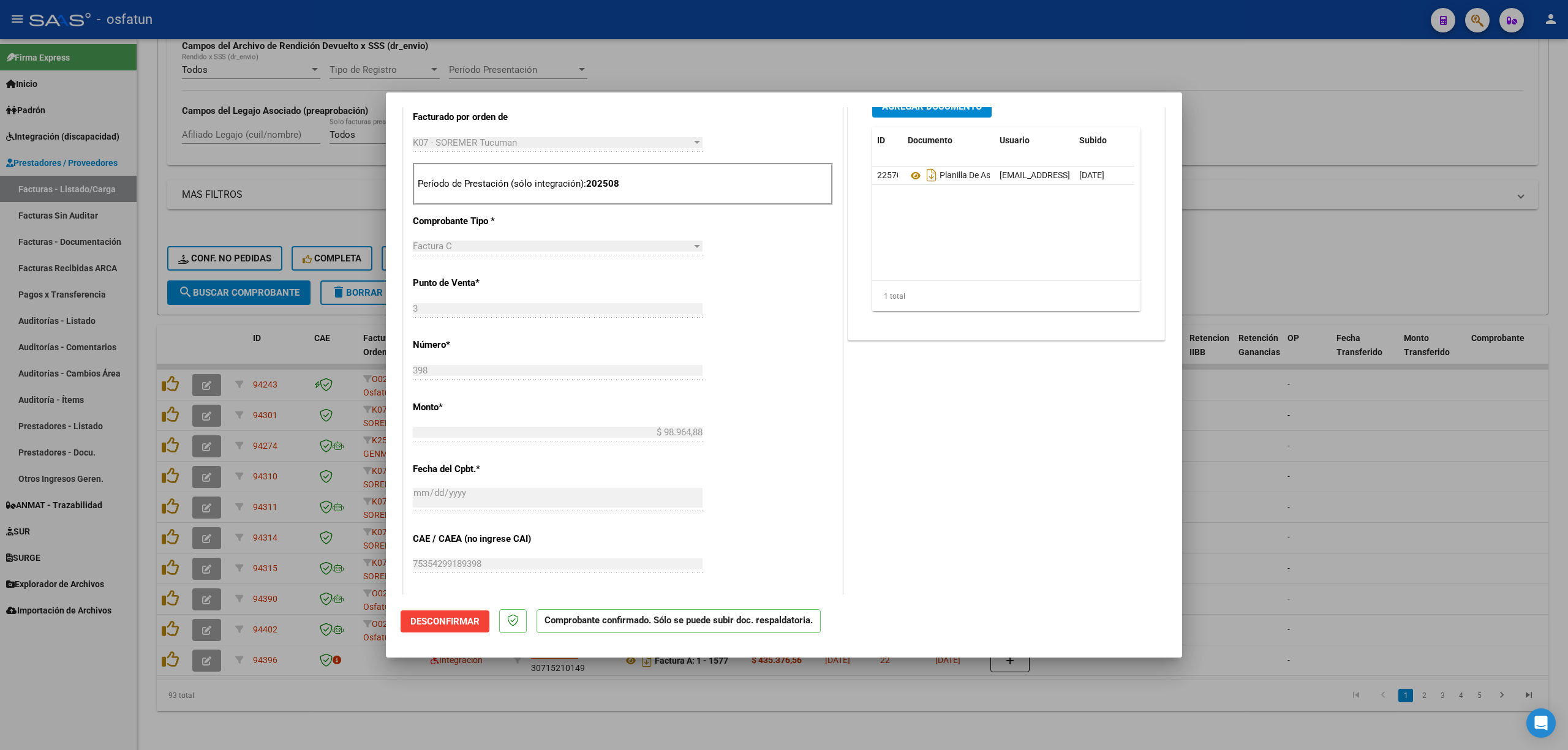
click at [1272, 498] on div at bounding box center [784, 375] width 1568 height 750
type input "$ 0,00"
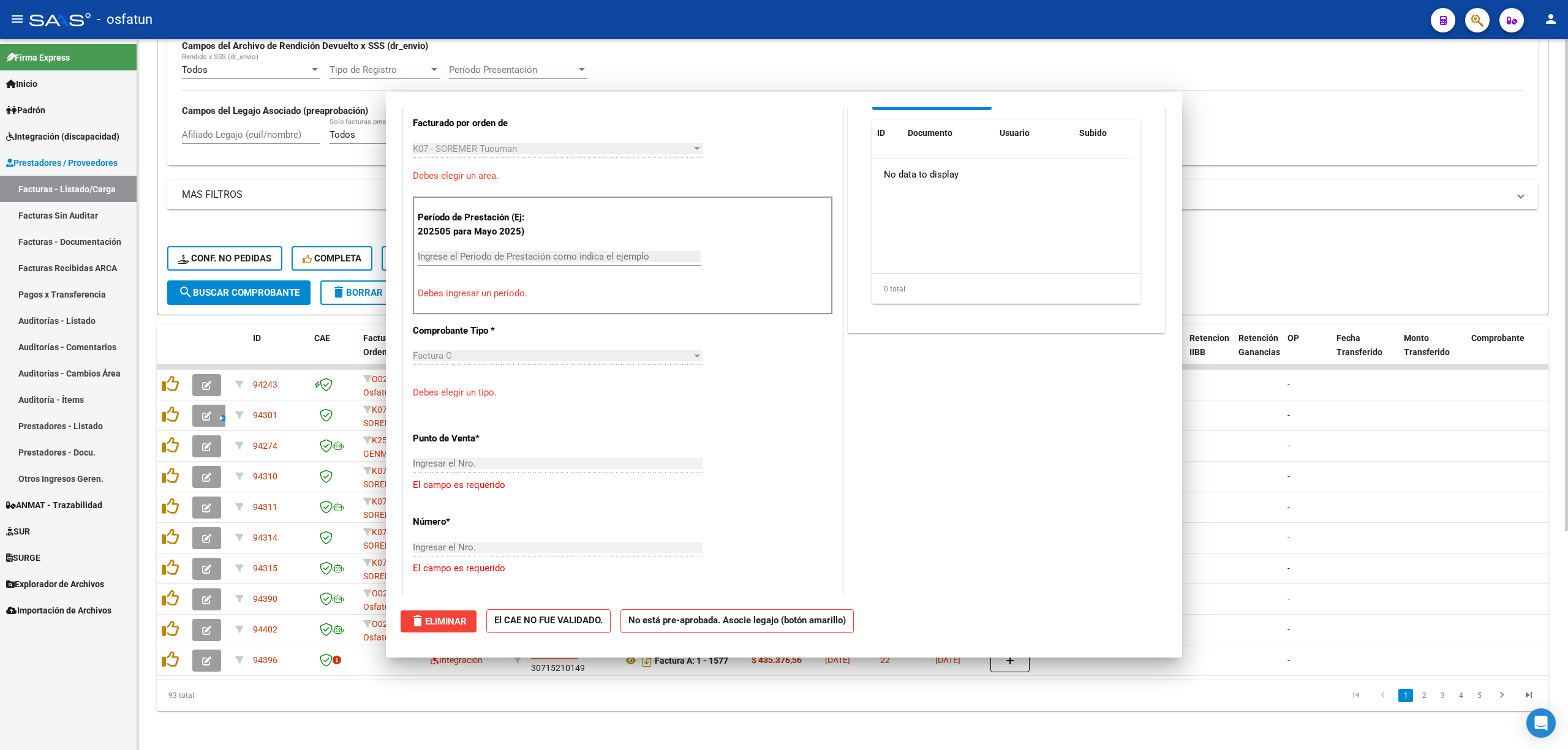
scroll to position [348, 0]
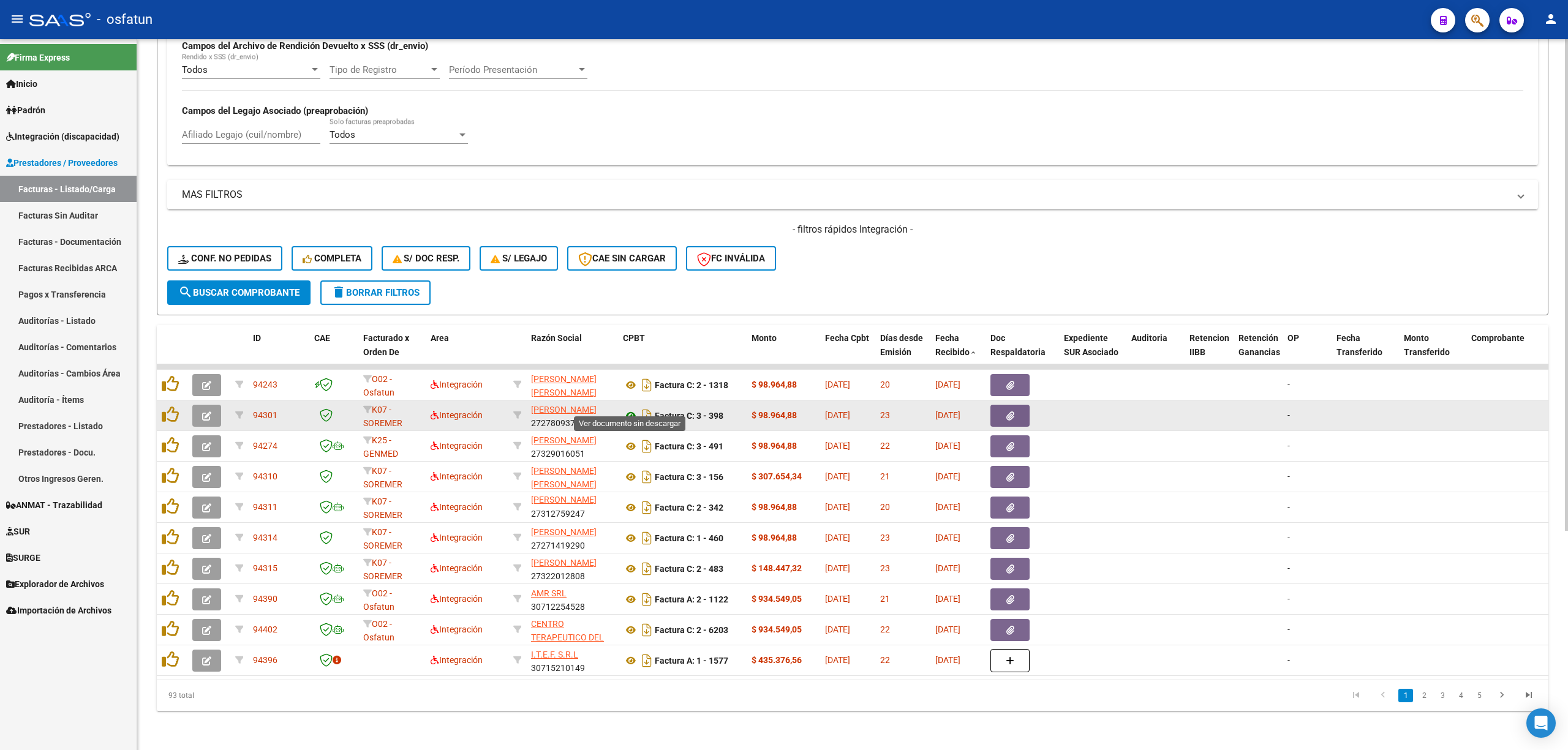
click at [630, 408] on icon at bounding box center [630, 415] width 16 height 15
click at [206, 411] on icon "button" at bounding box center [206, 416] width 9 height 9
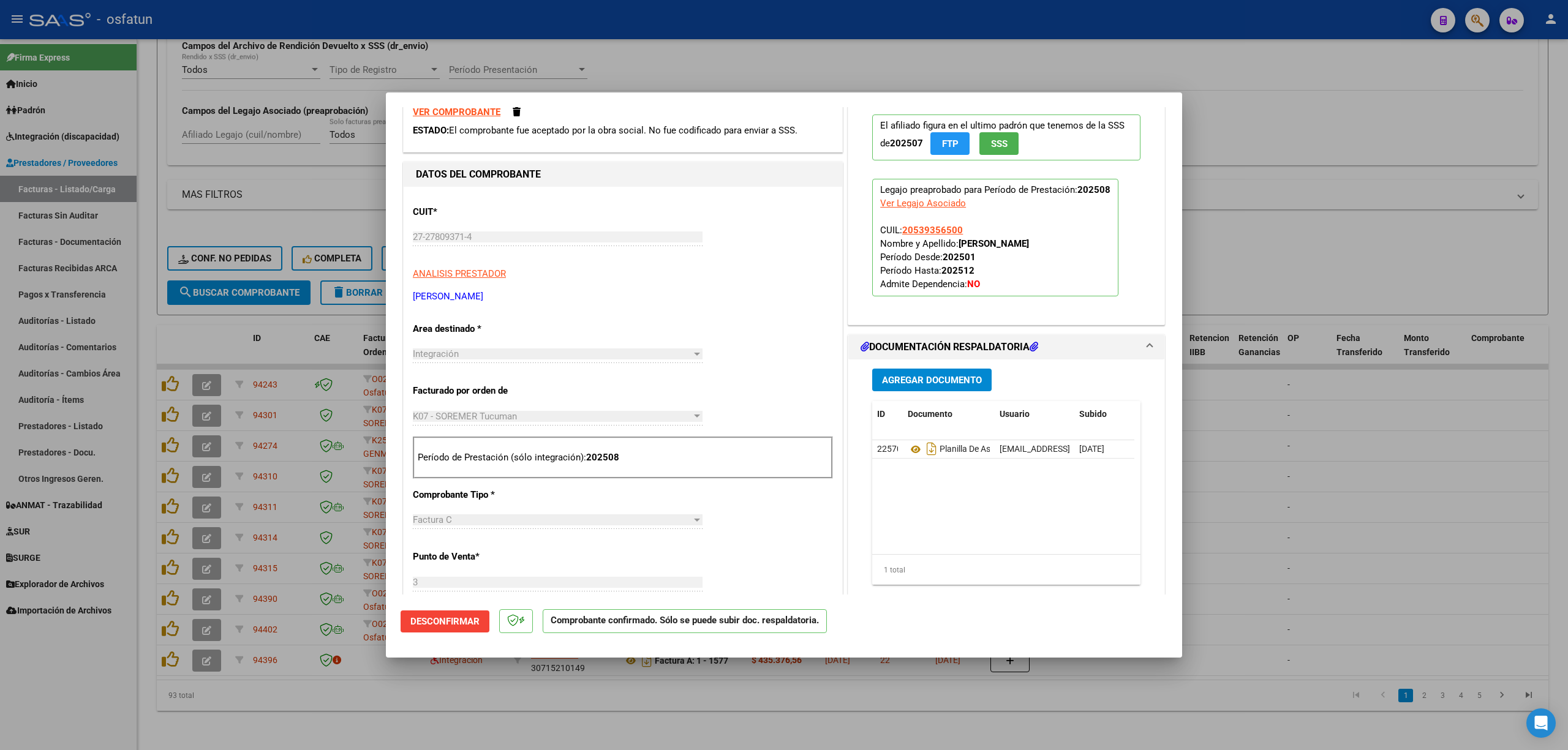
scroll to position [81, 0]
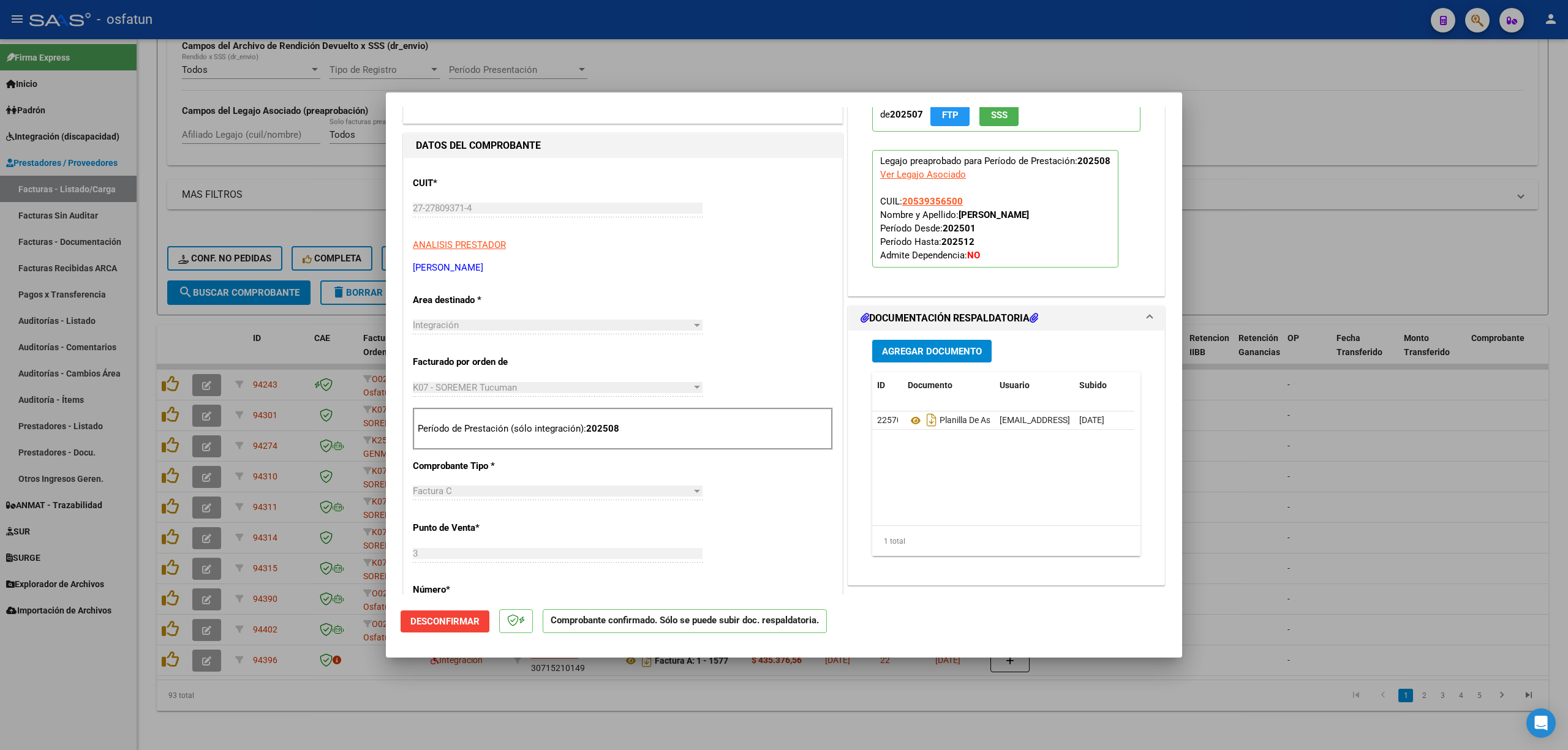
click at [1360, 490] on div at bounding box center [784, 375] width 1568 height 750
type input "$ 0,00"
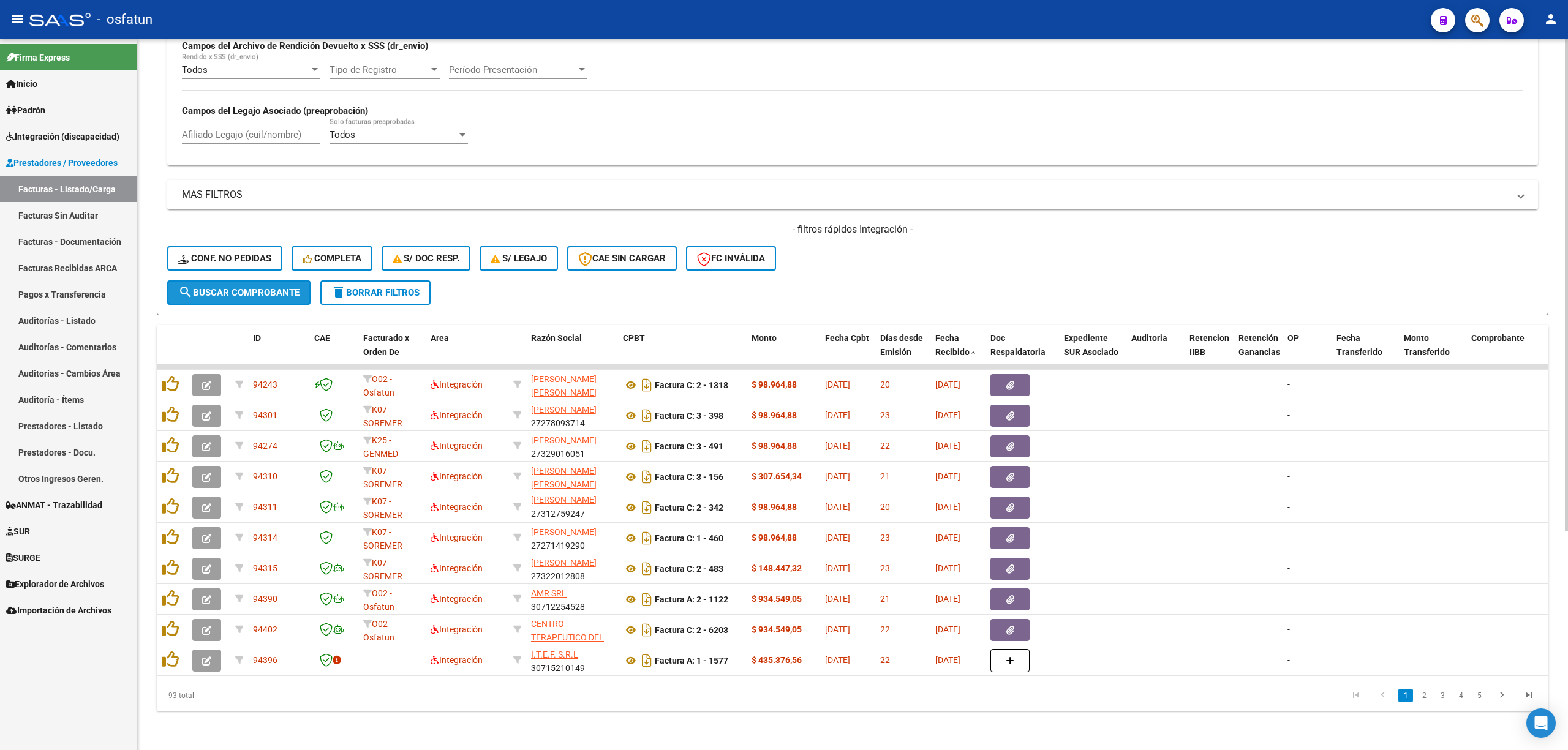
click at [259, 287] on button "search Buscar Comprobante" at bounding box center [238, 292] width 143 height 25
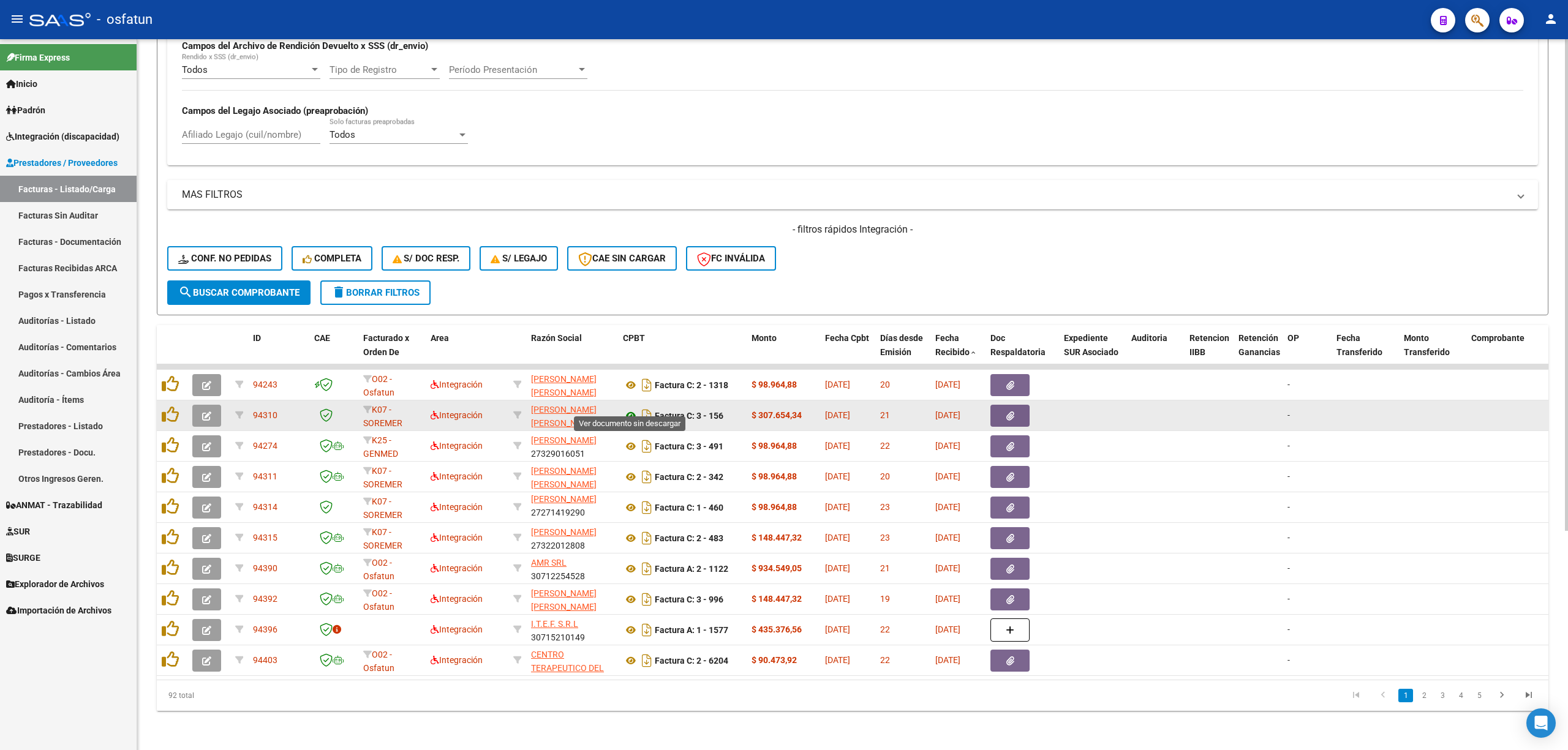
click at [628, 408] on icon at bounding box center [630, 415] width 16 height 15
